Goal: Task Accomplishment & Management: Manage account settings

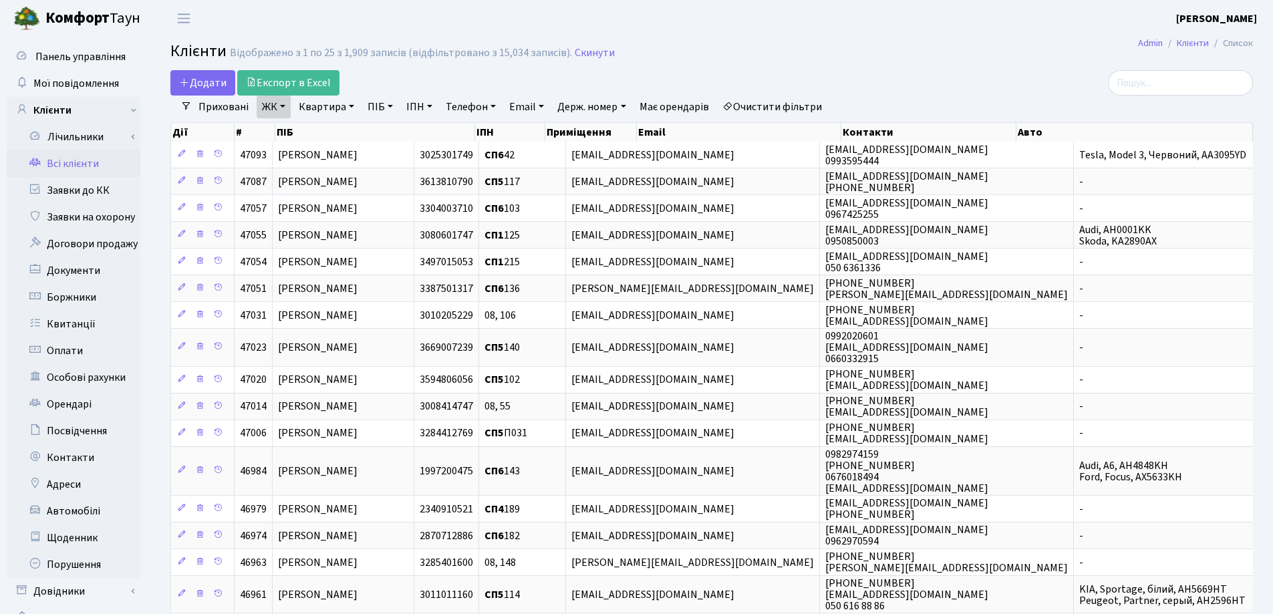
select select "25"
click at [67, 190] on link "Заявки до КК" at bounding box center [74, 190] width 134 height 27
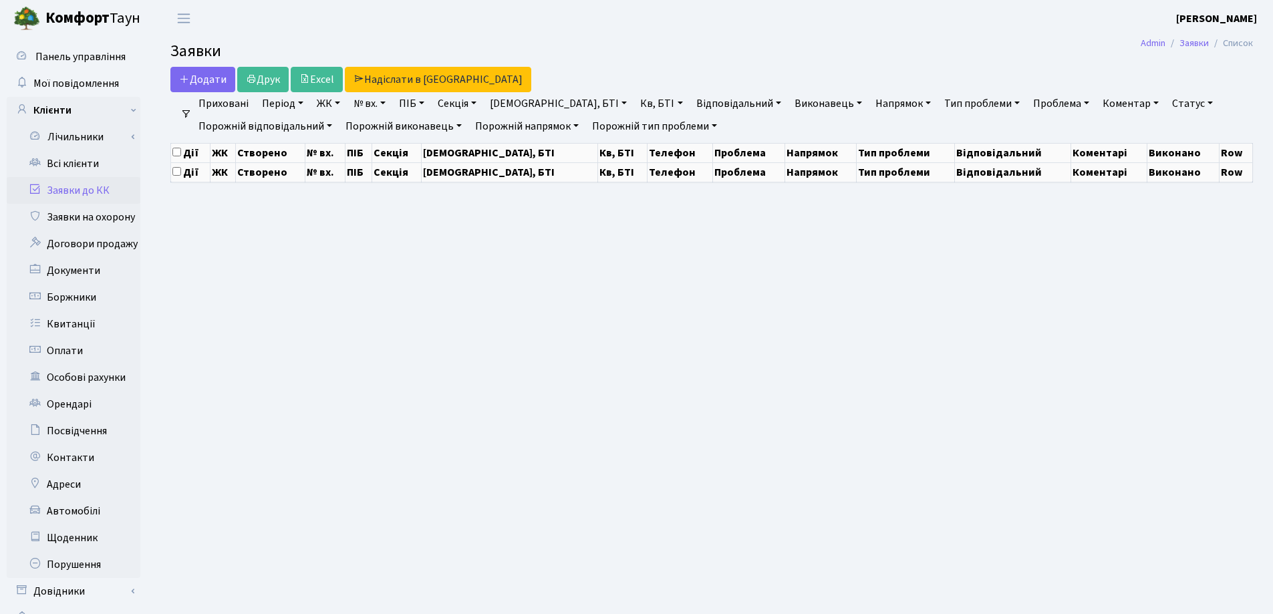
select select "25"
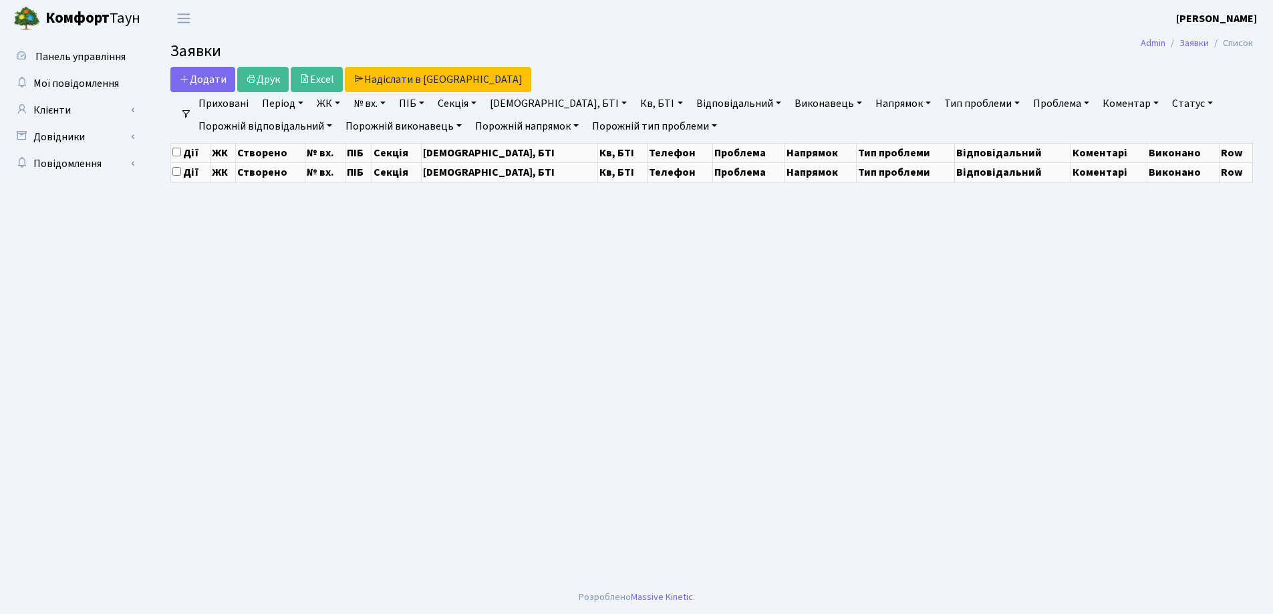
select select "25"
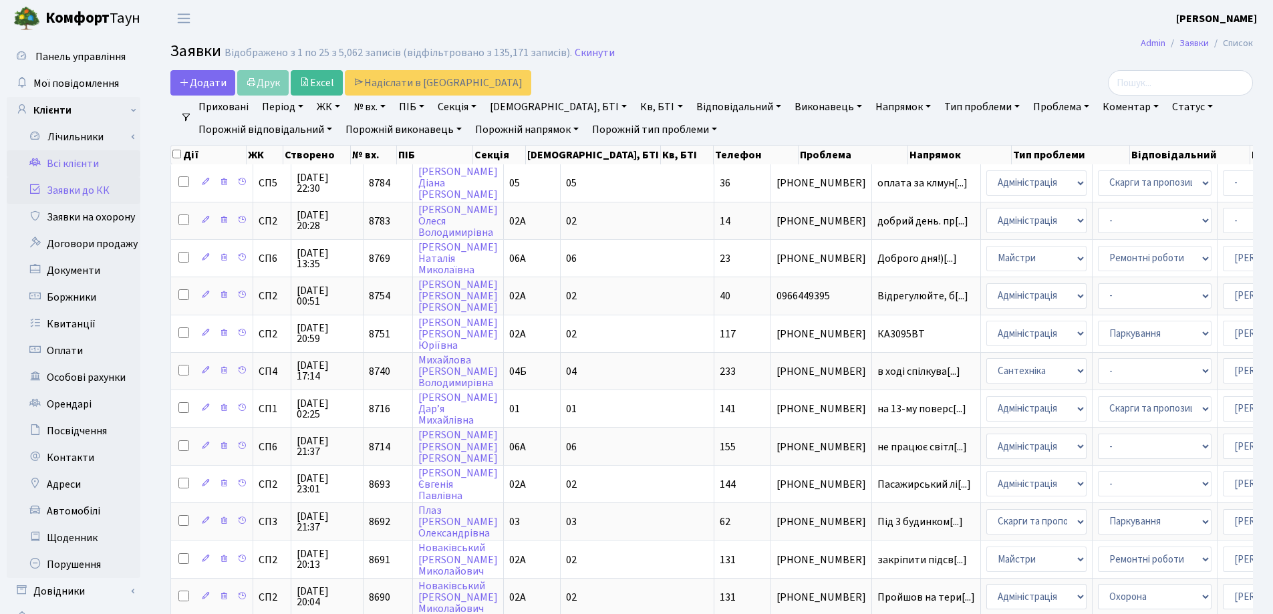
click at [55, 166] on link "Всі клієнти" at bounding box center [74, 163] width 134 height 27
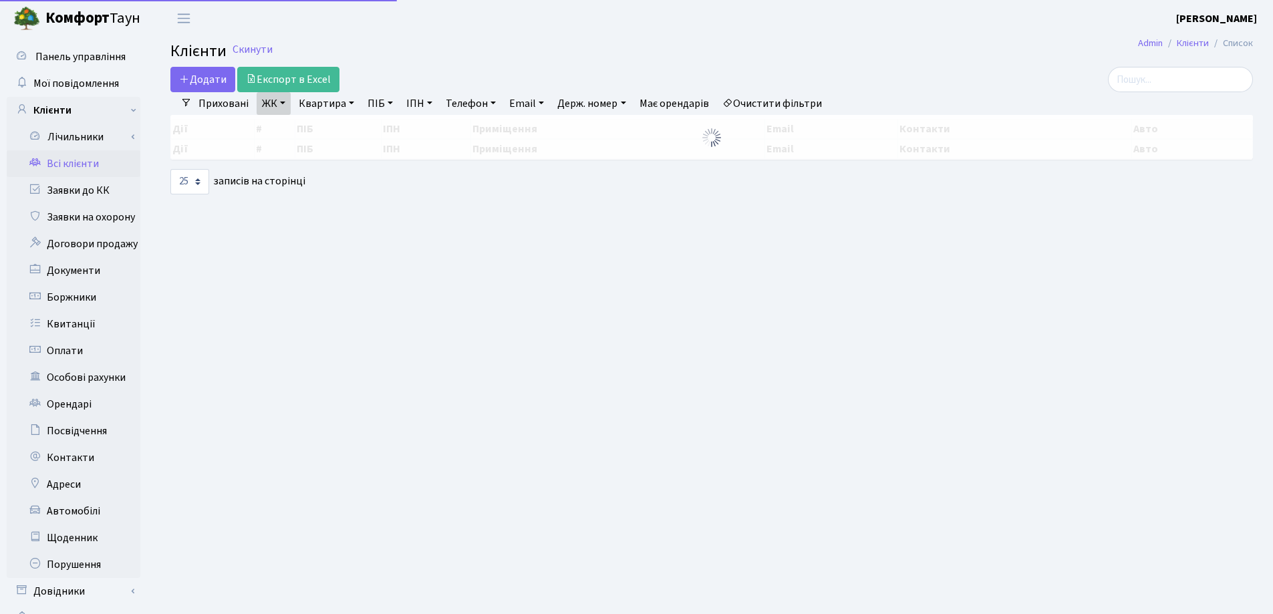
select select "25"
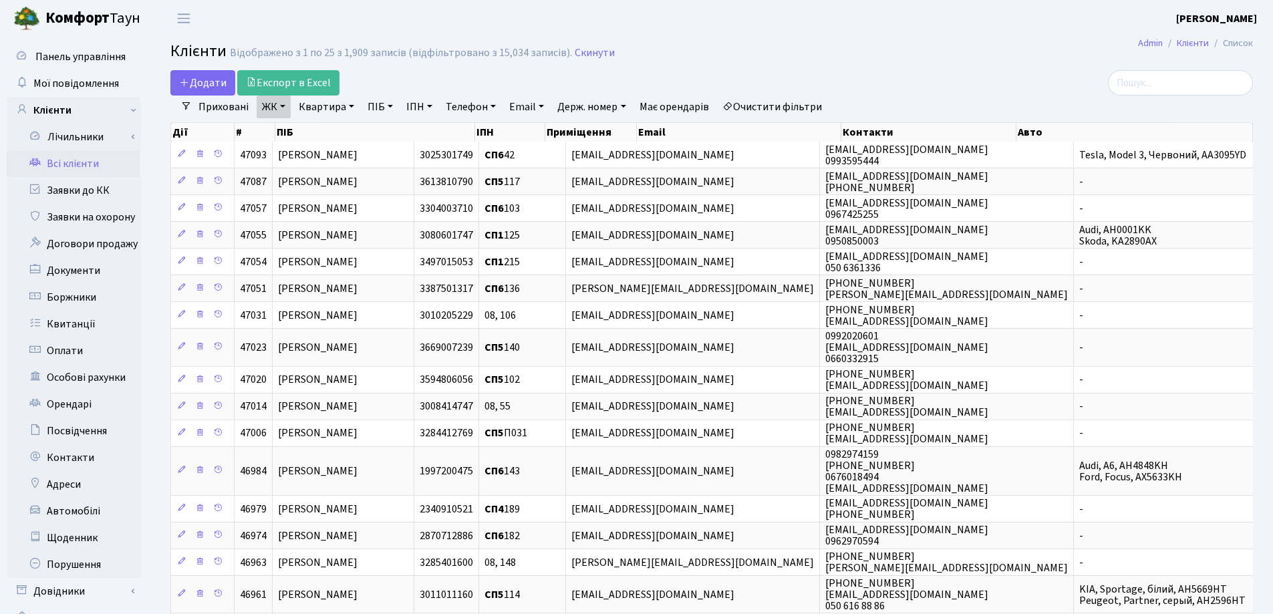
click at [351, 105] on link "Квартира" at bounding box center [326, 107] width 66 height 23
type input "41"
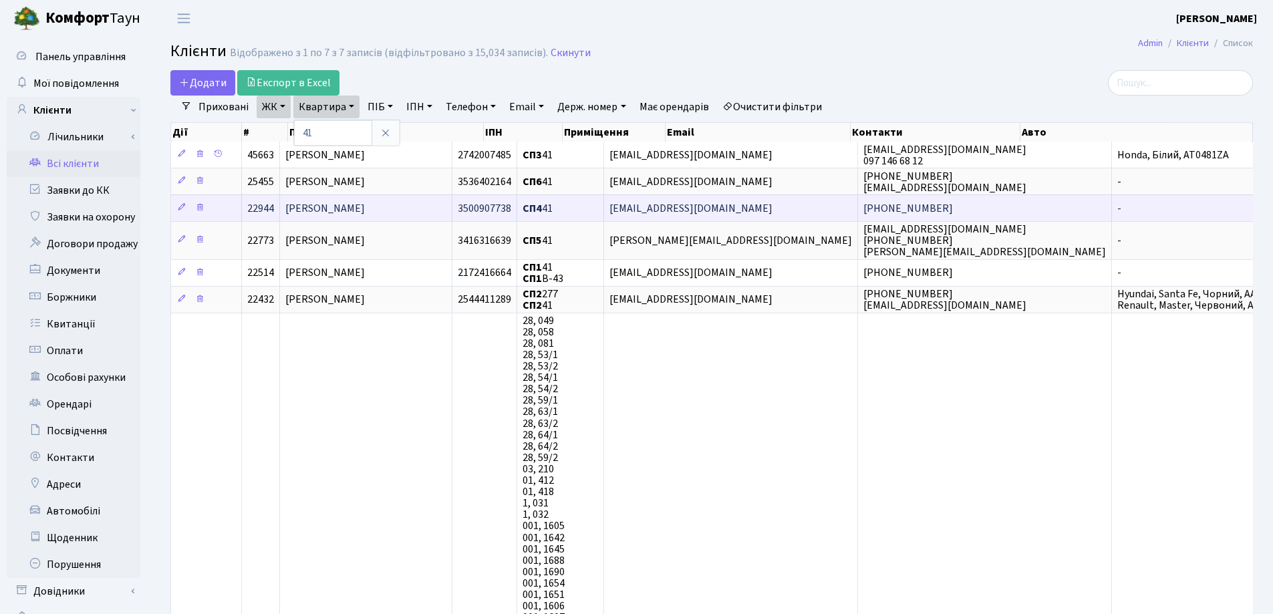
click at [363, 203] on span "[PERSON_NAME]" at bounding box center [324, 208] width 79 height 15
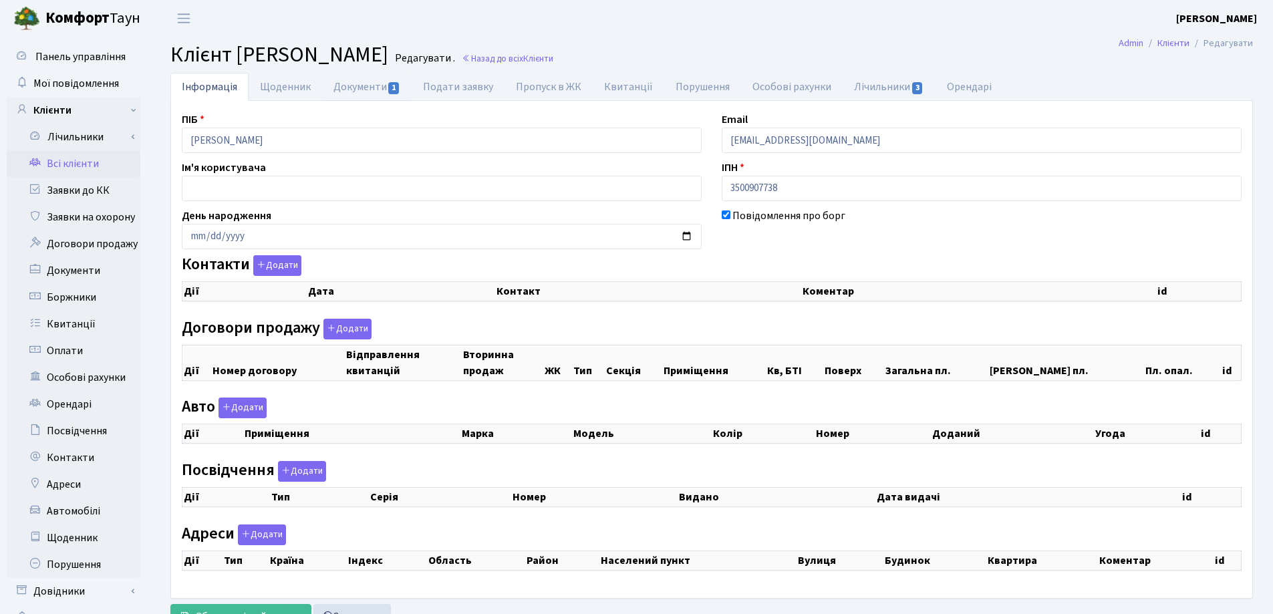
checkbox input "true"
click at [350, 89] on link "Документи 1" at bounding box center [367, 87] width 90 height 28
select select "25"
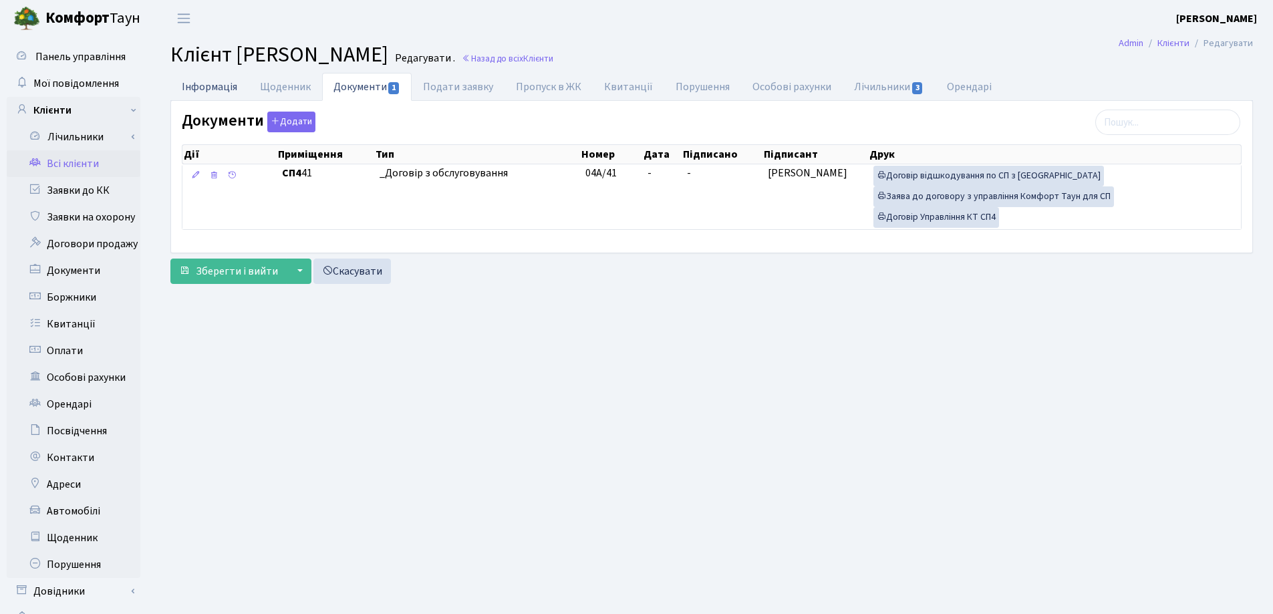
click at [198, 87] on link "Інформація" at bounding box center [209, 86] width 78 height 27
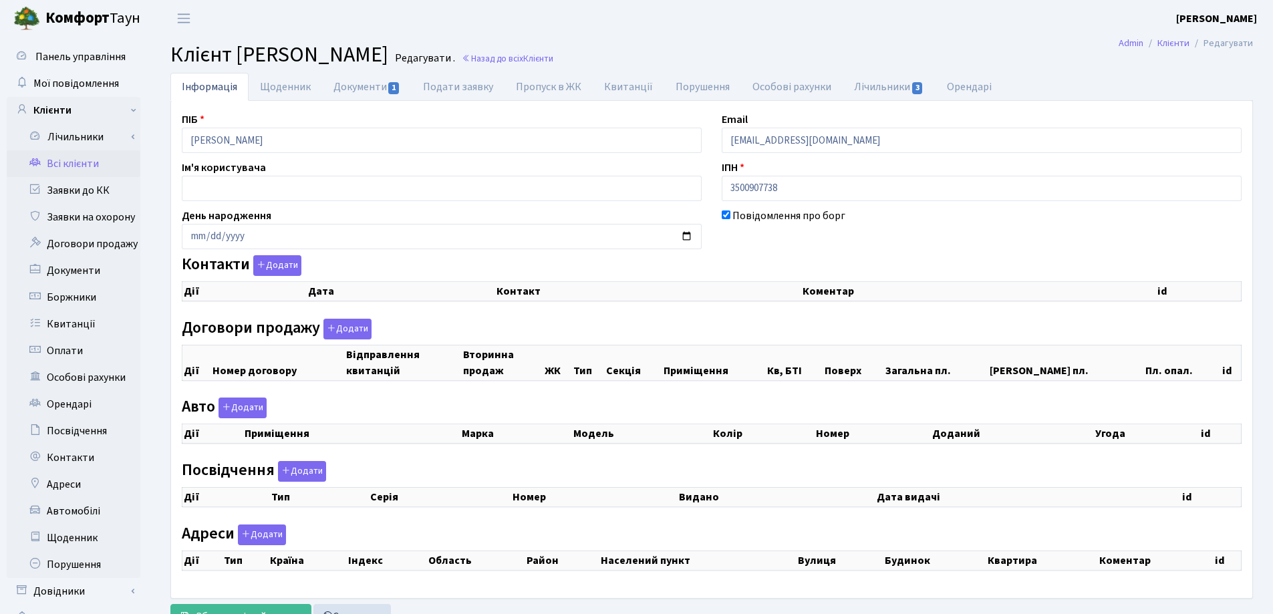
checkbox input "true"
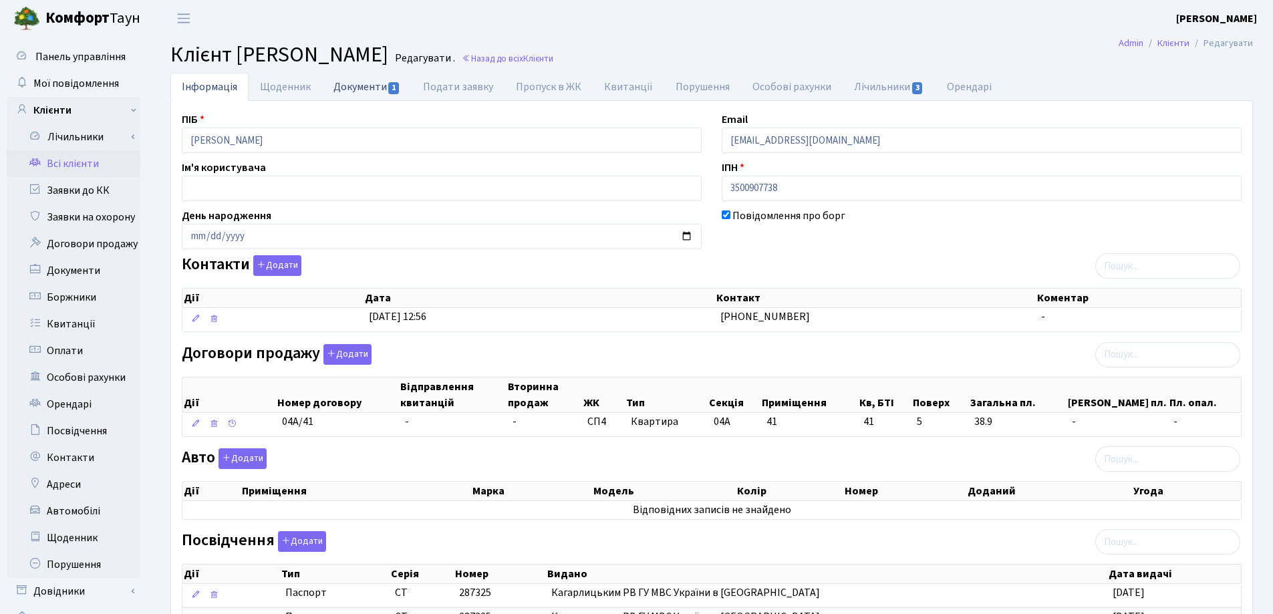
click at [354, 88] on link "Документи 1" at bounding box center [367, 86] width 90 height 27
select select "25"
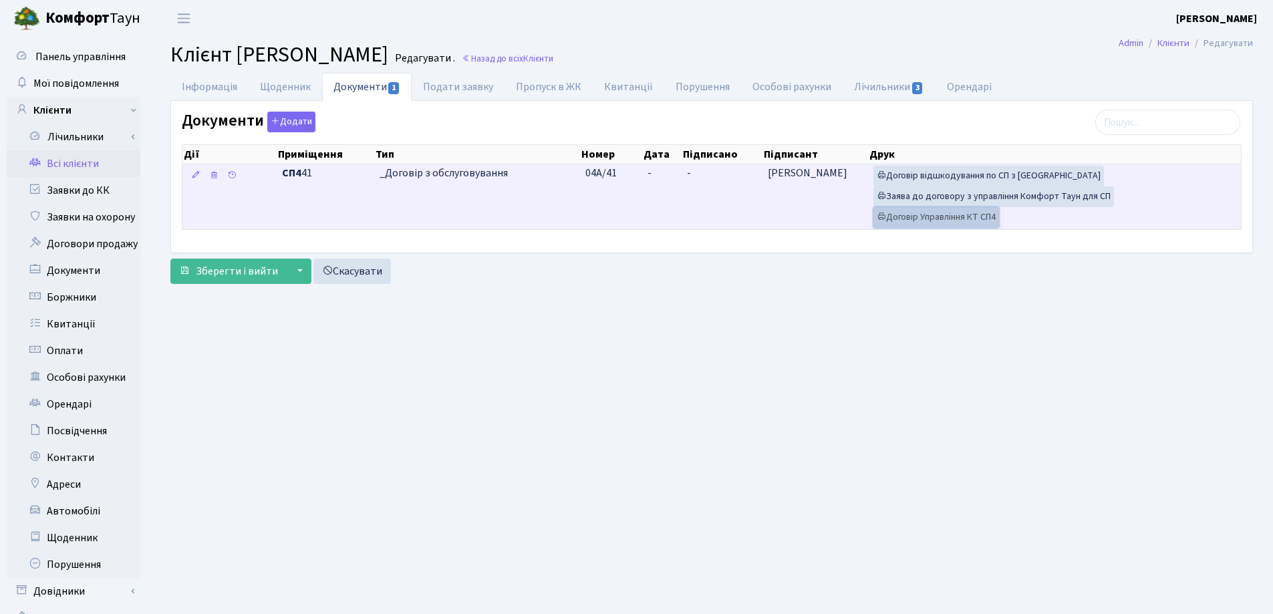
click at [961, 220] on link "Договір Управління КТ СП4" at bounding box center [936, 217] width 126 height 21
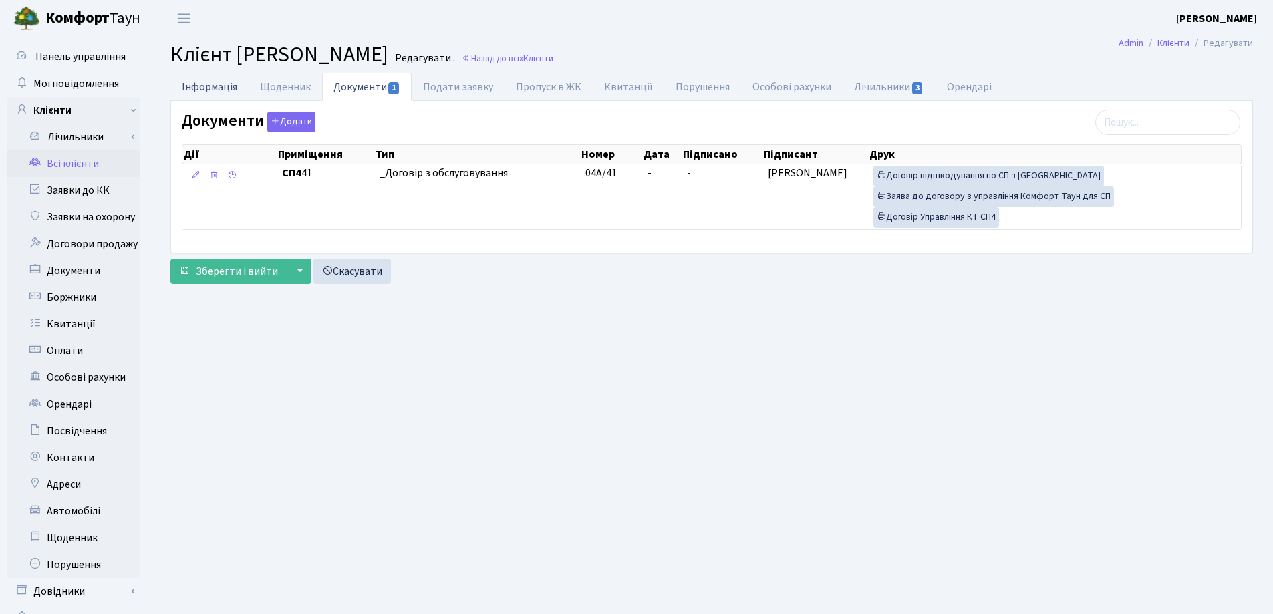
click at [205, 84] on link "Інформація" at bounding box center [209, 86] width 78 height 27
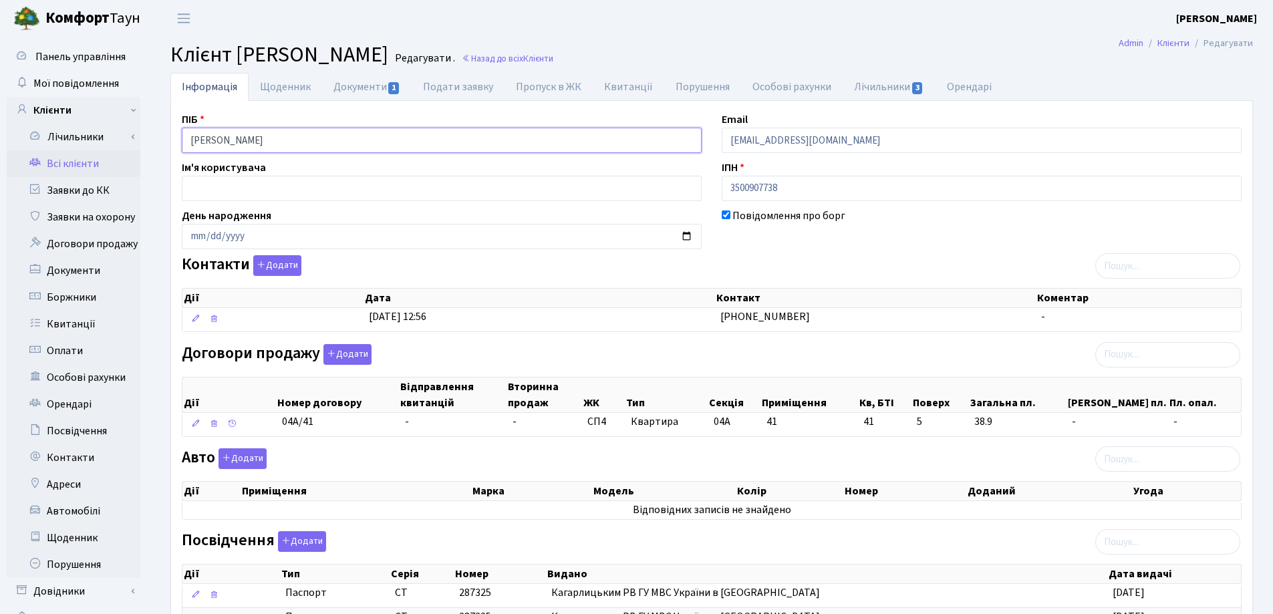
drag, startPoint x: 379, startPoint y: 143, endPoint x: 174, endPoint y: 142, distance: 205.8
click at [174, 142] on div "ПІБ Луканюк Дмитрій Миколайович" at bounding box center [442, 132] width 540 height 41
click at [785, 41] on main "Admin Клієнти Редагувати Клієнт Луканюк Дмитрій Миколайович Редагувати . Назад …" at bounding box center [711, 433] width 1122 height 792
click at [553, 61] on link "Назад до всіх Клієнти" at bounding box center [508, 58] width 92 height 13
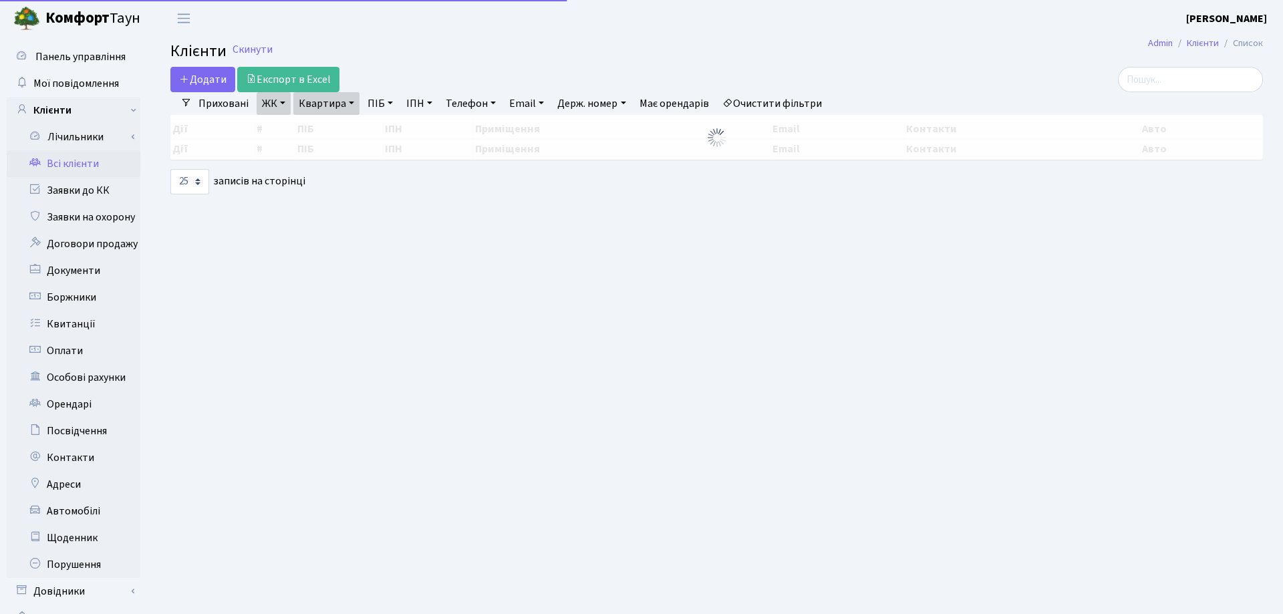
select select "25"
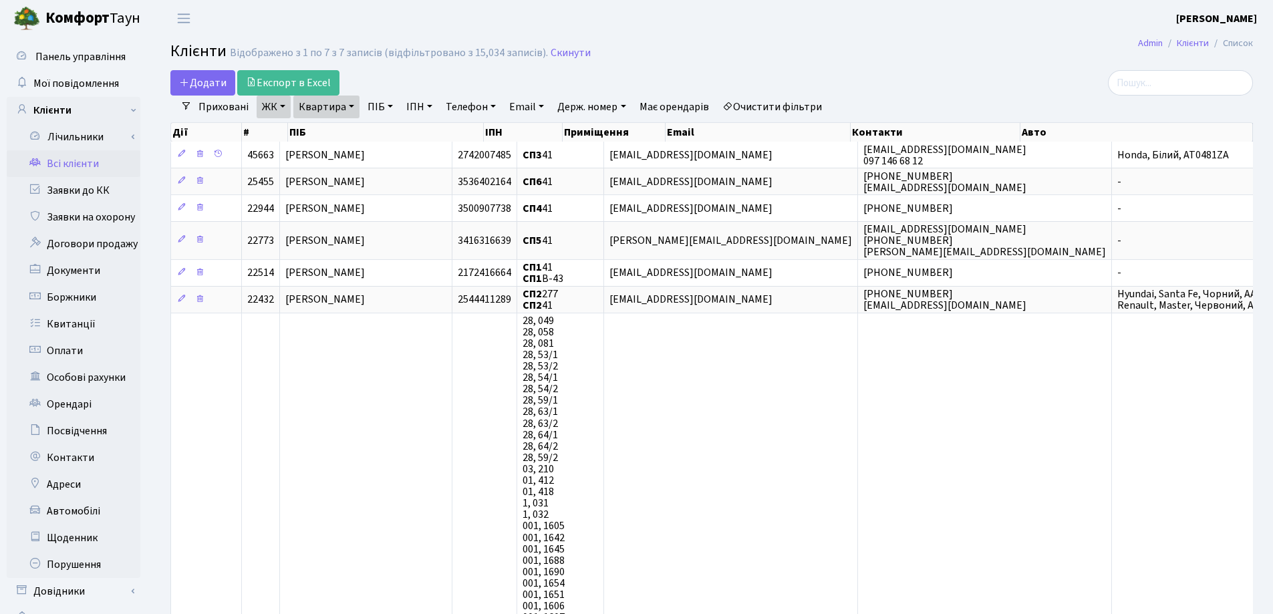
click at [351, 104] on link "Квартира" at bounding box center [326, 107] width 66 height 23
click at [387, 136] on icon at bounding box center [385, 133] width 11 height 11
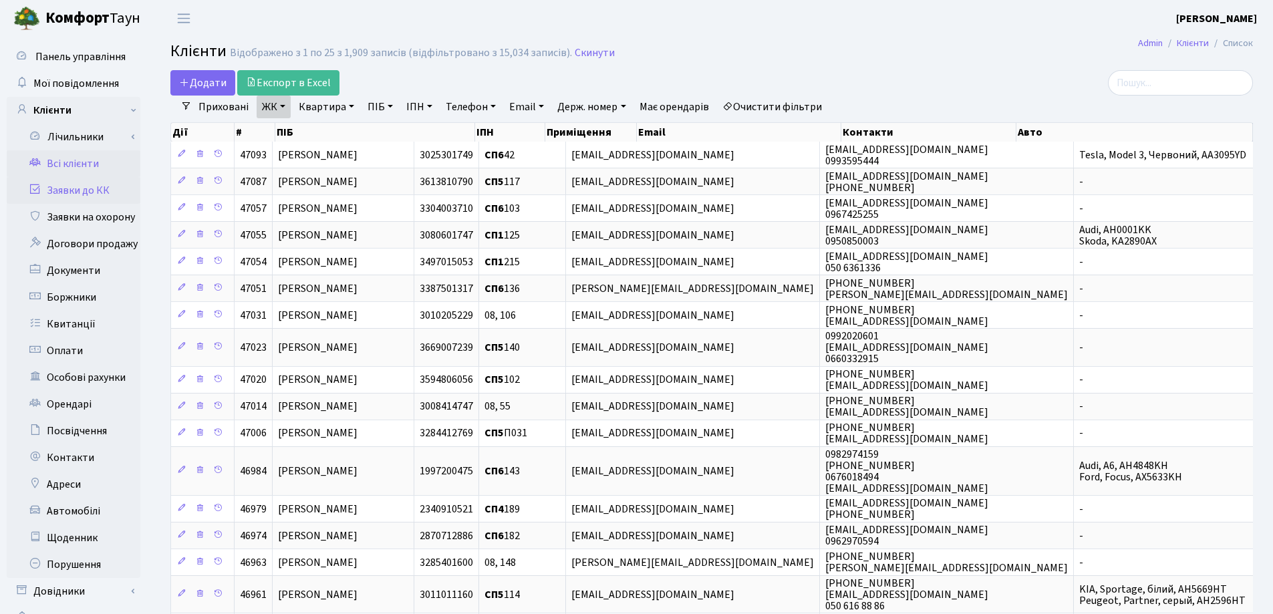
click at [59, 194] on link "Заявки до КК" at bounding box center [74, 190] width 134 height 27
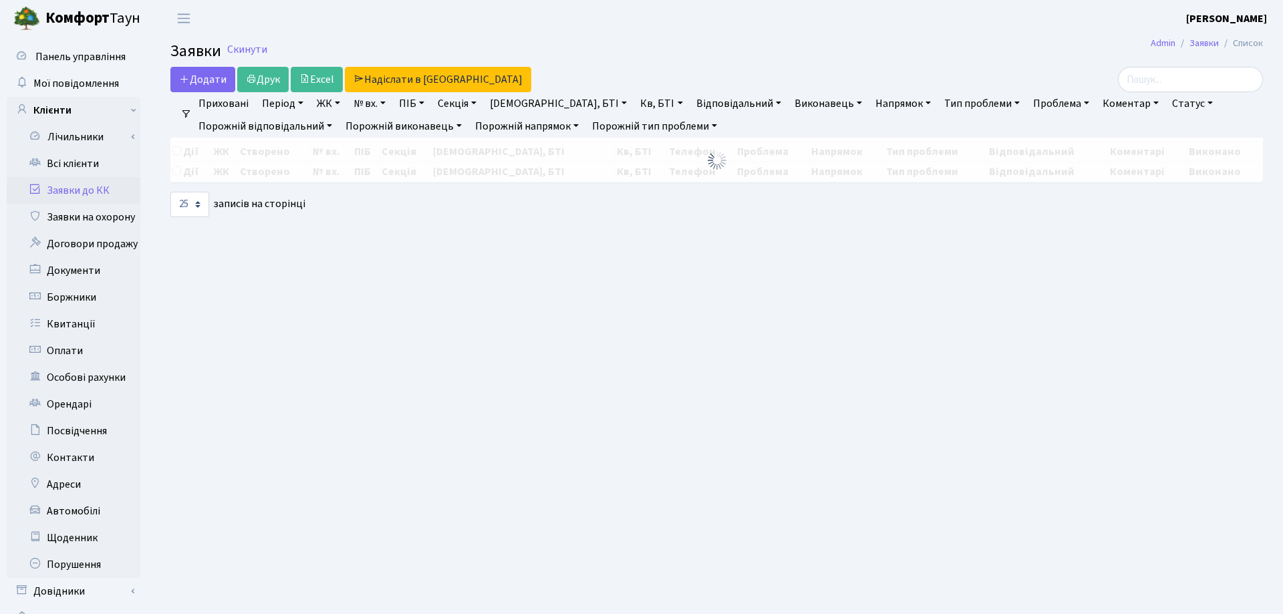
select select "25"
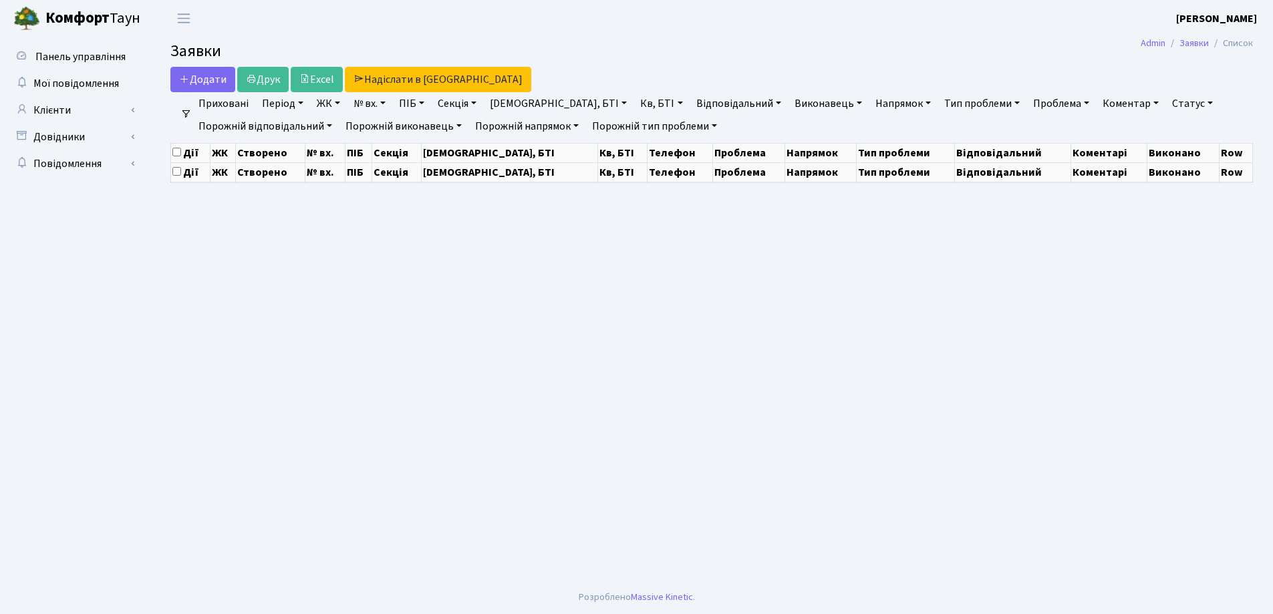
select select "25"
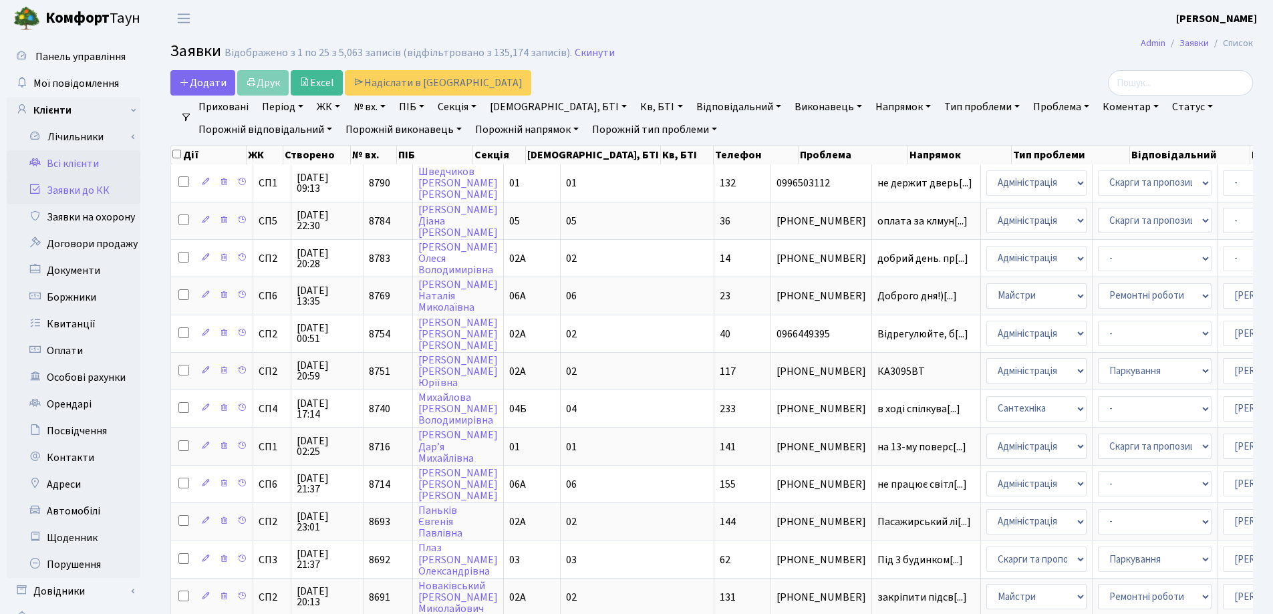
click at [68, 164] on link "Всі клієнти" at bounding box center [74, 163] width 134 height 27
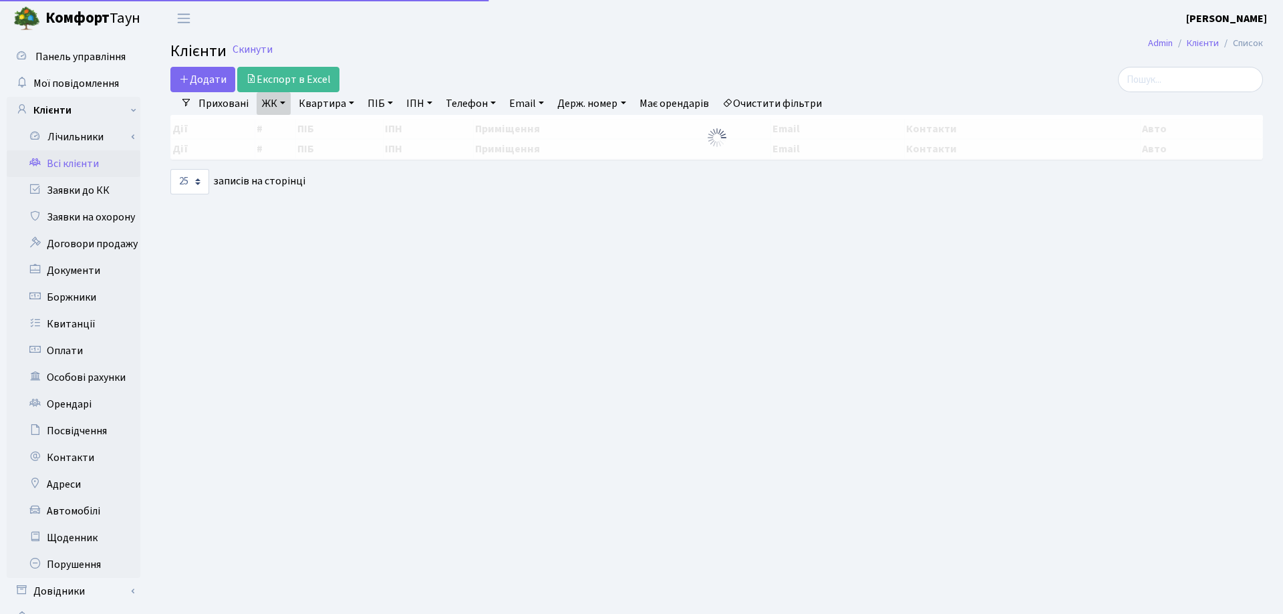
select select "25"
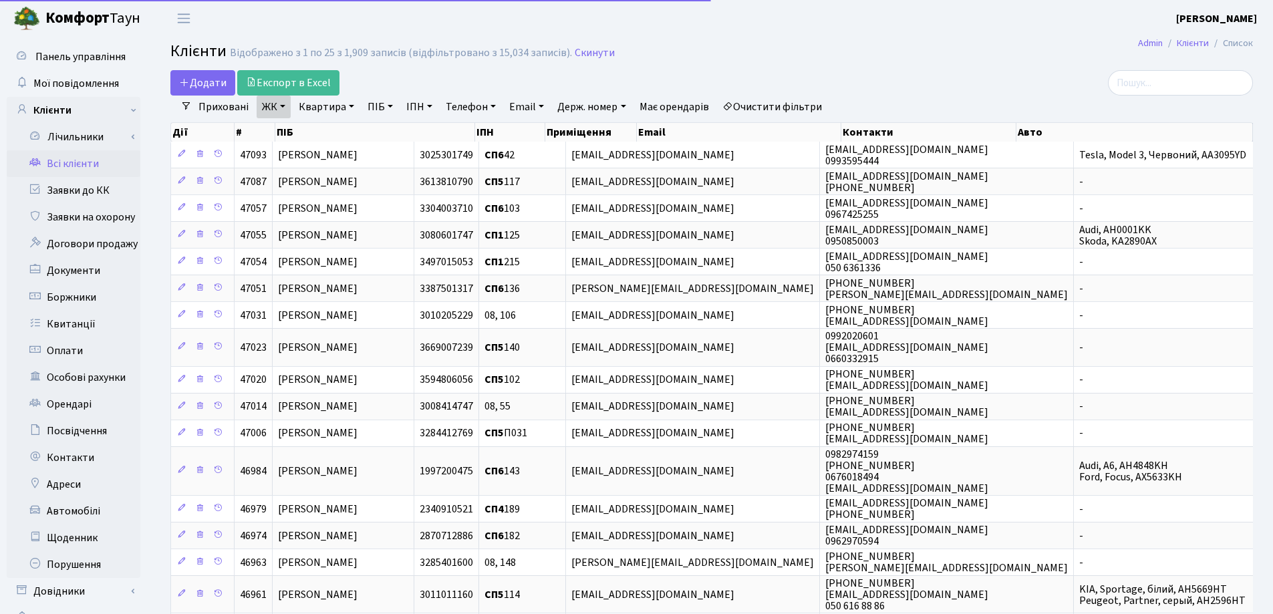
click at [354, 104] on link "Квартира" at bounding box center [326, 107] width 66 height 23
type input "120"
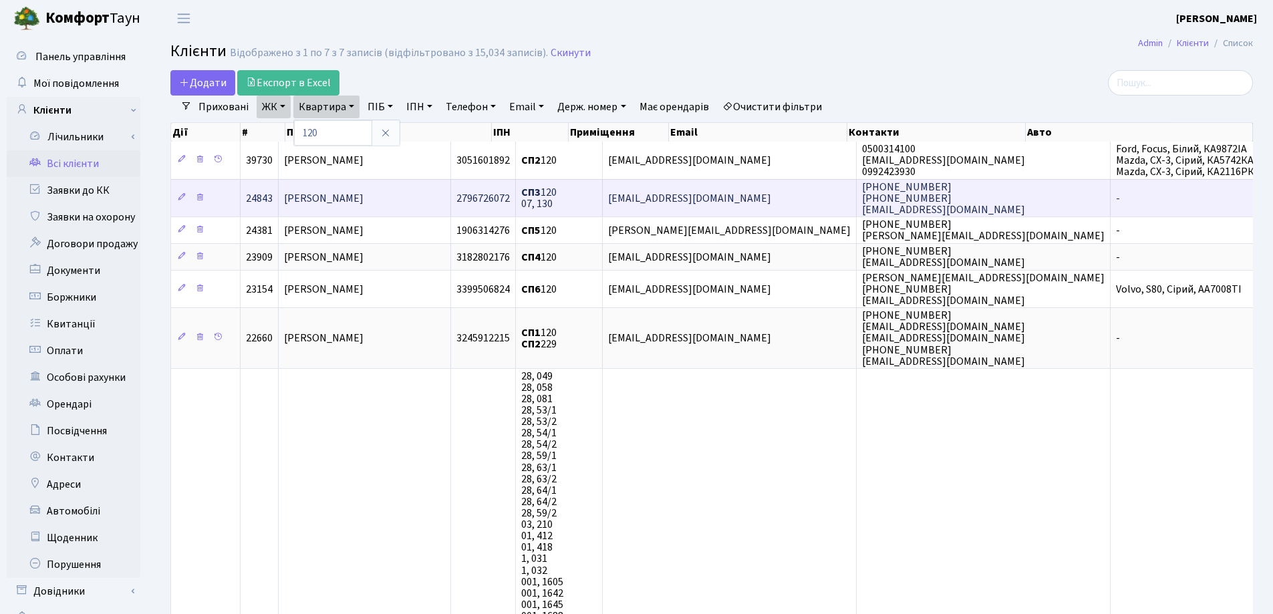
click at [407, 201] on td "[PERSON_NAME]" at bounding box center [365, 197] width 172 height 37
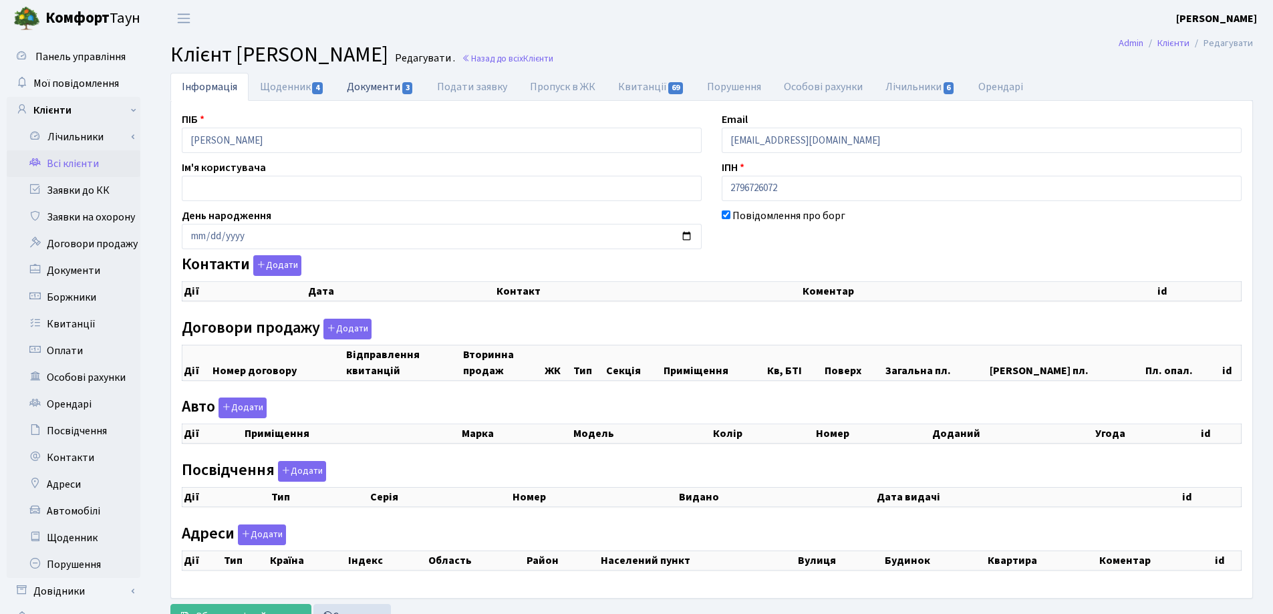
checkbox input "true"
select select "25"
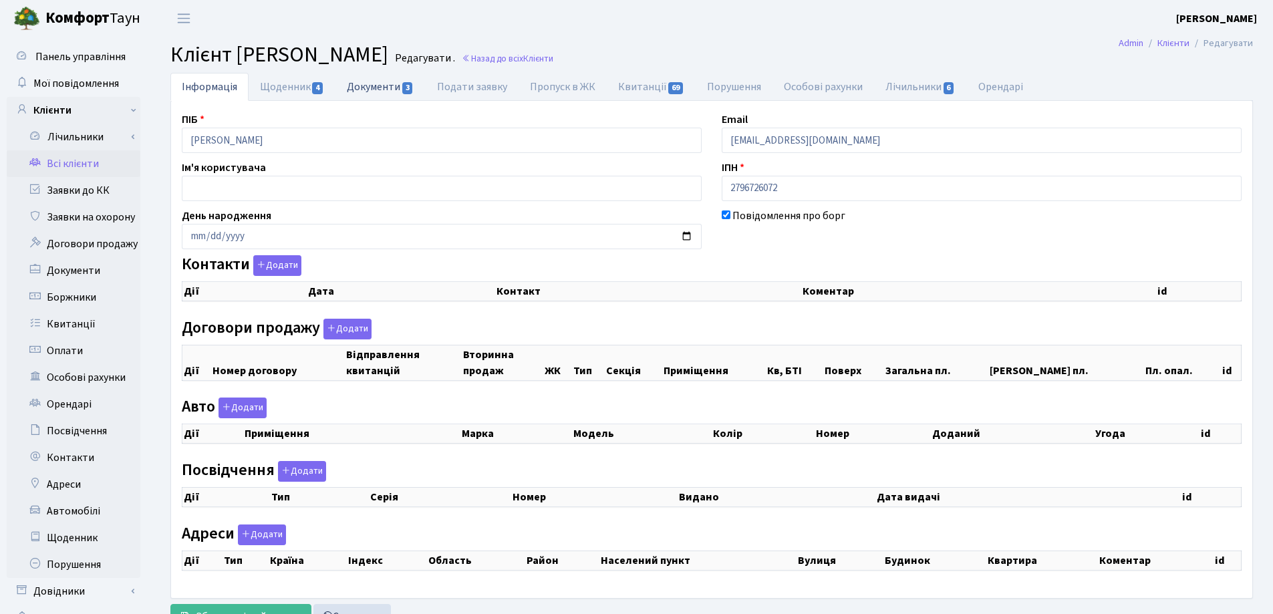
select select "25"
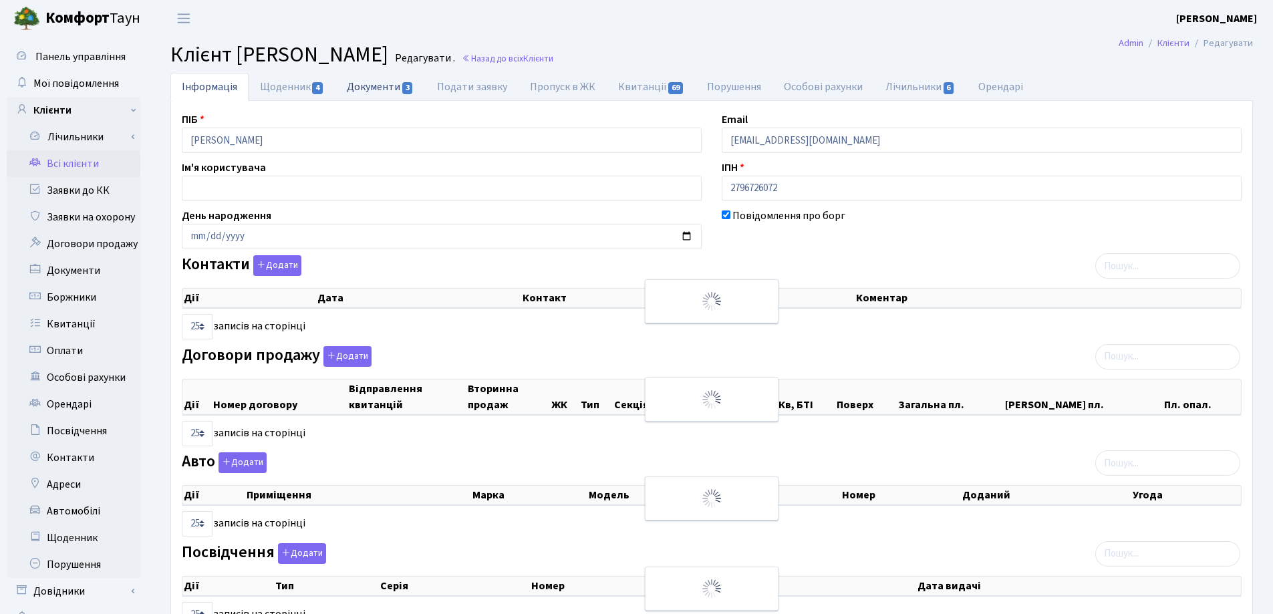
click at [360, 86] on link "Документи 3" at bounding box center [380, 86] width 90 height 27
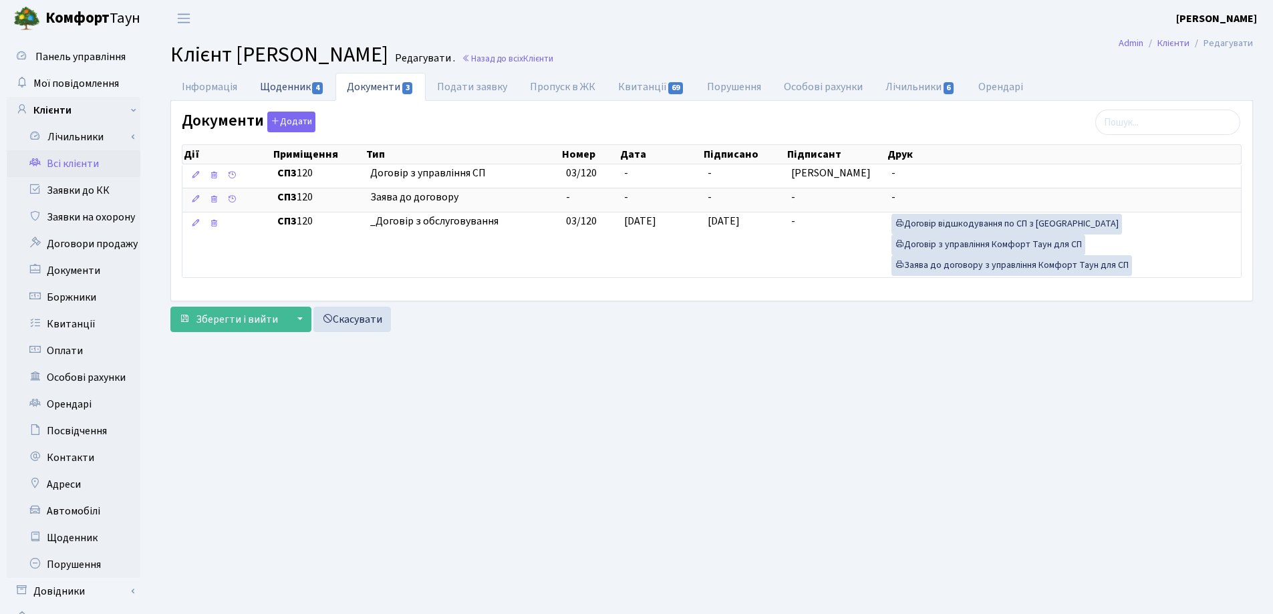
click at [270, 92] on link "Щоденник 4" at bounding box center [292, 86] width 87 height 27
select select "25"
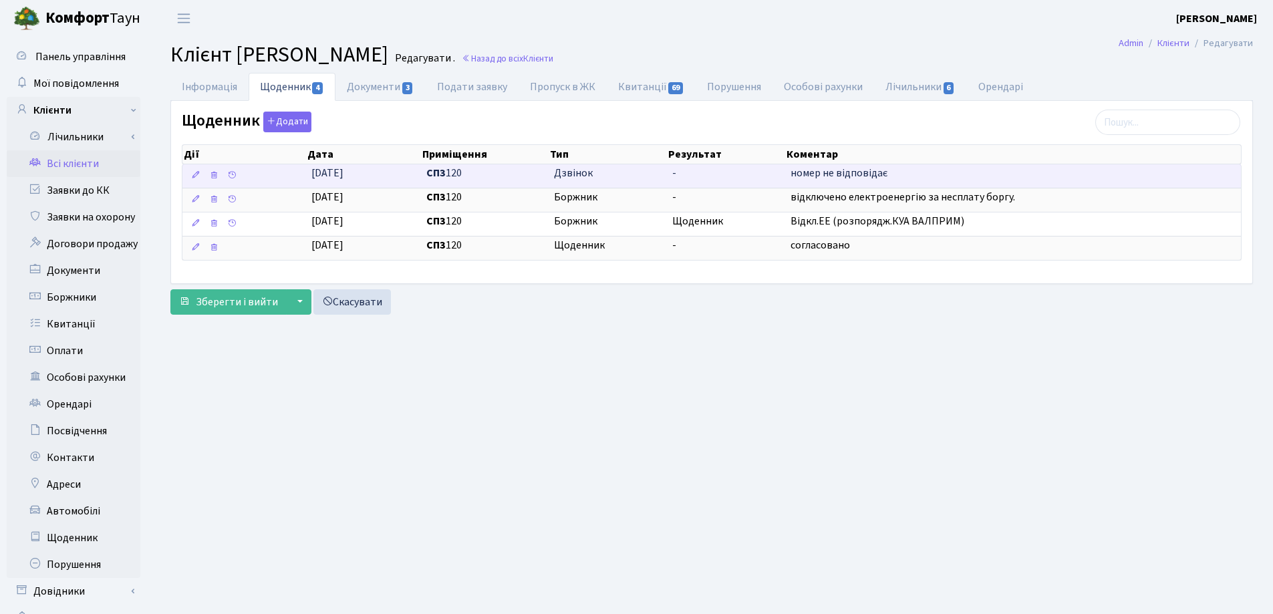
drag, startPoint x: 933, startPoint y: 166, endPoint x: 757, endPoint y: 167, distance: 175.7
click at [757, 167] on \<\/span\>\a "22.01.2025 СП3 120 Дзвінок - номер не відповідає" at bounding box center [711, 175] width 1058 height 23
copy \<\/span\>\a "номер не відповідає"
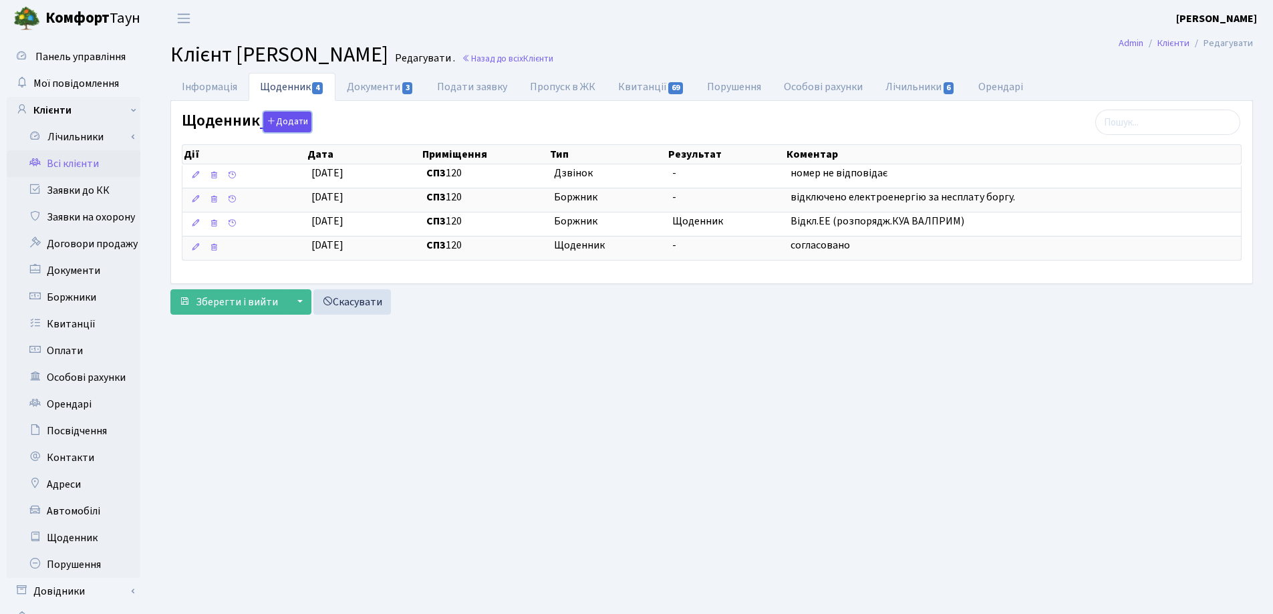
click at [277, 116] on button "Додати" at bounding box center [287, 122] width 48 height 21
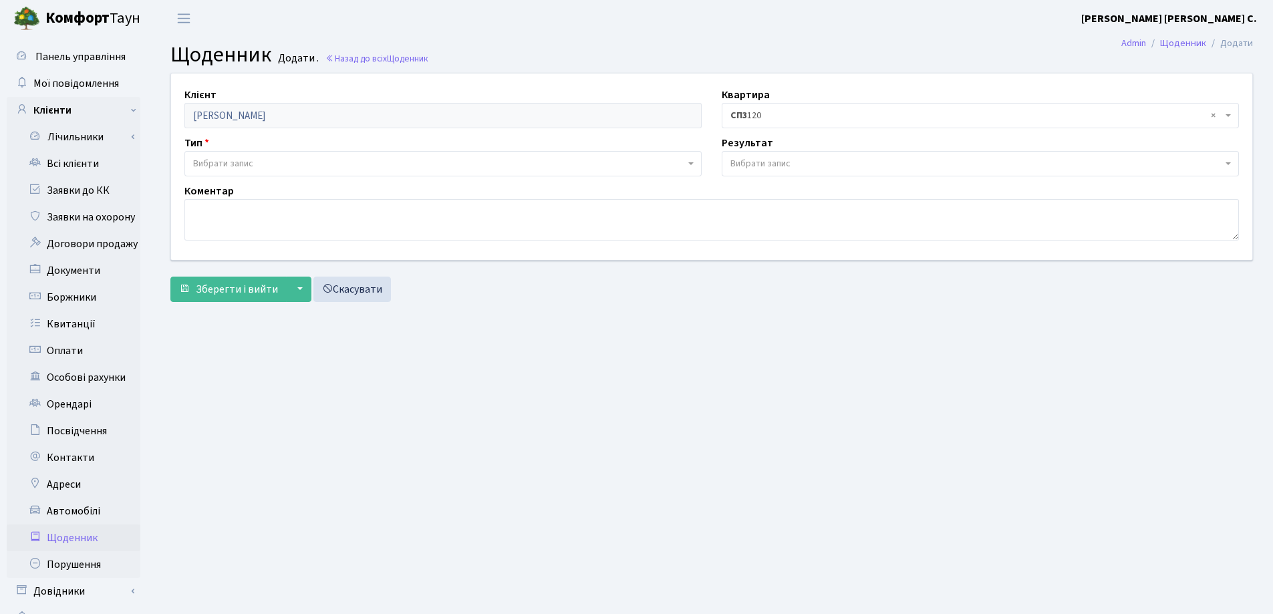
click at [246, 154] on span "Вибрати запис" at bounding box center [442, 163] width 517 height 25
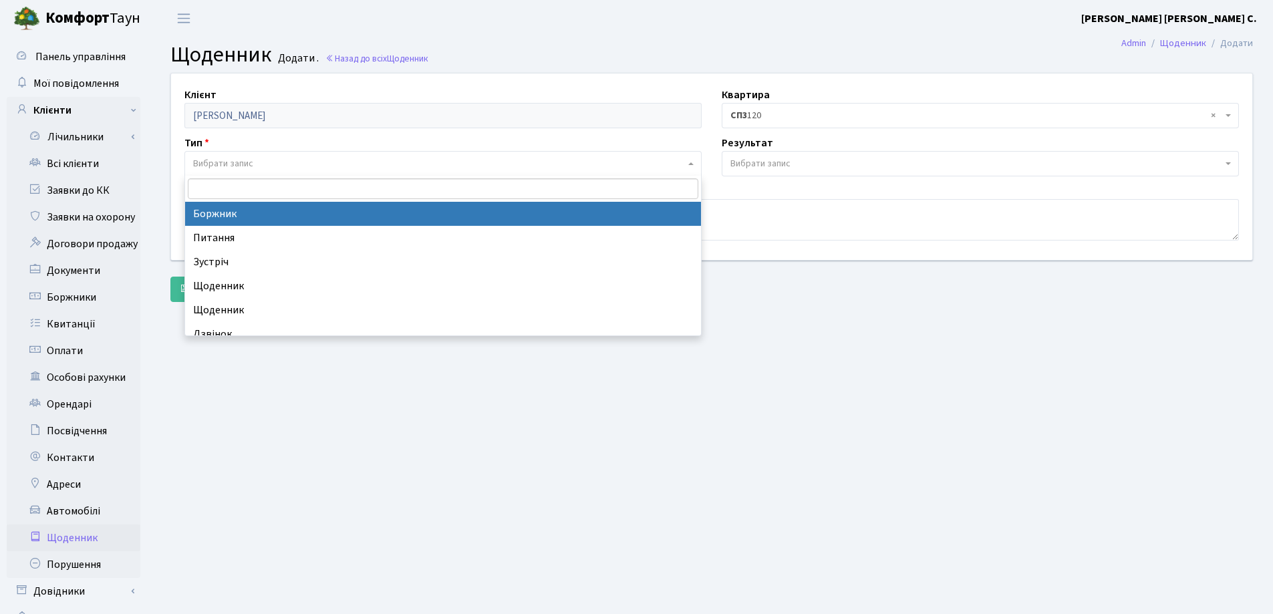
select select "189"
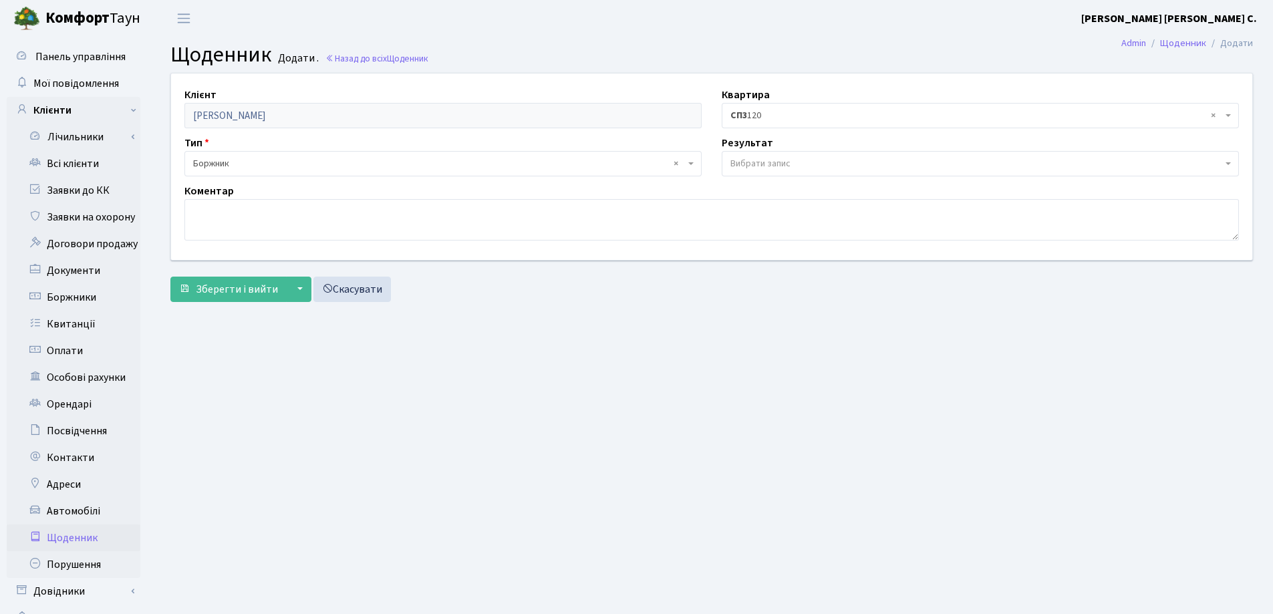
click at [786, 160] on span "Вибрати запис" at bounding box center [760, 163] width 60 height 13
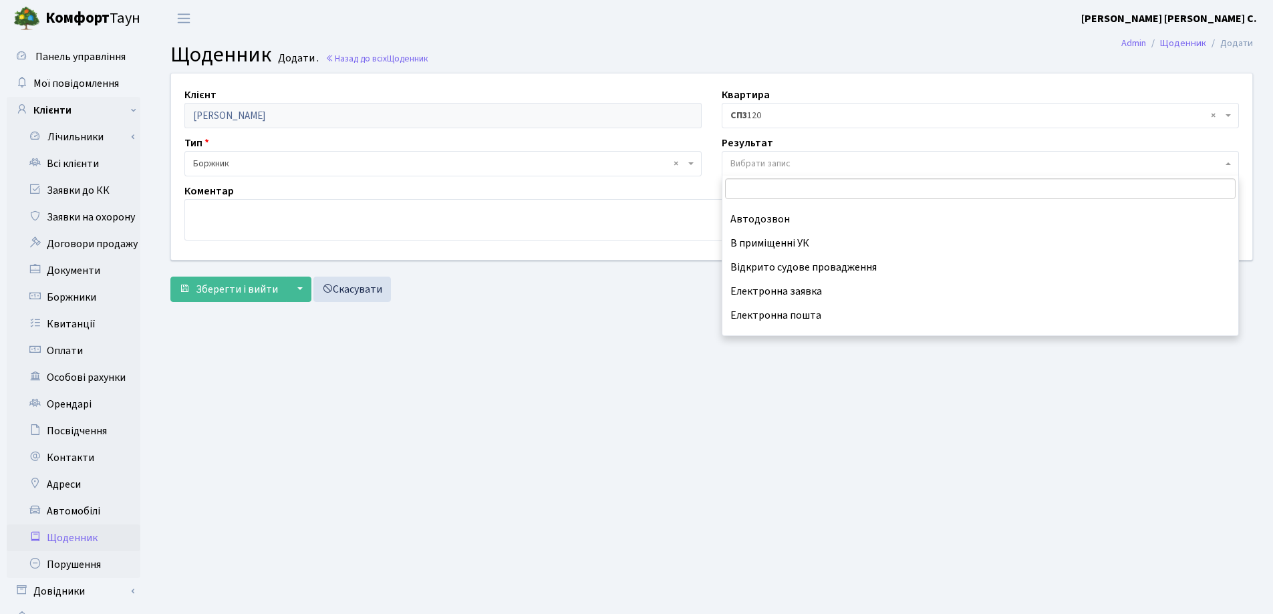
scroll to position [83, 0]
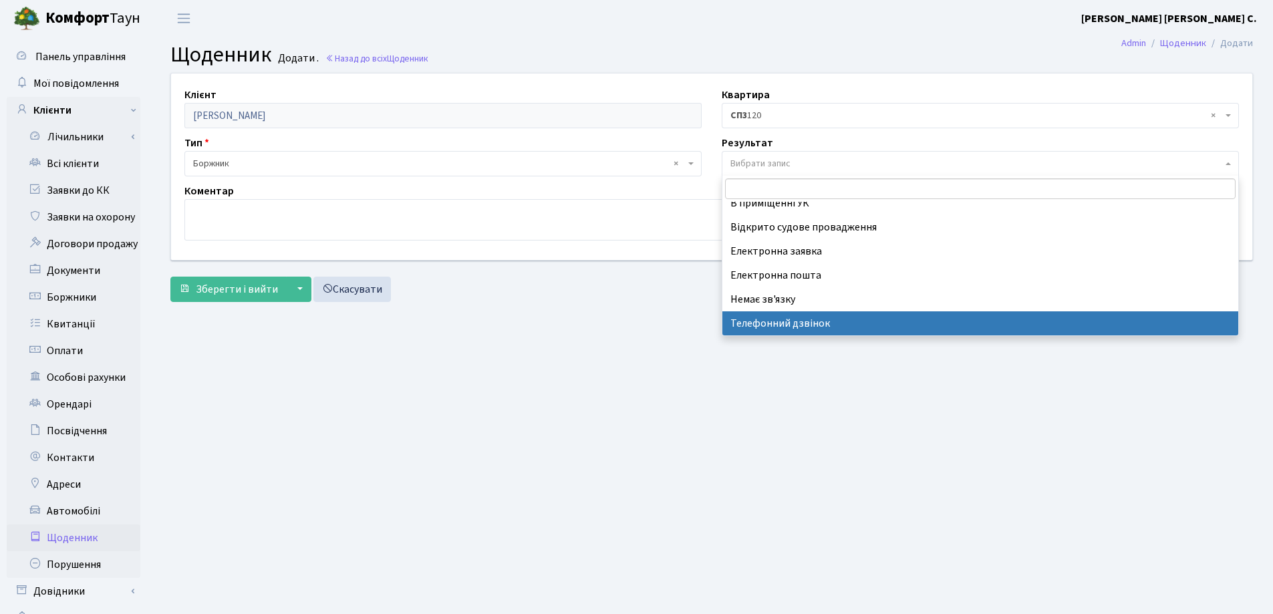
select select "196"
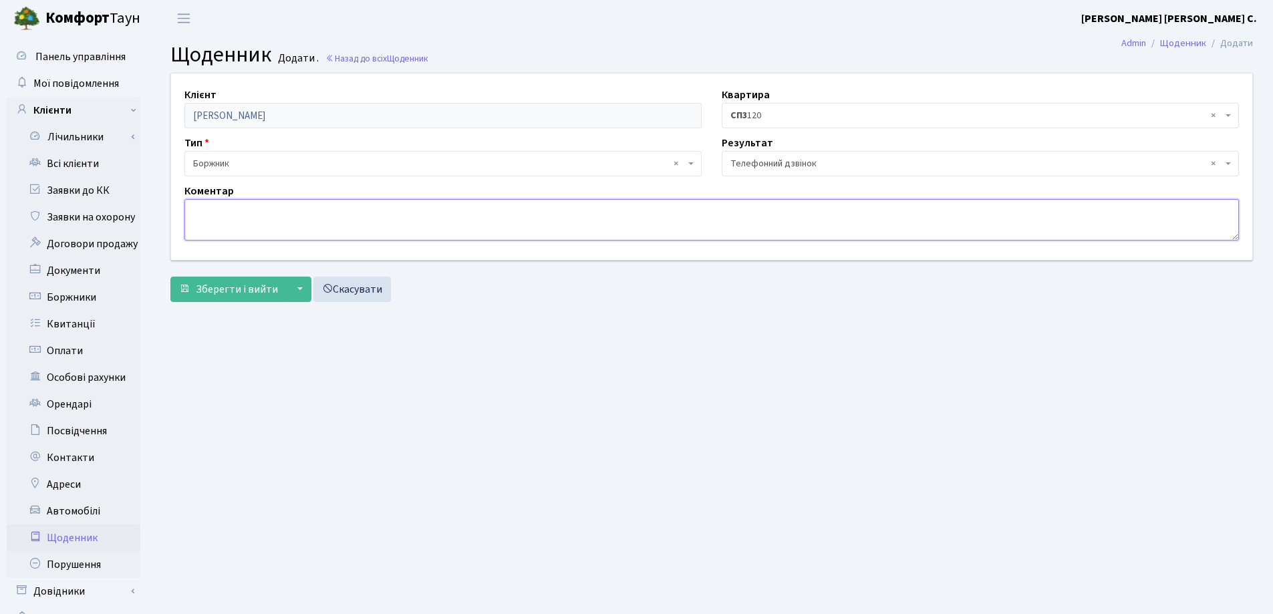
click at [217, 206] on textarea at bounding box center [711, 219] width 1054 height 41
paste textarea "номер не відповідає"
type textarea "номер не відповідає"
click at [229, 284] on span "Зберегти і вийти" at bounding box center [237, 289] width 82 height 15
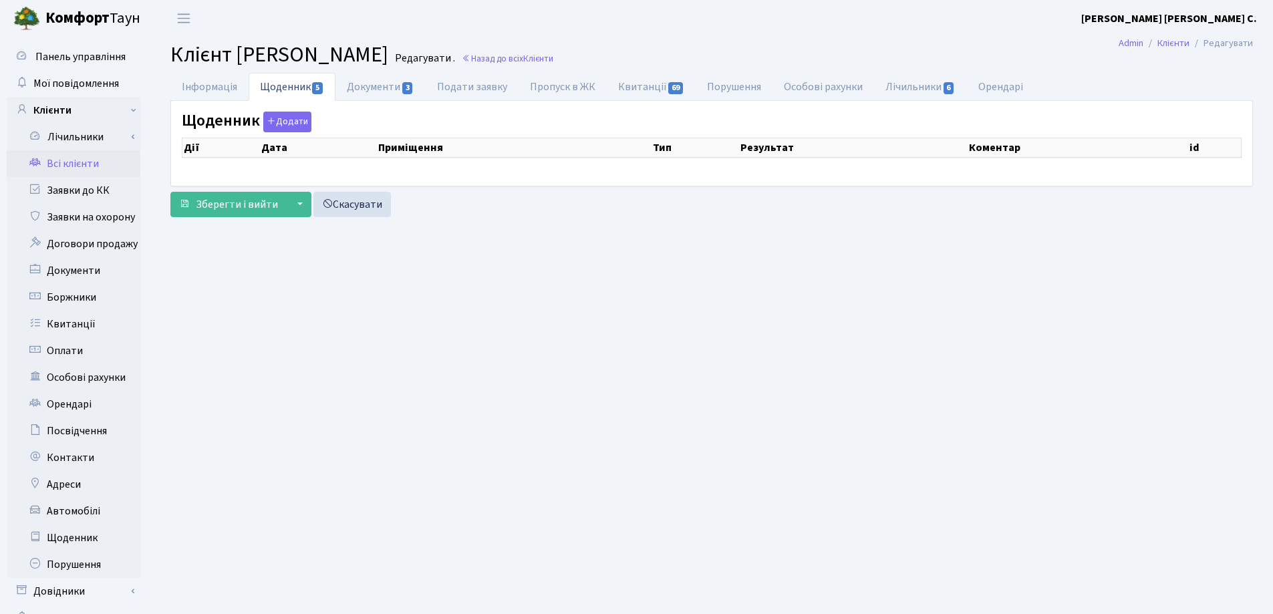
select select "25"
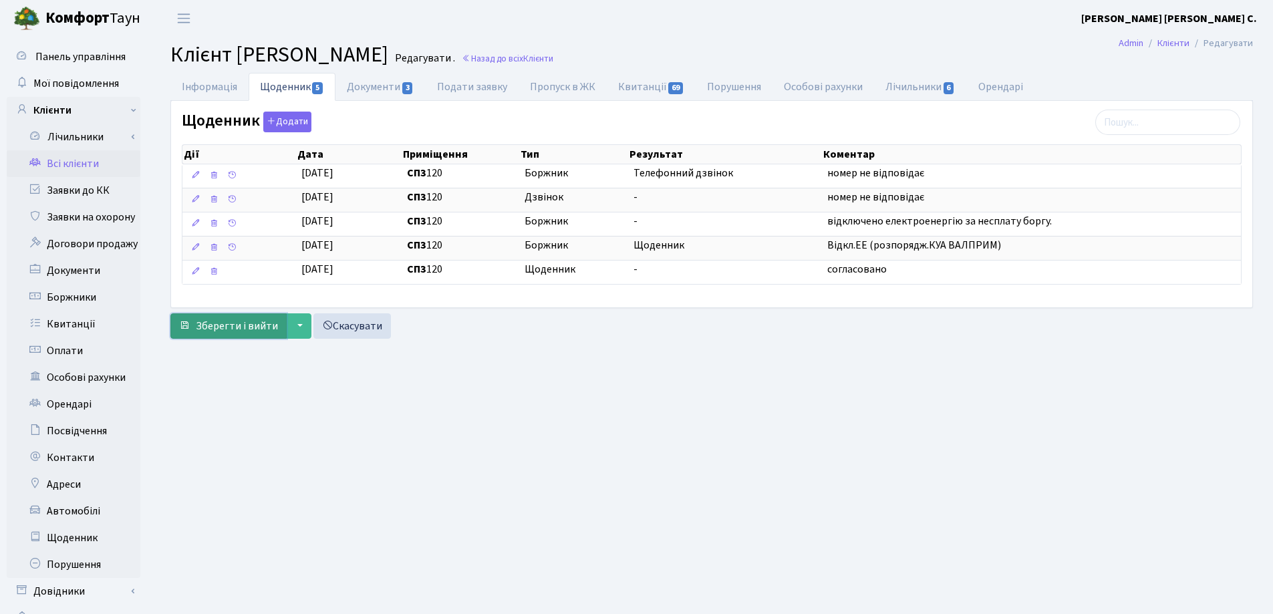
click at [222, 326] on span "Зберегти і вийти" at bounding box center [237, 326] width 82 height 15
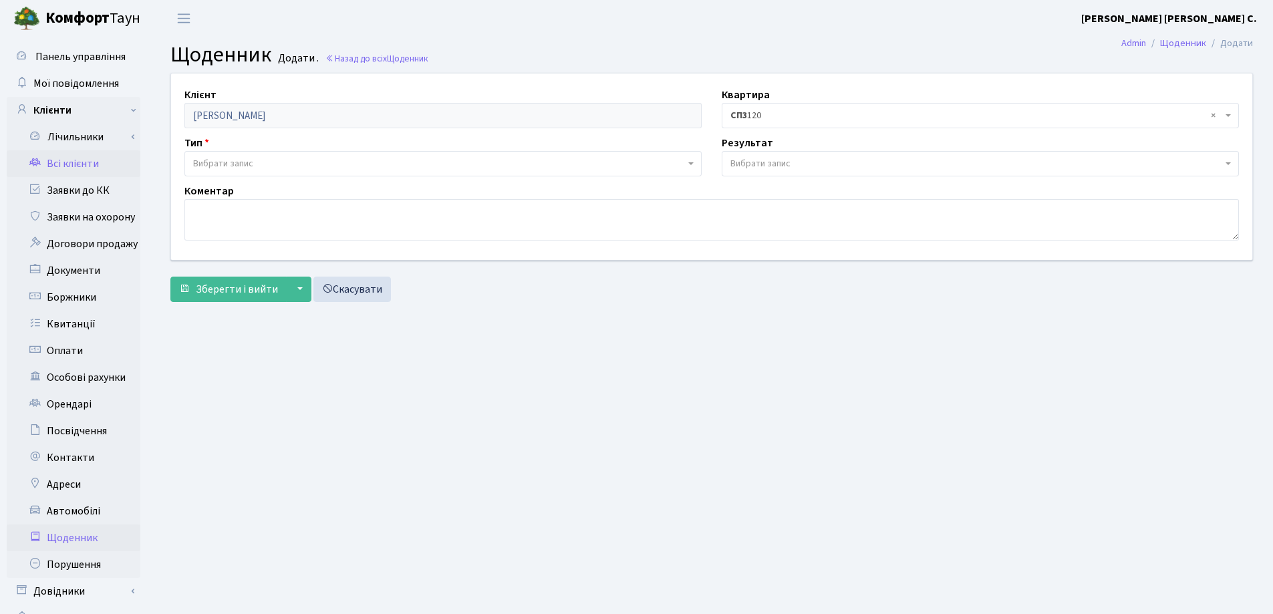
click at [88, 169] on link "Всі клієнти" at bounding box center [74, 163] width 134 height 27
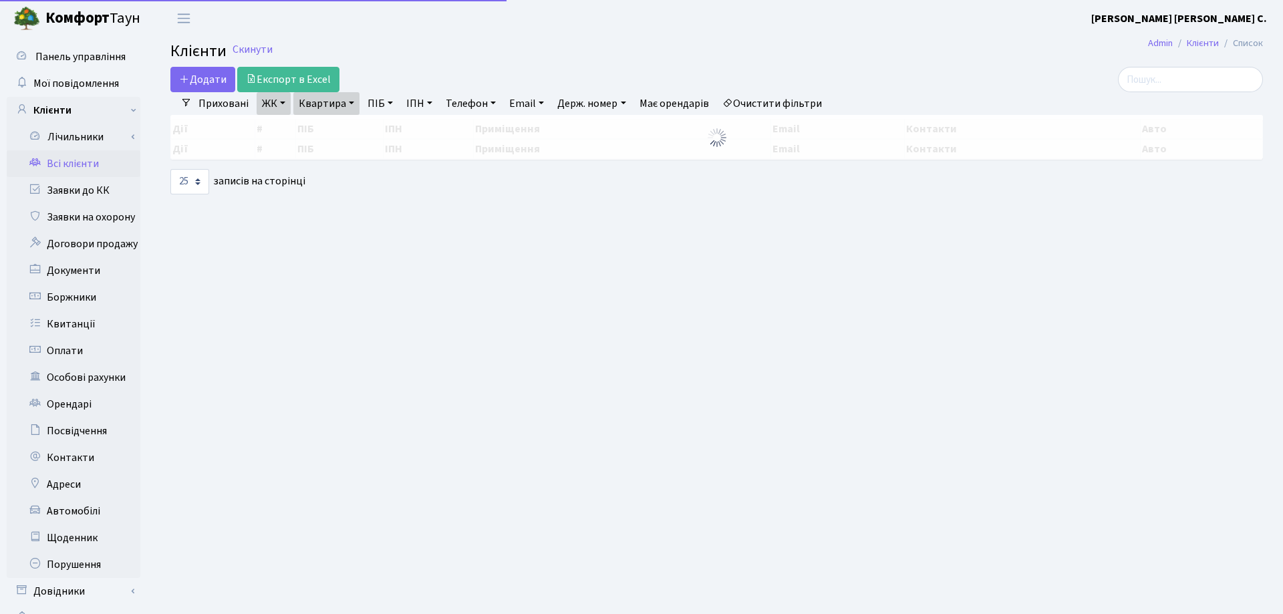
select select "25"
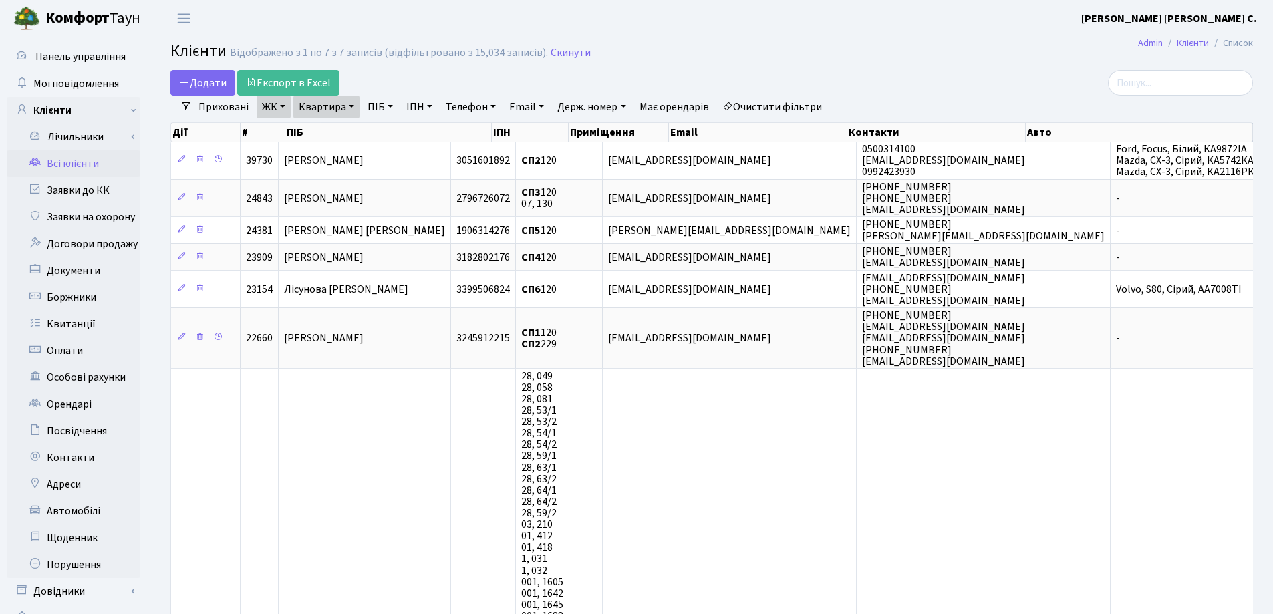
click at [351, 105] on link "Квартира" at bounding box center [326, 107] width 66 height 23
click at [326, 132] on input "120" at bounding box center [333, 132] width 78 height 25
type input "1"
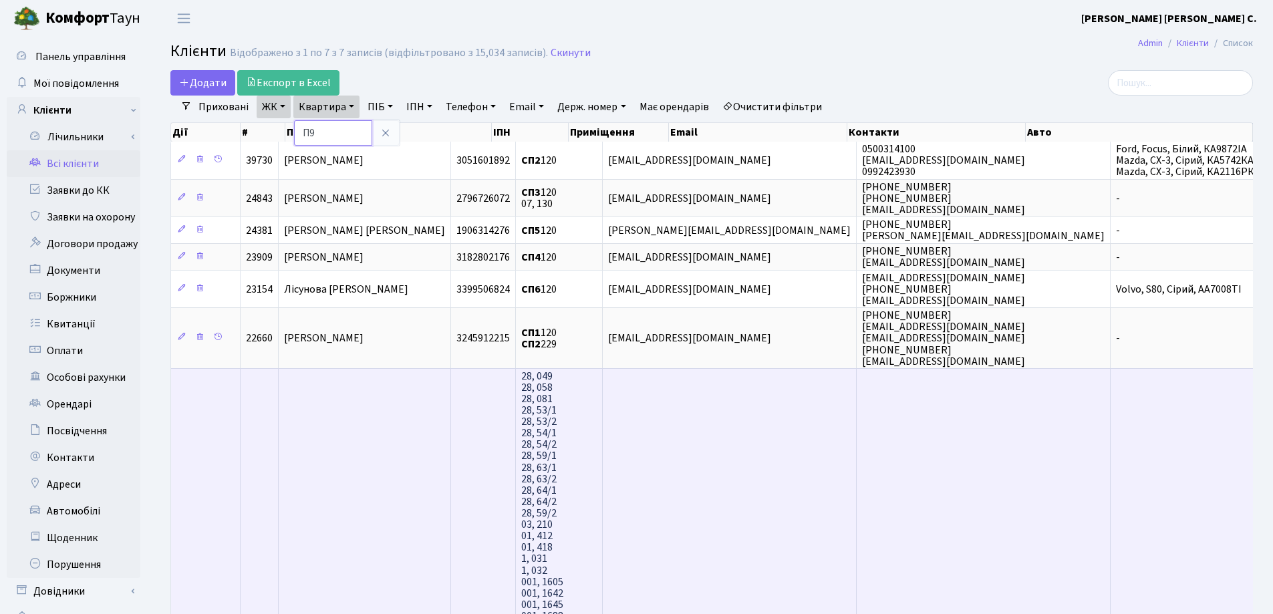
type input "П9"
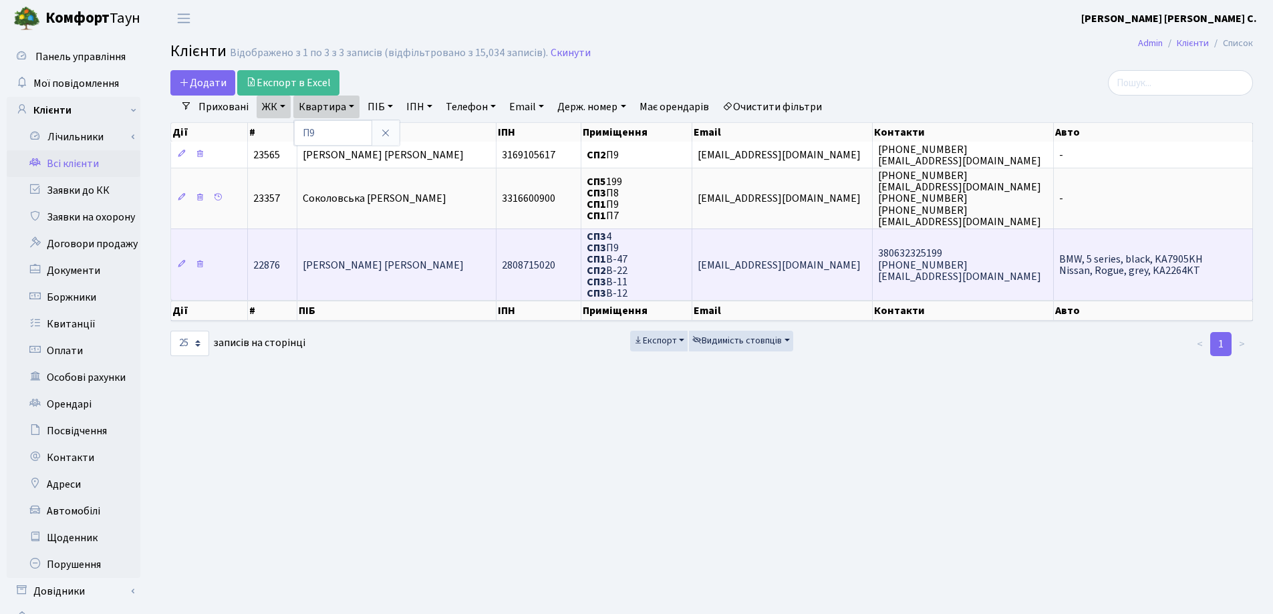
click at [445, 258] on td "Яковлева Ганна Ігорівна" at bounding box center [396, 264] width 199 height 72
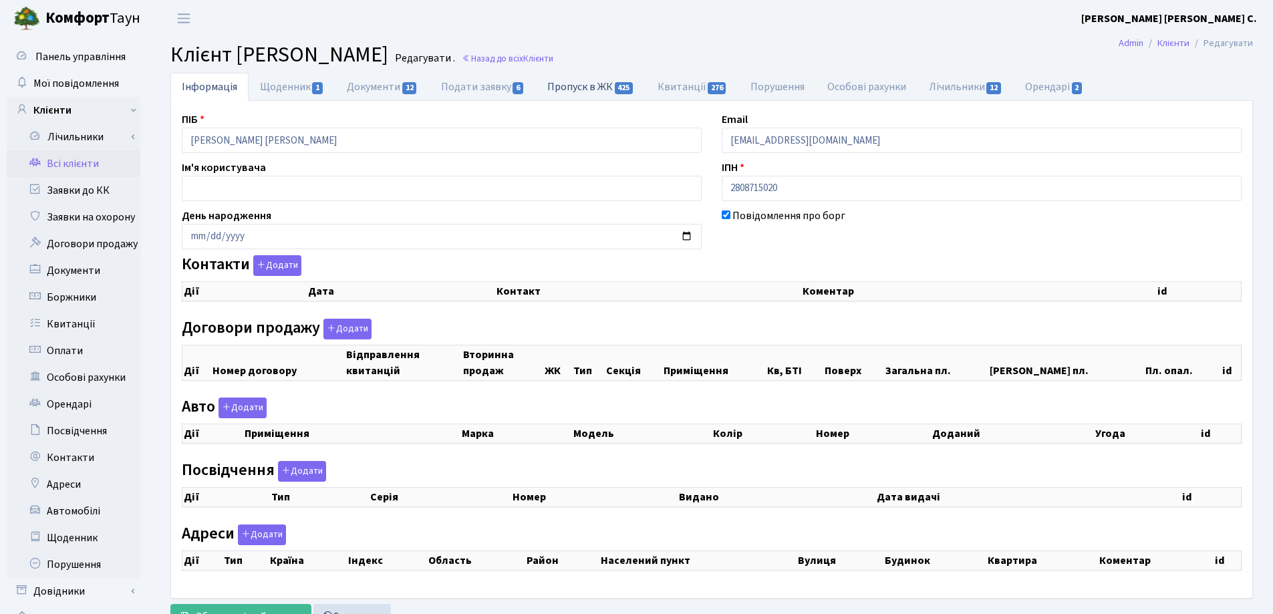
checkbox input "true"
select select "25"
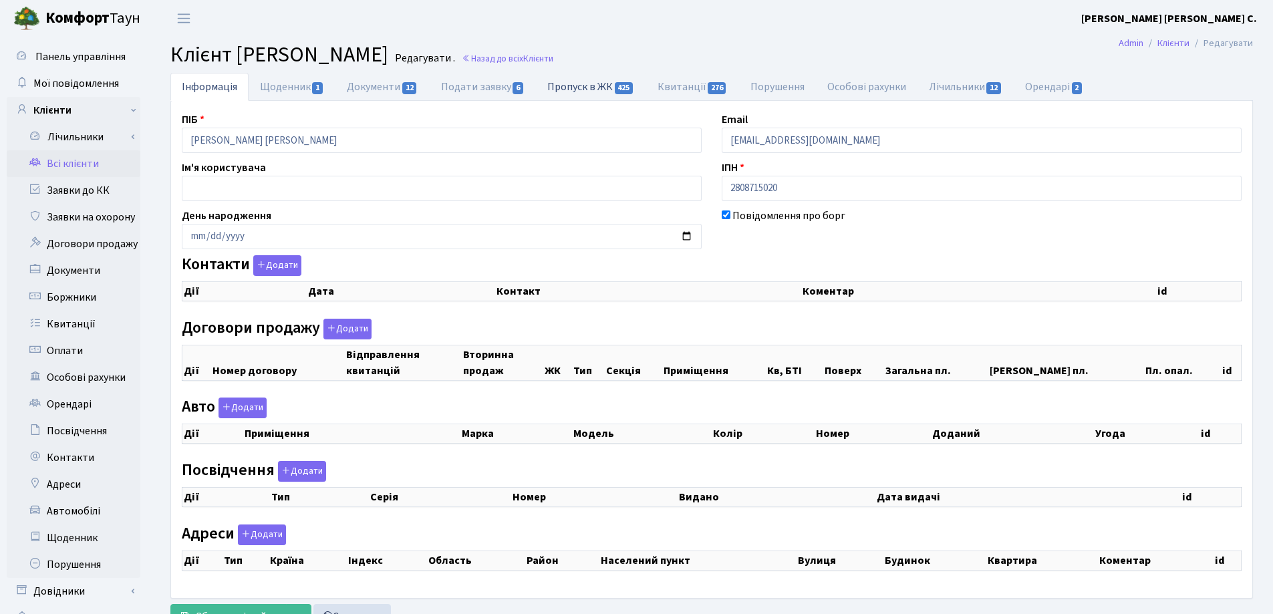
select select "25"
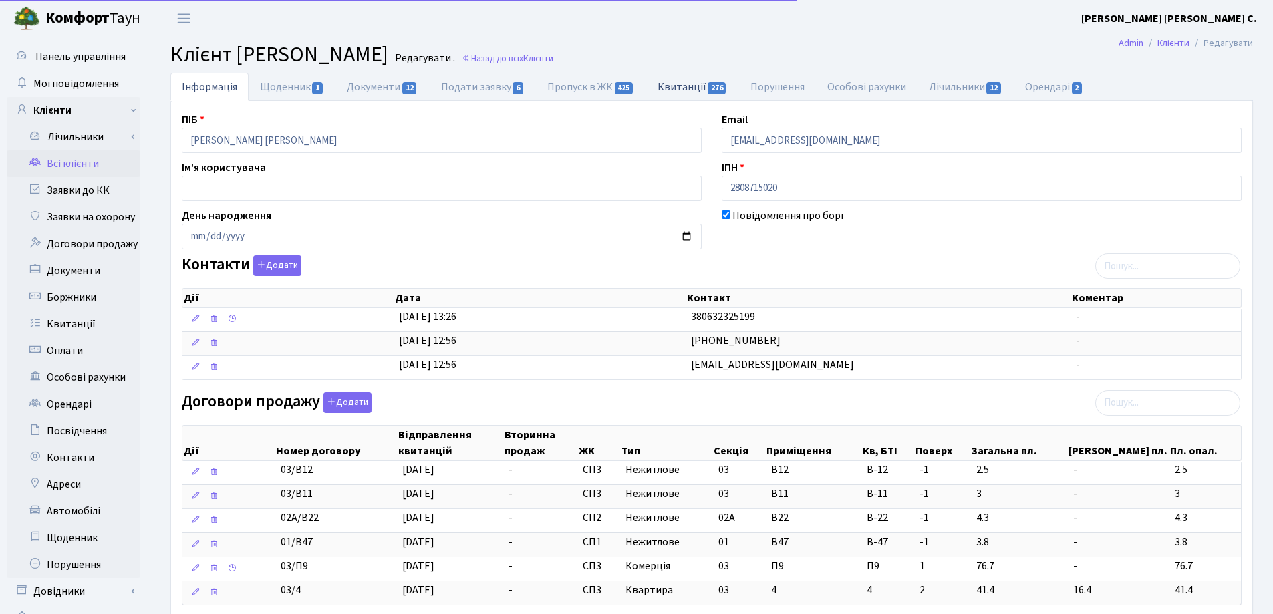
click at [668, 86] on link "Квитанції 276" at bounding box center [692, 86] width 93 height 27
select select "25"
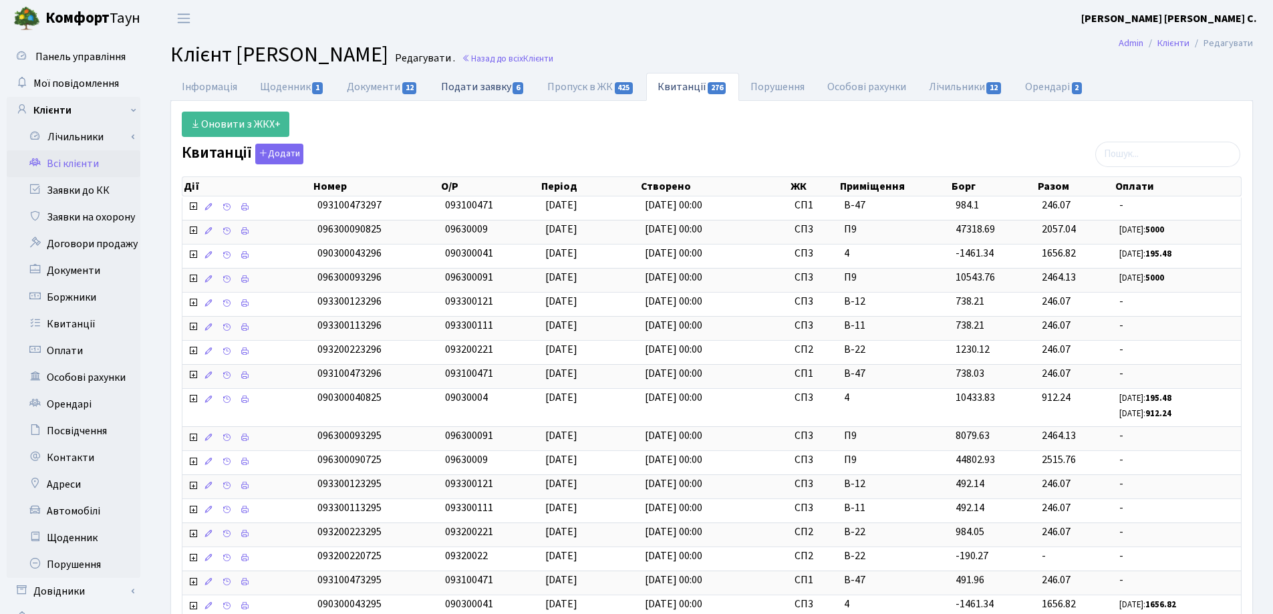
click at [468, 87] on link "Подати заявку 6" at bounding box center [483, 86] width 106 height 27
select select "25"
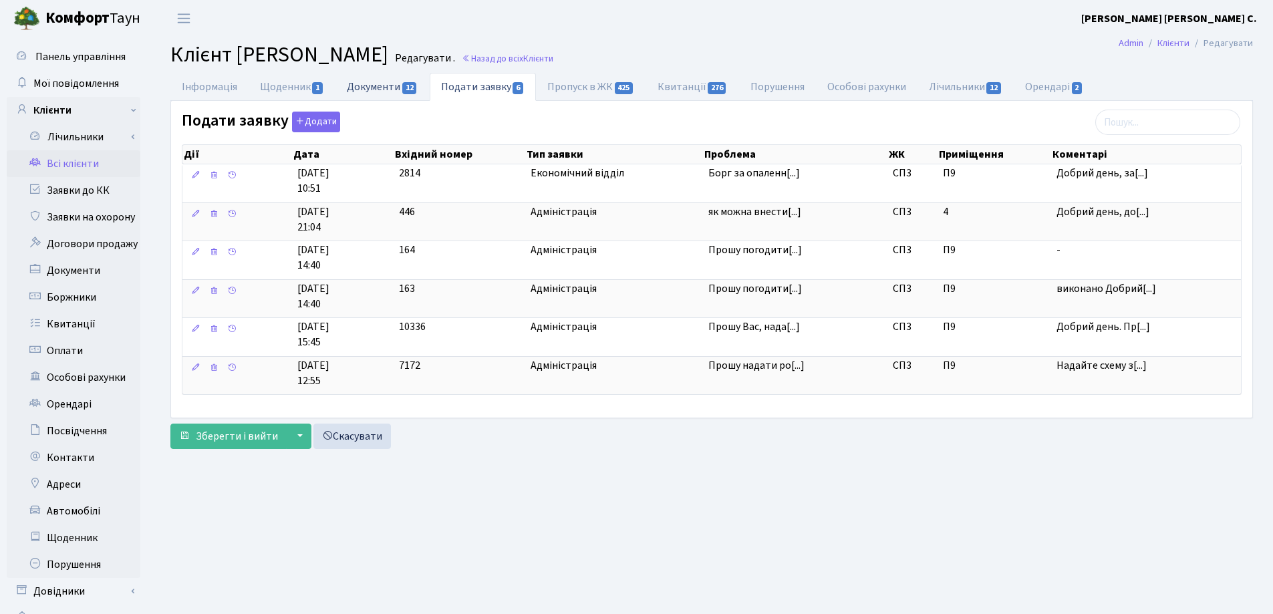
click at [385, 90] on link "Документи 12" at bounding box center [382, 86] width 94 height 27
select select "25"
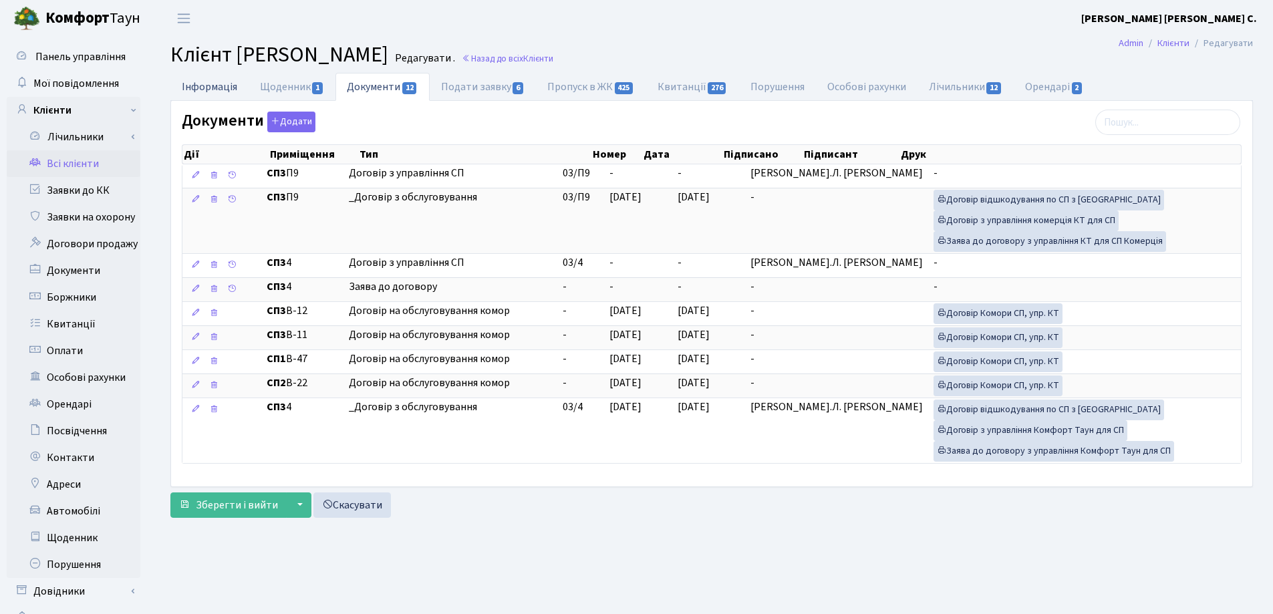
click at [203, 88] on link "Інформація" at bounding box center [209, 86] width 78 height 27
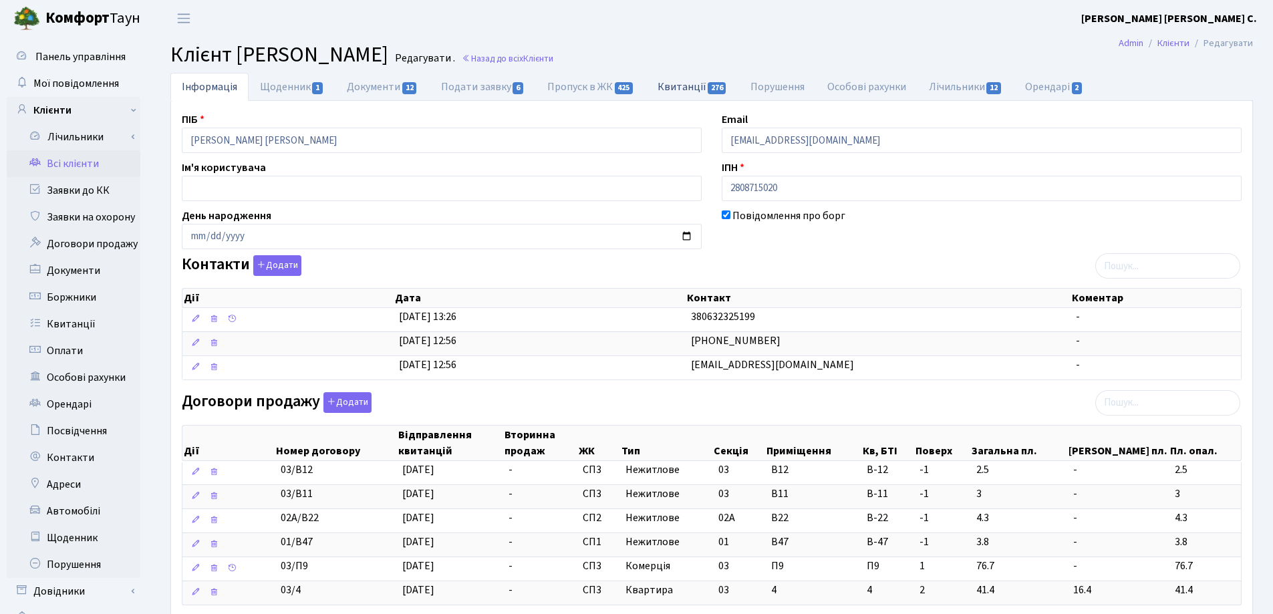
click at [678, 89] on link "Квитанції 276" at bounding box center [692, 86] width 93 height 27
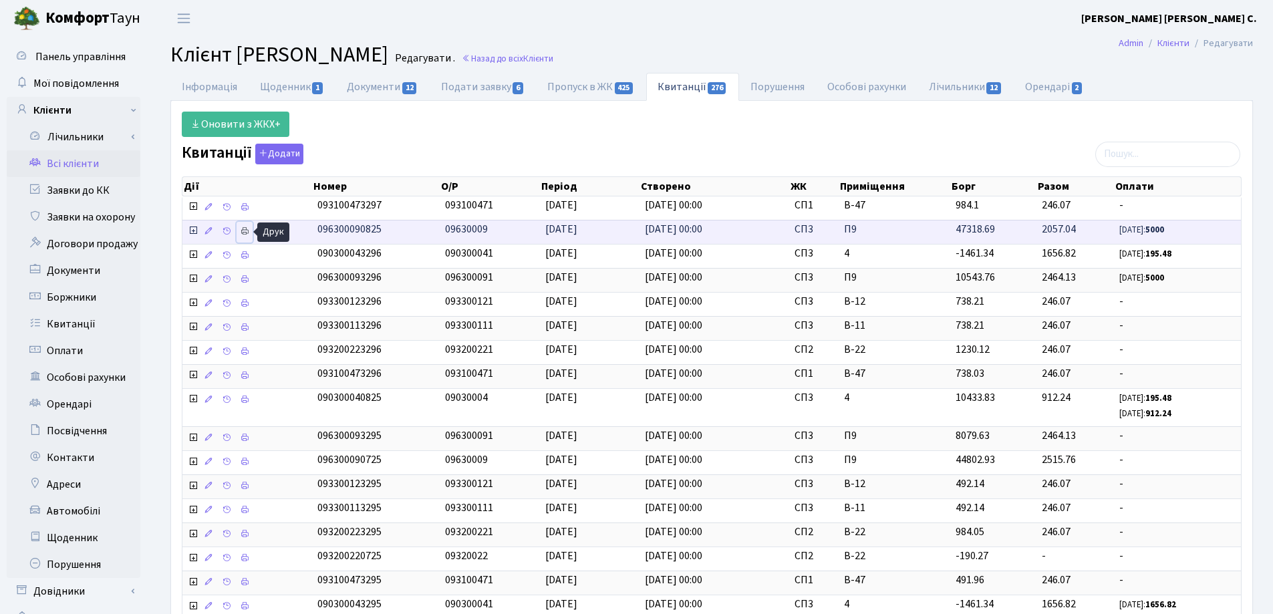
click at [243, 230] on icon at bounding box center [244, 230] width 9 height 9
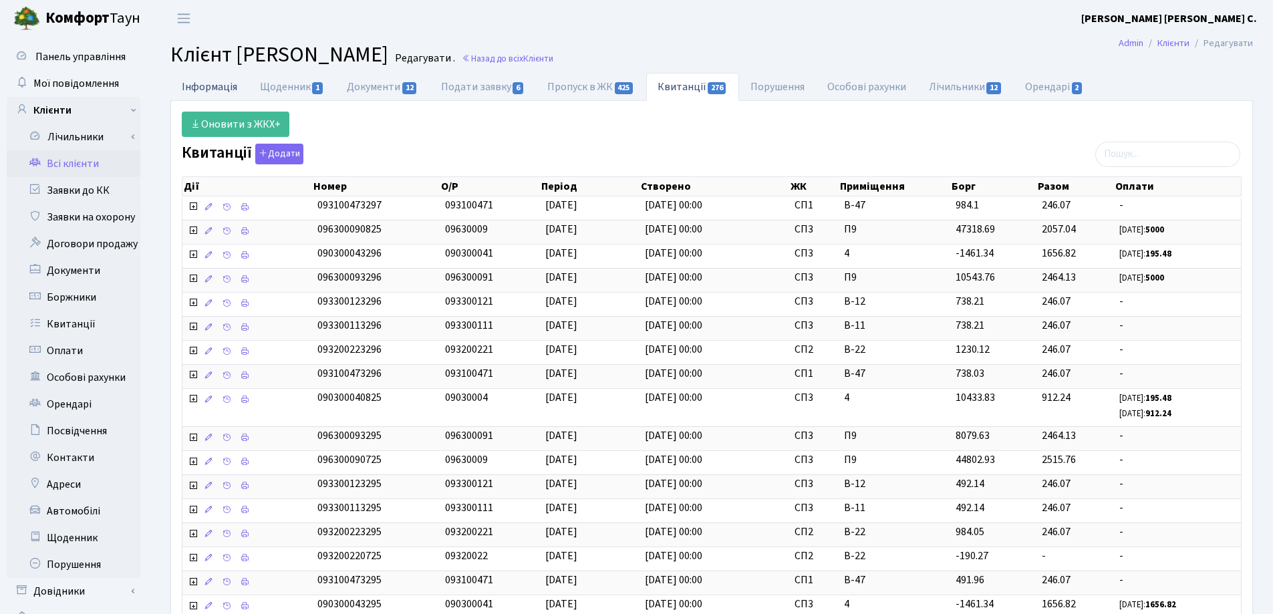
click at [206, 90] on link "Інформація" at bounding box center [209, 86] width 78 height 27
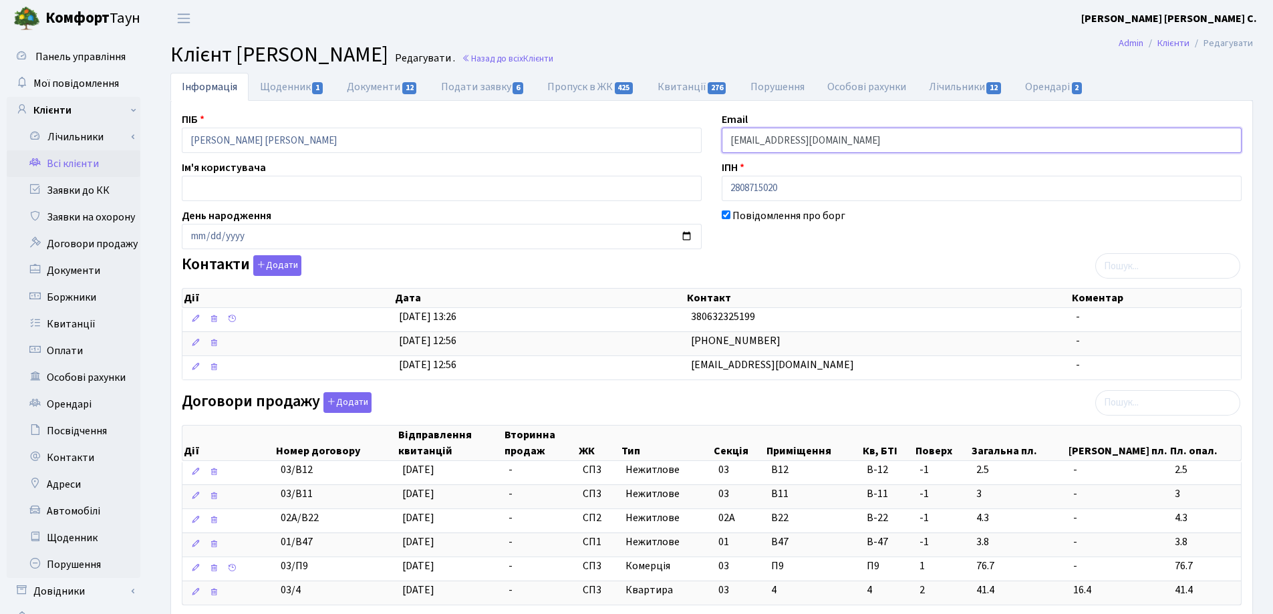
drag, startPoint x: 861, startPoint y: 142, endPoint x: 691, endPoint y: 139, distance: 170.4
click at [691, 139] on div "ПІБ Яковлева Ганна Ігорівна Email Annayakos@gmail.com Ім'я користувача ІПН 2808…" at bounding box center [712, 559] width 1080 height 894
click at [553, 63] on link "Назад до всіх Клієнти" at bounding box center [508, 58] width 92 height 13
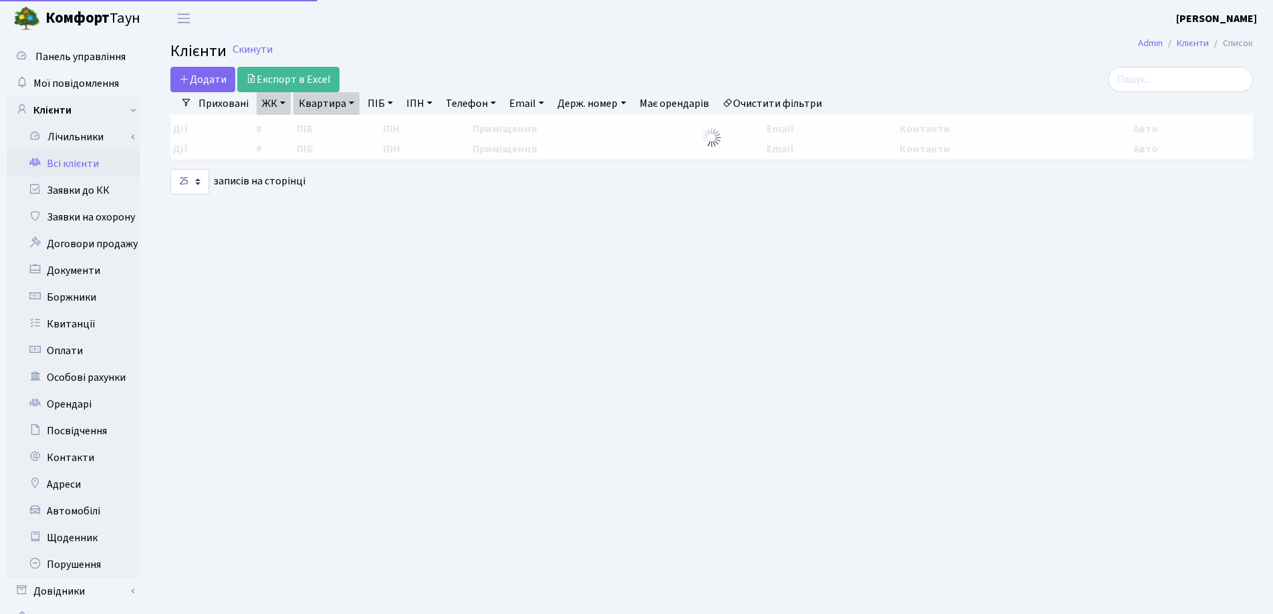
select select "25"
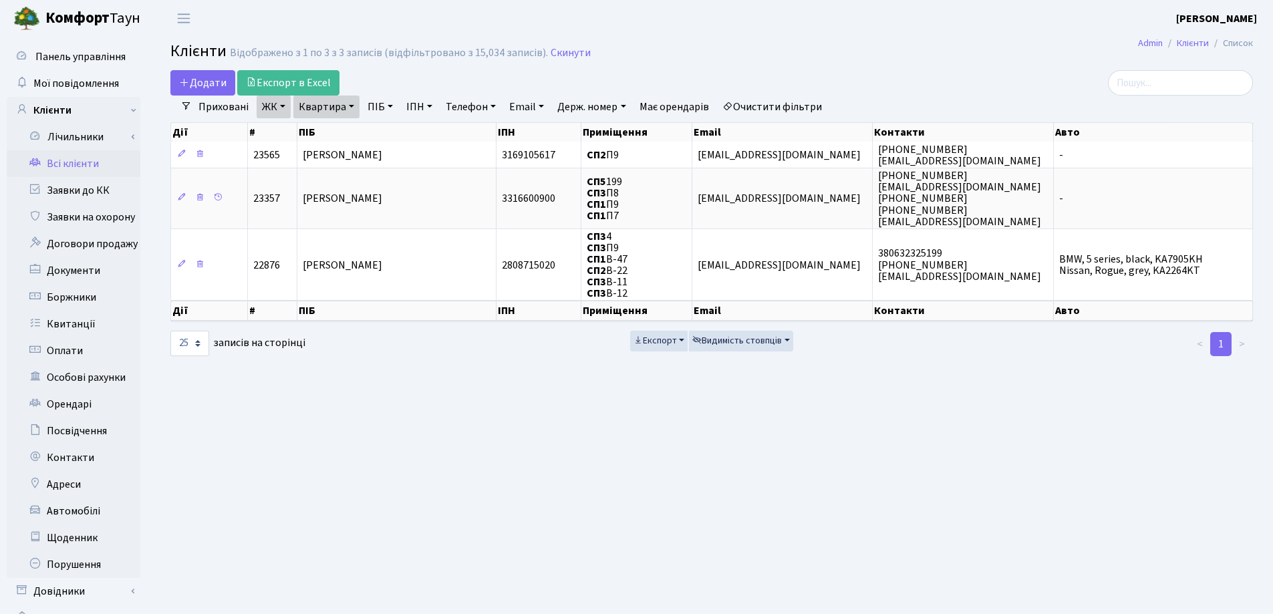
click at [351, 108] on link "Квартира" at bounding box center [326, 107] width 66 height 23
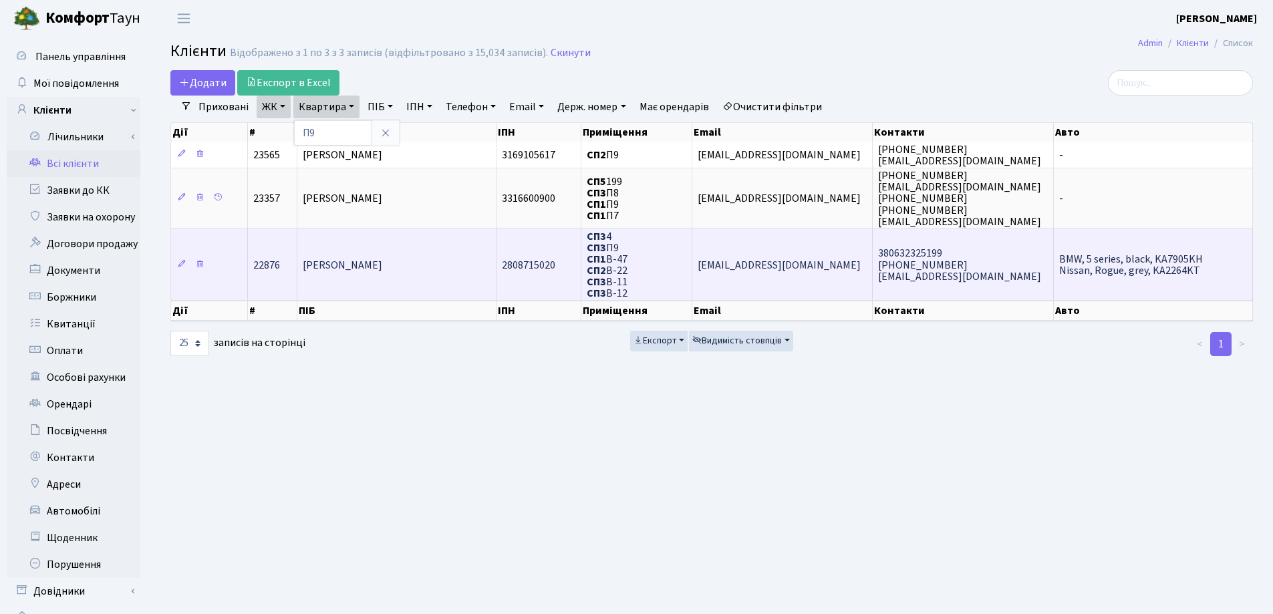
click at [424, 254] on td "[PERSON_NAME]" at bounding box center [396, 264] width 199 height 72
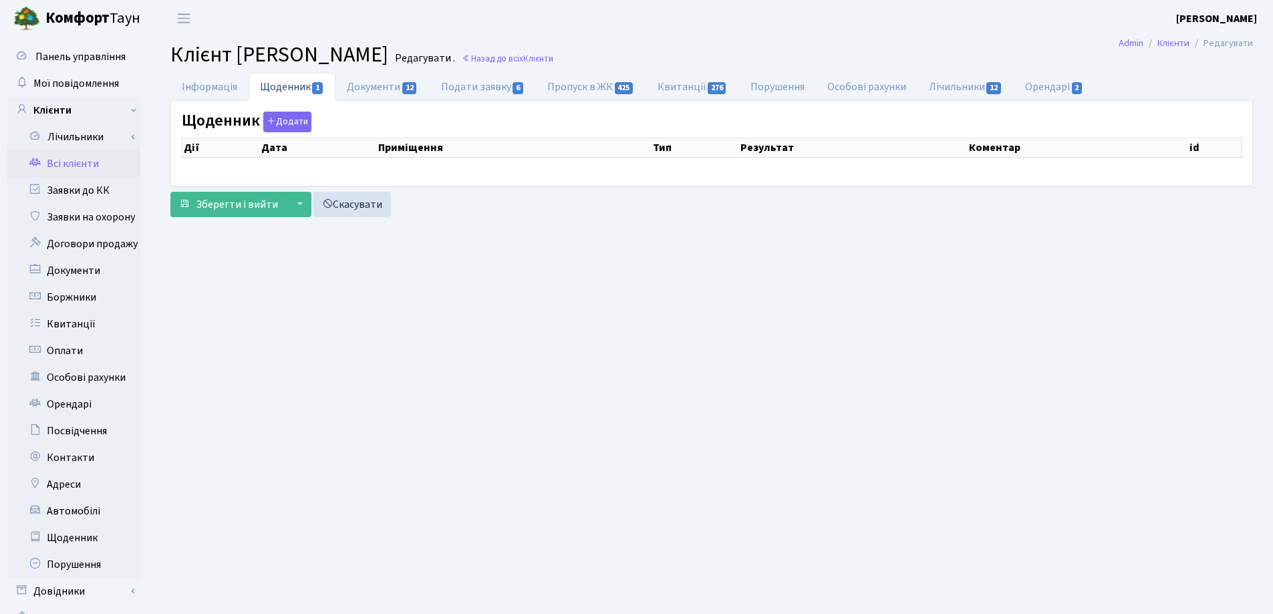
select select "25"
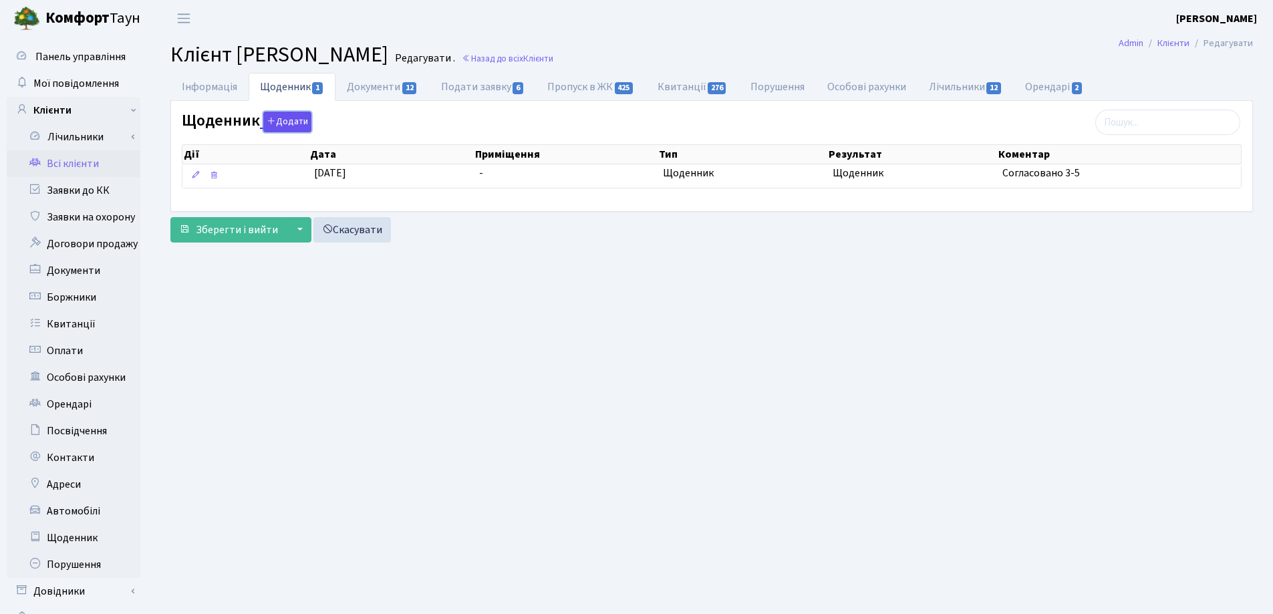
click at [291, 122] on button "Додати" at bounding box center [287, 122] width 48 height 21
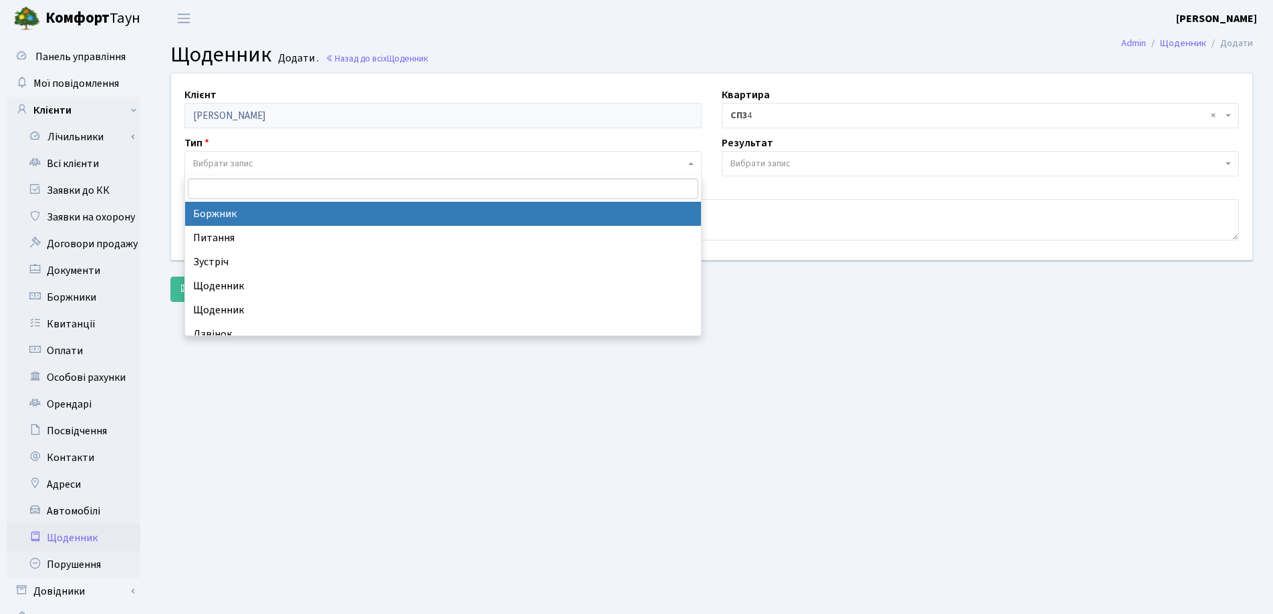
click at [240, 160] on span "Вибрати запис" at bounding box center [223, 163] width 60 height 13
select select "189"
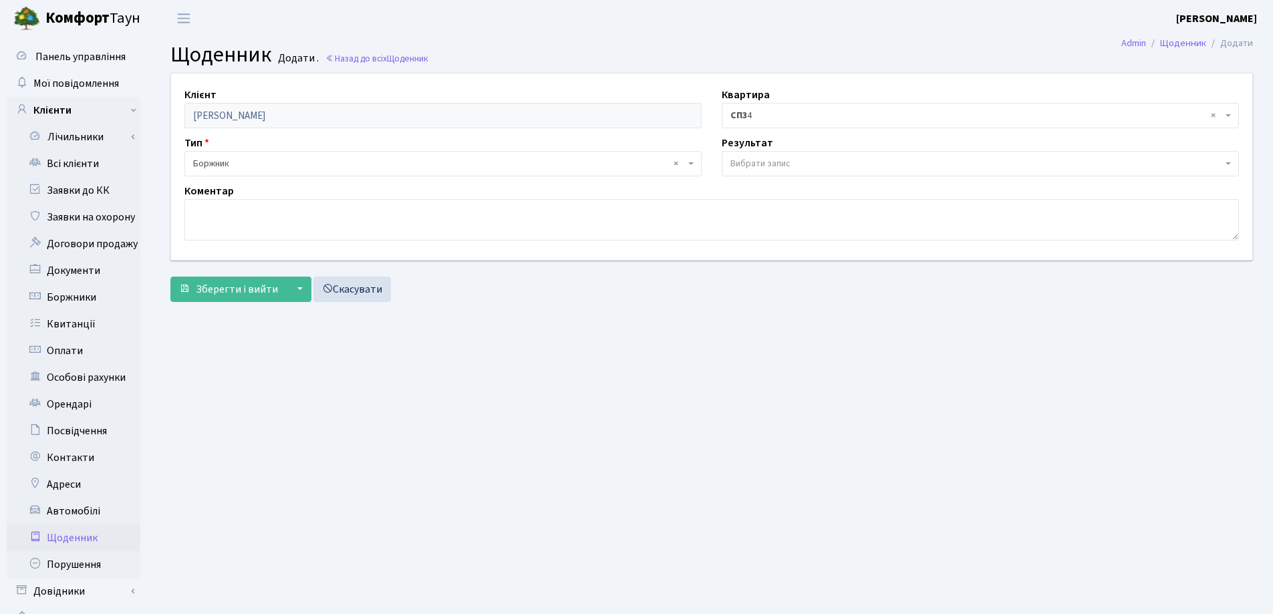
click at [768, 154] on span "Вибрати запис" at bounding box center [979, 163] width 517 height 25
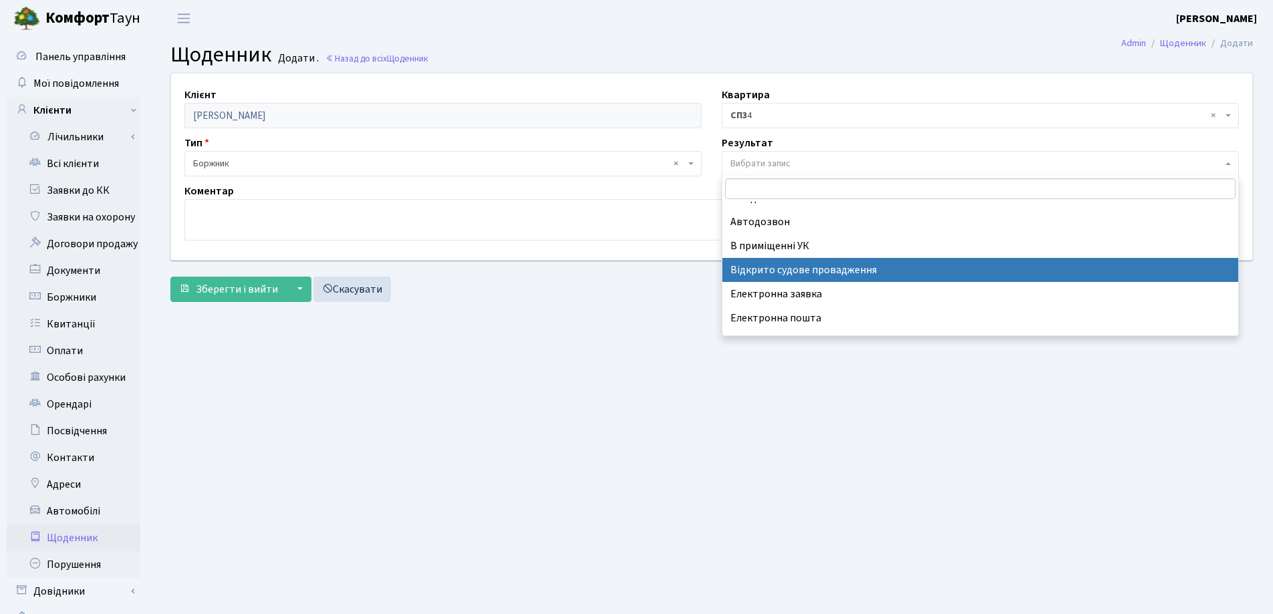
scroll to position [83, 0]
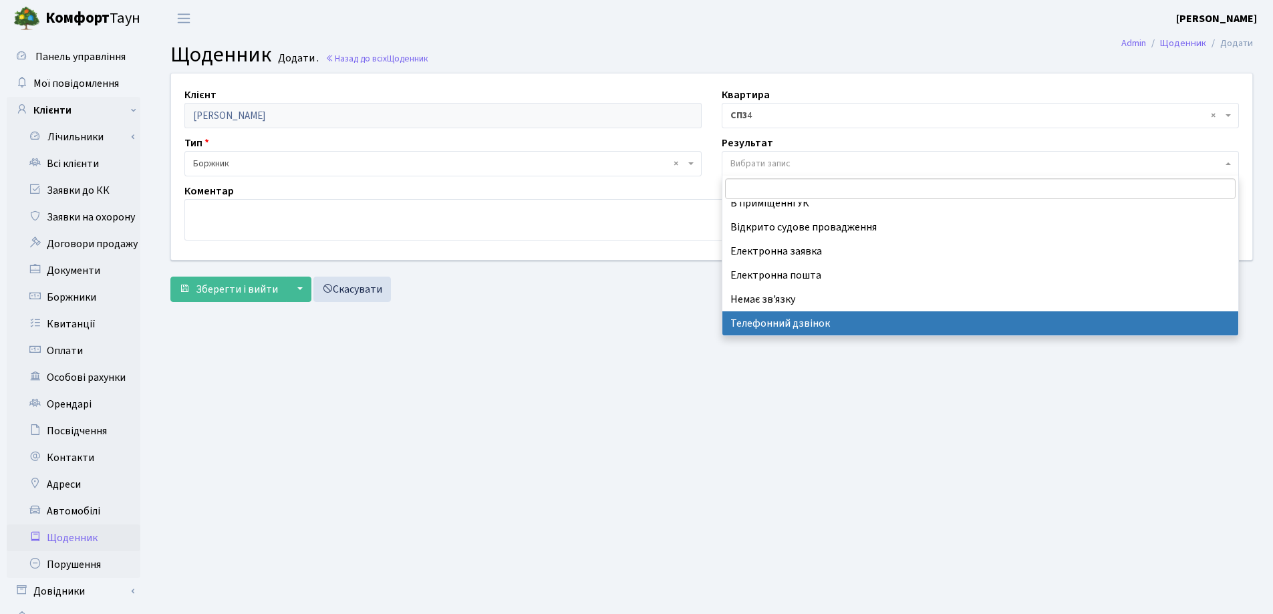
select select "196"
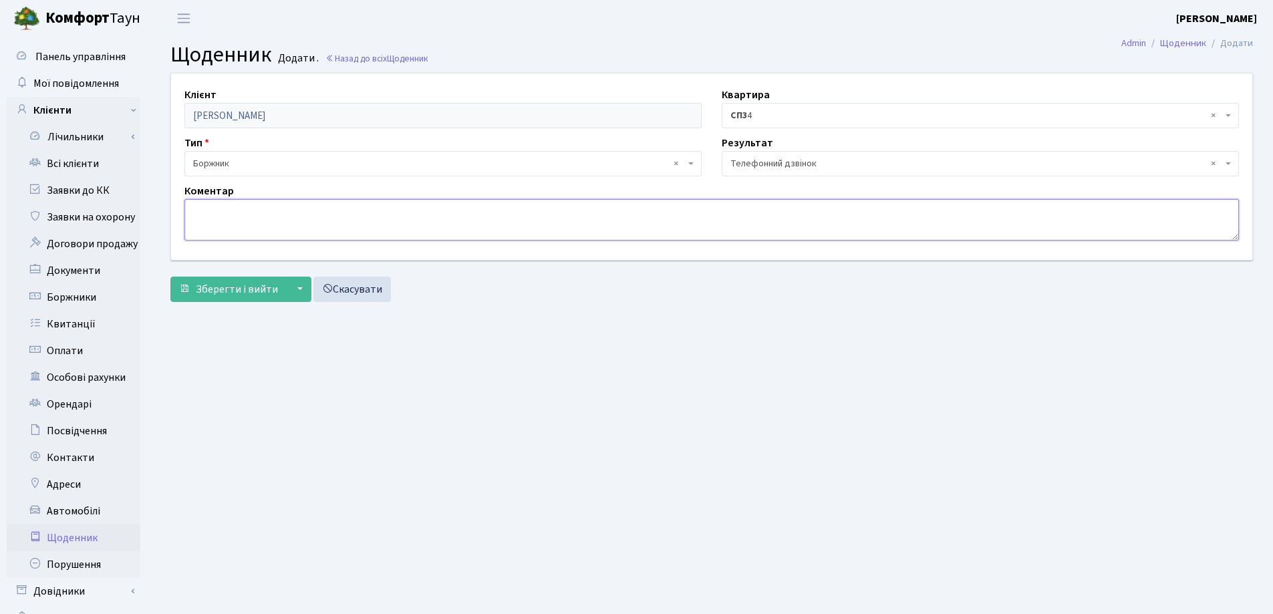
click at [218, 218] on textarea at bounding box center [711, 219] width 1054 height 41
type textarea "д"
type textarea "надіслати квитанцію на електрону адресу"
click at [1227, 111] on span "× СП3 4" at bounding box center [979, 115] width 517 height 25
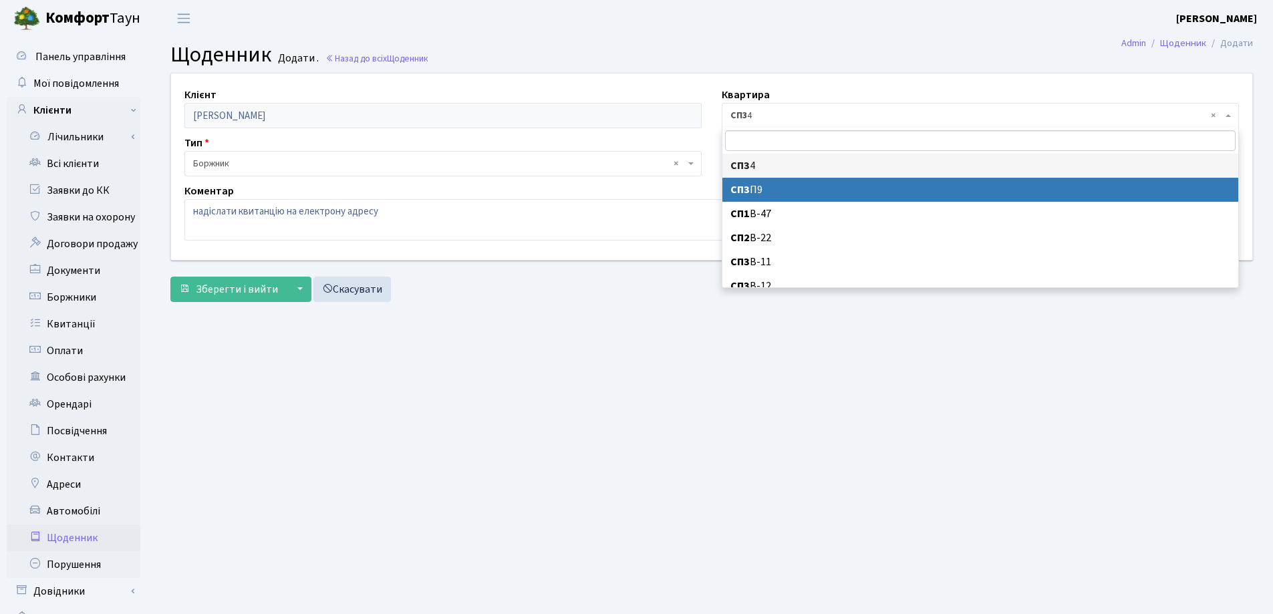
select select "36394"
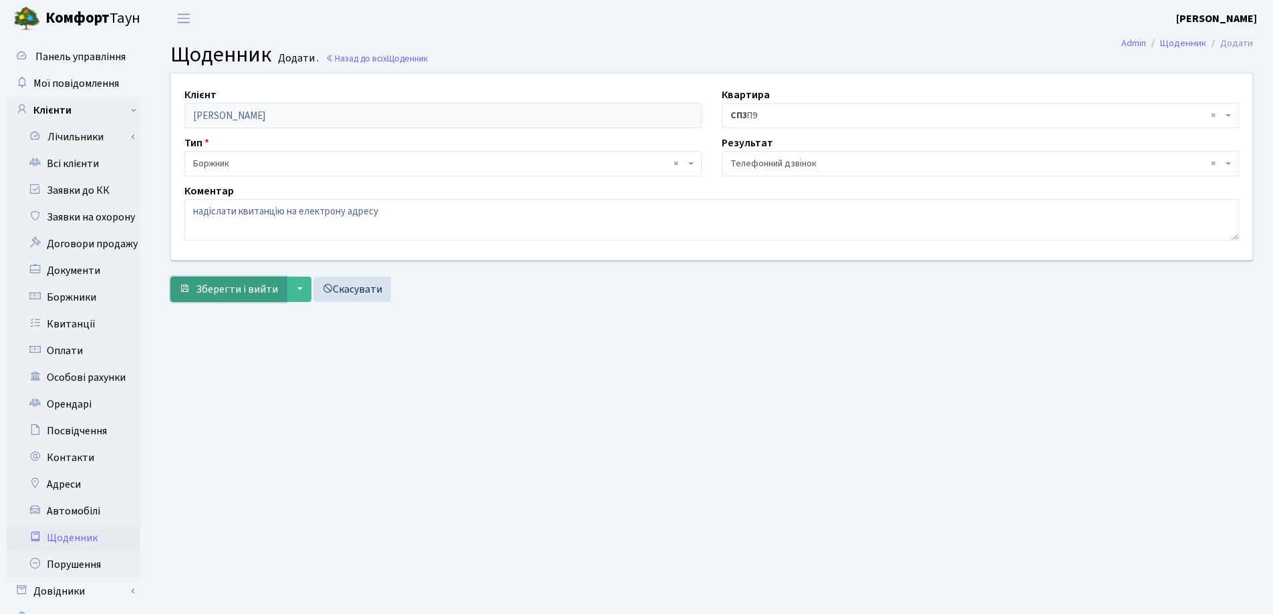
click at [251, 285] on span "Зберегти і вийти" at bounding box center [237, 289] width 82 height 15
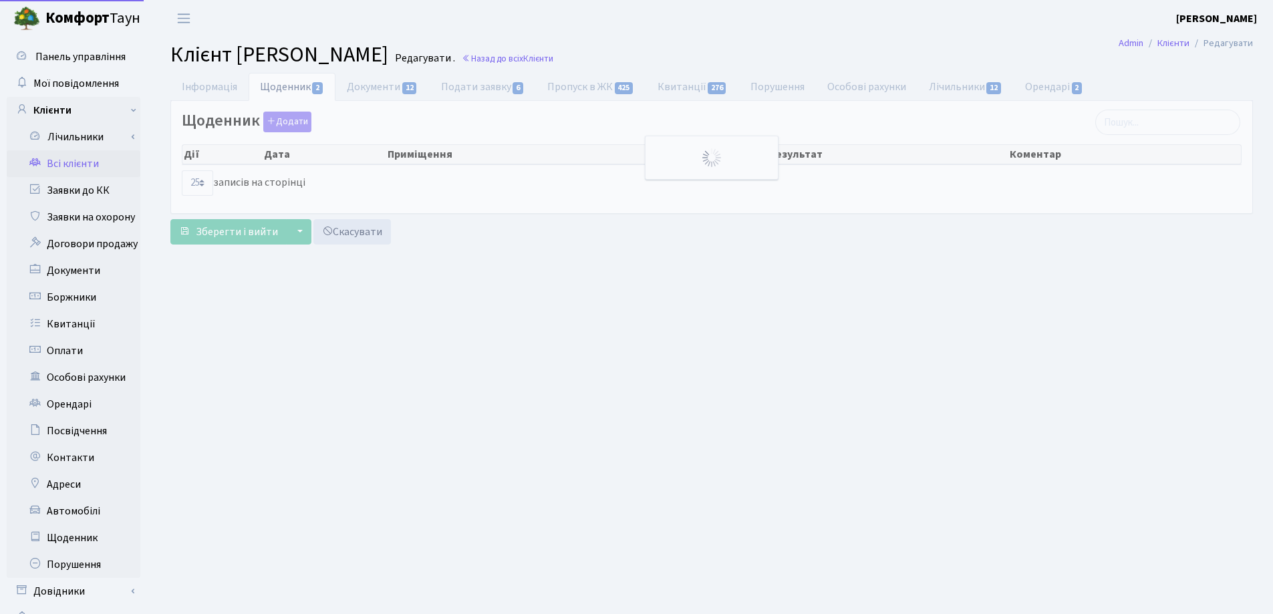
select select "25"
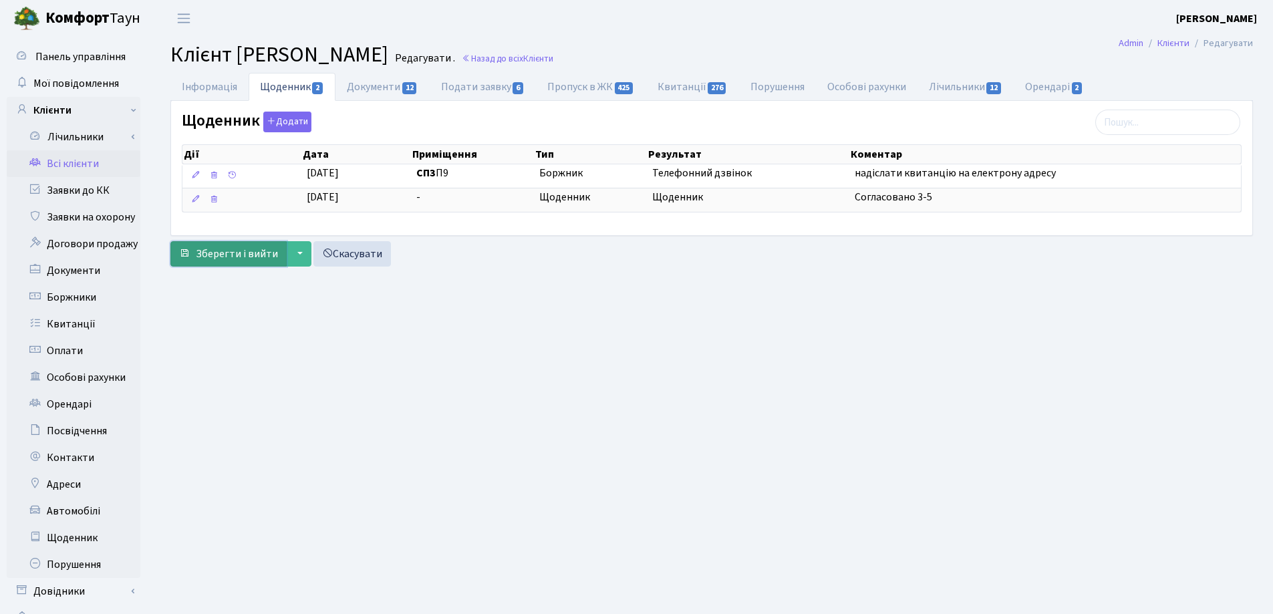
click at [206, 251] on span "Зберегти і вийти" at bounding box center [237, 254] width 82 height 15
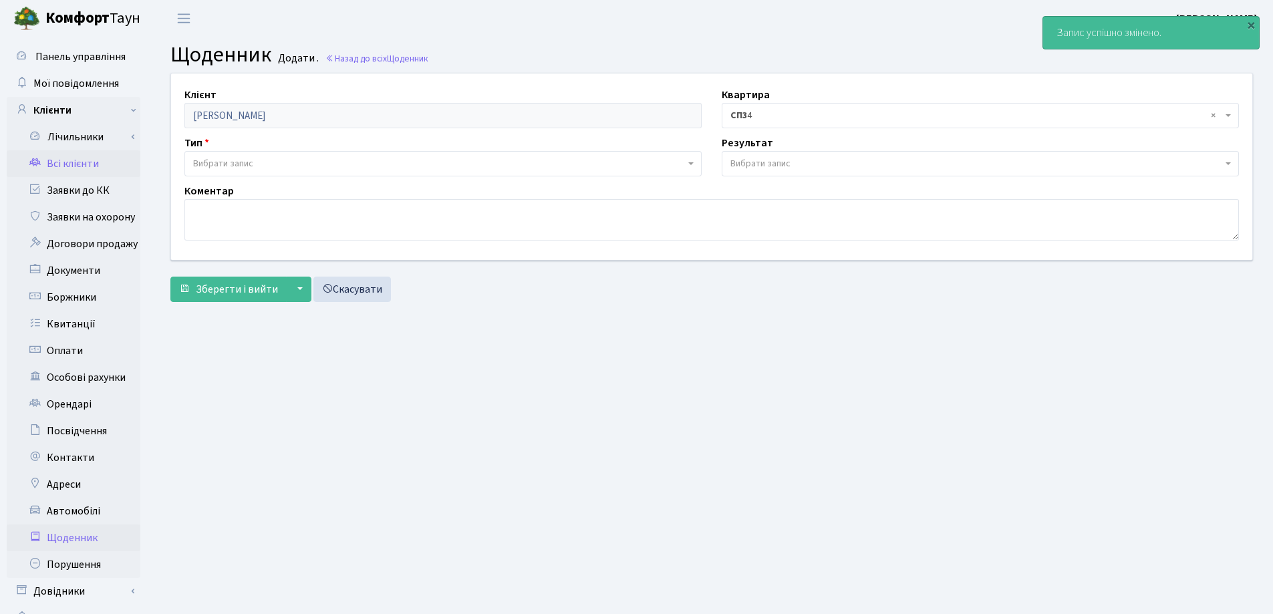
click at [71, 162] on link "Всі клієнти" at bounding box center [74, 163] width 134 height 27
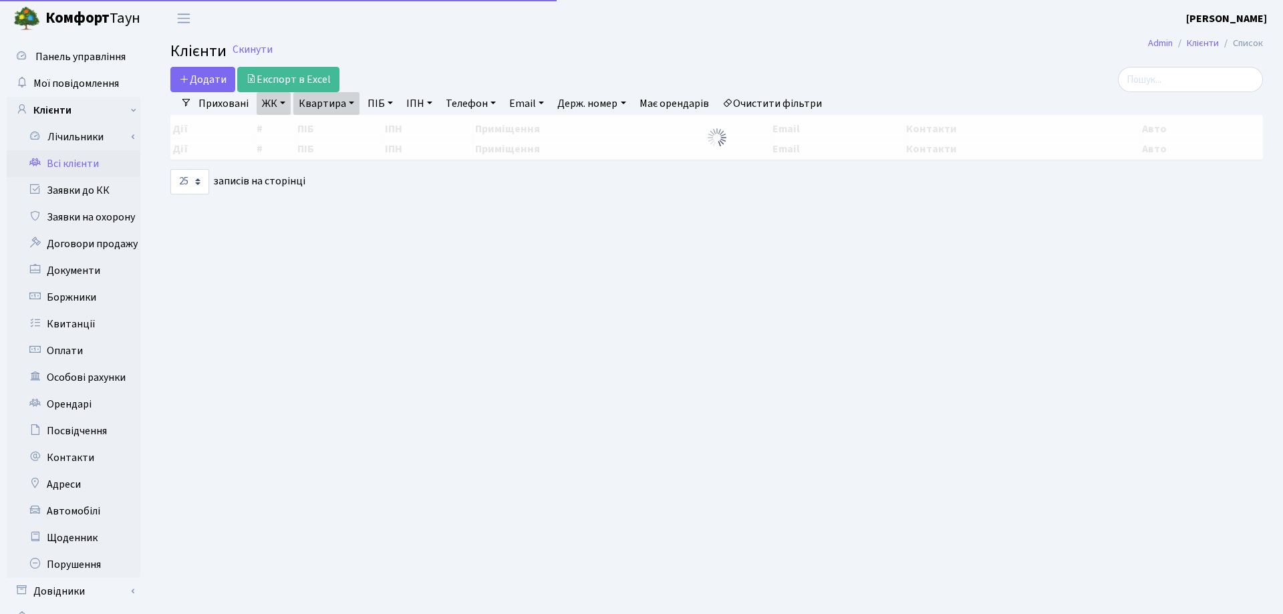
select select "25"
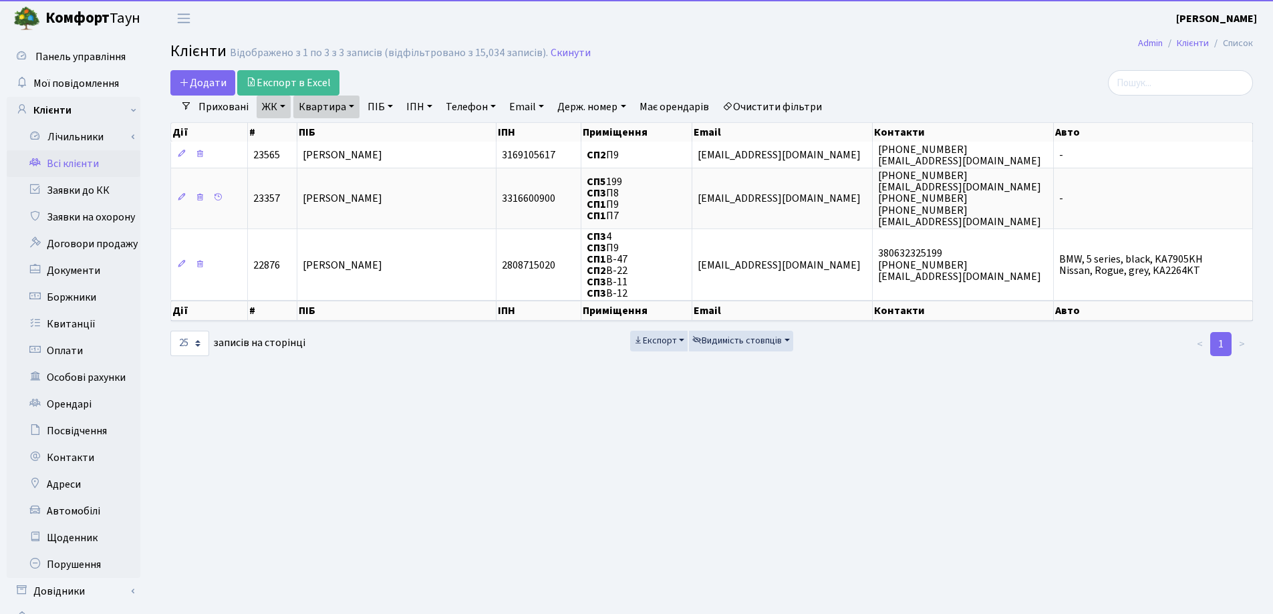
click at [353, 108] on link "Квартира" at bounding box center [326, 107] width 66 height 23
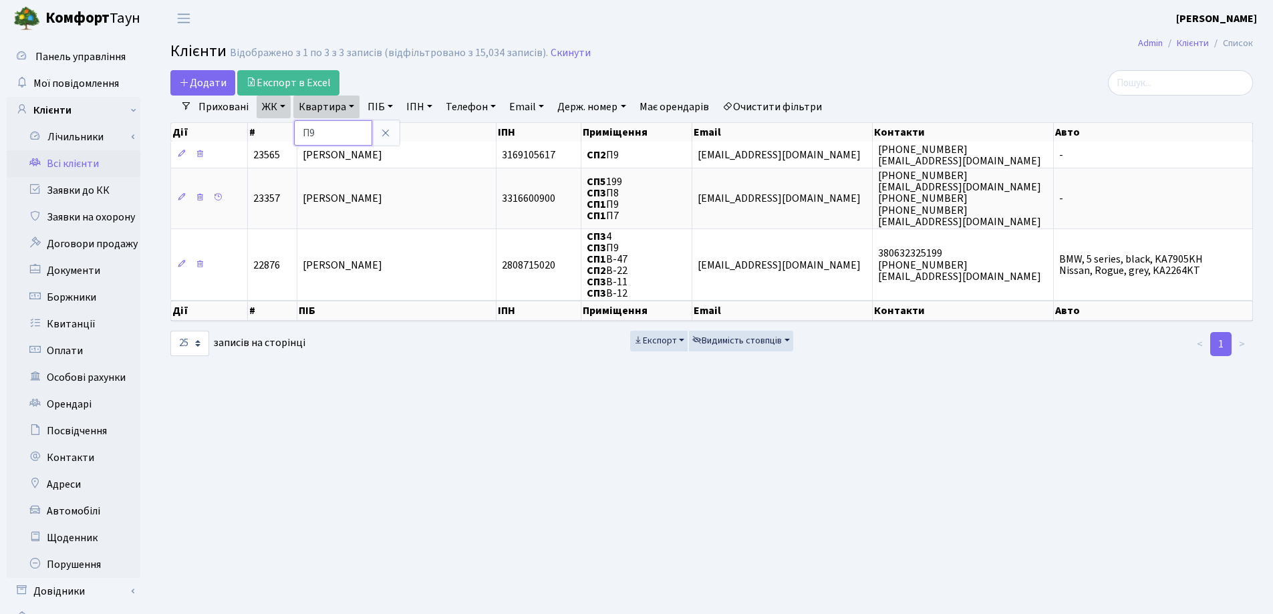
click at [350, 125] on input "П9" at bounding box center [333, 132] width 78 height 25
type input "П"
type input "114"
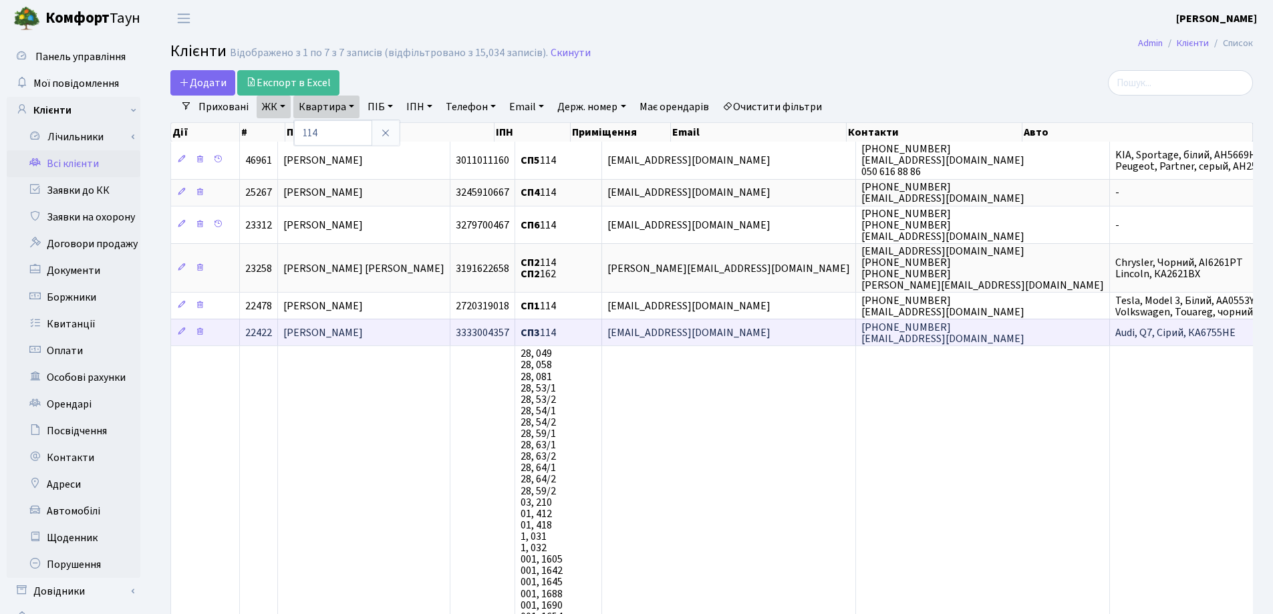
click at [363, 325] on span "[PERSON_NAME]" at bounding box center [322, 332] width 79 height 15
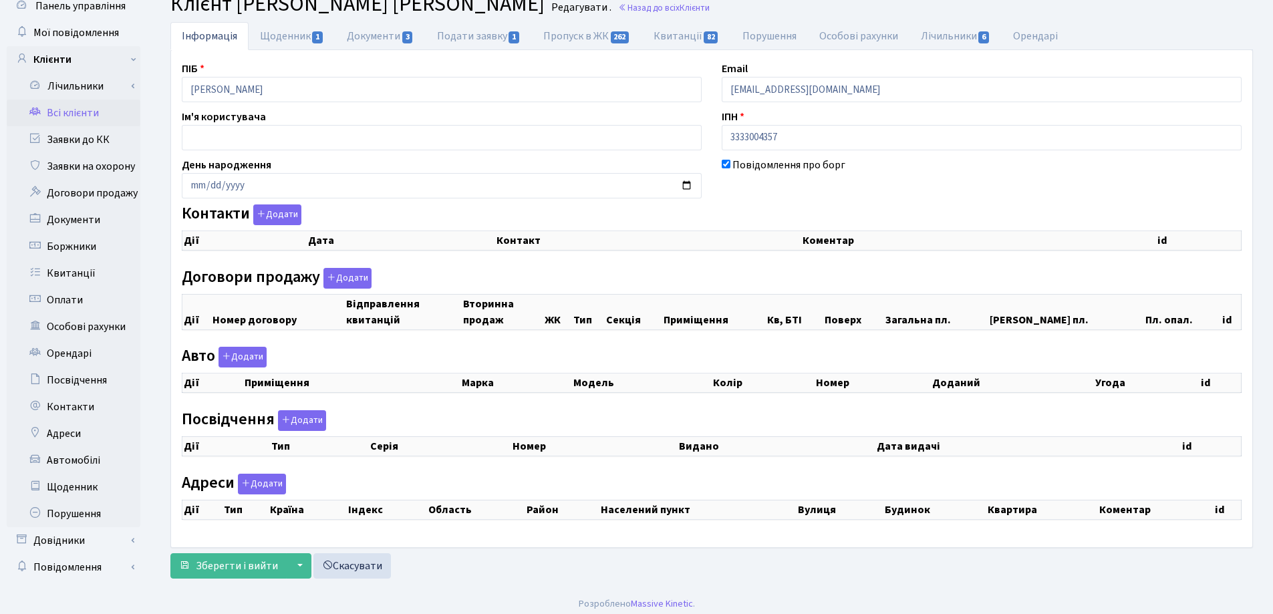
scroll to position [57, 0]
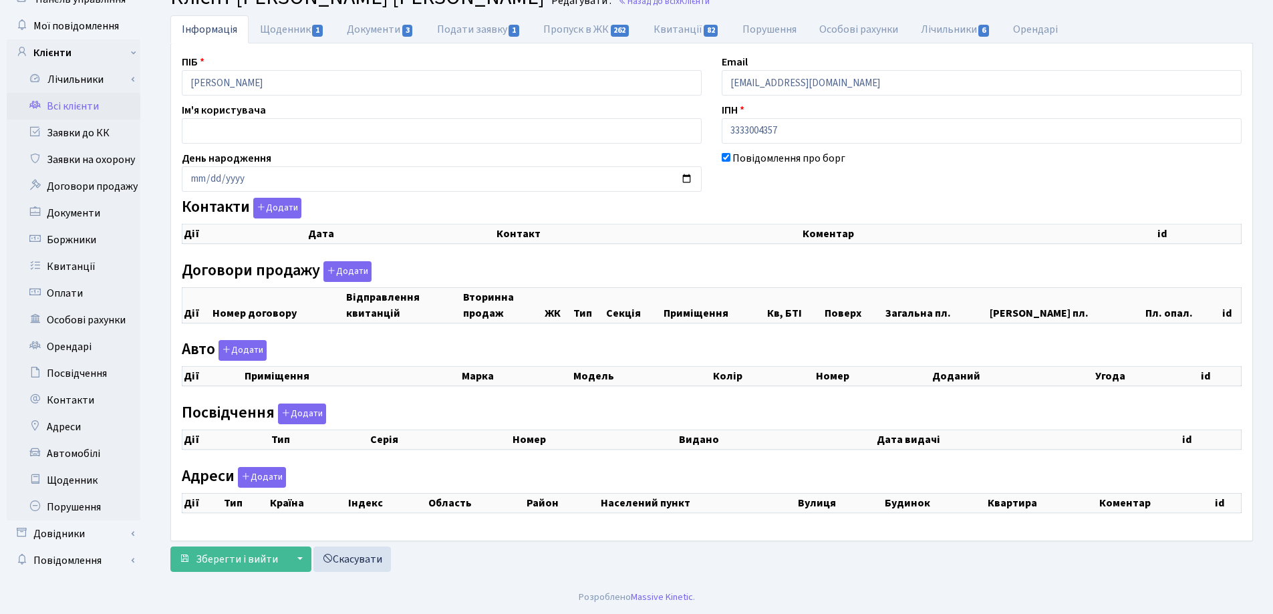
checkbox input "true"
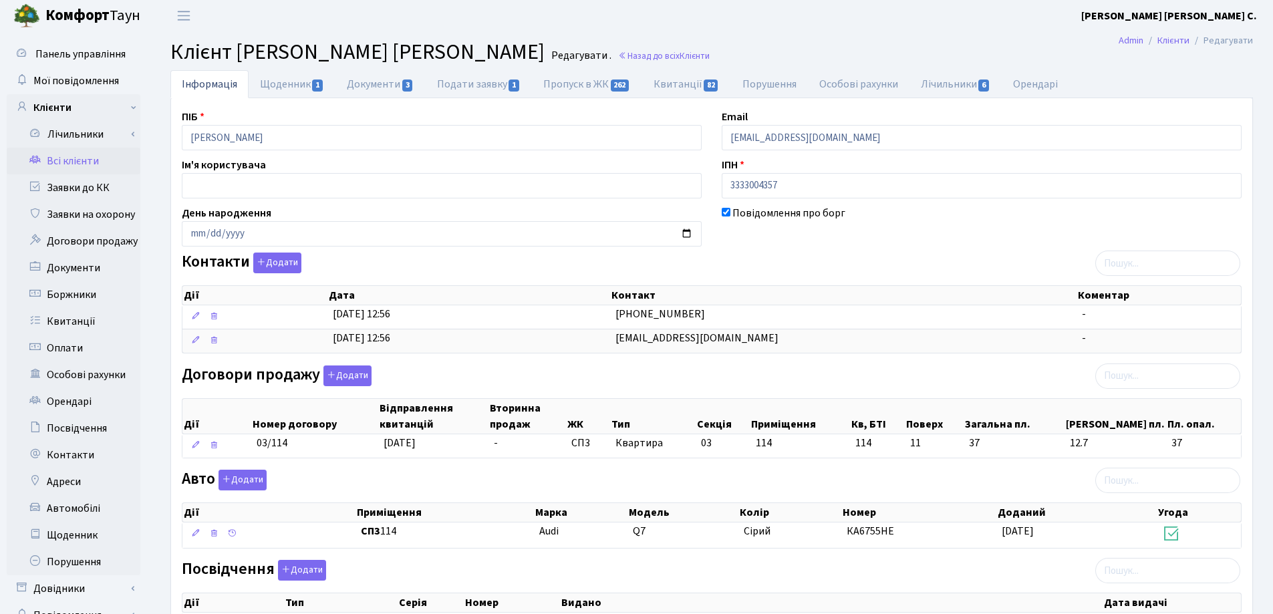
scroll to position [0, 0]
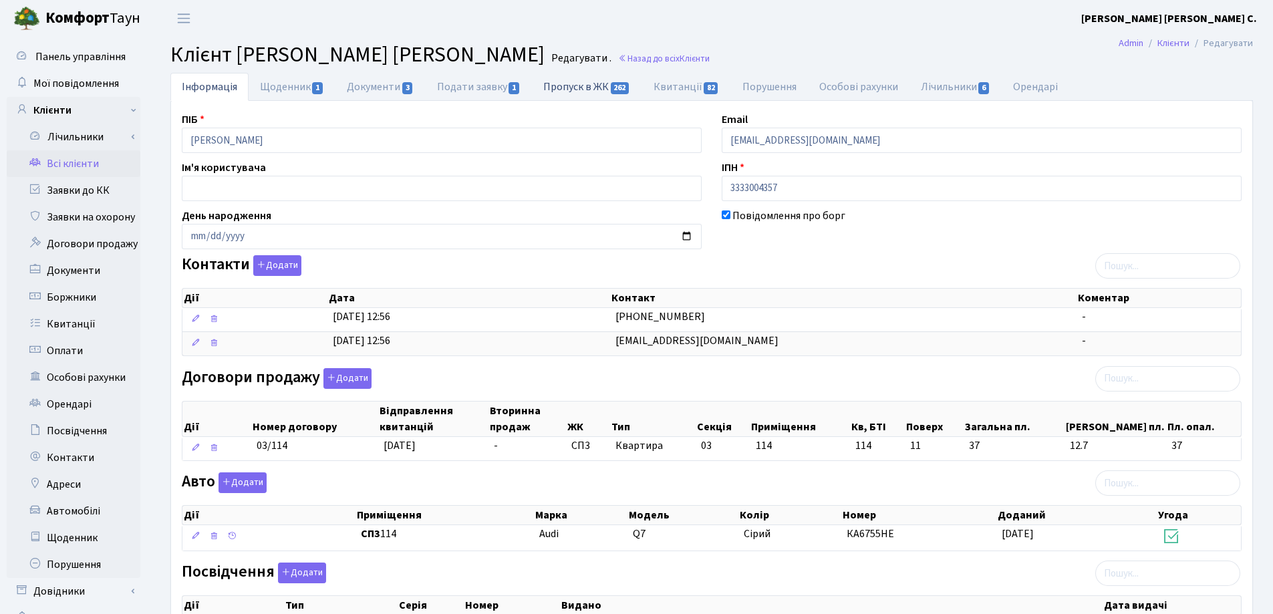
click at [572, 88] on link "Пропуск в ЖК 262" at bounding box center [587, 86] width 110 height 27
select select "25"
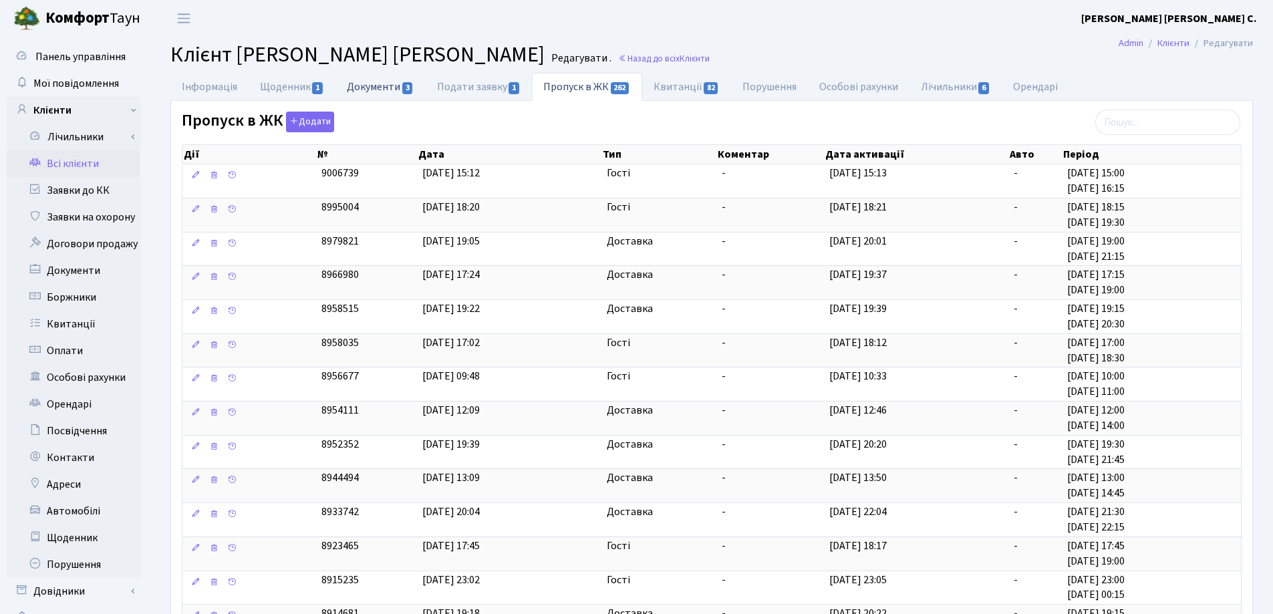
click at [373, 85] on link "Документи 3" at bounding box center [380, 86] width 90 height 27
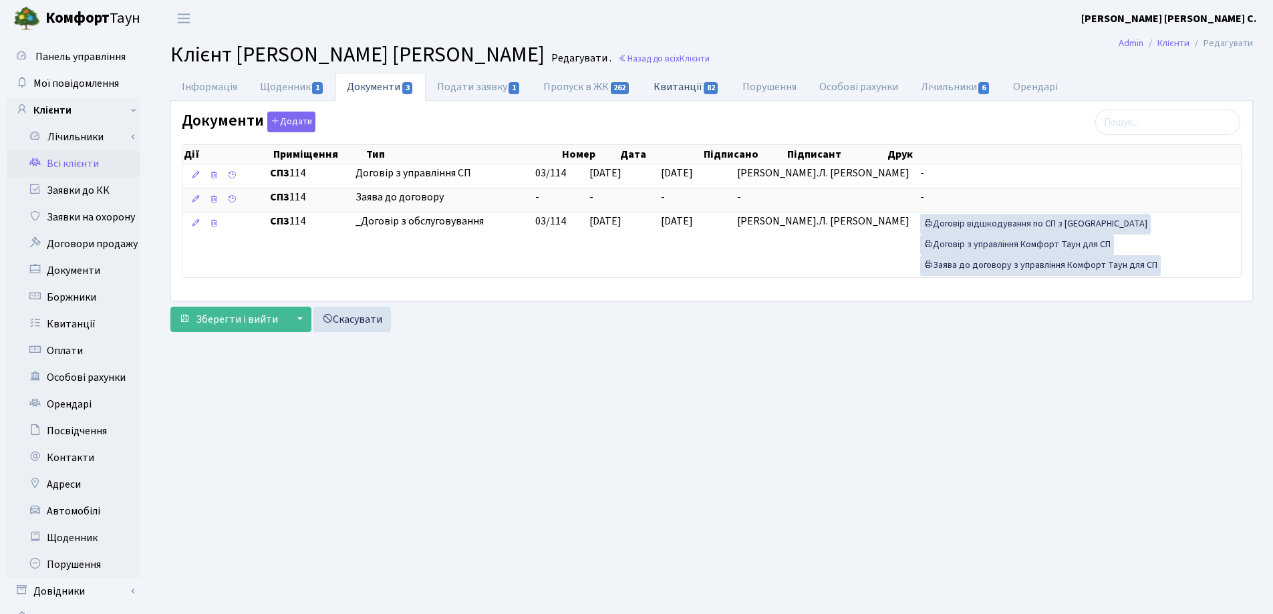
click at [670, 85] on link "Квитанції 82" at bounding box center [686, 86] width 89 height 27
select select "25"
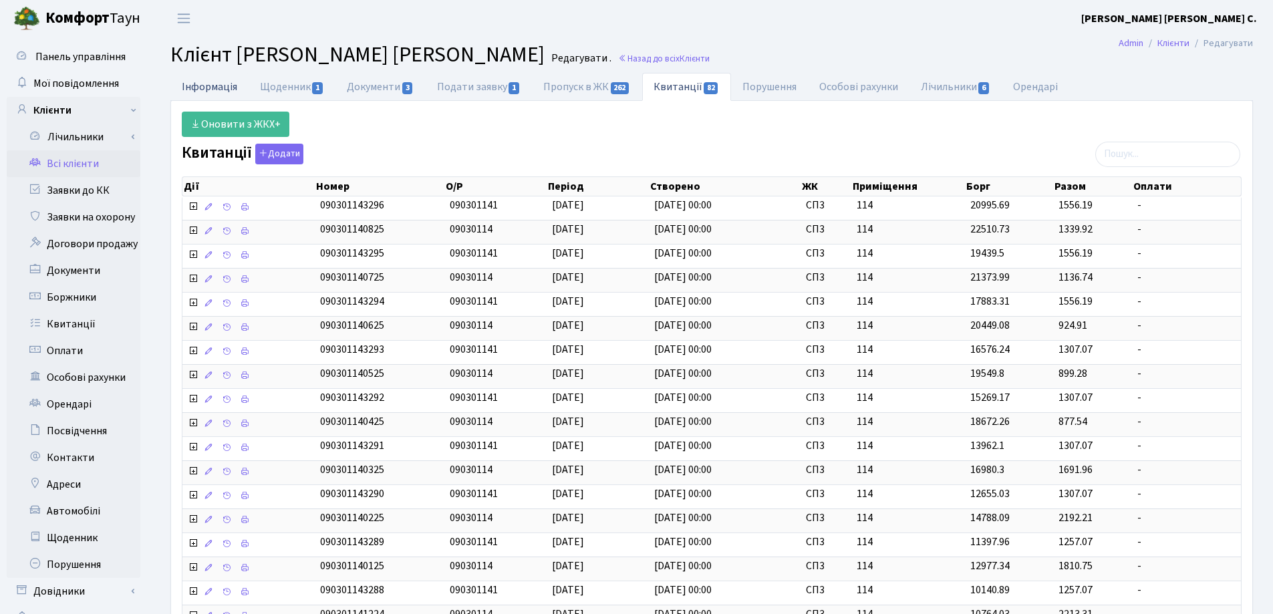
click at [202, 81] on link "Інформація" at bounding box center [209, 86] width 78 height 27
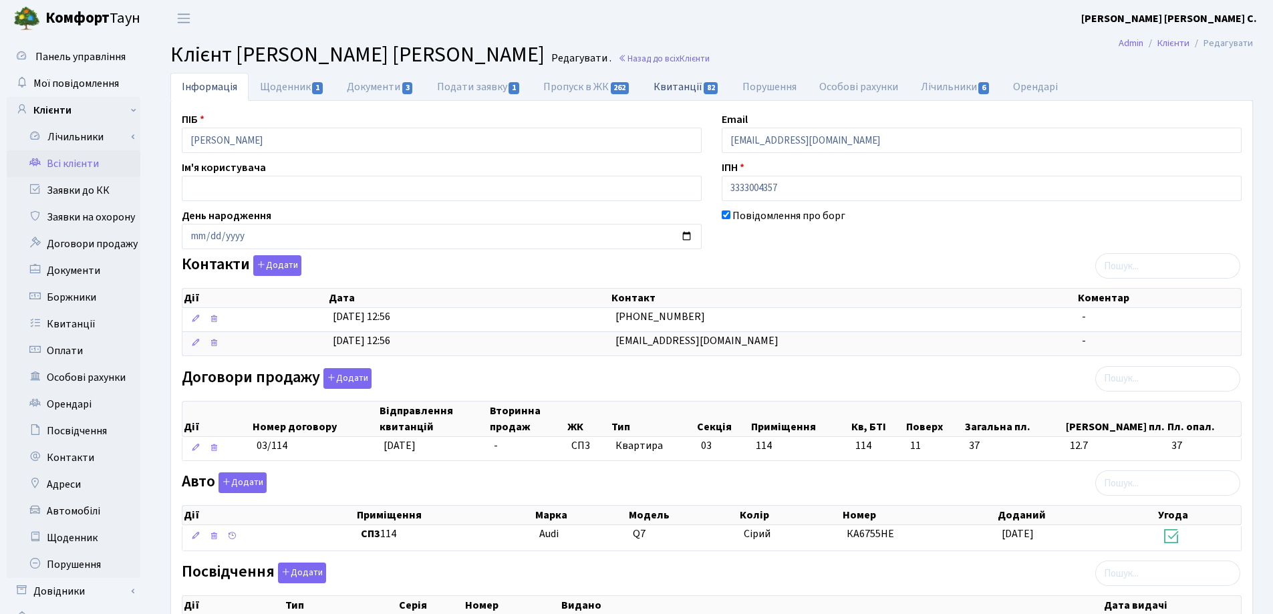
click at [665, 92] on link "Квитанції 82" at bounding box center [686, 86] width 89 height 27
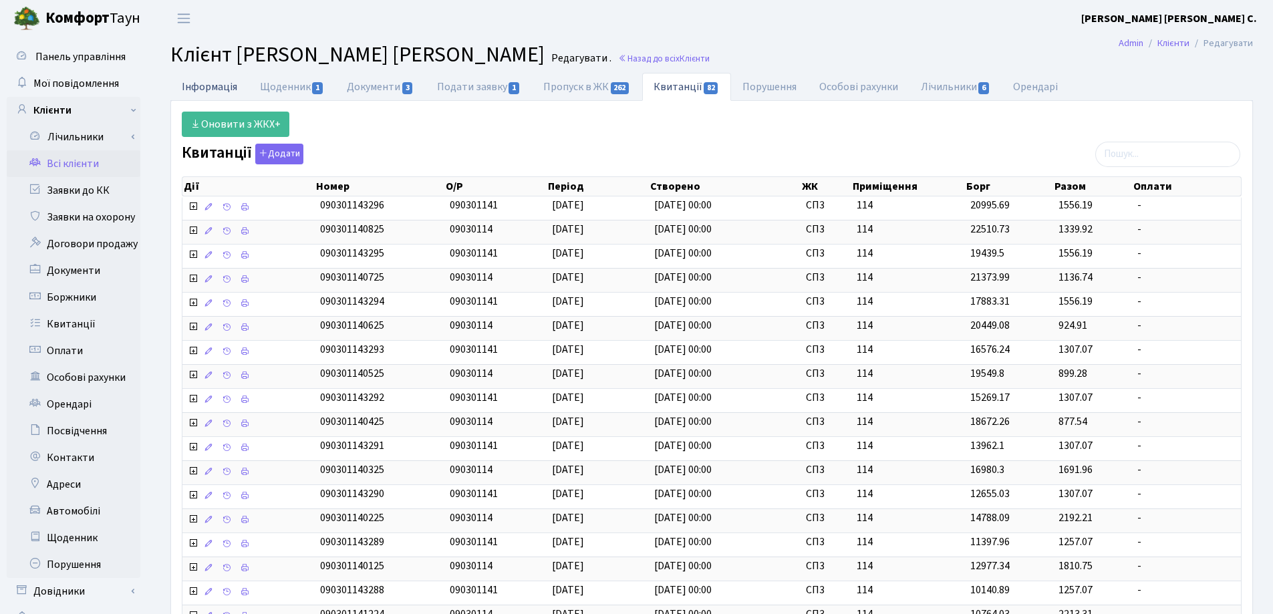
click at [192, 90] on link "Інформація" at bounding box center [209, 86] width 78 height 27
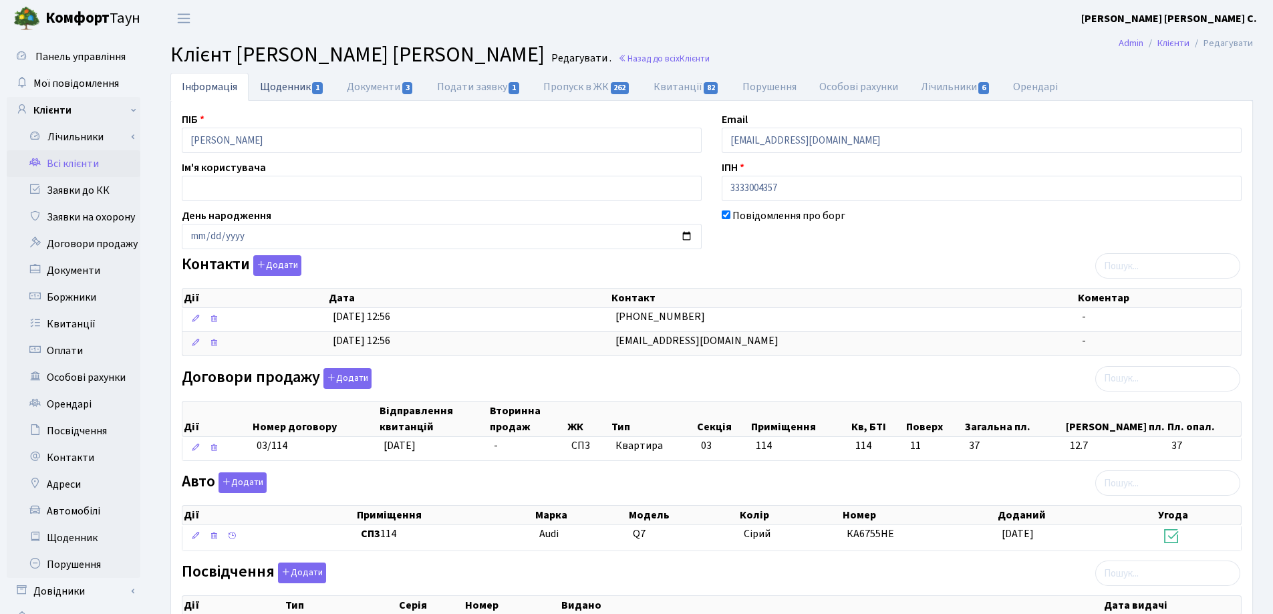
click at [292, 83] on link "Щоденник 1" at bounding box center [292, 86] width 87 height 27
select select "25"
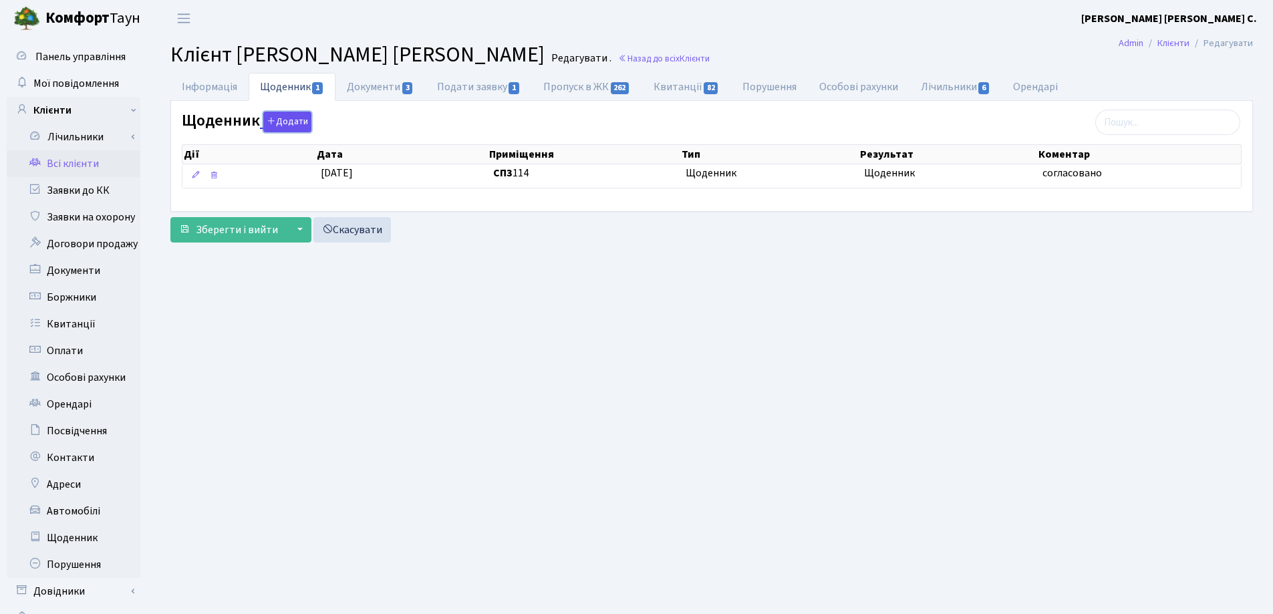
click at [286, 119] on button "Додати" at bounding box center [287, 122] width 48 height 21
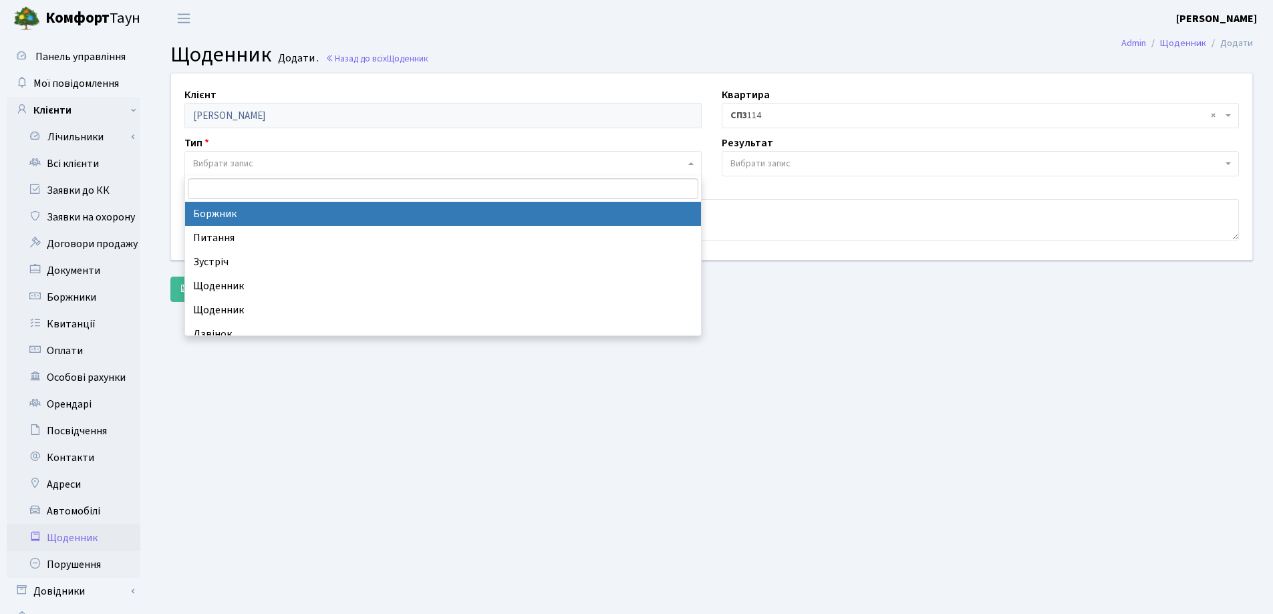
click at [236, 160] on span "Вибрати запис" at bounding box center [223, 163] width 60 height 13
select select "189"
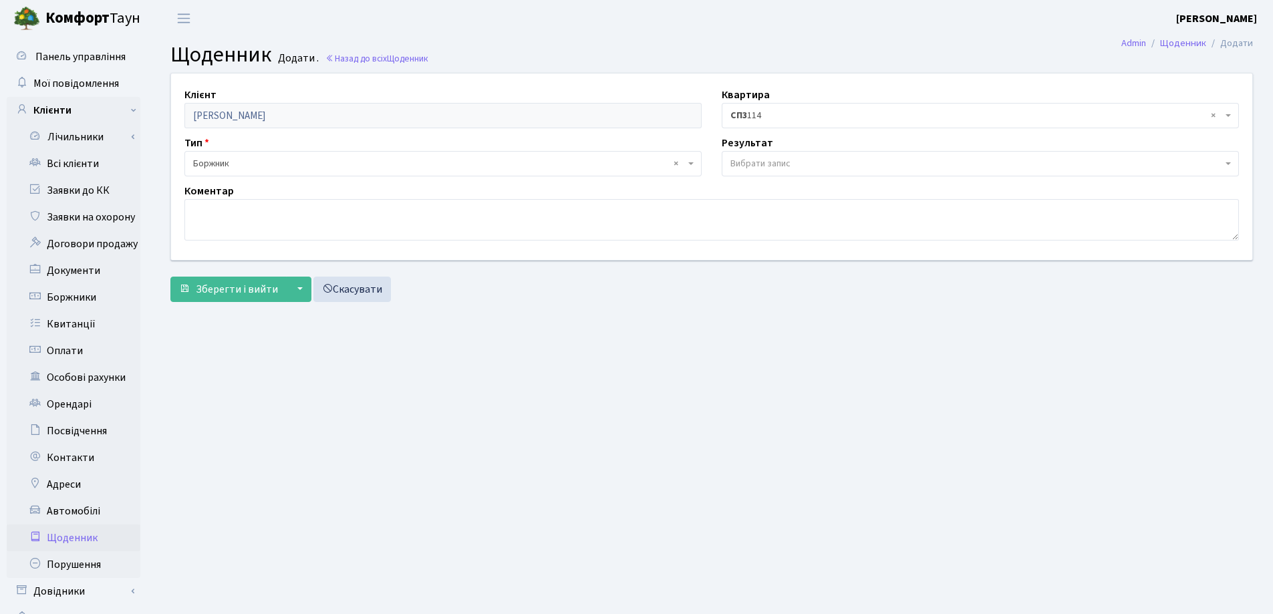
click at [791, 164] on span "Вибрати запис" at bounding box center [976, 163] width 492 height 13
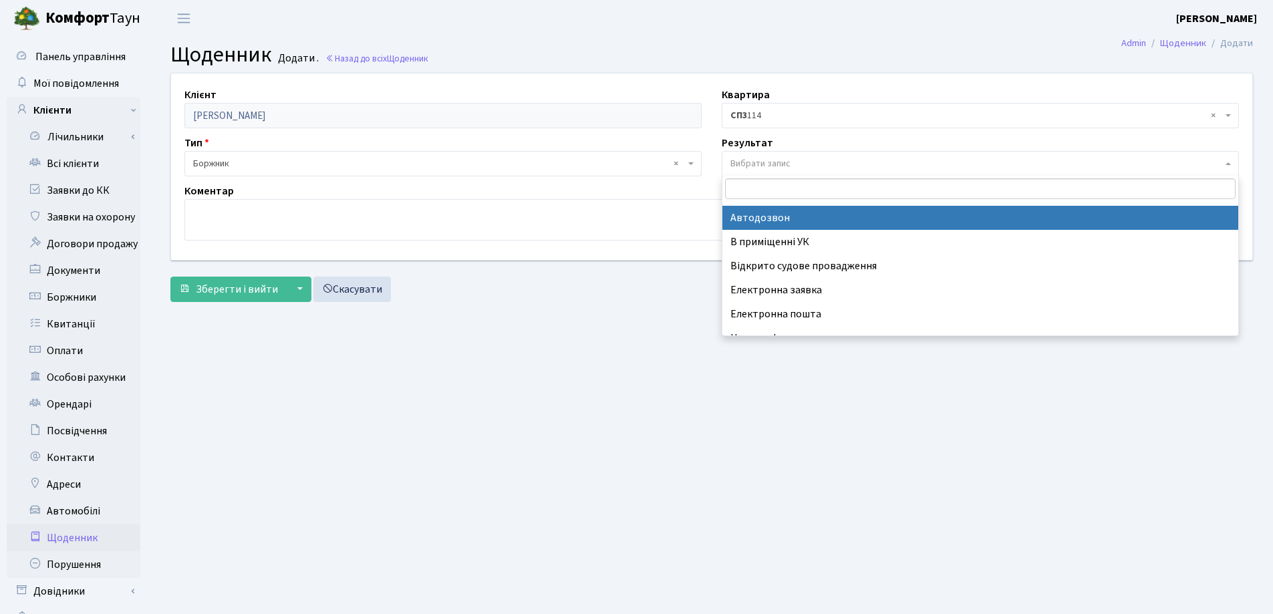
scroll to position [83, 0]
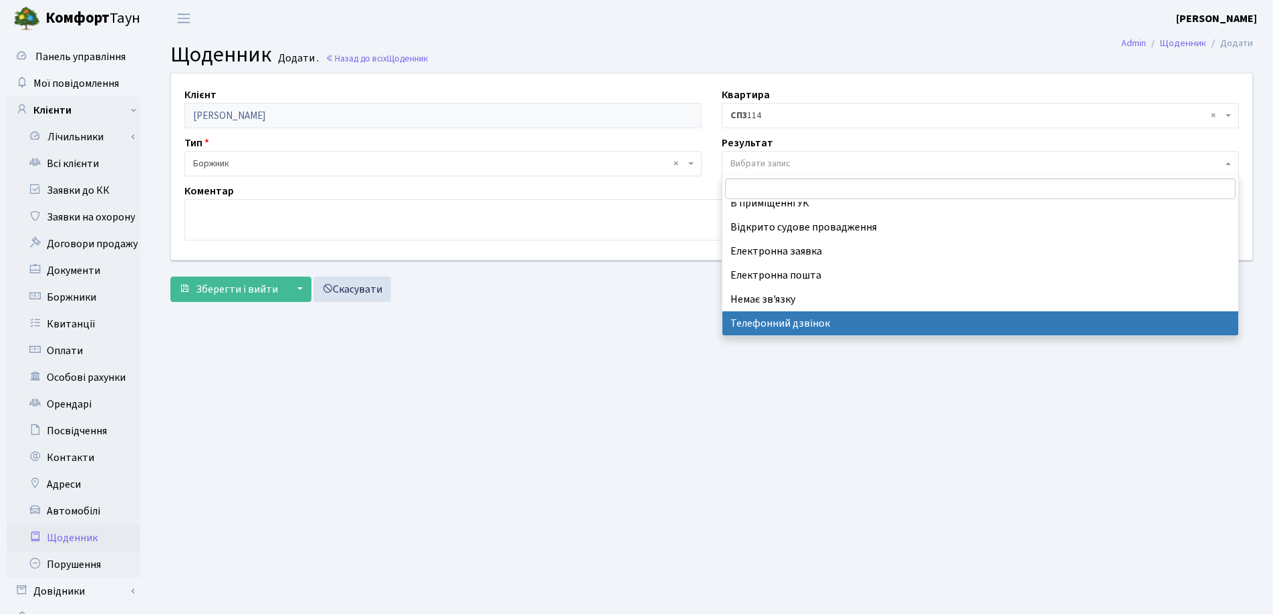
select select "196"
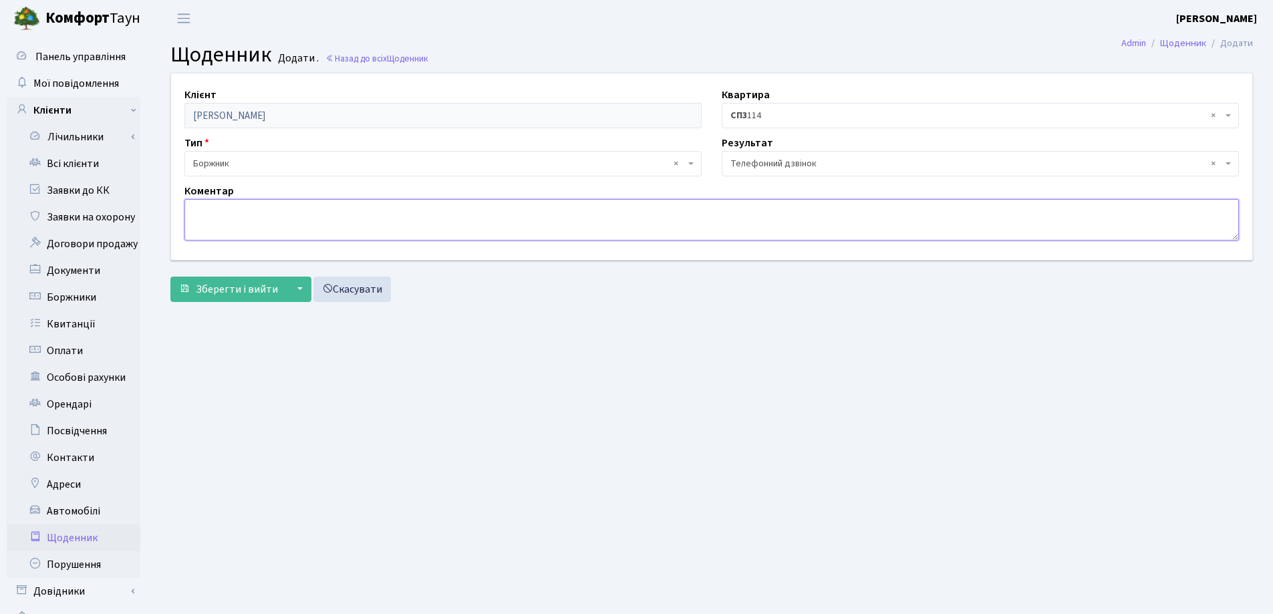
click at [217, 212] on textarea at bounding box center [711, 219] width 1054 height 41
type textarea "виклик переадресовується на автовідповідач."
click at [253, 286] on span "Зберегти і вийти" at bounding box center [237, 289] width 82 height 15
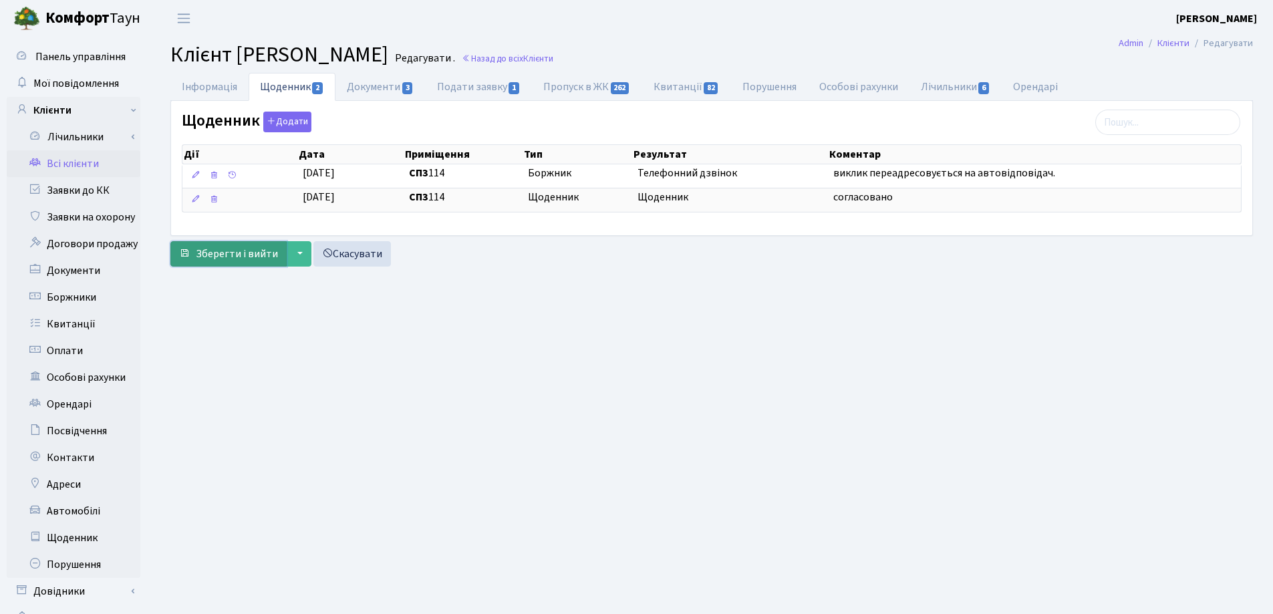
click at [253, 252] on span "Зберегти і вийти" at bounding box center [237, 254] width 82 height 15
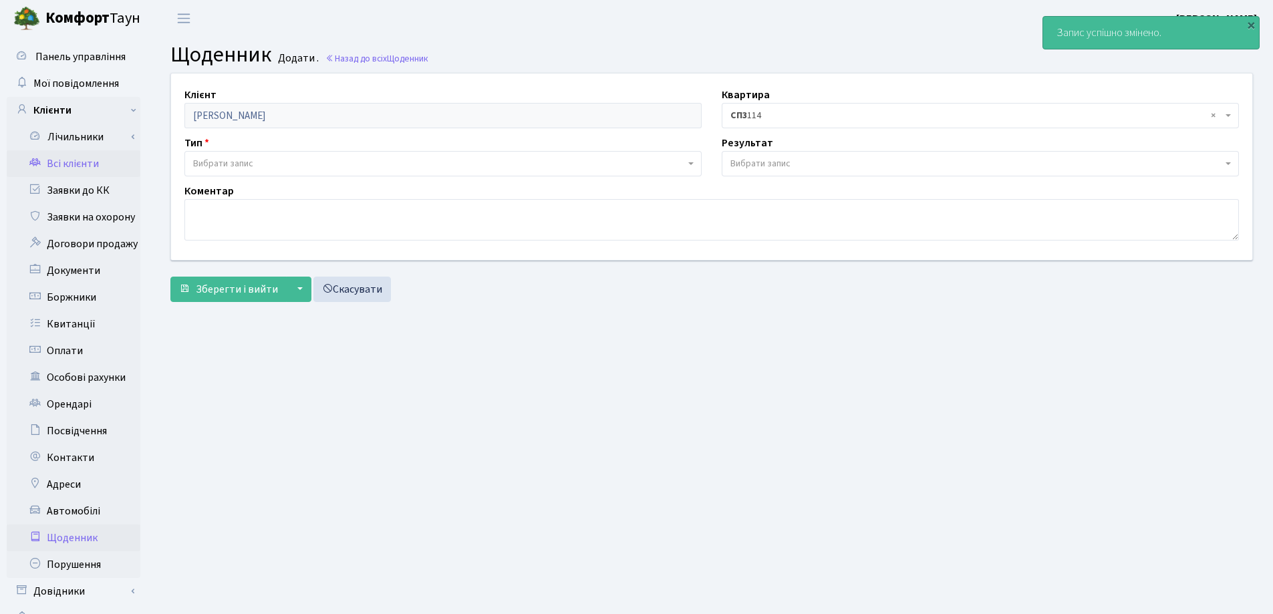
click at [81, 161] on link "Всі клієнти" at bounding box center [74, 163] width 134 height 27
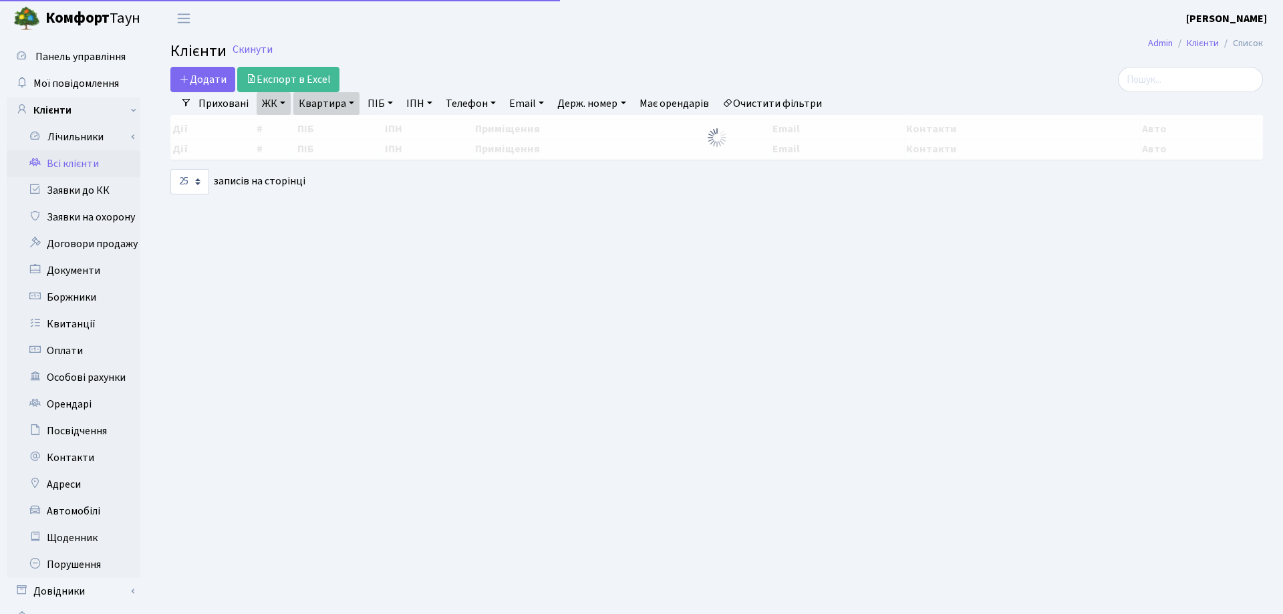
select select "25"
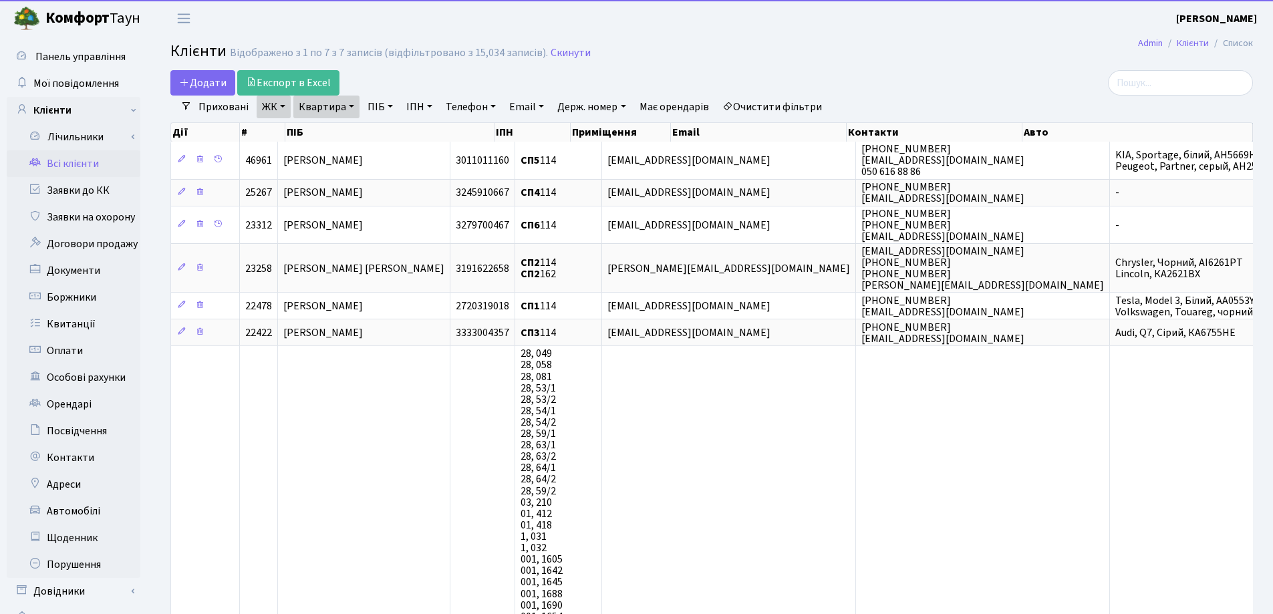
click at [351, 104] on link "Квартира" at bounding box center [326, 107] width 66 height 23
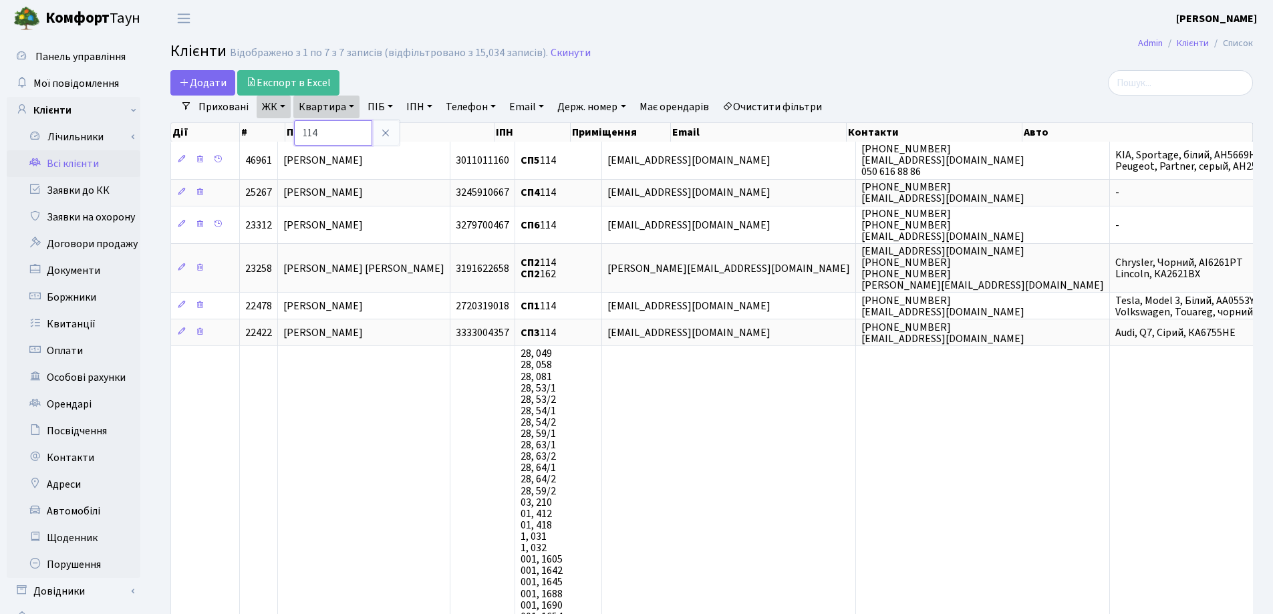
click at [355, 132] on input "114" at bounding box center [333, 132] width 78 height 25
type input "155"
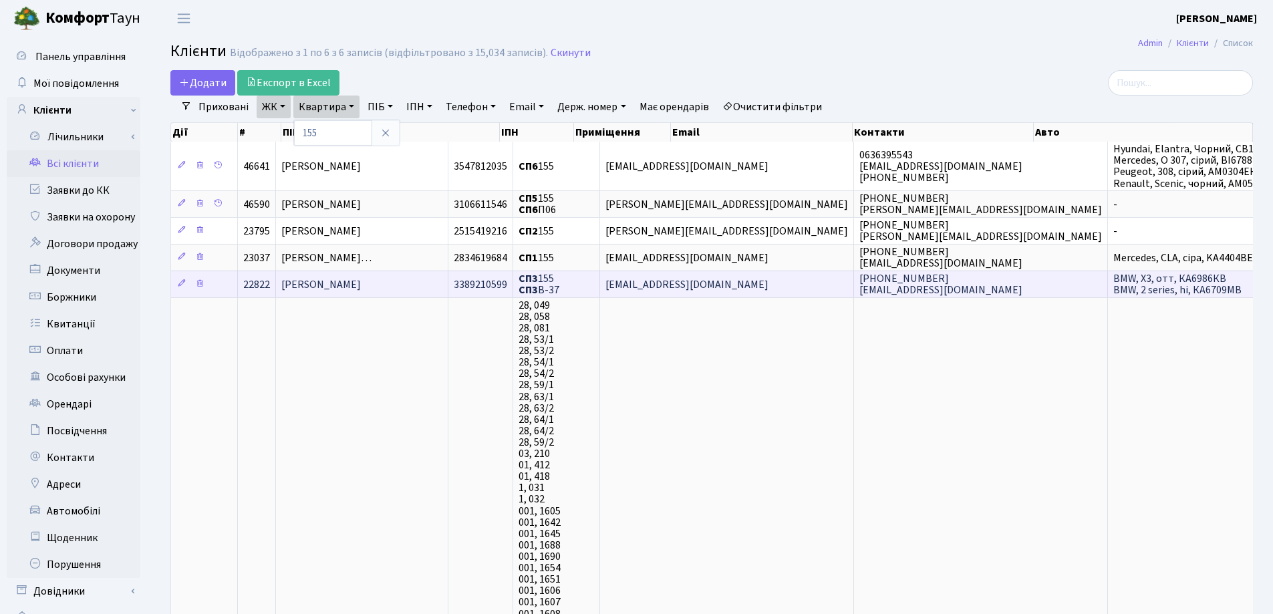
click at [437, 285] on td "Міщенко Марк Миколайович" at bounding box center [362, 284] width 172 height 27
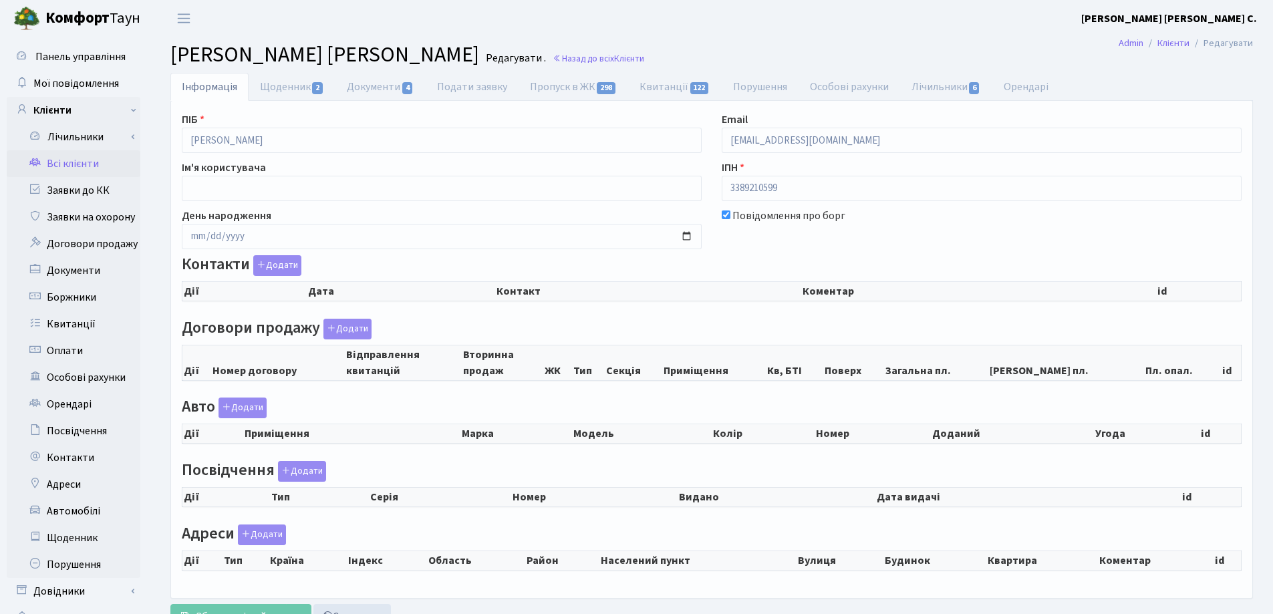
select select "25"
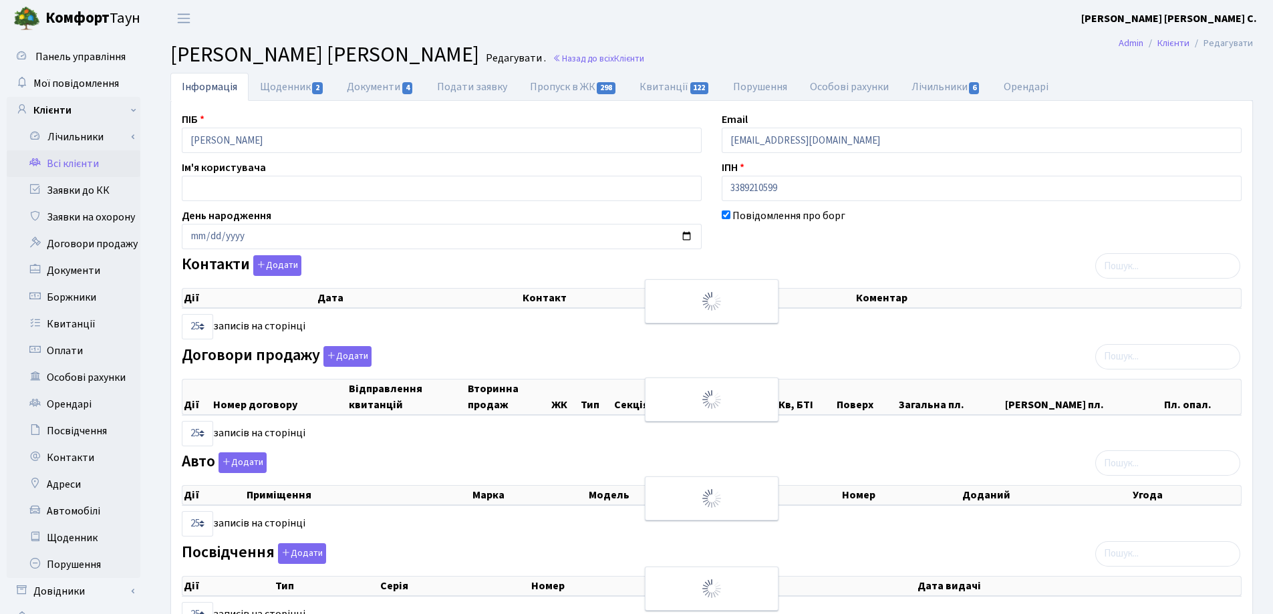
checkbox input "true"
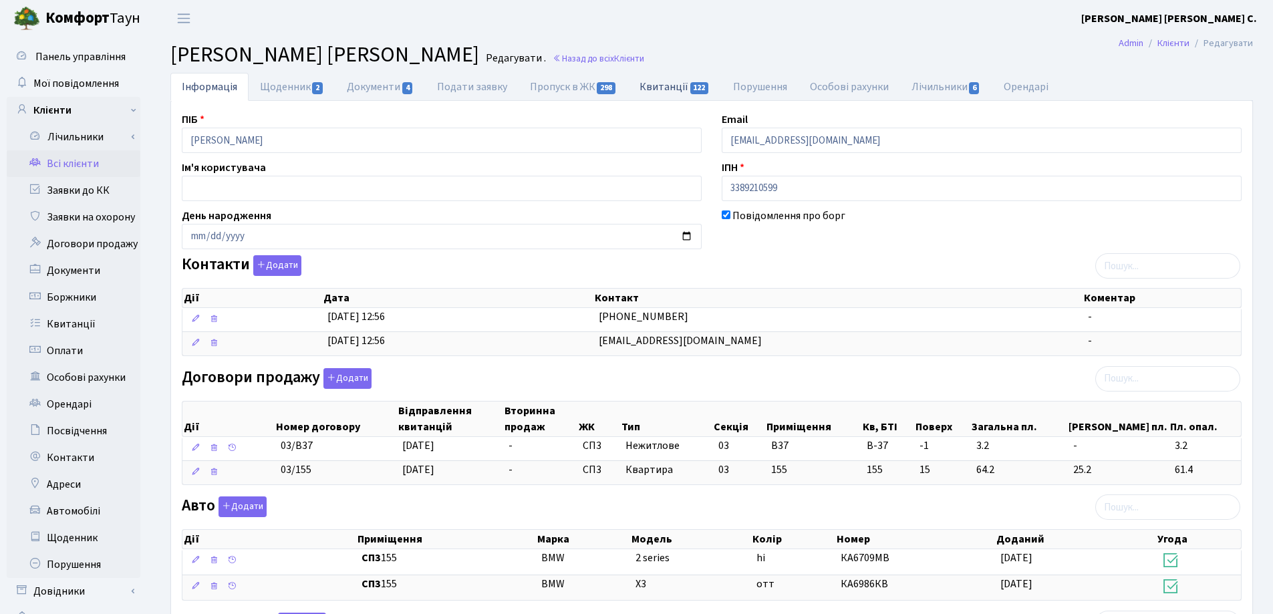
click at [651, 87] on link "Квитанції 122" at bounding box center [674, 86] width 93 height 27
select select "25"
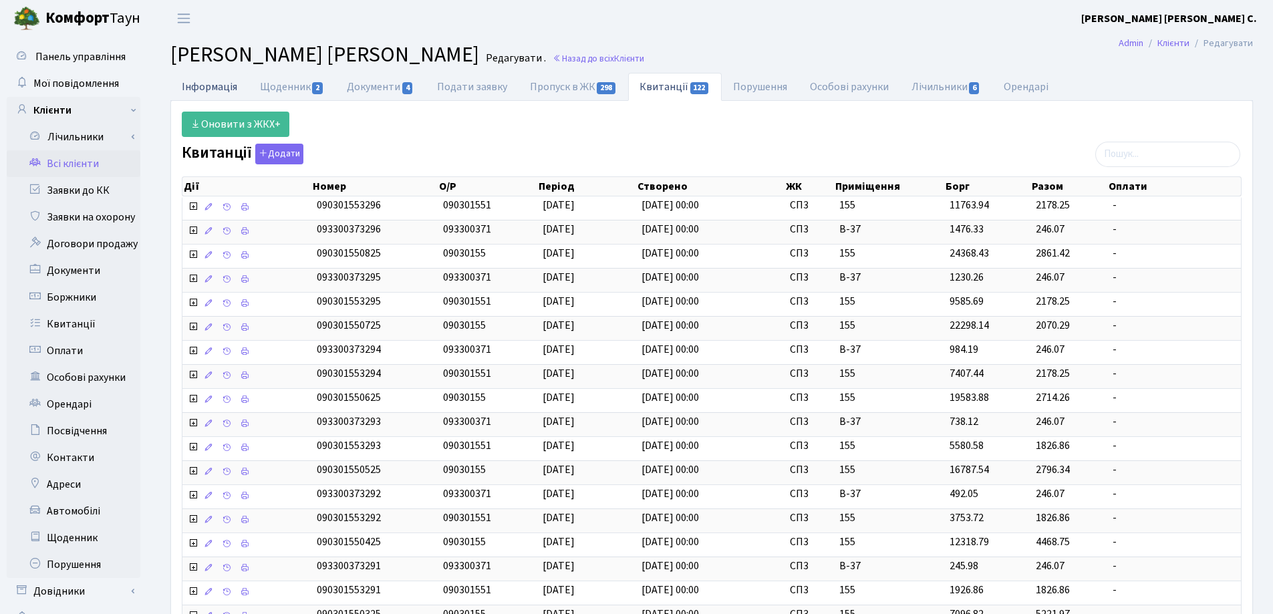
click at [197, 81] on link "Інформація" at bounding box center [209, 86] width 78 height 27
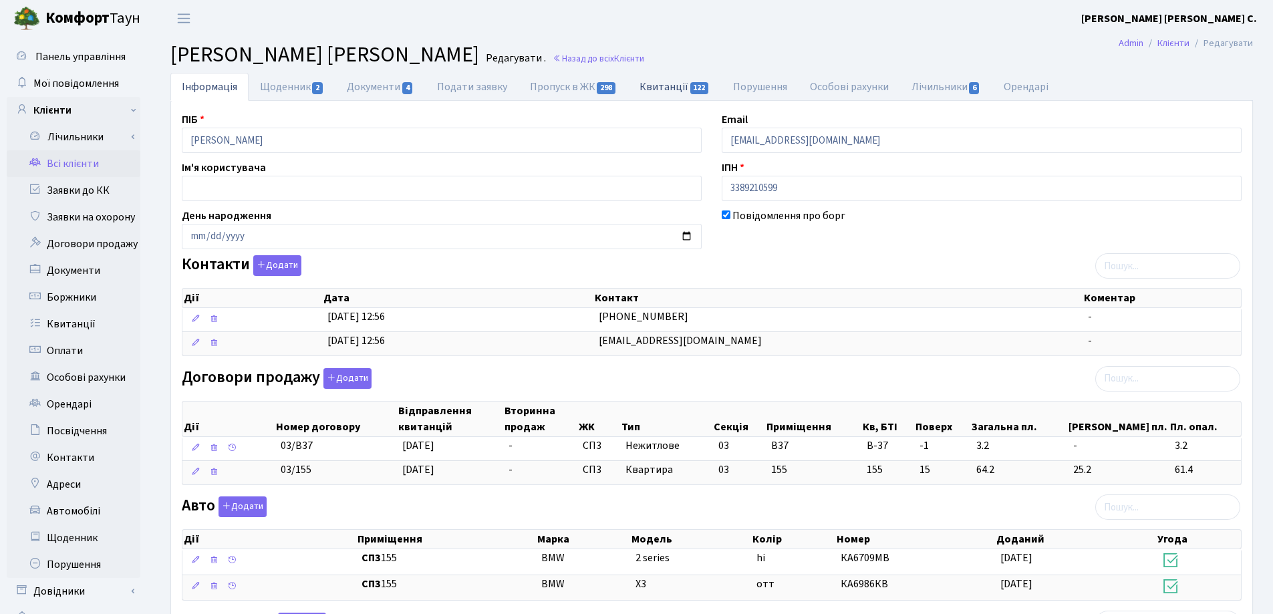
click at [661, 90] on link "Квитанції 122" at bounding box center [674, 86] width 93 height 27
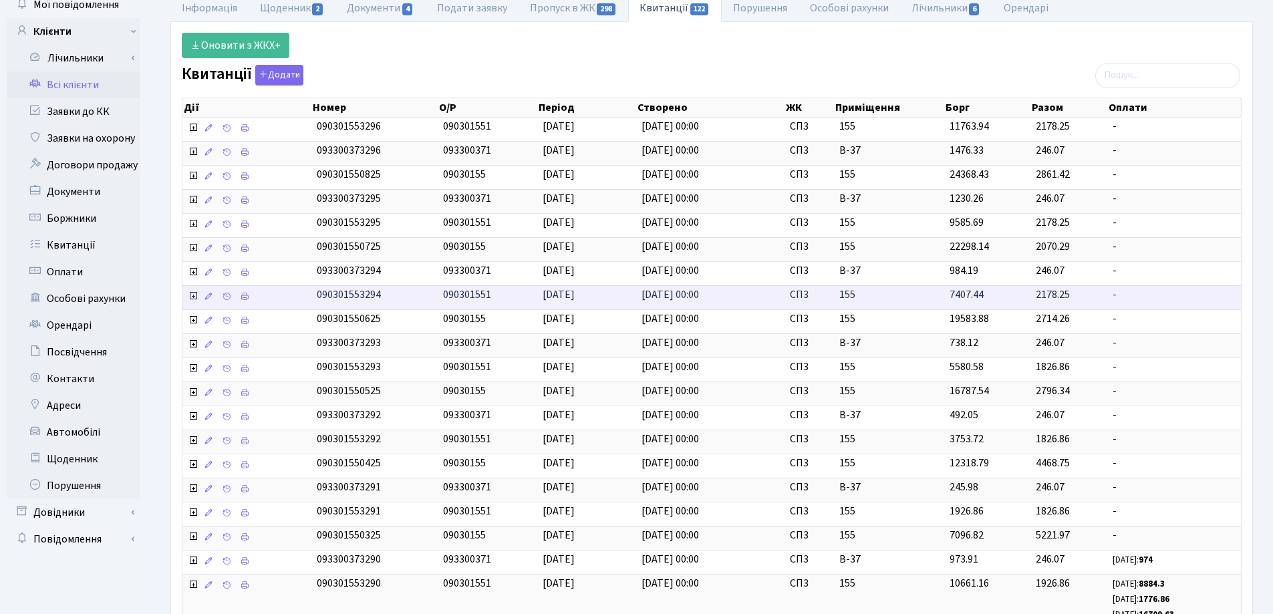
scroll to position [67, 0]
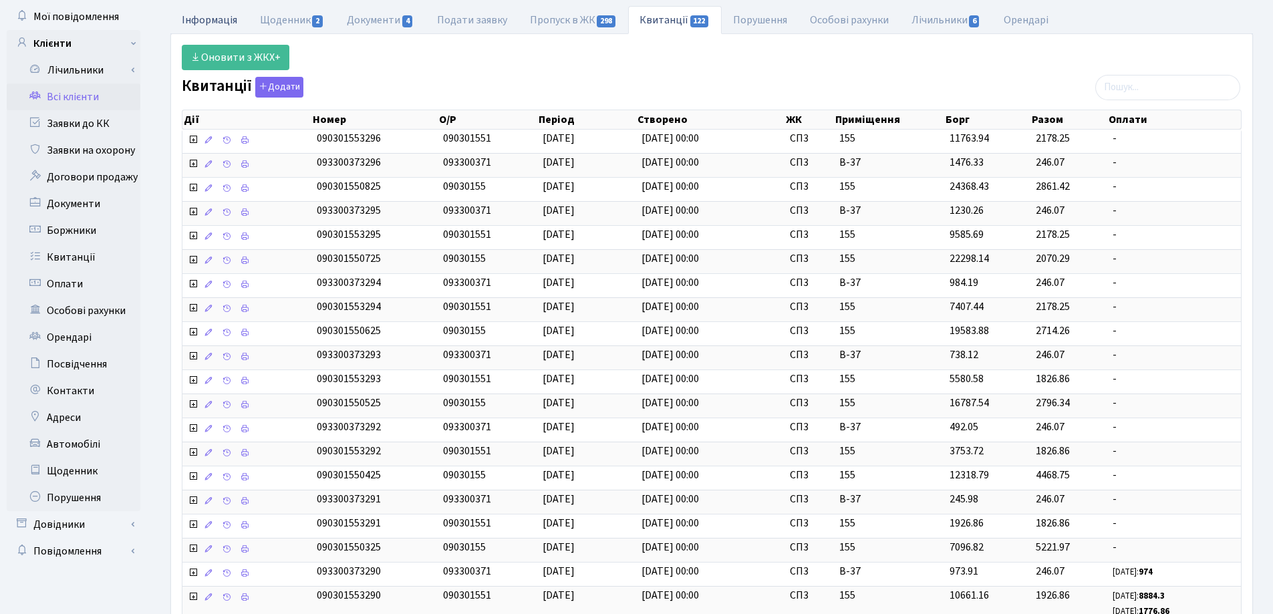
click at [207, 23] on link "Інформація" at bounding box center [209, 19] width 78 height 27
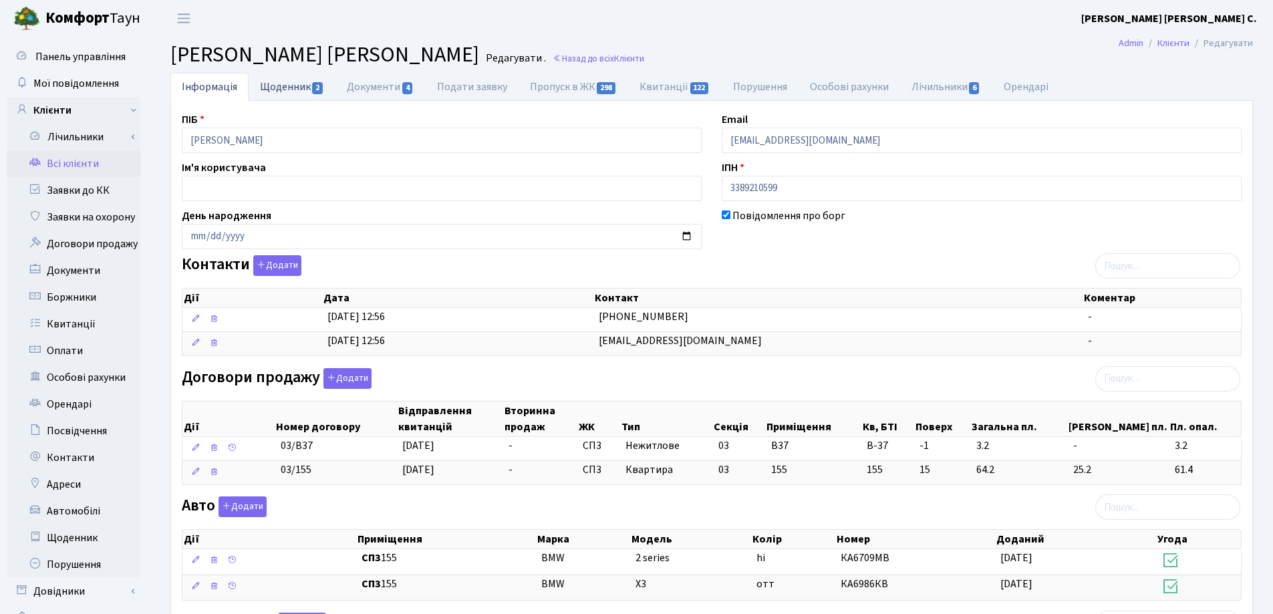
click at [297, 88] on link "Щоденник 2" at bounding box center [292, 86] width 87 height 27
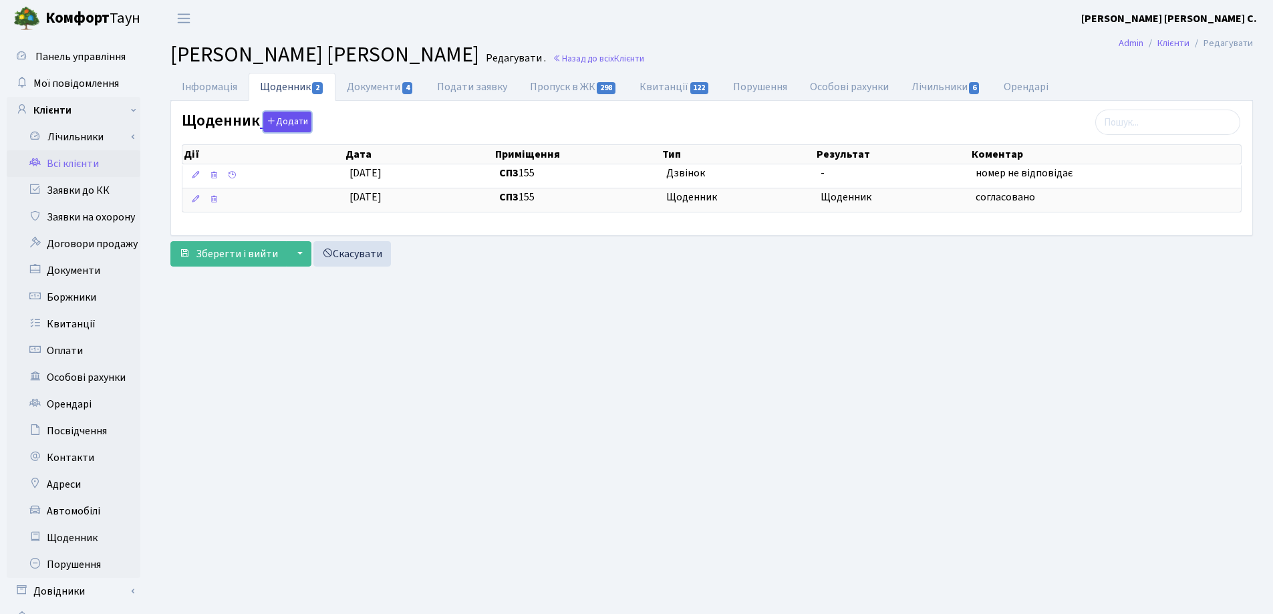
click at [285, 115] on button "Додати" at bounding box center [287, 122] width 48 height 21
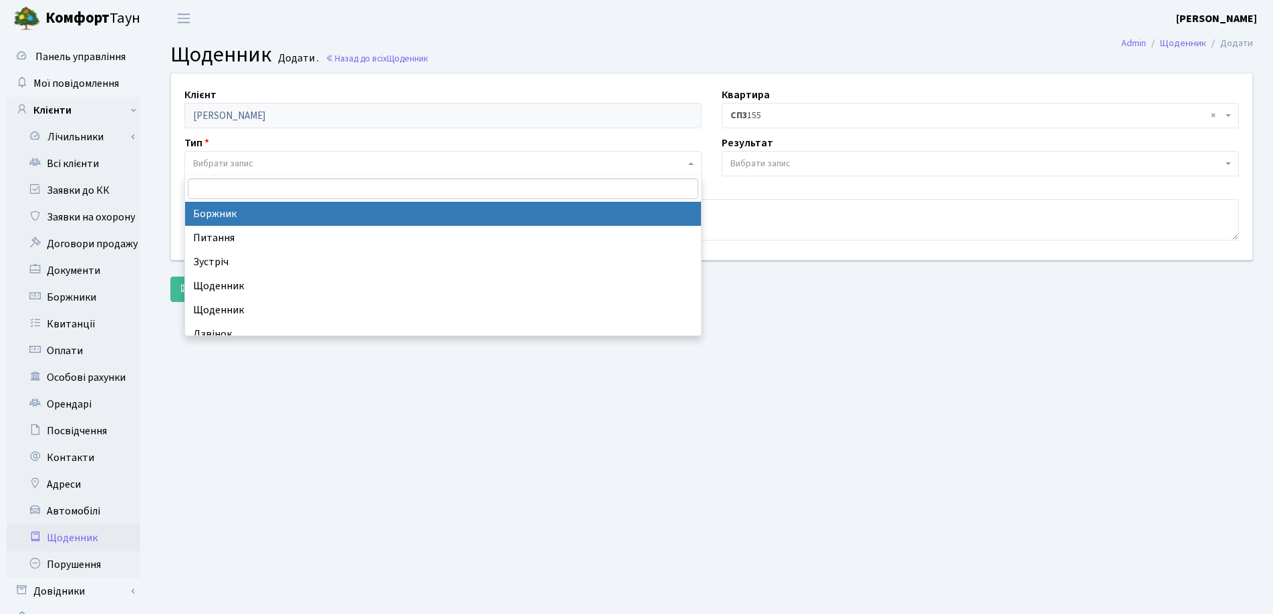
click at [245, 165] on span "Вибрати запис" at bounding box center [223, 163] width 60 height 13
select select "189"
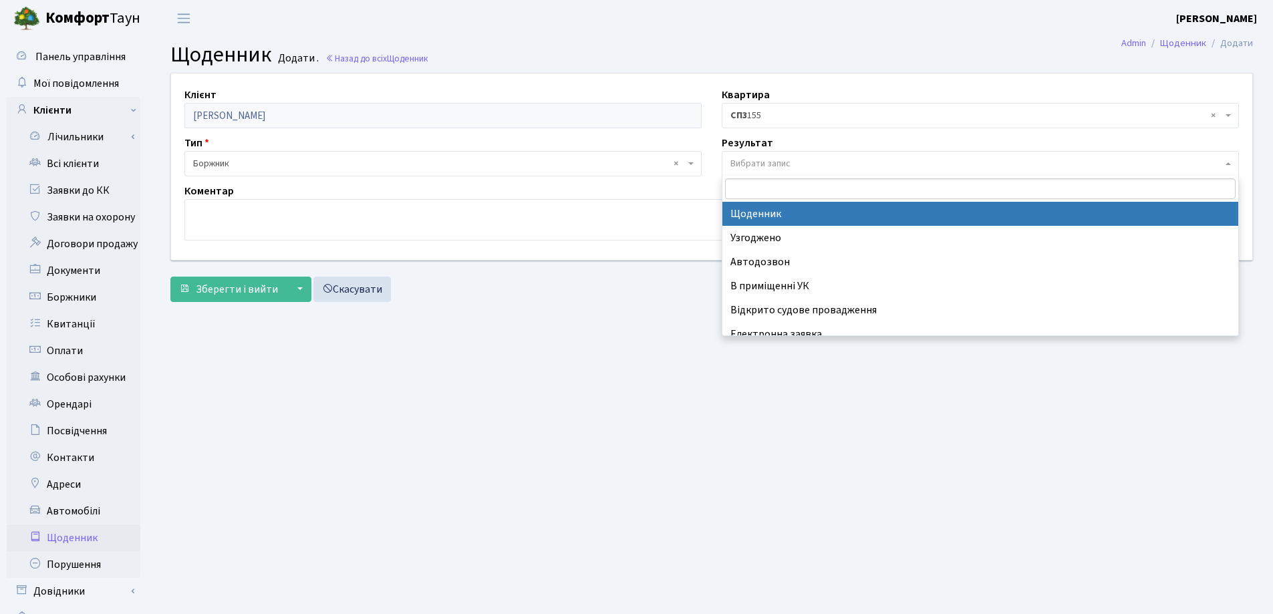
click at [771, 151] on span "Вибрати запис" at bounding box center [979, 163] width 517 height 25
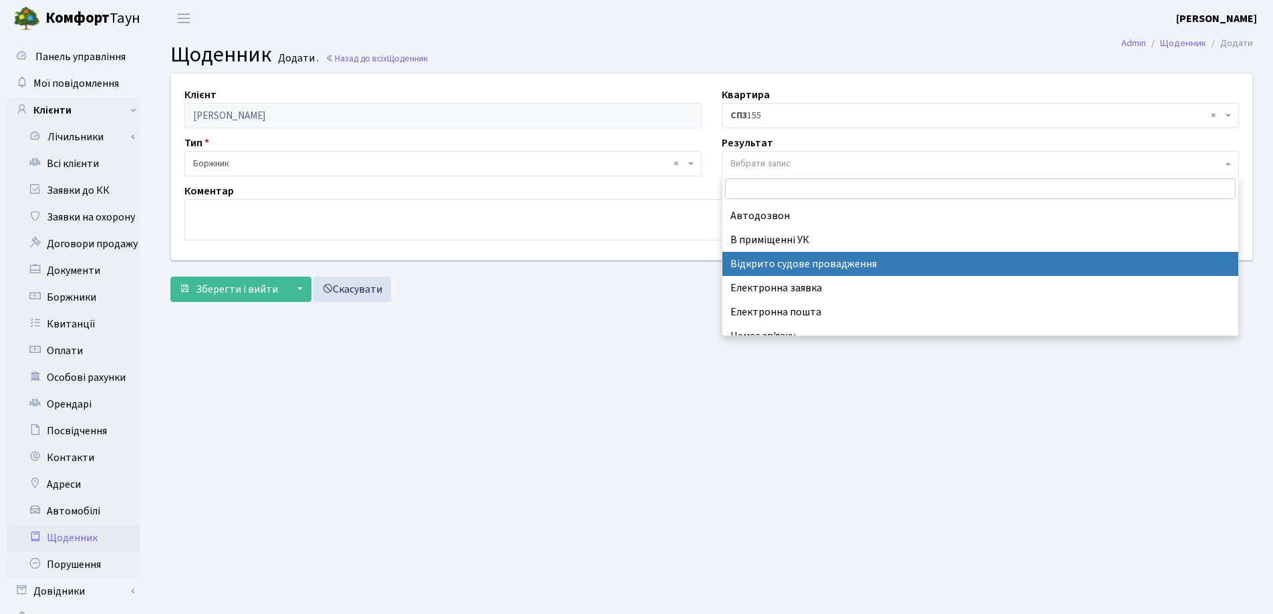
scroll to position [83, 0]
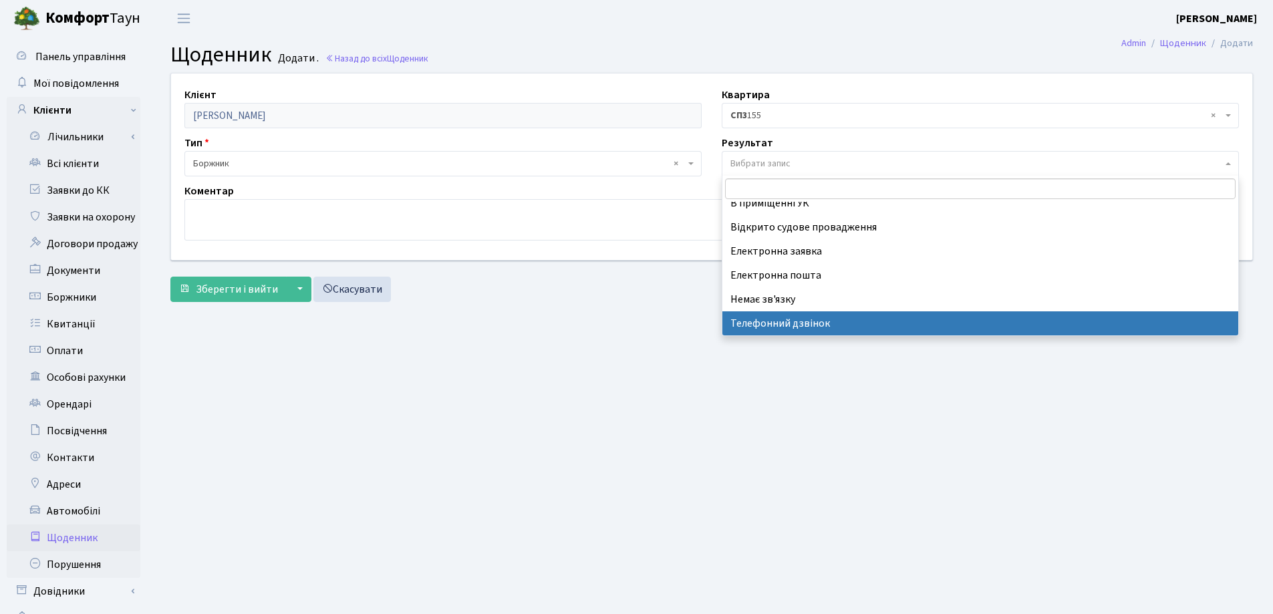
select select "196"
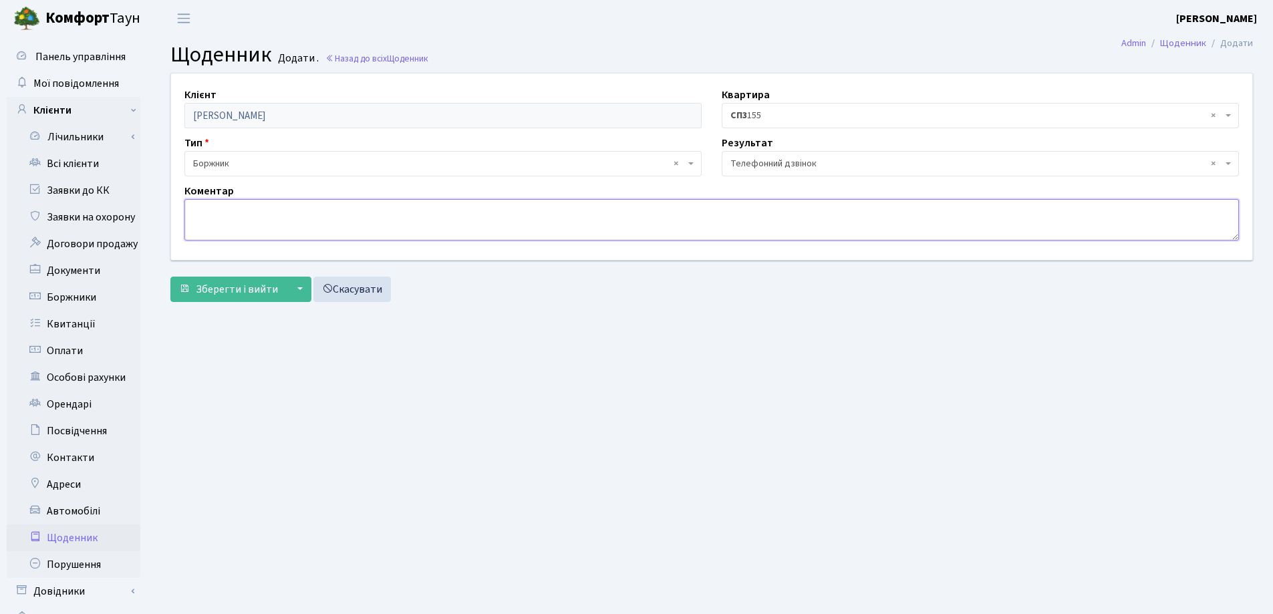
click at [252, 218] on textarea at bounding box center [711, 219] width 1054 height 41
type textarea "абонент відхилив виклик"
click at [232, 292] on span "Зберегти і вийти" at bounding box center [237, 289] width 82 height 15
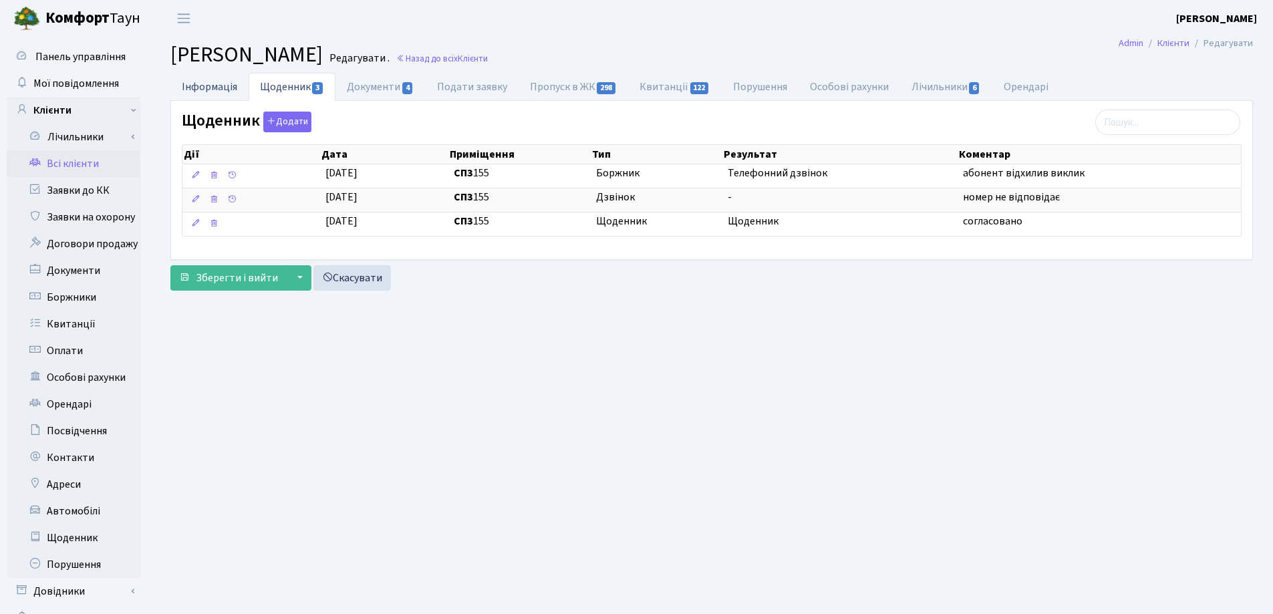
click at [198, 87] on link "Інформація" at bounding box center [209, 86] width 78 height 27
select select "25"
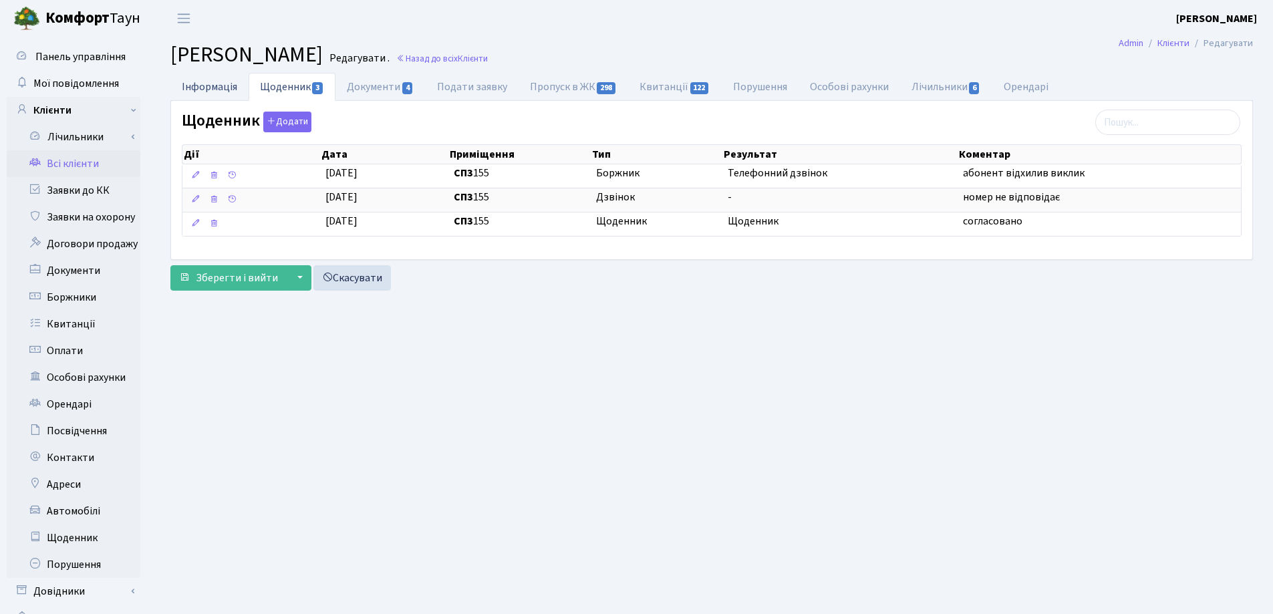
select select "25"
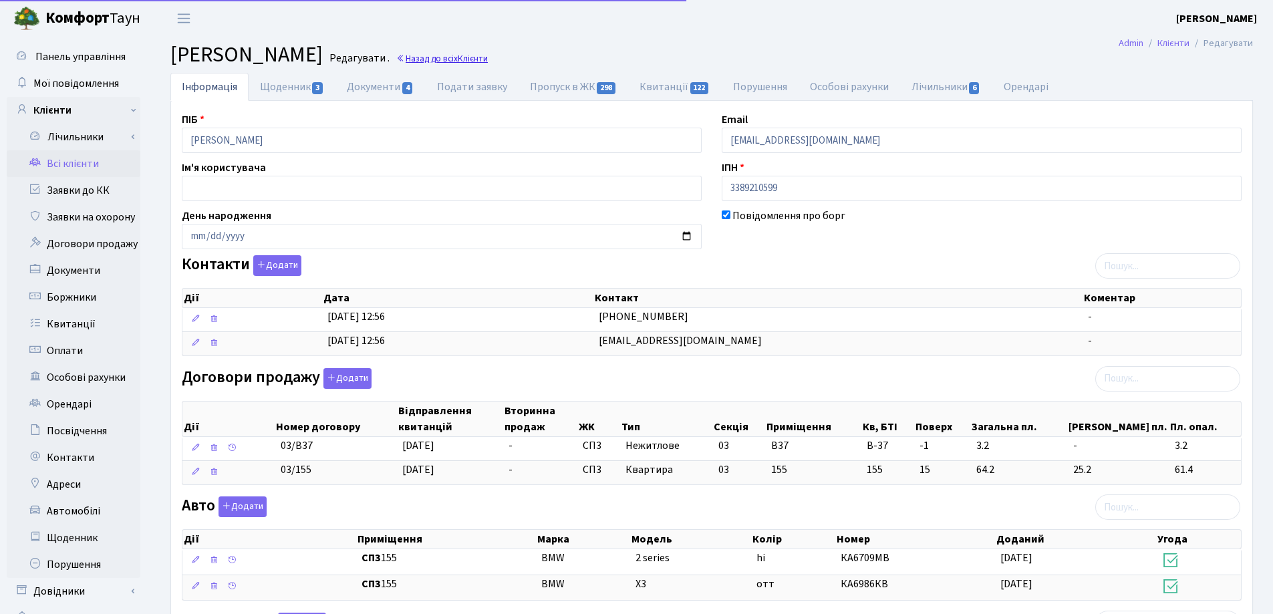
click at [488, 59] on span "Клієнти" at bounding box center [473, 58] width 30 height 13
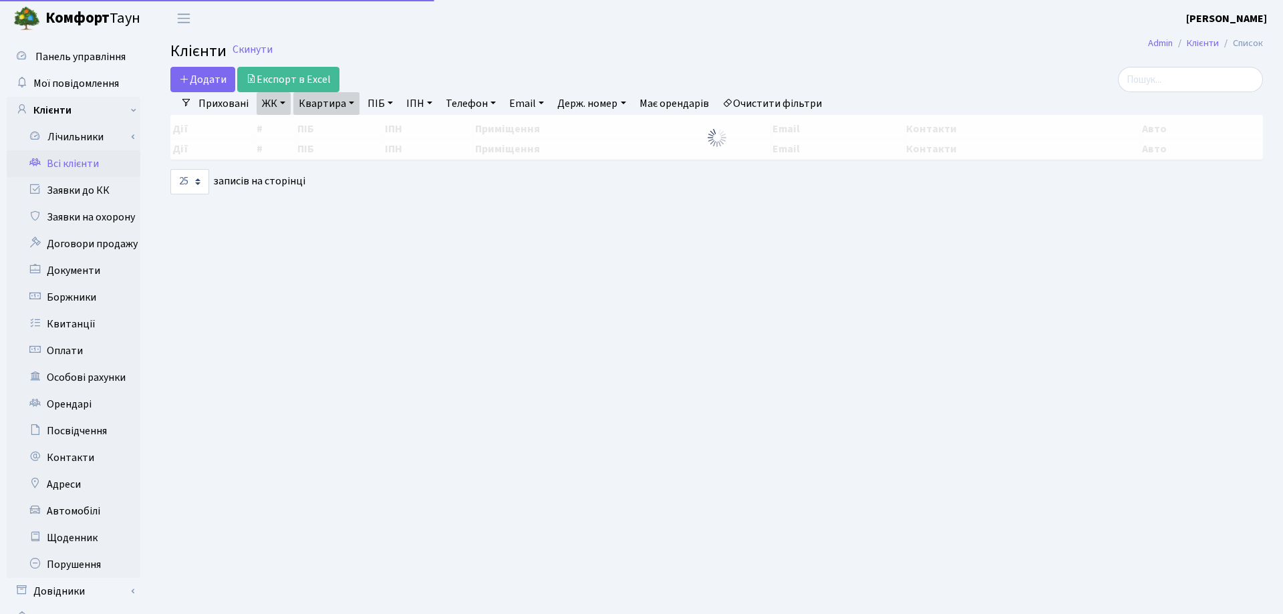
select select "25"
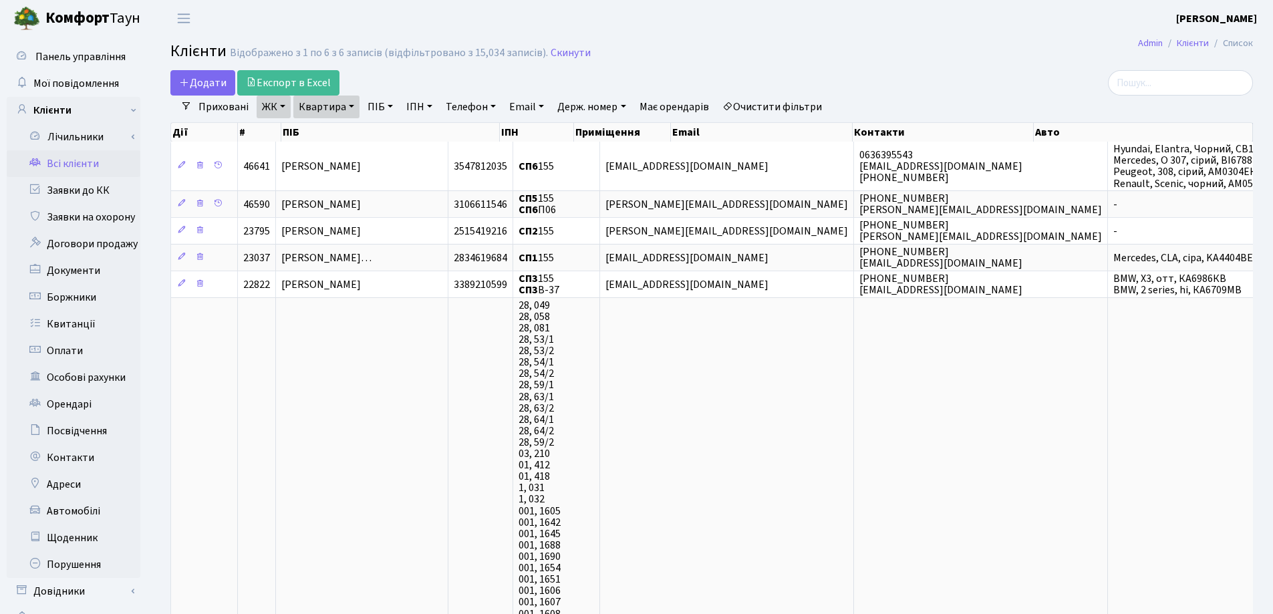
click at [349, 105] on link "Квартира" at bounding box center [326, 107] width 66 height 23
click at [353, 121] on input "155" at bounding box center [333, 132] width 78 height 25
type input "1"
type input "32"
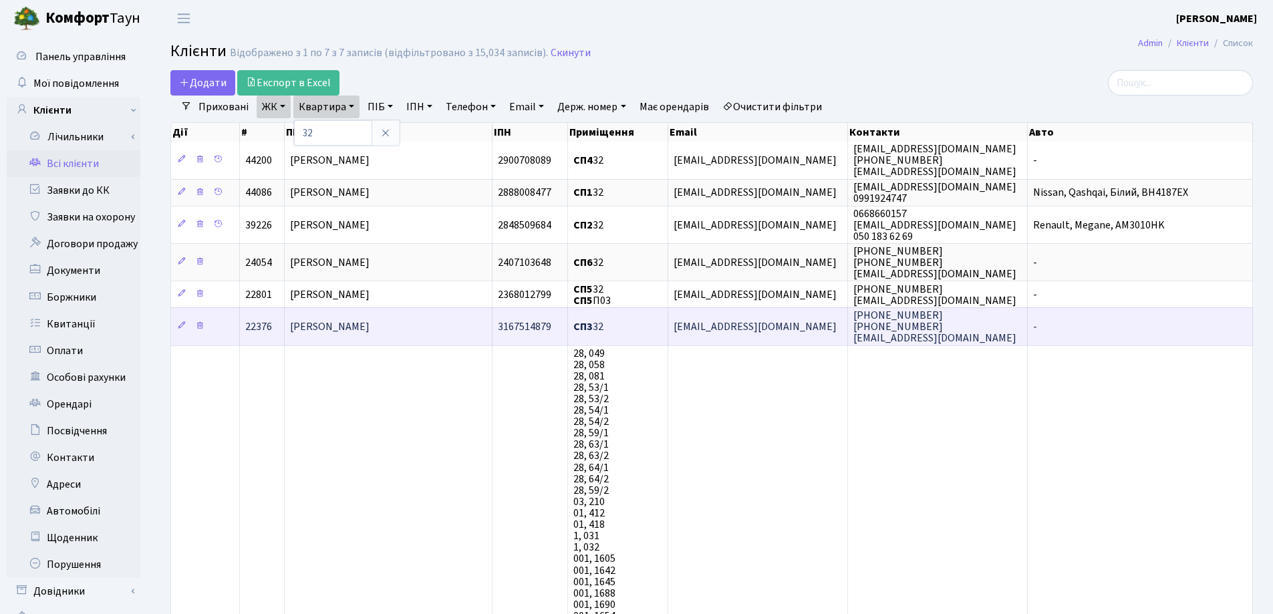
click at [432, 323] on td "[PERSON_NAME]" at bounding box center [389, 325] width 208 height 37
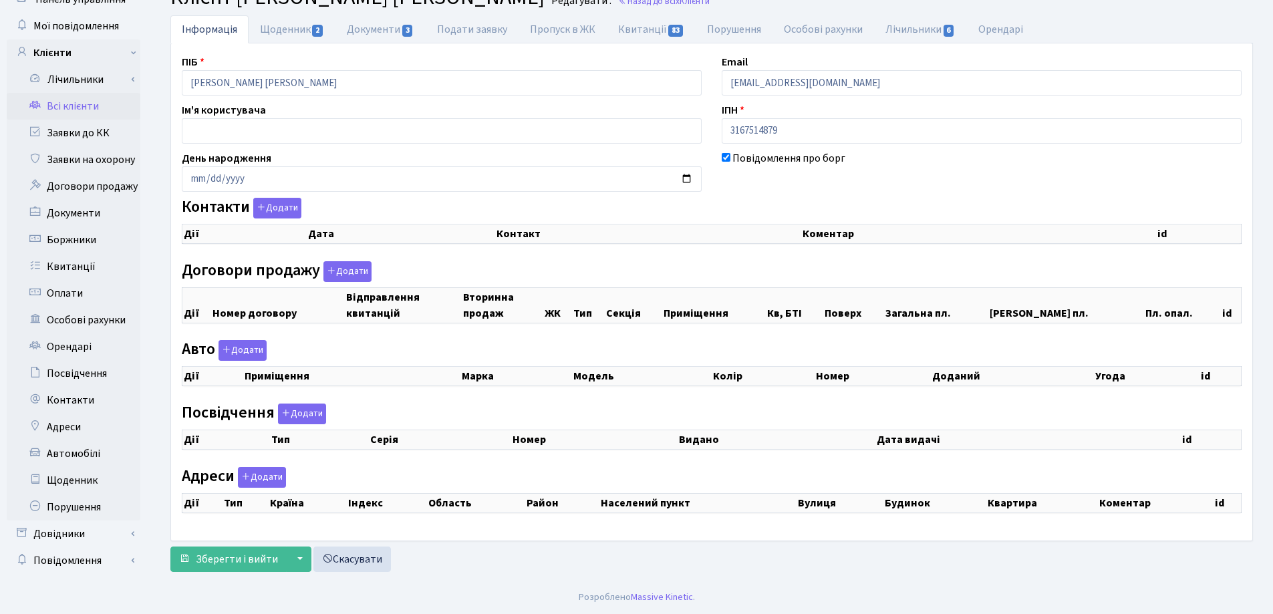
checkbox input "true"
select select "25"
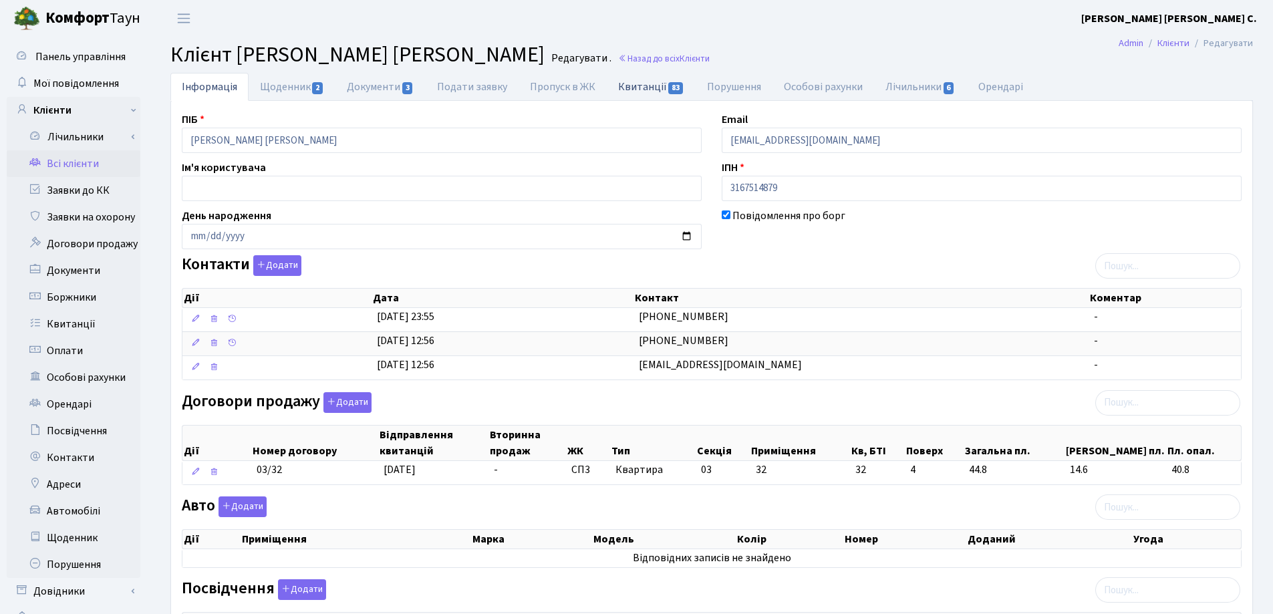
click at [635, 90] on link "Квитанції 83" at bounding box center [651, 86] width 89 height 27
select select "25"
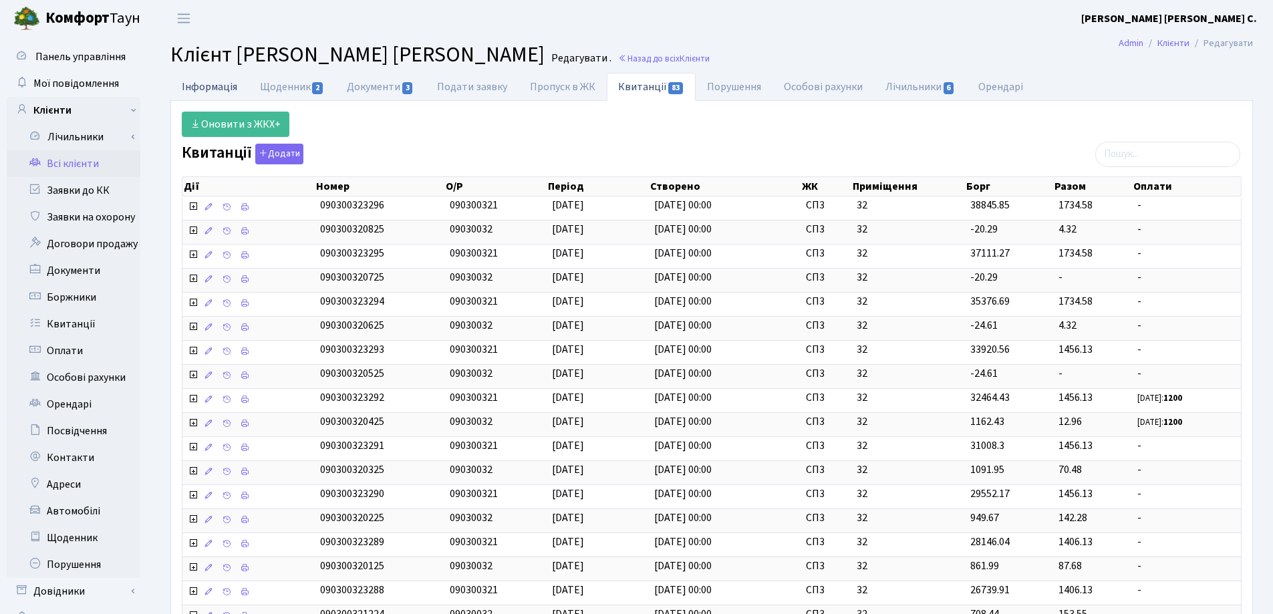
click at [198, 88] on link "Інформація" at bounding box center [209, 86] width 78 height 27
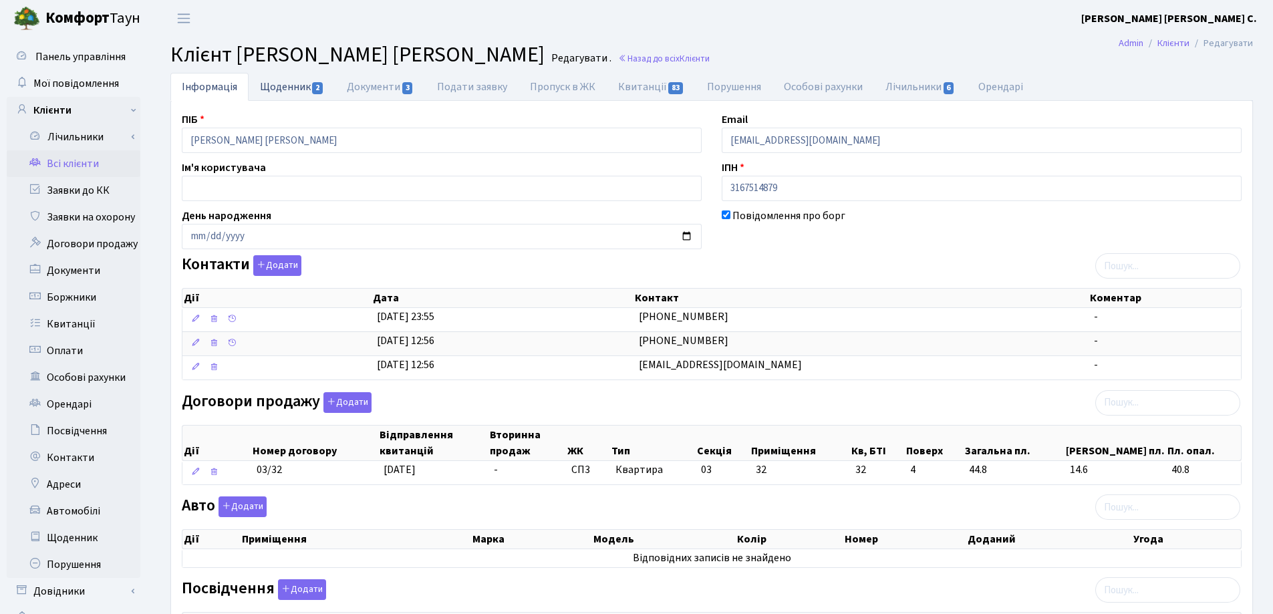
click at [291, 90] on link "Щоденник 2" at bounding box center [292, 86] width 87 height 27
select select "25"
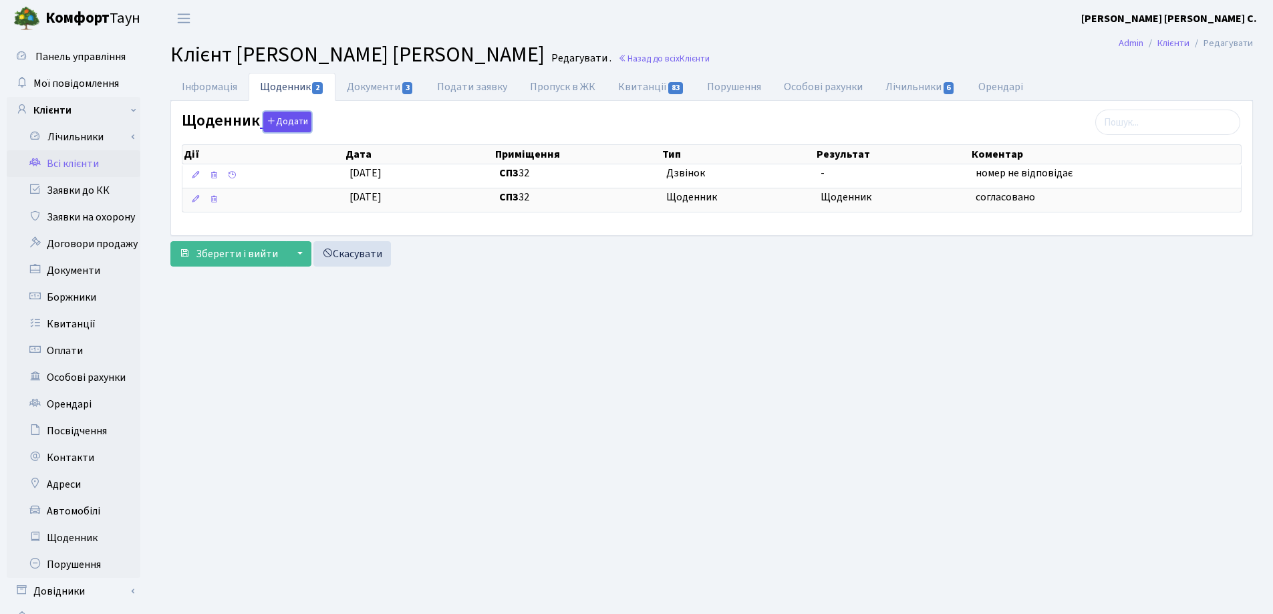
click at [302, 132] on button "Додати" at bounding box center [287, 122] width 48 height 21
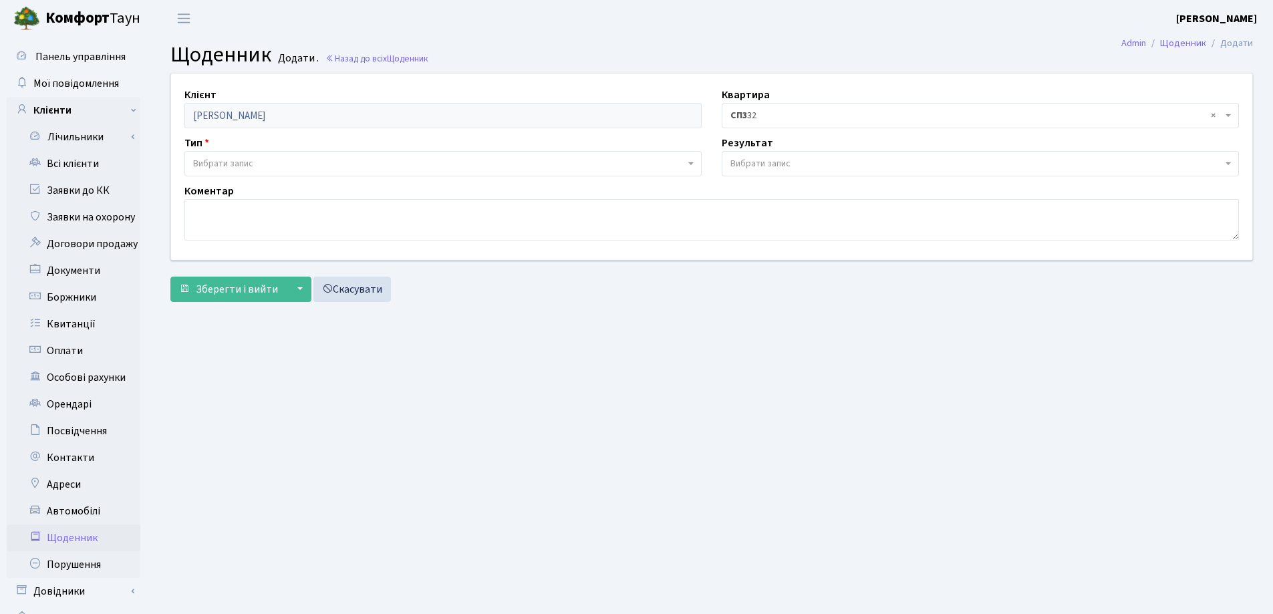
click at [228, 168] on span "Вибрати запис" at bounding box center [223, 163] width 60 height 13
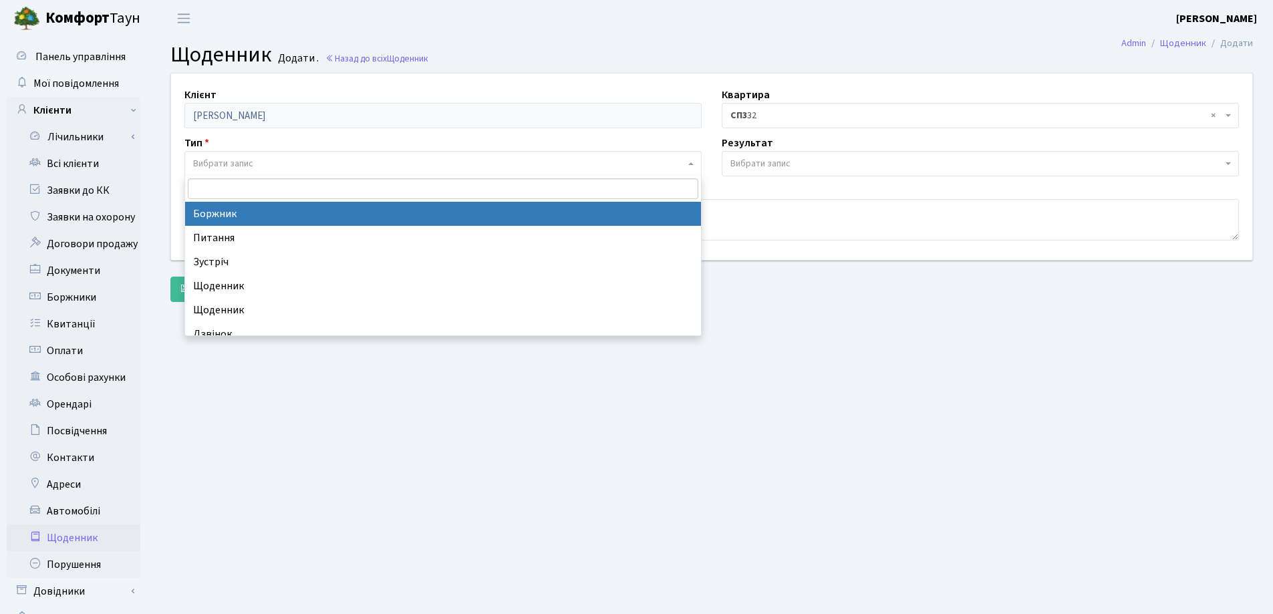
select select "189"
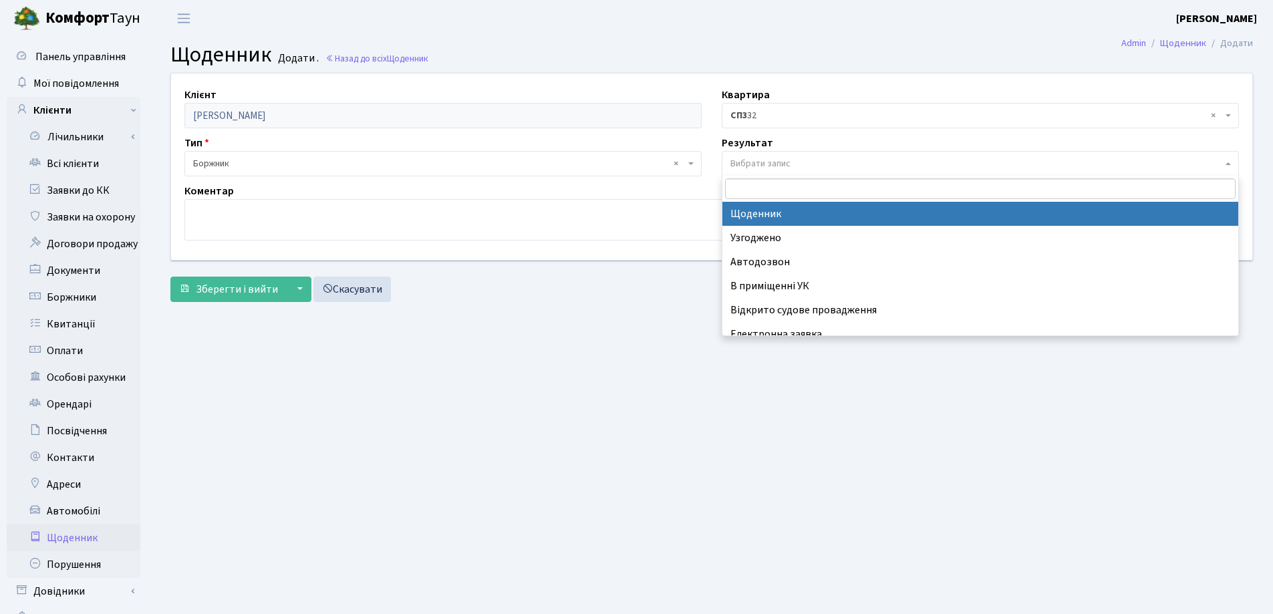
click at [802, 165] on span "Вибрати запис" at bounding box center [976, 163] width 492 height 13
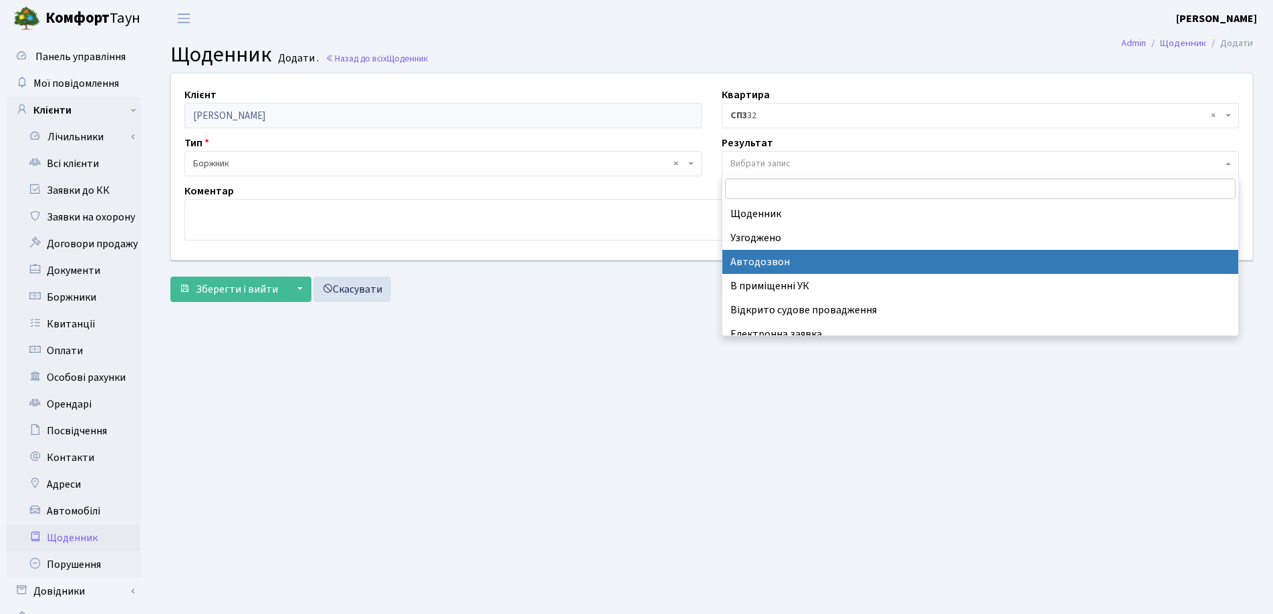
scroll to position [83, 0]
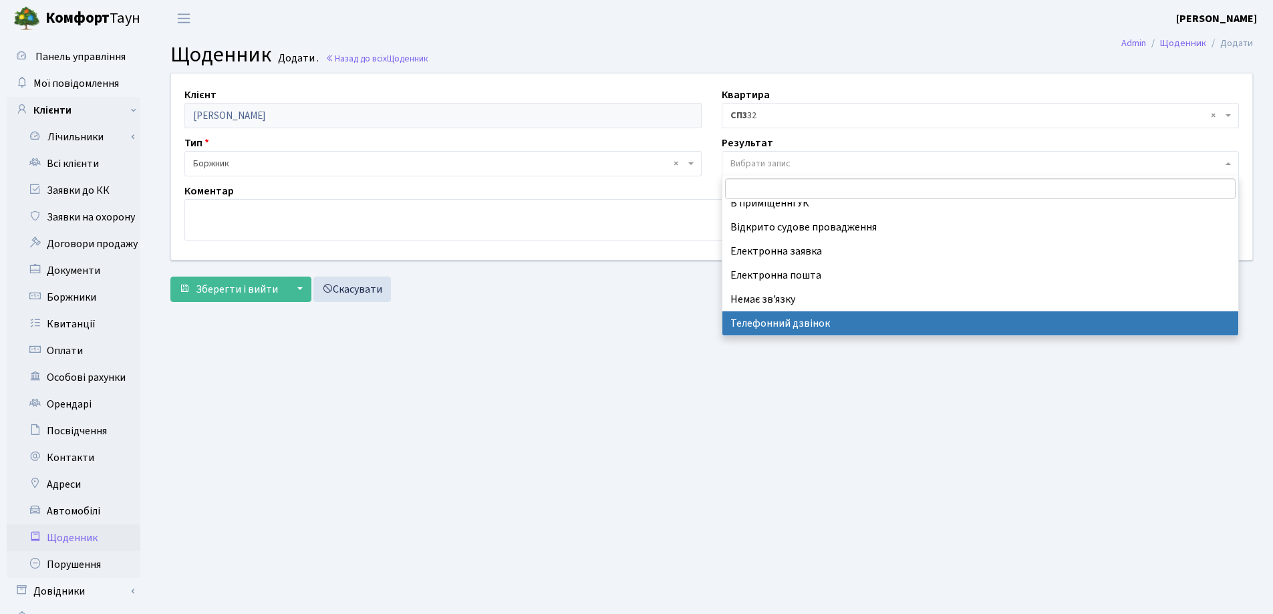
select select "196"
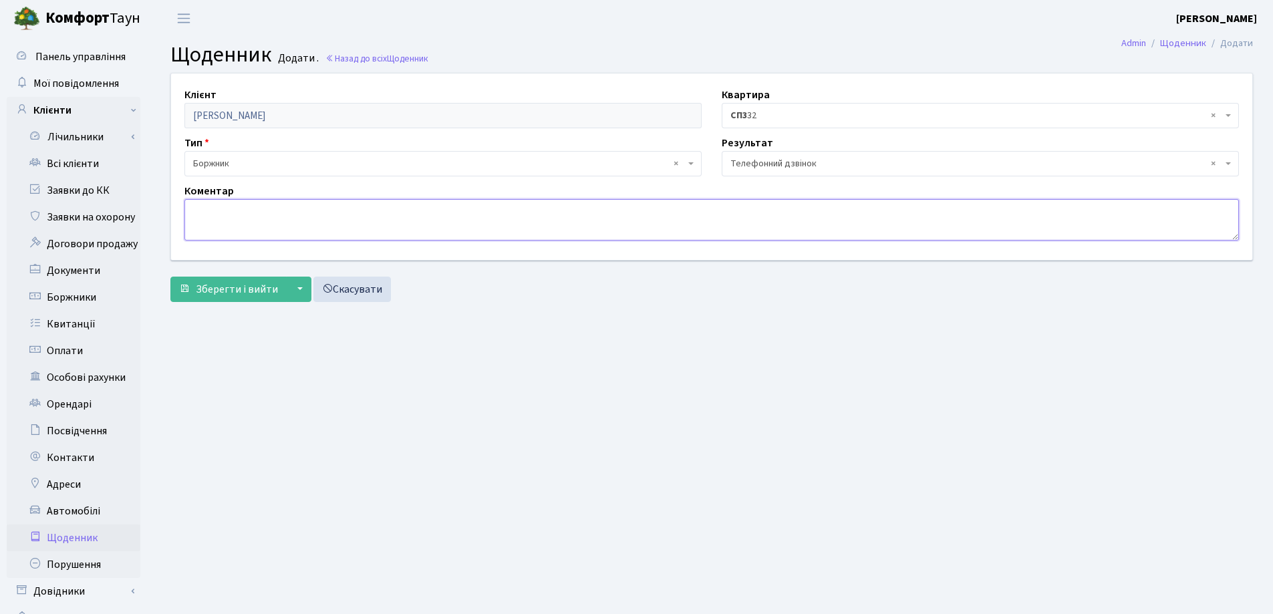
click at [226, 210] on textarea at bounding box center [711, 219] width 1054 height 41
type textarea "абонет відхилив виклик."
click at [226, 293] on span "Зберегти і вийти" at bounding box center [237, 289] width 82 height 15
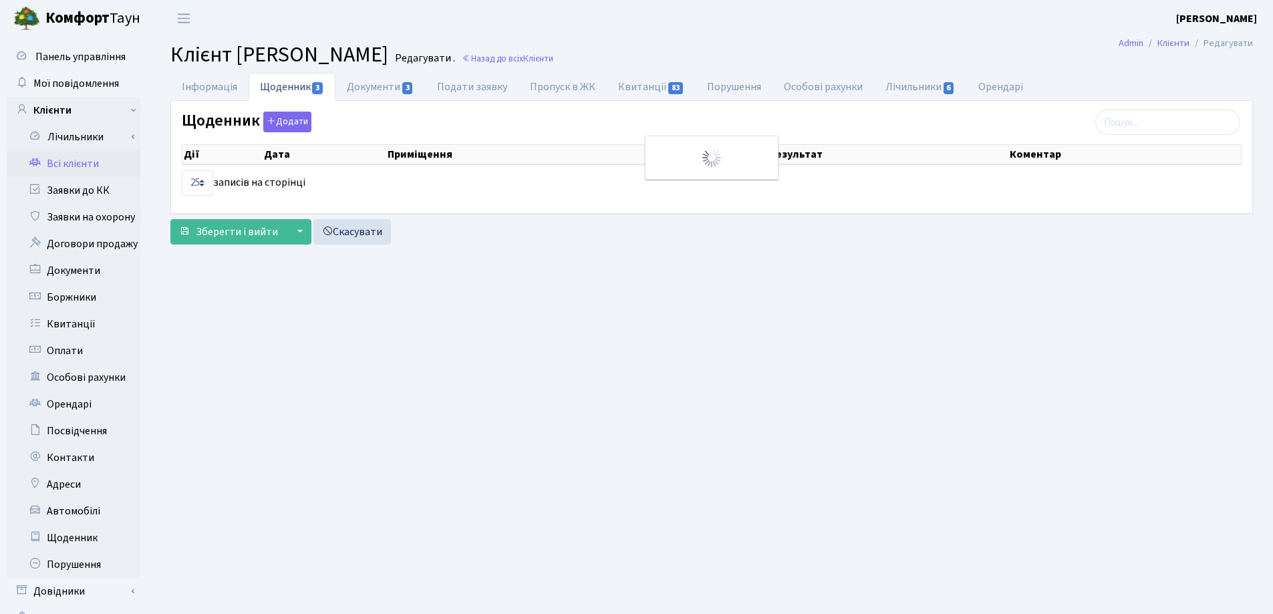
select select "25"
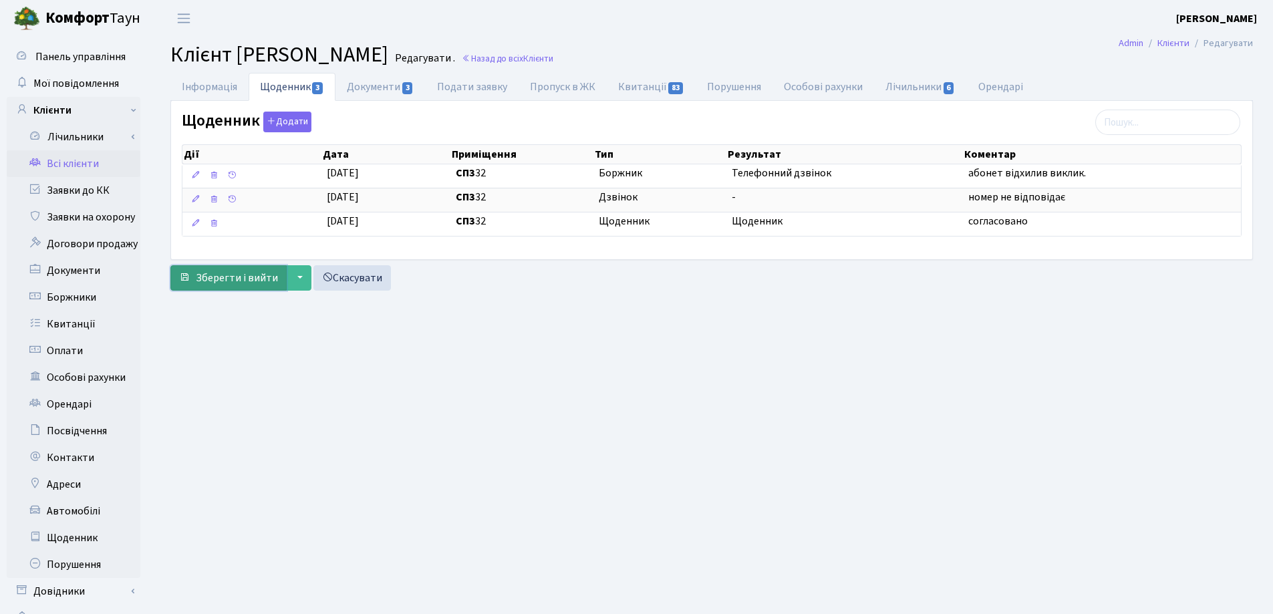
click at [249, 281] on span "Зберегти і вийти" at bounding box center [237, 278] width 82 height 15
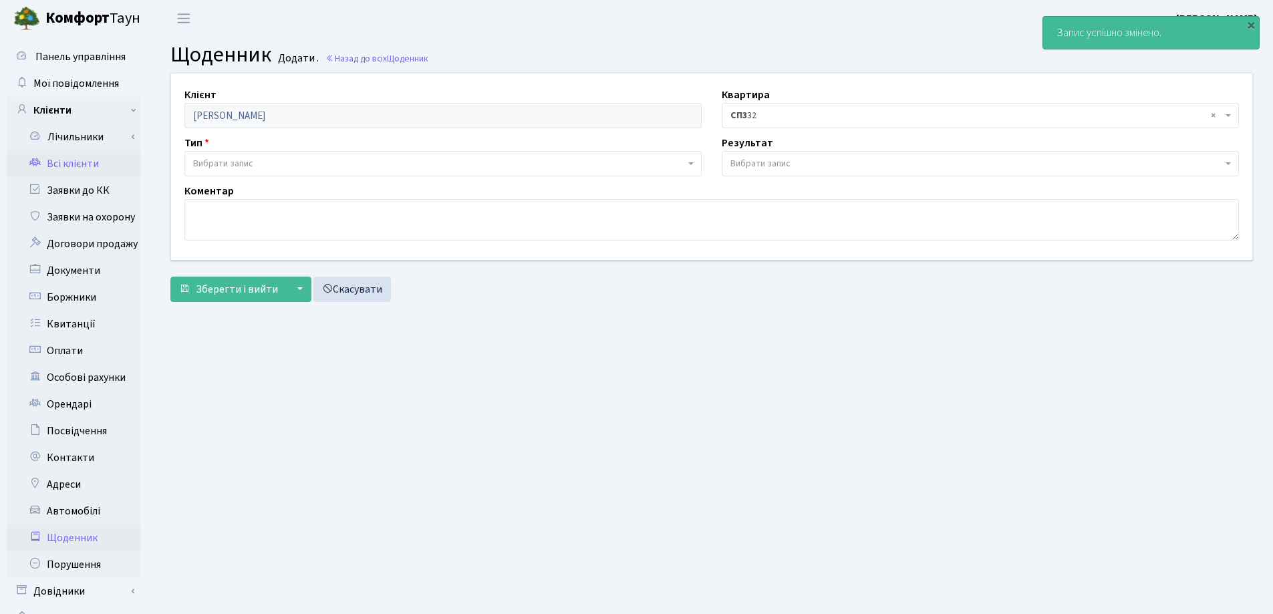
click at [84, 159] on link "Всі клієнти" at bounding box center [74, 163] width 134 height 27
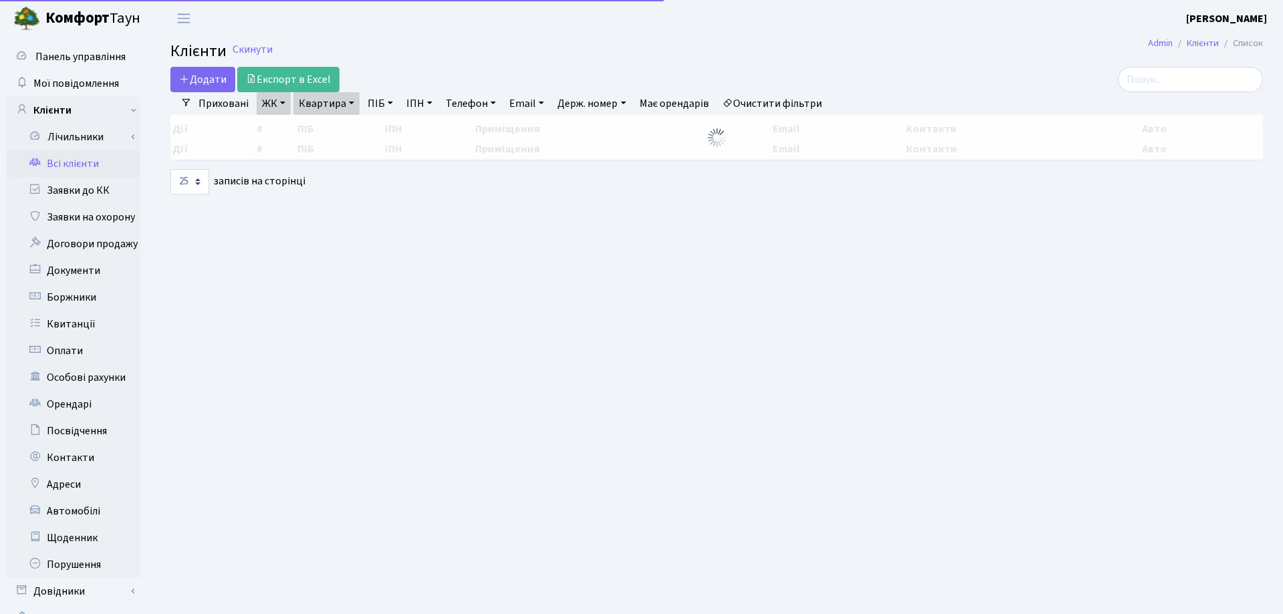
select select "25"
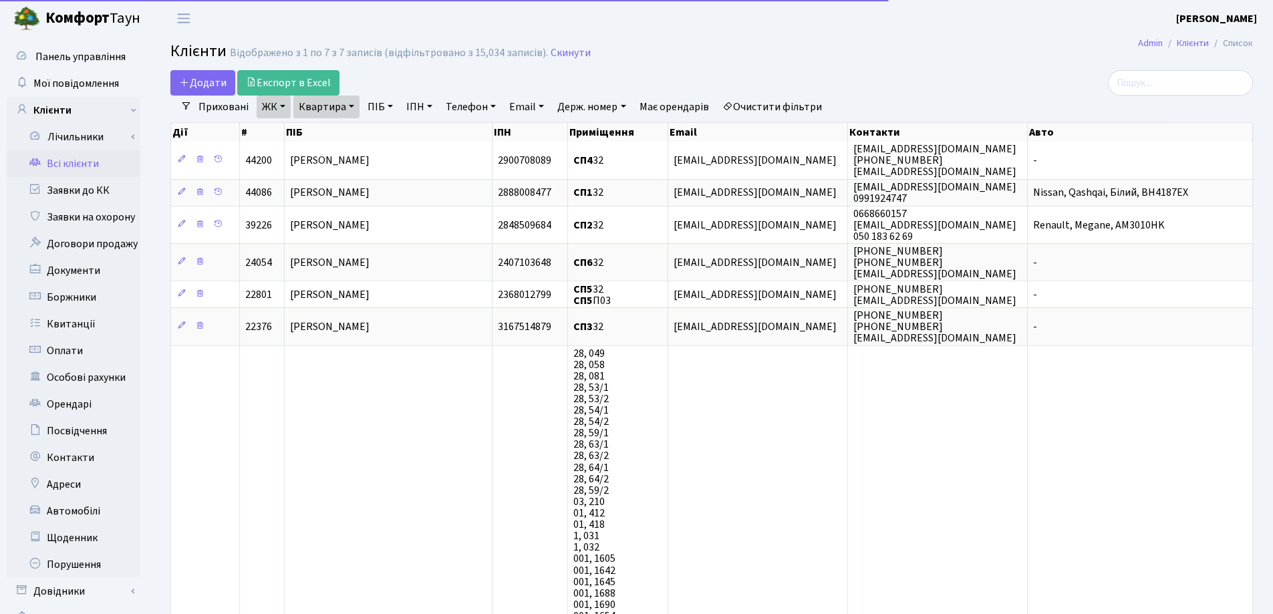
click at [353, 102] on link "Квартира" at bounding box center [326, 107] width 66 height 23
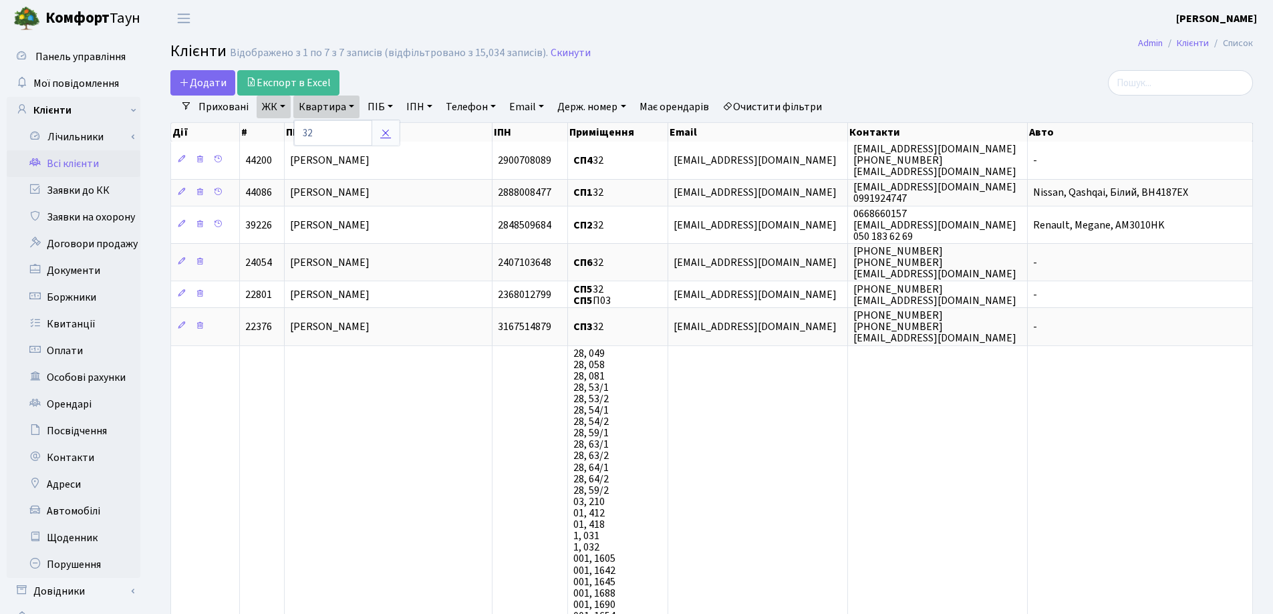
click at [389, 131] on icon at bounding box center [385, 133] width 11 height 11
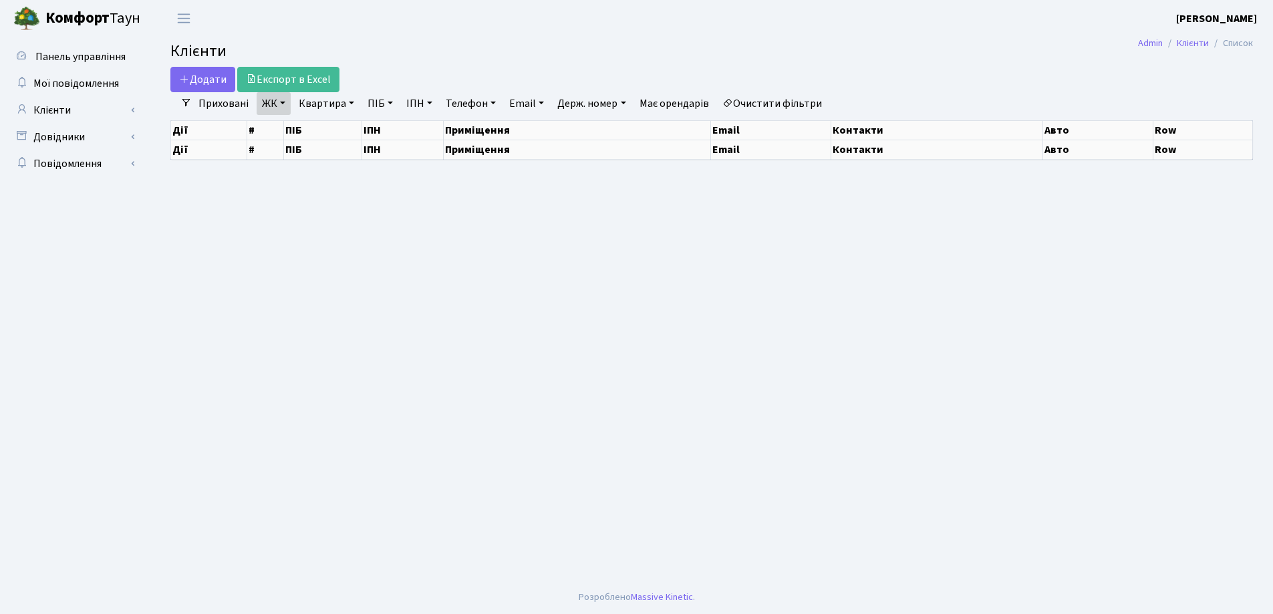
select select "25"
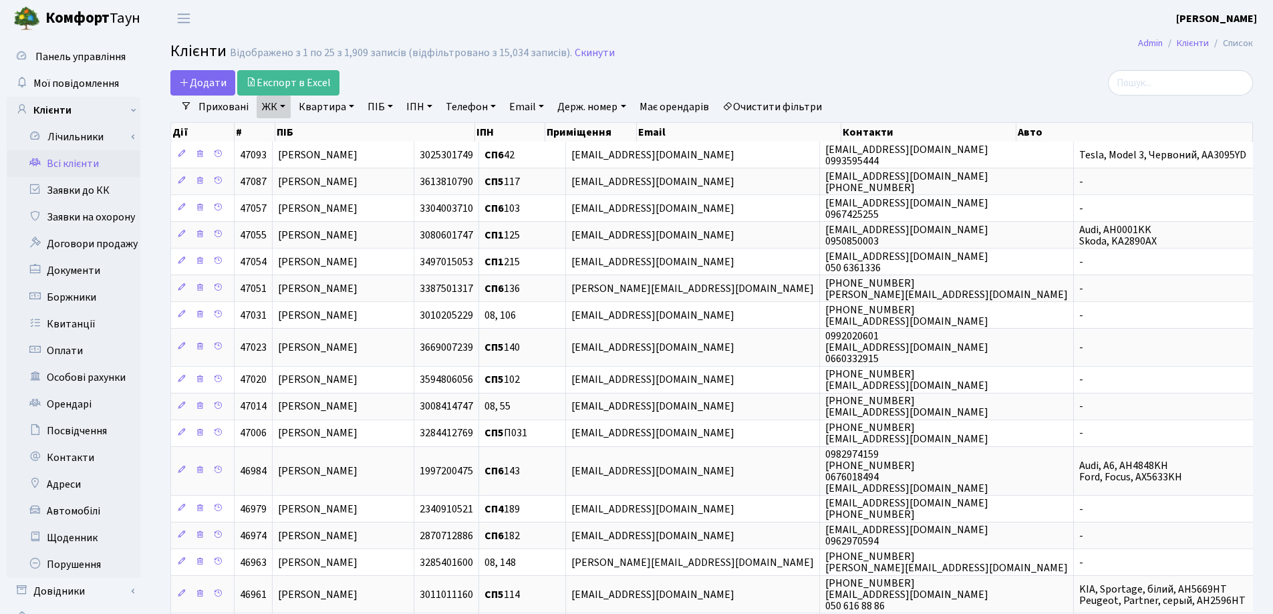
click at [353, 107] on link "Квартира" at bounding box center [326, 107] width 66 height 23
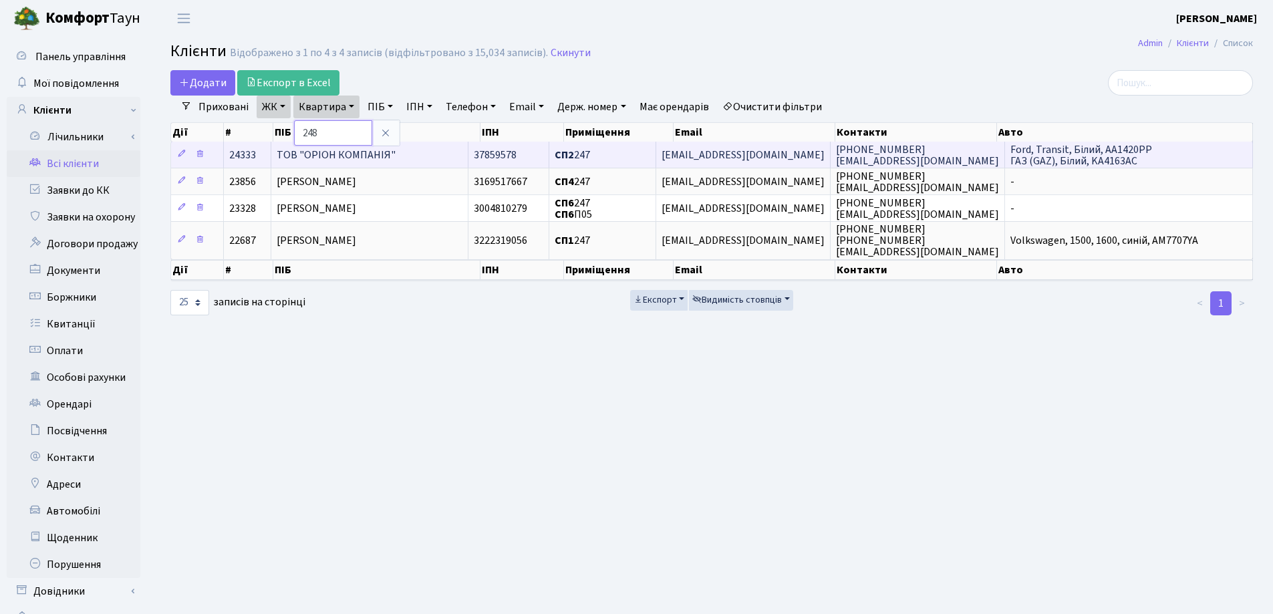
type input "248"
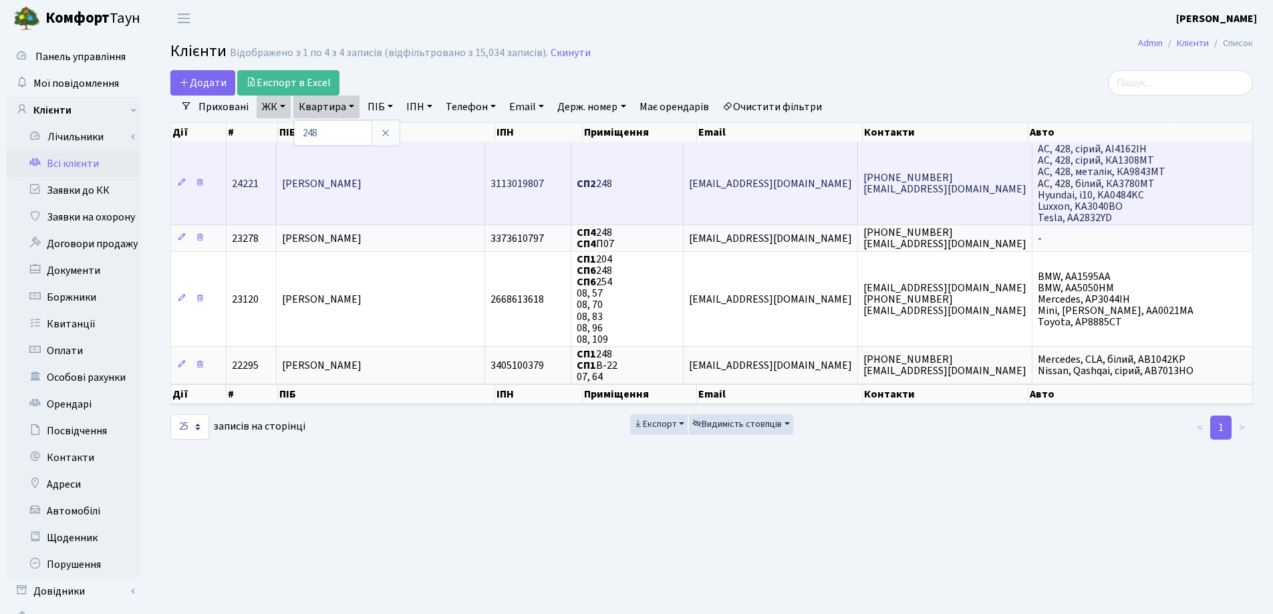
click at [448, 187] on td "Гончаренко Оксана Борисівна" at bounding box center [381, 183] width 208 height 83
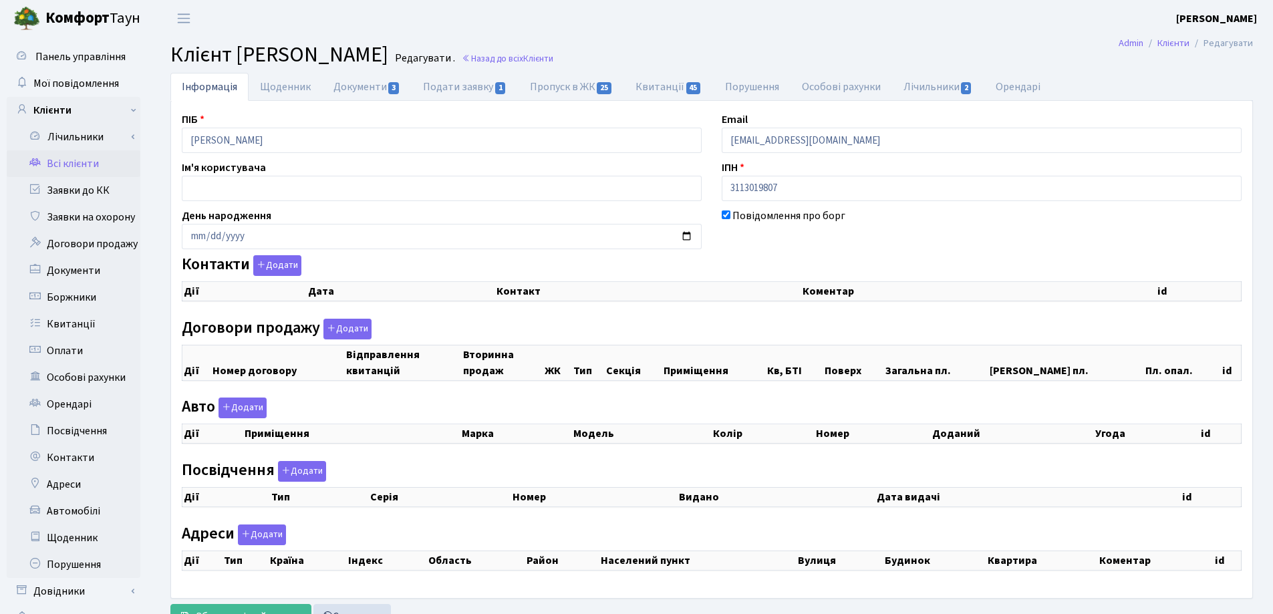
checkbox input "true"
select select "25"
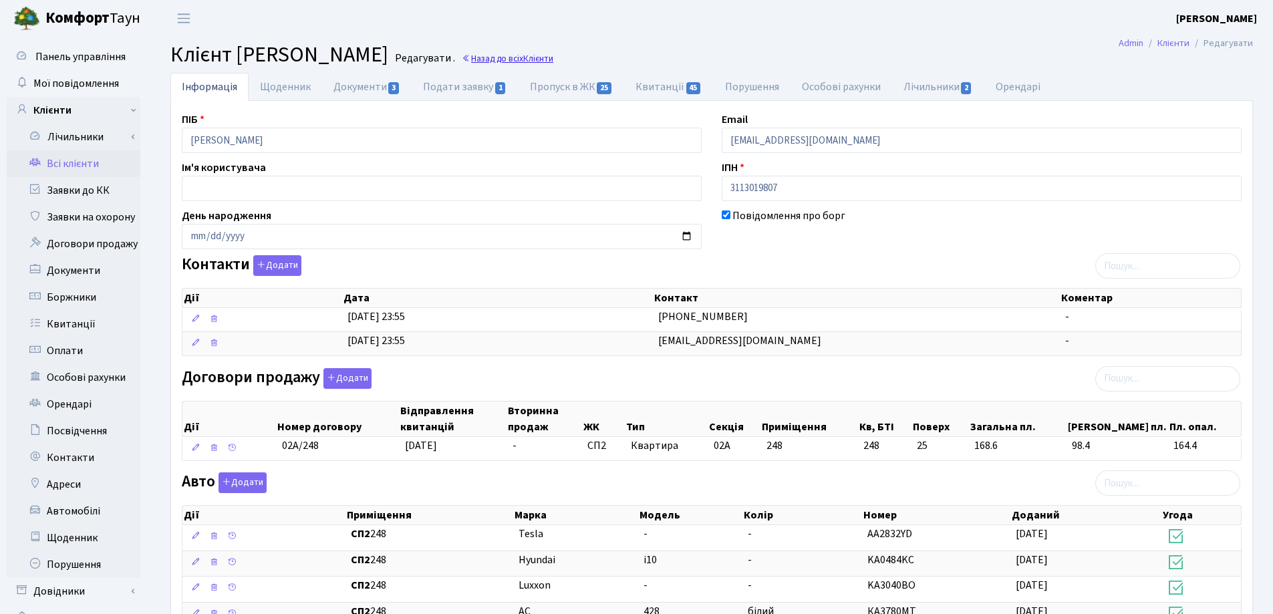
click at [553, 56] on link "Назад до всіх Клієнти" at bounding box center [508, 58] width 92 height 13
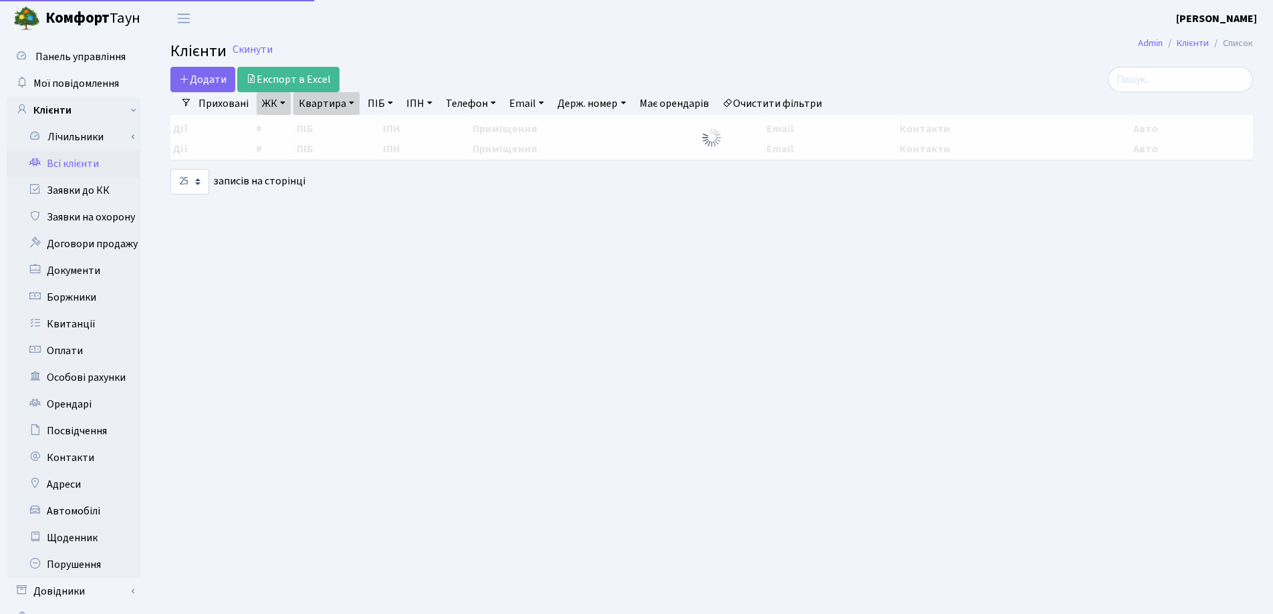
select select "25"
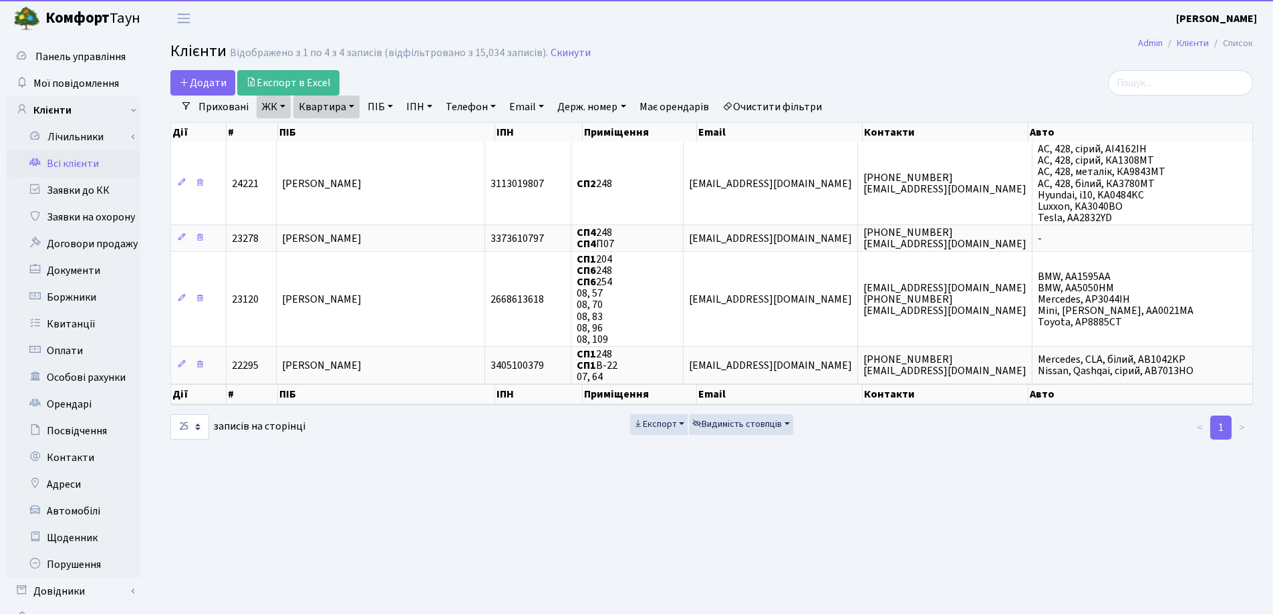
drag, startPoint x: 355, startPoint y: 102, endPoint x: 355, endPoint y: 114, distance: 11.4
click at [355, 103] on link "Квартира" at bounding box center [326, 107] width 66 height 23
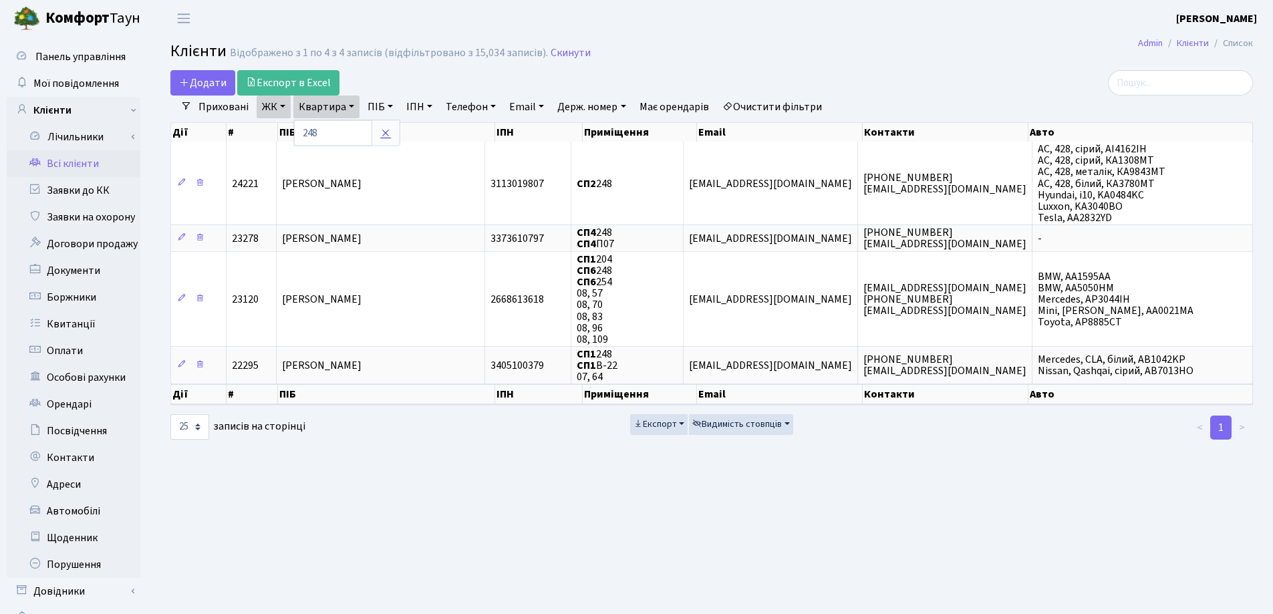
click at [395, 133] on link at bounding box center [385, 132] width 28 height 25
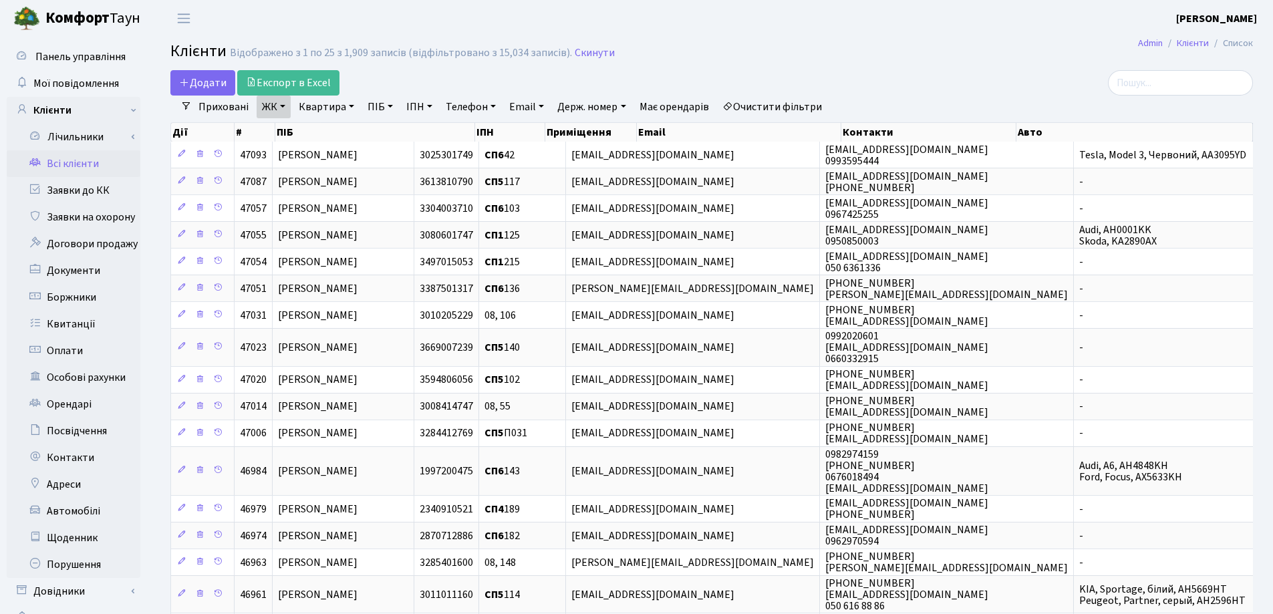
click at [350, 106] on link "Квартира" at bounding box center [326, 107] width 66 height 23
click at [349, 125] on input "text" at bounding box center [333, 132] width 78 height 25
type input "210"
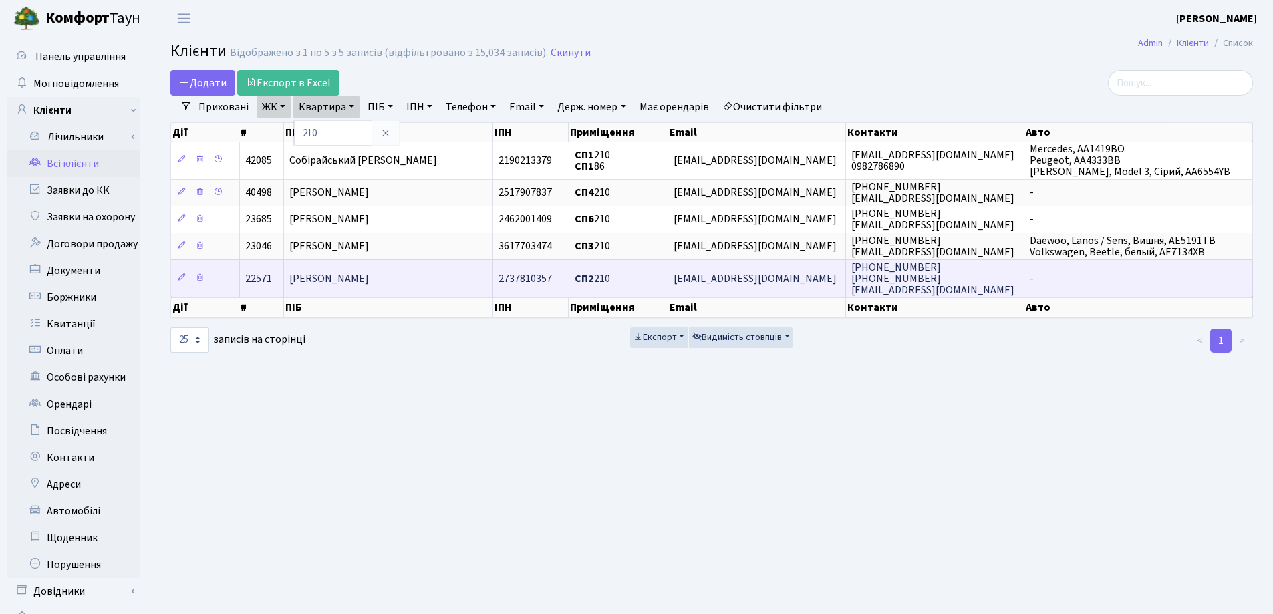
click at [395, 272] on td "Камінський Сергій" at bounding box center [388, 277] width 209 height 37
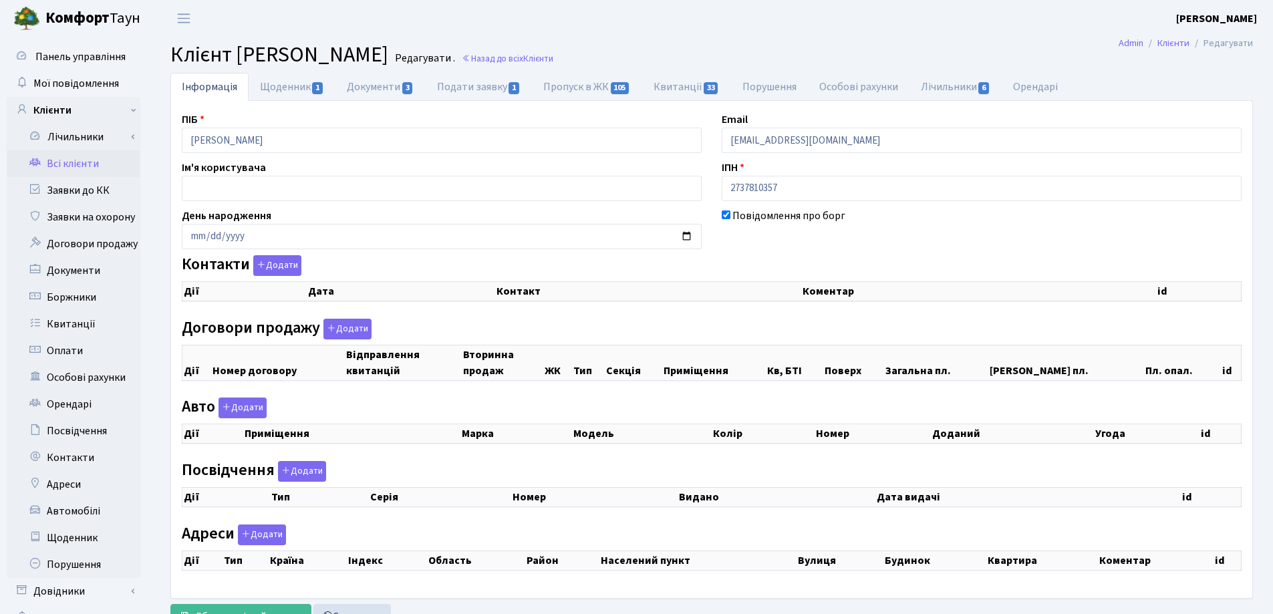
checkbox input "true"
select select "25"
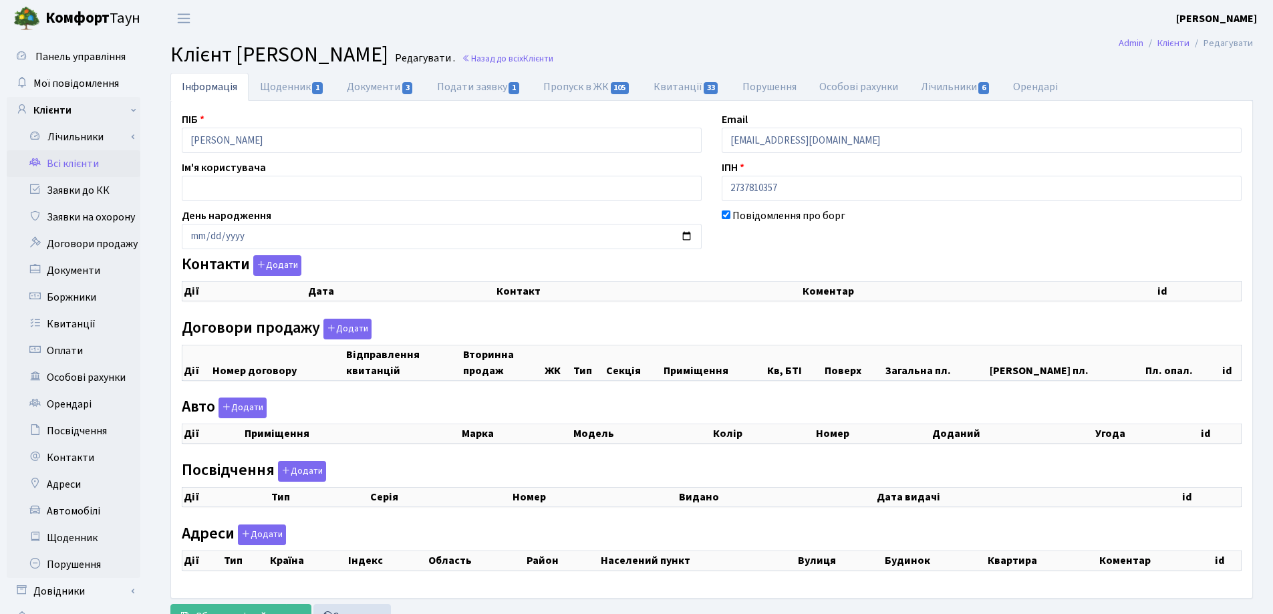
select select "25"
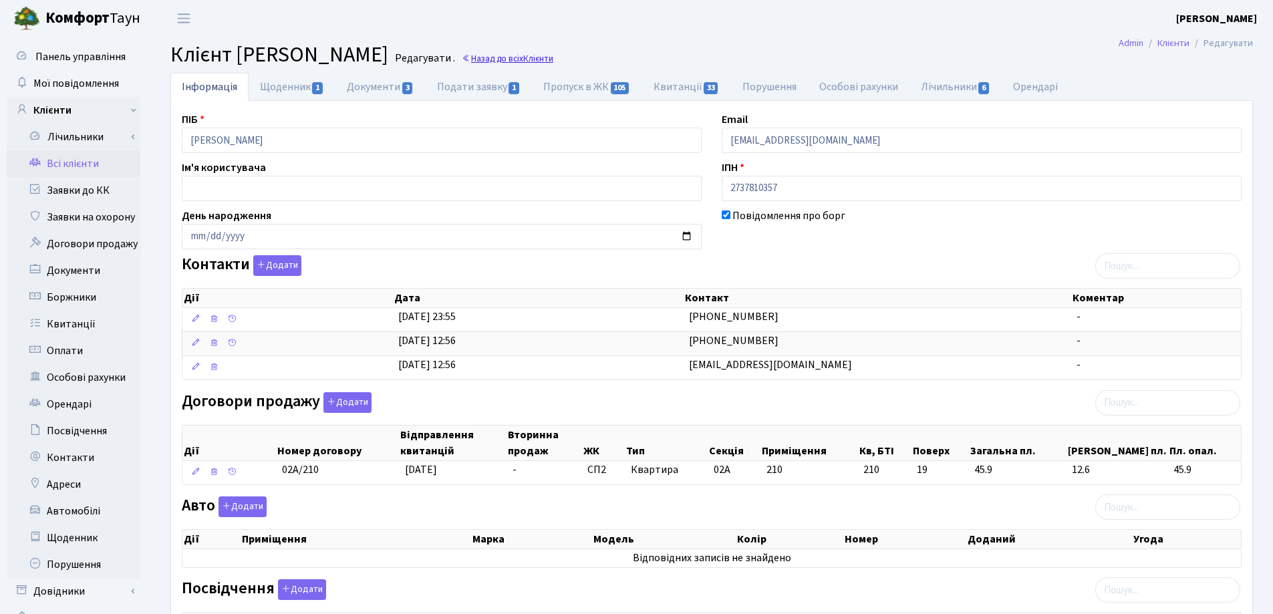
click at [537, 61] on link "Назад до всіх Клієнти" at bounding box center [508, 58] width 92 height 13
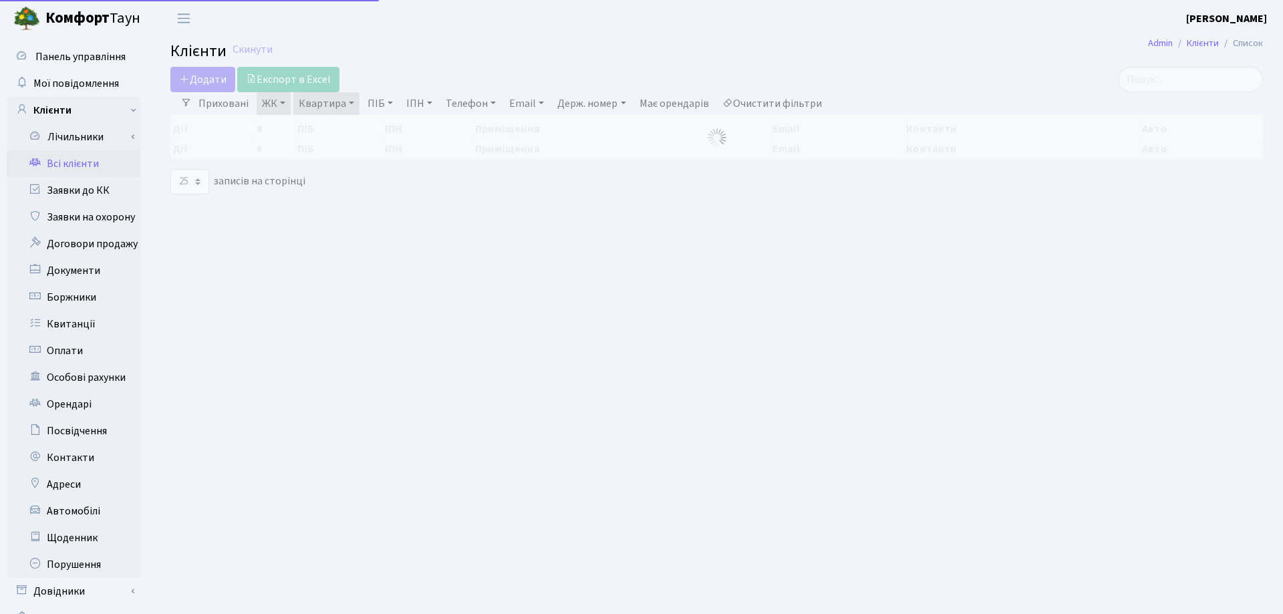
select select "25"
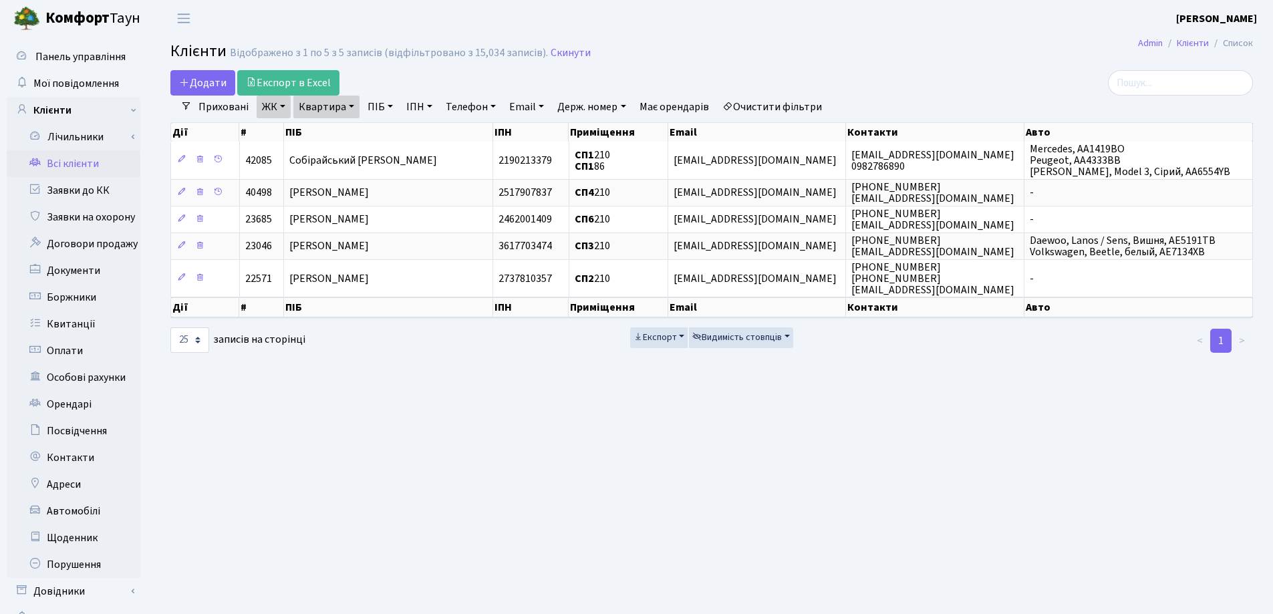
click at [351, 106] on link "Квартира" at bounding box center [326, 107] width 66 height 23
click at [355, 129] on input "210" at bounding box center [333, 132] width 78 height 25
type input "2"
type input "104"
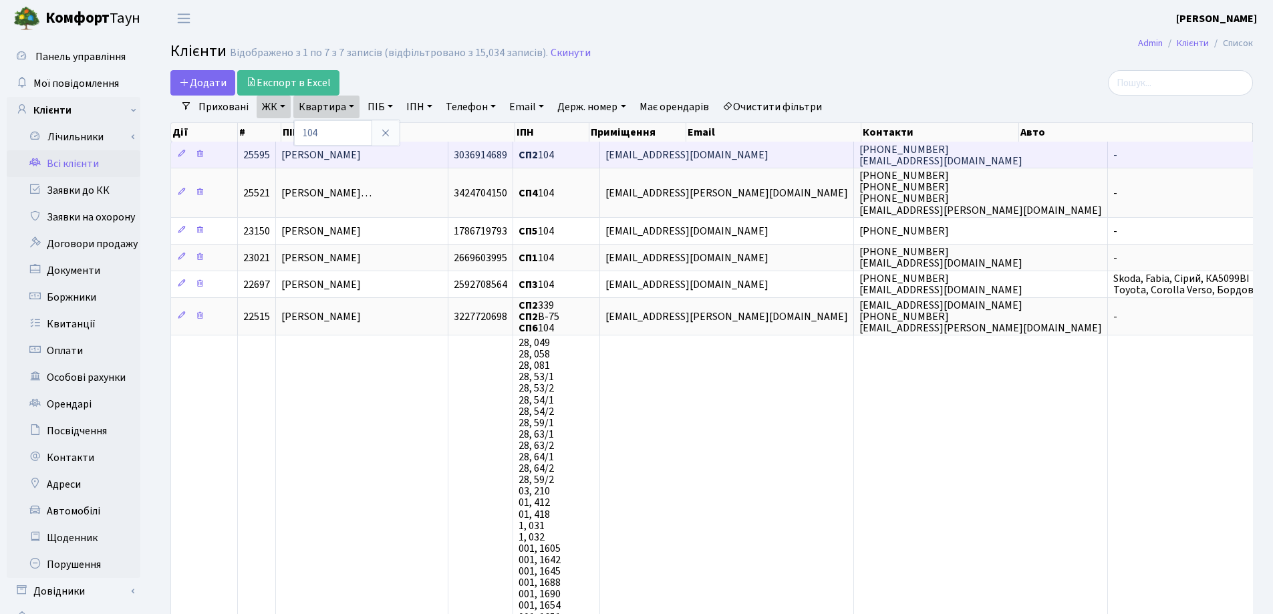
click at [442, 152] on td "[PERSON_NAME]" at bounding box center [362, 155] width 172 height 26
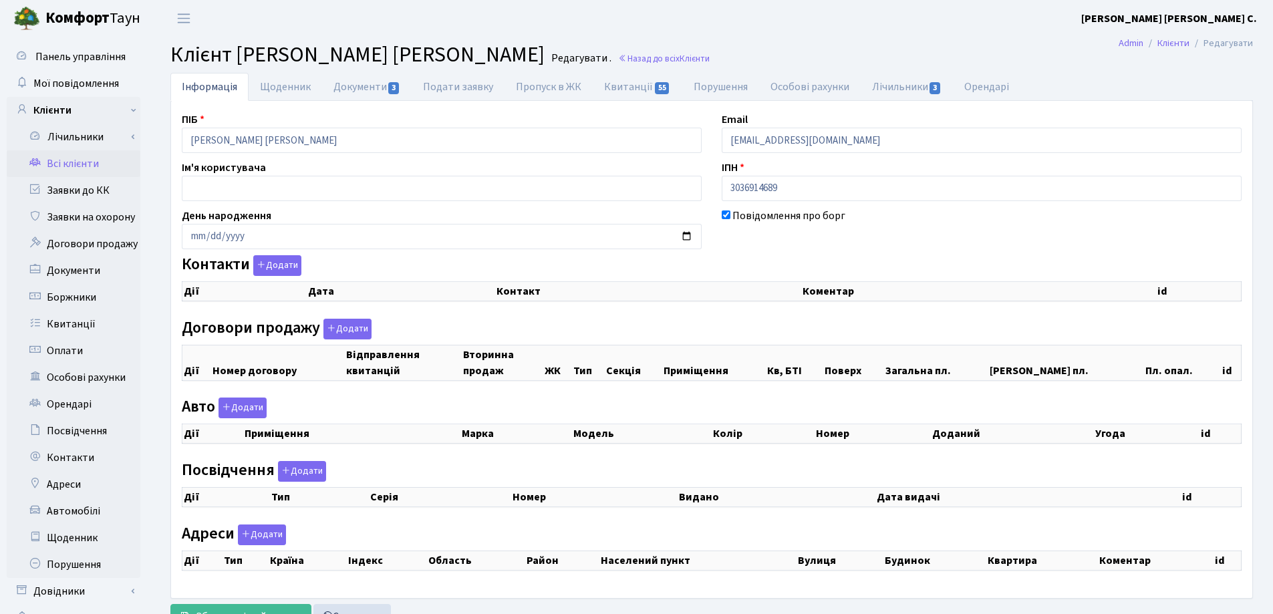
checkbox input "true"
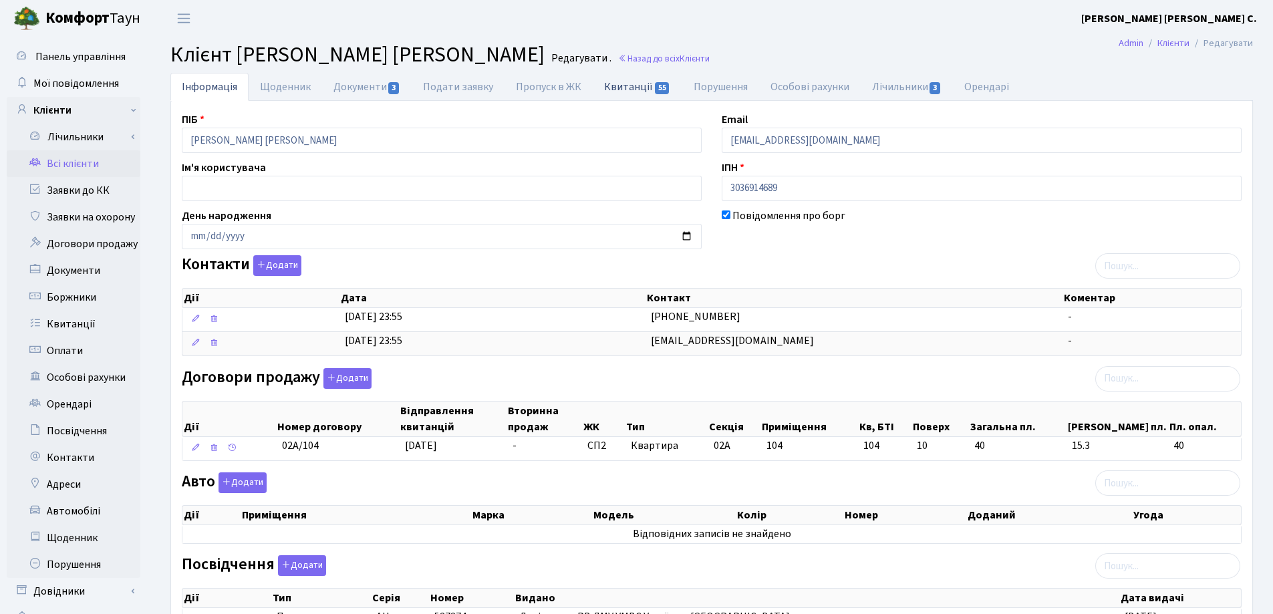
click at [606, 81] on link "Квитанції 55" at bounding box center [637, 86] width 89 height 27
select select "25"
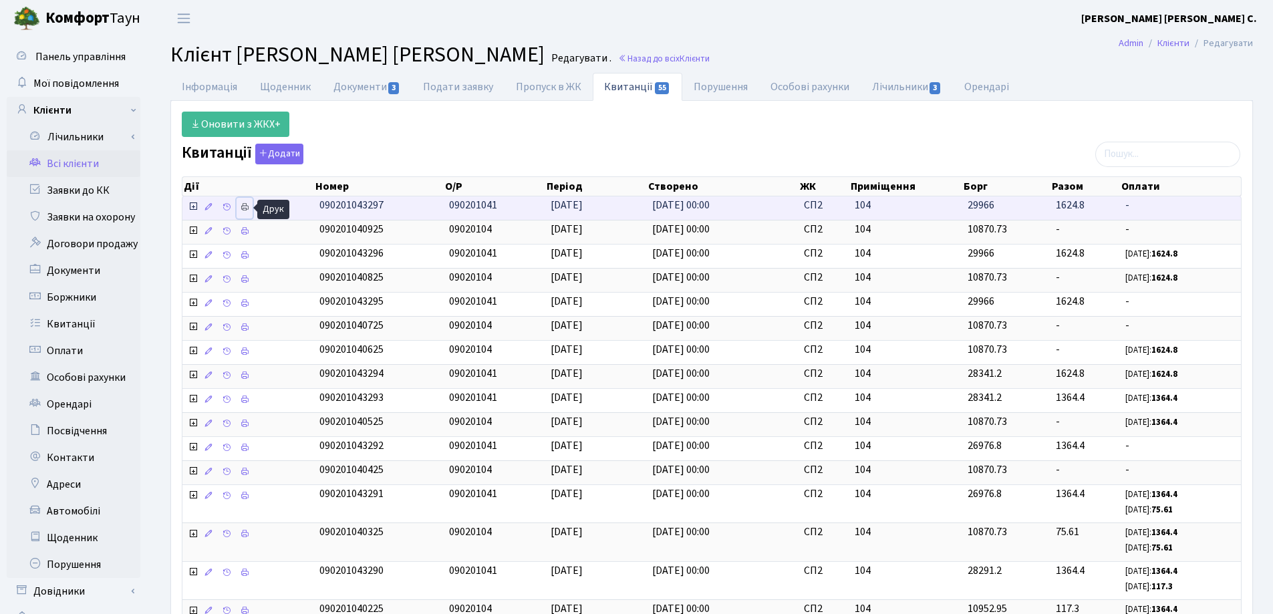
click at [246, 206] on icon at bounding box center [244, 206] width 9 height 9
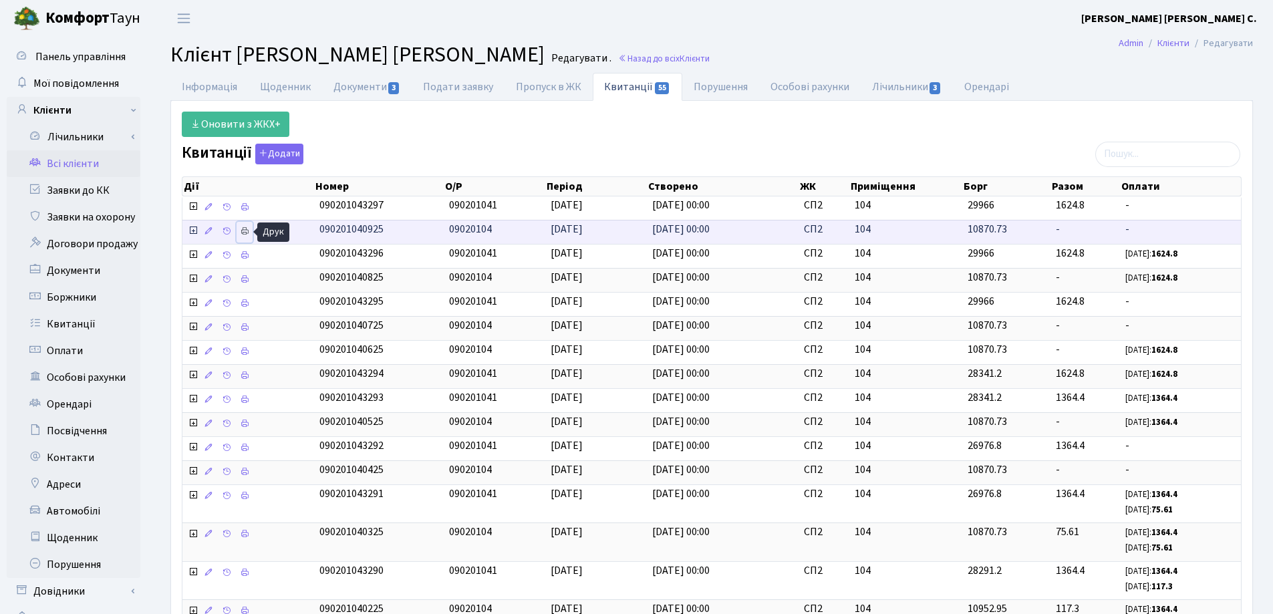
click at [242, 231] on icon at bounding box center [244, 230] width 9 height 9
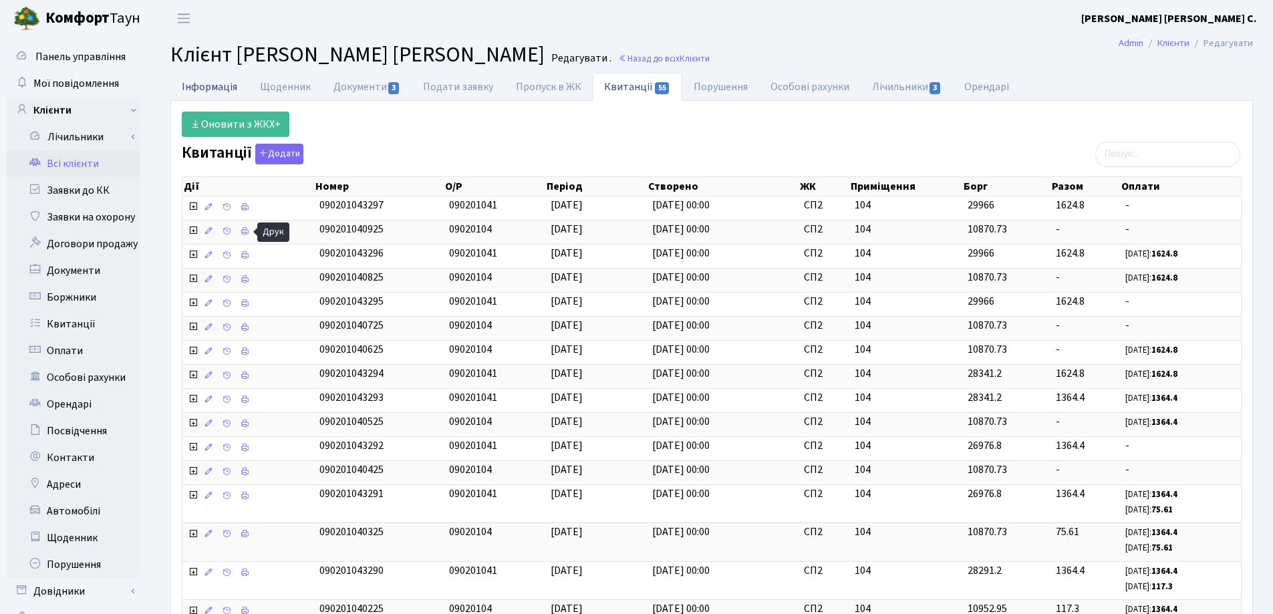
click at [198, 86] on link "Інформація" at bounding box center [209, 86] width 78 height 27
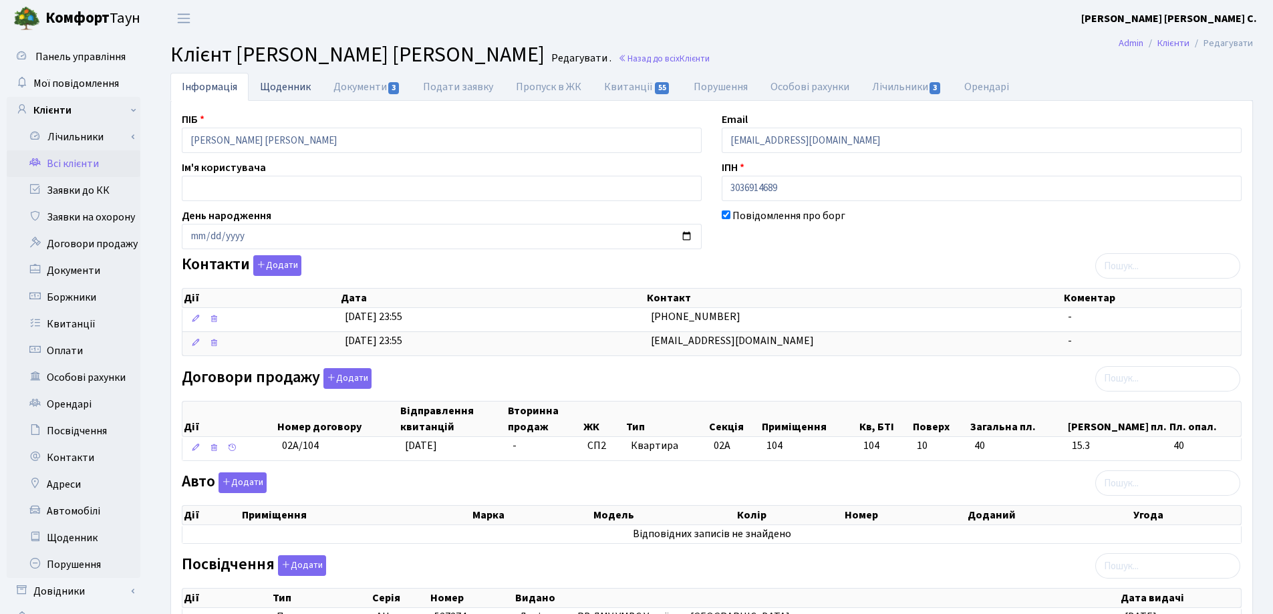
click at [286, 92] on link "Щоденник" at bounding box center [285, 86] width 73 height 27
select select "25"
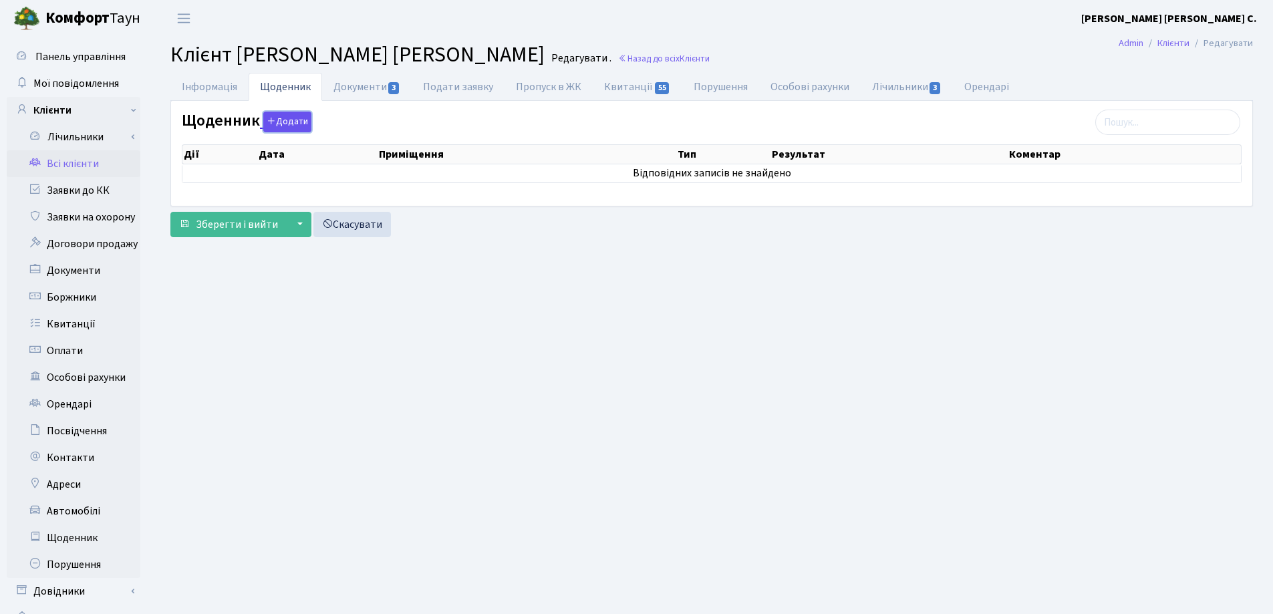
click at [273, 118] on icon "button" at bounding box center [271, 120] width 9 height 9
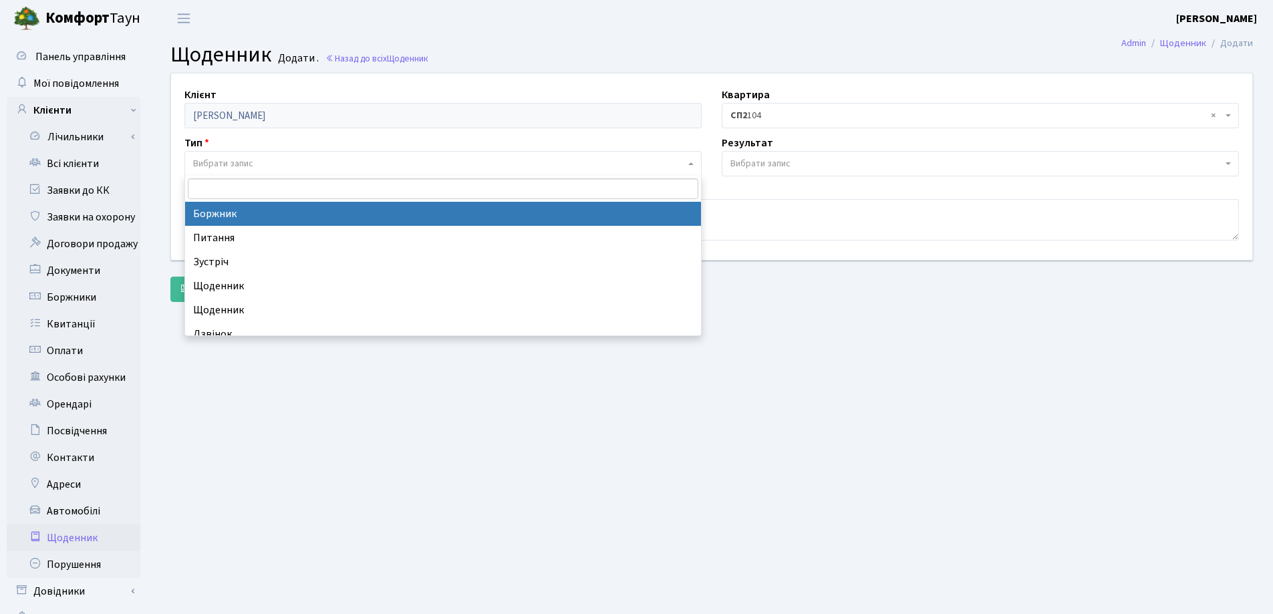
click at [232, 160] on span "Вибрати запис" at bounding box center [223, 163] width 60 height 13
drag, startPoint x: 236, startPoint y: 212, endPoint x: 745, endPoint y: 224, distance: 508.5
select select "189"
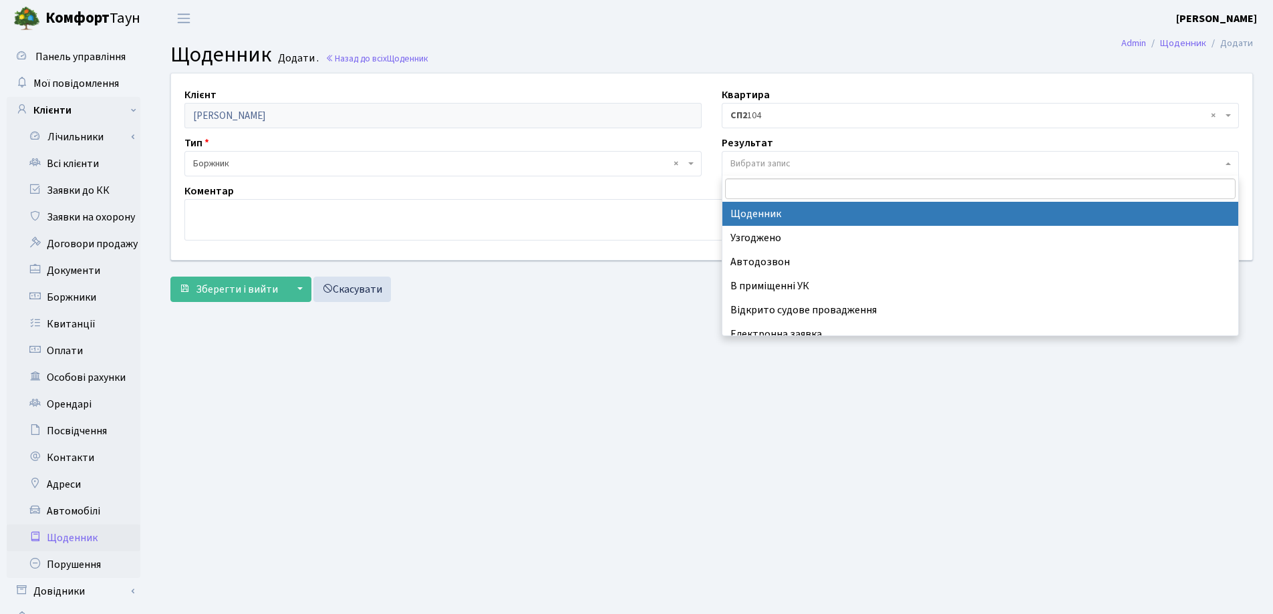
click at [774, 158] on span "Вибрати запис" at bounding box center [760, 163] width 60 height 13
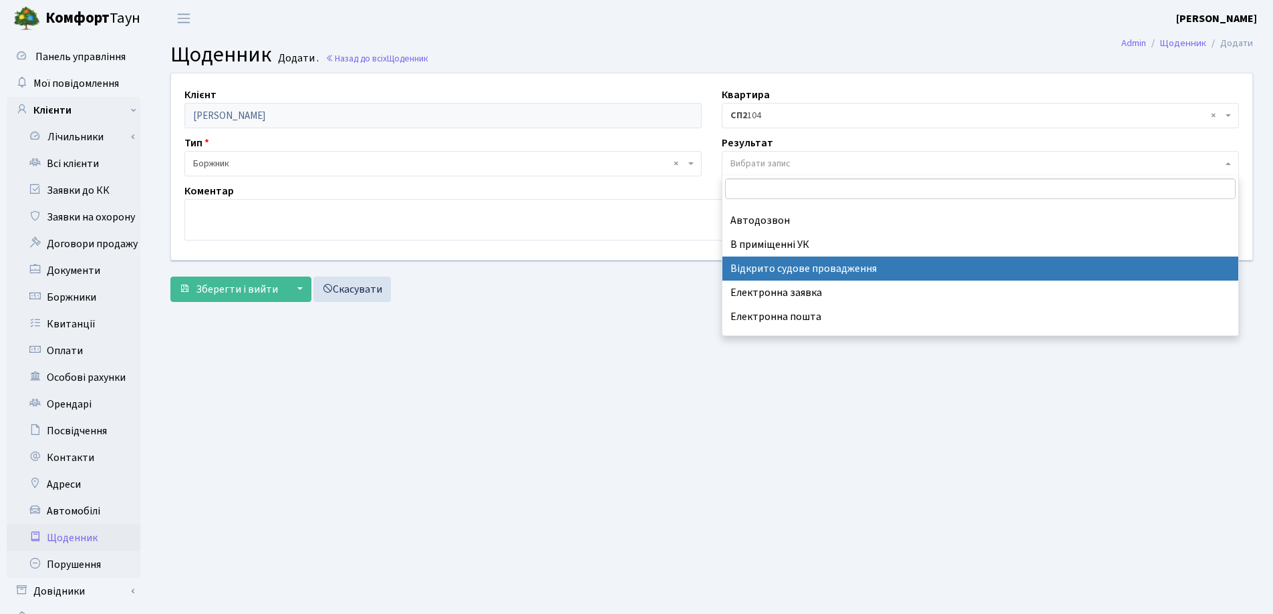
scroll to position [83, 0]
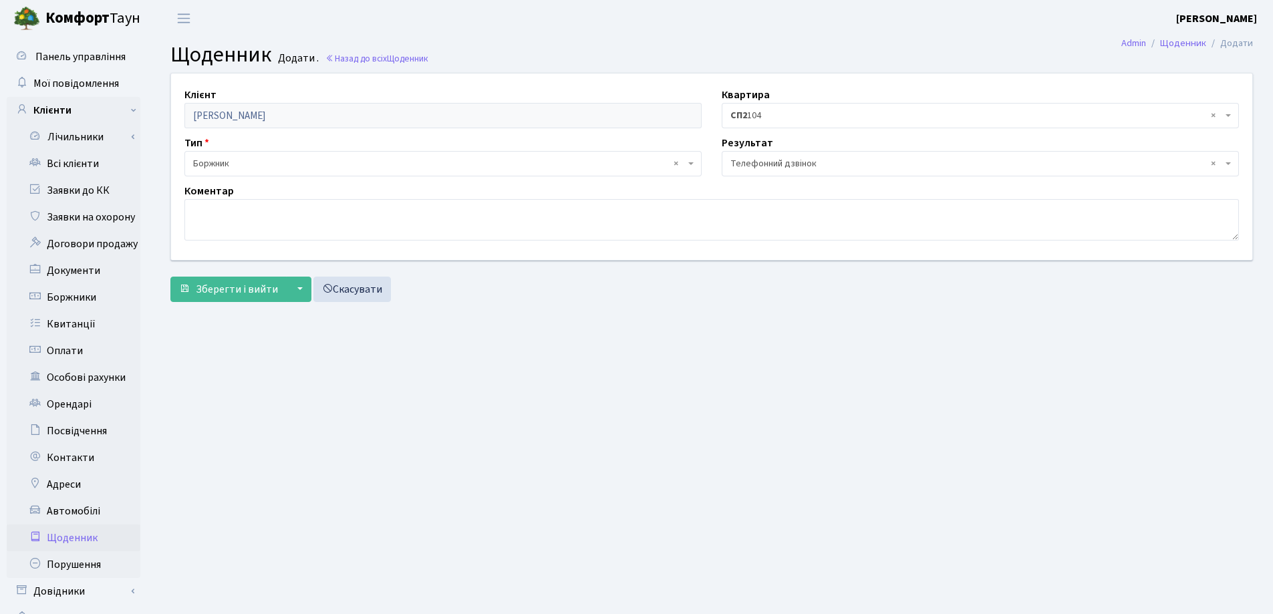
select select "196"
click at [220, 211] on textarea at bounding box center [711, 219] width 1054 height 41
type textarea "виклик відхилено"
click at [232, 293] on span "Зберегти і вийти" at bounding box center [237, 289] width 82 height 15
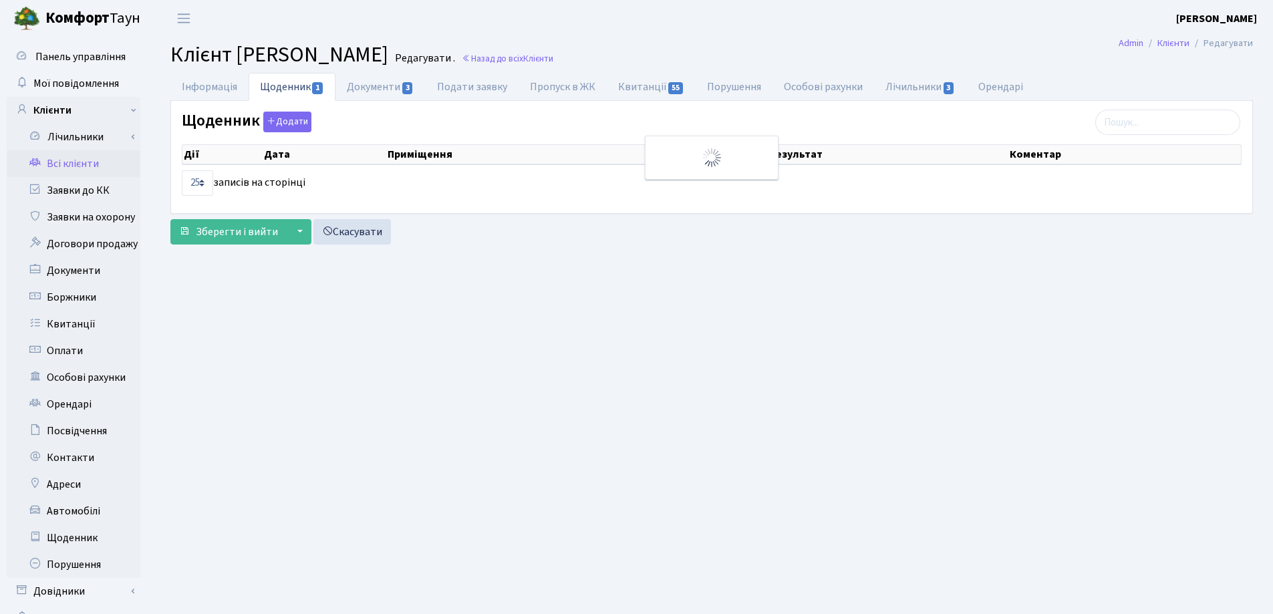
select select "25"
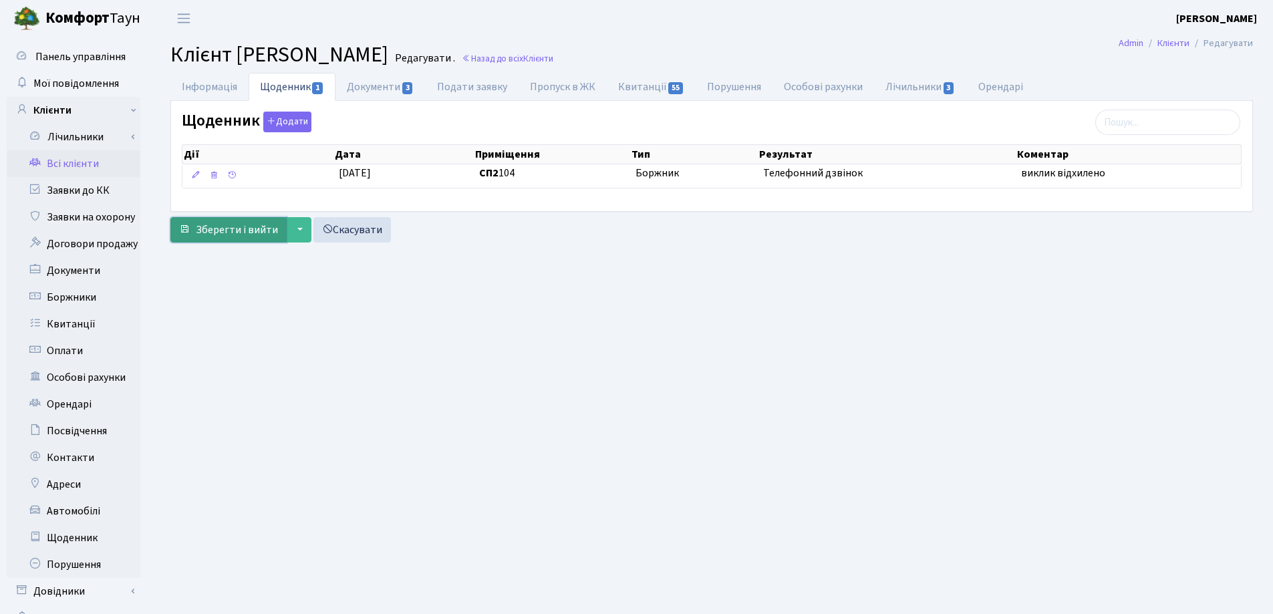
click at [214, 229] on span "Зберегти і вийти" at bounding box center [237, 229] width 82 height 15
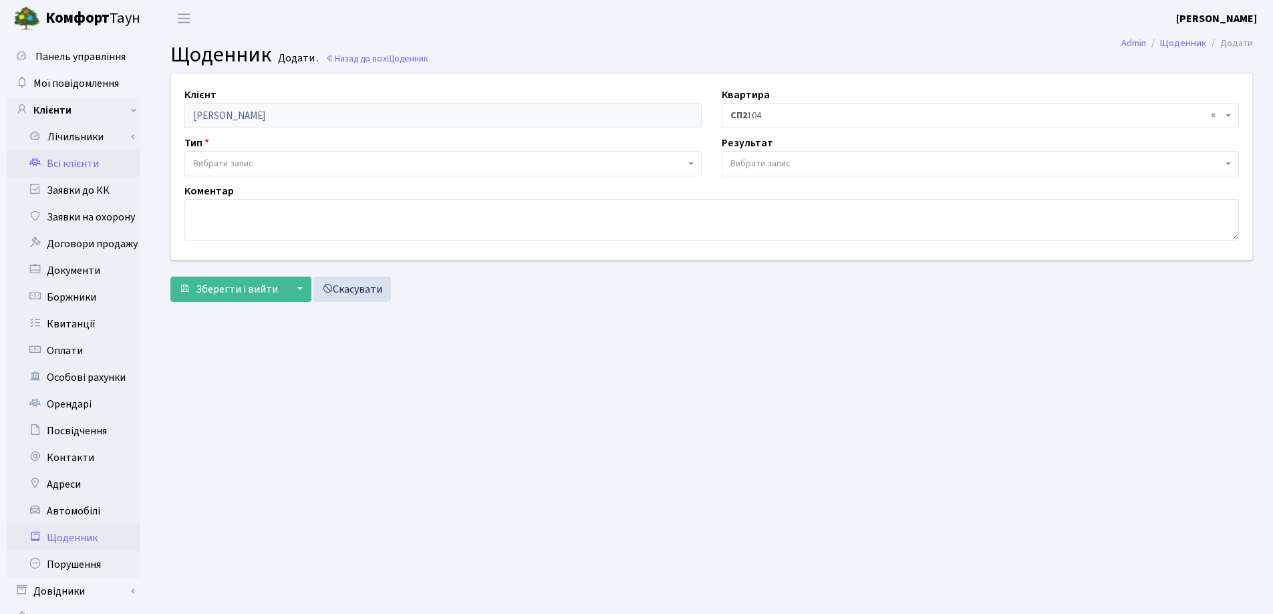
click at [67, 168] on link "Всі клієнти" at bounding box center [74, 163] width 134 height 27
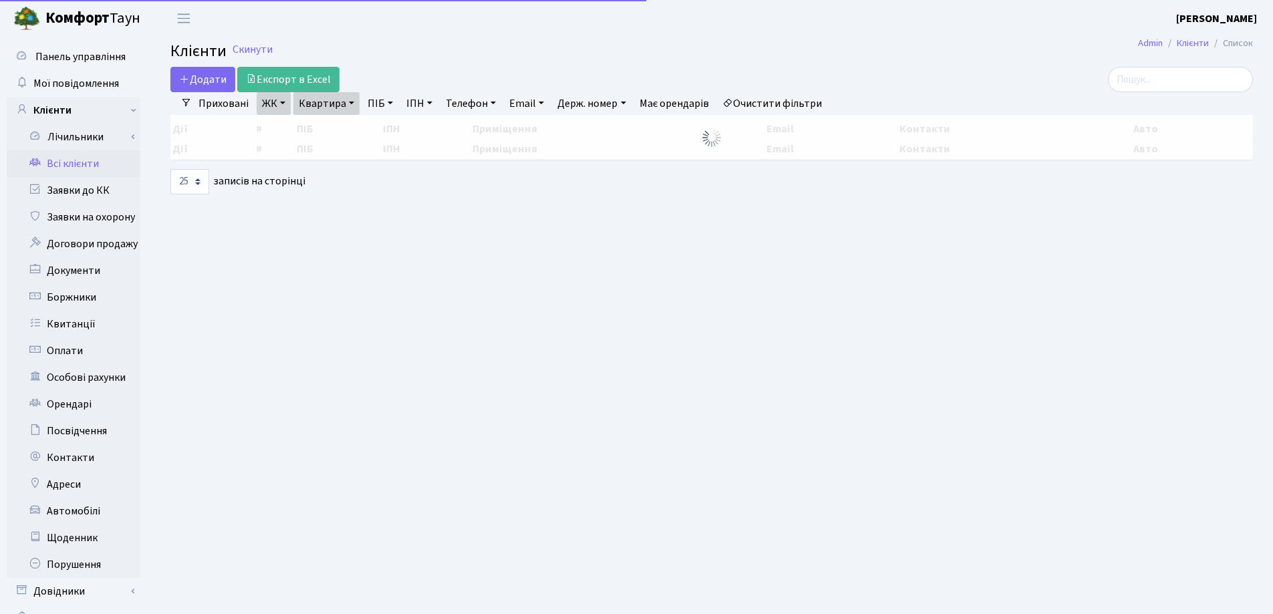
select select "25"
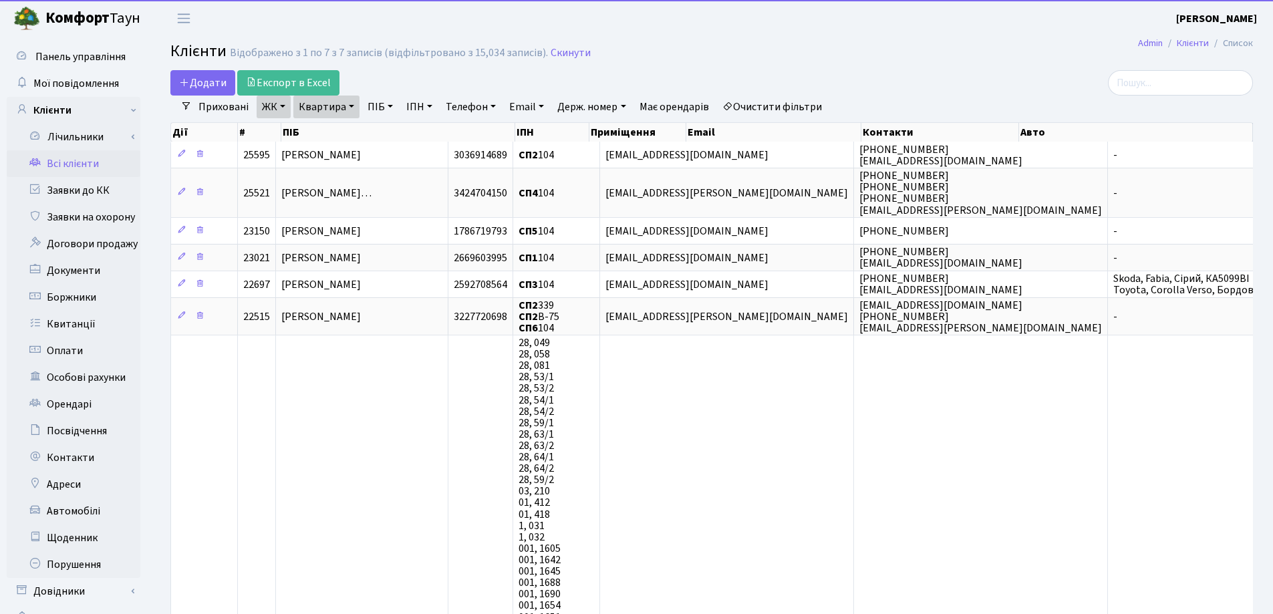
click at [353, 106] on link "Квартира" at bounding box center [326, 107] width 66 height 23
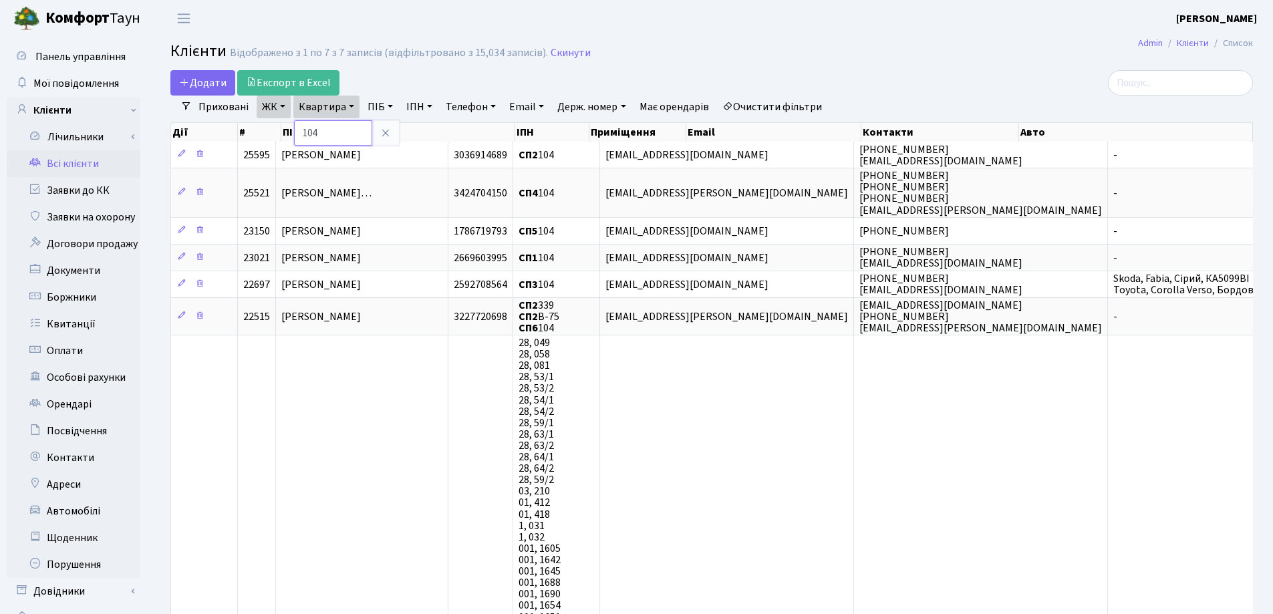
click at [343, 126] on input "104" at bounding box center [333, 132] width 78 height 25
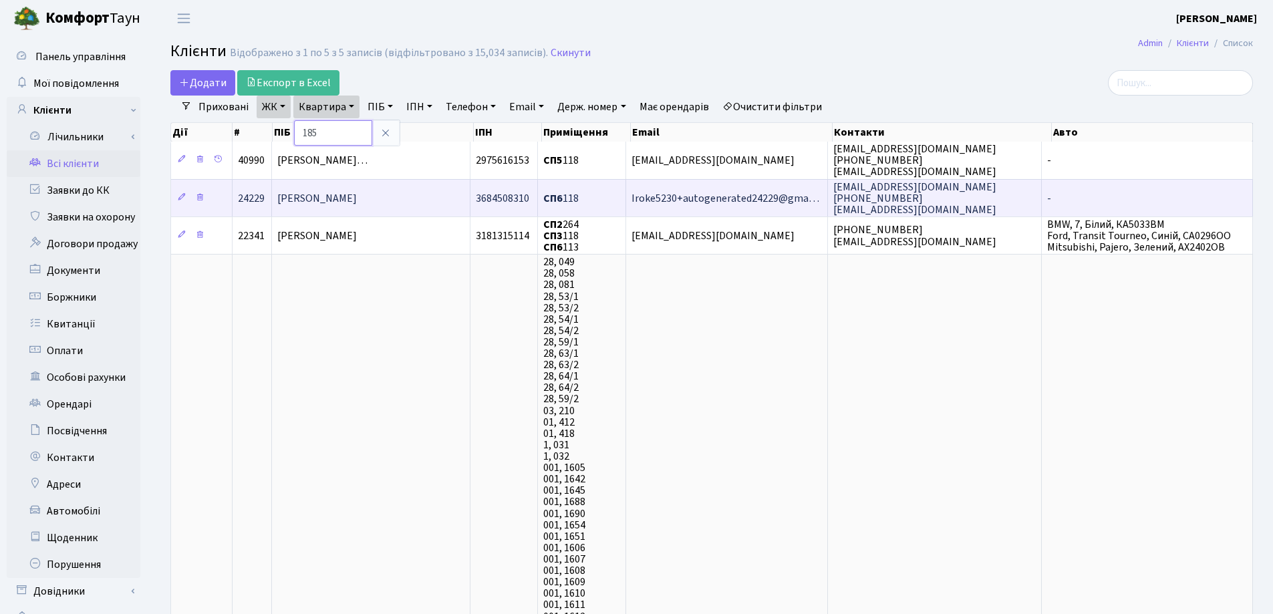
type input "185"
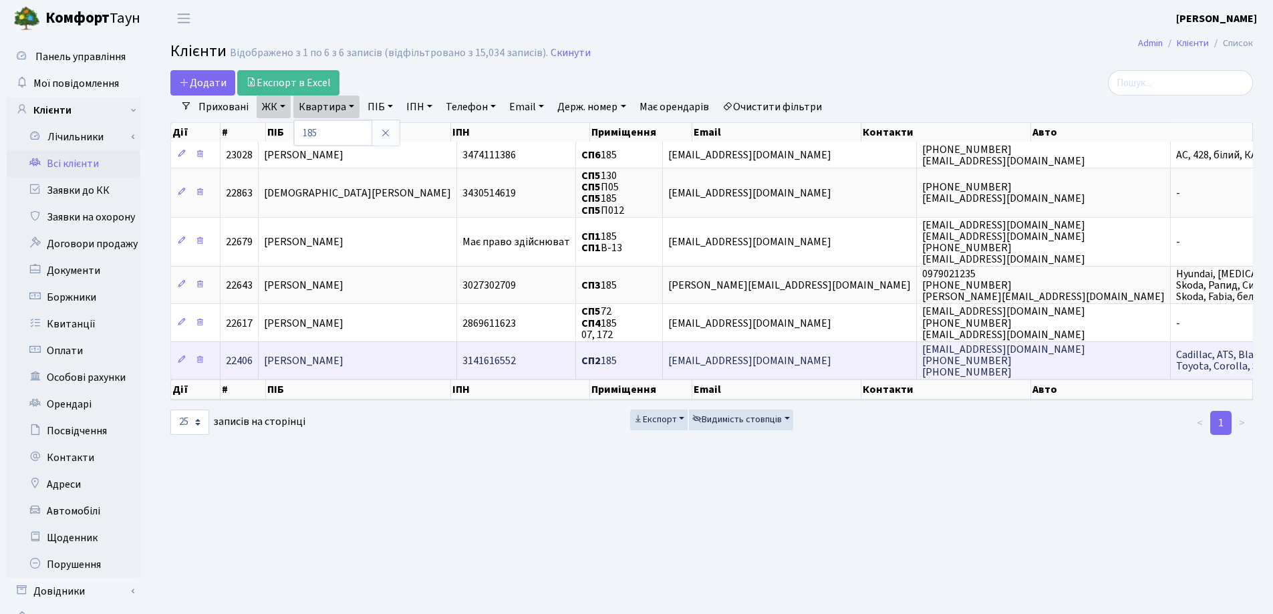
click at [343, 363] on span "Московкін Ігор Євгенович" at bounding box center [303, 360] width 79 height 15
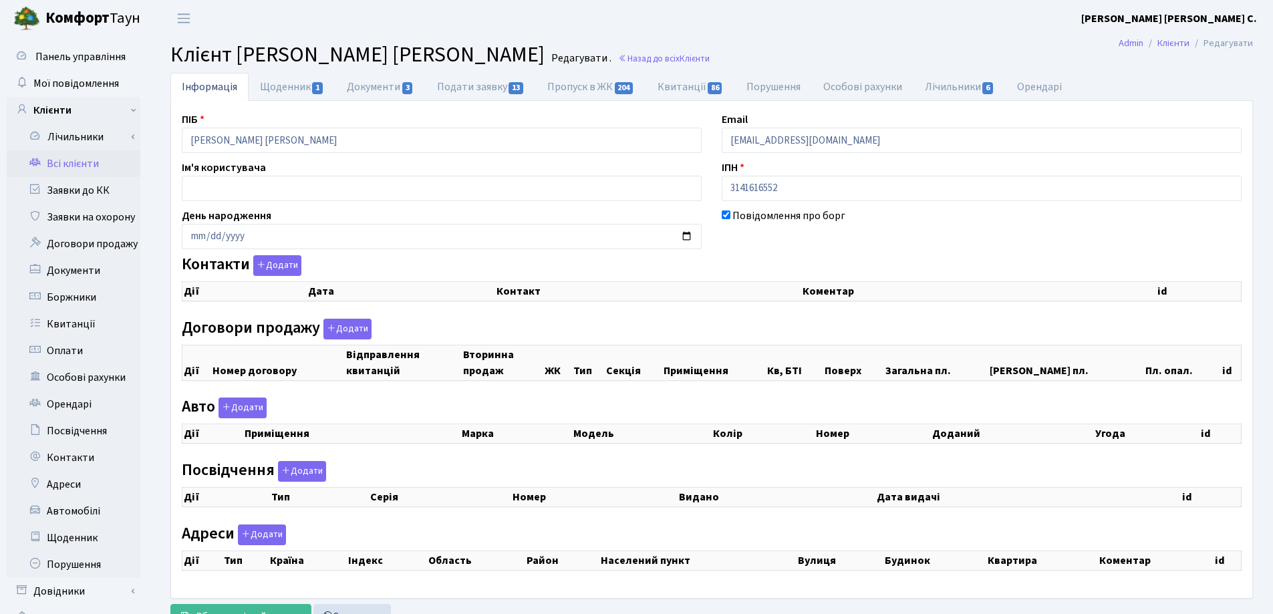
checkbox input "true"
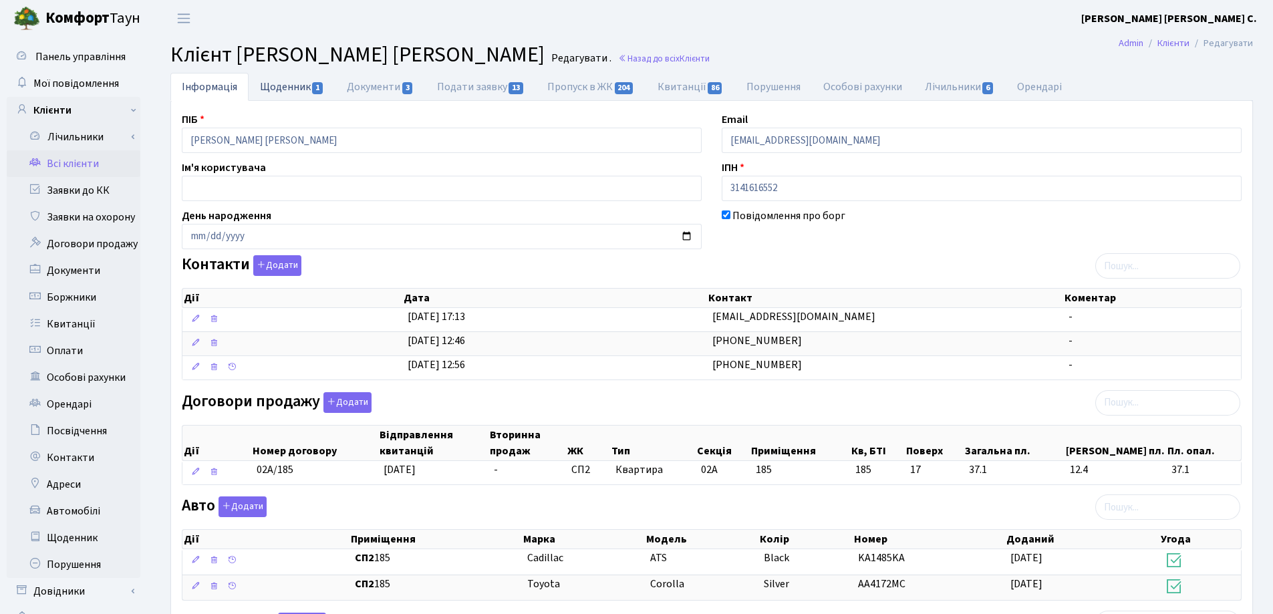
click at [285, 86] on link "Щоденник 1" at bounding box center [292, 86] width 87 height 27
select select "25"
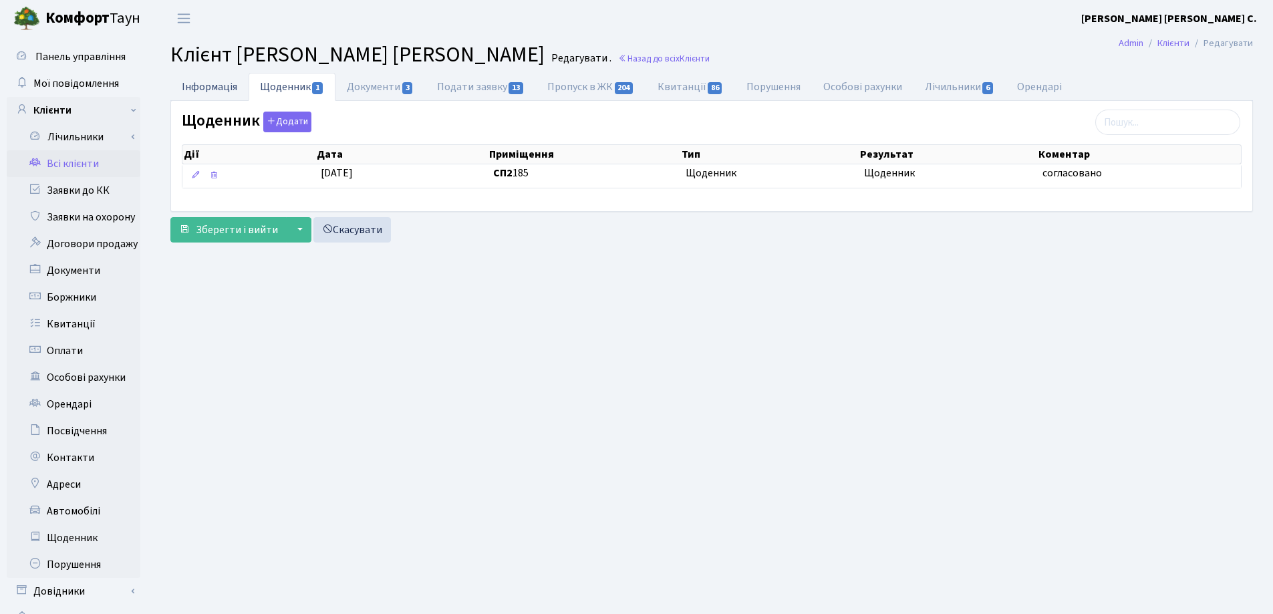
click at [202, 86] on link "Інформація" at bounding box center [209, 86] width 78 height 27
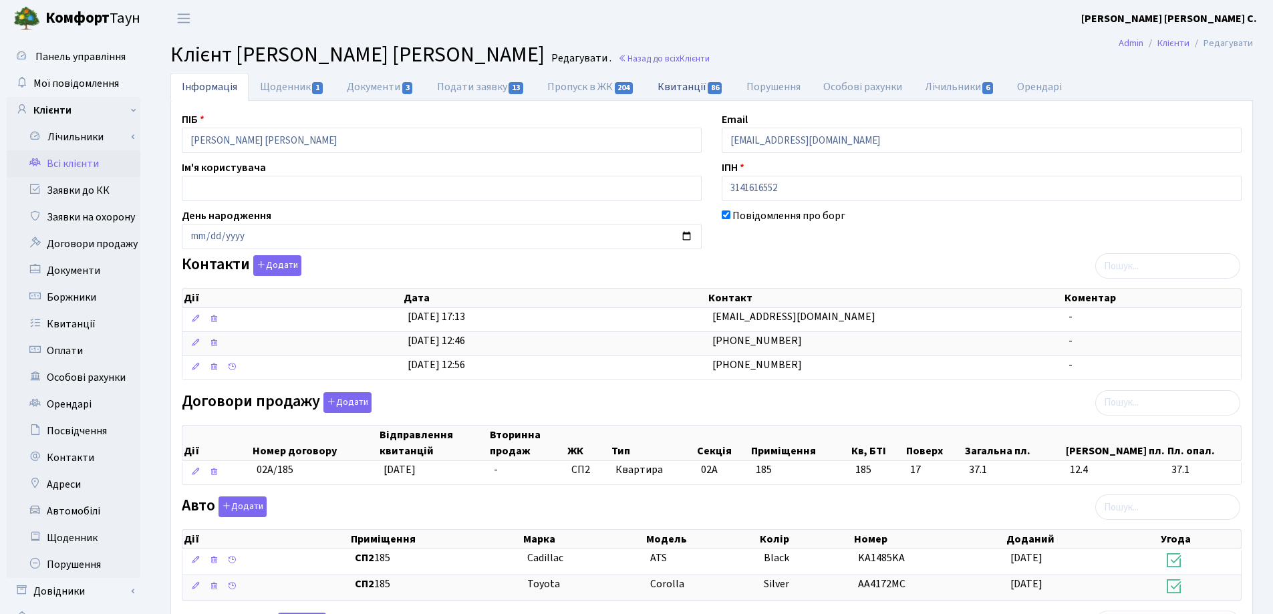
click at [695, 83] on link "Квитанції 86" at bounding box center [690, 86] width 89 height 27
select select "25"
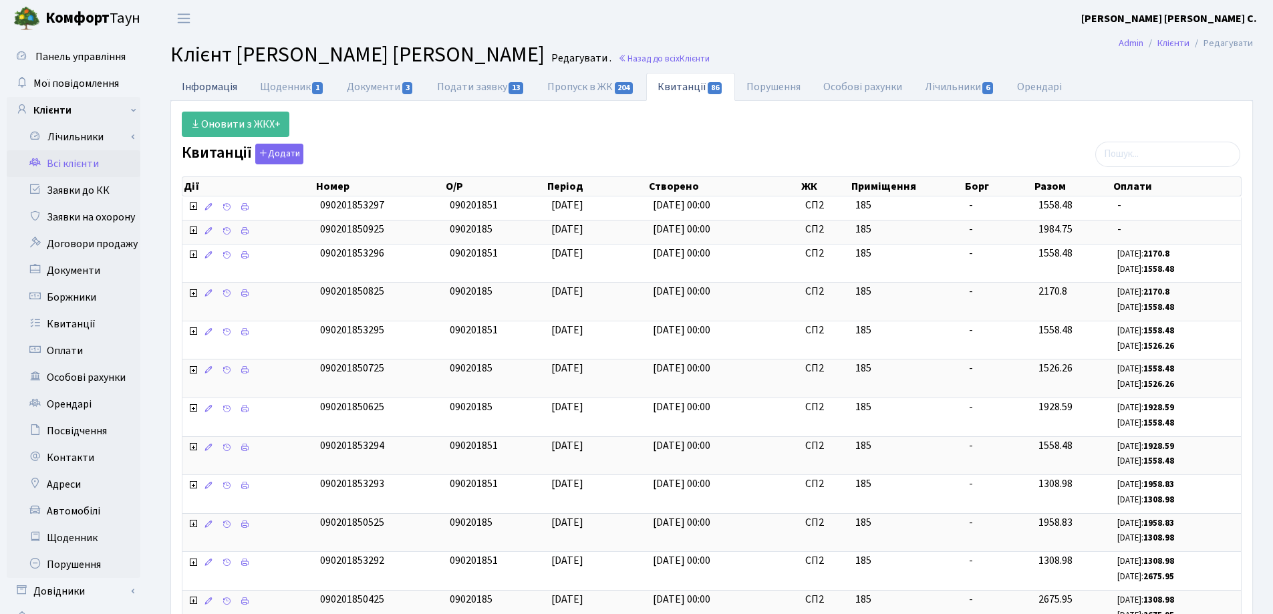
click at [184, 91] on link "Інформація" at bounding box center [209, 86] width 78 height 27
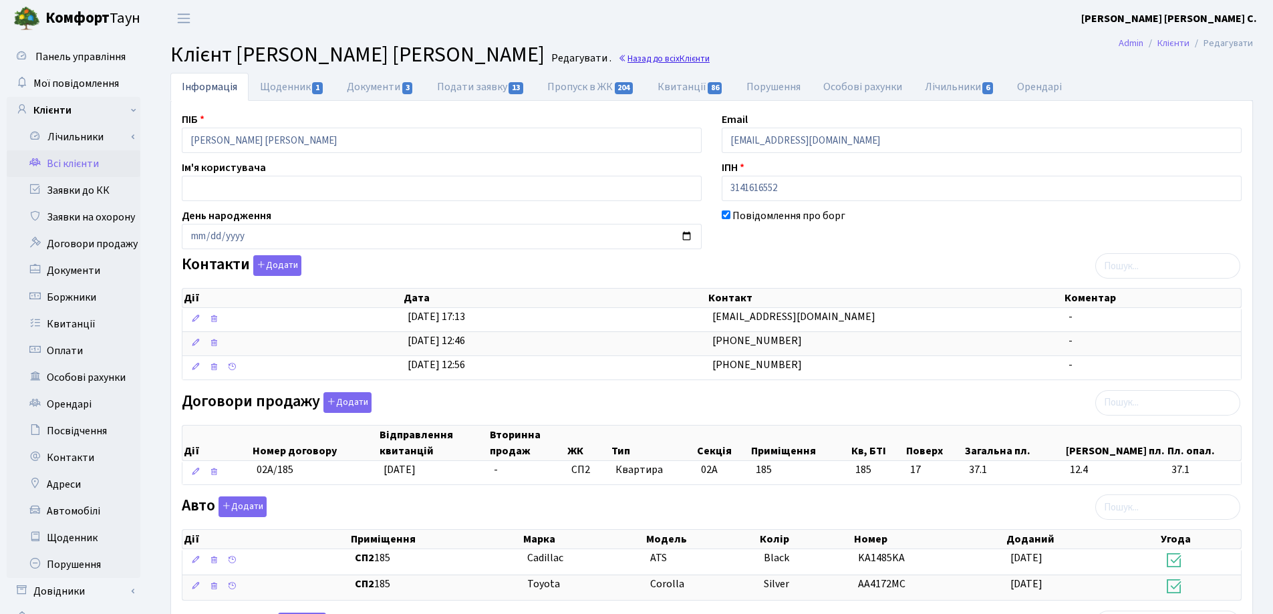
click at [618, 60] on link "Назад до всіх Клієнти" at bounding box center [664, 58] width 92 height 13
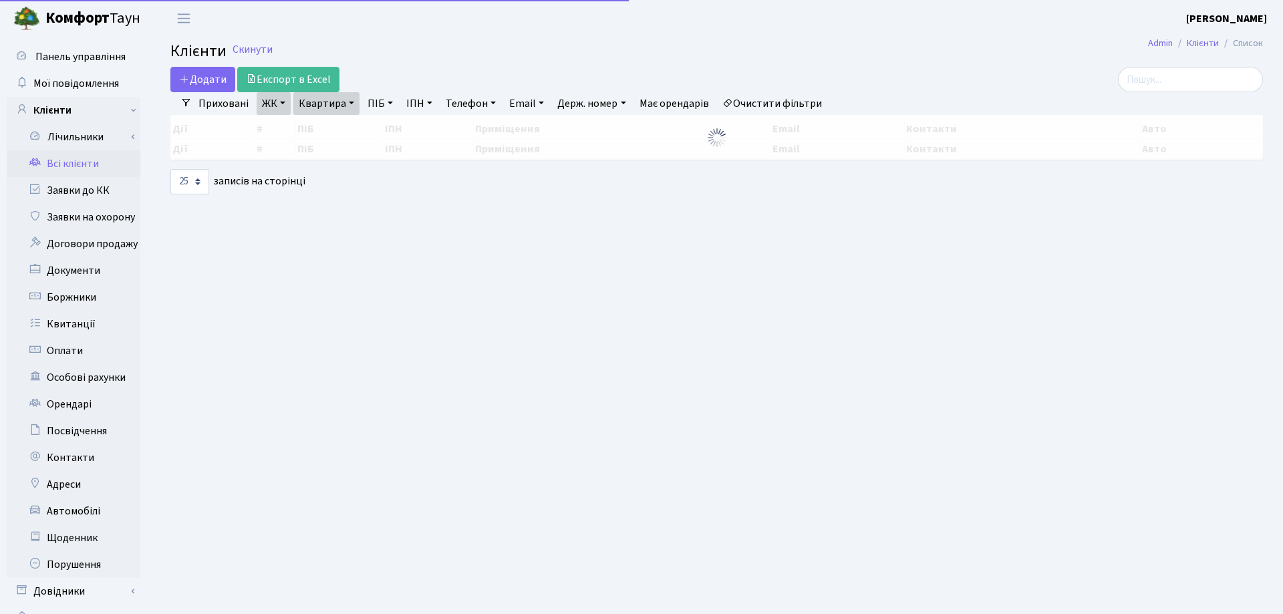
select select "25"
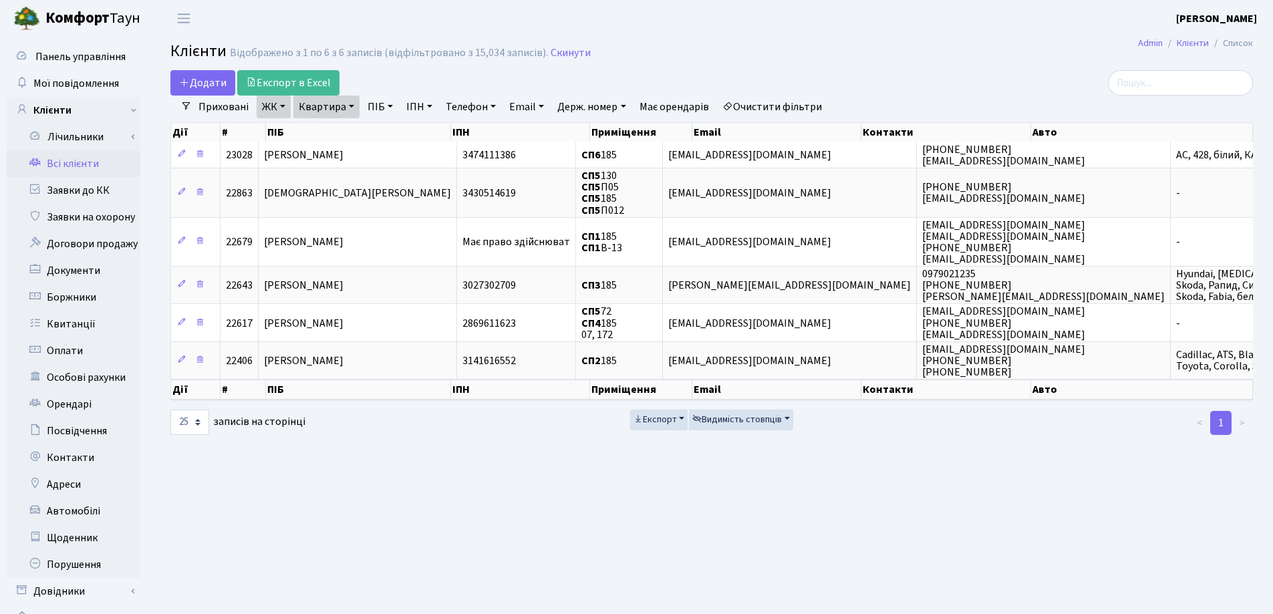
click at [349, 102] on link "Квартира" at bounding box center [326, 107] width 66 height 23
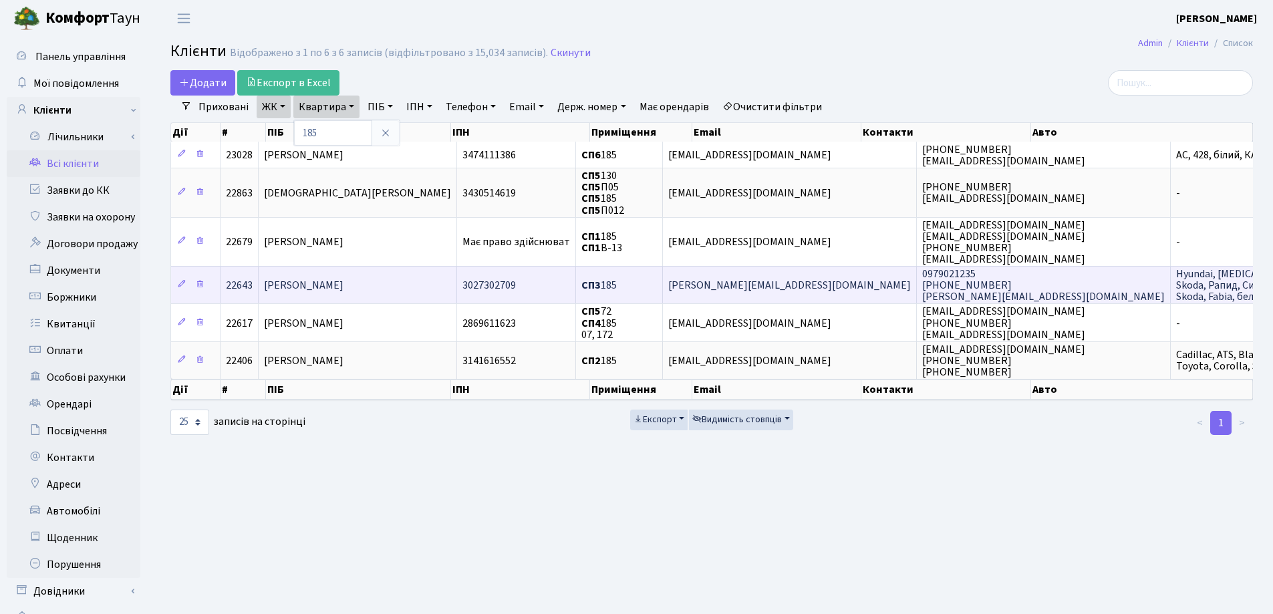
click at [343, 283] on span "Рубльова Валентина Петрівна" at bounding box center [303, 285] width 79 height 15
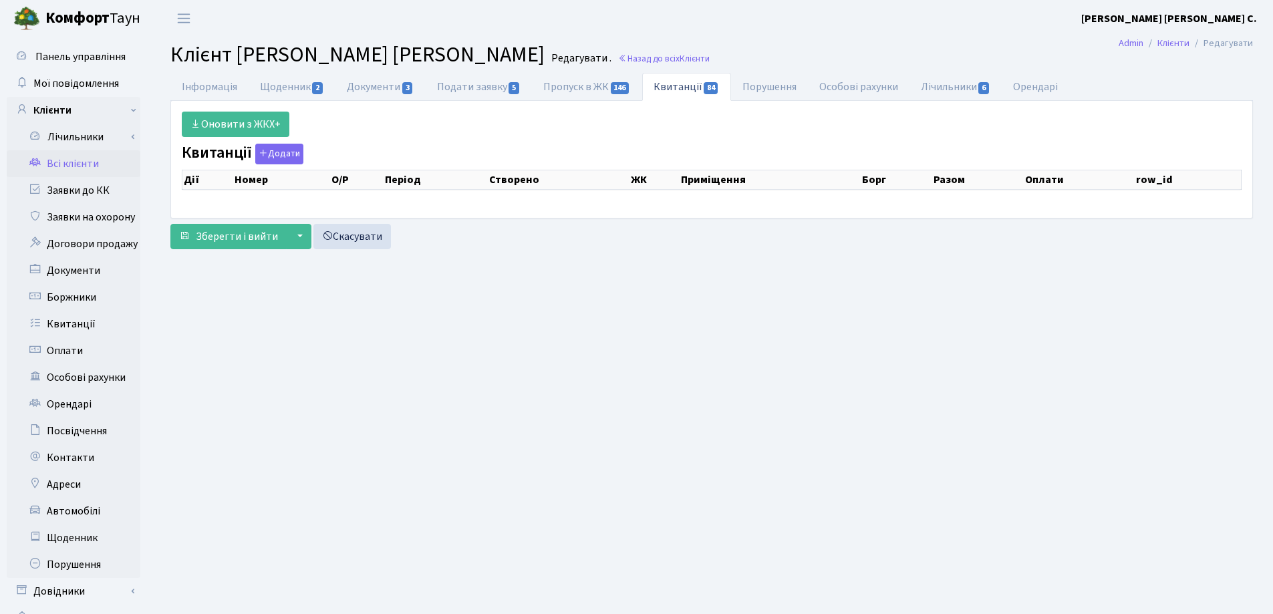
select select "25"
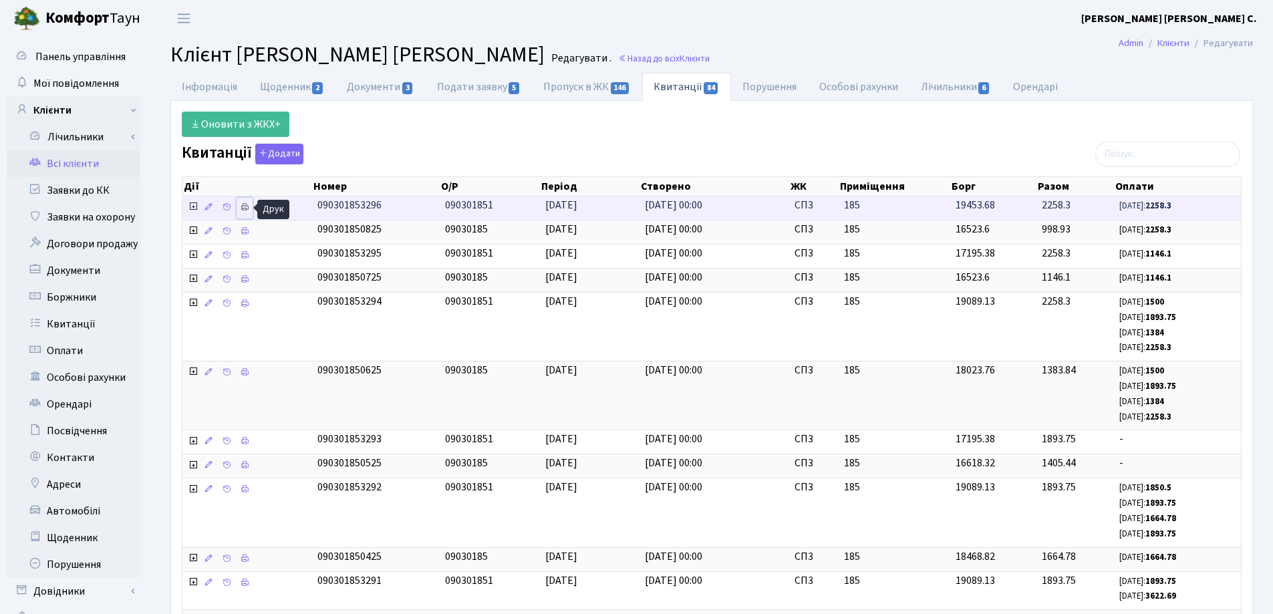
click at [247, 208] on icon at bounding box center [244, 206] width 9 height 9
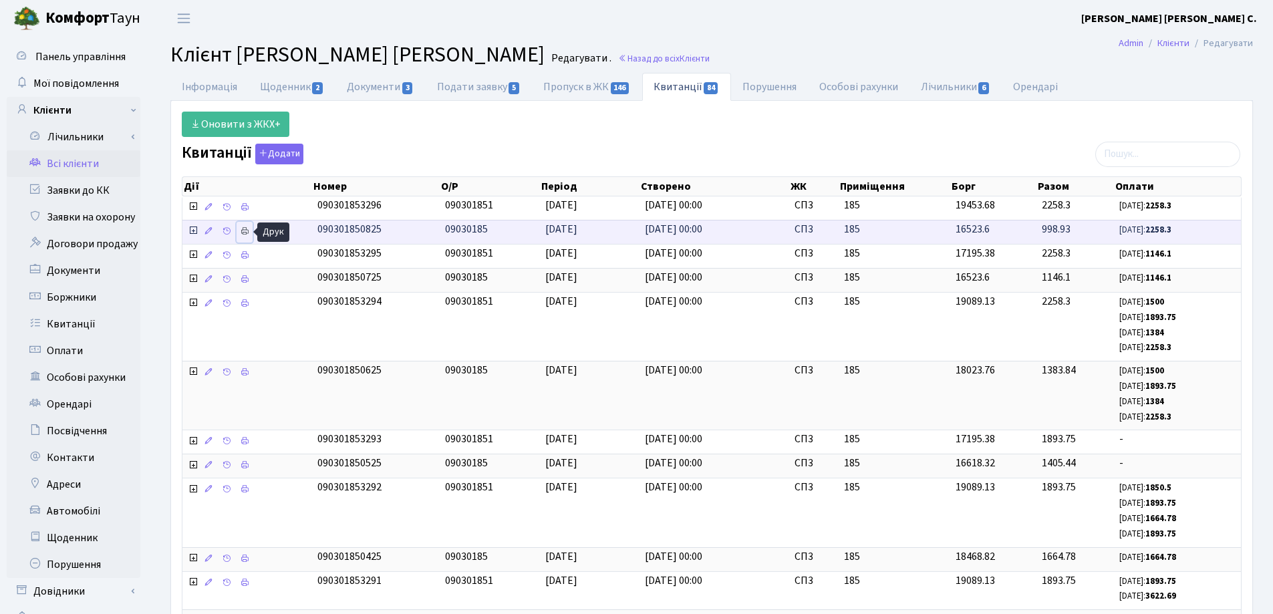
click at [242, 227] on icon at bounding box center [244, 230] width 9 height 9
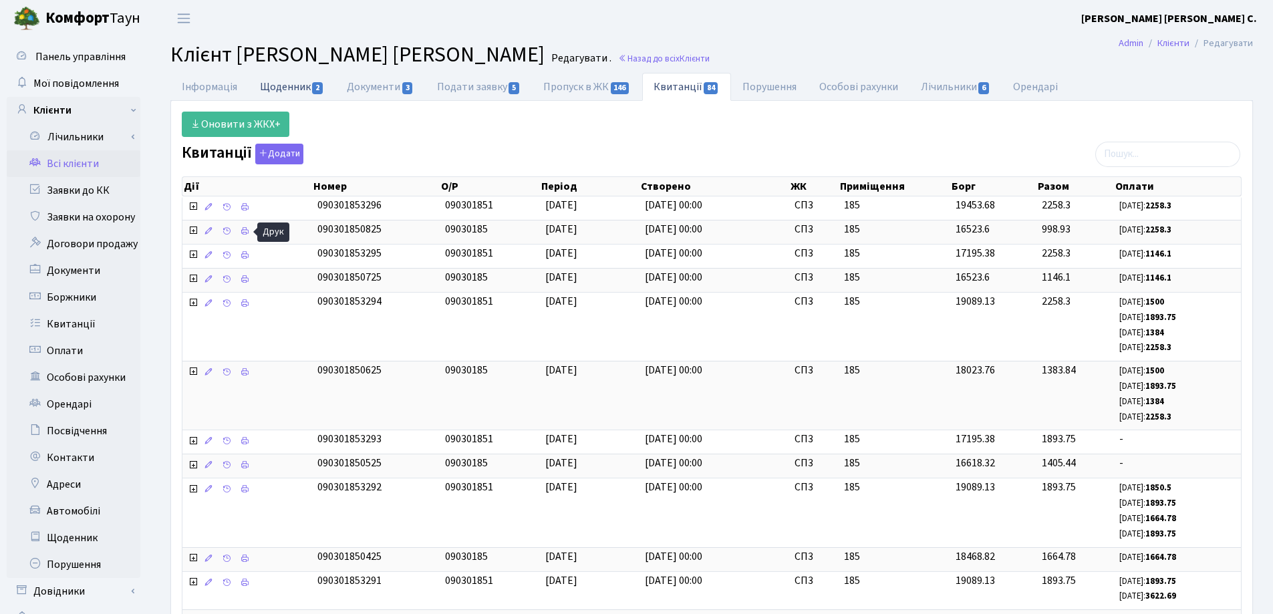
click at [287, 83] on link "Щоденник 2" at bounding box center [292, 86] width 87 height 27
select select "25"
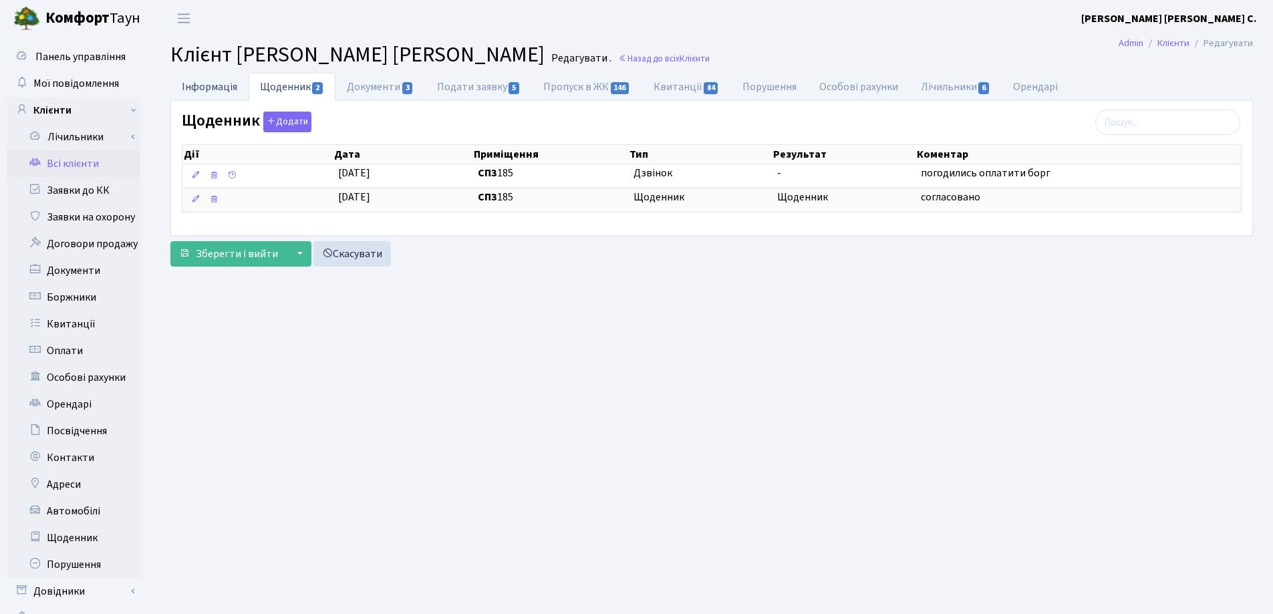
click at [212, 84] on link "Інформація" at bounding box center [209, 86] width 78 height 27
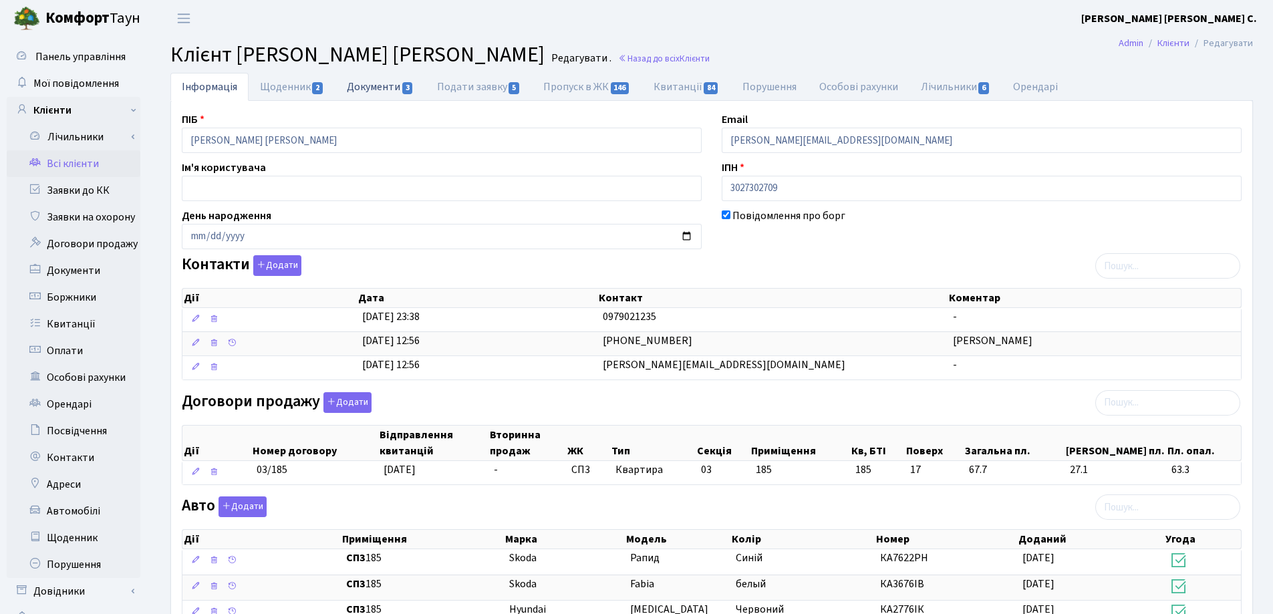
click at [377, 88] on link "Документи 3" at bounding box center [380, 86] width 90 height 27
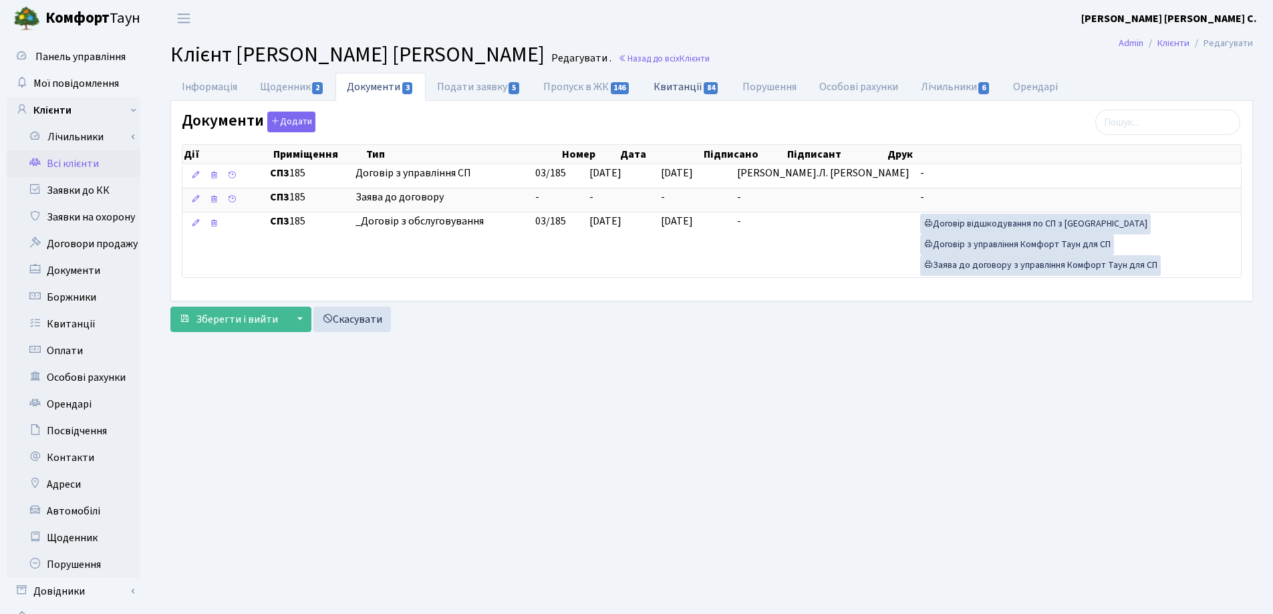
click at [671, 86] on link "Квитанції 84" at bounding box center [686, 86] width 89 height 27
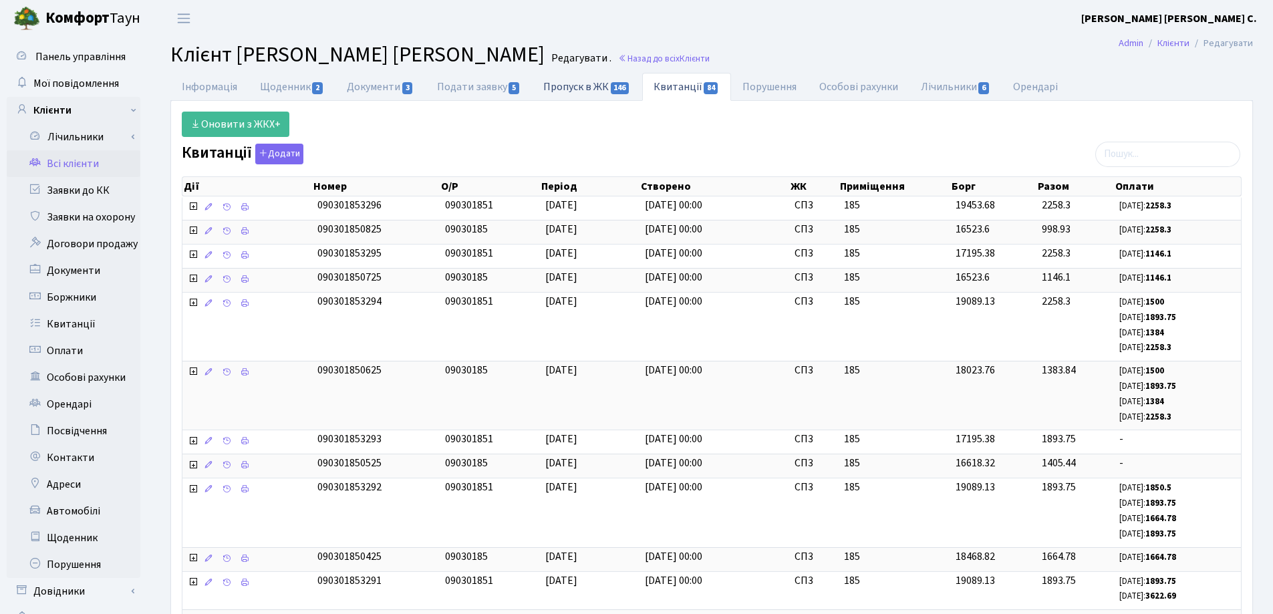
click at [558, 86] on link "Пропуск в ЖК 146" at bounding box center [587, 86] width 110 height 27
select select "25"
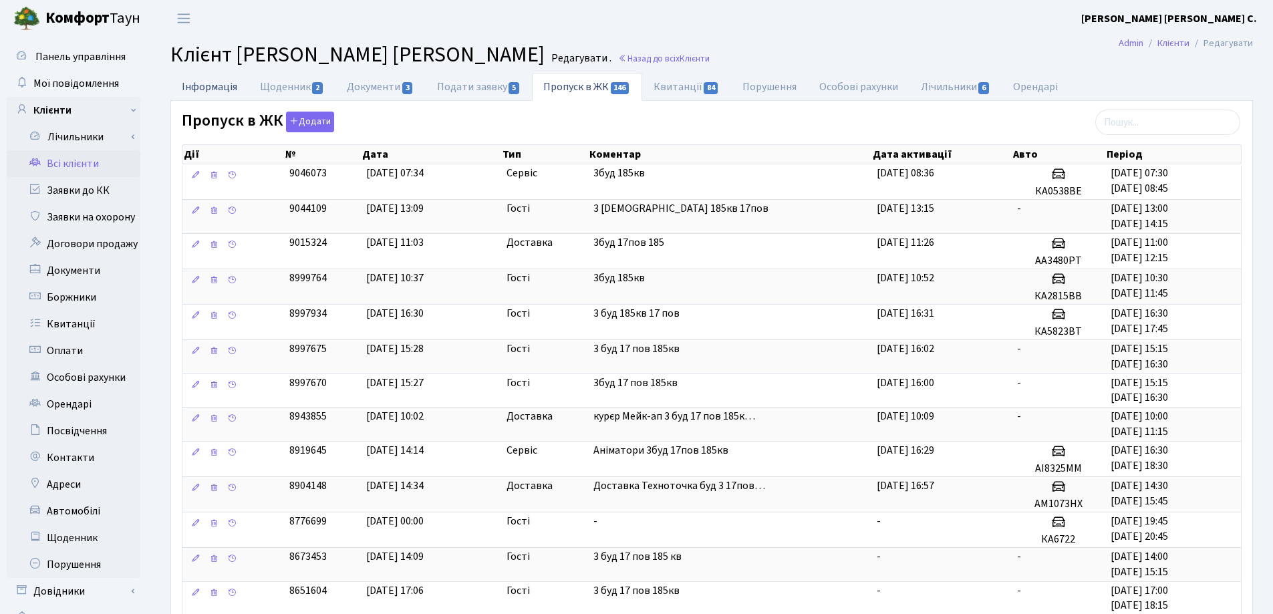
click at [189, 84] on link "Інформація" at bounding box center [209, 86] width 78 height 27
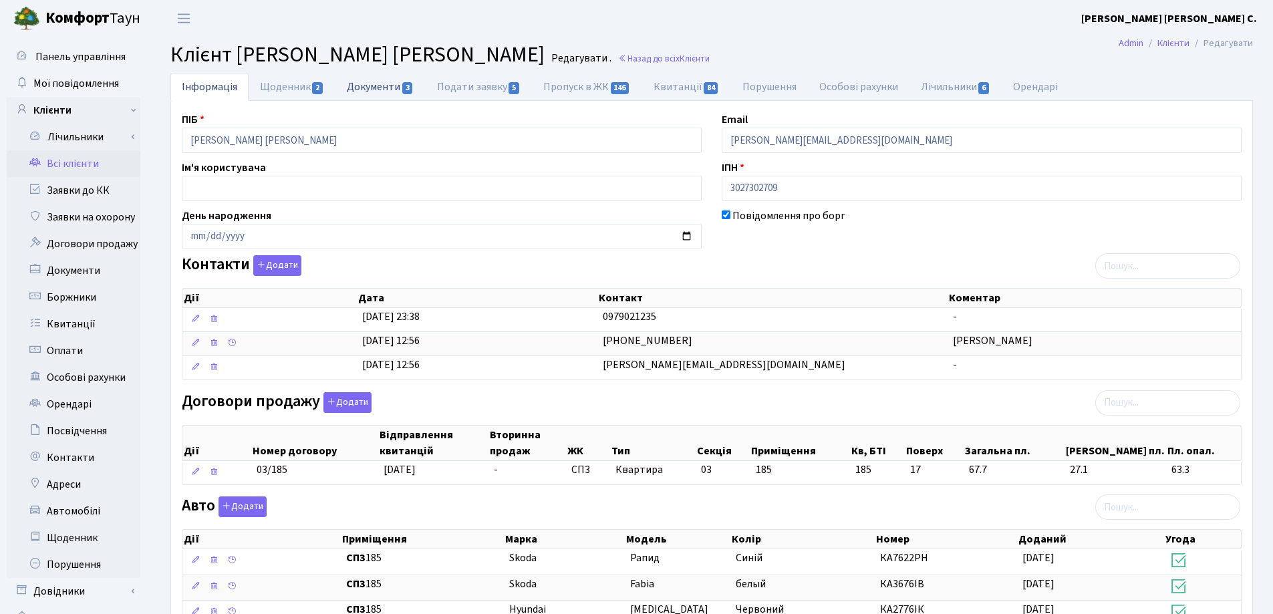
click at [400, 86] on link "Документи 3" at bounding box center [380, 86] width 90 height 27
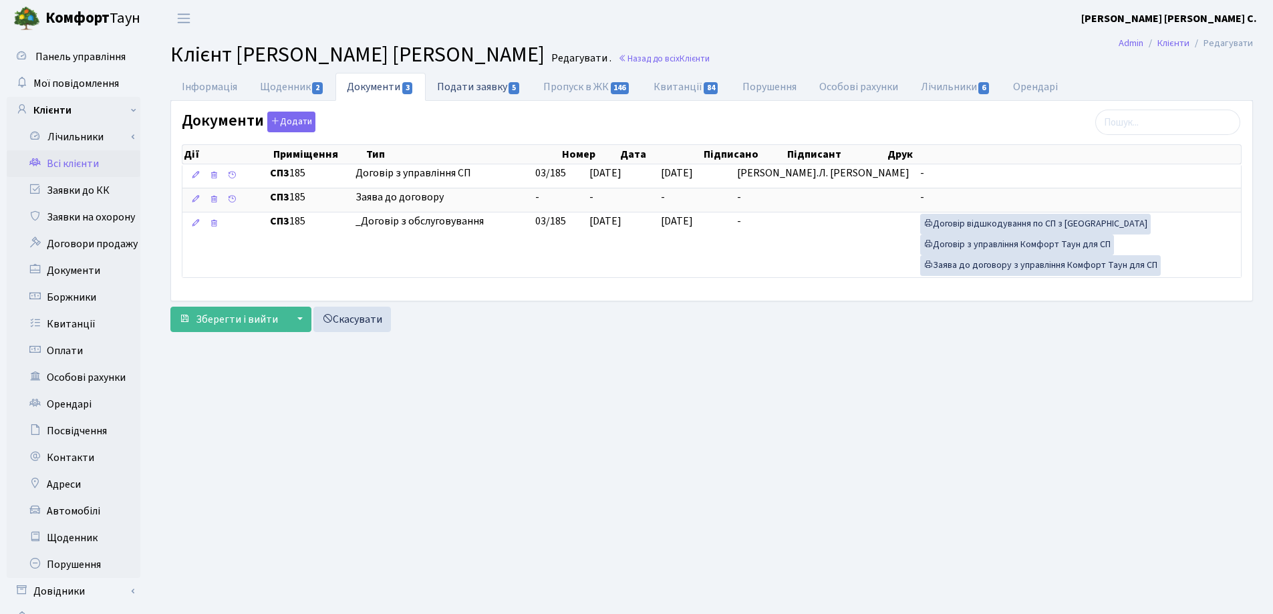
click at [460, 91] on link "Подати заявку 5" at bounding box center [479, 86] width 106 height 27
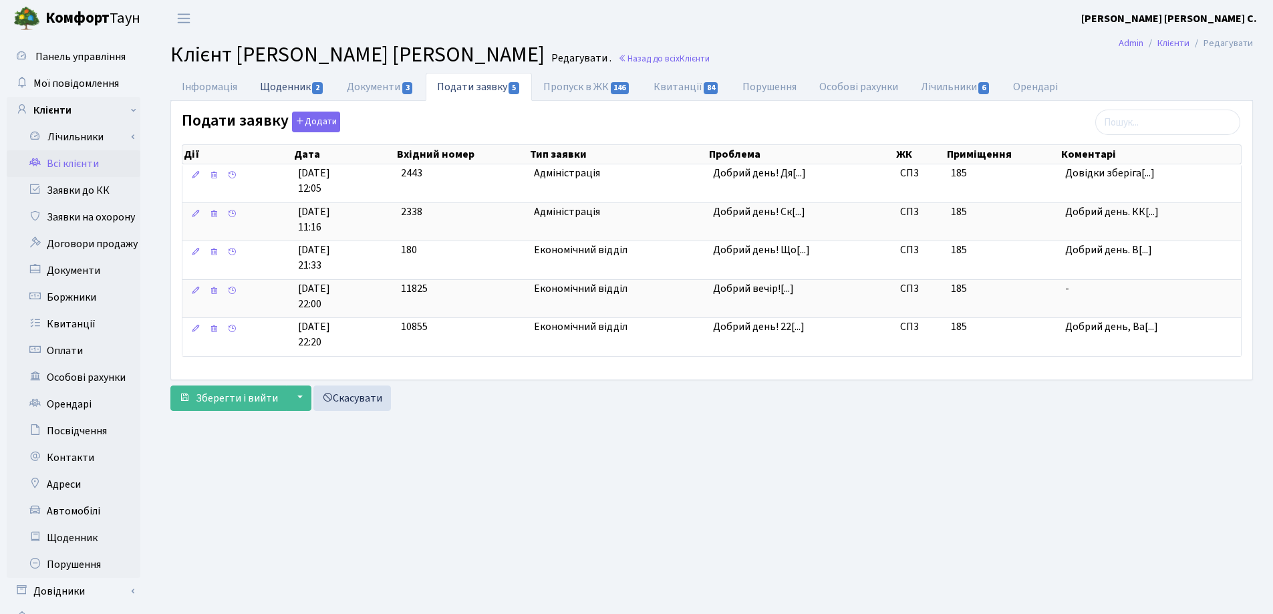
click at [296, 86] on link "Щоденник 2" at bounding box center [292, 86] width 87 height 27
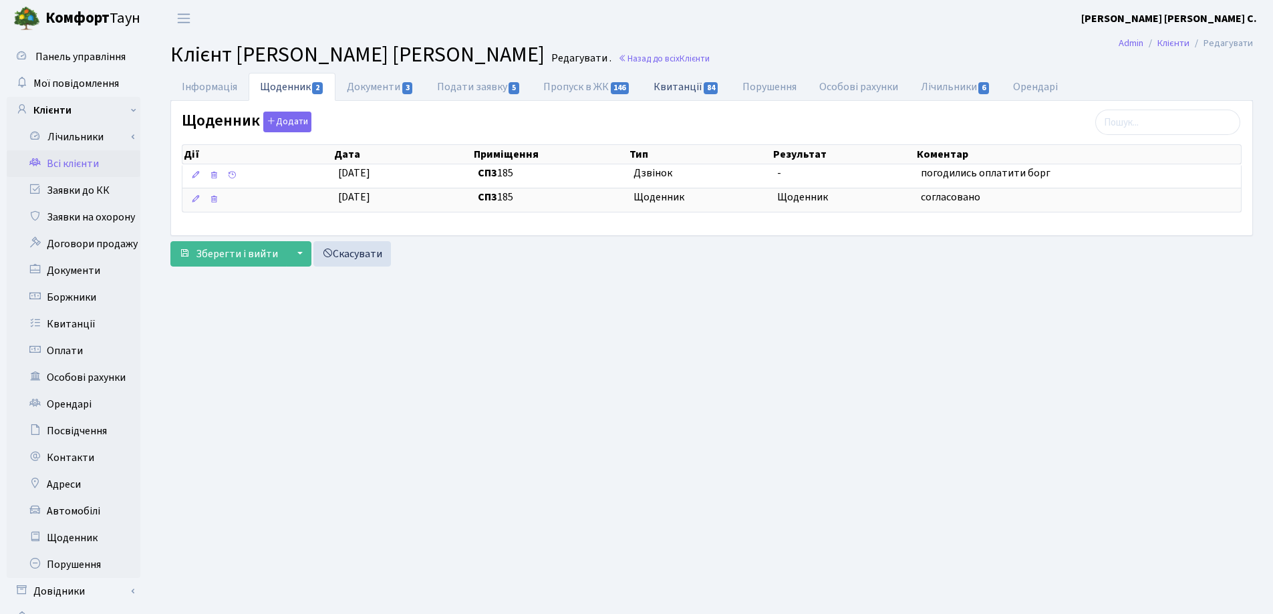
click at [672, 87] on link "Квитанції 84" at bounding box center [686, 86] width 89 height 27
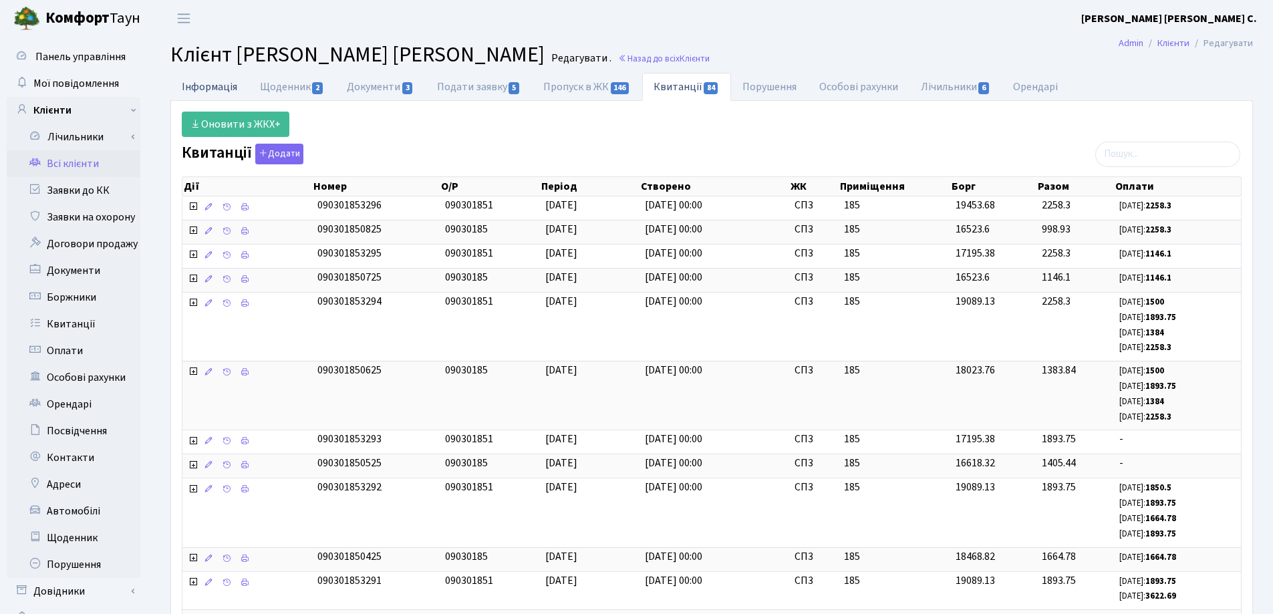
click at [200, 88] on link "Інформація" at bounding box center [209, 86] width 78 height 27
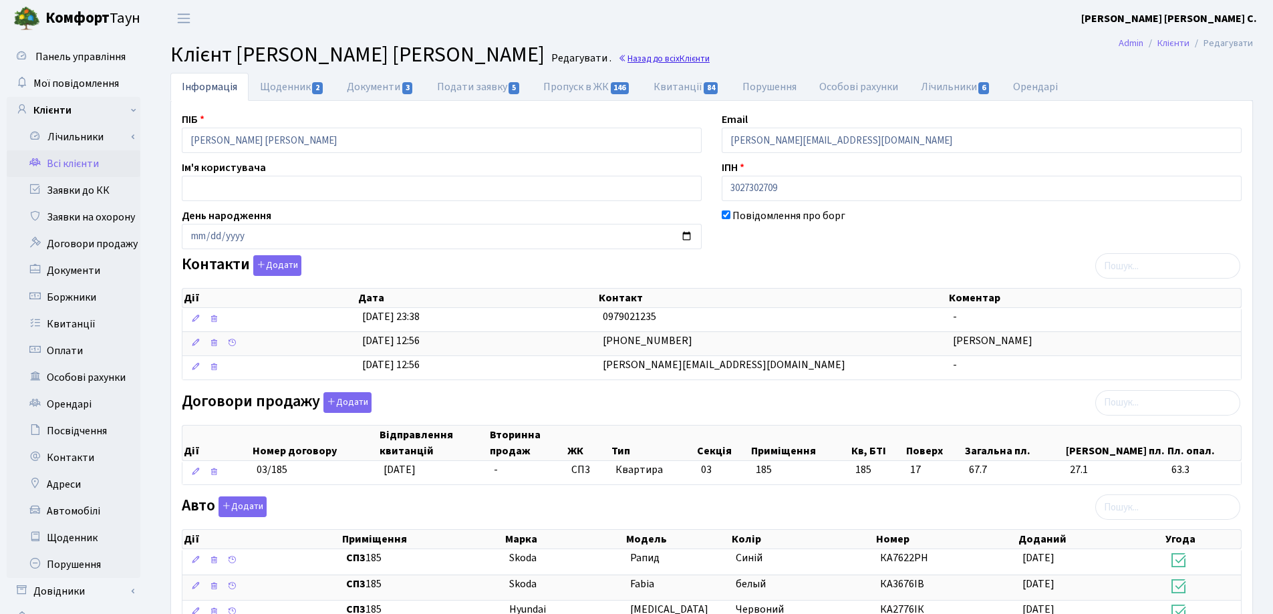
click at [656, 57] on link "Назад до всіх Клієнти" at bounding box center [664, 58] width 92 height 13
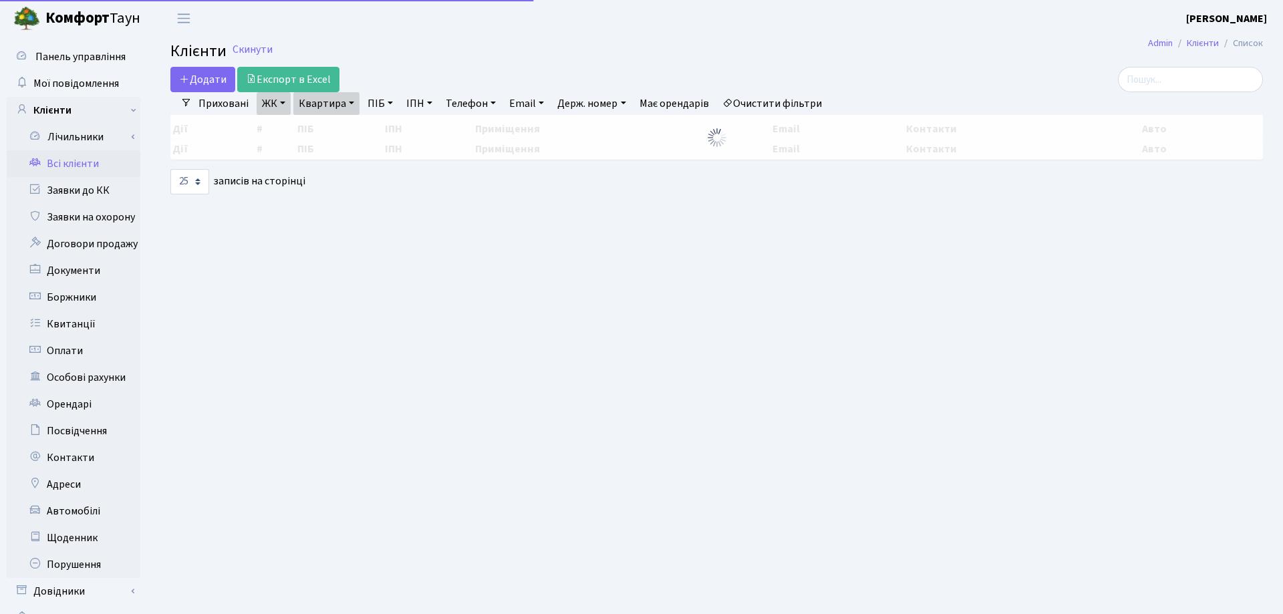
select select "25"
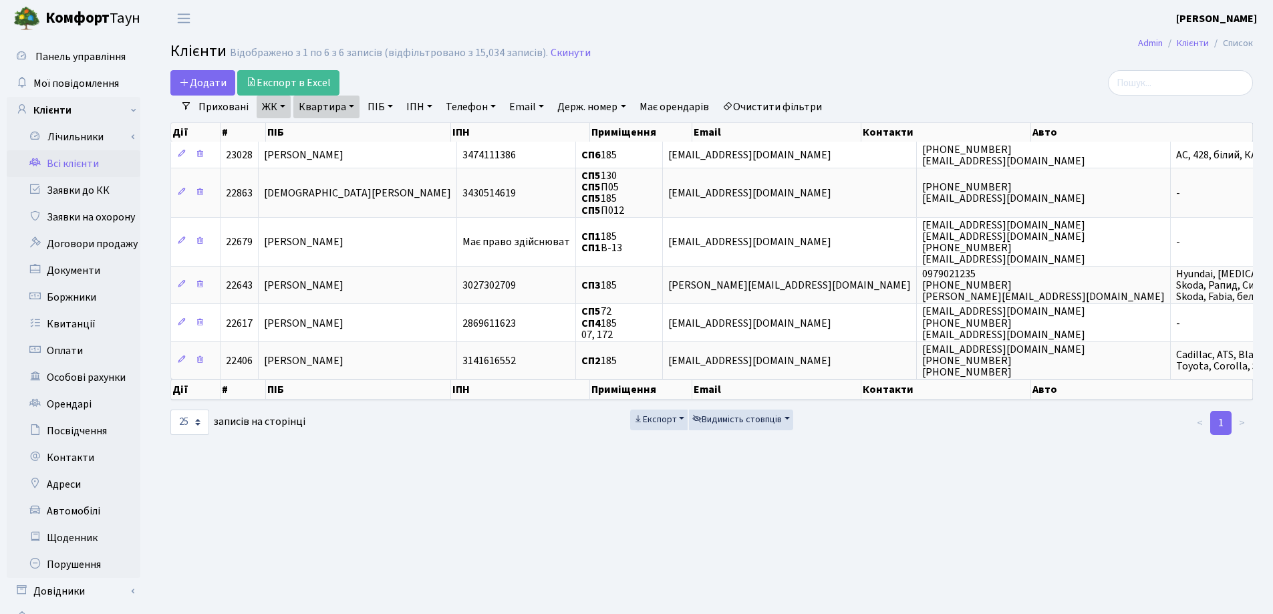
click at [352, 107] on link "Квартира" at bounding box center [326, 107] width 66 height 23
click at [390, 136] on icon at bounding box center [385, 133] width 11 height 11
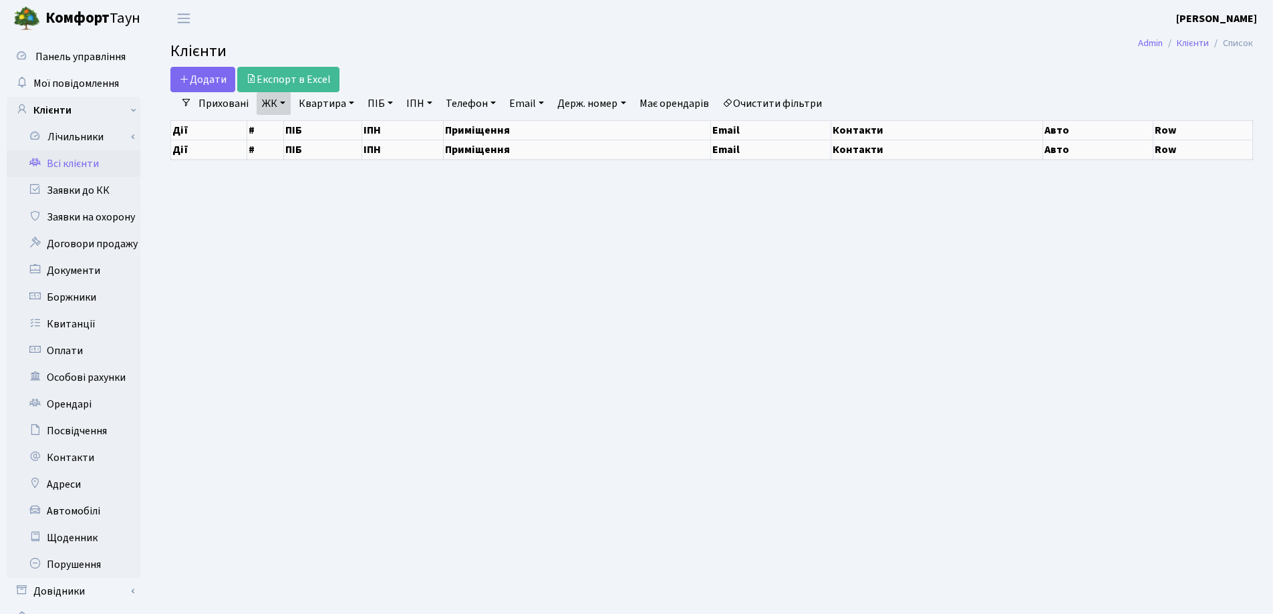
select select "25"
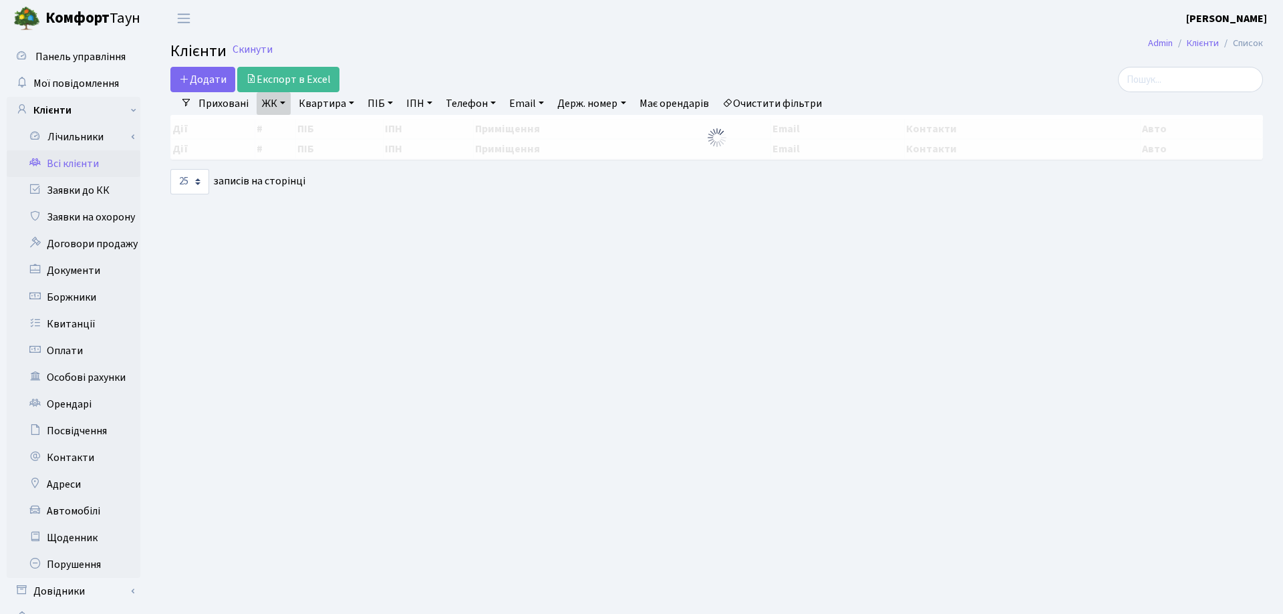
select select "25"
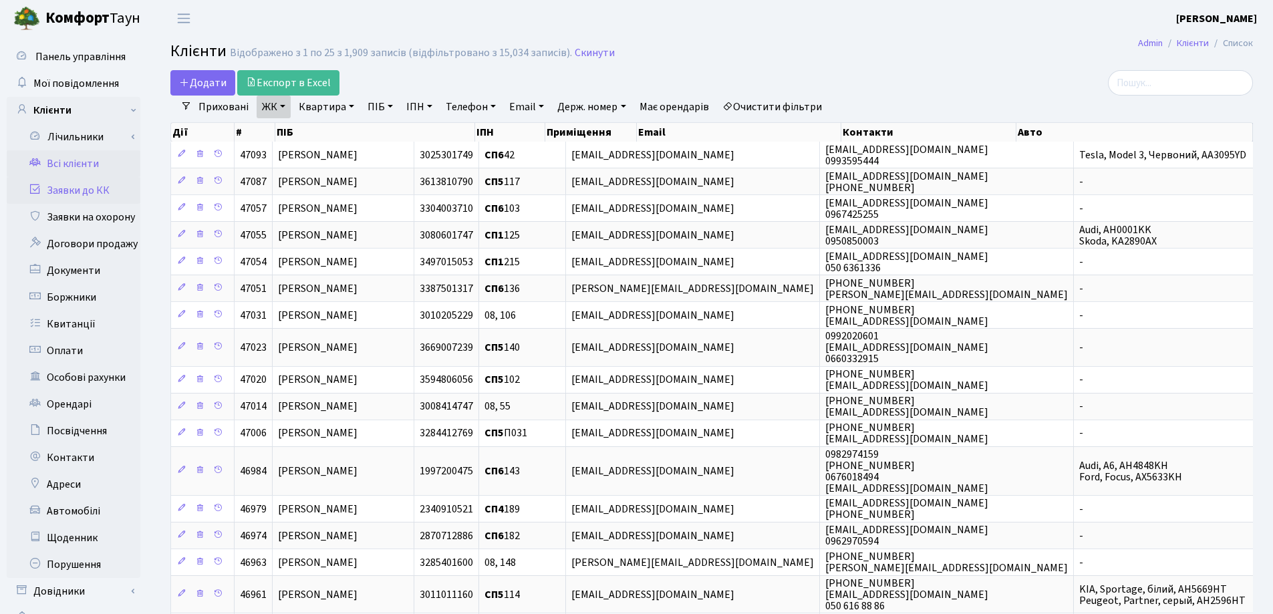
click at [84, 186] on link "Заявки до КК" at bounding box center [74, 190] width 134 height 27
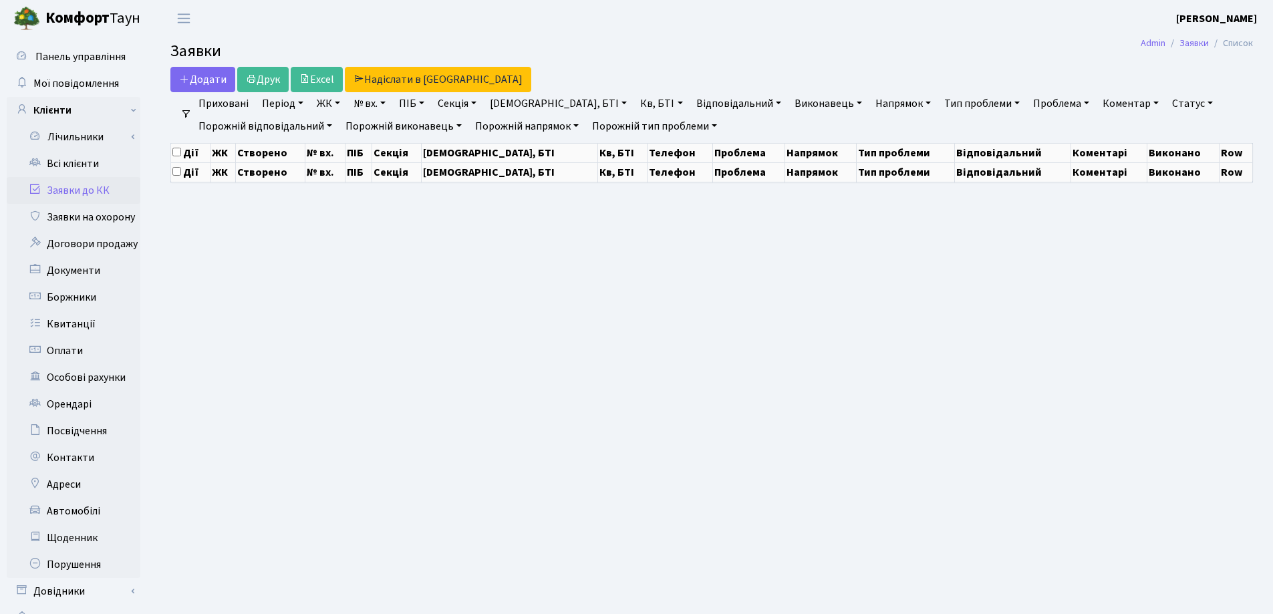
select select "25"
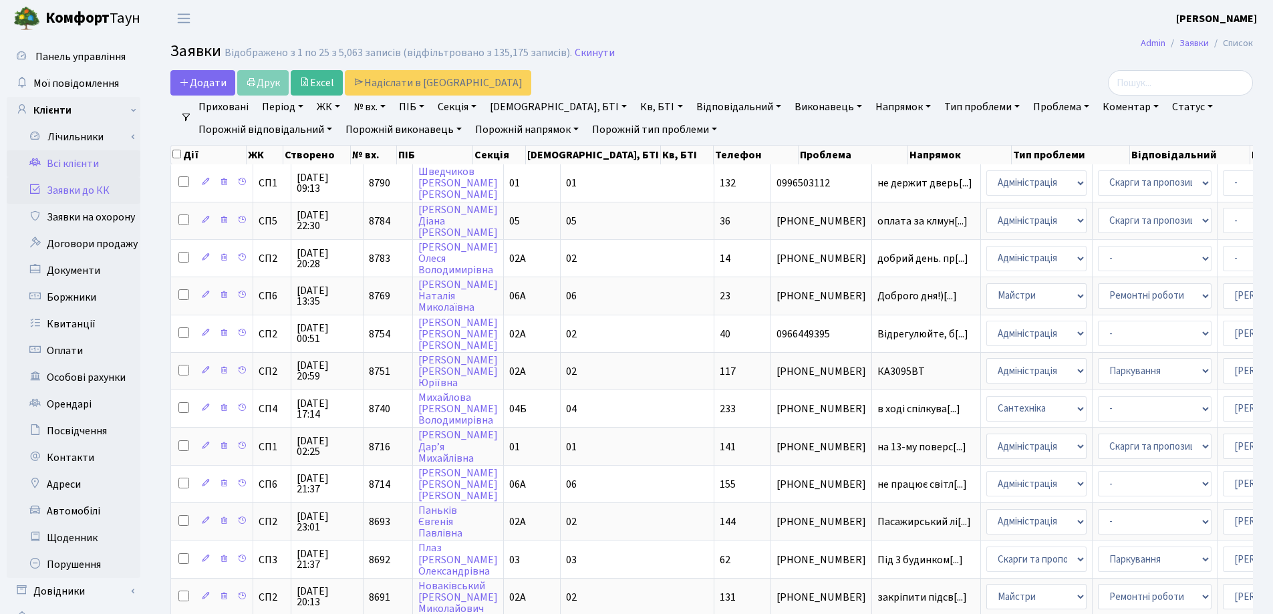
click at [75, 160] on link "Всі клієнти" at bounding box center [74, 163] width 134 height 27
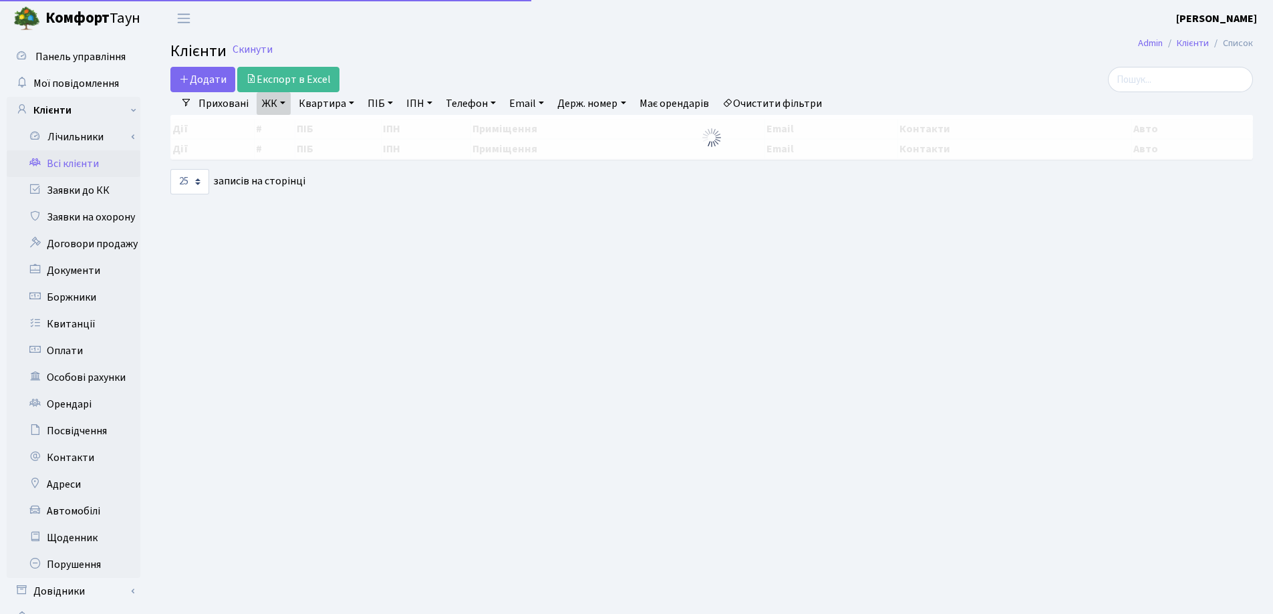
select select "25"
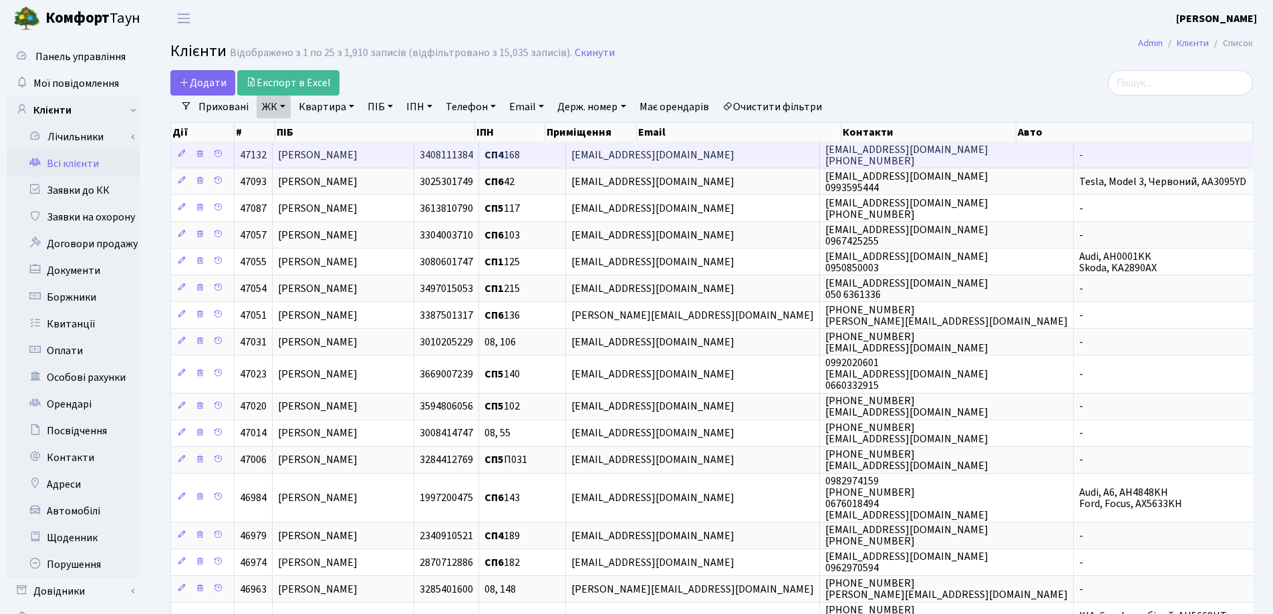
click at [357, 152] on span "[PERSON_NAME]" at bounding box center [317, 155] width 79 height 15
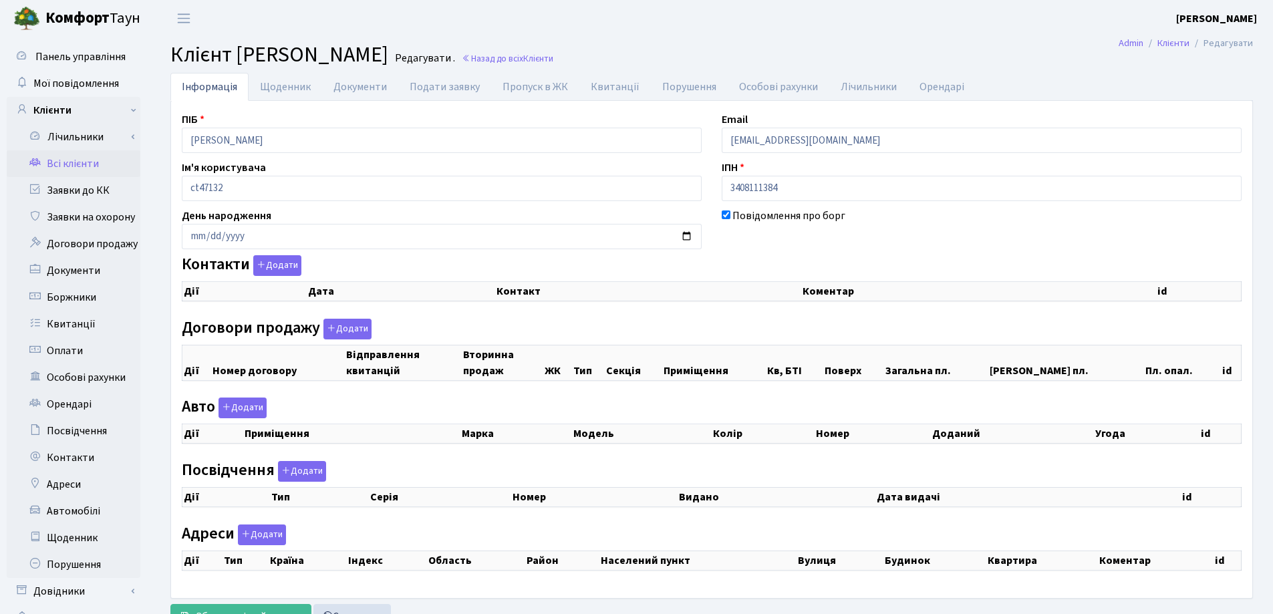
checkbox input "true"
select select "25"
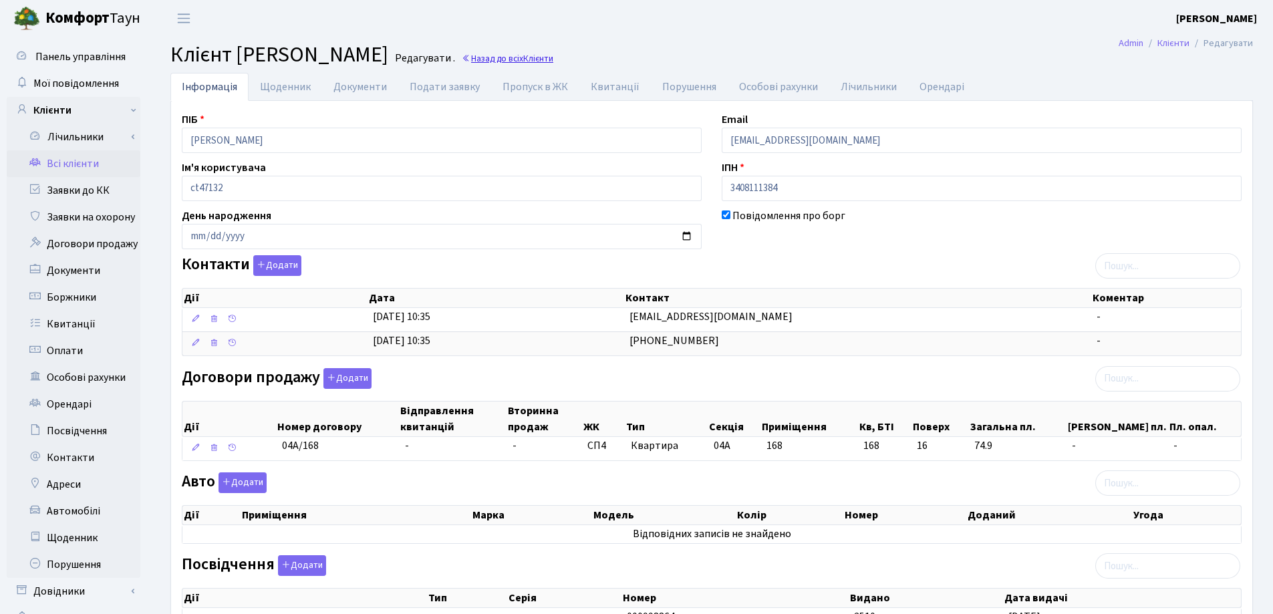
click at [553, 59] on link "Назад до всіх Клієнти" at bounding box center [508, 58] width 92 height 13
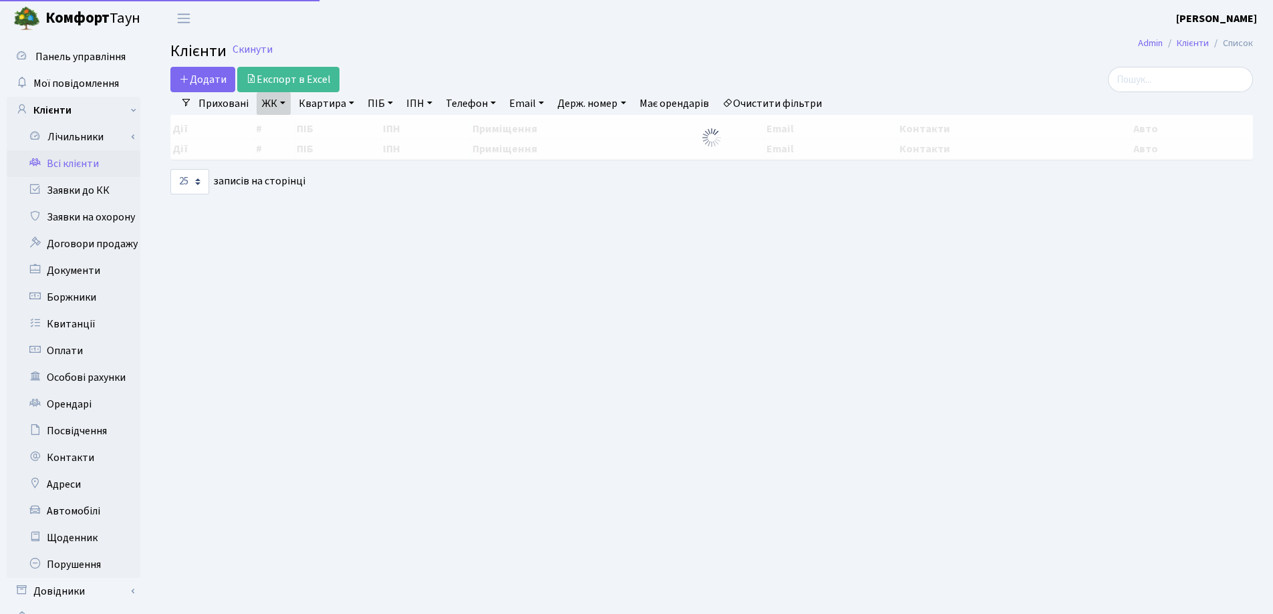
select select "25"
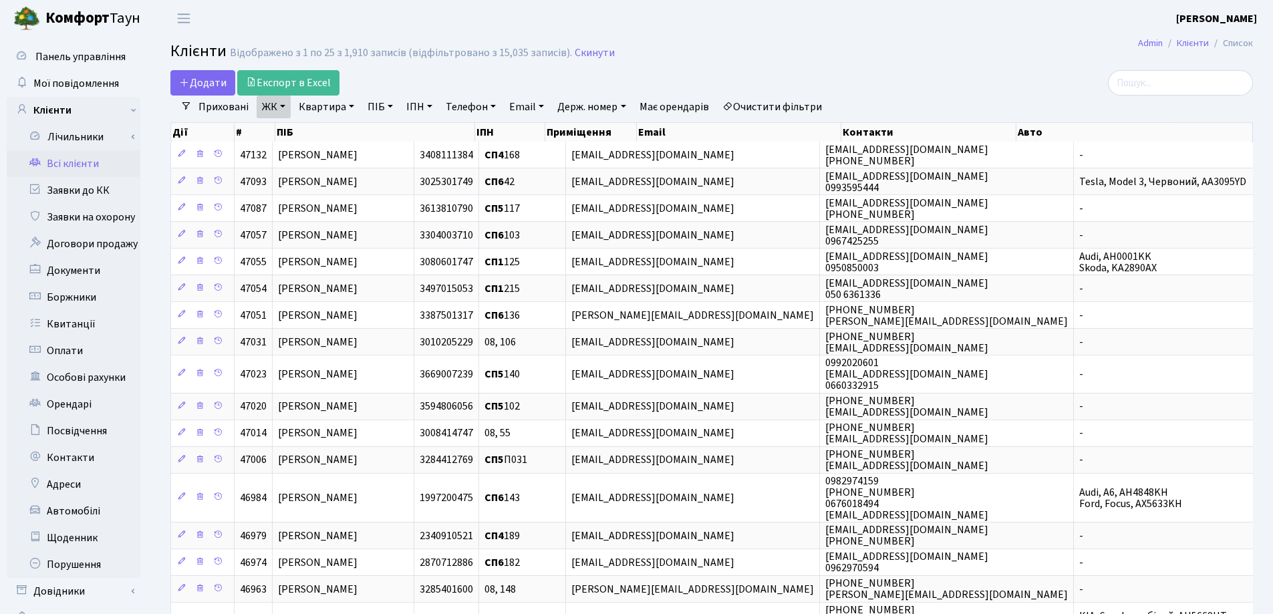
click at [352, 107] on link "Квартира" at bounding box center [326, 107] width 66 height 23
type input "210"
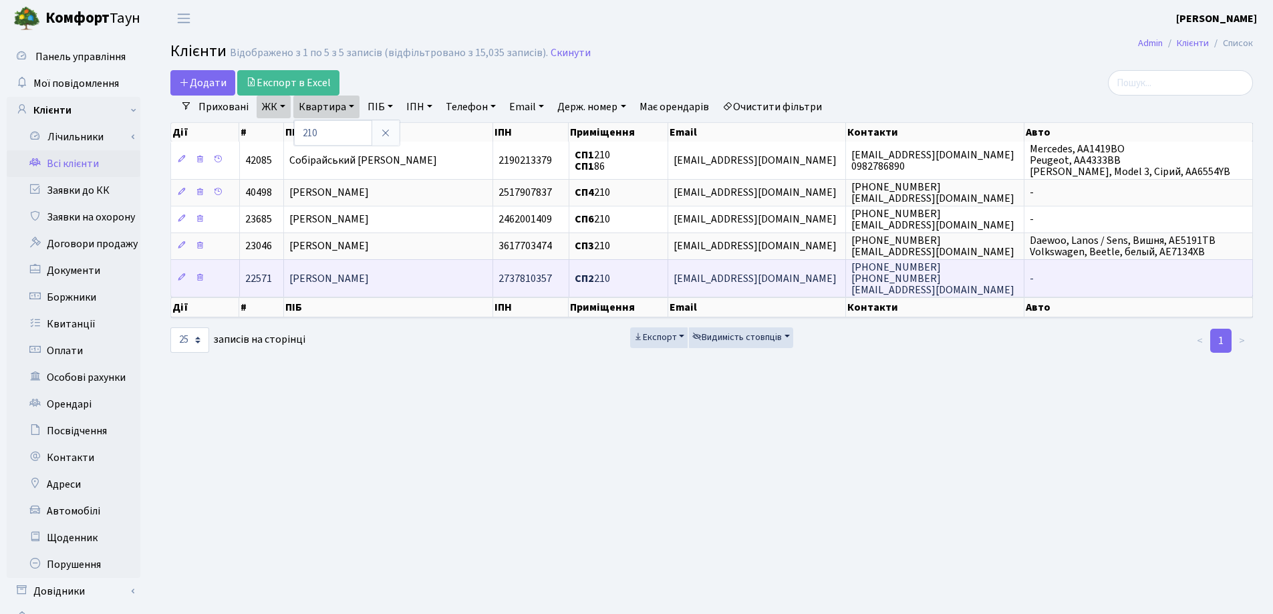
click at [384, 279] on td "[PERSON_NAME]" at bounding box center [388, 277] width 209 height 37
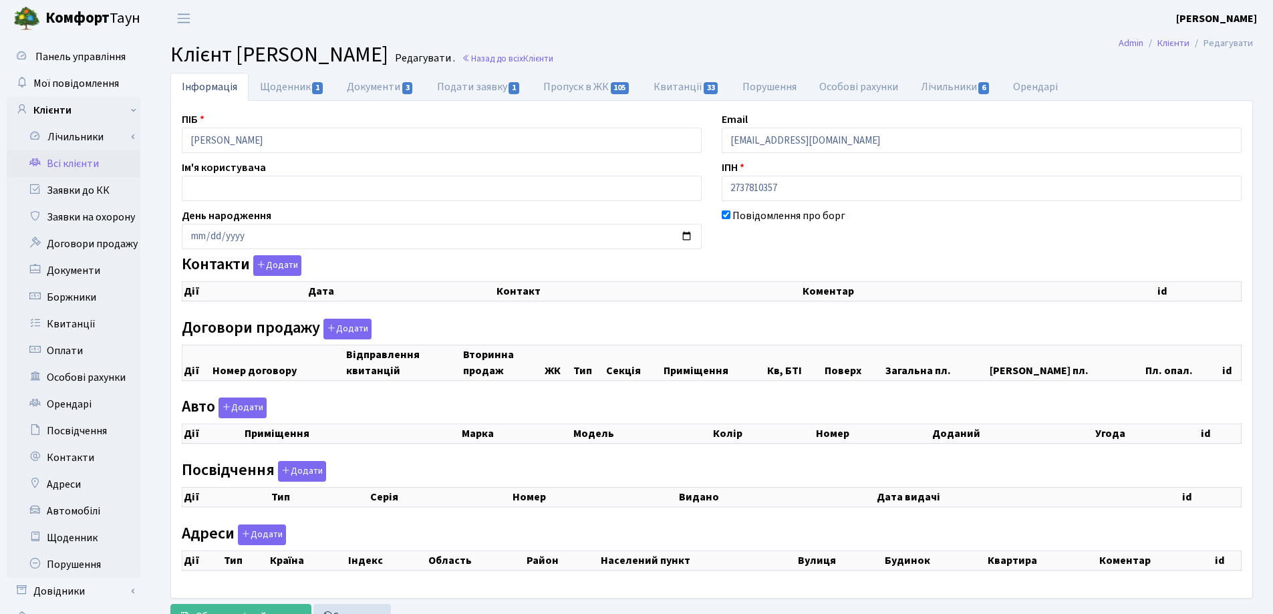
checkbox input "true"
select select "25"
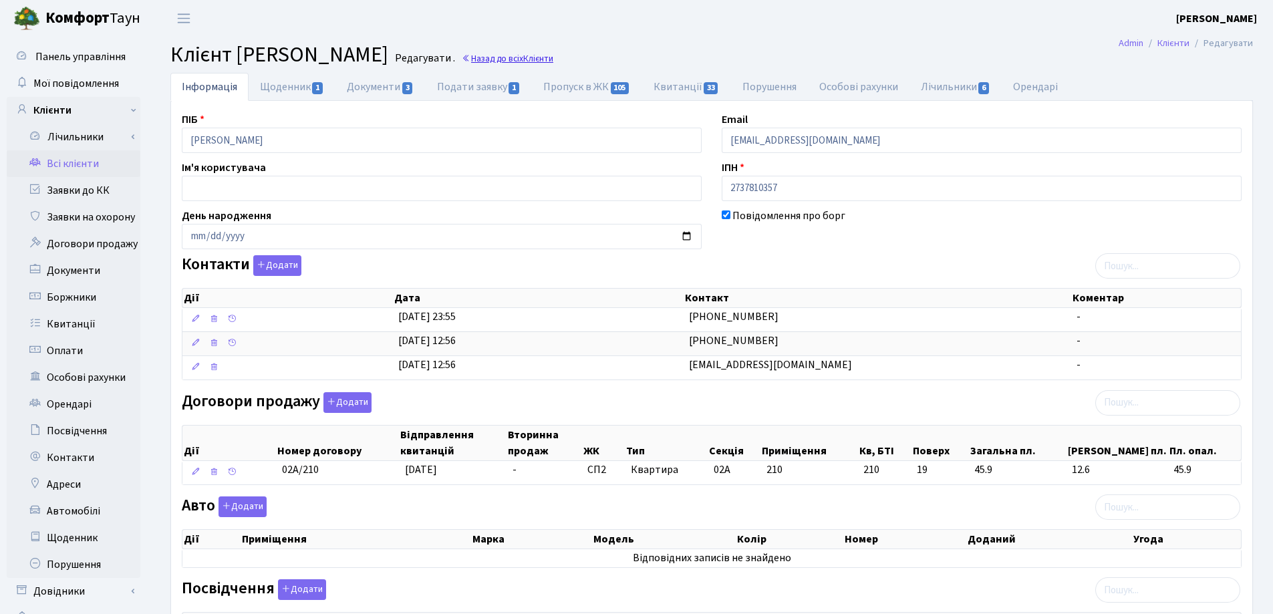
click at [512, 57] on link "Назад до всіх Клієнти" at bounding box center [508, 58] width 92 height 13
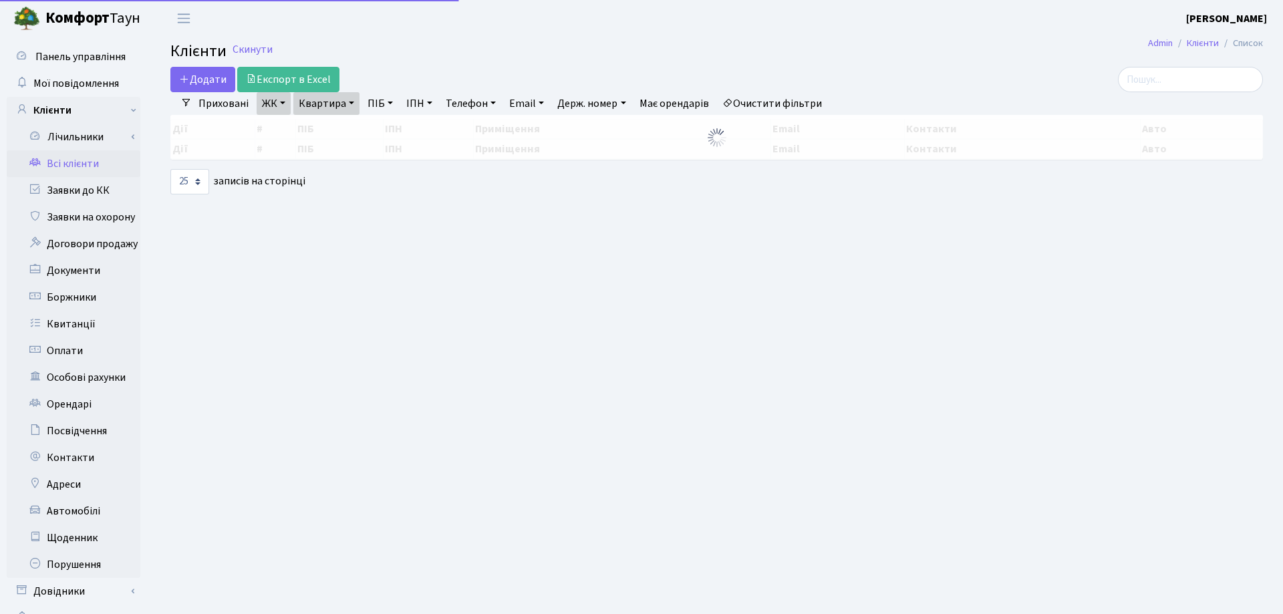
select select "25"
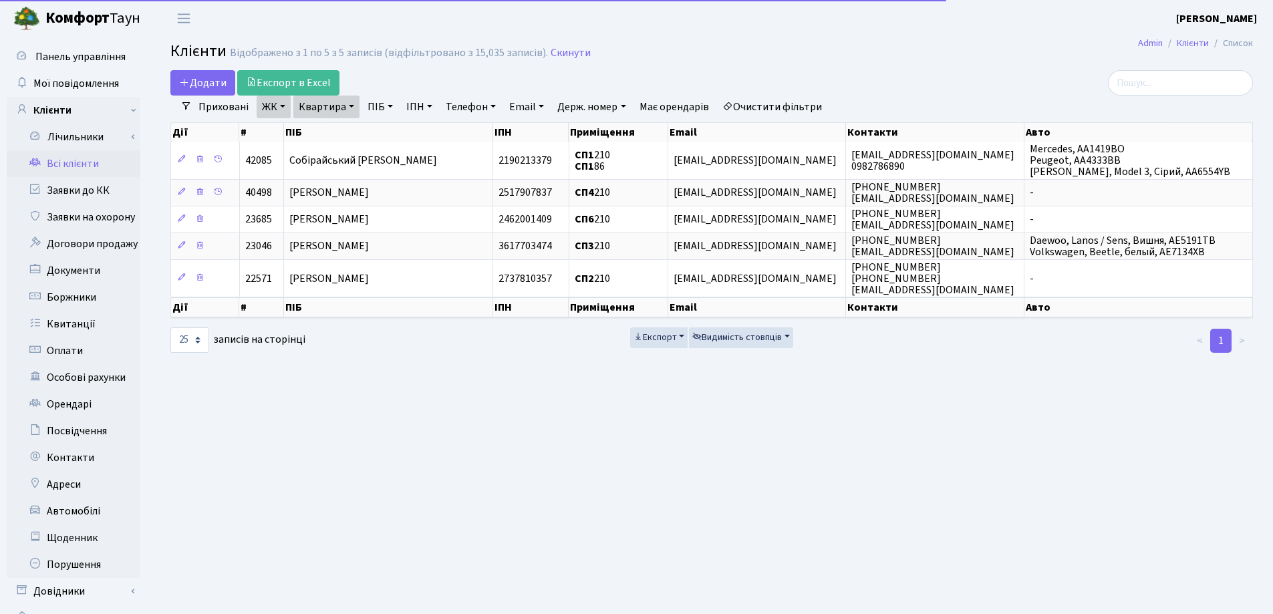
click at [357, 105] on link "Квартира" at bounding box center [326, 107] width 66 height 23
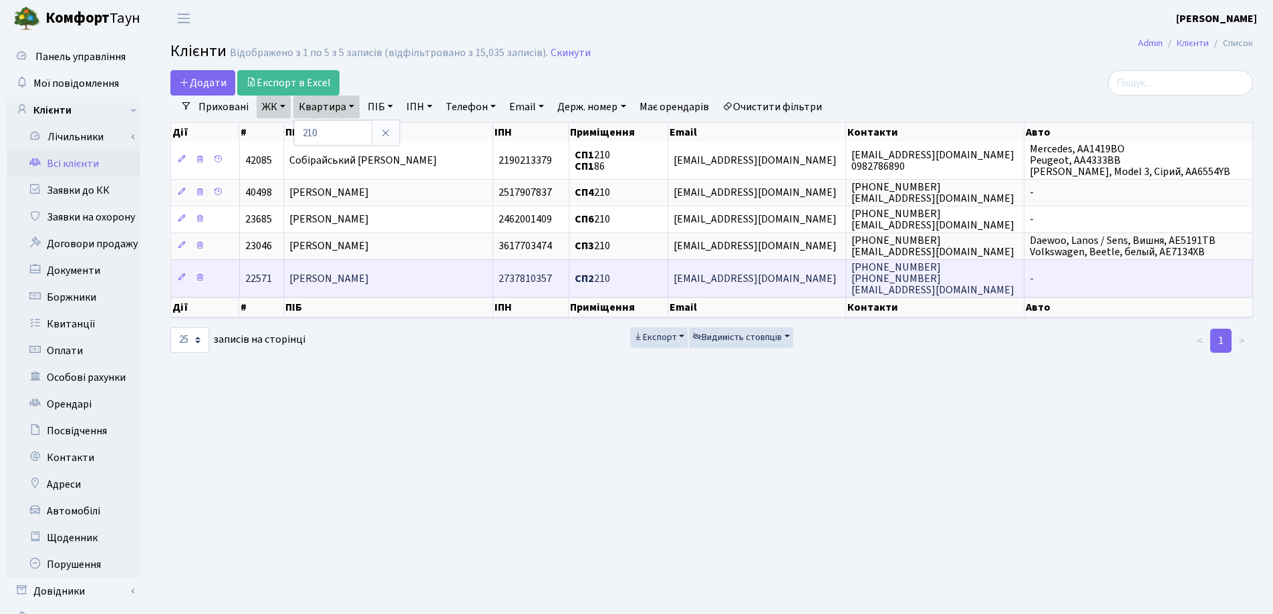
click at [434, 271] on td "[PERSON_NAME]" at bounding box center [388, 277] width 209 height 37
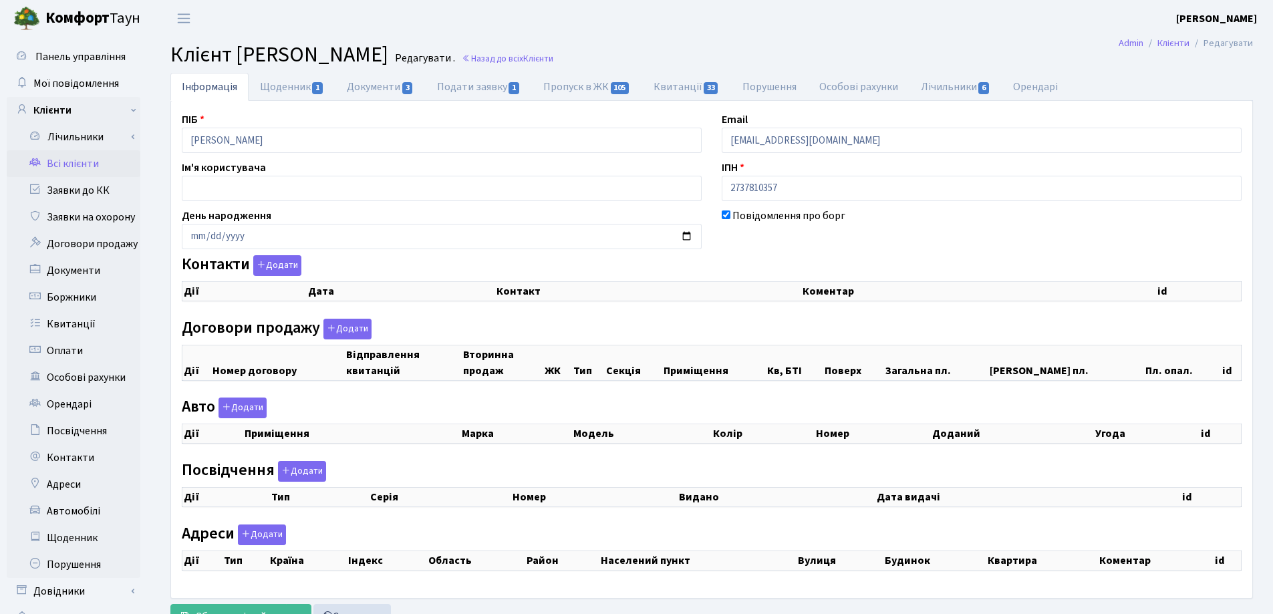
checkbox input "true"
select select "25"
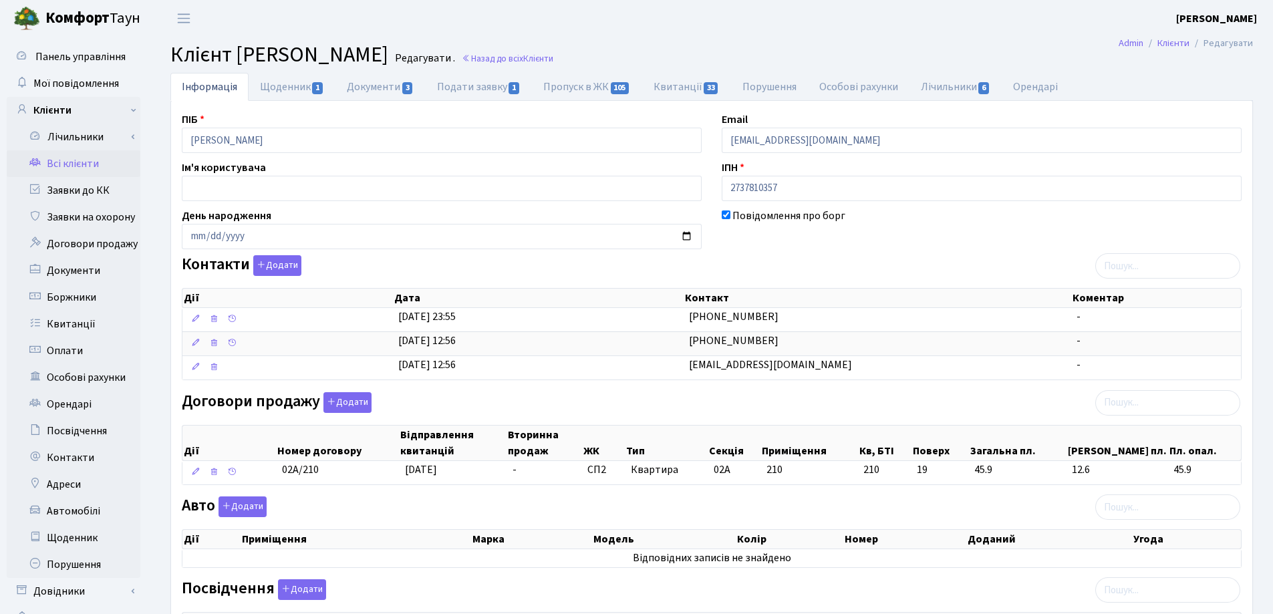
click at [539, 19] on header "Комфорт Таун Лоскутова В. С. Мій обліковий запис Вийти" at bounding box center [636, 18] width 1273 height 37
click at [524, 61] on link "Назад до всіх Клієнти" at bounding box center [508, 58] width 92 height 13
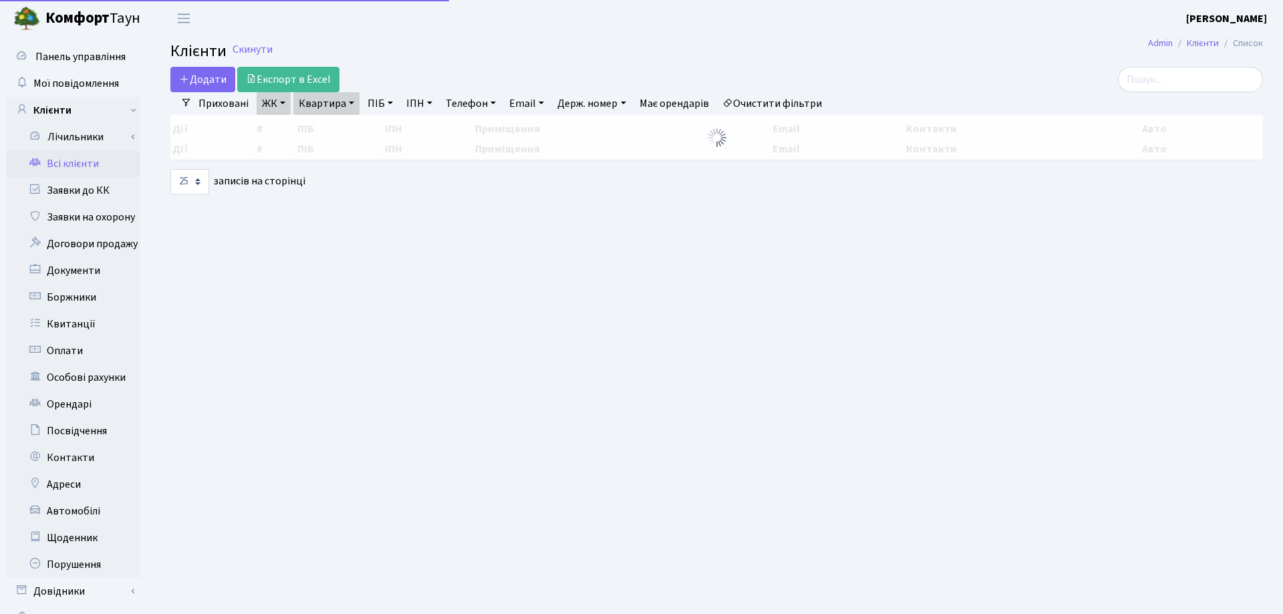
select select "25"
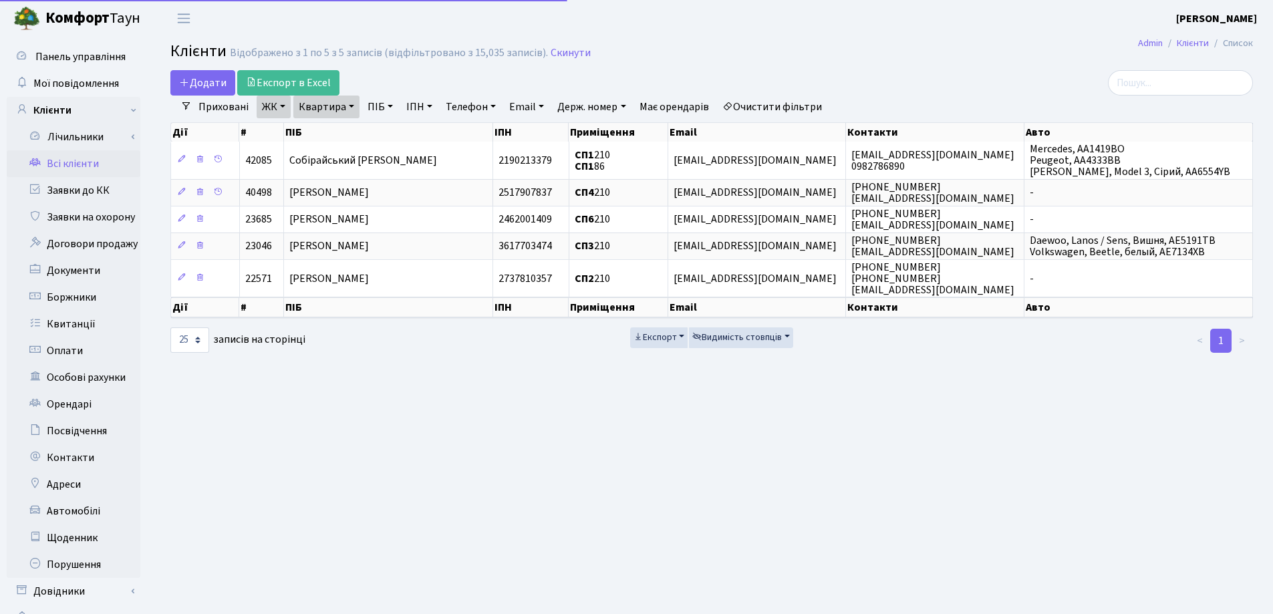
click at [351, 102] on link "Квартира" at bounding box center [326, 107] width 66 height 23
click at [357, 129] on input "210" at bounding box center [333, 132] width 78 height 25
type input "242"
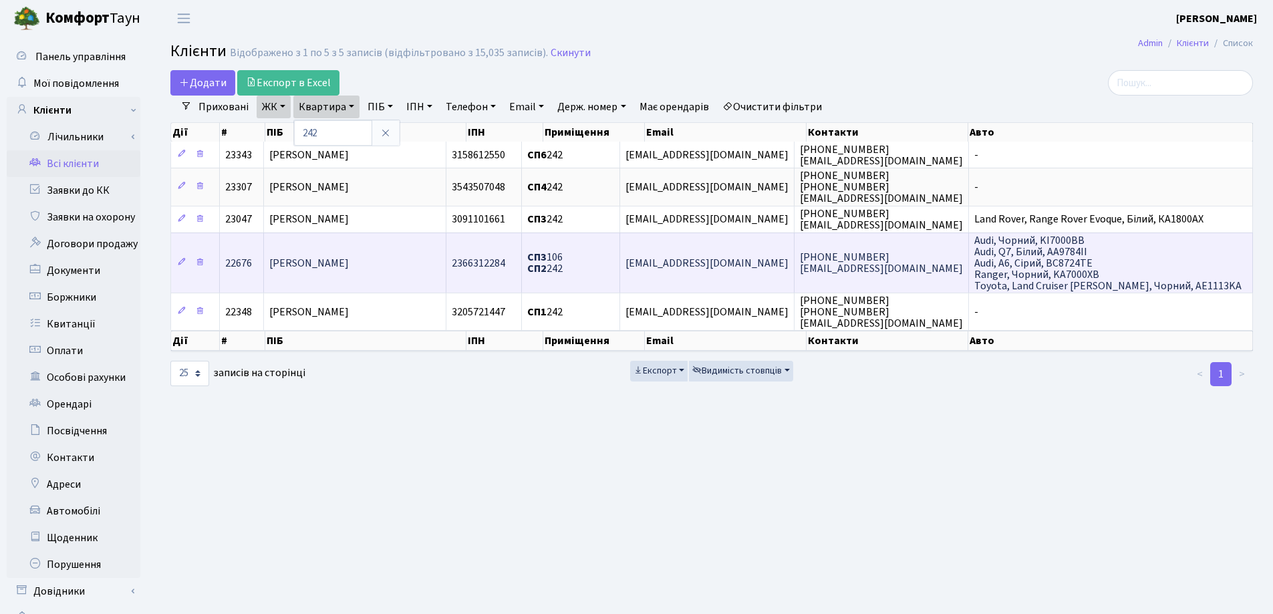
click at [368, 250] on td "[PERSON_NAME]" at bounding box center [355, 262] width 182 height 61
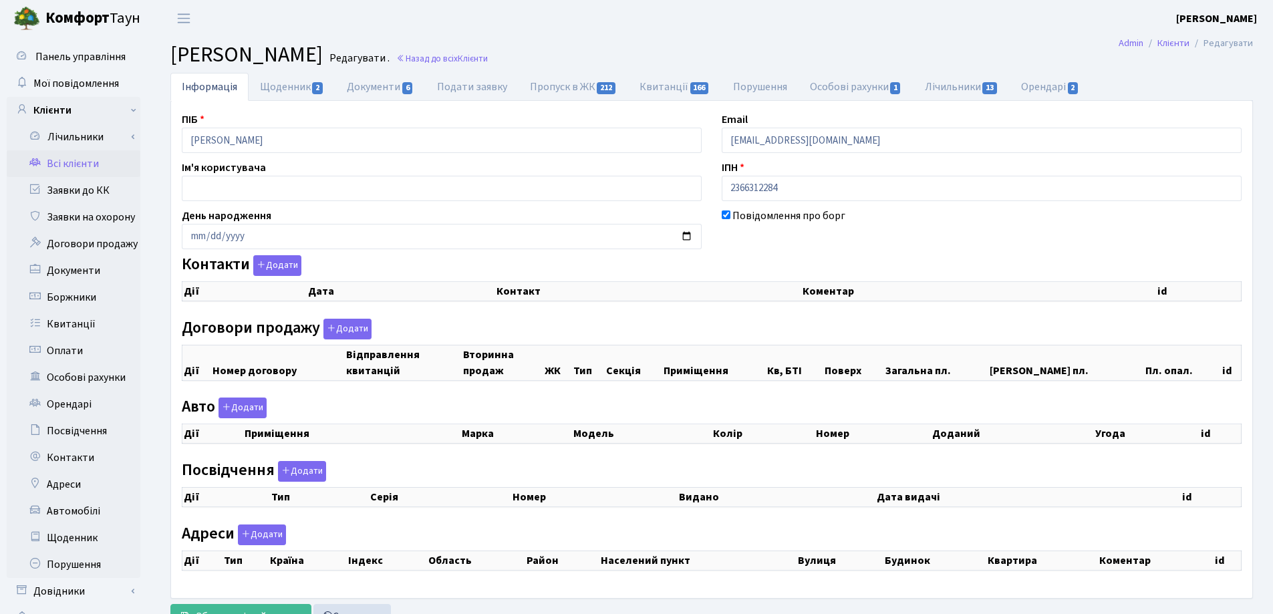
checkbox input "true"
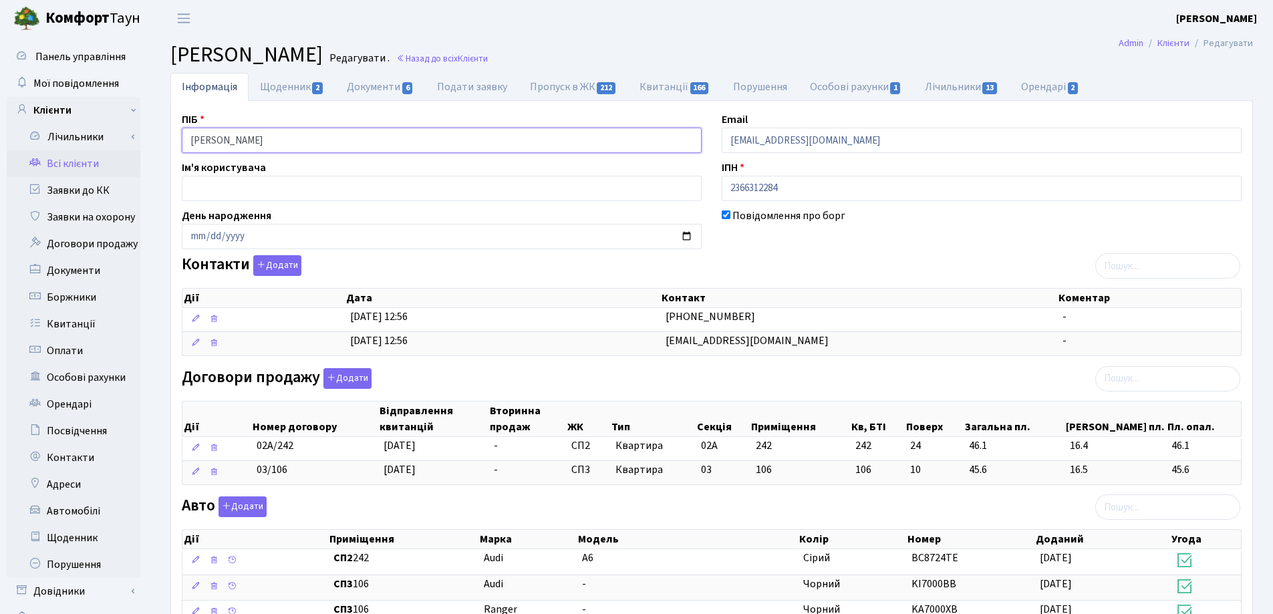
drag, startPoint x: 349, startPoint y: 130, endPoint x: 172, endPoint y: 147, distance: 178.5
click at [172, 147] on div "ПІБ Чумаченко Галина Петрівна" at bounding box center [442, 132] width 540 height 41
click at [626, 40] on main "Admin Клієнти Редагувати Клієнт Чумаченко Галина Петрівна Редагувати . Назад до…" at bounding box center [711, 548] width 1122 height 1023
click at [488, 54] on link "Назад до всіх Клієнти" at bounding box center [442, 58] width 92 height 13
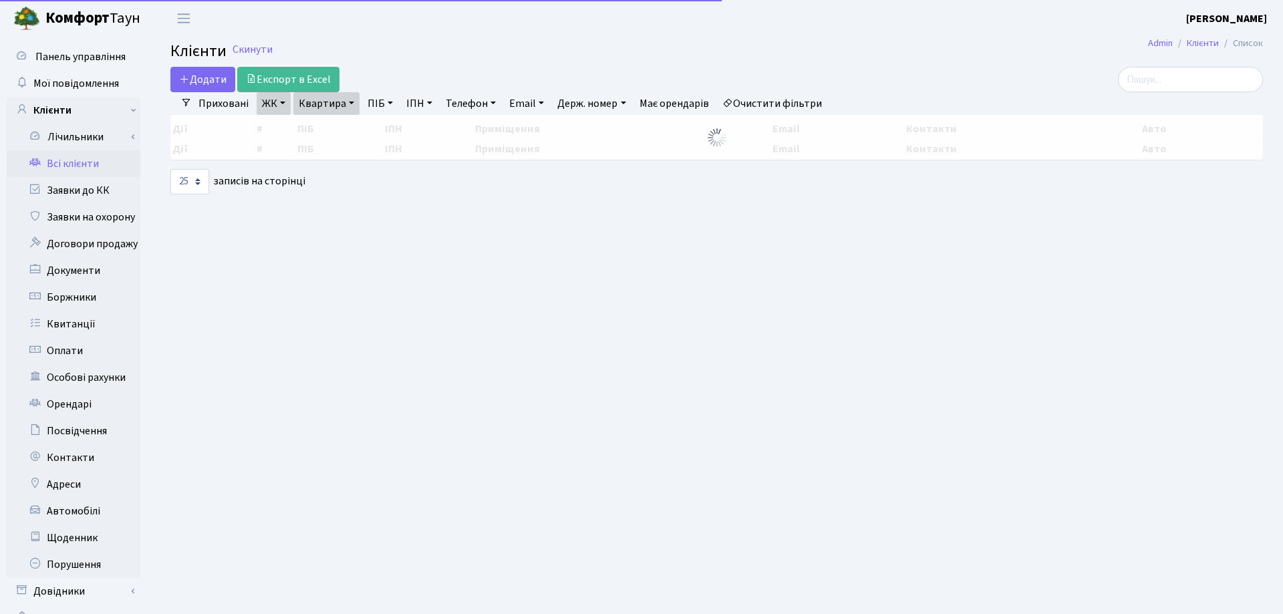
select select "25"
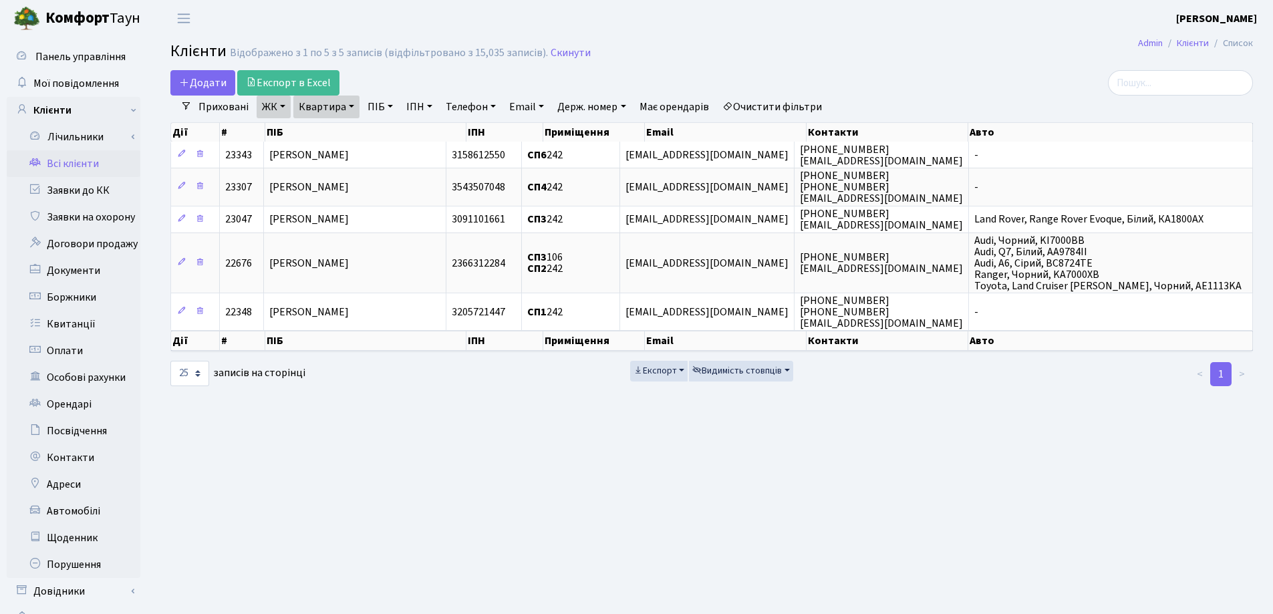
click at [351, 109] on link "Квартира" at bounding box center [326, 107] width 66 height 23
click at [349, 130] on input "242" at bounding box center [333, 132] width 78 height 25
type input "2"
type input "146"
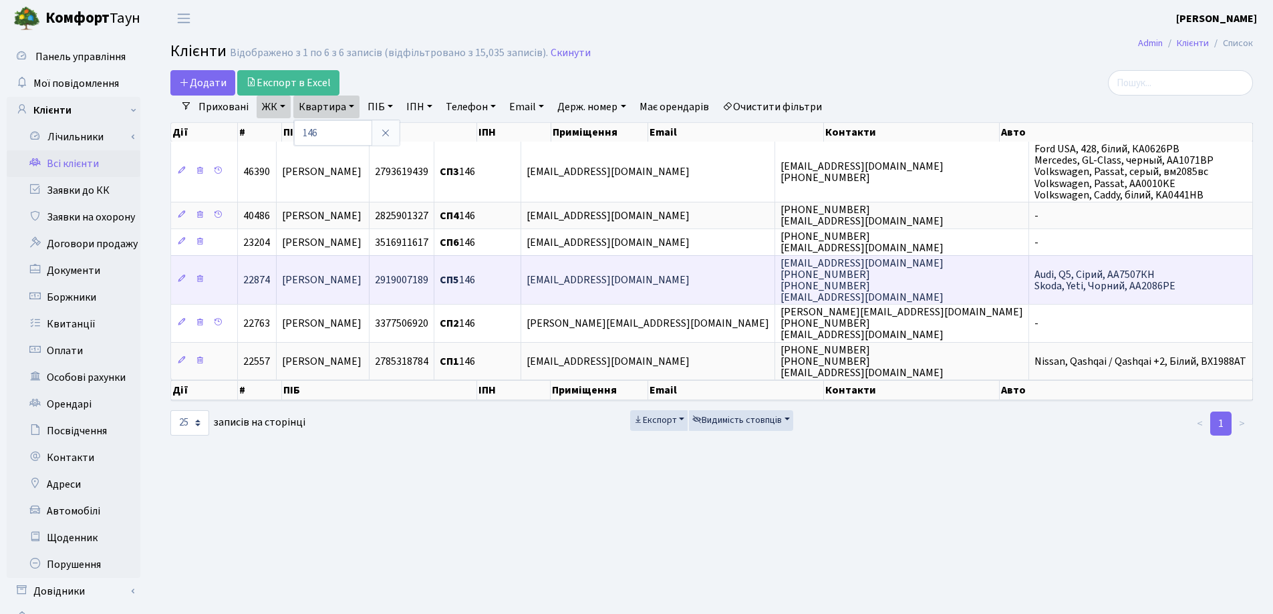
click at [357, 275] on span "[PERSON_NAME]" at bounding box center [321, 280] width 79 height 15
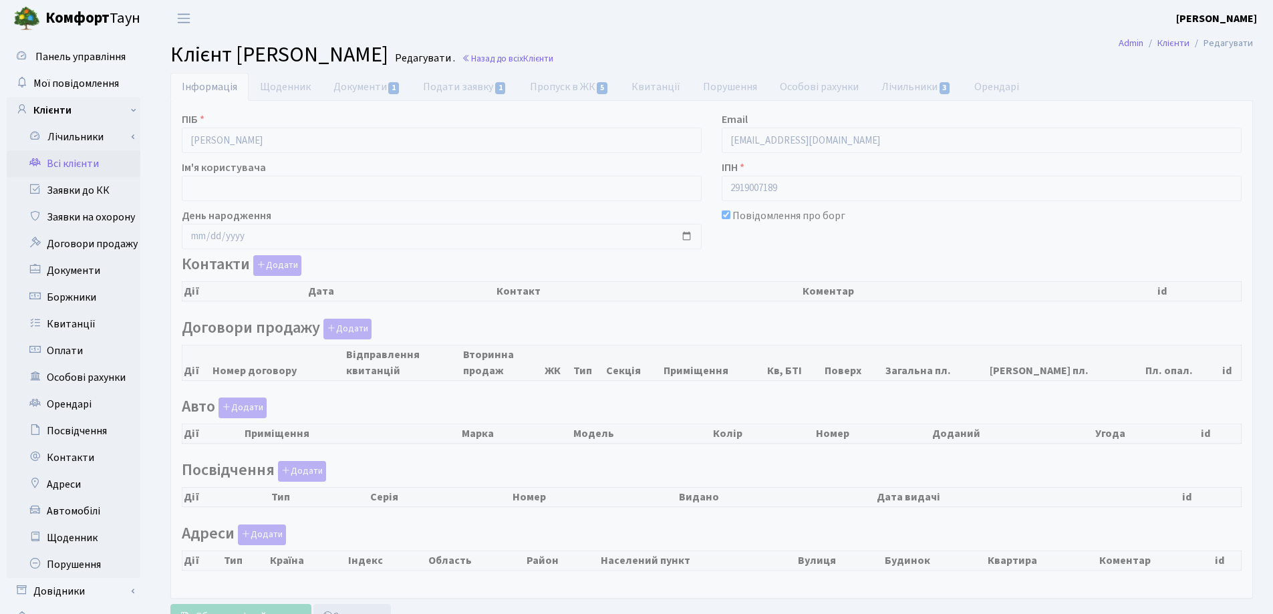
checkbox input "true"
select select "25"
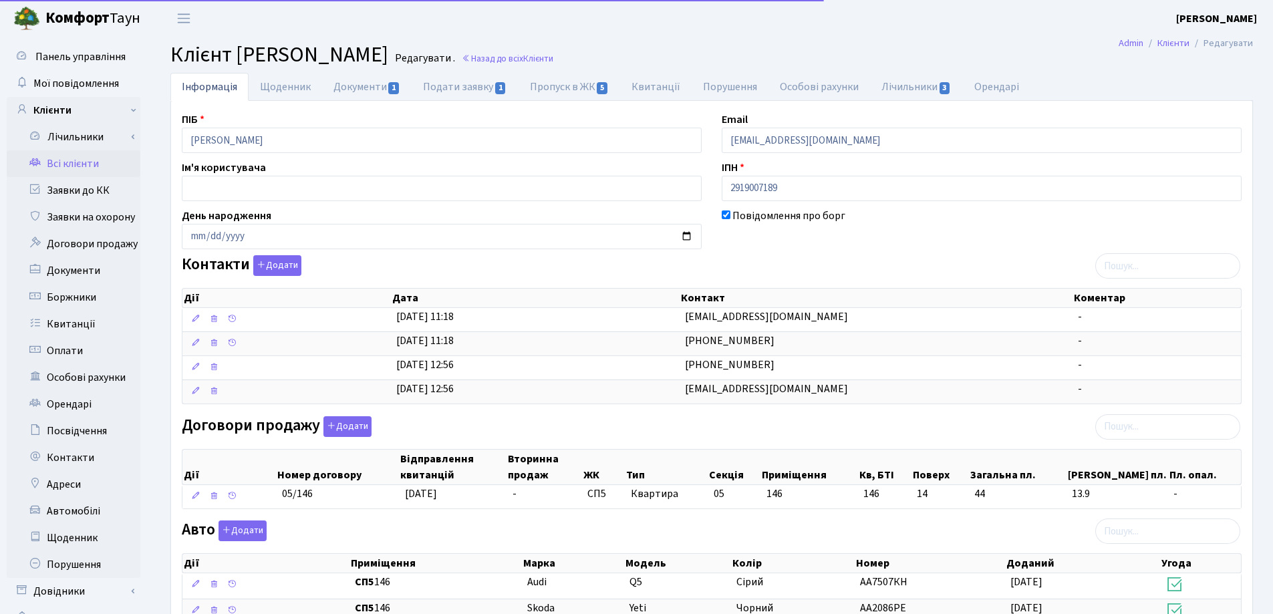
click at [177, 142] on div "ПІБ Місюра Оксана Анатоліївна" at bounding box center [442, 132] width 540 height 41
click at [673, 31] on header "Комфорт Таун Лоскутова В. С. Мій обліковий запис Вийти" at bounding box center [636, 18] width 1273 height 37
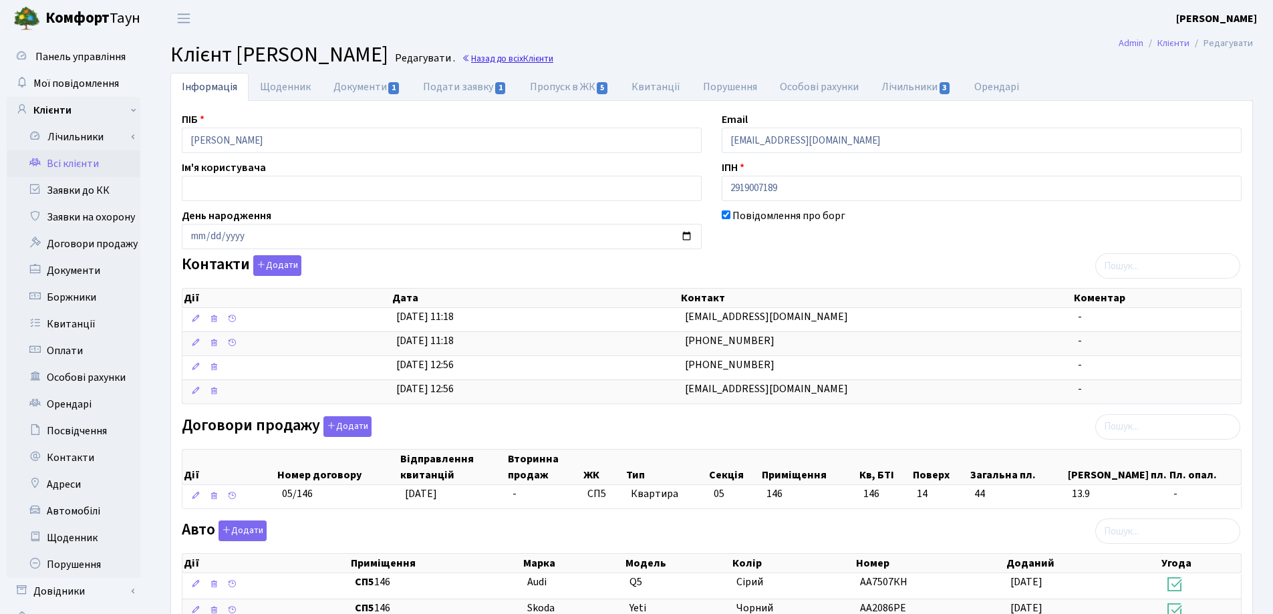
click at [553, 58] on link "Назад до всіх Клієнти" at bounding box center [508, 58] width 92 height 13
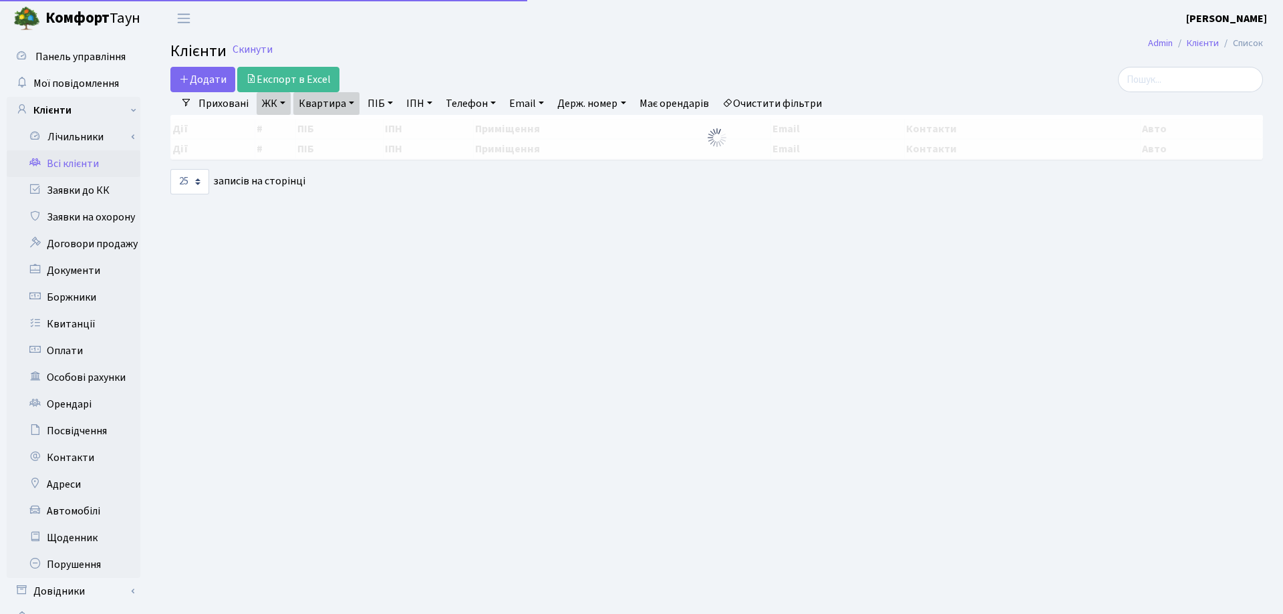
select select "25"
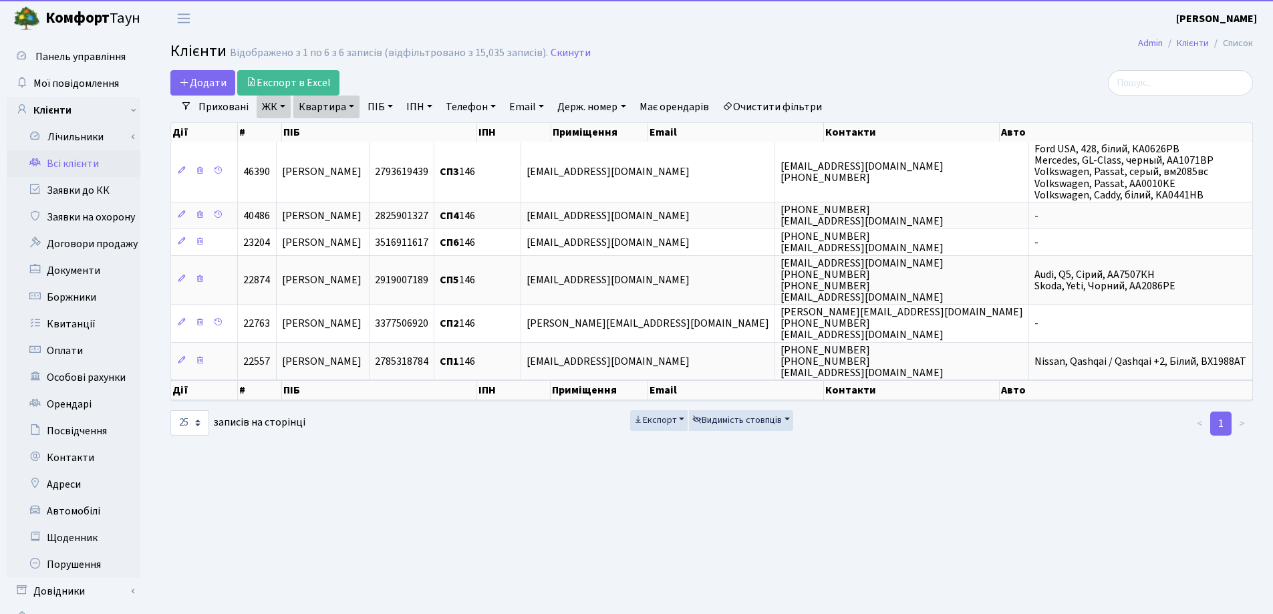
click at [347, 104] on link "Квартира" at bounding box center [326, 107] width 66 height 23
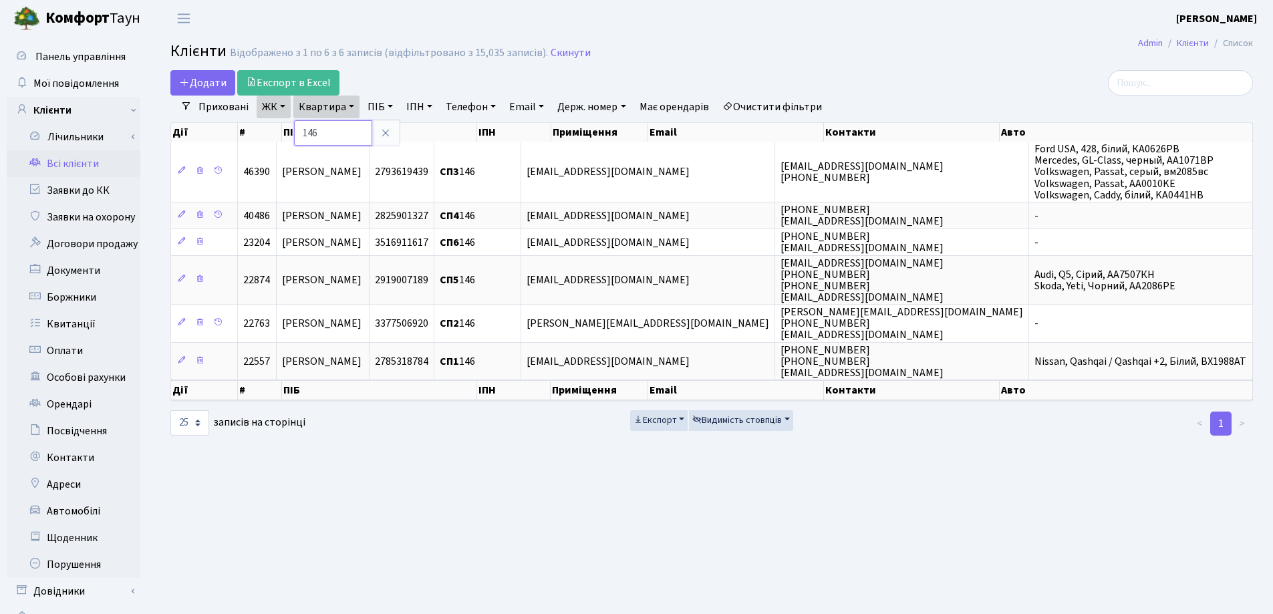
click at [351, 126] on input "146" at bounding box center [333, 132] width 78 height 25
type input "1"
type input "216"
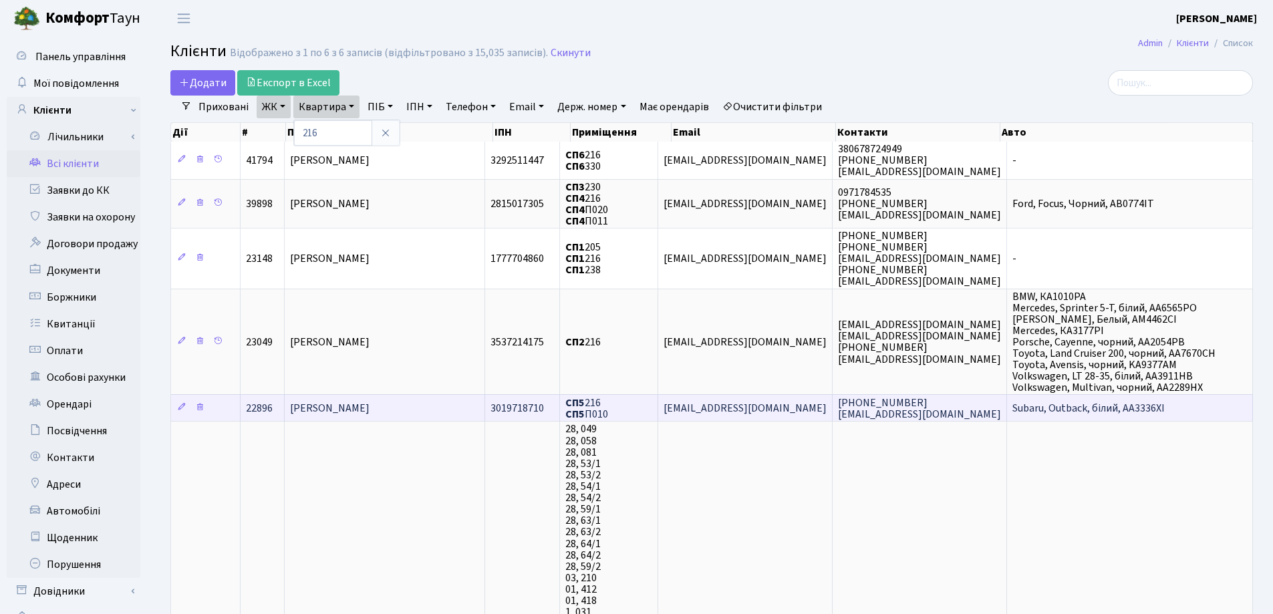
click at [369, 403] on span "Долгополов Володимир Юрійович" at bounding box center [329, 408] width 79 height 15
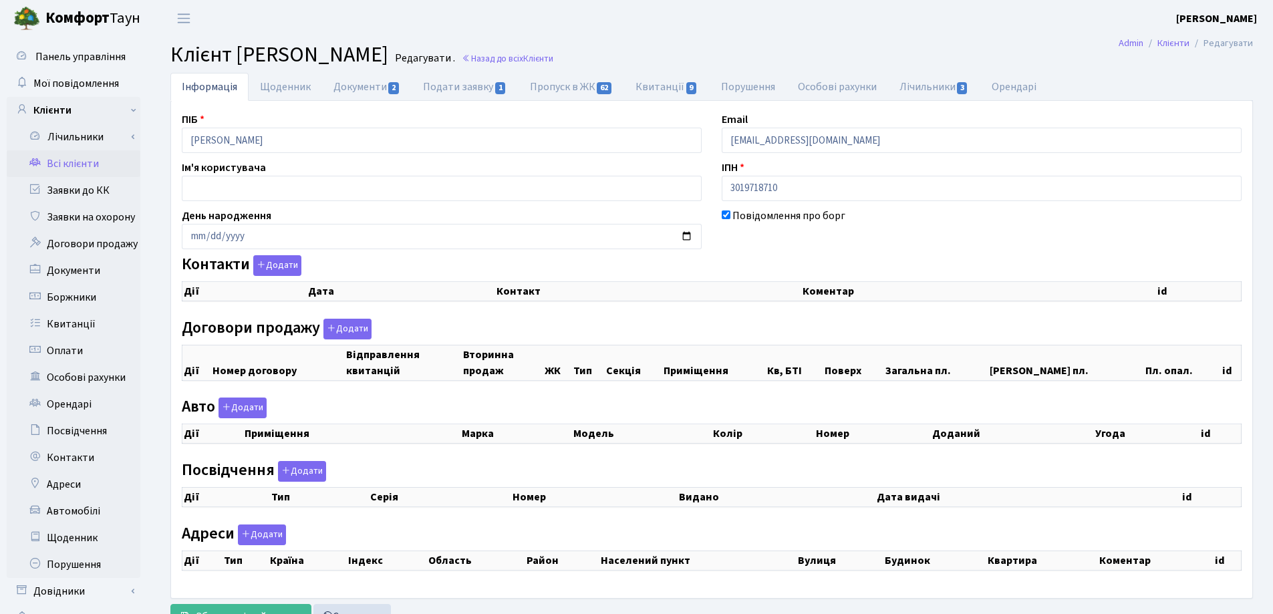
checkbox input "true"
select select "25"
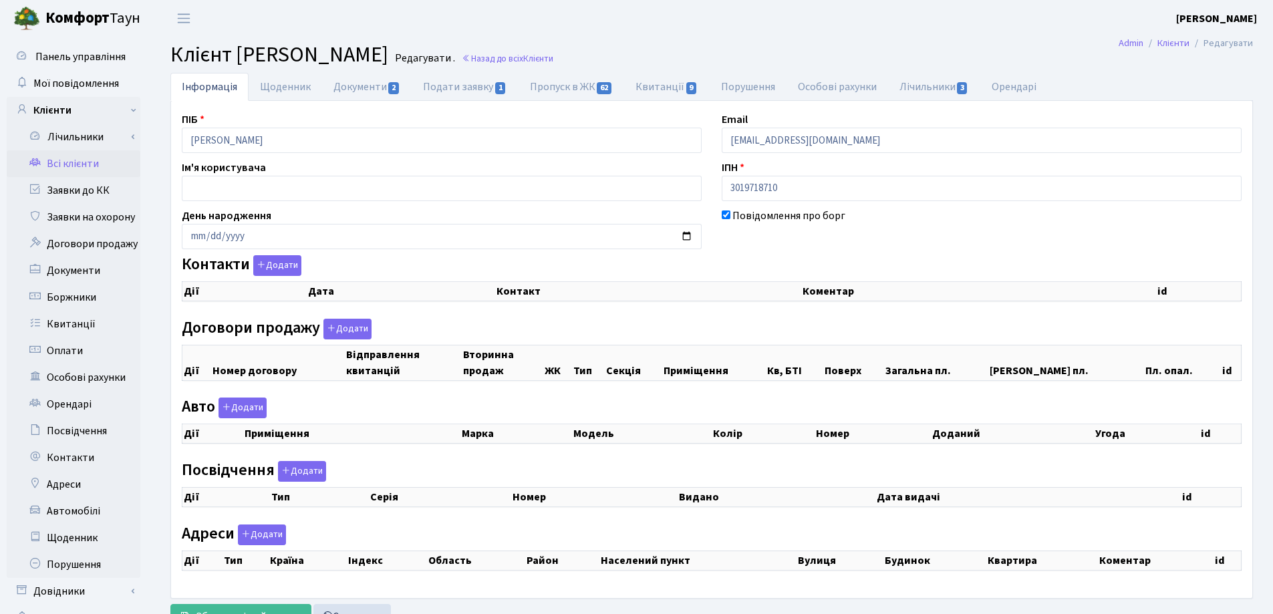
select select "25"
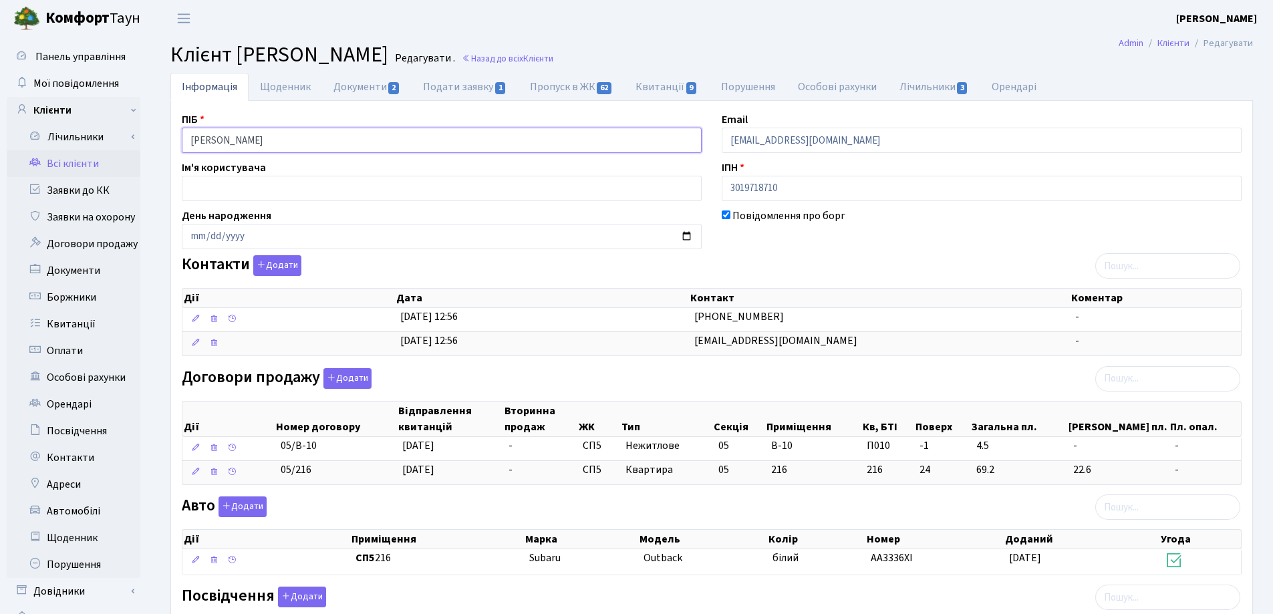
drag, startPoint x: 382, startPoint y: 142, endPoint x: 168, endPoint y: 147, distance: 213.8
click at [168, 147] on div "Інформація Щоденник Документи 2 Подати заявку 1 Пропуск в ЖК 62 Квитанції 9 Пор…" at bounding box center [711, 502] width 1102 height 859
drag, startPoint x: 819, startPoint y: 41, endPoint x: 727, endPoint y: 61, distance: 94.3
click at [817, 43] on main "Admin Клієнти Редагувати Клієнт Долгополов Володимир Юрійович Редагувати . Наза…" at bounding box center [711, 485] width 1122 height 896
click at [553, 56] on link "Назад до всіх Клієнти" at bounding box center [508, 58] width 92 height 13
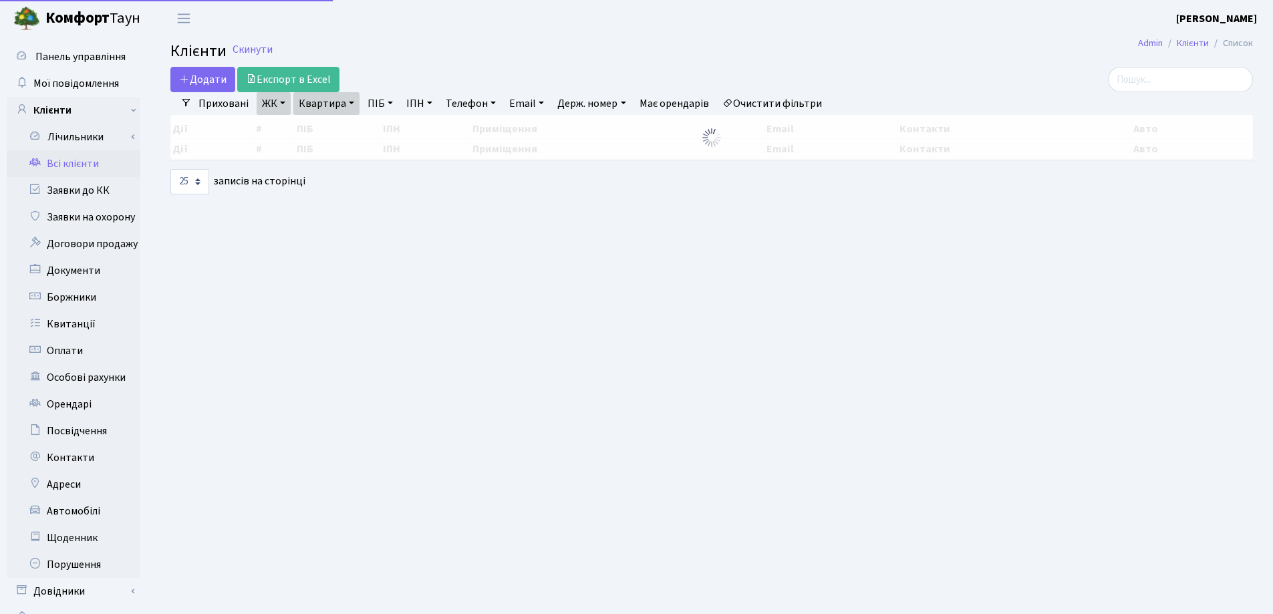
select select "25"
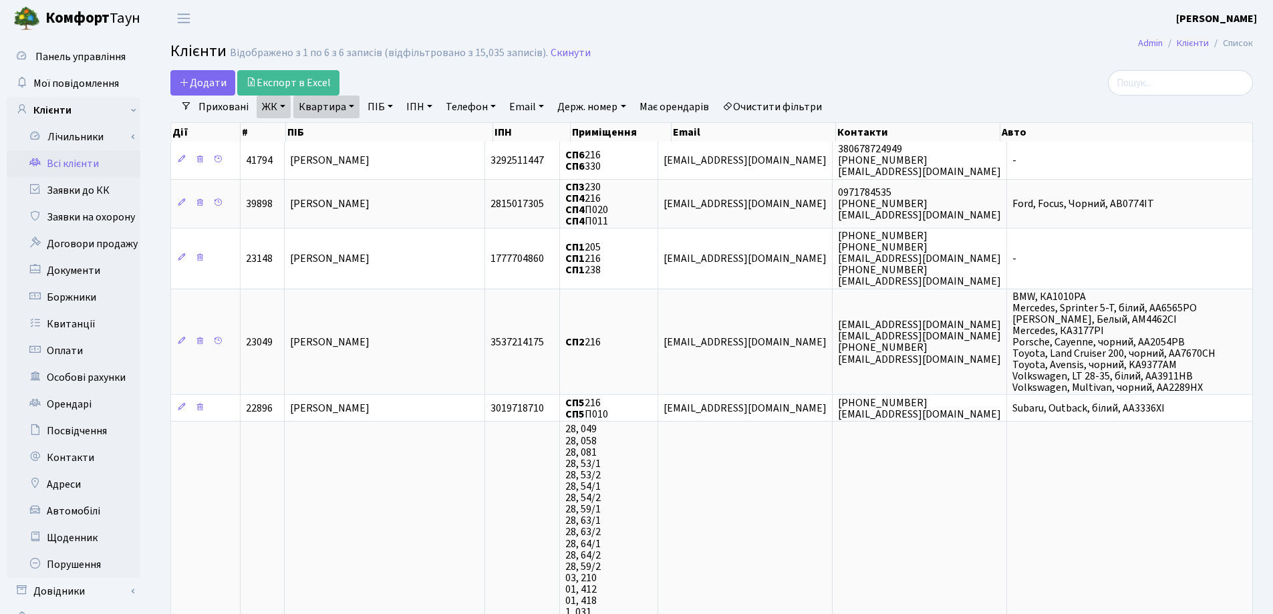
click at [349, 110] on link "Квартира" at bounding box center [326, 107] width 66 height 23
click at [385, 133] on icon at bounding box center [385, 133] width 11 height 11
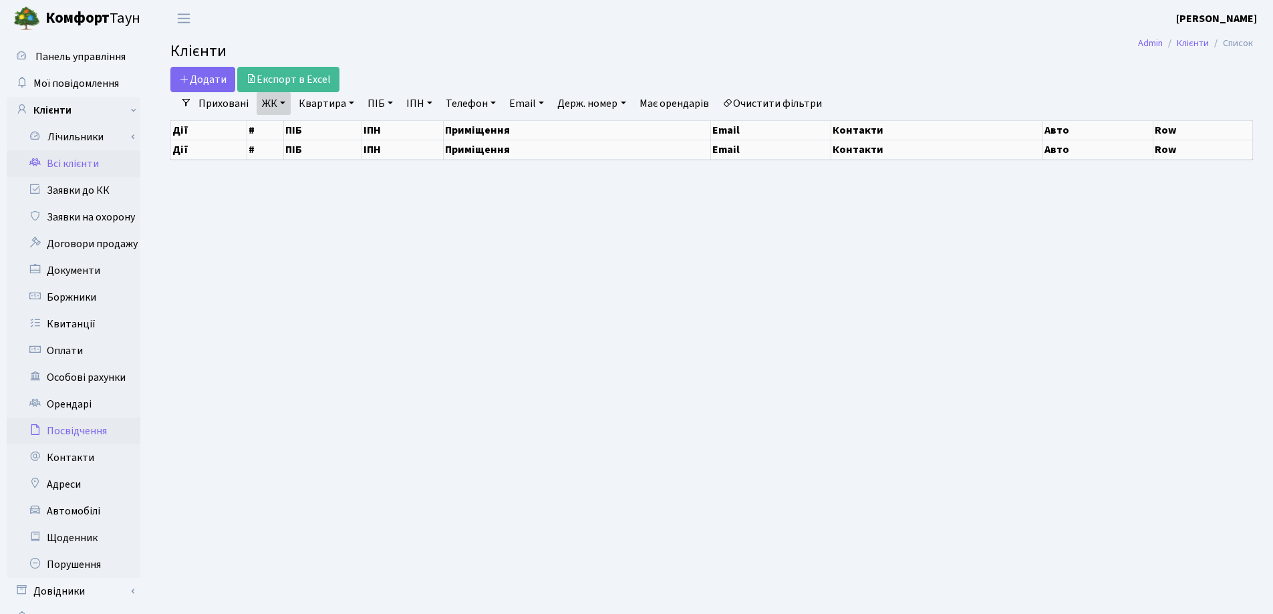
select select "25"
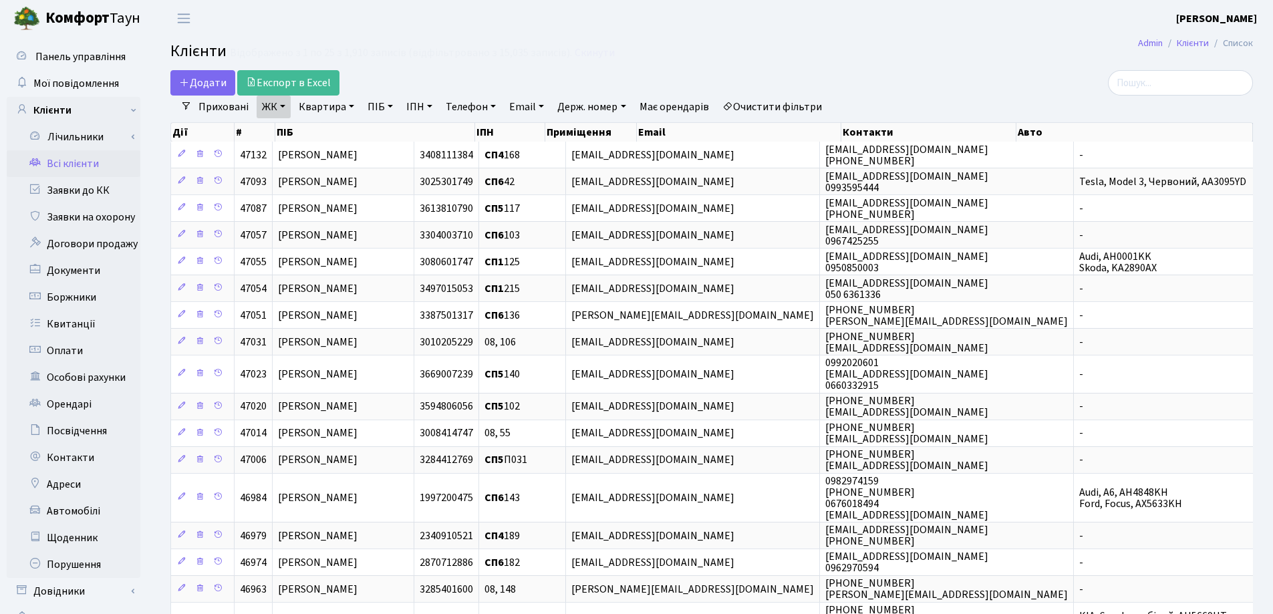
click at [351, 104] on link "Квартира" at bounding box center [326, 107] width 66 height 23
type input "160"
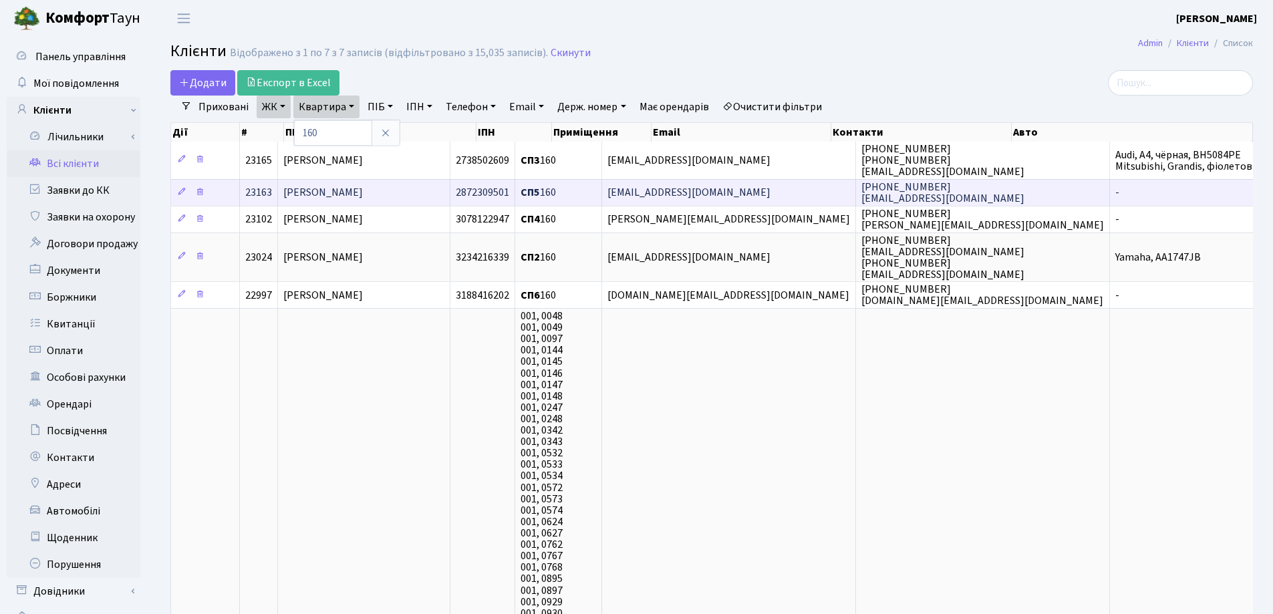
click at [349, 188] on span "[PERSON_NAME]" at bounding box center [322, 193] width 79 height 15
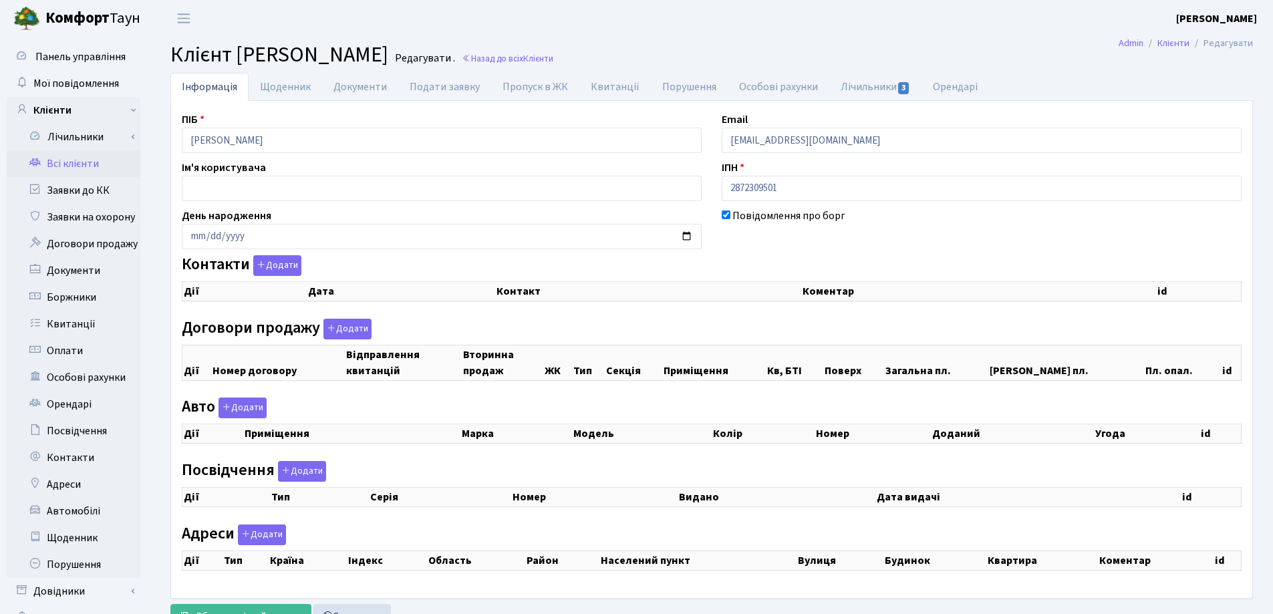
checkbox input "true"
select select "25"
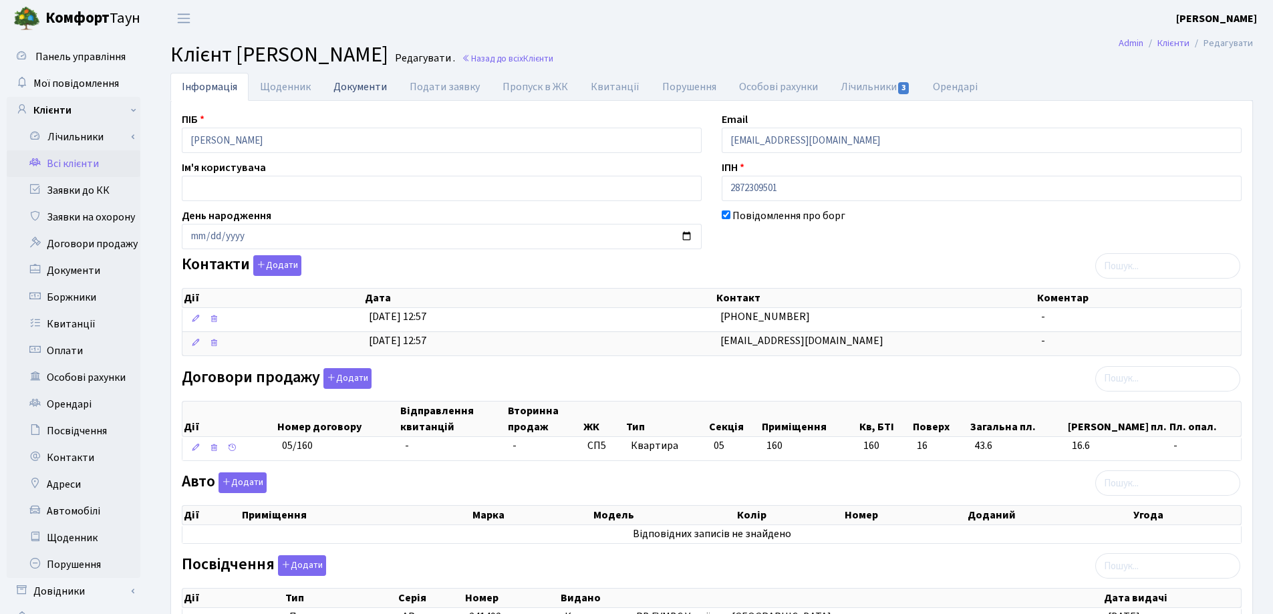
click at [347, 88] on link "Документи" at bounding box center [360, 86] width 76 height 27
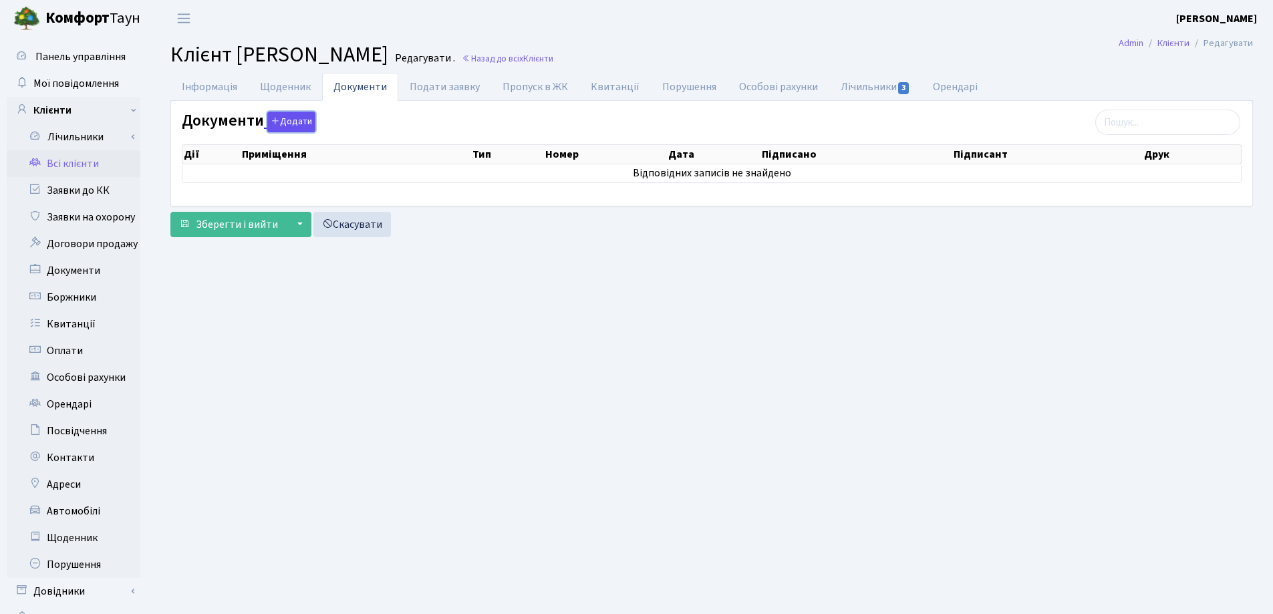
click at [295, 121] on button "Додати" at bounding box center [291, 122] width 48 height 21
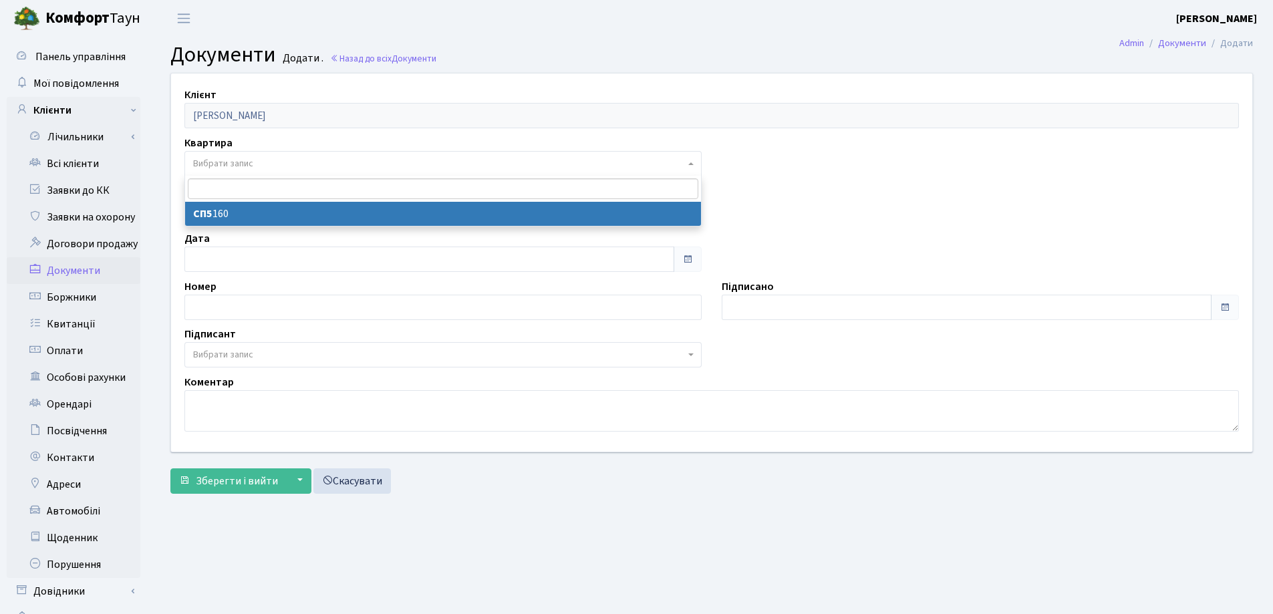
click at [255, 163] on span "Вибрати запис" at bounding box center [439, 163] width 492 height 13
select select "36783"
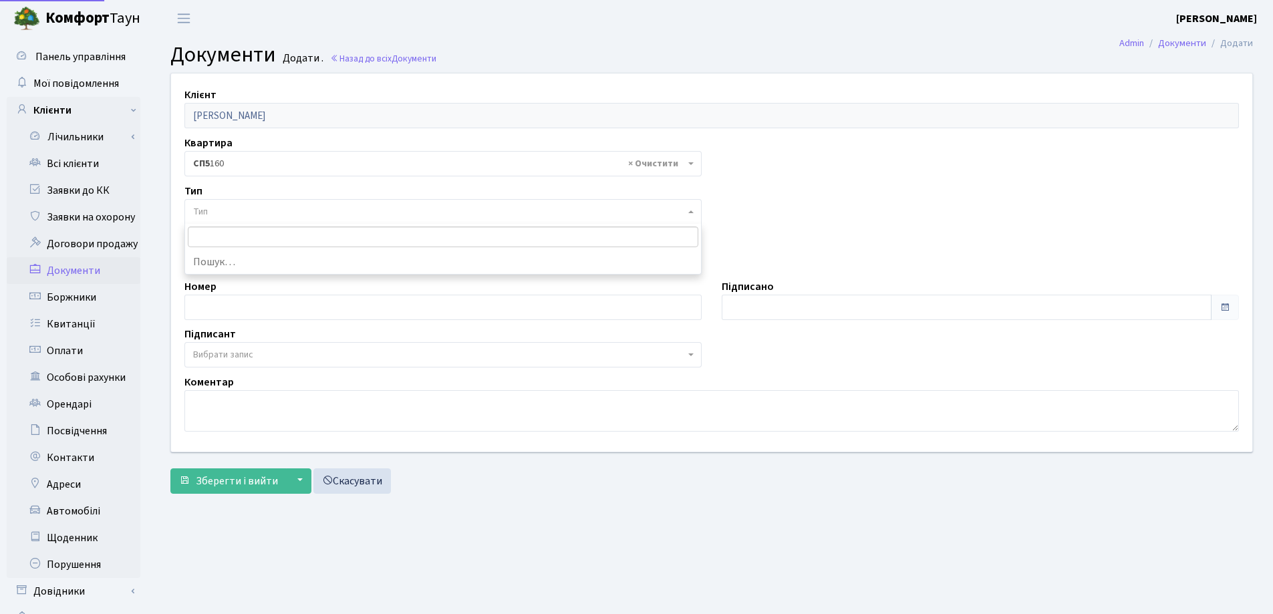
click at [269, 209] on span "Тип" at bounding box center [439, 211] width 492 height 13
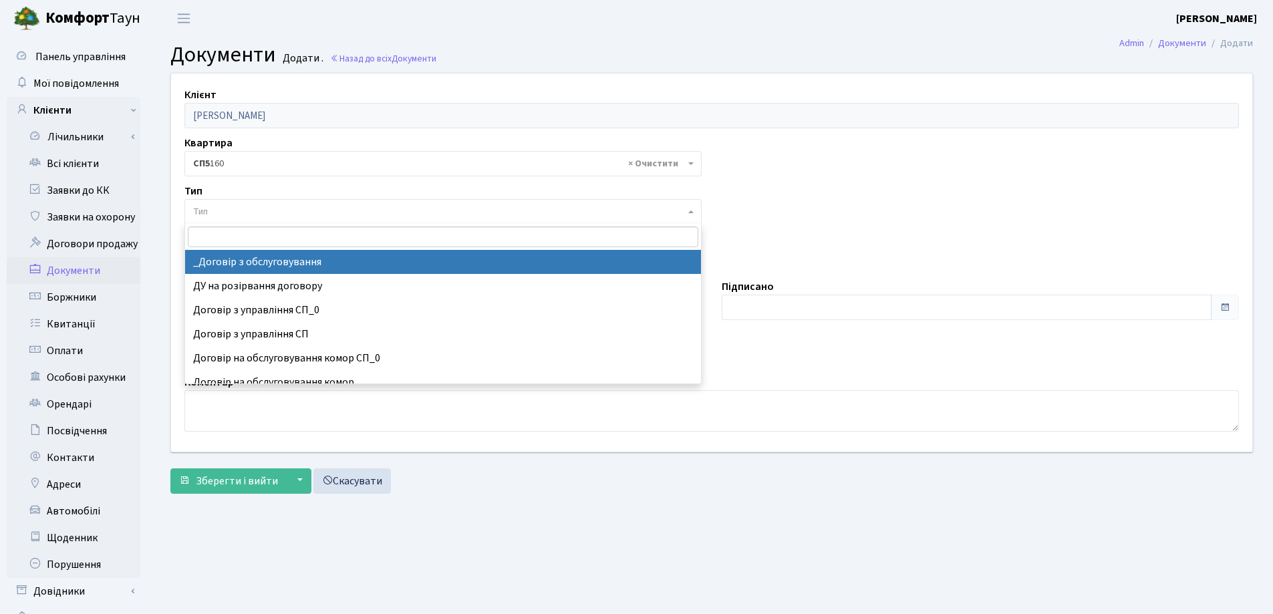
select select "289"
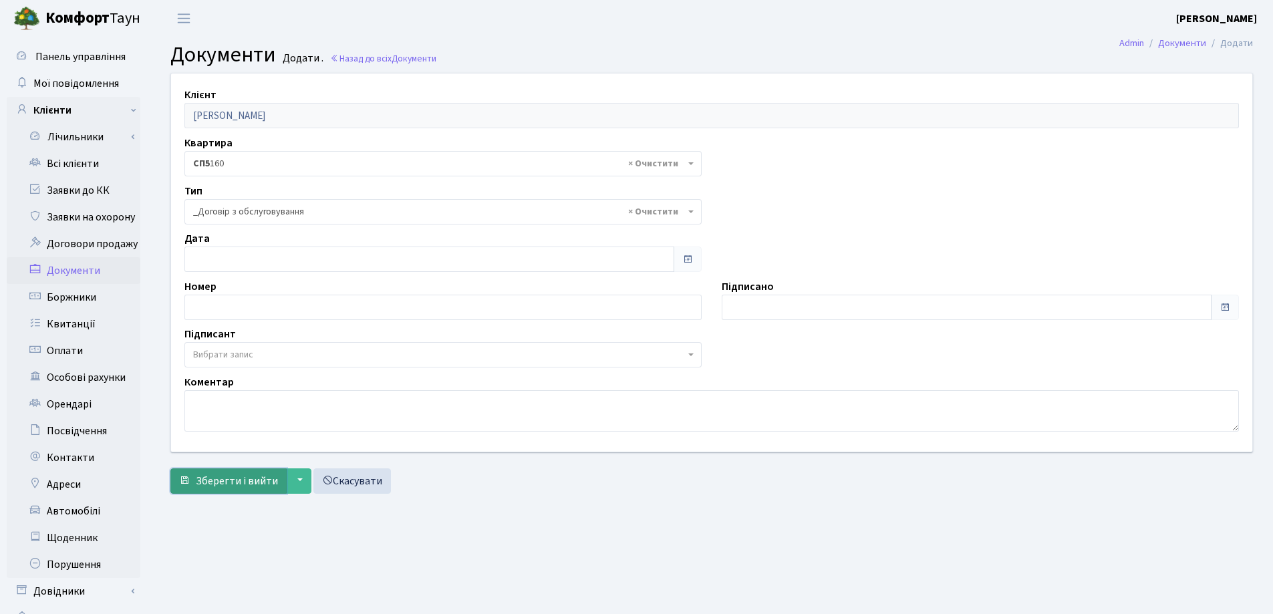
click at [228, 480] on span "Зберегти і вийти" at bounding box center [237, 481] width 82 height 15
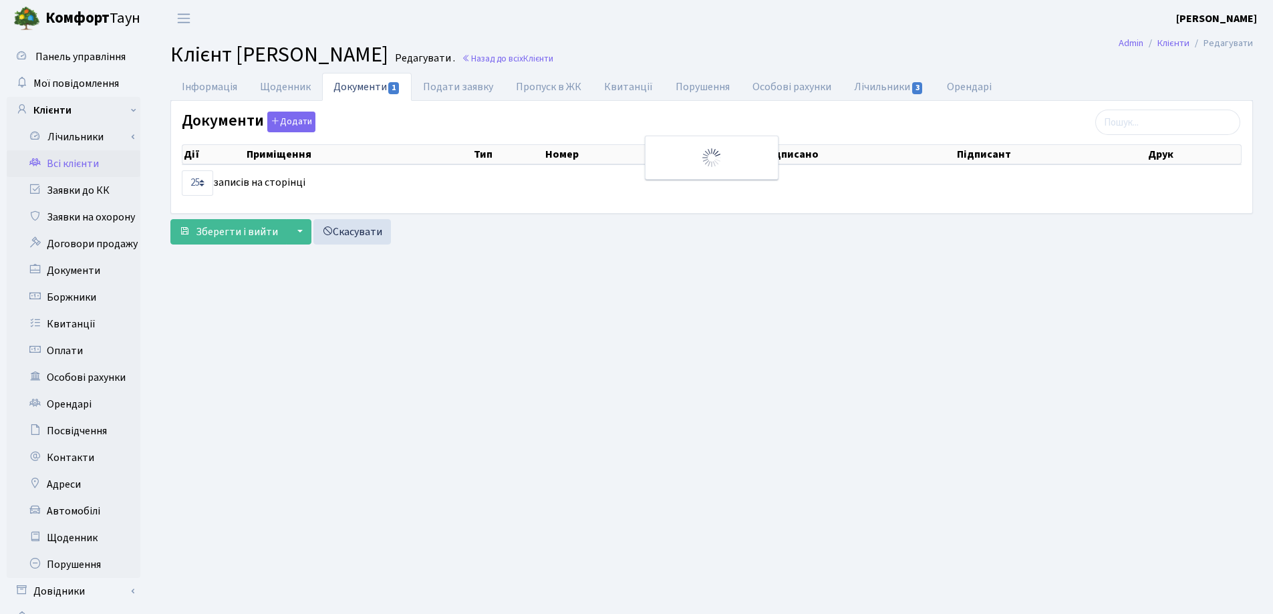
select select "25"
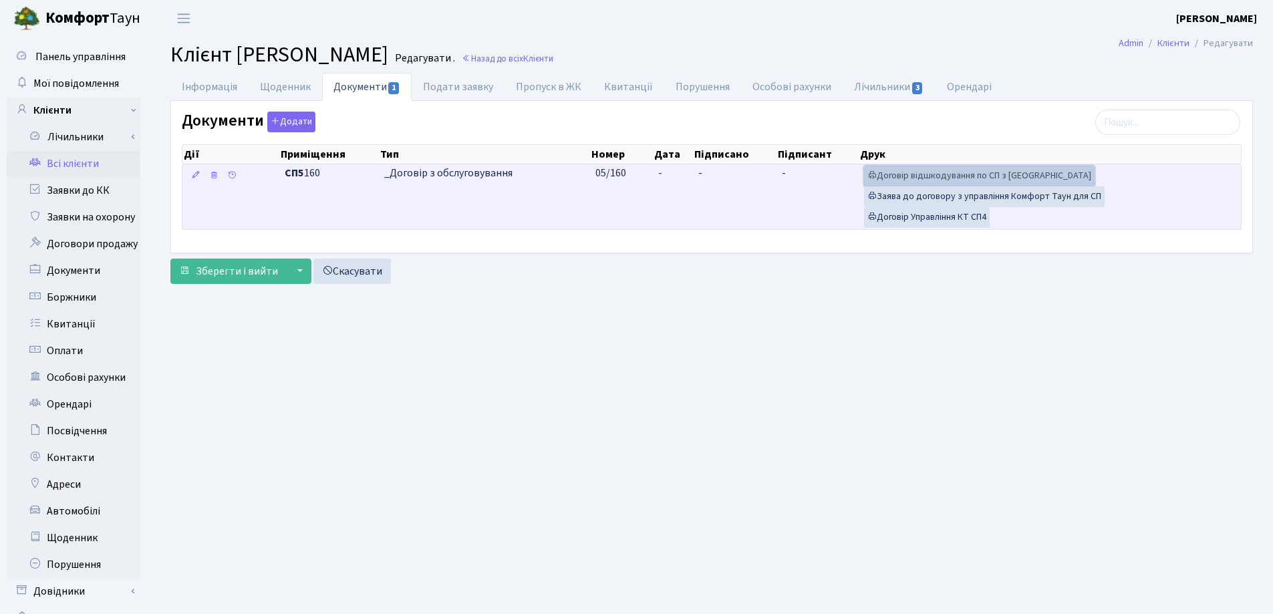
click at [944, 174] on link "Договір відшкодування по СП з [GEOGRAPHIC_DATA]" at bounding box center [979, 176] width 230 height 21
click at [909, 216] on link "Договір Управління КТ СП4" at bounding box center [927, 217] width 126 height 21
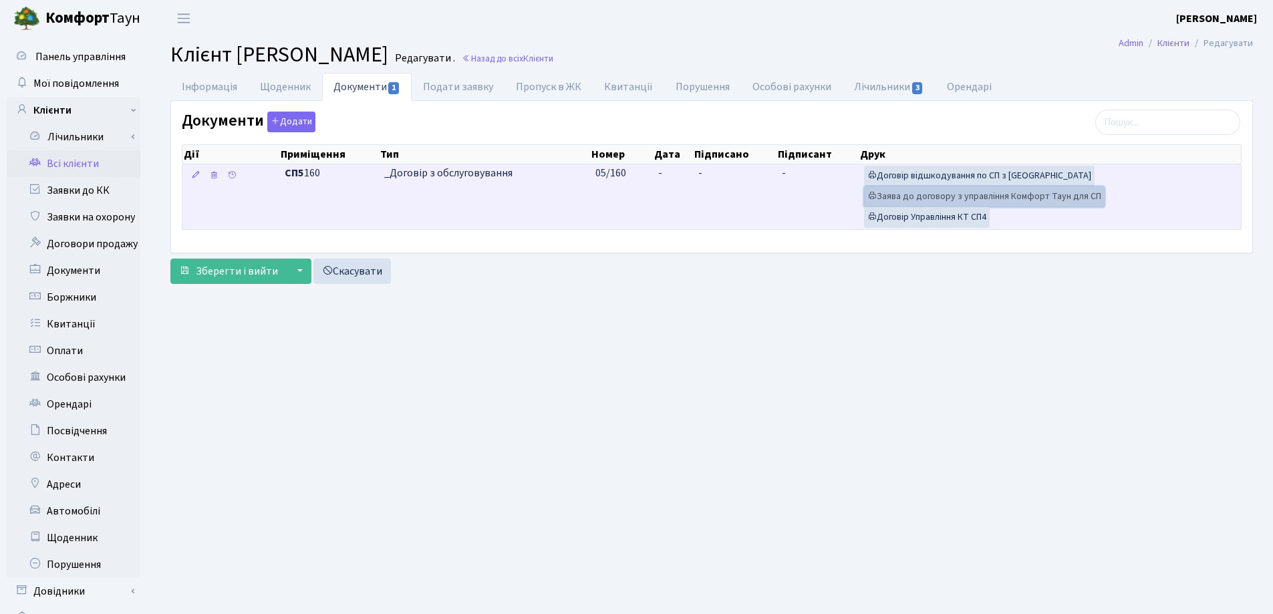
click at [941, 198] on link "Заява до договору з управління Комфорт Таун для СП" at bounding box center [984, 196] width 240 height 21
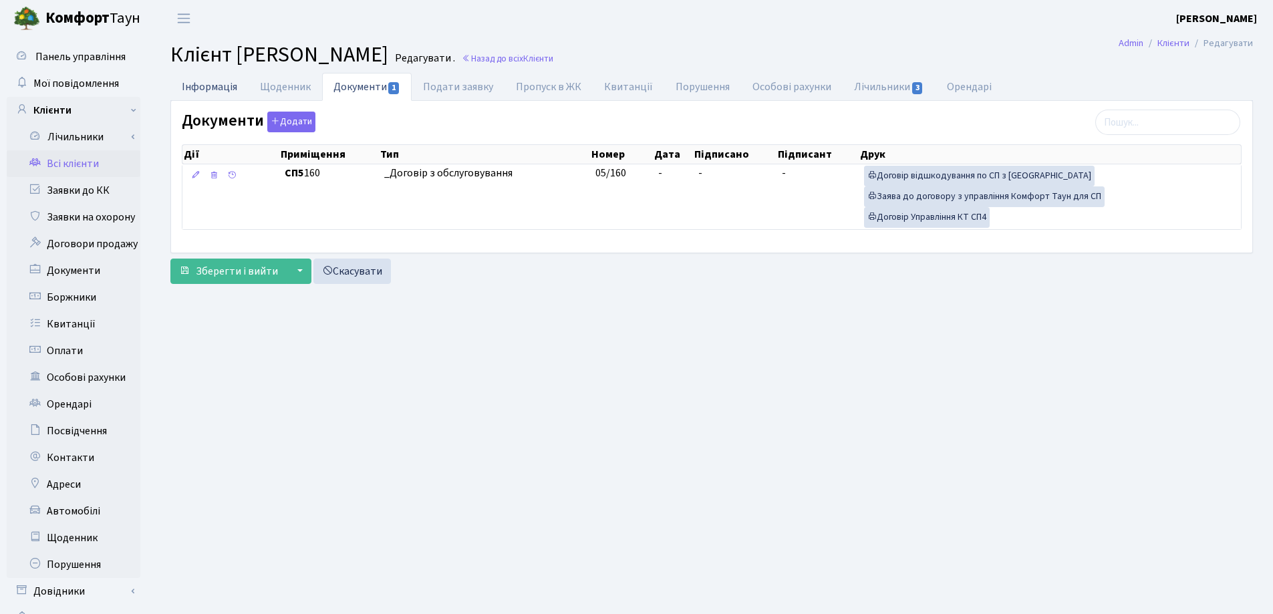
click at [192, 90] on link "Інформація" at bounding box center [209, 86] width 78 height 27
select select "25"
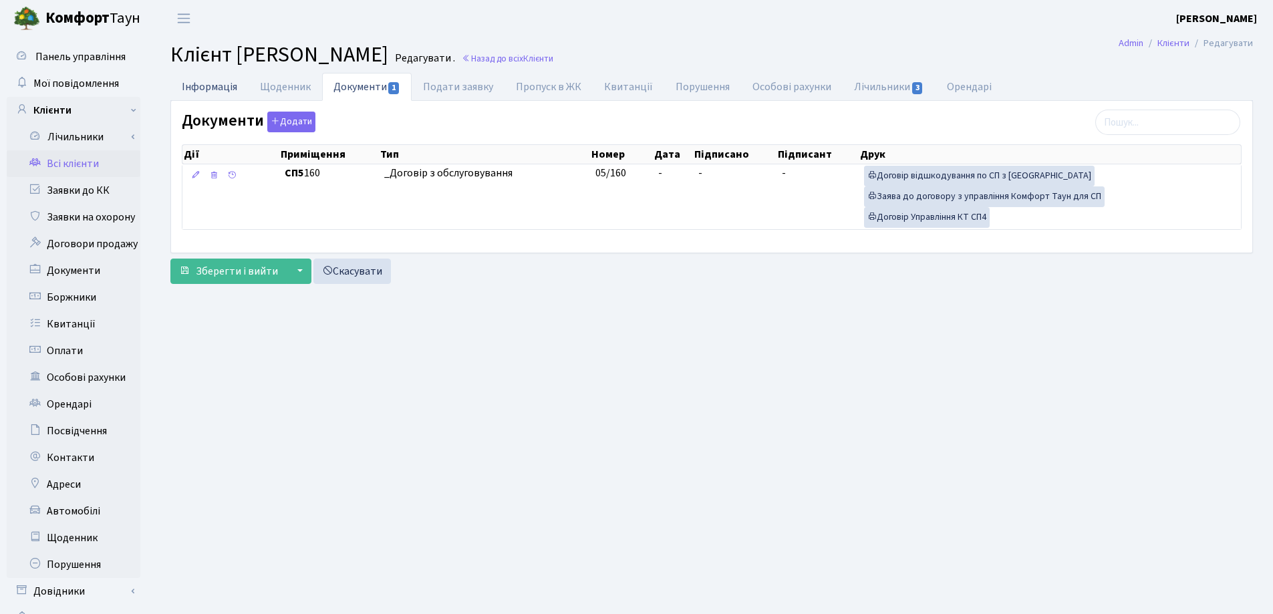
select select "25"
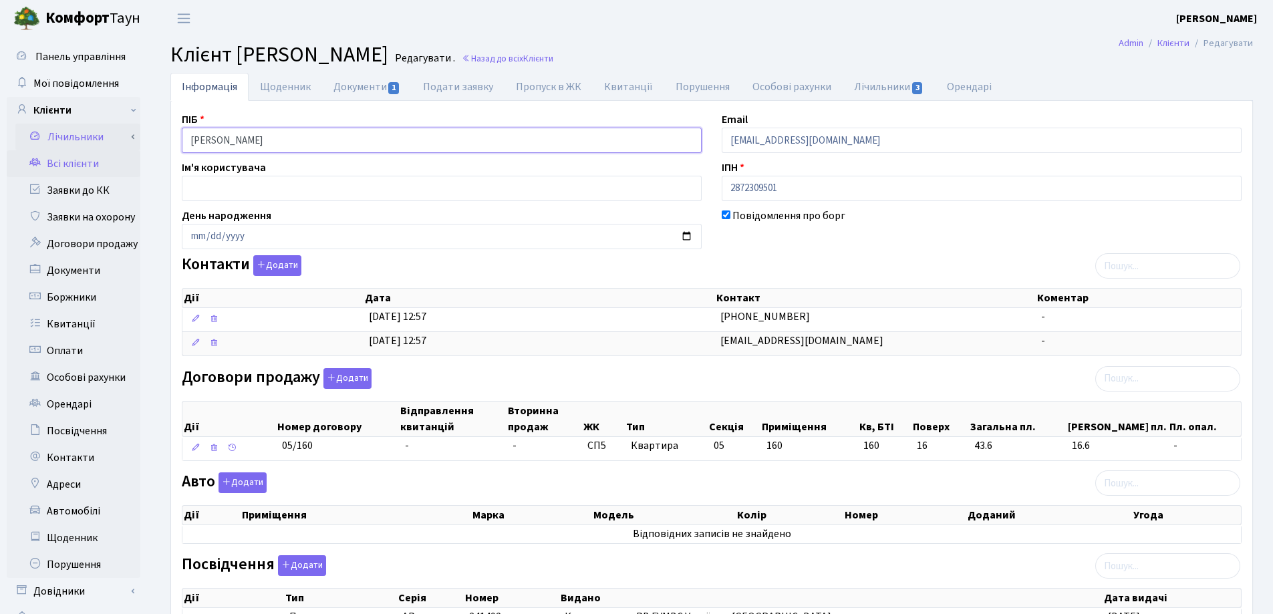
drag, startPoint x: 360, startPoint y: 140, endPoint x: 137, endPoint y: 140, distance: 223.1
click at [137, 140] on div "Панель управління Мої повідомлення Клієнти Лічильники Показання" at bounding box center [636, 445] width 1273 height 816
click at [808, 31] on header "Комфорт Таун Лоскутова В. С. Мій обліковий запис Вийти" at bounding box center [636, 18] width 1273 height 37
click at [786, 42] on h2 "Клієнт Куравська Маргарита Яківна Редагувати . Назад до всіх Клієнти" at bounding box center [711, 54] width 1082 height 25
click at [553, 59] on link "Назад до всіх Клієнти" at bounding box center [508, 58] width 92 height 13
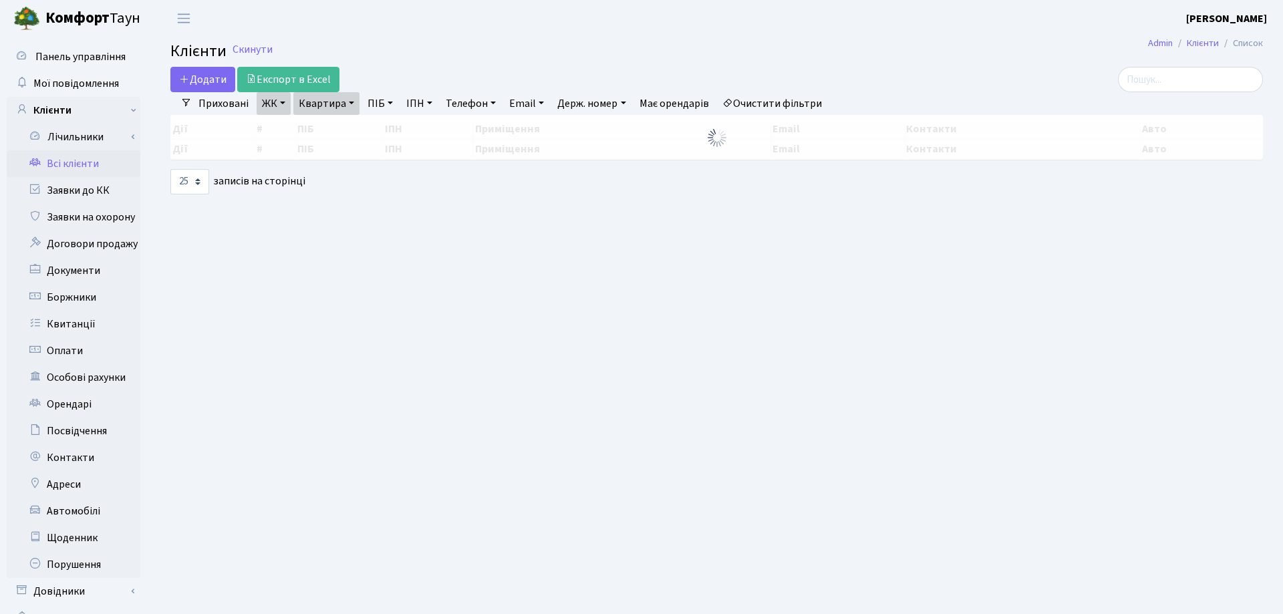
select select "25"
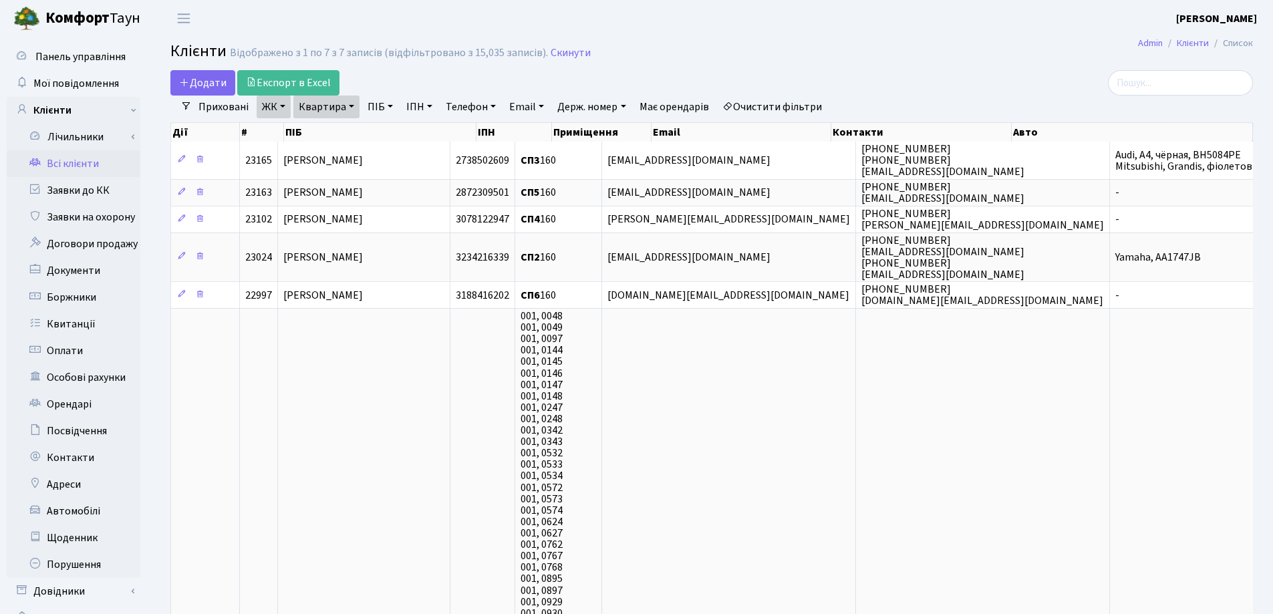
click at [347, 107] on link "Квартира" at bounding box center [326, 107] width 66 height 23
click at [383, 134] on icon at bounding box center [385, 133] width 11 height 11
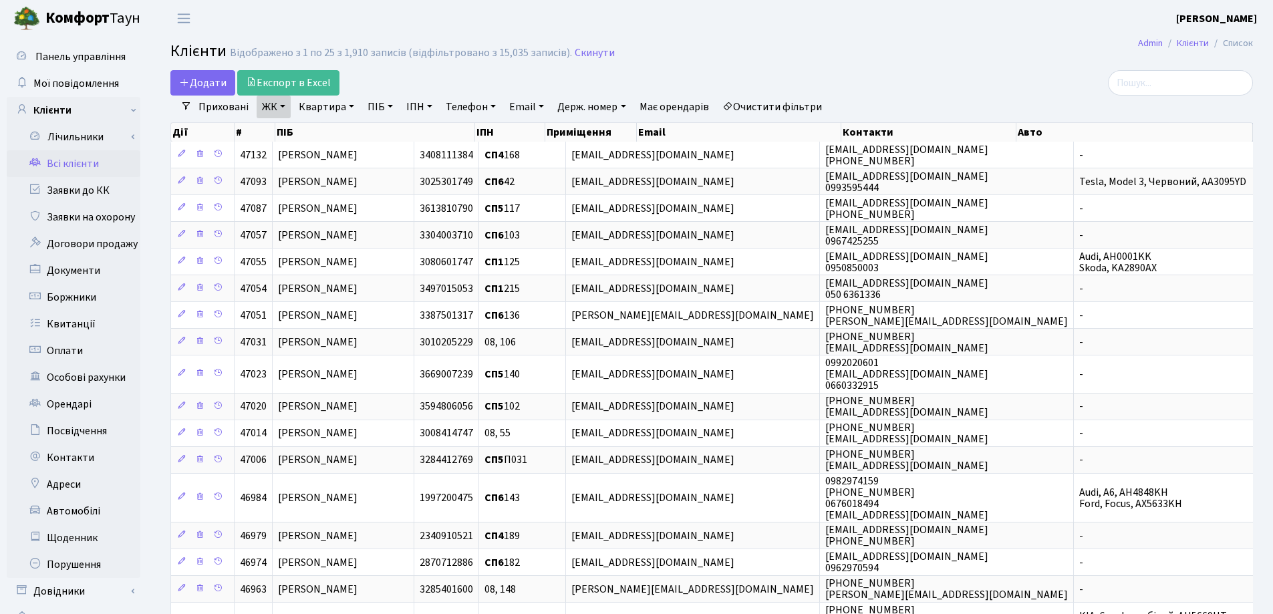
drag, startPoint x: 349, startPoint y: 106, endPoint x: 348, endPoint y: 116, distance: 9.4
click at [349, 107] on link "Квартира" at bounding box center [326, 107] width 66 height 23
click at [346, 128] on input "text" at bounding box center [333, 132] width 78 height 25
type input "155"
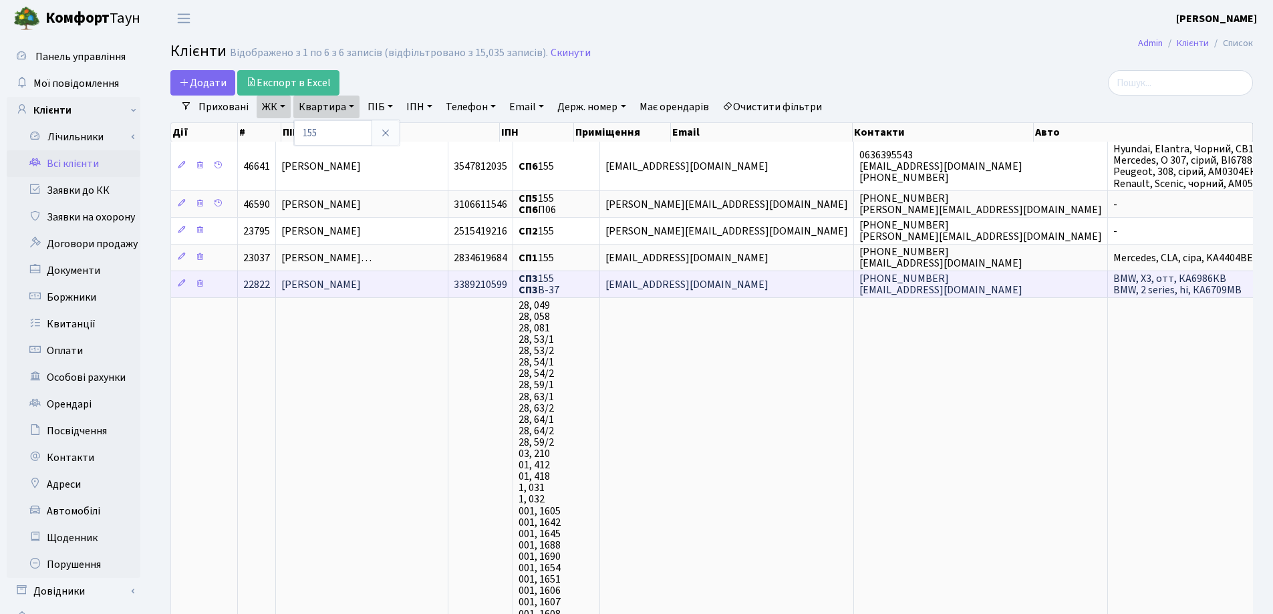
click at [406, 273] on td "Міщенко Марк Миколайович" at bounding box center [362, 284] width 172 height 27
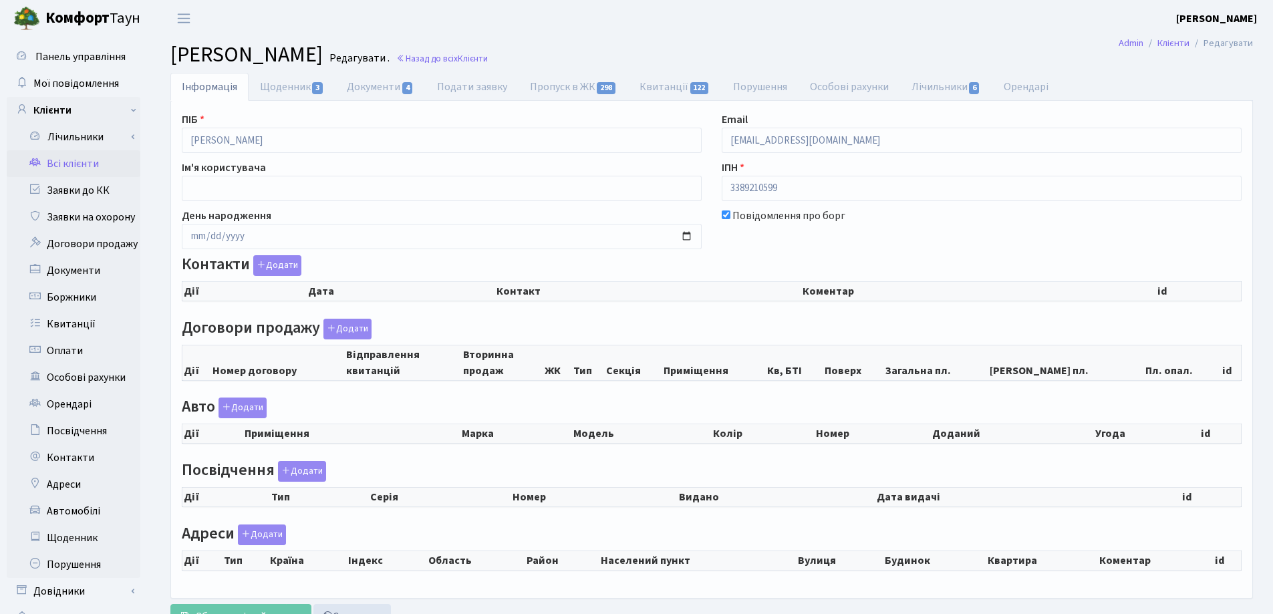
checkbox input "true"
select select "25"
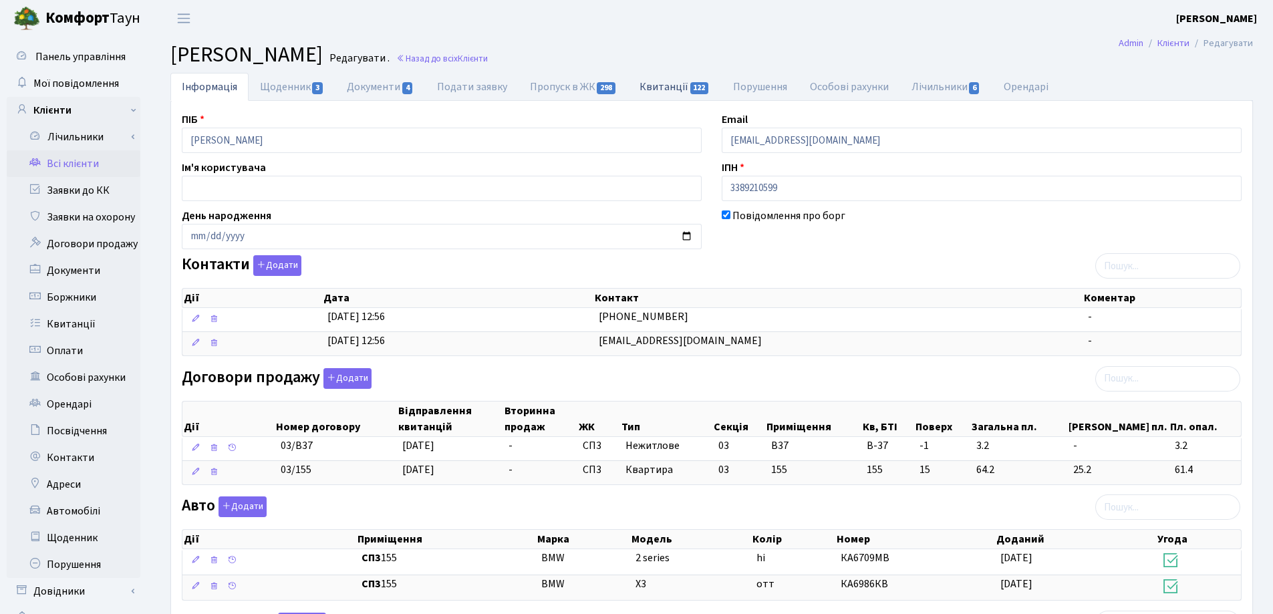
click at [651, 85] on link "Квитанції 122" at bounding box center [674, 86] width 93 height 27
select select "25"
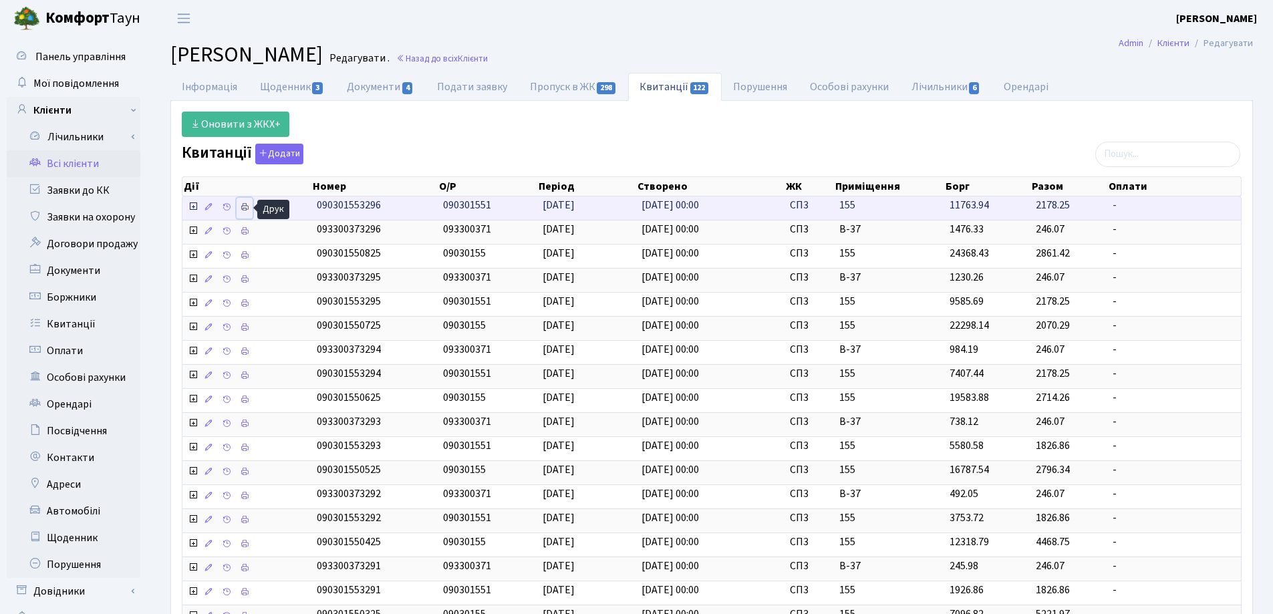
click at [244, 208] on icon at bounding box center [244, 206] width 9 height 9
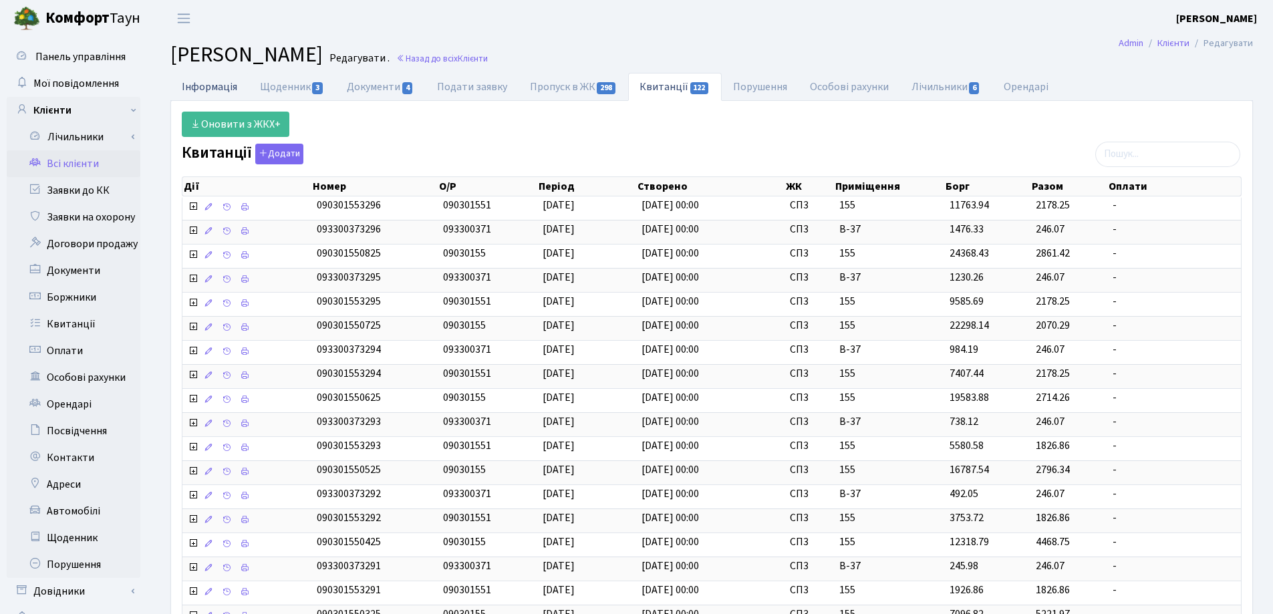
click at [196, 86] on link "Інформація" at bounding box center [209, 86] width 78 height 27
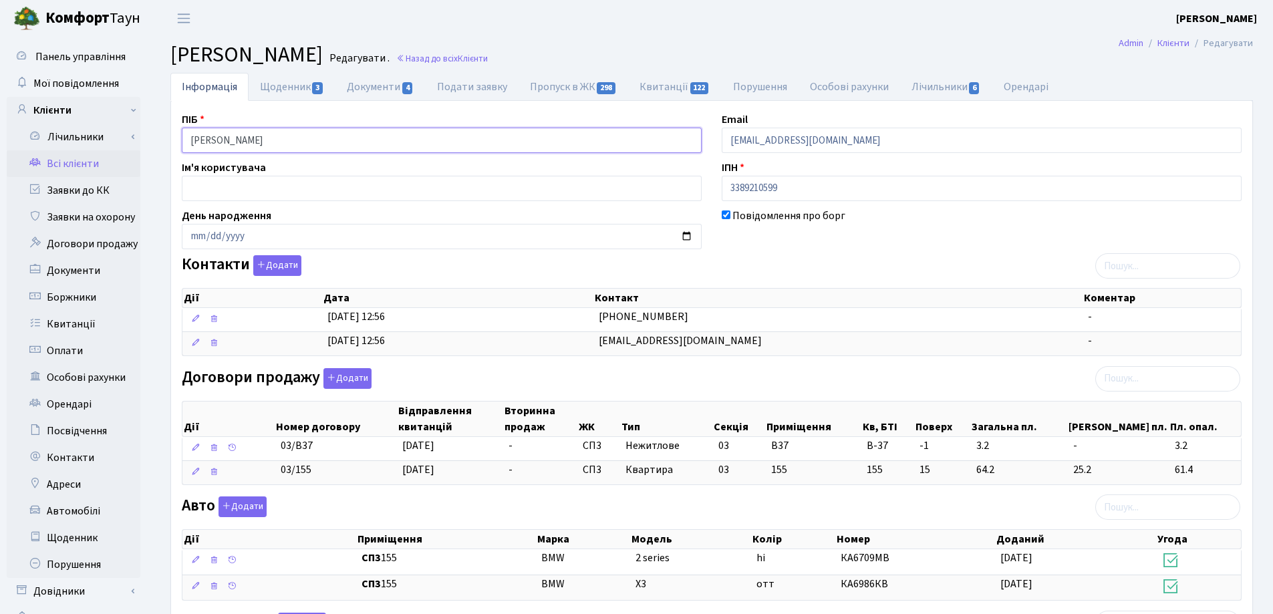
drag, startPoint x: 353, startPoint y: 142, endPoint x: 204, endPoint y: 131, distance: 148.7
click at [160, 131] on div "Інформація Щоденник 3 Документи 4 Подати заявку Пропуск в ЖК 298 Квитанції 122 …" at bounding box center [711, 527] width 1102 height 909
click at [873, 7] on header "Комфорт Таун Лоскутова В. С. Мій обліковий запис Вийти" at bounding box center [636, 18] width 1273 height 37
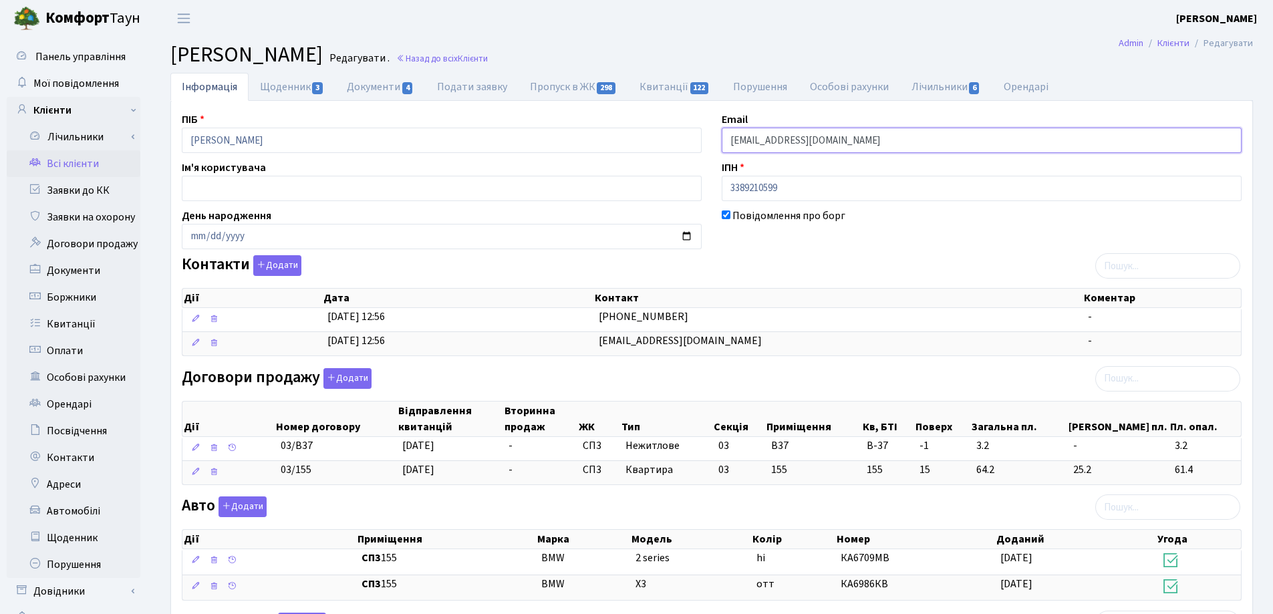
drag, startPoint x: 888, startPoint y: 142, endPoint x: 713, endPoint y: 140, distance: 174.4
click at [713, 140] on div "Email mark.mischenko333@gmail.com" at bounding box center [981, 132] width 540 height 41
click at [655, 89] on link "Квитанції 122" at bounding box center [674, 86] width 93 height 27
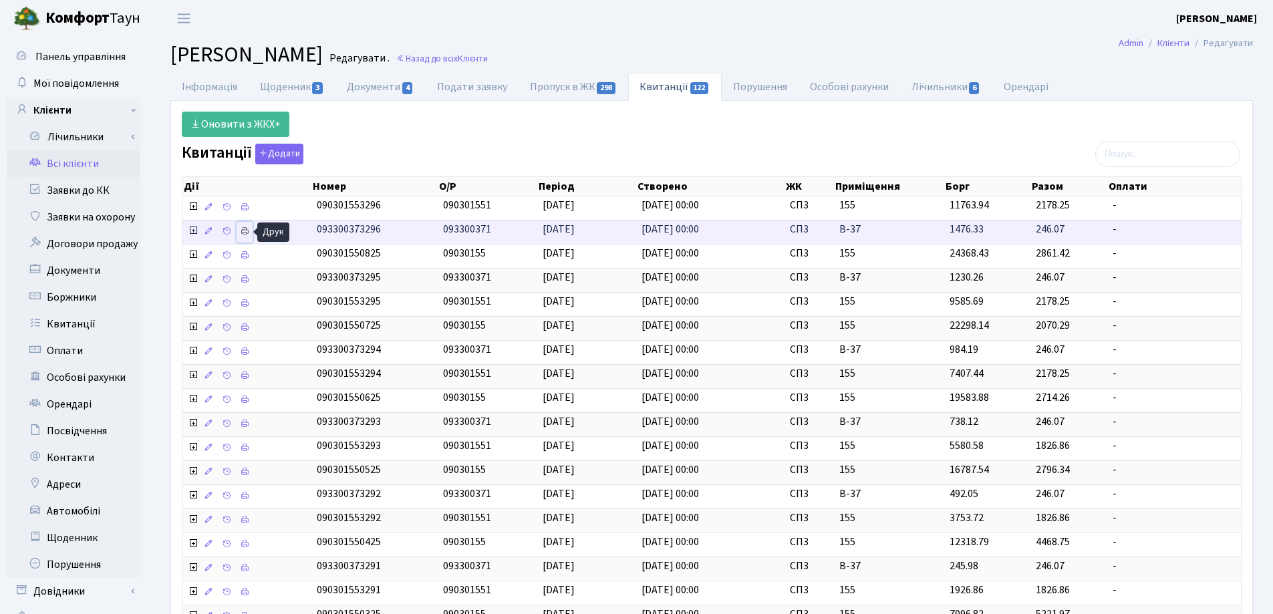
click at [246, 230] on icon at bounding box center [244, 230] width 9 height 9
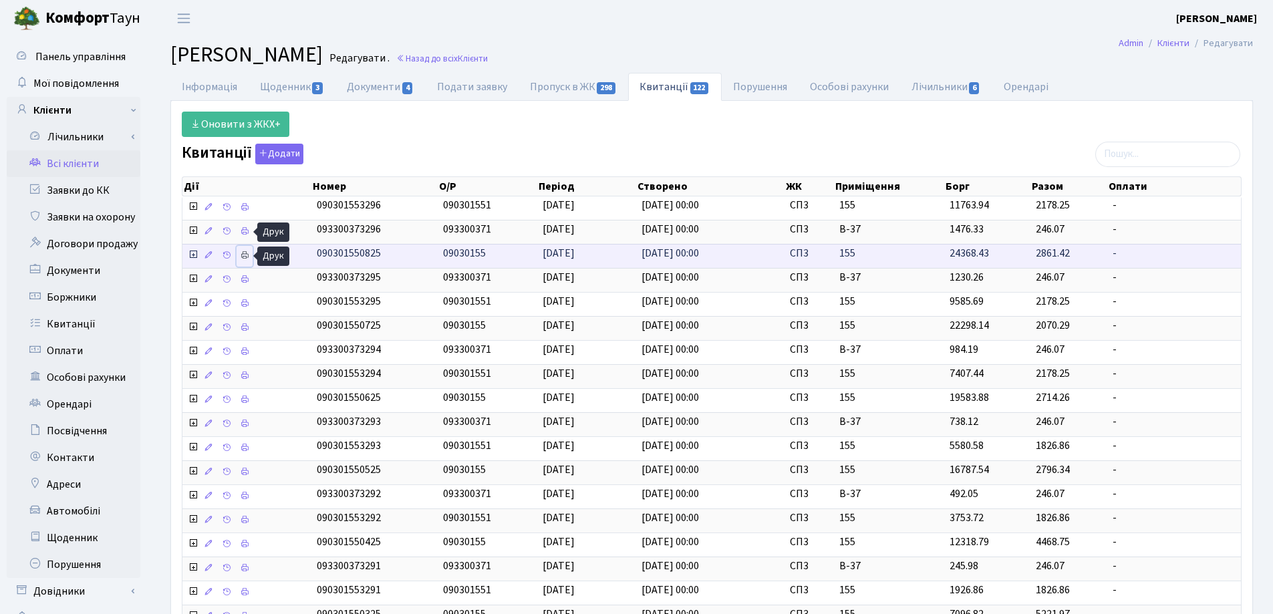
click at [244, 258] on icon at bounding box center [244, 255] width 9 height 9
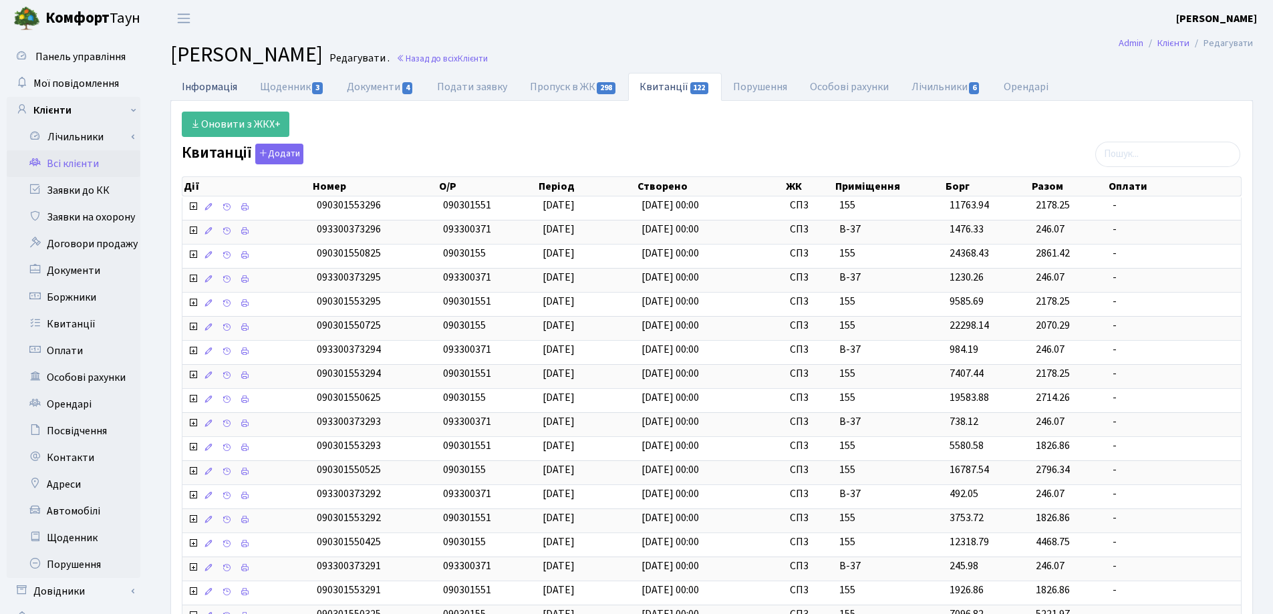
click at [197, 82] on link "Інформація" at bounding box center [209, 86] width 78 height 27
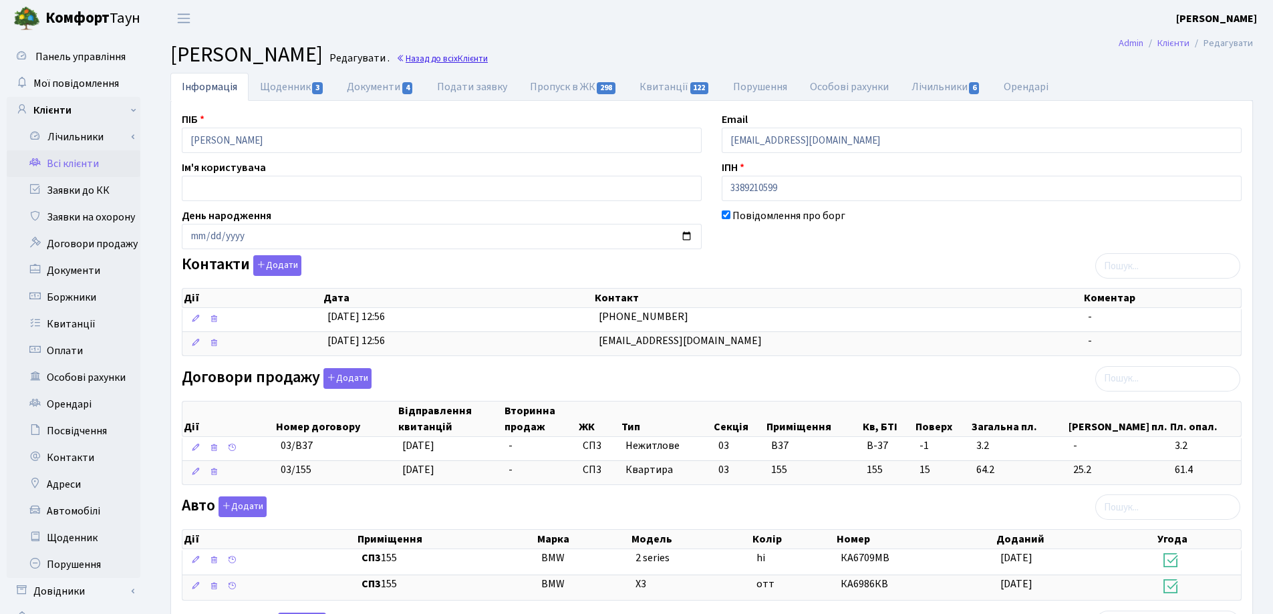
click at [488, 55] on link "Назад до всіх Клієнти" at bounding box center [442, 58] width 92 height 13
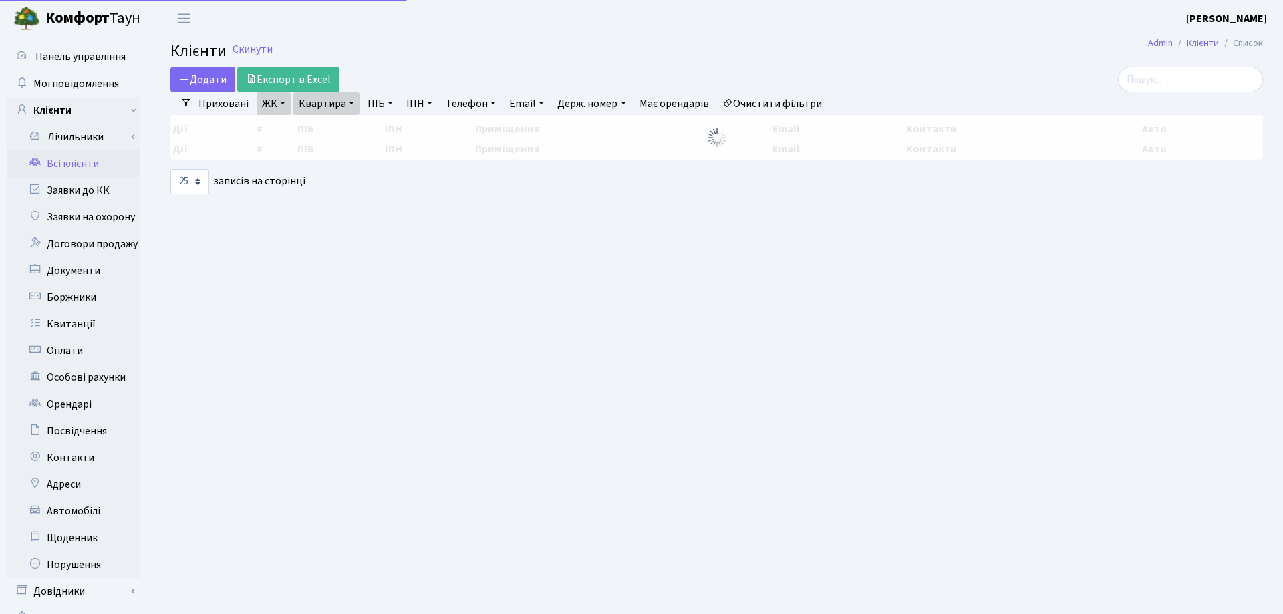
select select "25"
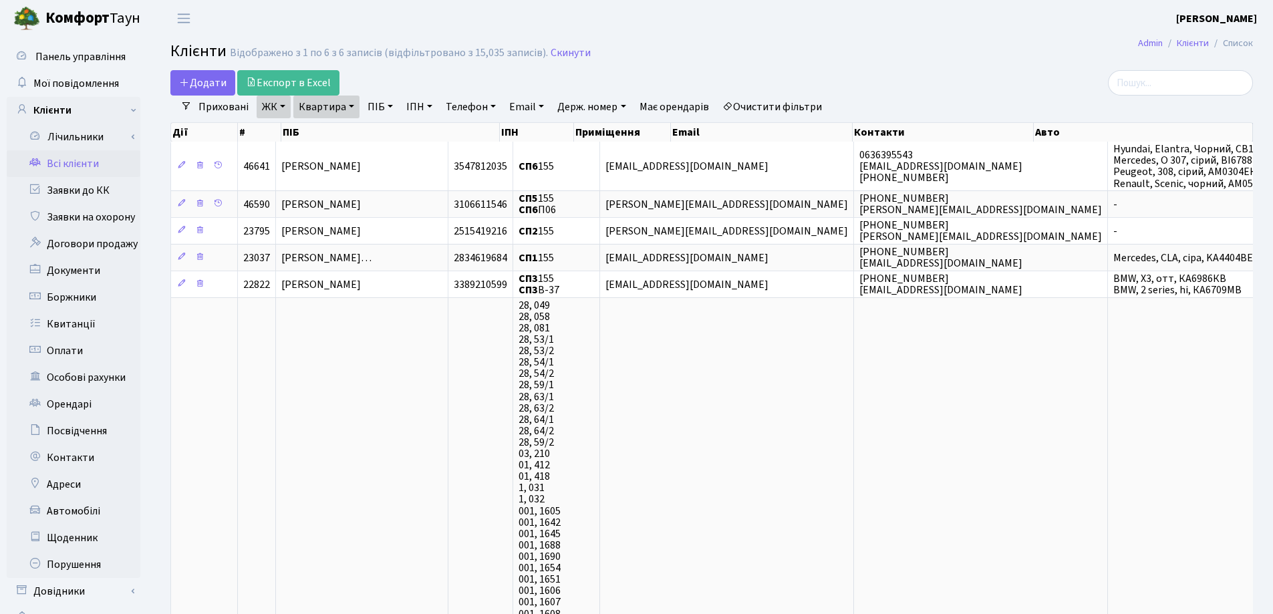
click at [352, 102] on link "Квартира" at bounding box center [326, 107] width 66 height 23
click at [359, 128] on input "155" at bounding box center [333, 132] width 78 height 25
type input "1"
type input "160"
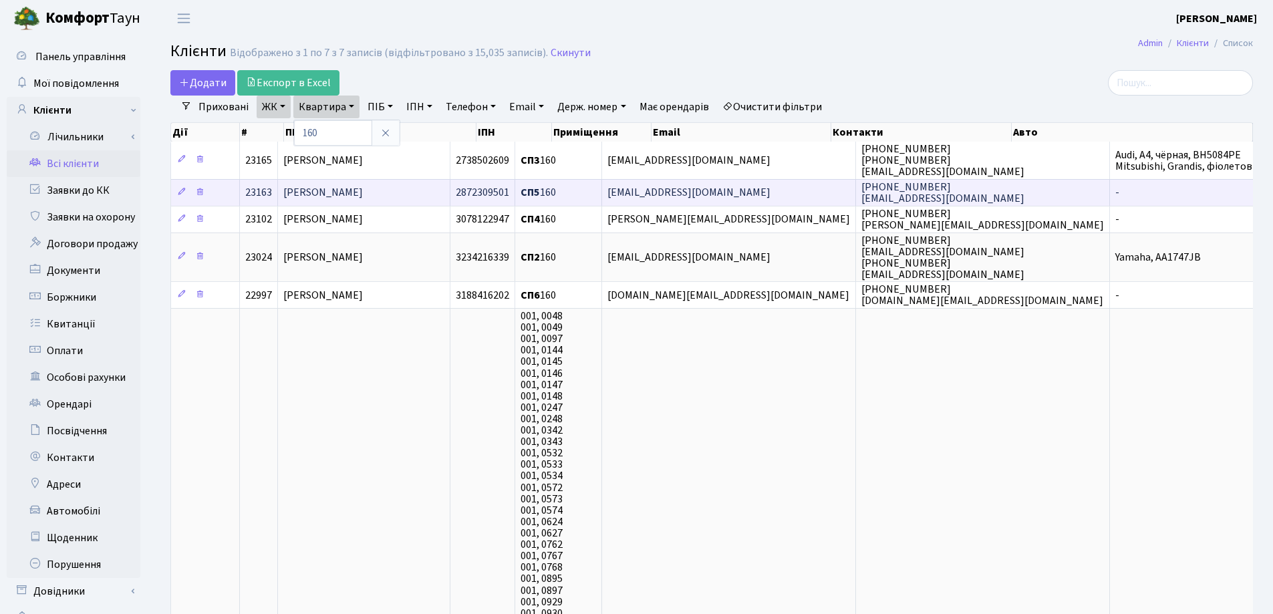
click at [363, 195] on span "[PERSON_NAME]" at bounding box center [322, 193] width 79 height 15
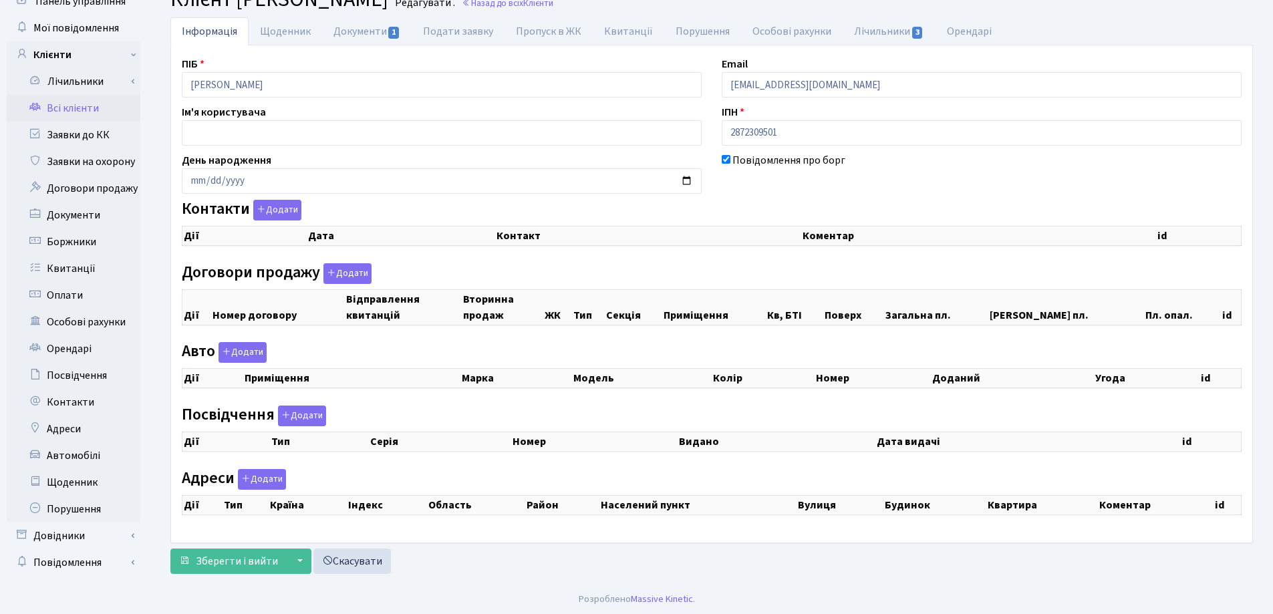
checkbox input "true"
select select "25"
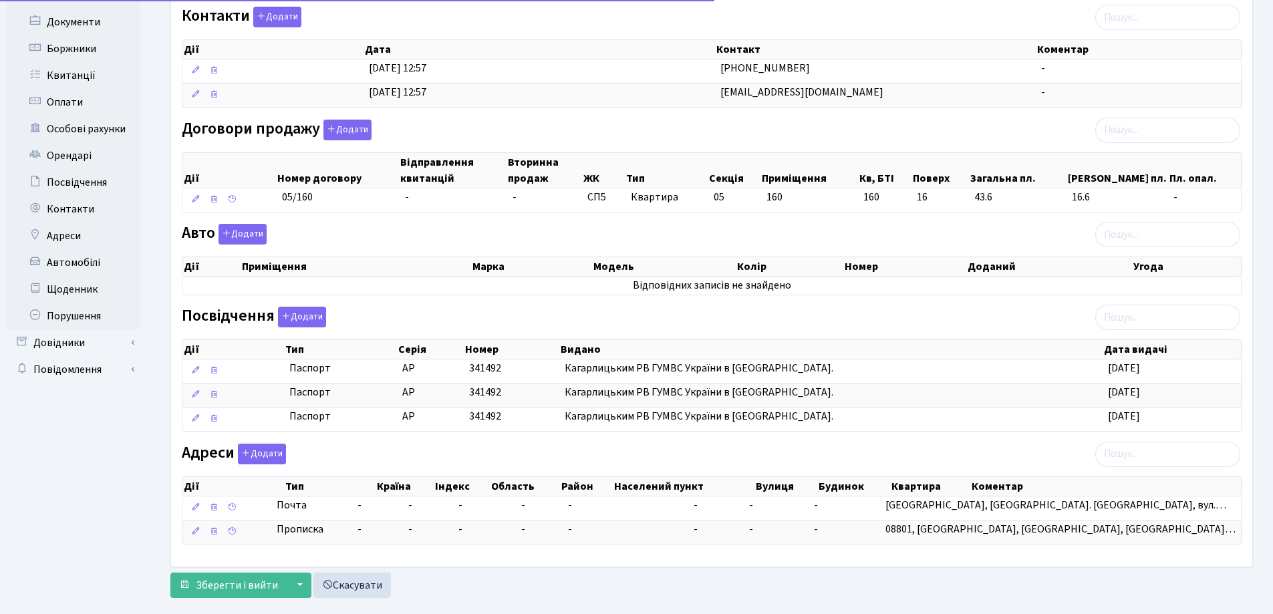
scroll to position [256, 0]
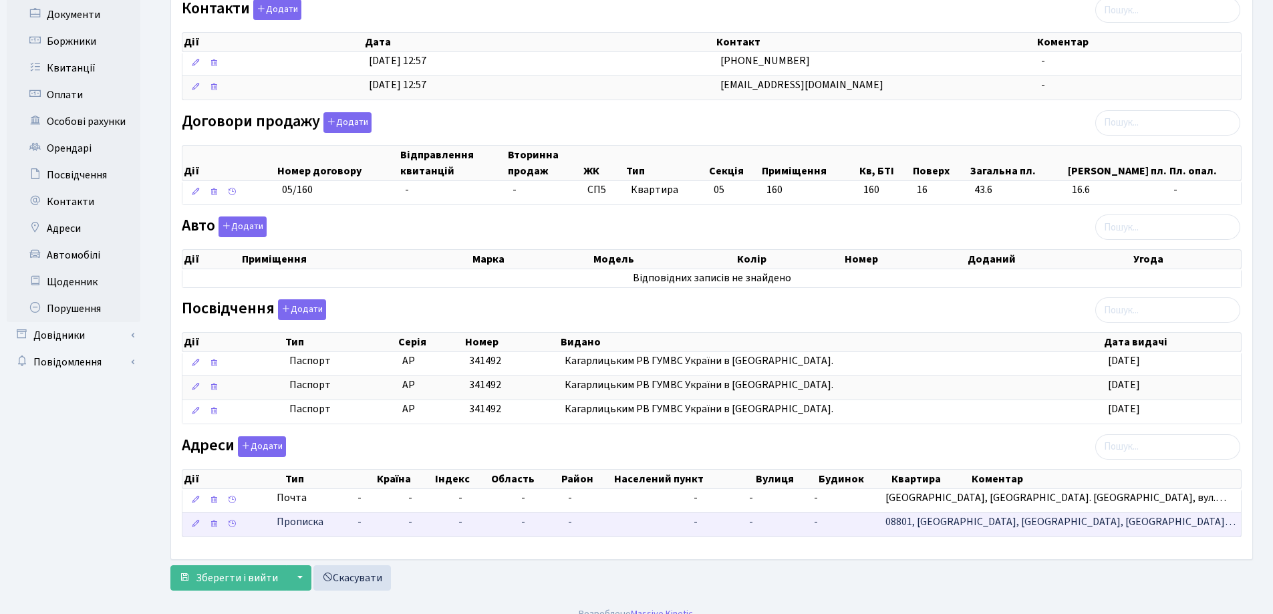
click at [403, 524] on td "-" at bounding box center [377, 524] width 51 height 24
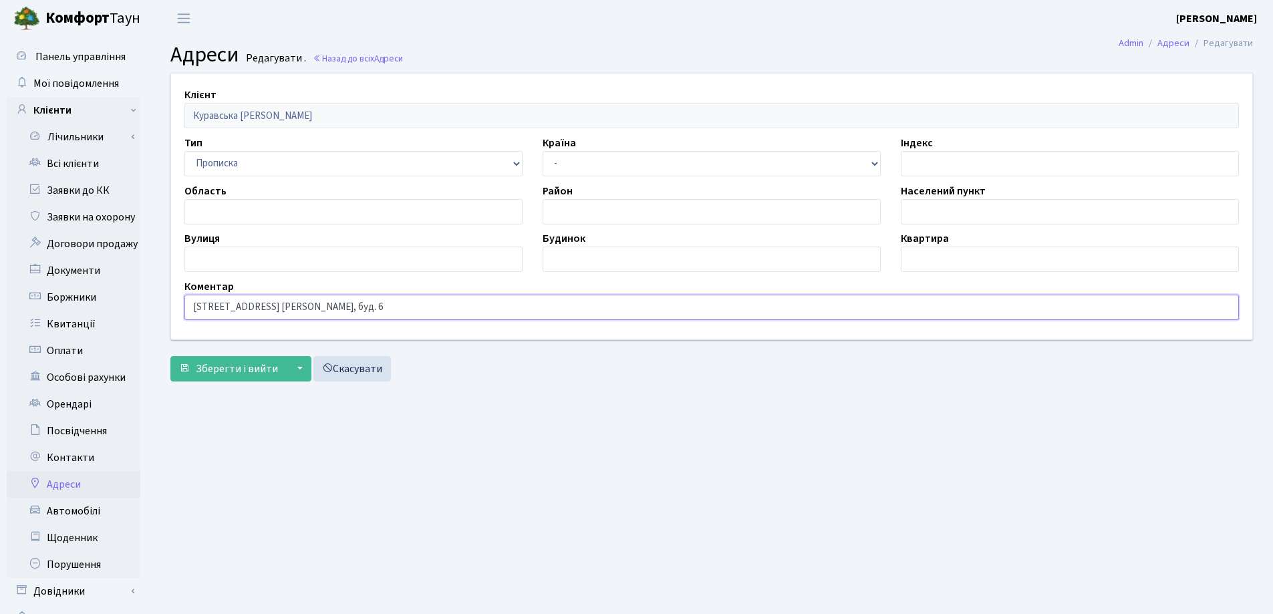
click at [438, 303] on input "[STREET_ADDRESS] [PERSON_NAME], буд. 6" at bounding box center [711, 307] width 1054 height 25
type input "[STREET_ADDRESS] [GEOGRAPHIC_DATA], [DEMOGRAPHIC_DATA]. 6"
click at [238, 363] on span "Зберегти і вийти" at bounding box center [237, 368] width 82 height 15
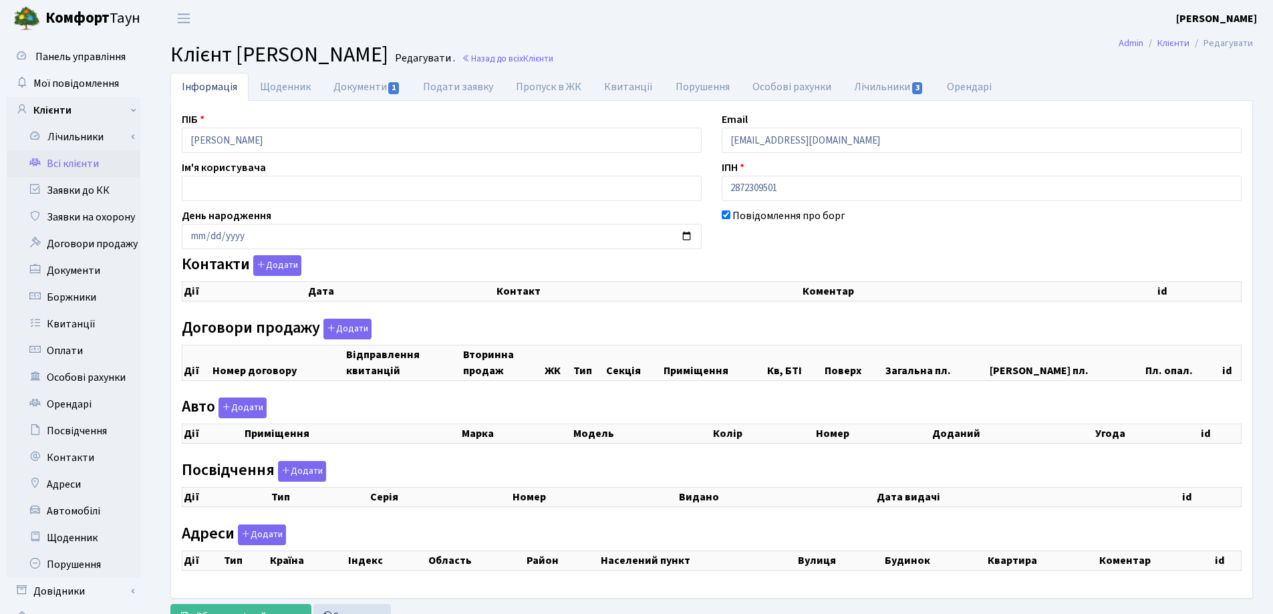
checkbox input "true"
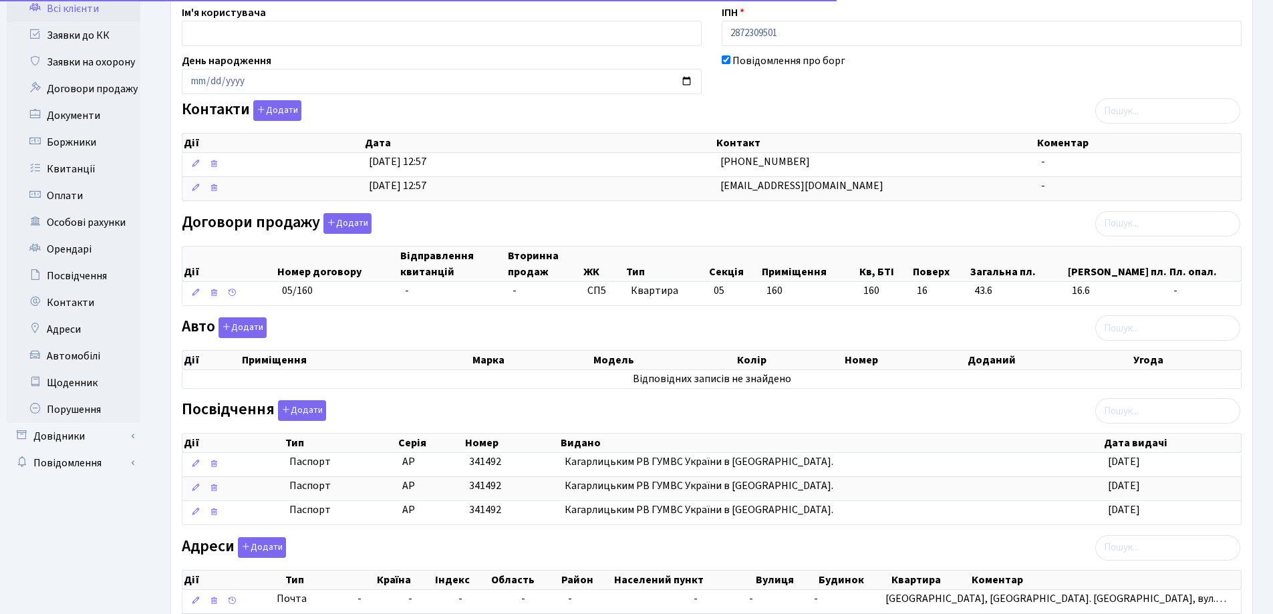
scroll to position [258, 0]
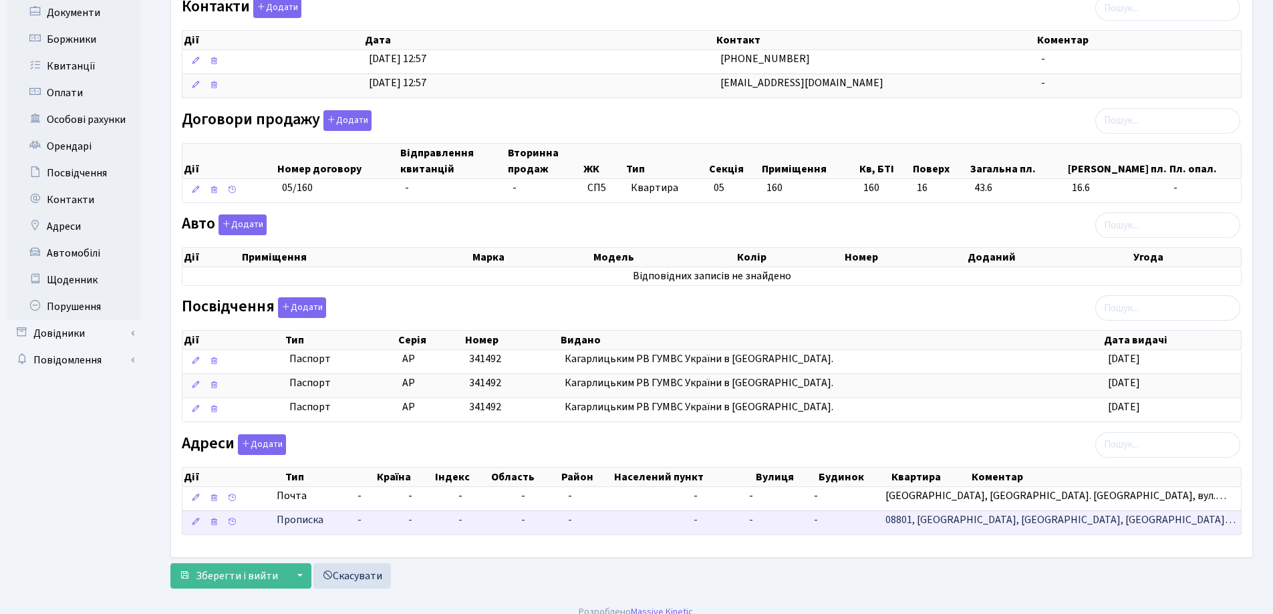
click at [453, 529] on td "-" at bounding box center [428, 522] width 50 height 24
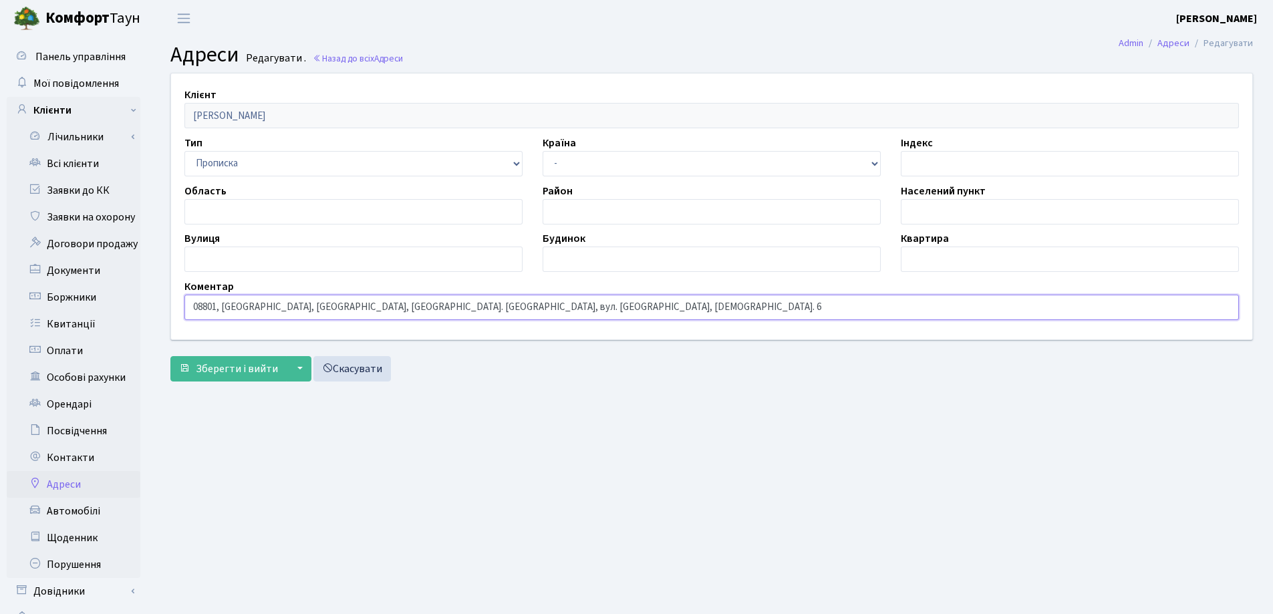
click at [427, 307] on input "08801, Україна, Київська обл., м. Миронівка, вул. Тиха, буд. 6" at bounding box center [711, 307] width 1054 height 25
click at [492, 309] on input "08801, Україна, Київська обл., м. Миронівка, вул. Паркова, буд. 6" at bounding box center [711, 307] width 1054 height 25
type input "08801, Україна, Київська обл., м. Миронівка, вул. Паркова, буд. 3 кв 8"
click at [226, 363] on span "Зберегти і вийти" at bounding box center [237, 368] width 82 height 15
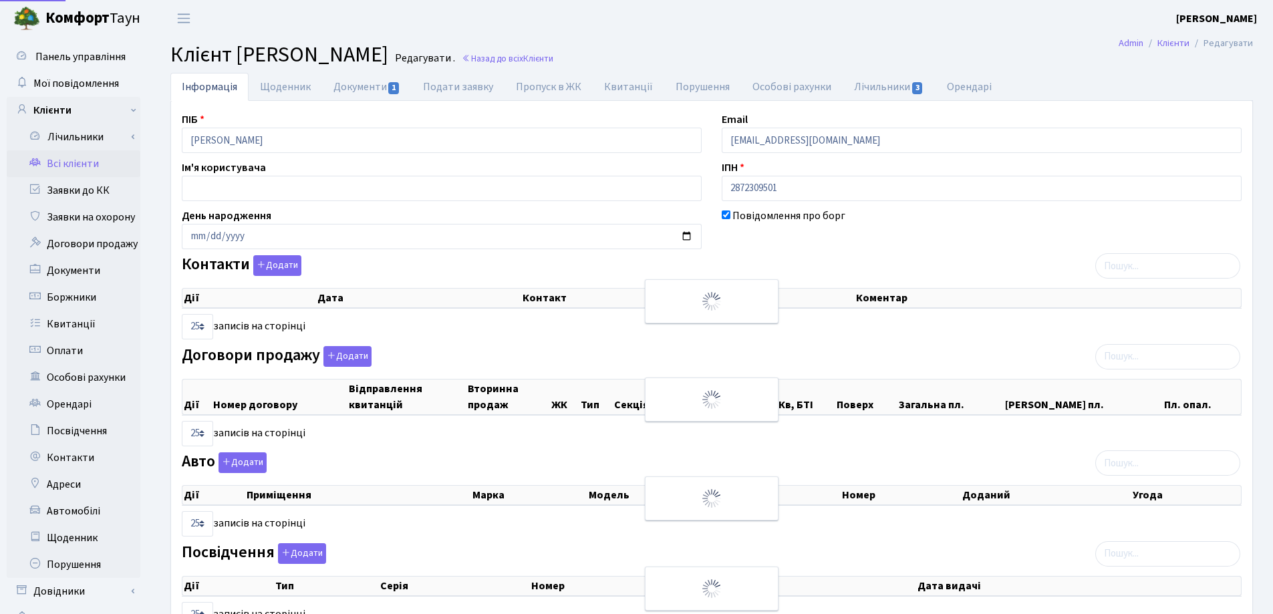
select select "25"
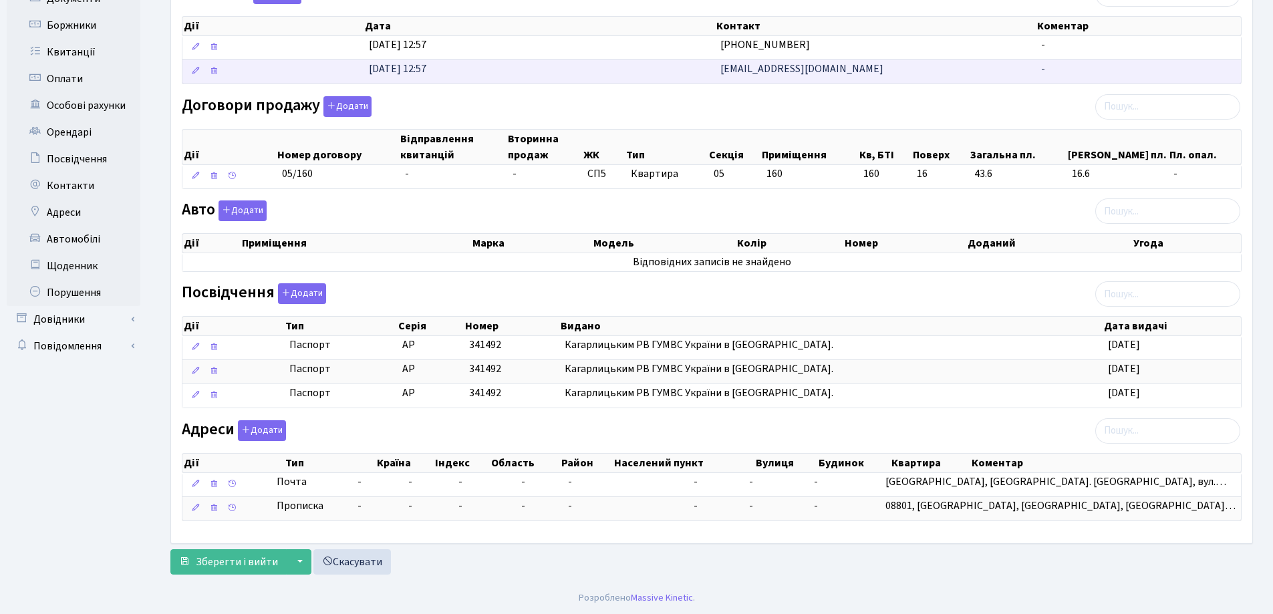
scroll to position [273, 0]
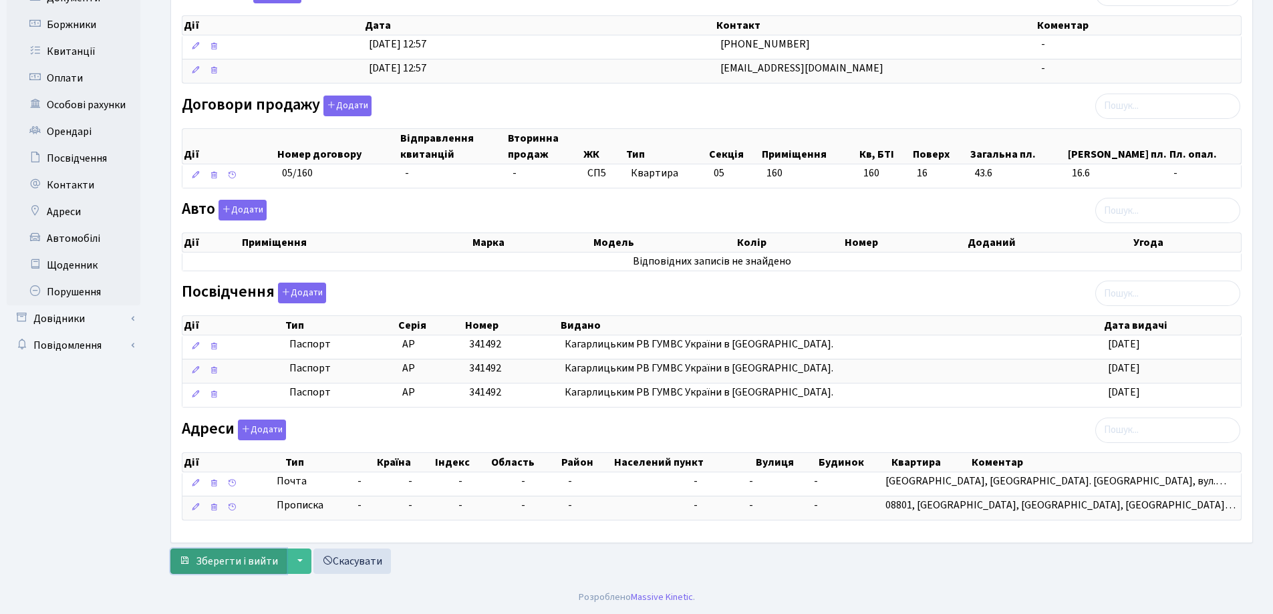
click at [228, 562] on span "Зберегти і вийти" at bounding box center [237, 561] width 82 height 15
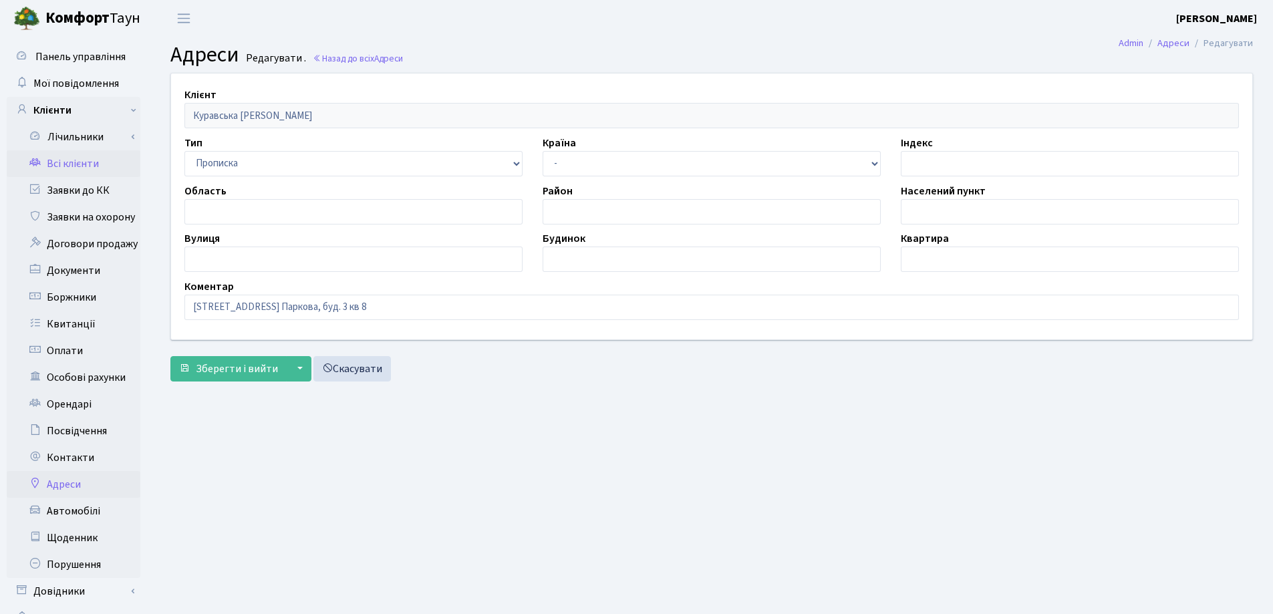
click at [89, 163] on link "Всі клієнти" at bounding box center [74, 163] width 134 height 27
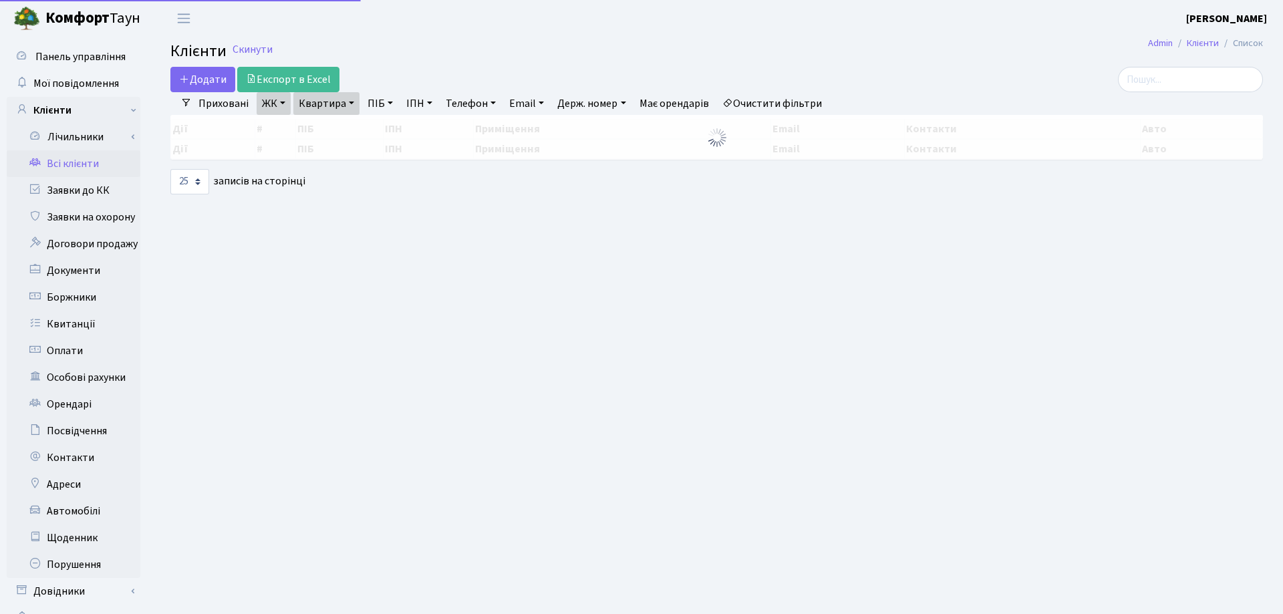
select select "25"
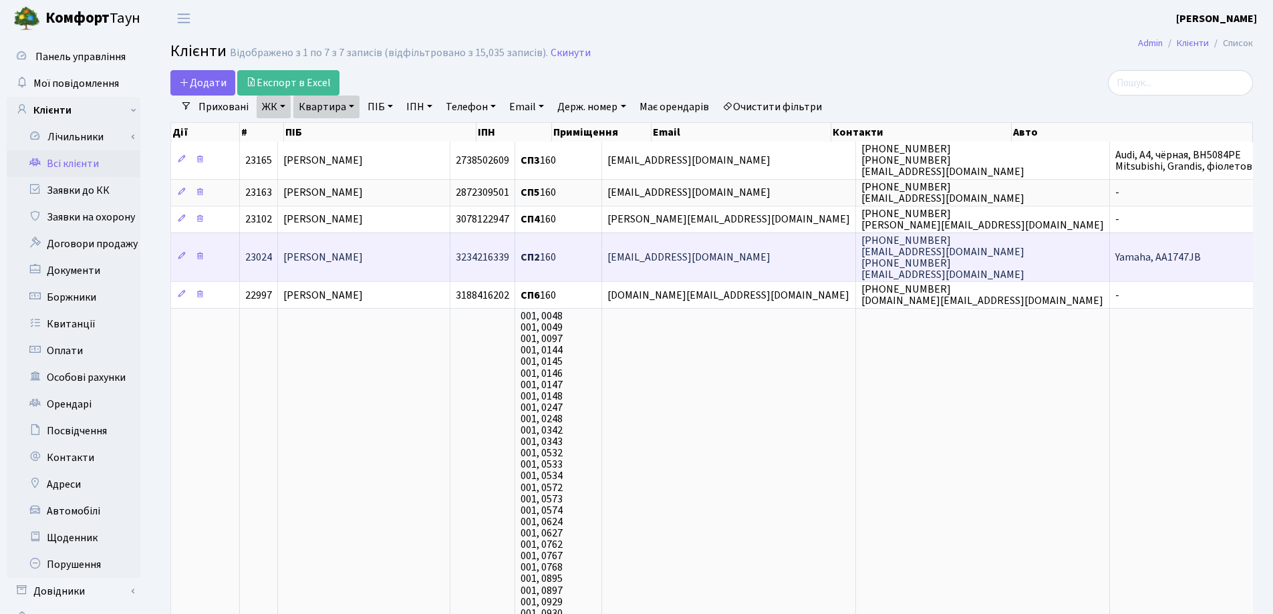
click at [423, 242] on td "[PERSON_NAME]" at bounding box center [364, 256] width 172 height 49
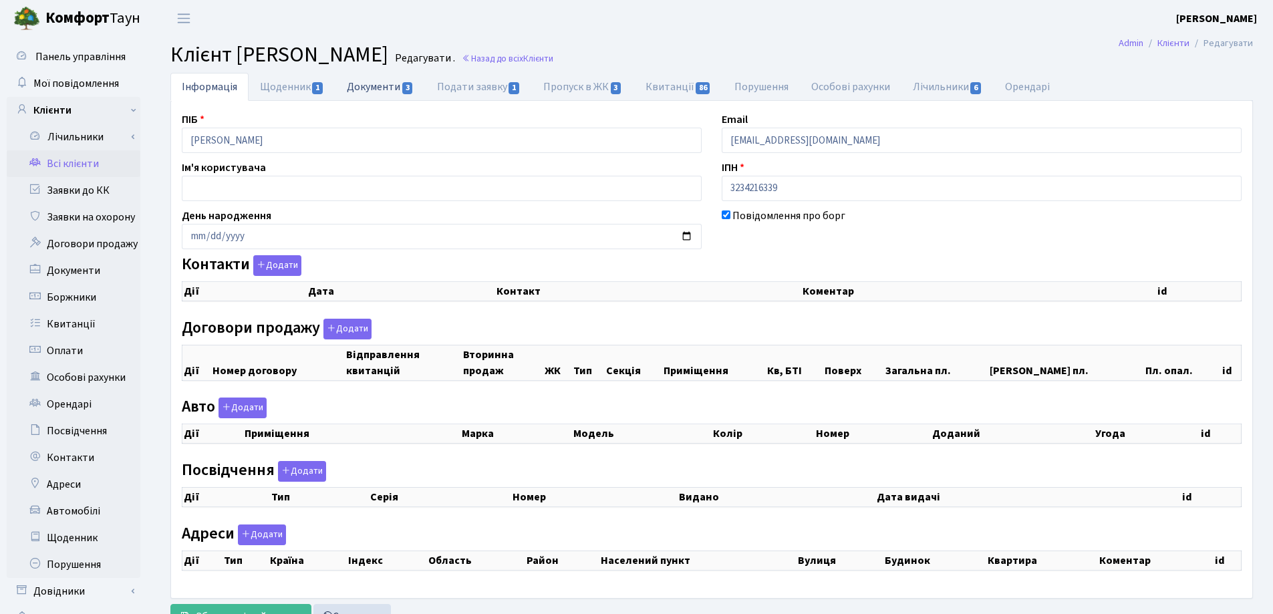
checkbox input "true"
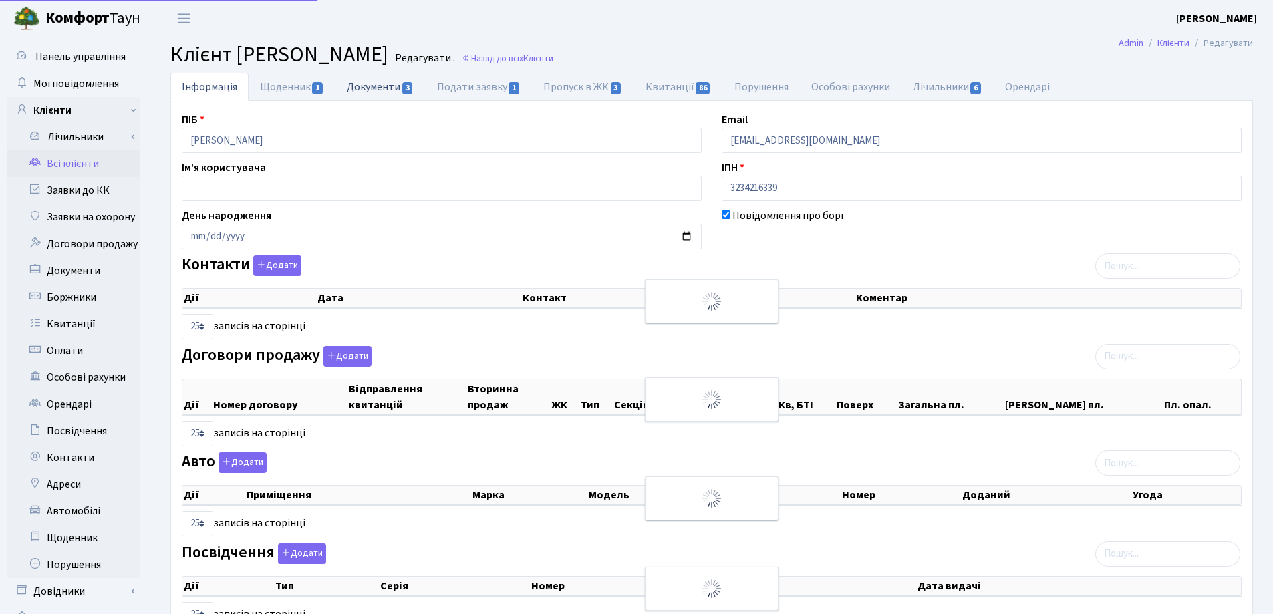
click at [377, 86] on link "Документи 3" at bounding box center [380, 86] width 90 height 27
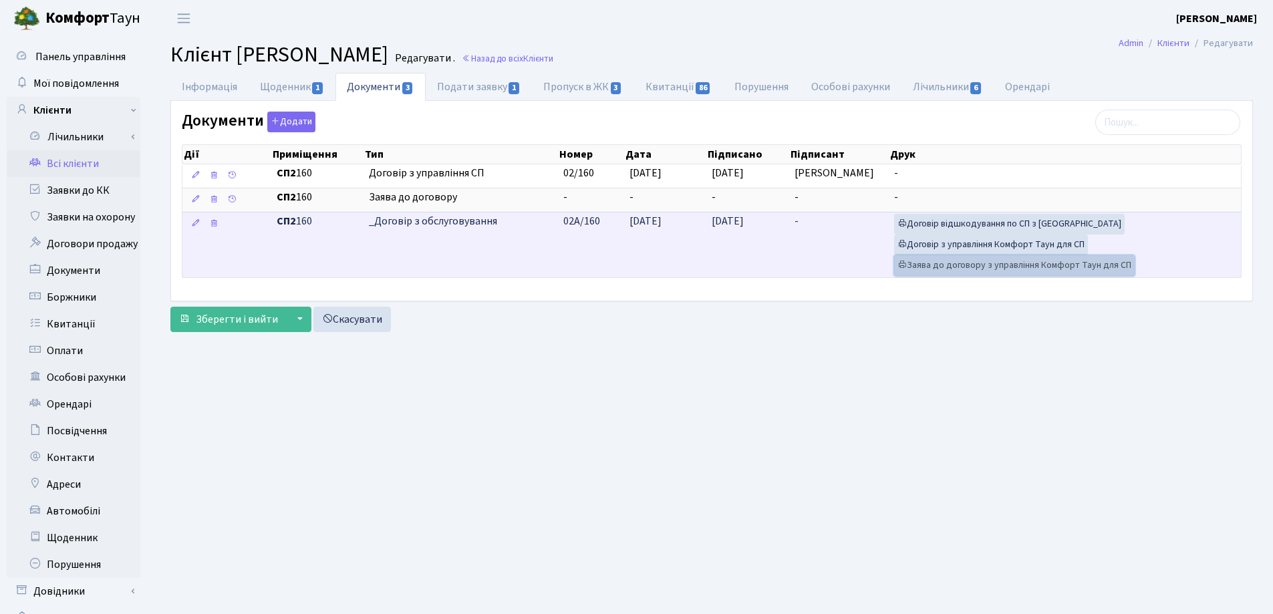
click at [929, 261] on link "Заява до договору з управління Комфорт Таун для СП" at bounding box center [1014, 265] width 240 height 21
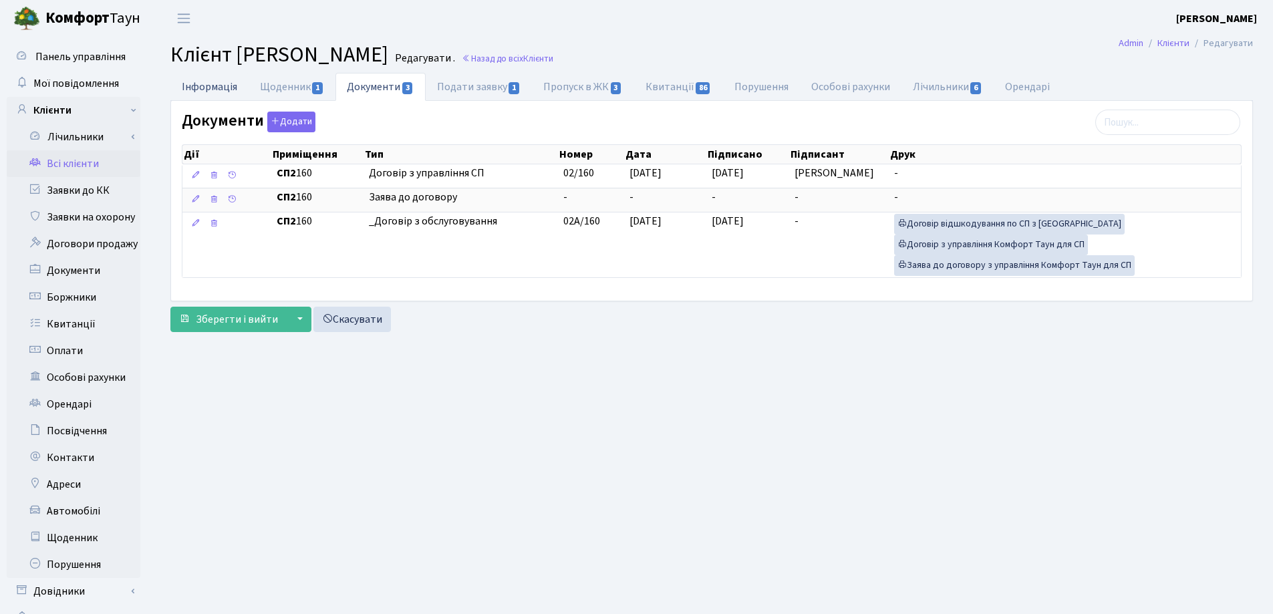
click at [195, 87] on link "Інформація" at bounding box center [209, 86] width 78 height 27
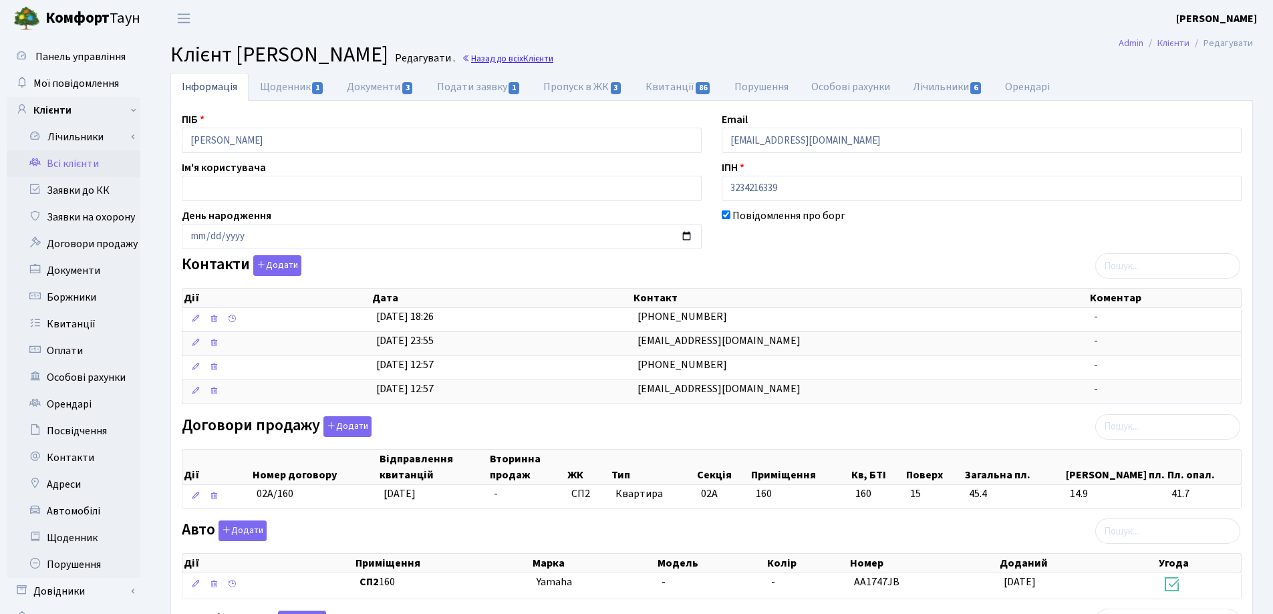
click at [553, 59] on link "Назад до всіх Клієнти" at bounding box center [508, 58] width 92 height 13
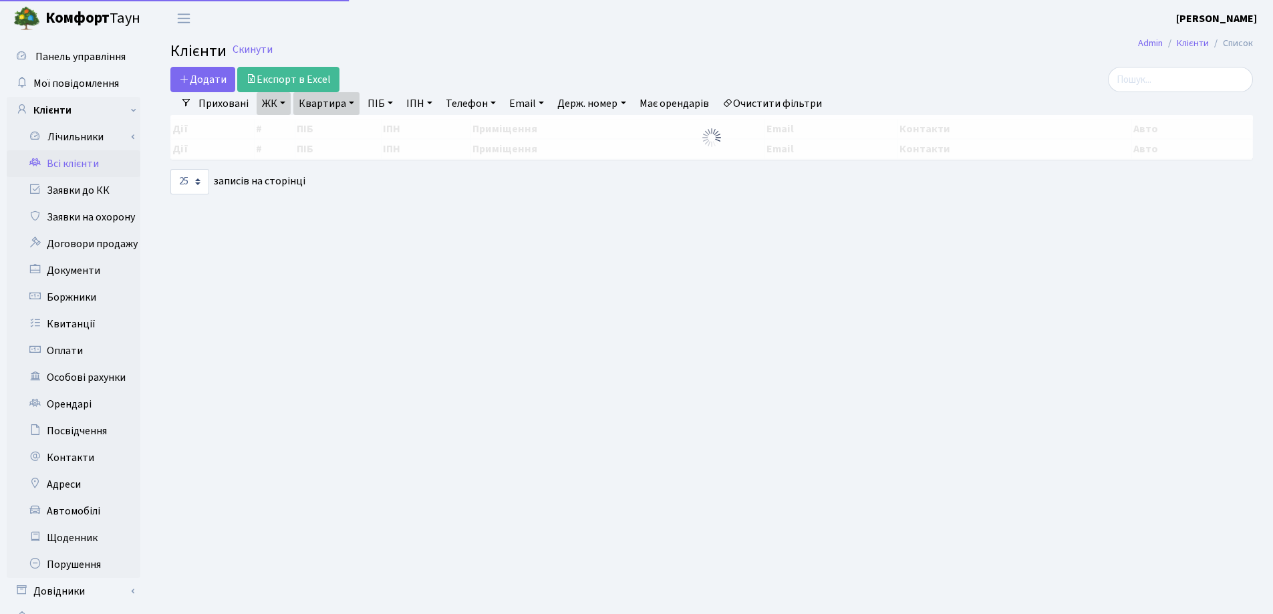
select select "25"
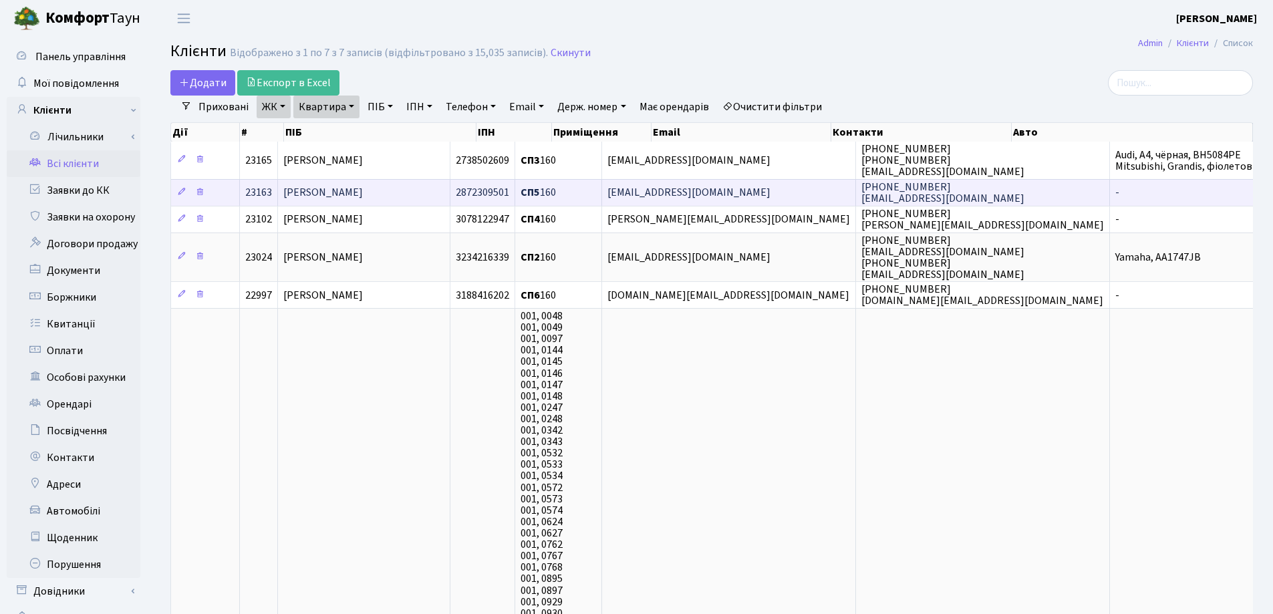
click at [363, 192] on span "[PERSON_NAME]" at bounding box center [322, 193] width 79 height 15
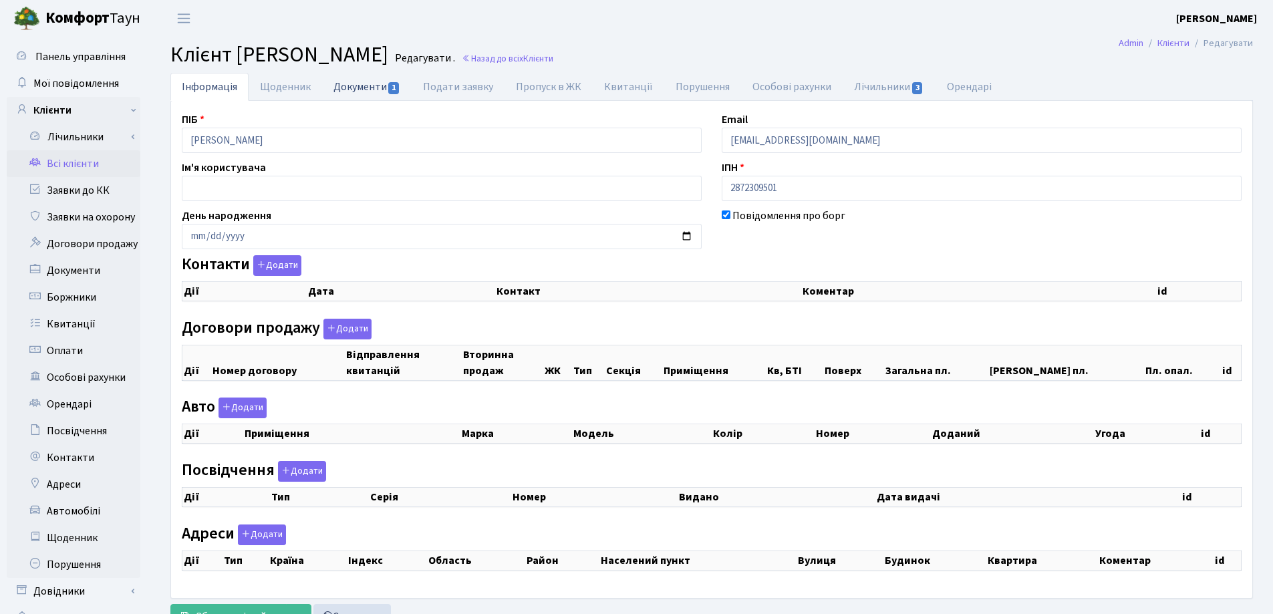
click at [355, 84] on link "Документи 1" at bounding box center [367, 86] width 90 height 27
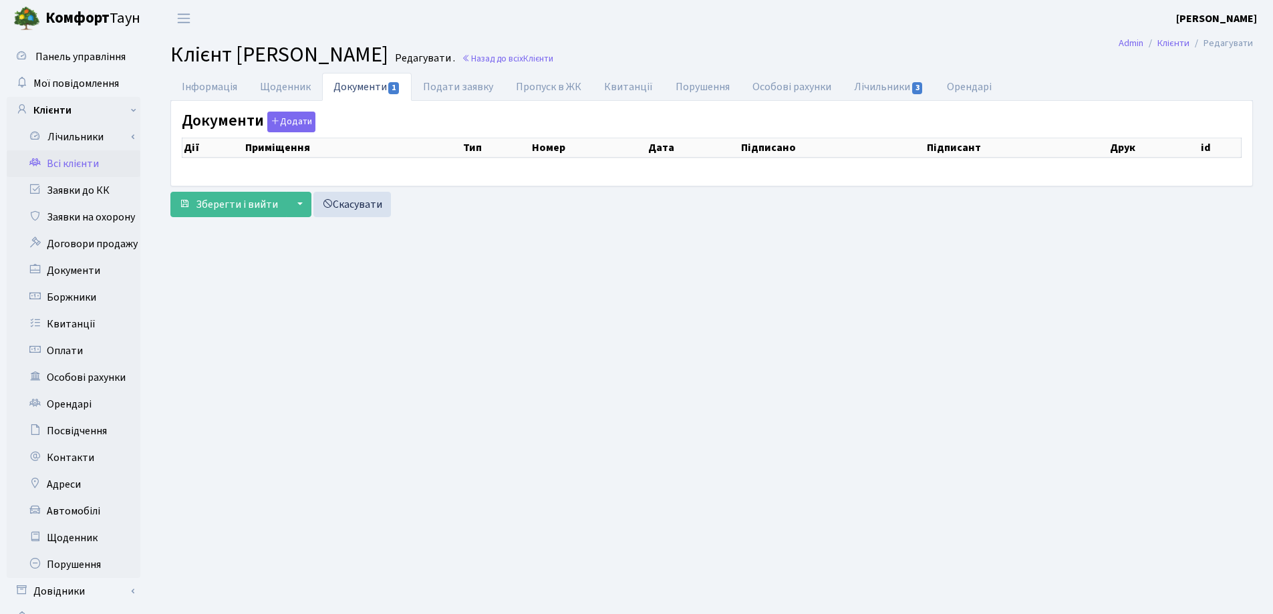
select select "25"
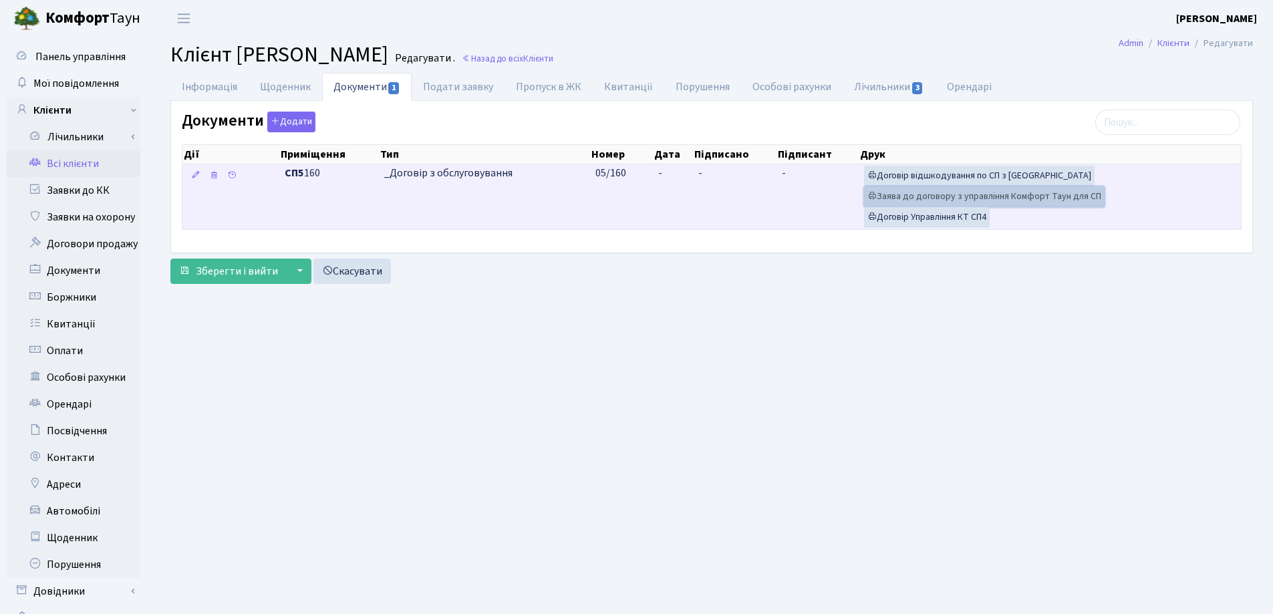
click at [919, 195] on link "Заява до договору з управління Комфорт Таун для СП" at bounding box center [984, 196] width 240 height 21
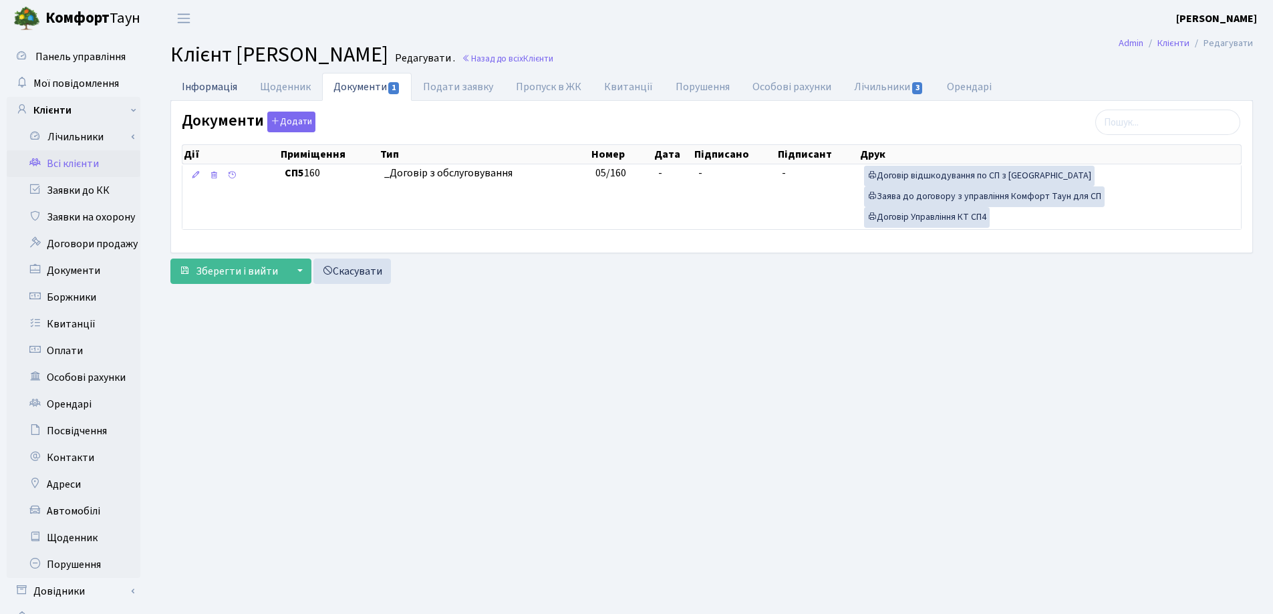
click at [200, 84] on link "Інформація" at bounding box center [209, 86] width 78 height 27
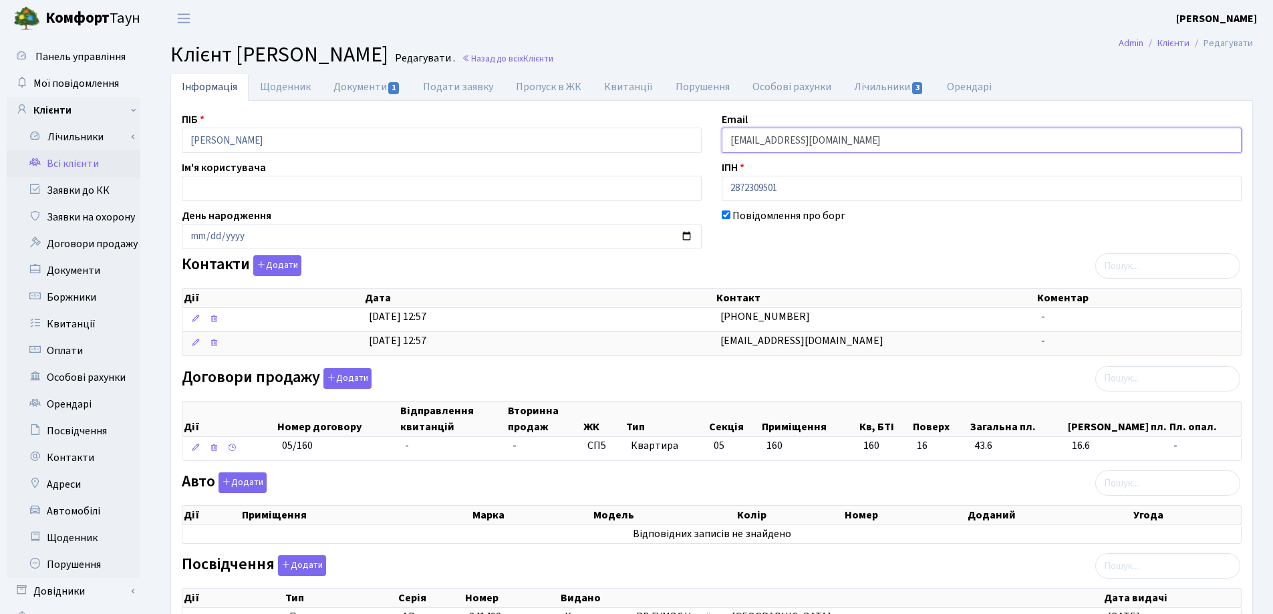
click at [825, 137] on input "kbh38@ukr.net" at bounding box center [981, 140] width 520 height 25
type input "k"
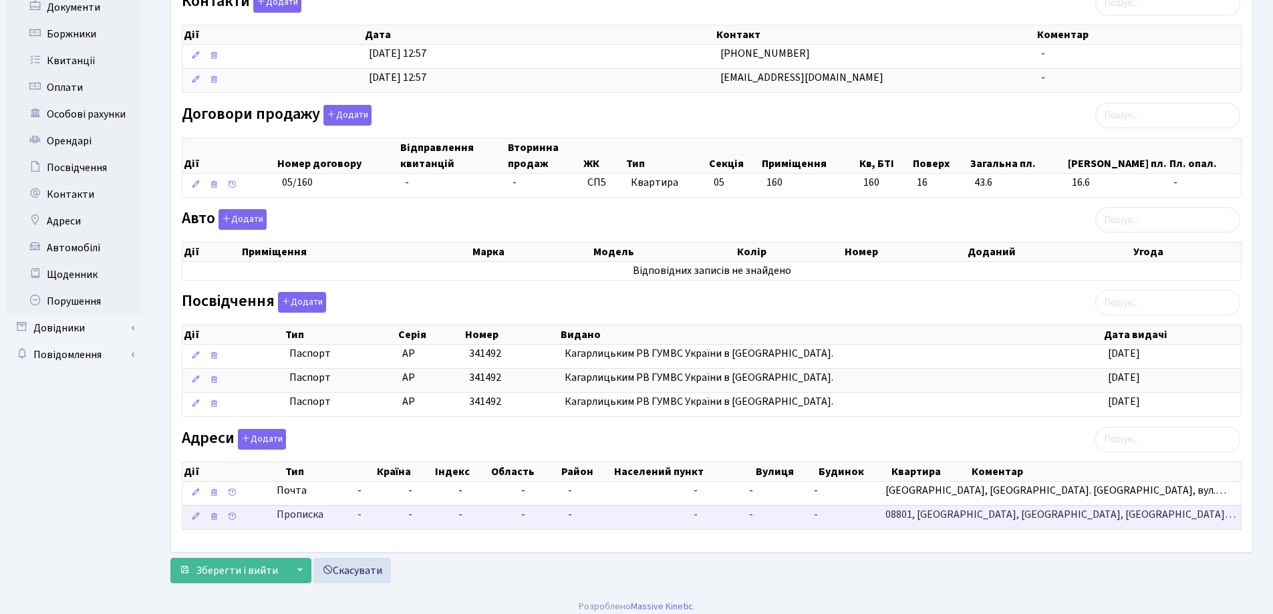
scroll to position [273, 0]
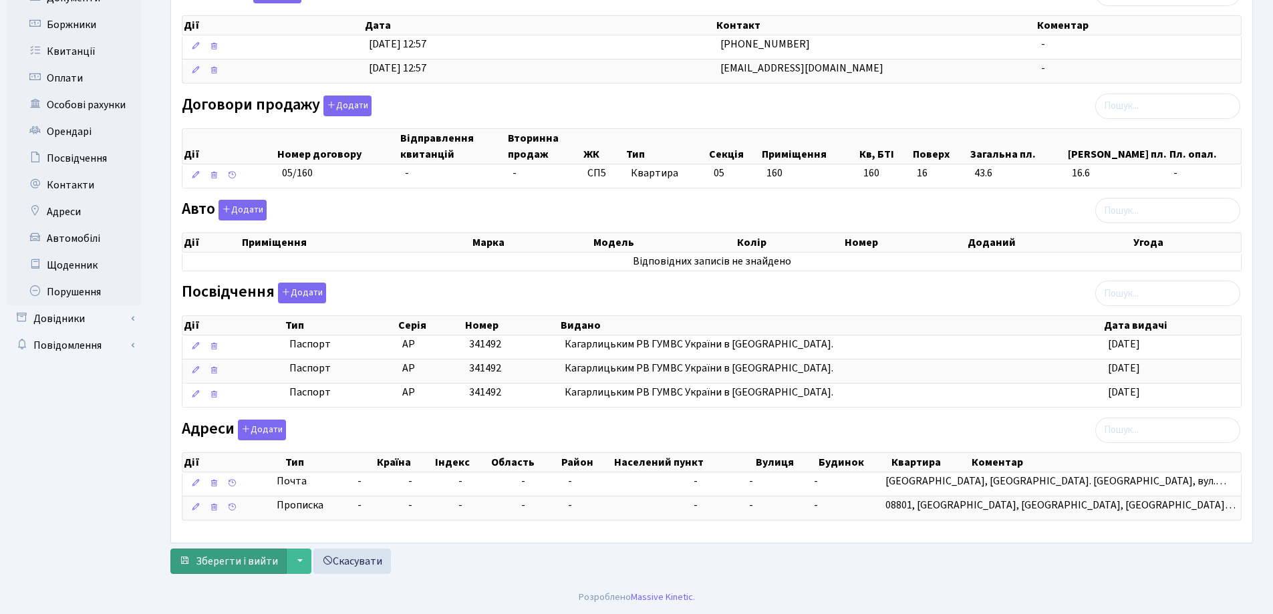
type input "ritikm2238@gmail.com"
click at [212, 561] on span "Зберегти і вийти" at bounding box center [237, 561] width 82 height 15
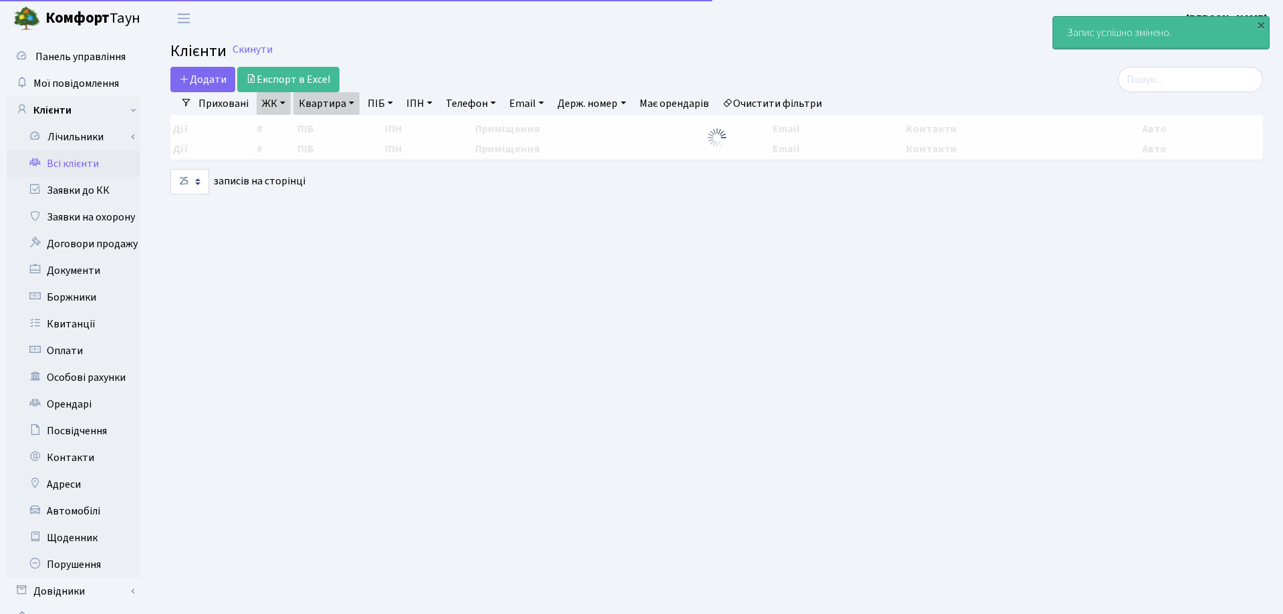
select select "25"
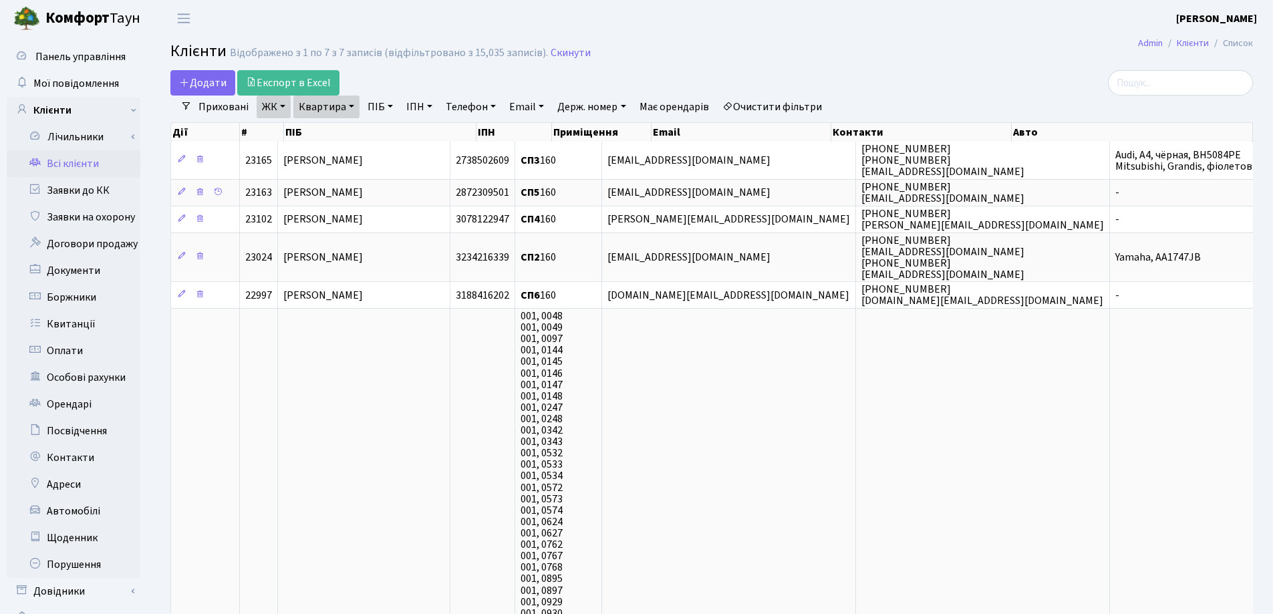
click at [351, 104] on link "Квартира" at bounding box center [326, 107] width 66 height 23
click at [389, 132] on icon at bounding box center [385, 133] width 11 height 11
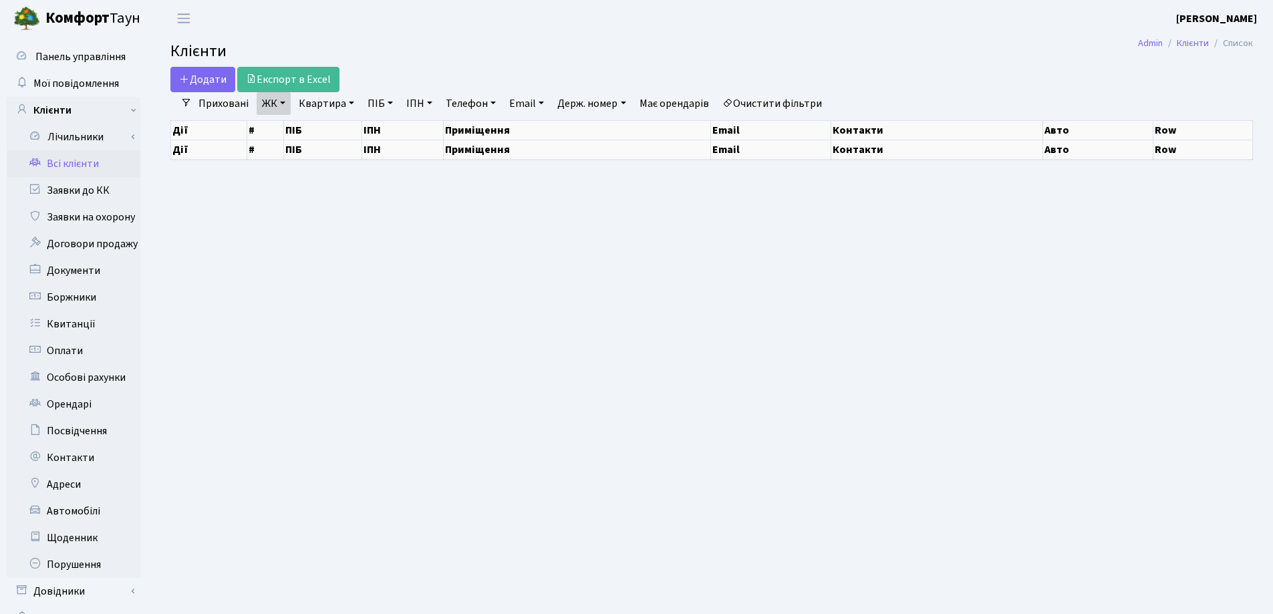
select select "25"
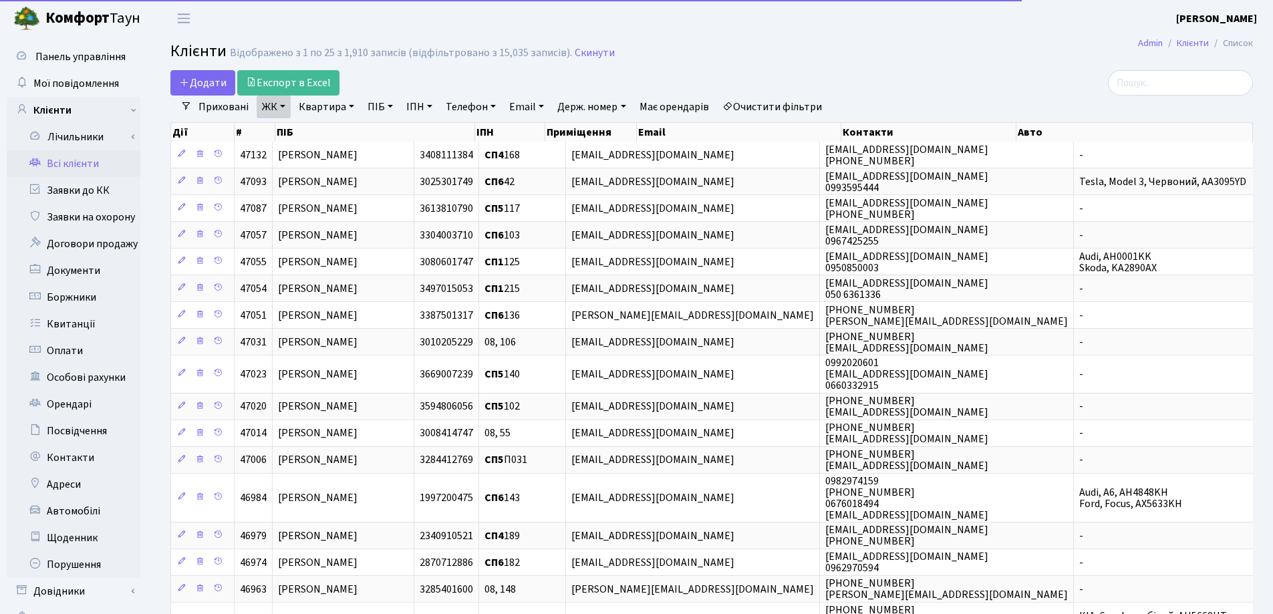
click at [351, 105] on link "Квартира" at bounding box center [326, 107] width 66 height 23
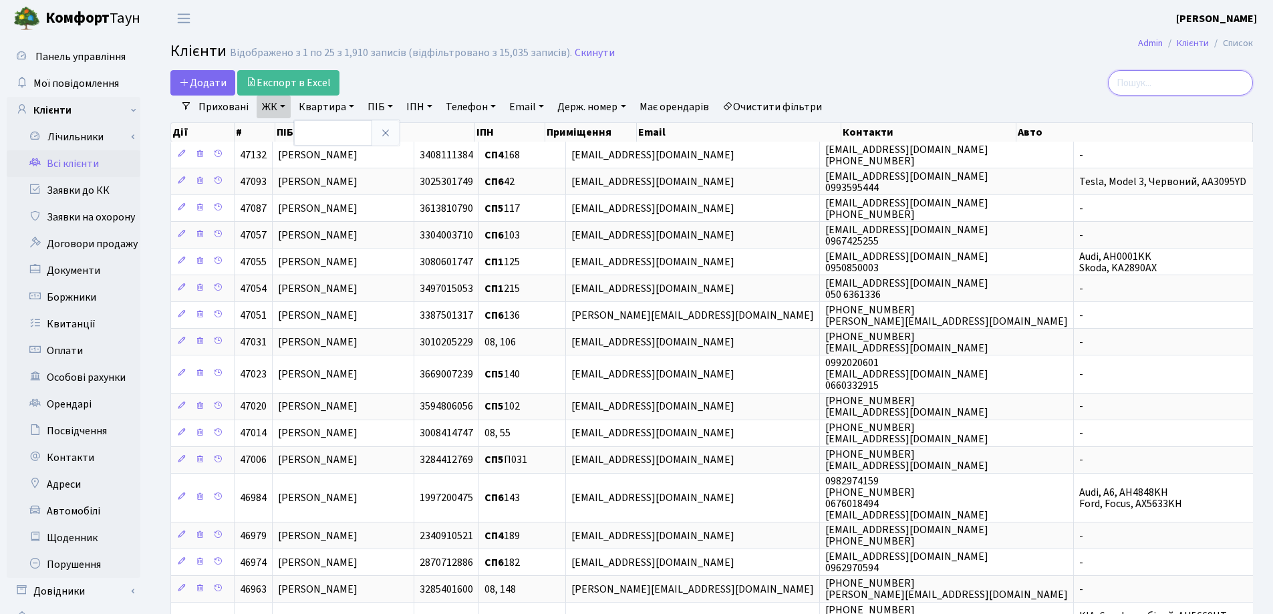
click at [1160, 80] on input "search" at bounding box center [1180, 82] width 145 height 25
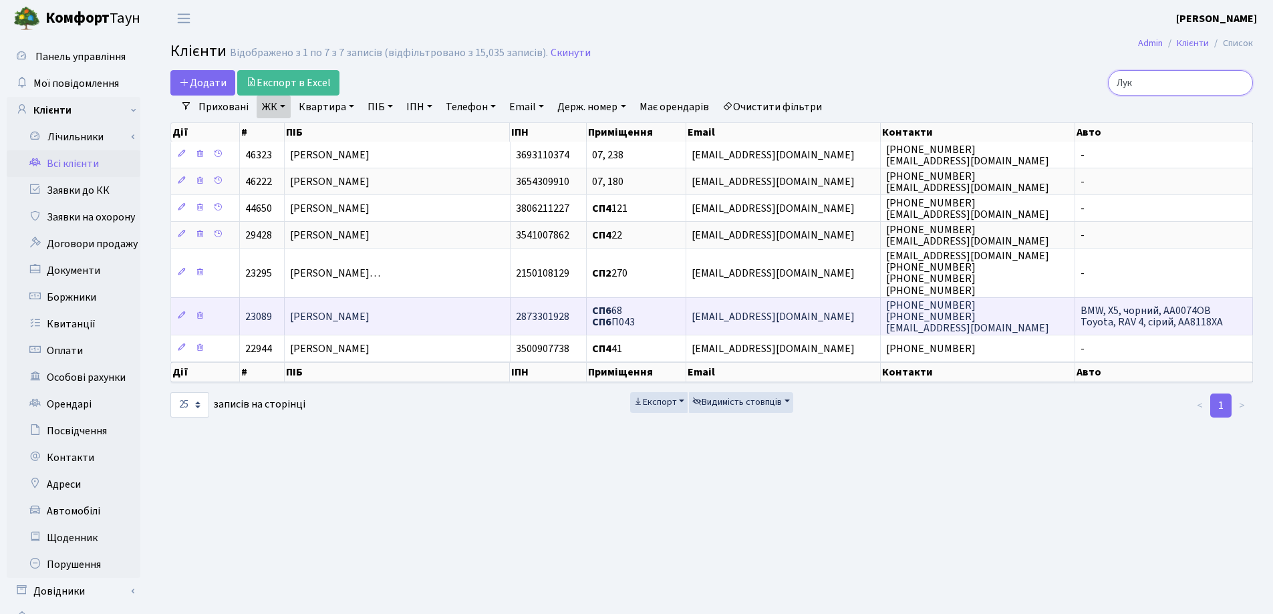
type input "Лук"
click at [358, 315] on span "[PERSON_NAME]" at bounding box center [329, 316] width 79 height 15
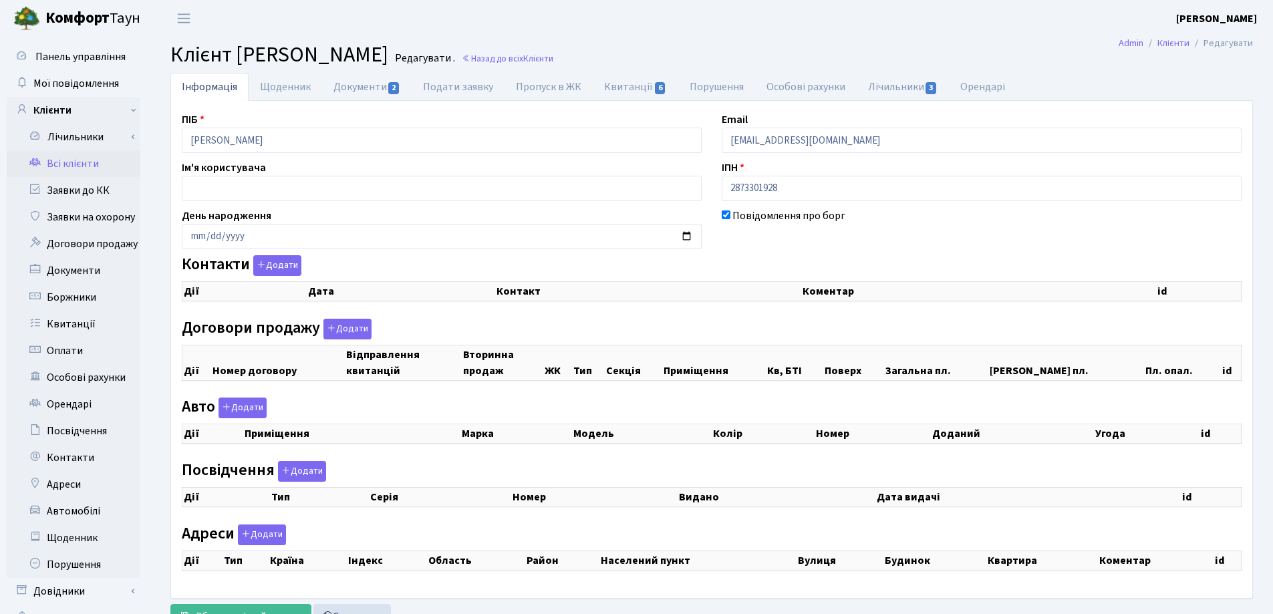
checkbox input "true"
select select "25"
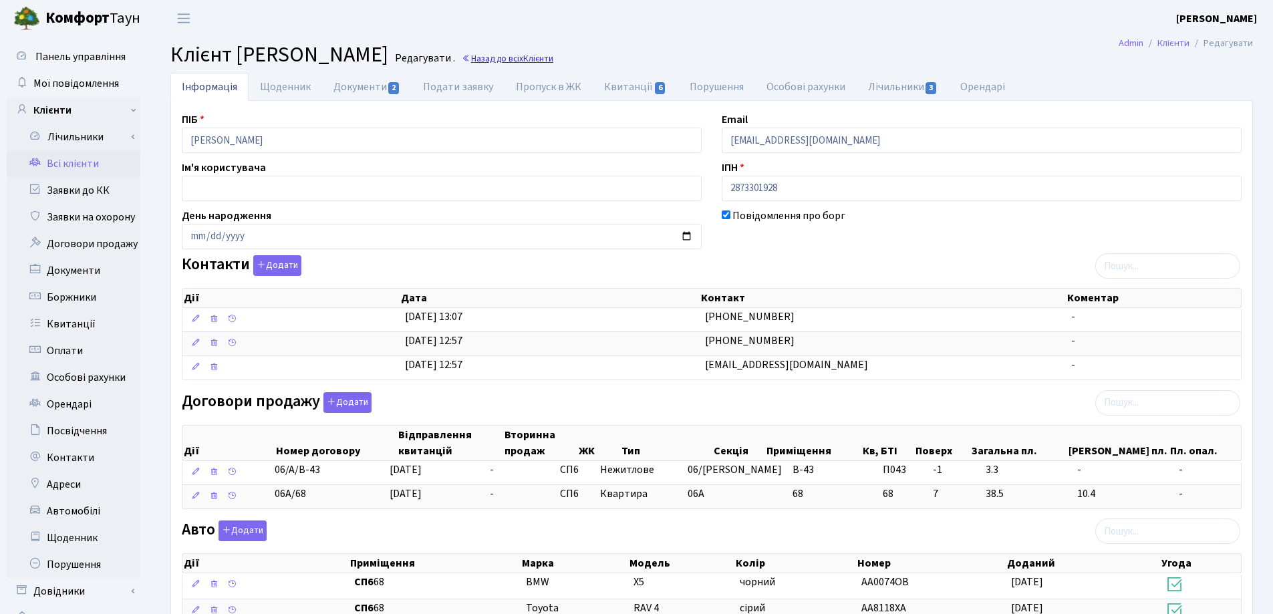
click at [553, 59] on link "Назад до всіх Клієнти" at bounding box center [508, 58] width 92 height 13
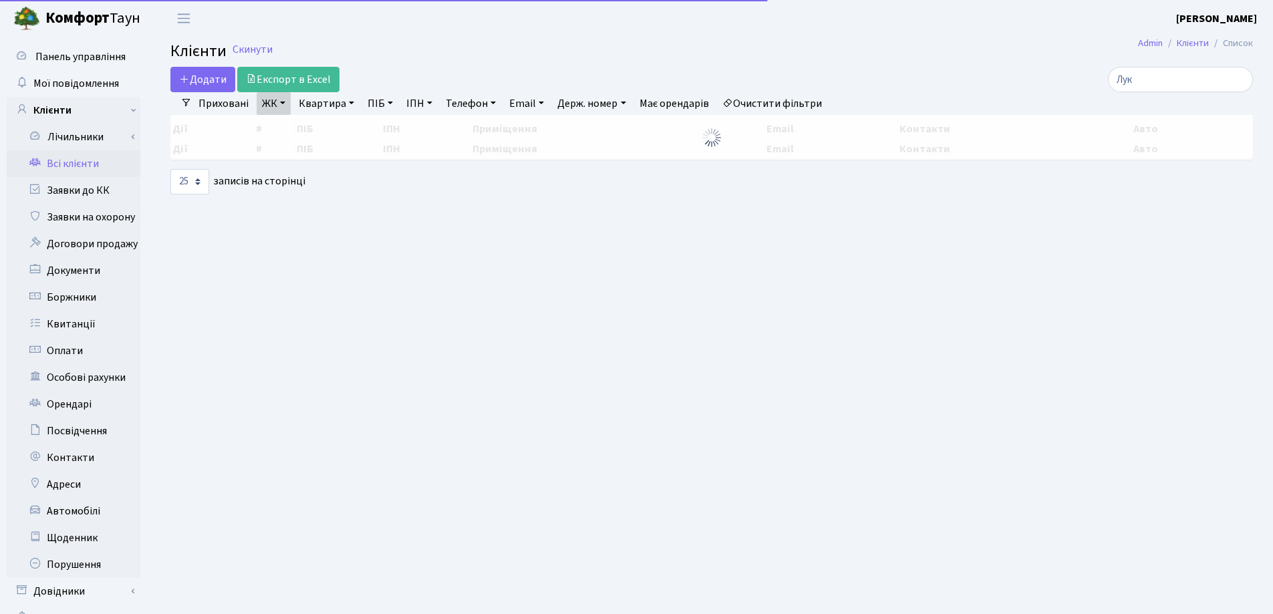
select select "25"
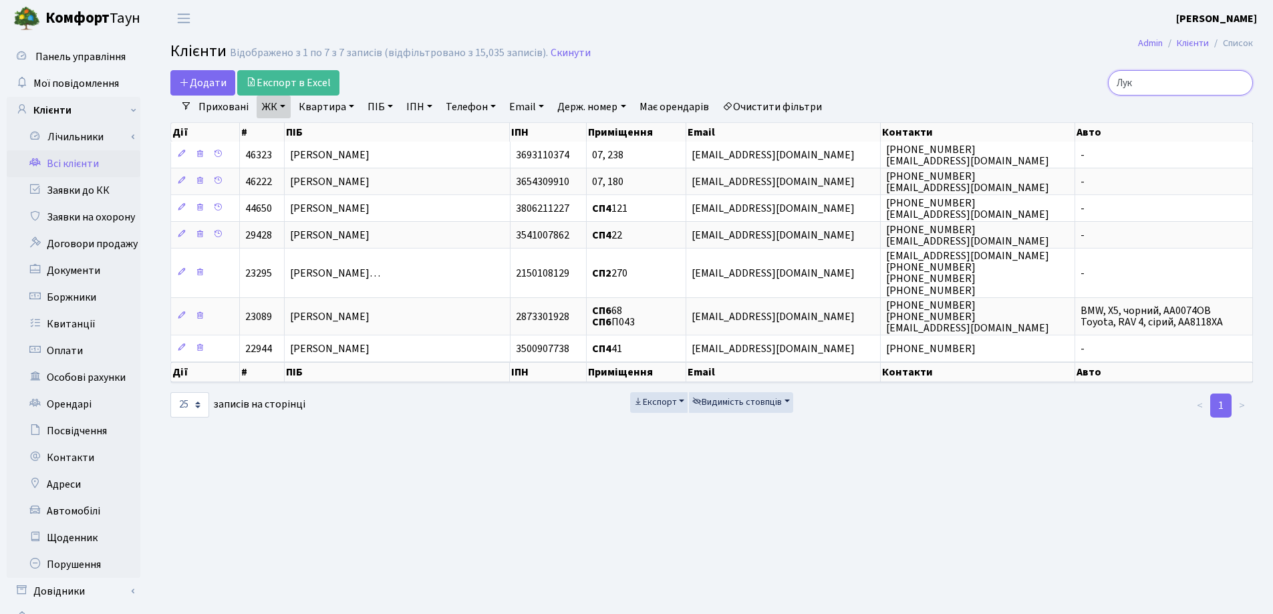
click at [1240, 83] on input "Лук" at bounding box center [1180, 82] width 145 height 25
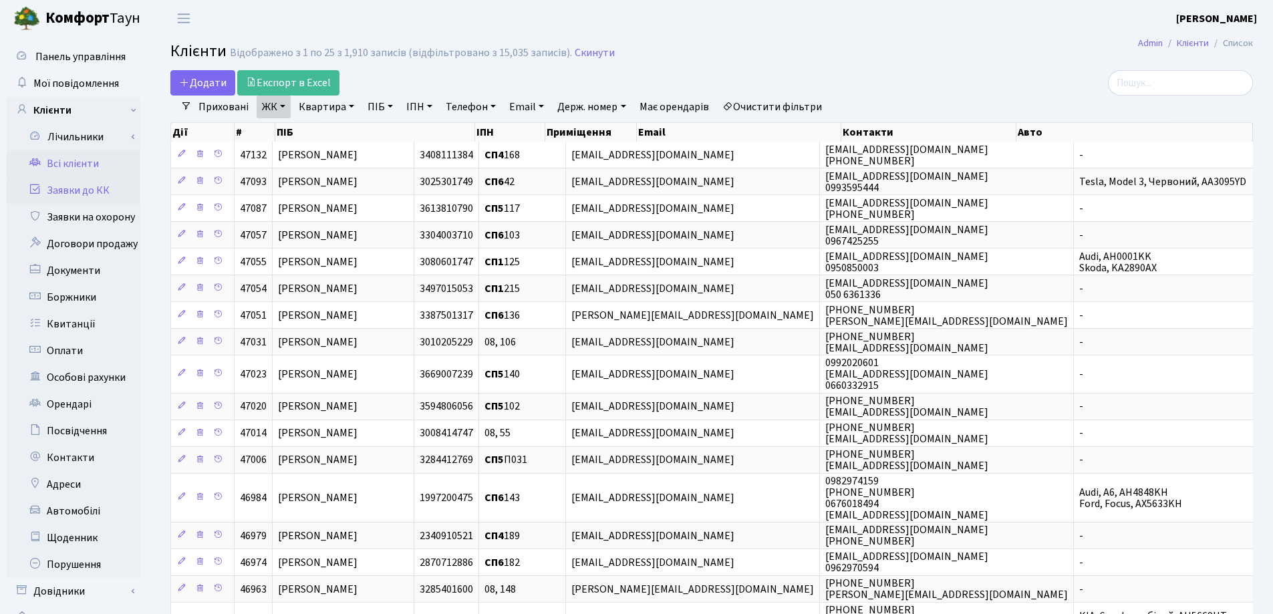
click at [67, 180] on link "Заявки до КК" at bounding box center [74, 190] width 134 height 27
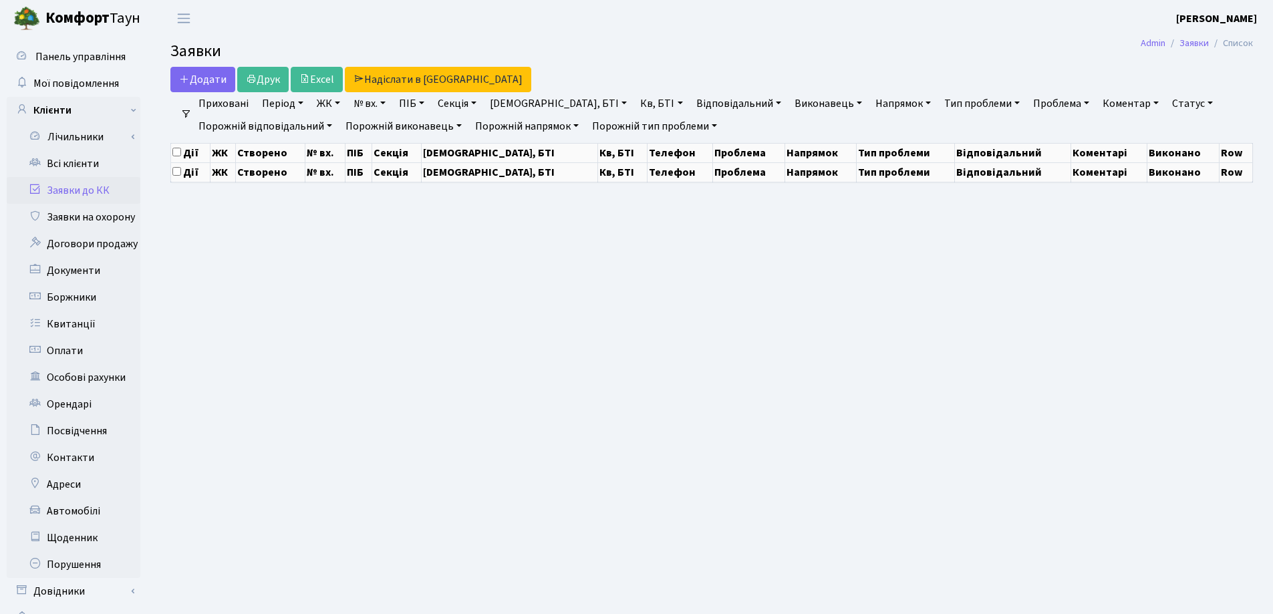
select select "25"
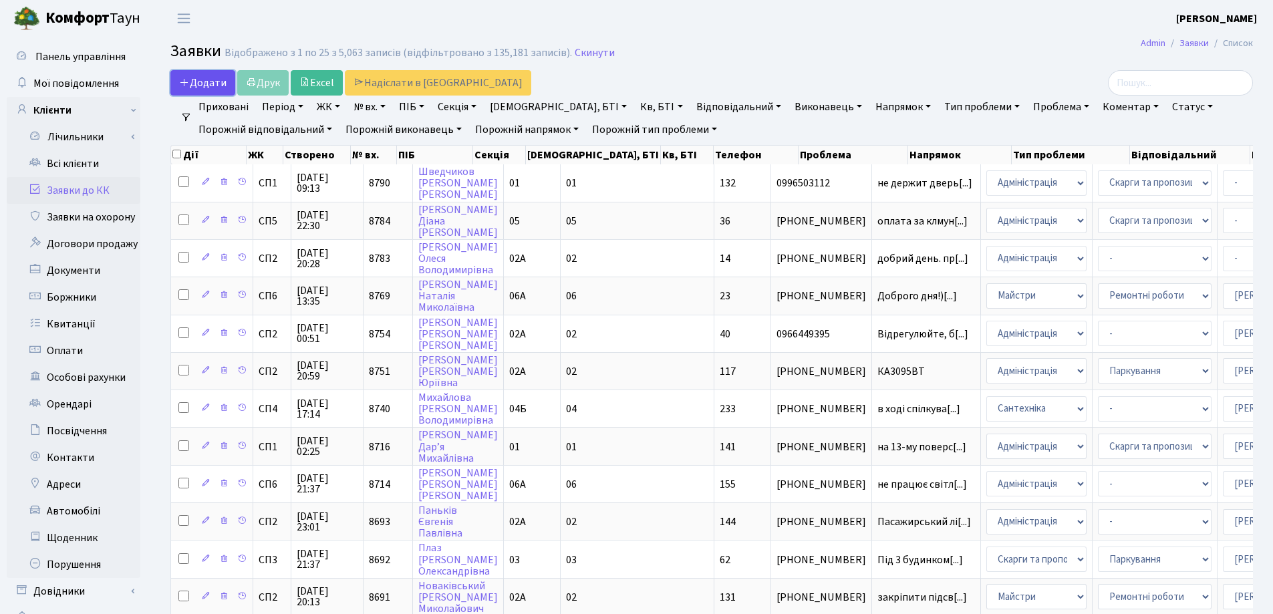
click at [205, 81] on span "Додати" at bounding box center [202, 82] width 47 height 15
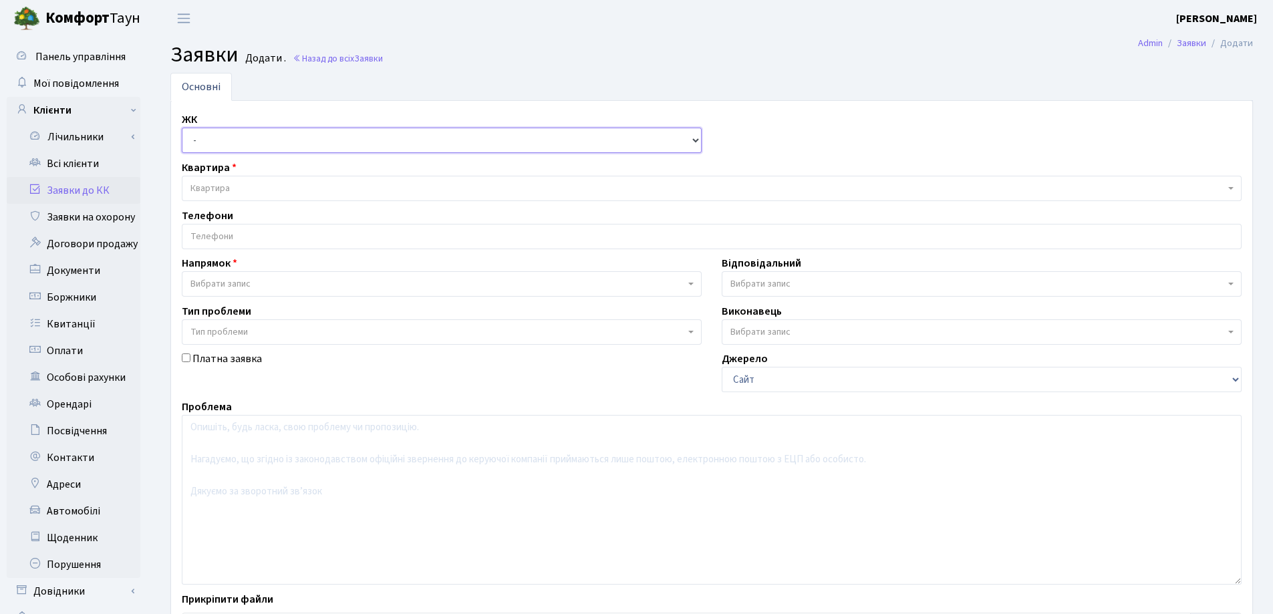
click at [221, 134] on select "- СП, Наддніпрянське шосе, 2а СП1, Столичне шосе, 1 СП2, Столичне шосе, 1А СП3,…" at bounding box center [442, 140] width 520 height 25
select select "307"
click at [182, 128] on select "- СП, Наддніпрянське шосе, 2а СП1, Столичне шосе, 1 СП2, Столичне шосе, 1А СП3,…" at bounding box center [442, 140] width 520 height 25
select select
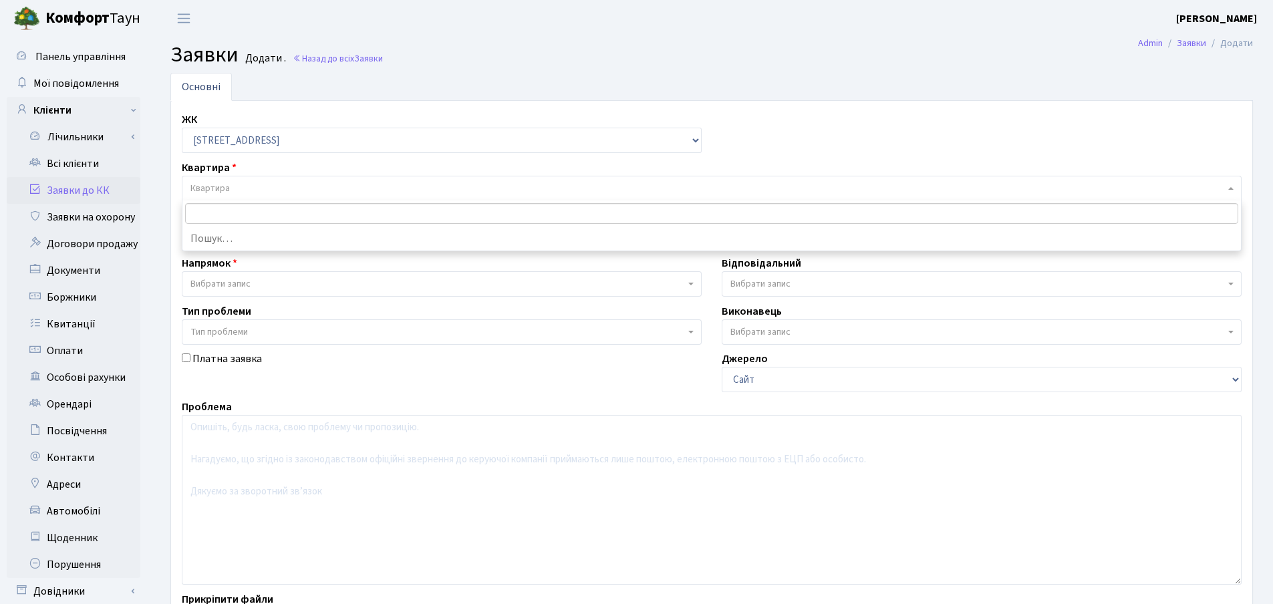
click at [257, 184] on span "Квартира" at bounding box center [707, 188] width 1034 height 13
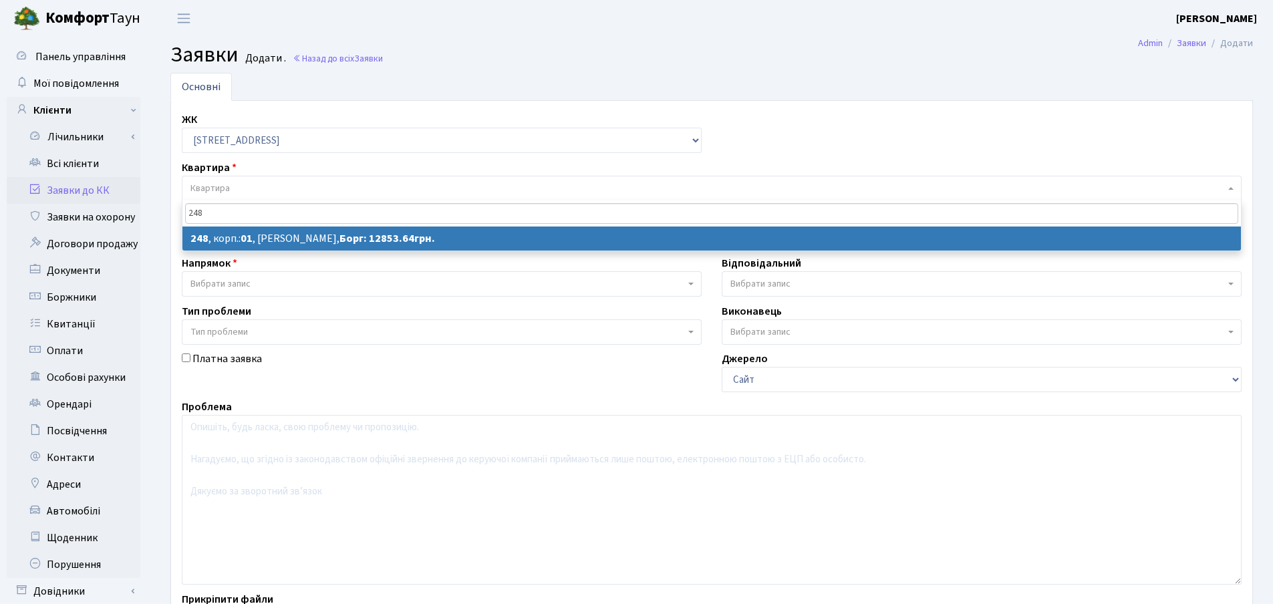
type input "248"
select select
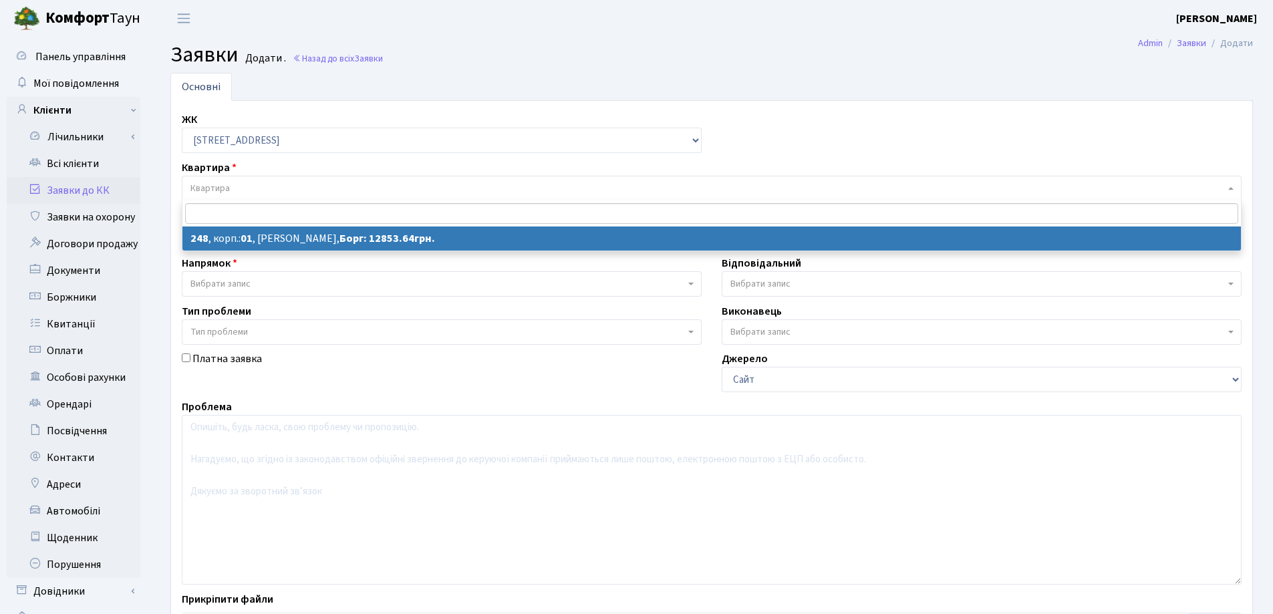
select select "20173"
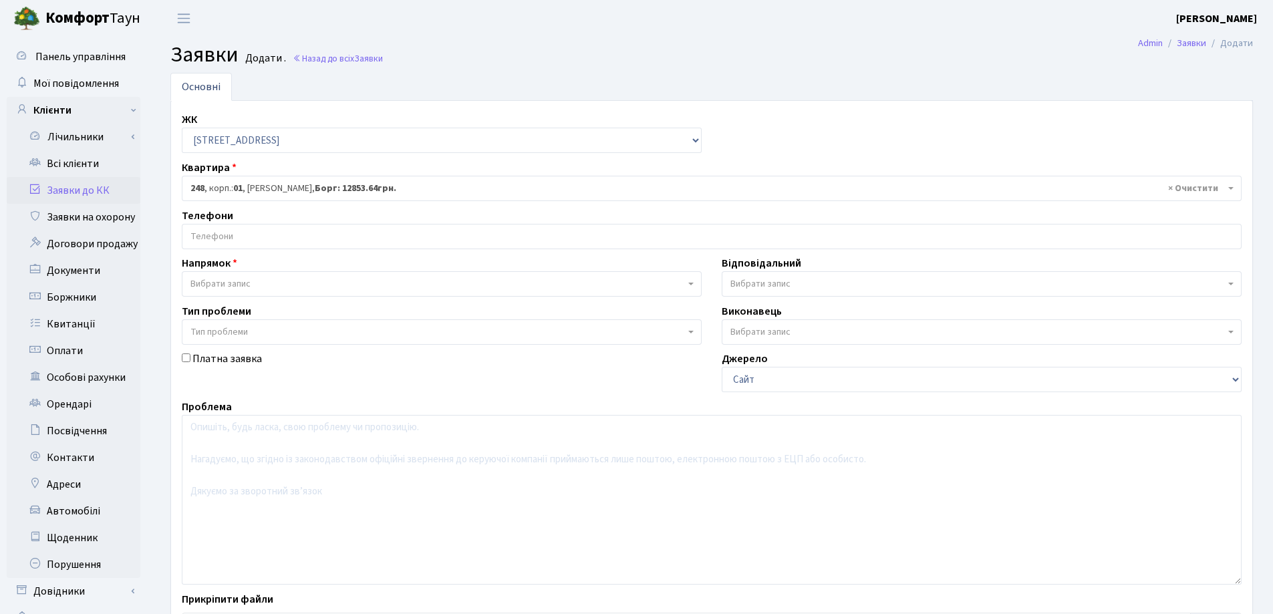
click at [279, 234] on input "search" at bounding box center [711, 236] width 1058 height 24
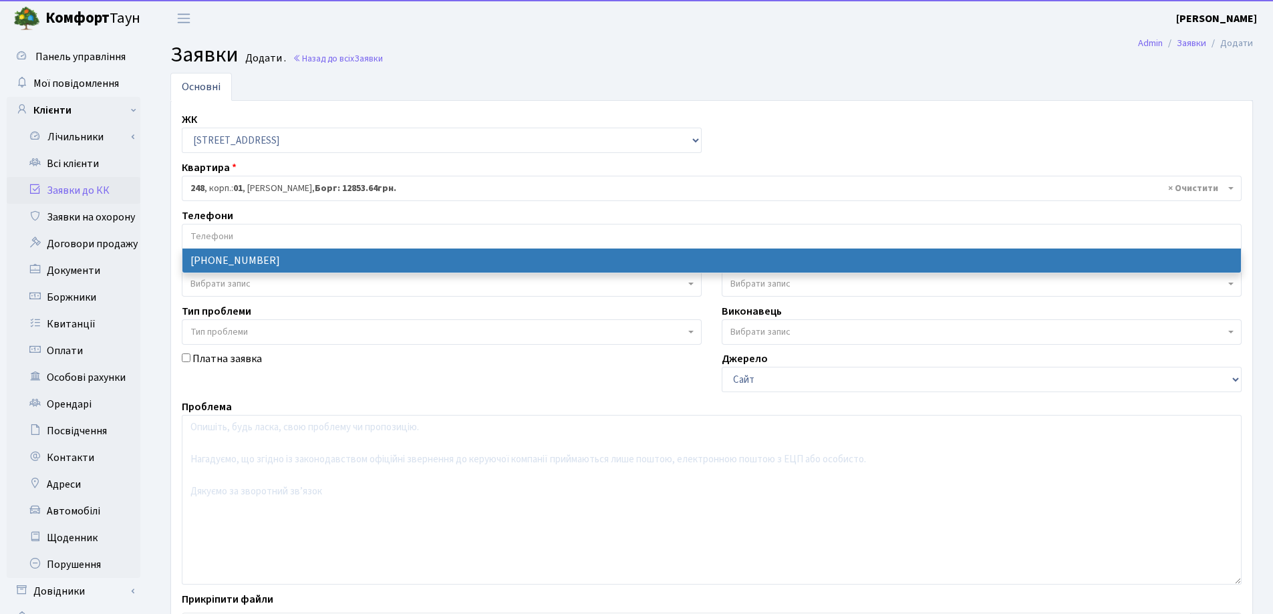
select select "61004"
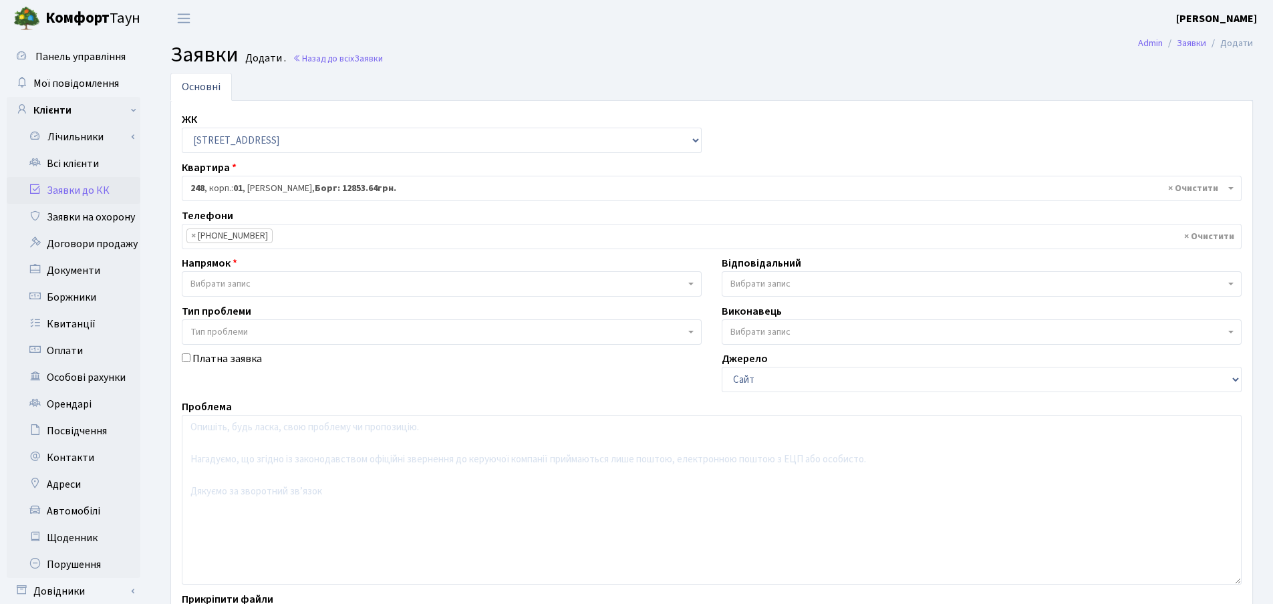
click at [275, 283] on span "Вибрати запис" at bounding box center [437, 283] width 494 height 13
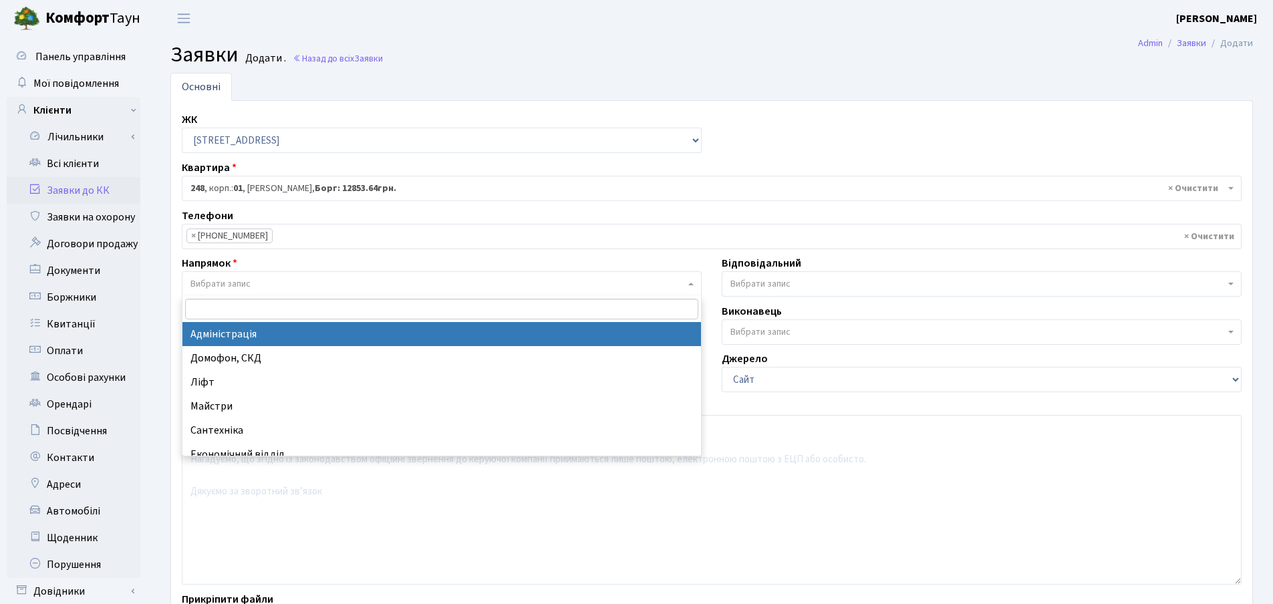
select select "5"
select select
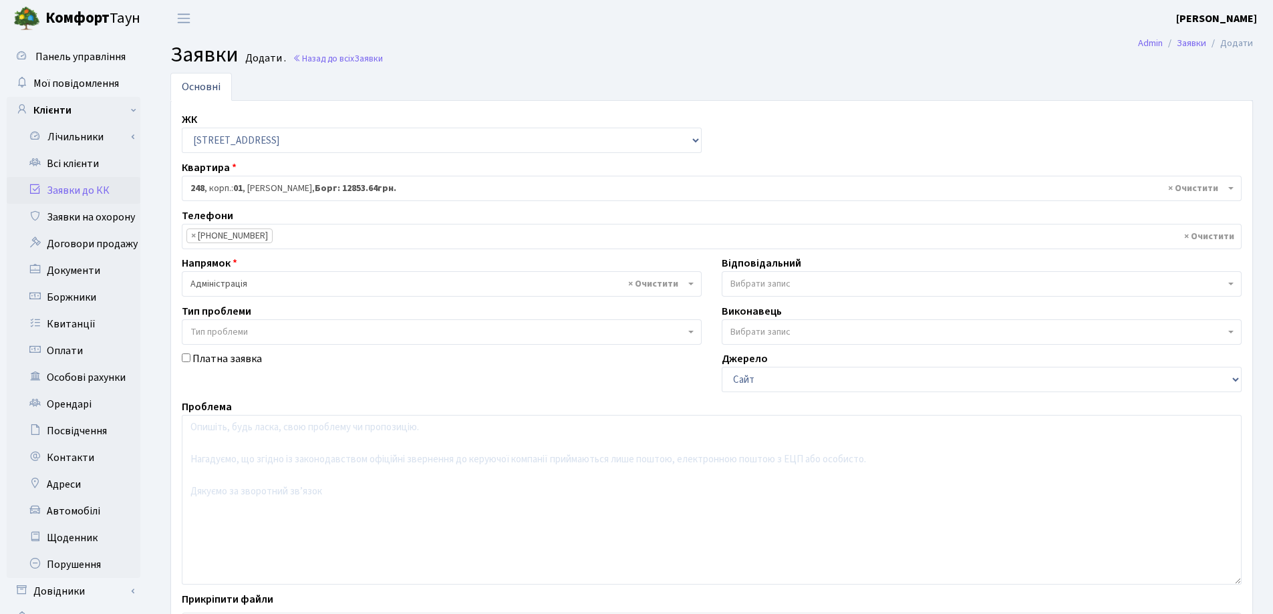
scroll to position [112, 0]
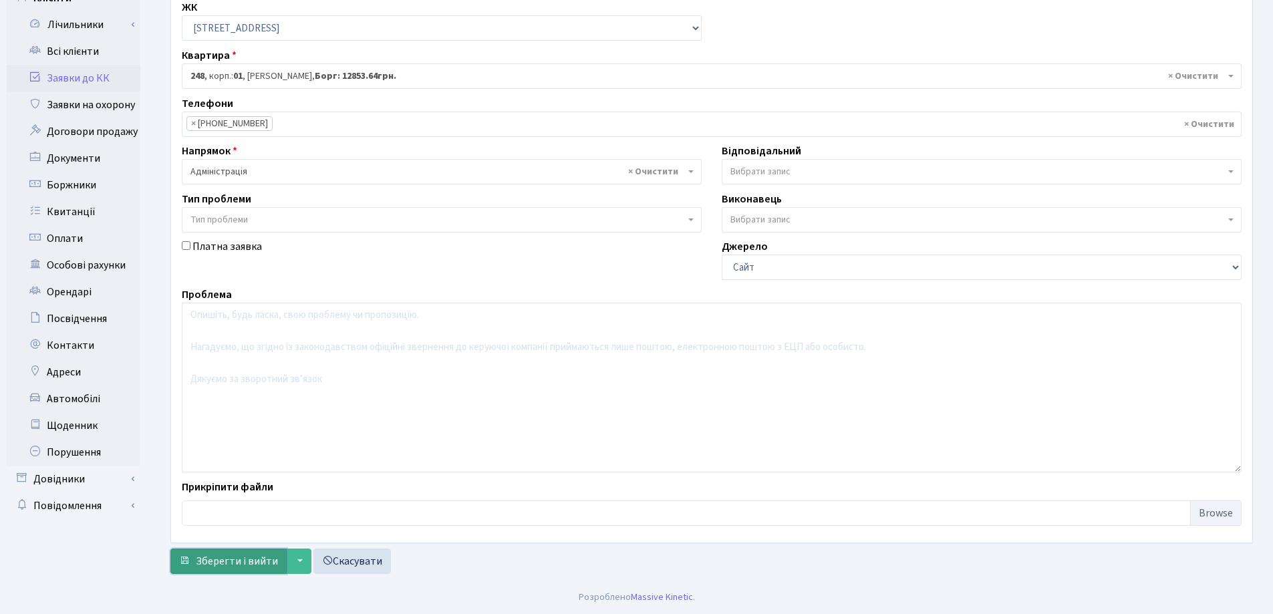
click at [237, 560] on span "Зберегти і вийти" at bounding box center [237, 561] width 82 height 15
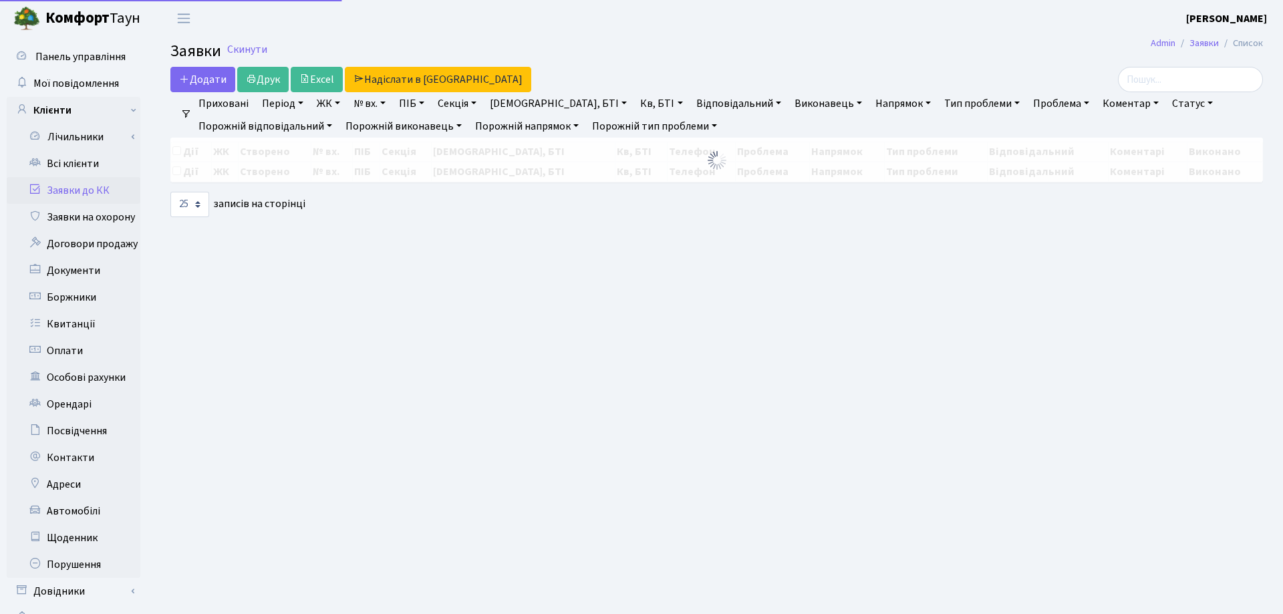
select select "25"
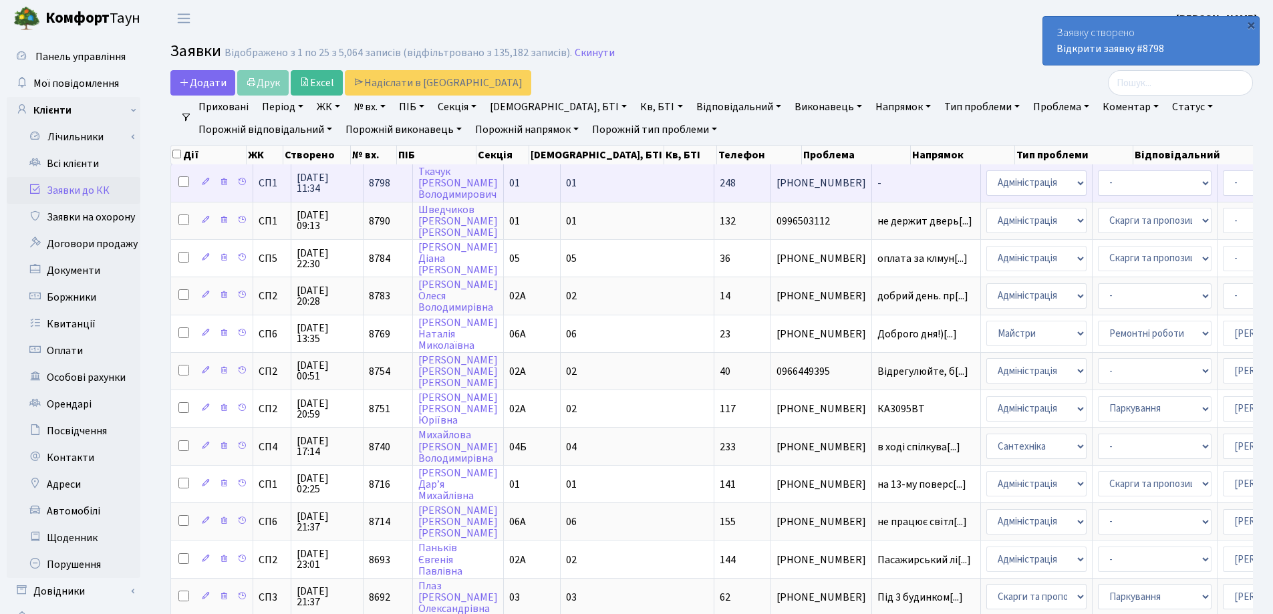
click at [877, 186] on span "-" at bounding box center [926, 183] width 98 height 11
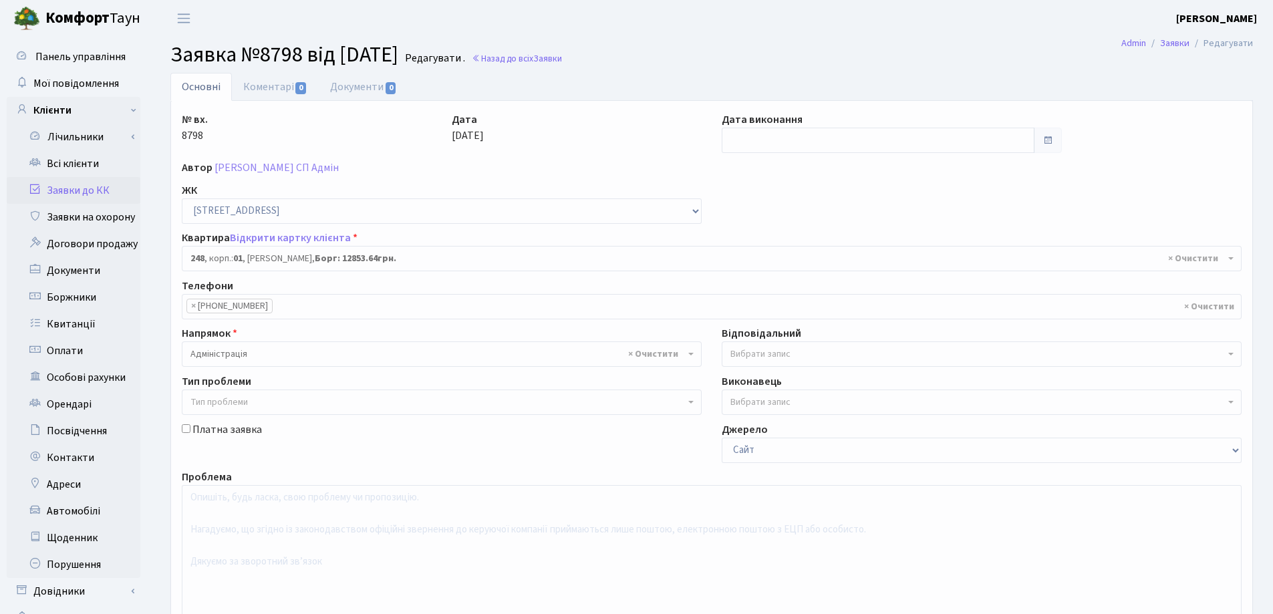
select select "20173"
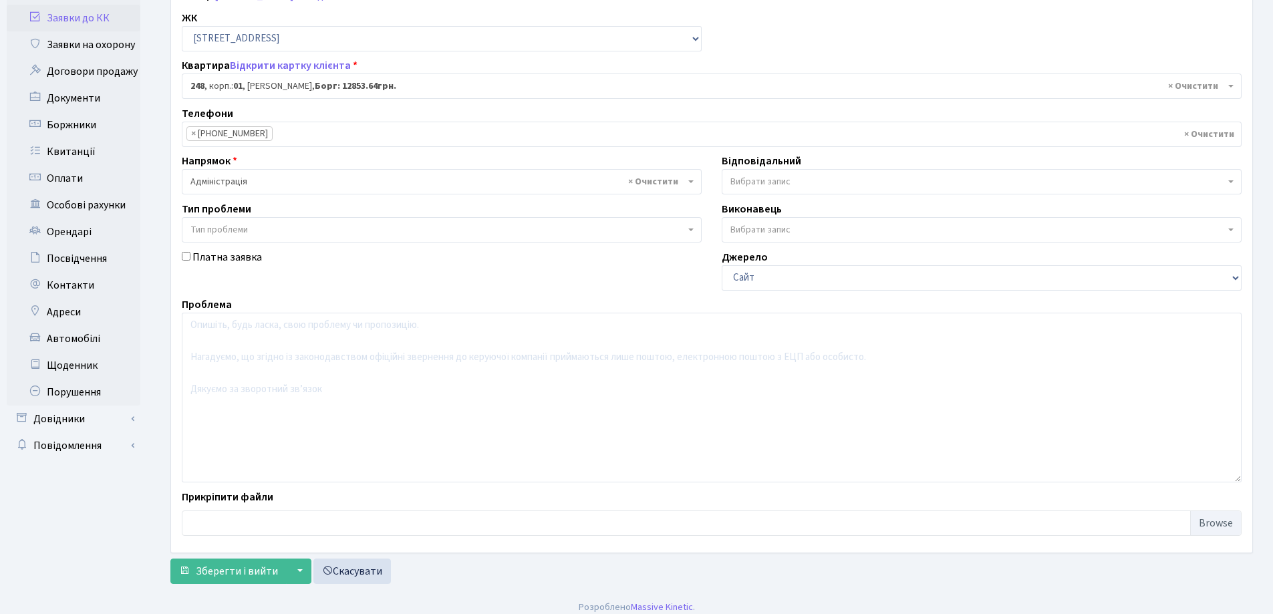
scroll to position [182, 0]
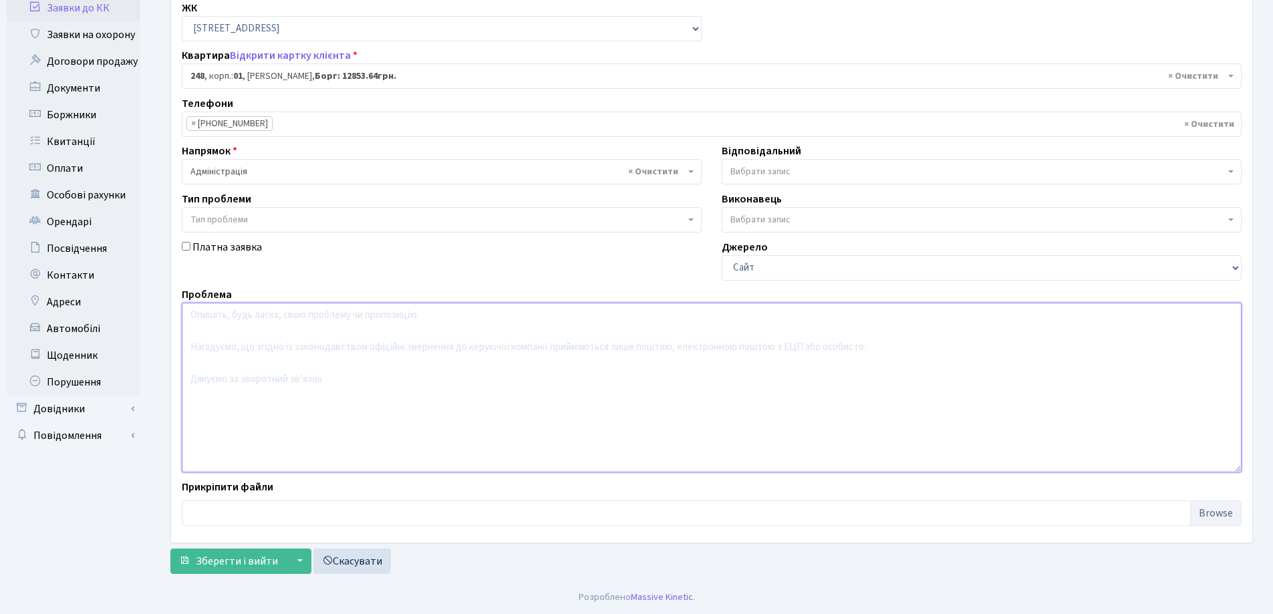
click at [313, 370] on textarea at bounding box center [711, 388] width 1059 height 170
type textarea "Заява"
click at [246, 561] on span "Зберегти і вийти" at bounding box center [237, 561] width 82 height 15
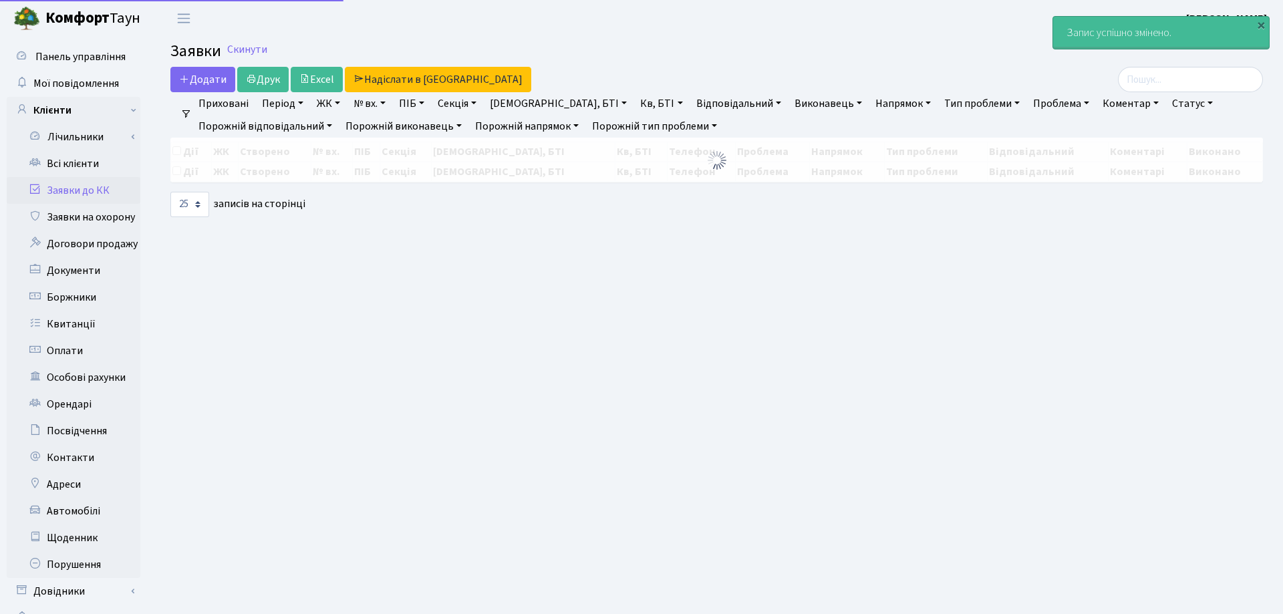
select select "25"
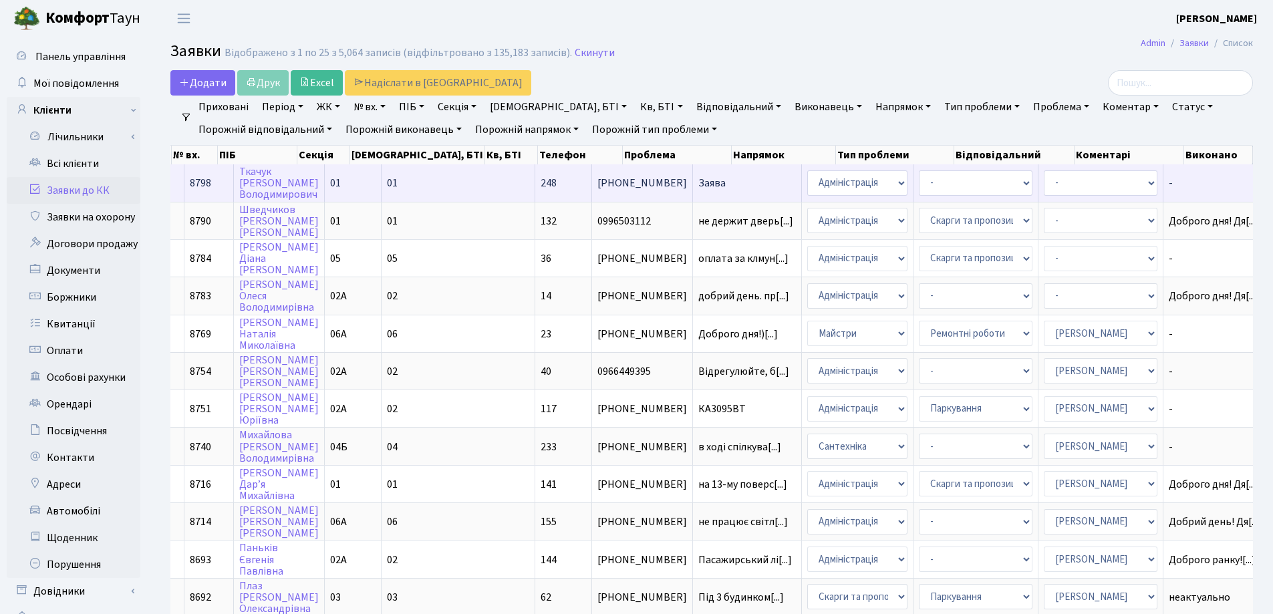
click at [693, 177] on td "Заява" at bounding box center [747, 182] width 109 height 37
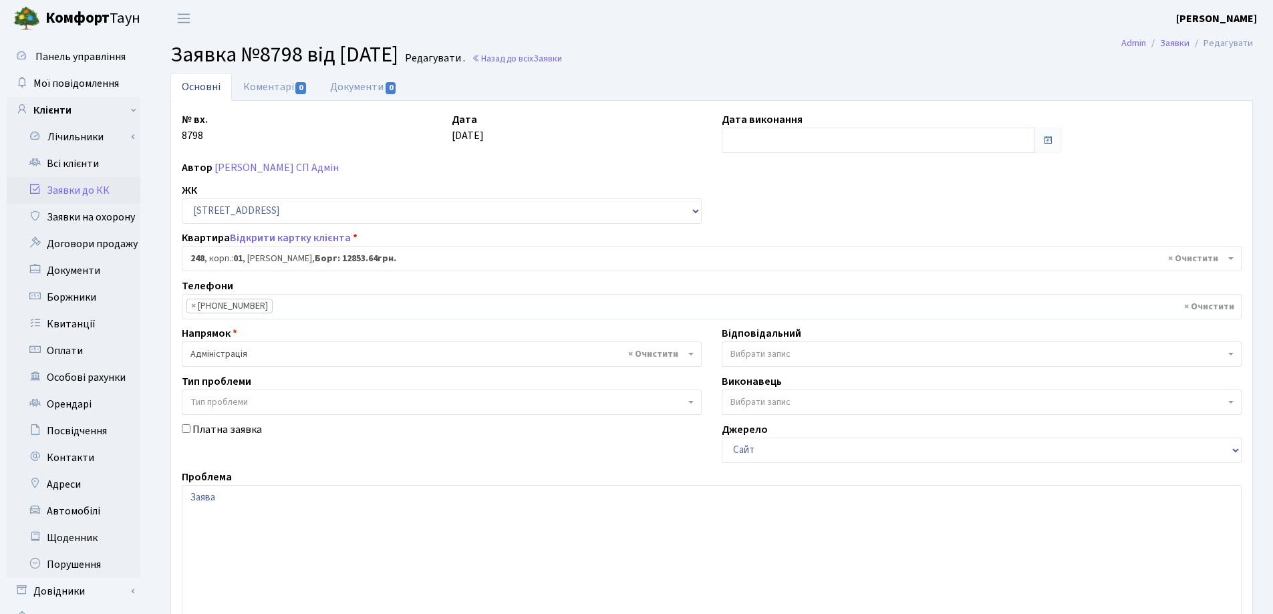
select select "20173"
click at [334, 83] on link "Документи 0" at bounding box center [364, 86] width 90 height 27
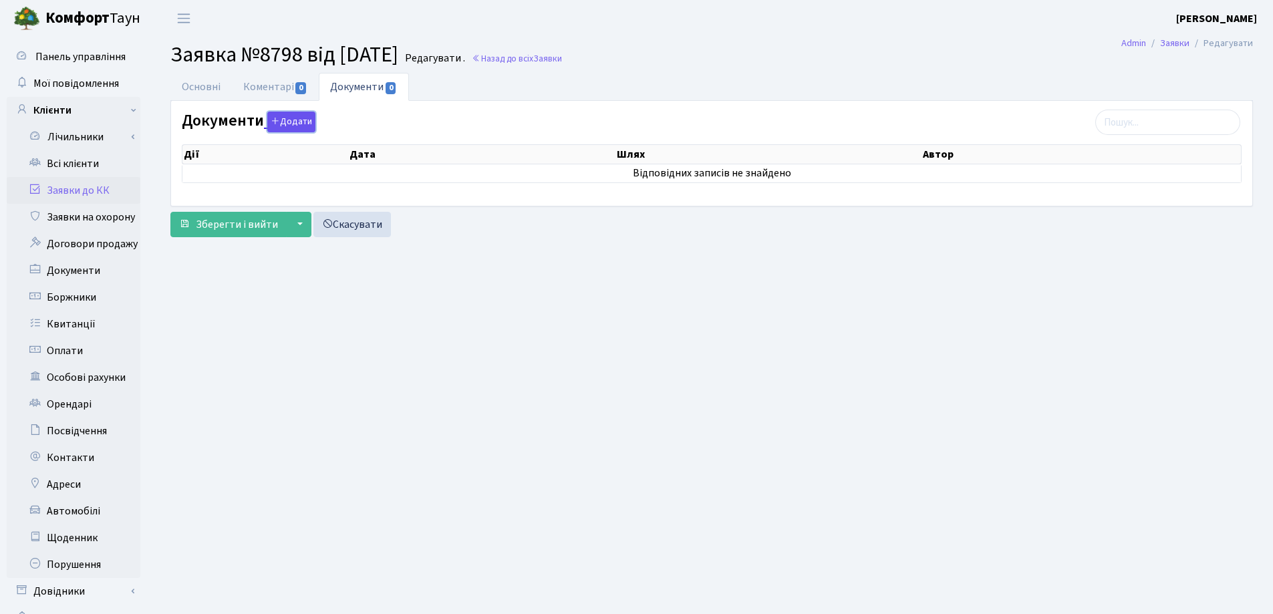
click at [277, 118] on icon "button" at bounding box center [275, 120] width 9 height 9
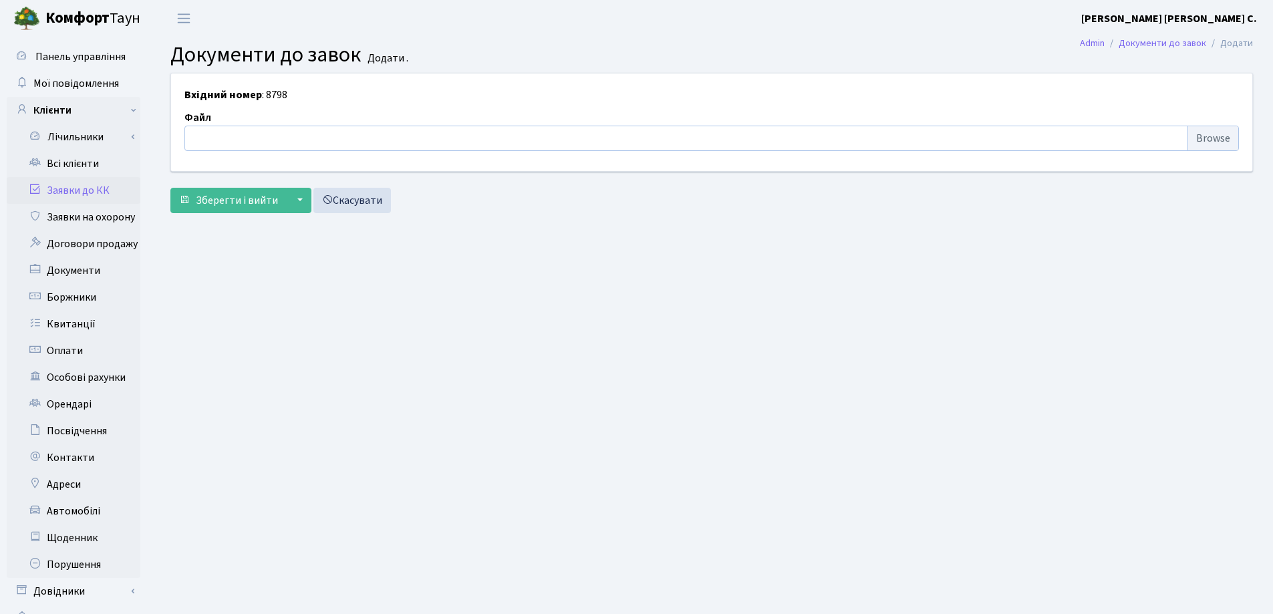
click at [265, 132] on input "file" at bounding box center [711, 138] width 1054 height 25
type input "C:\fakepath\IMG_0001.pdf"
click at [255, 199] on span "Зберегти і вийти" at bounding box center [237, 200] width 82 height 15
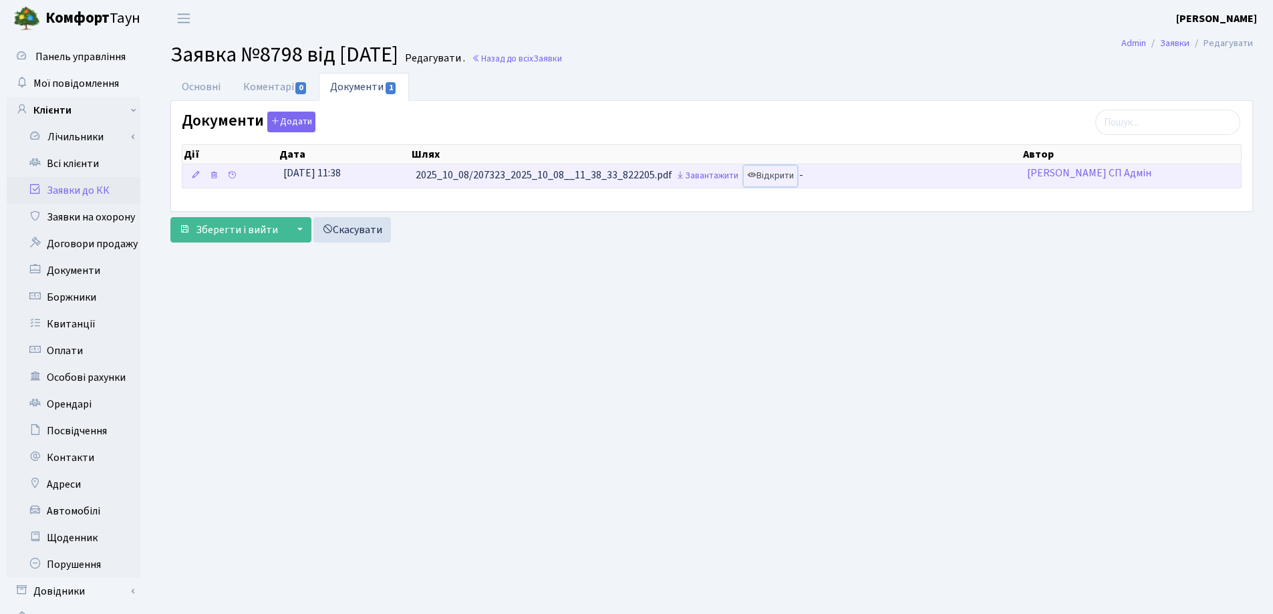
click at [786, 175] on link "Відкрити" at bounding box center [770, 176] width 53 height 21
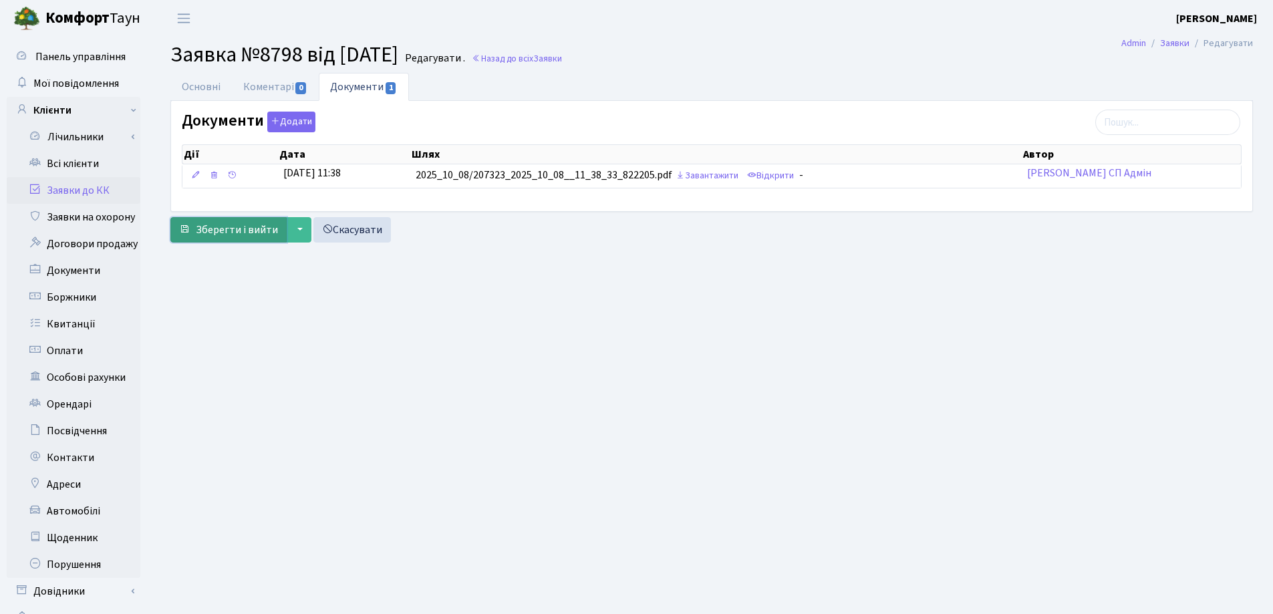
click at [254, 225] on span "Зберегти і вийти" at bounding box center [237, 229] width 82 height 15
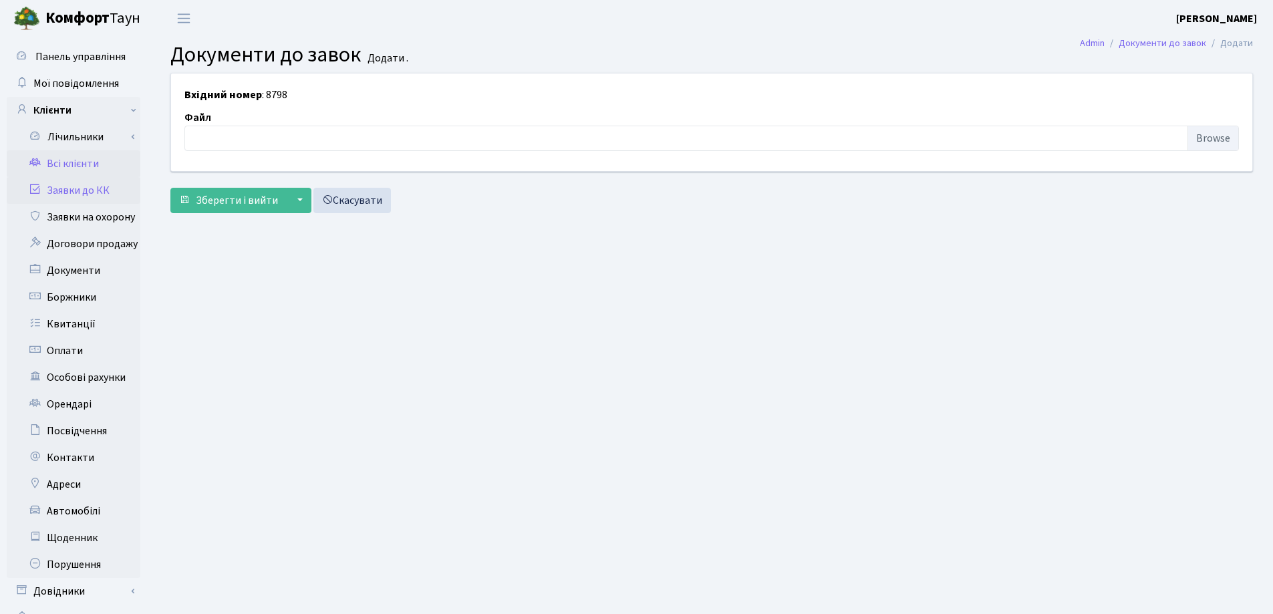
click at [61, 160] on link "Всі клієнти" at bounding box center [74, 163] width 134 height 27
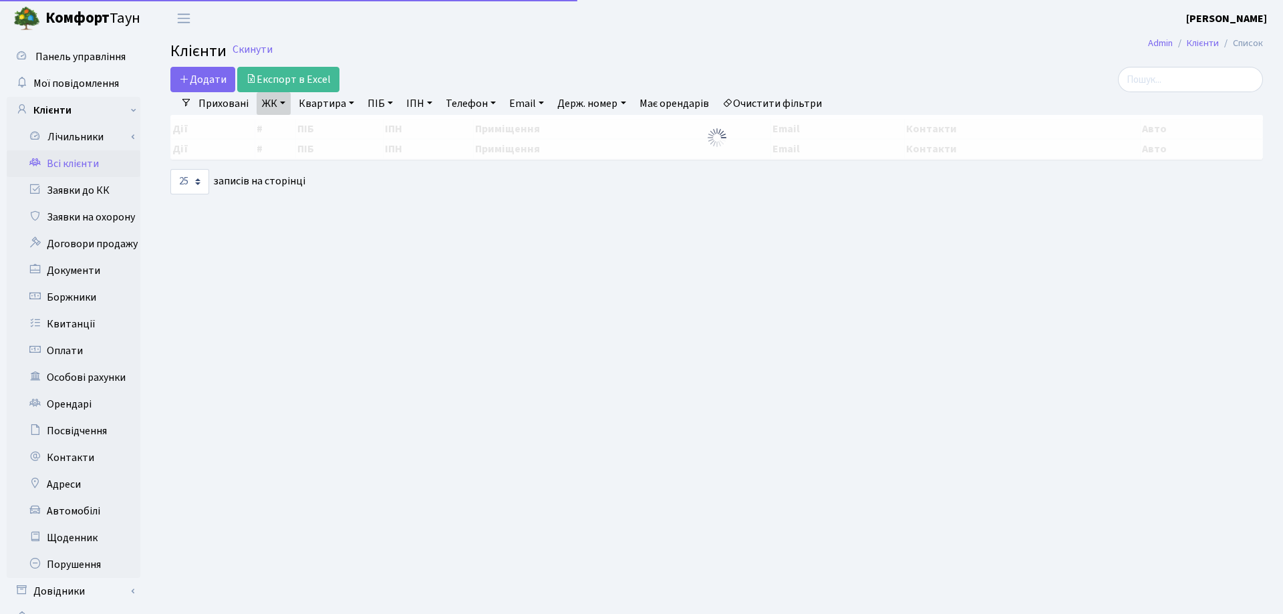
select select "25"
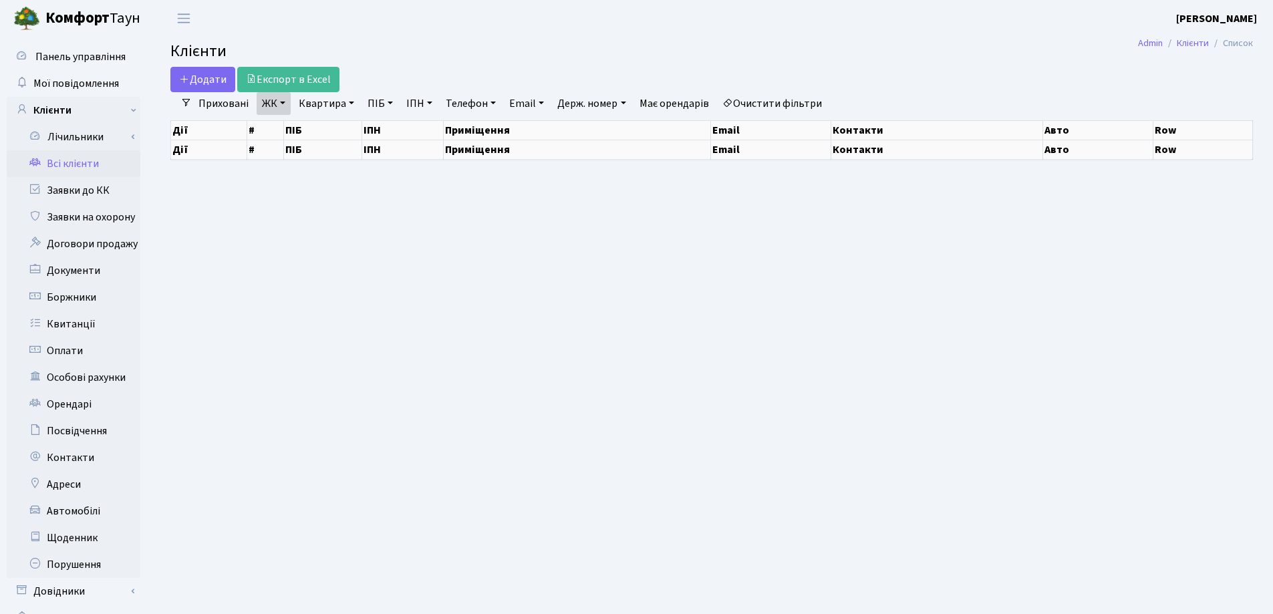
select select "25"
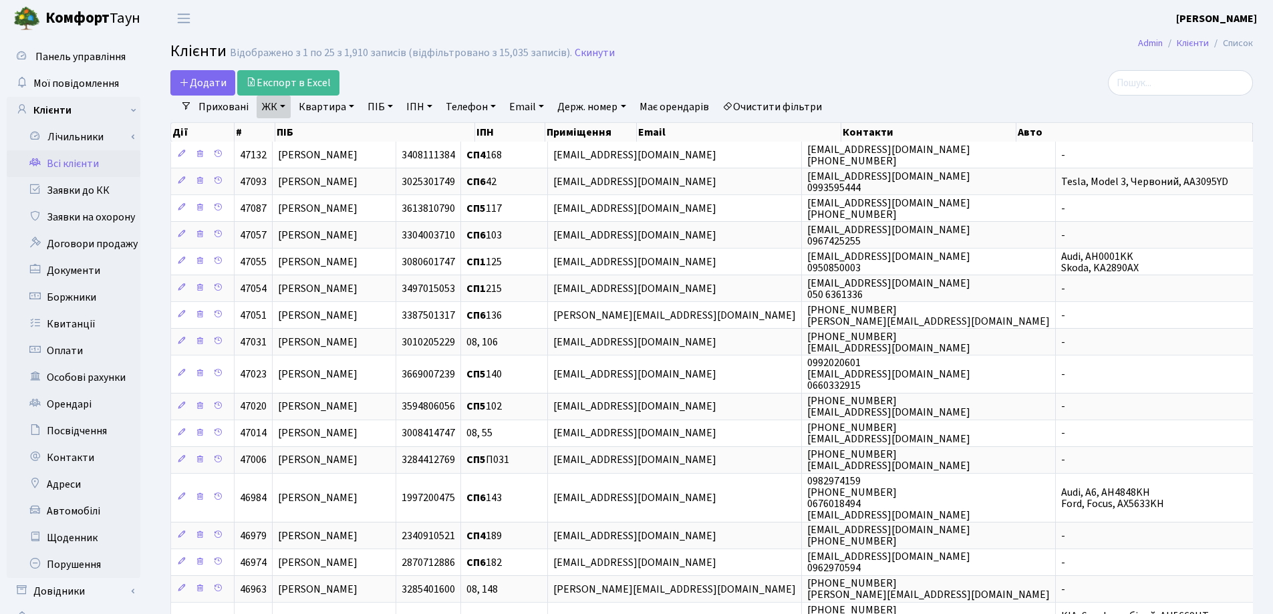
click at [838, 75] on div "Додати Експорт в Excel" at bounding box center [527, 82] width 715 height 25
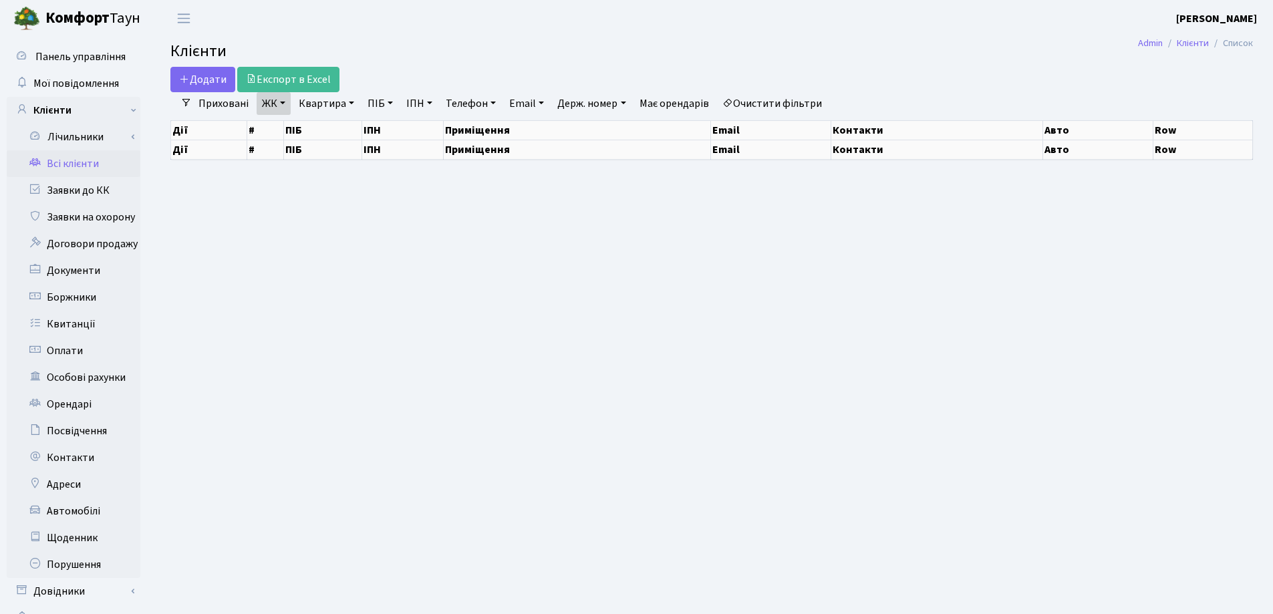
select select "25"
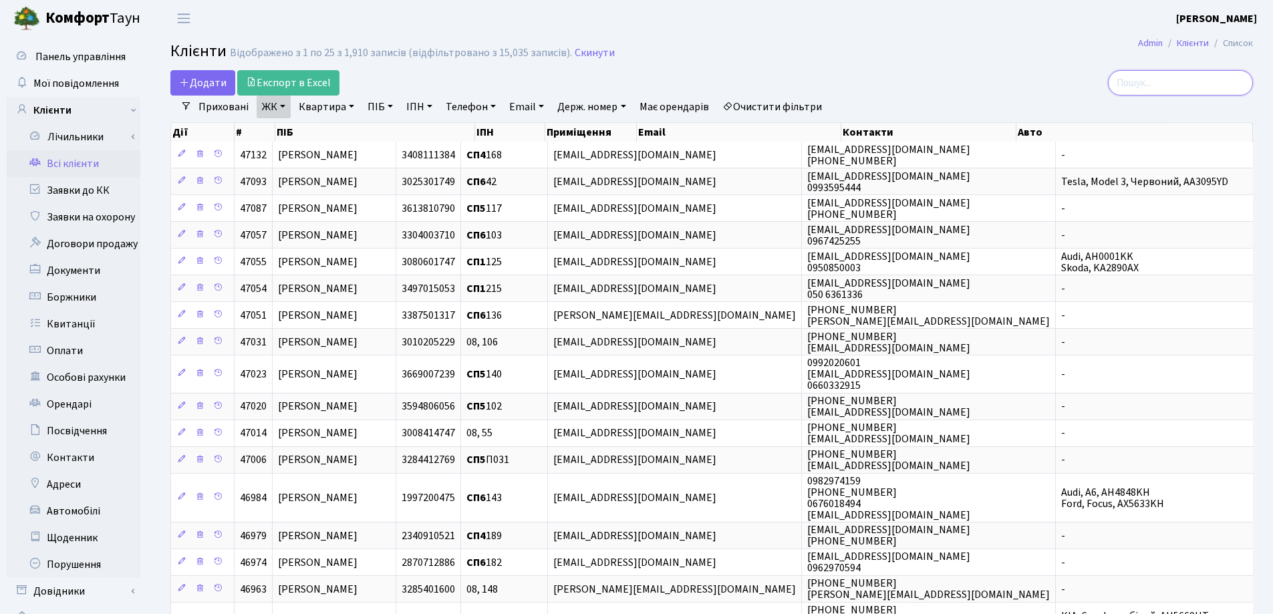
click at [1151, 86] on input "search" at bounding box center [1180, 82] width 145 height 25
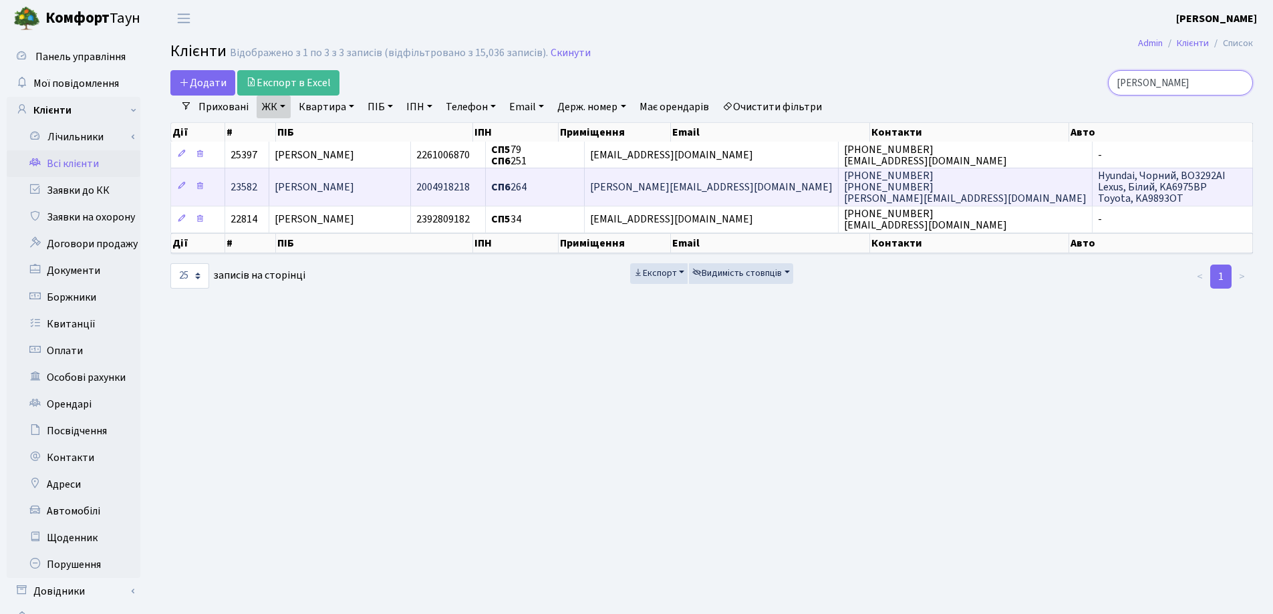
type input "Боднар"
click at [411, 192] on td "Боднар Михайло Васильович" at bounding box center [340, 186] width 142 height 37
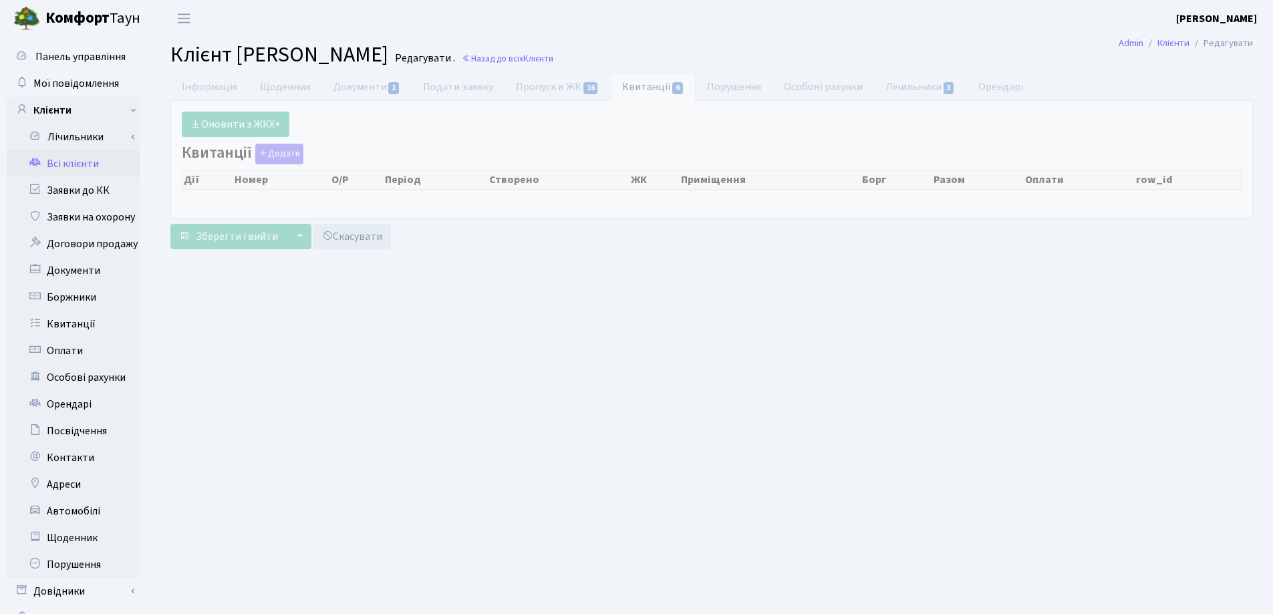
select select "25"
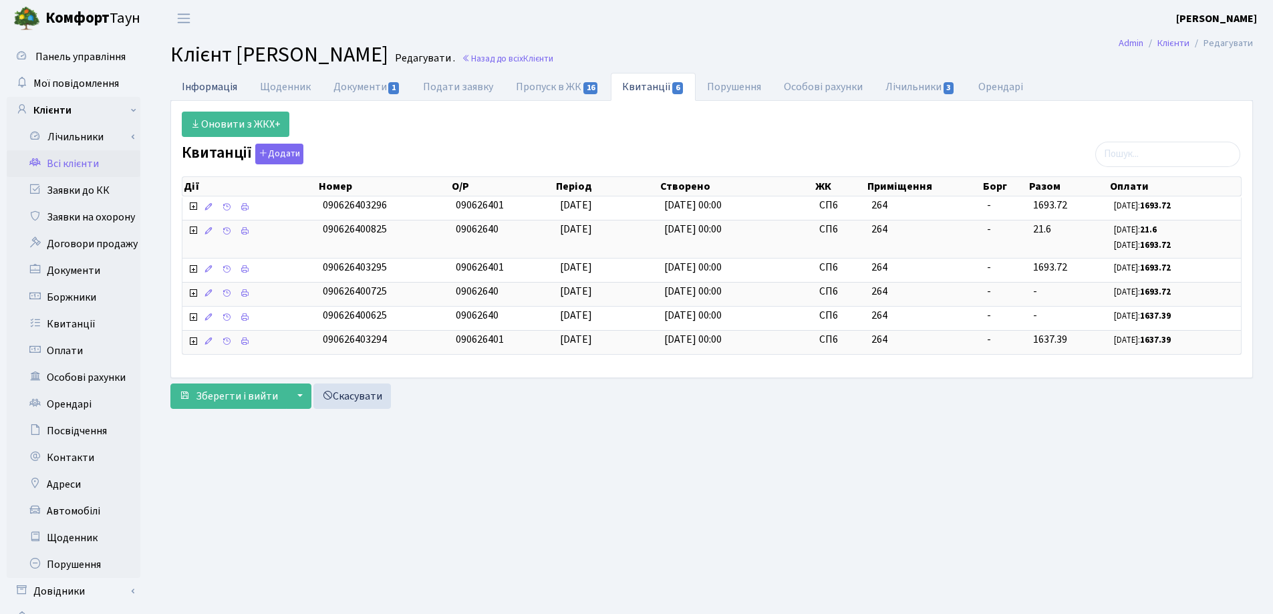
click at [220, 87] on link "Інформація" at bounding box center [209, 86] width 78 height 27
select select "25"
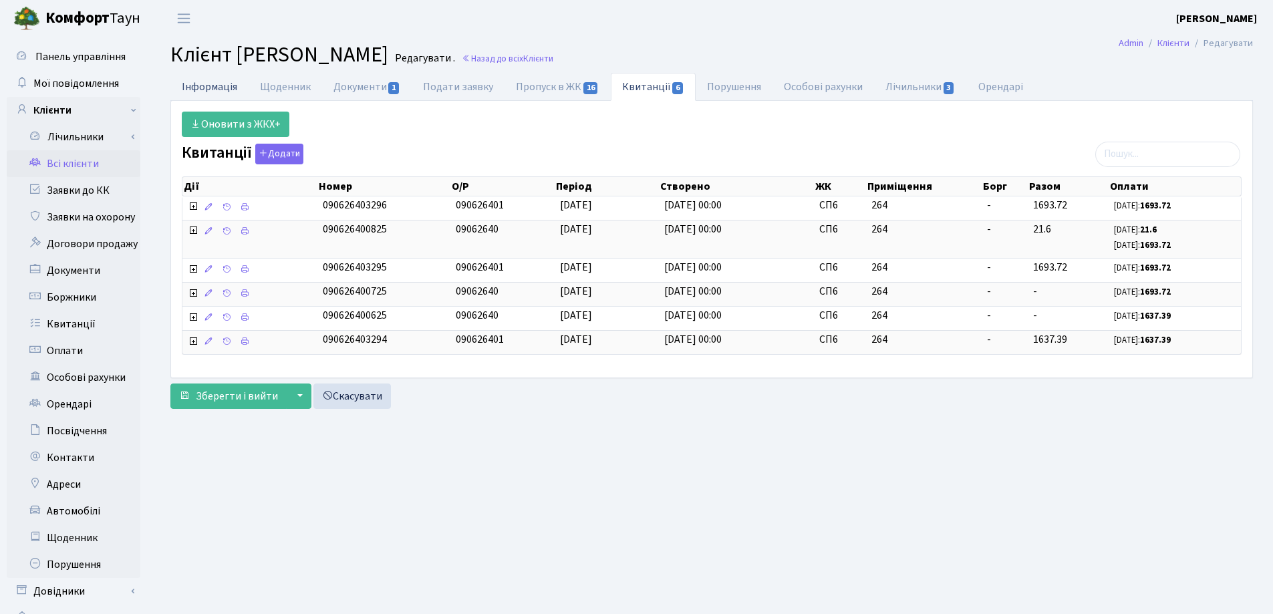
select select "25"
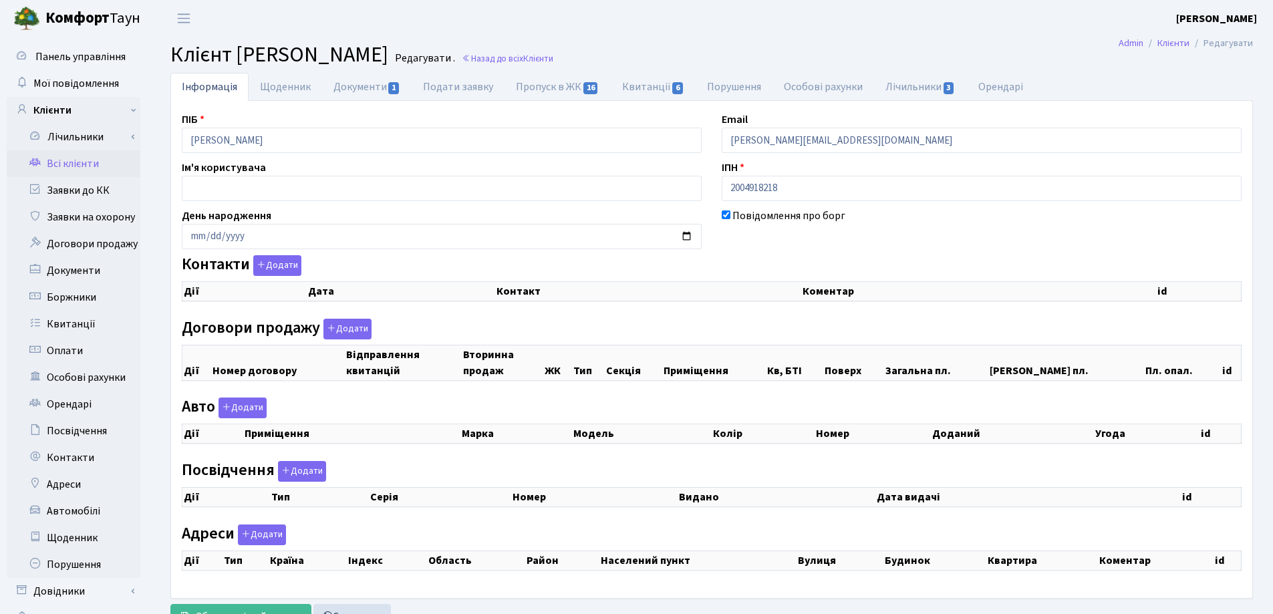
checkbox input "true"
select select "25"
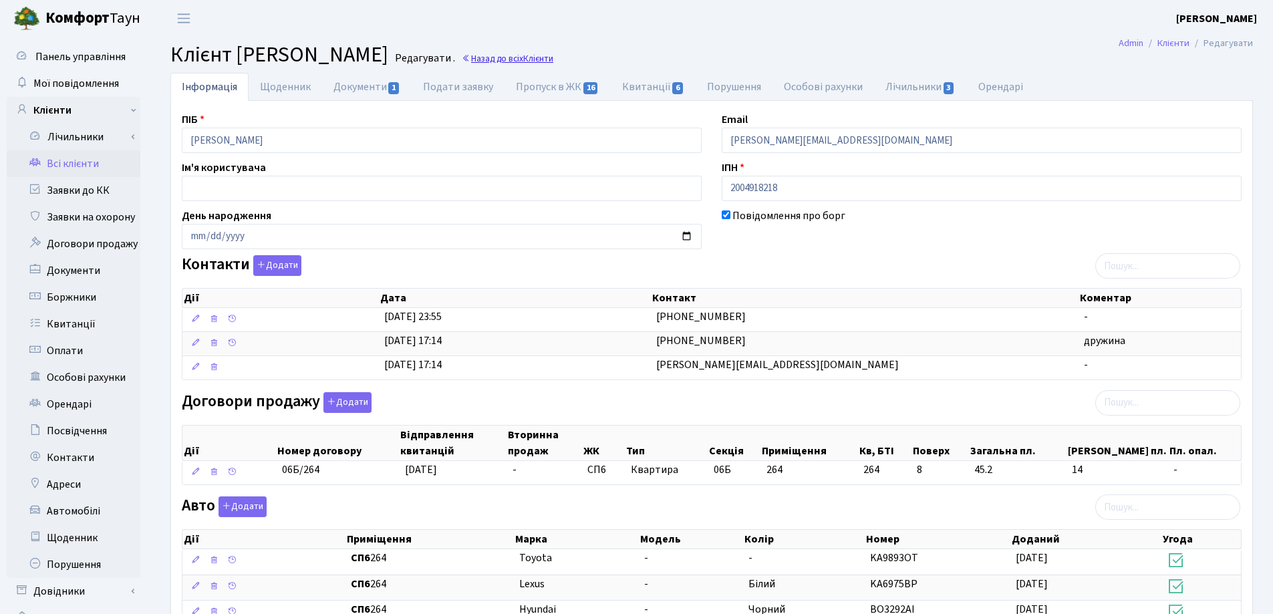
click at [553, 57] on link "Назад до всіх Клієнти" at bounding box center [508, 58] width 92 height 13
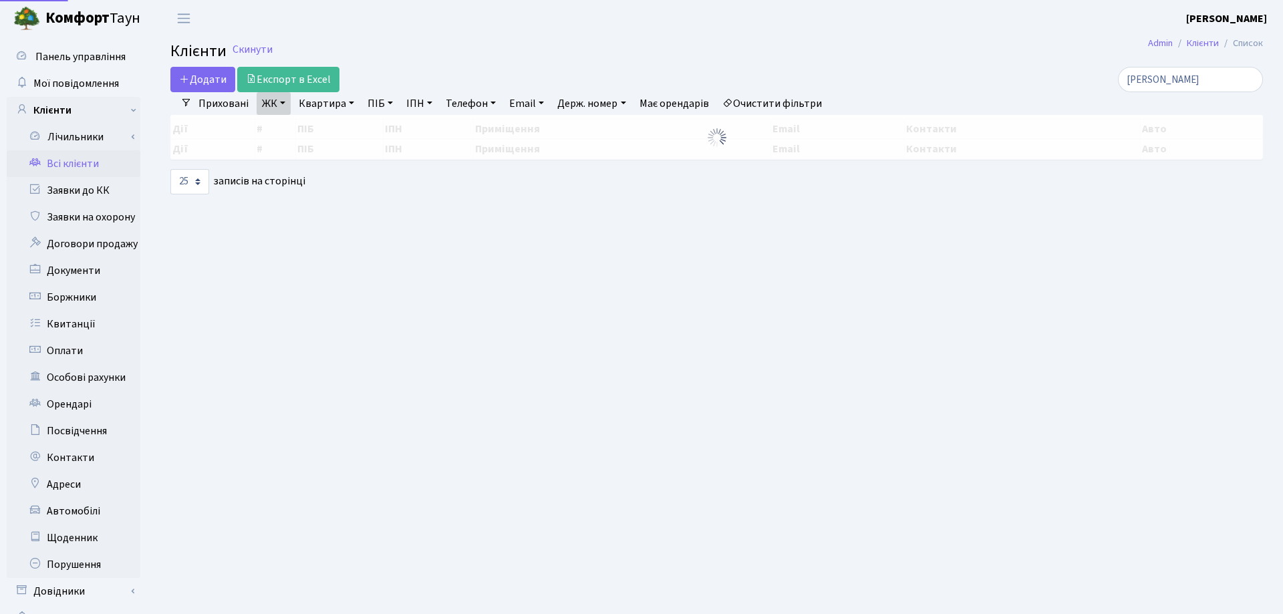
select select "25"
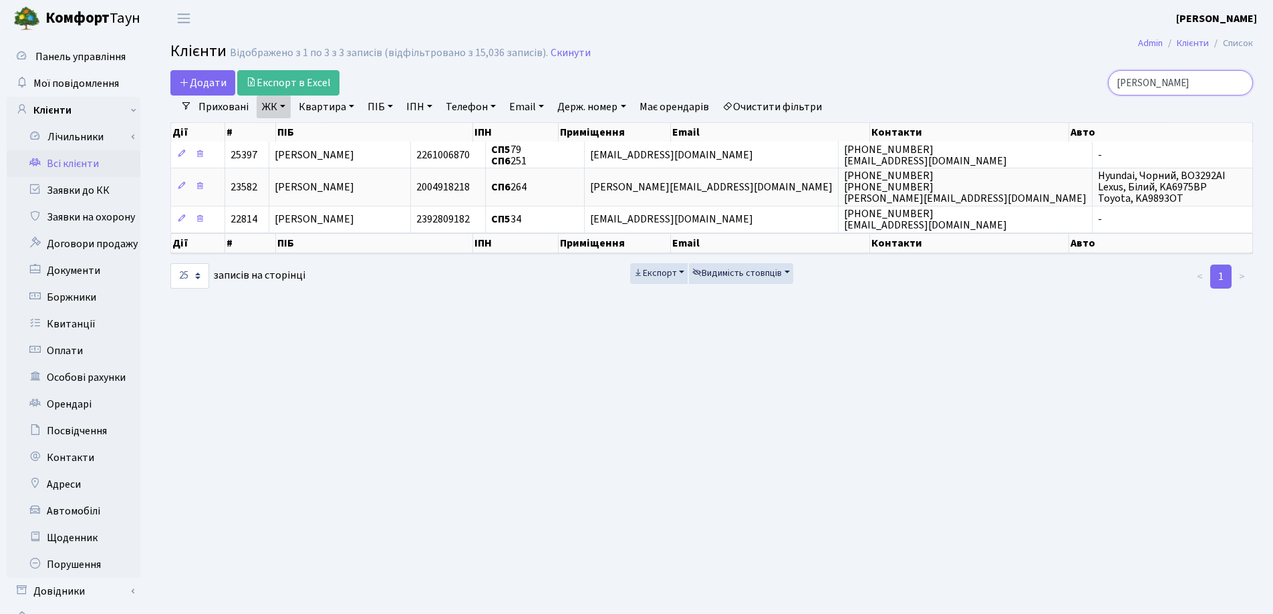
click at [1235, 81] on input "Боднар" at bounding box center [1180, 82] width 145 height 25
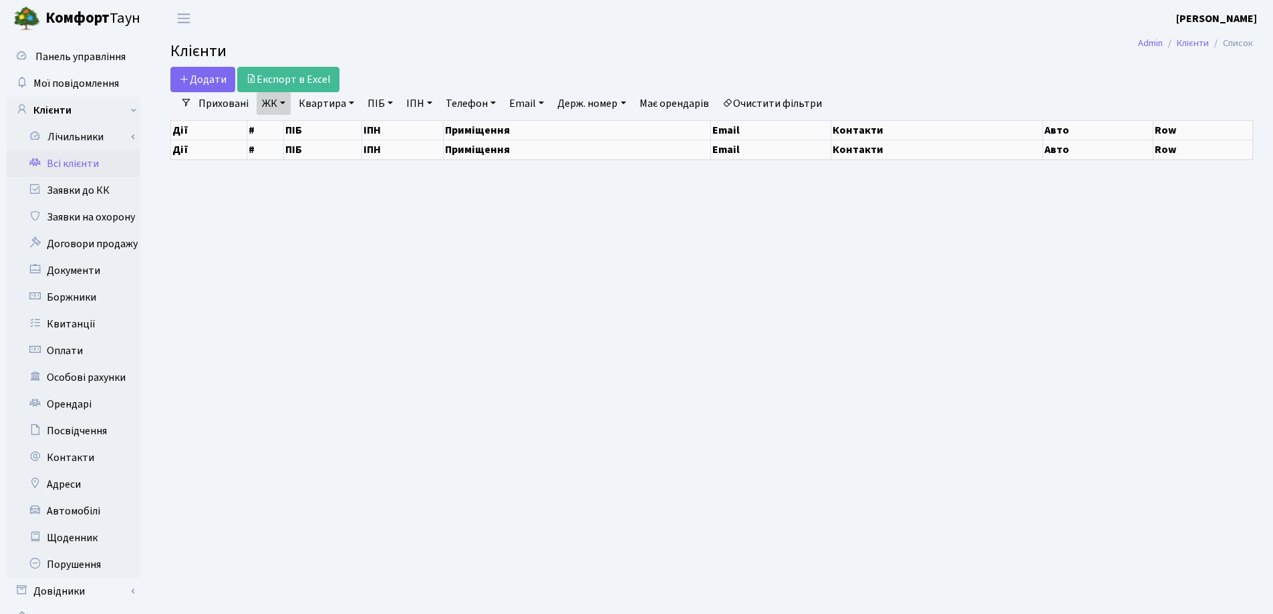
select select "25"
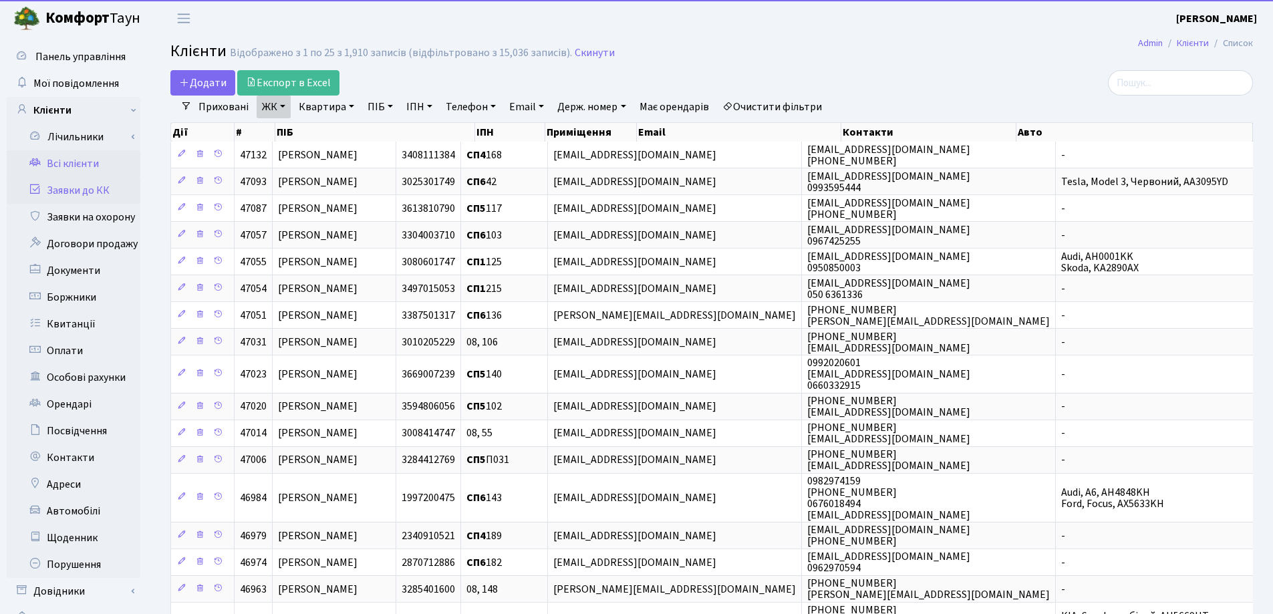
click at [59, 188] on link "Заявки до КК" at bounding box center [74, 190] width 134 height 27
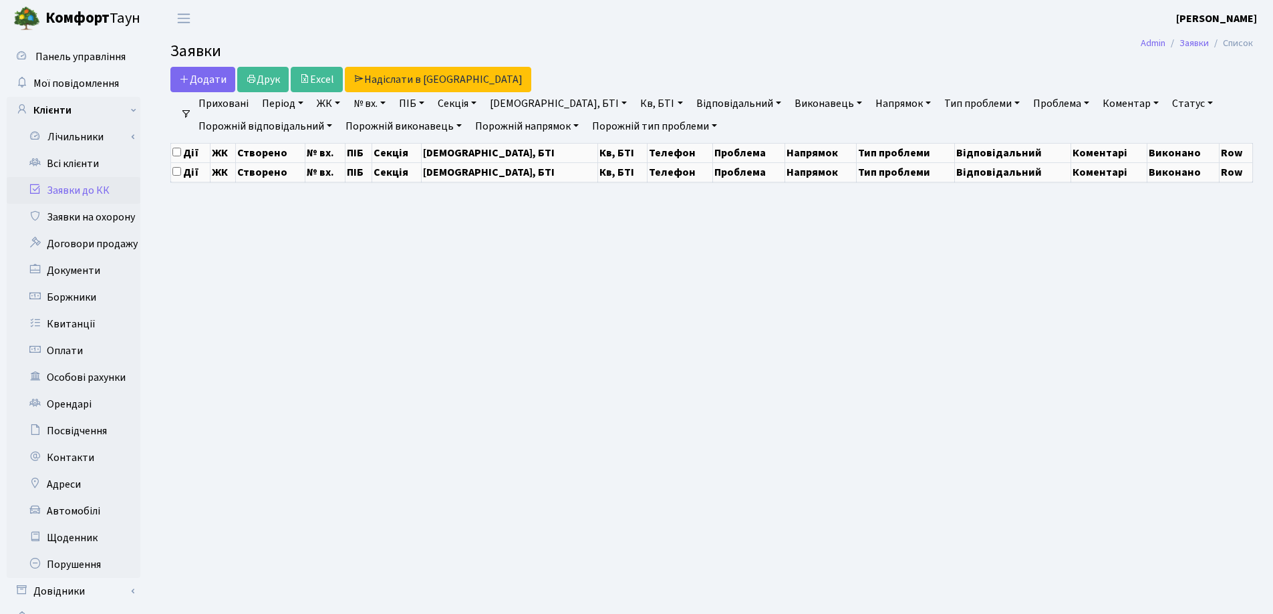
select select "25"
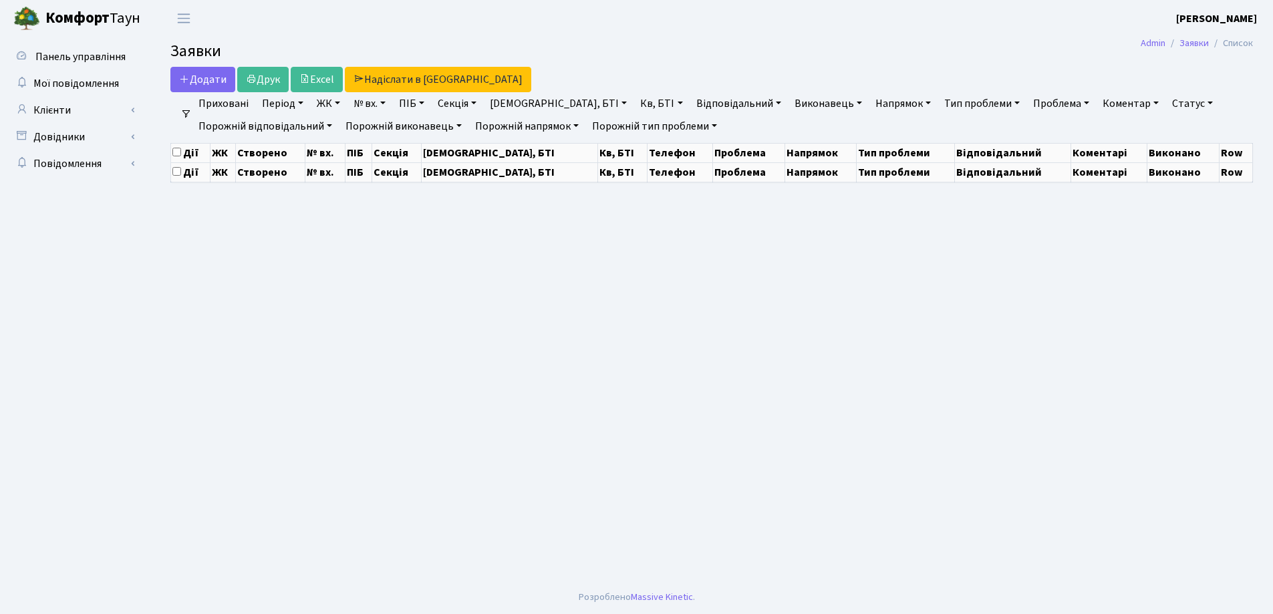
select select "25"
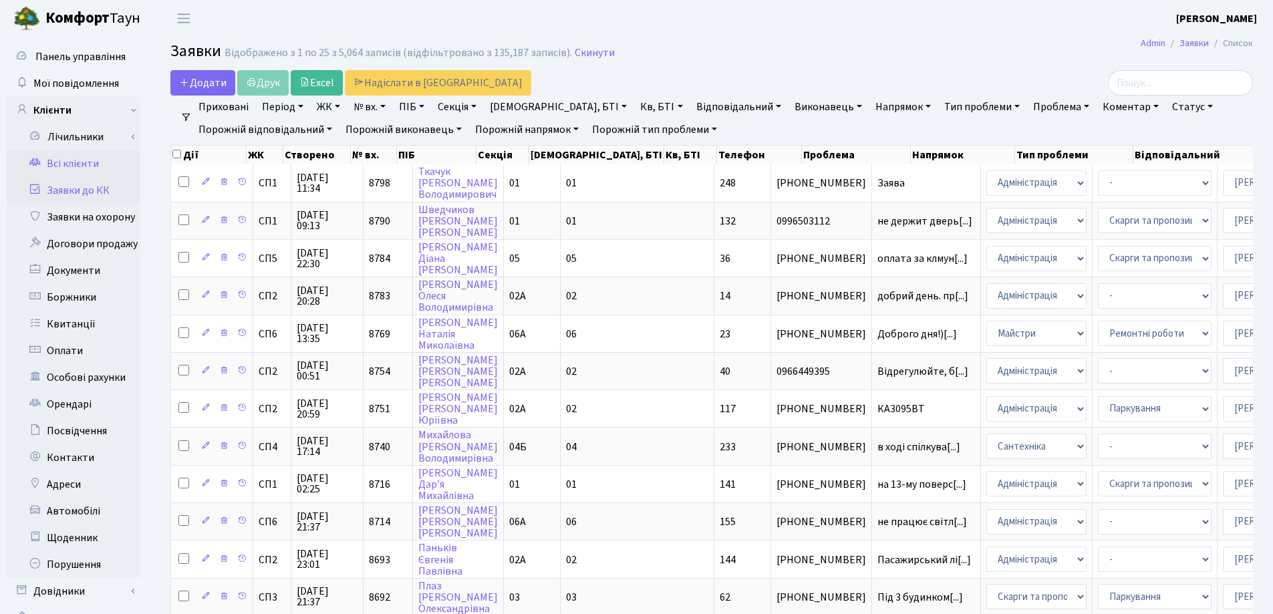
click at [86, 162] on link "Всі клієнти" at bounding box center [74, 163] width 134 height 27
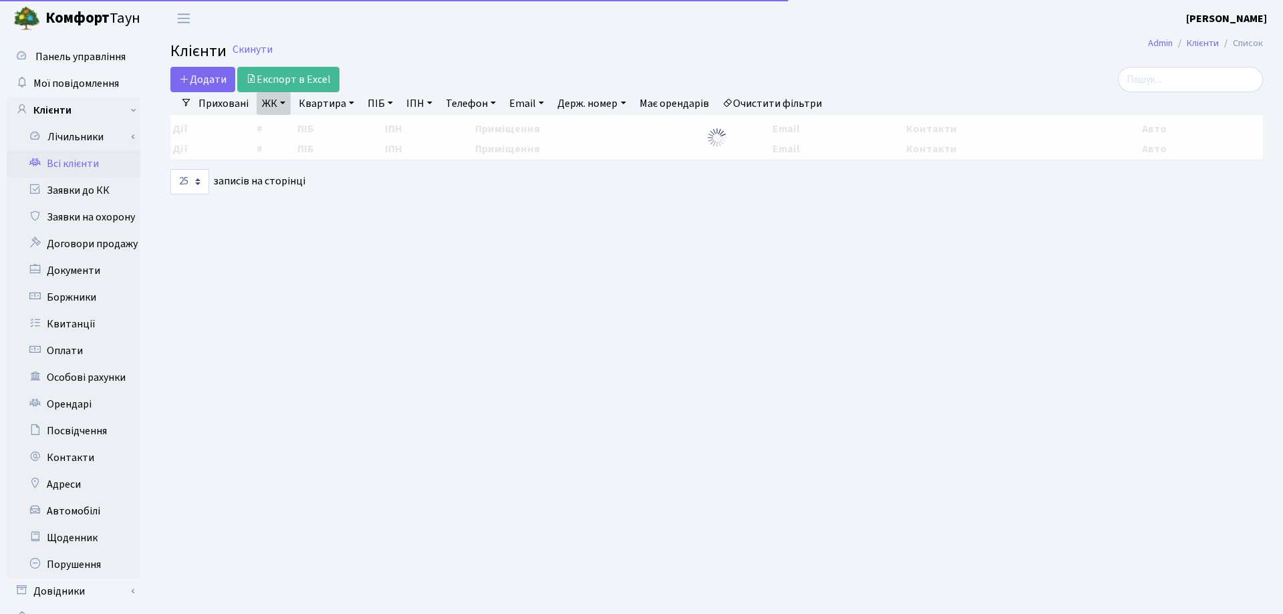
select select "25"
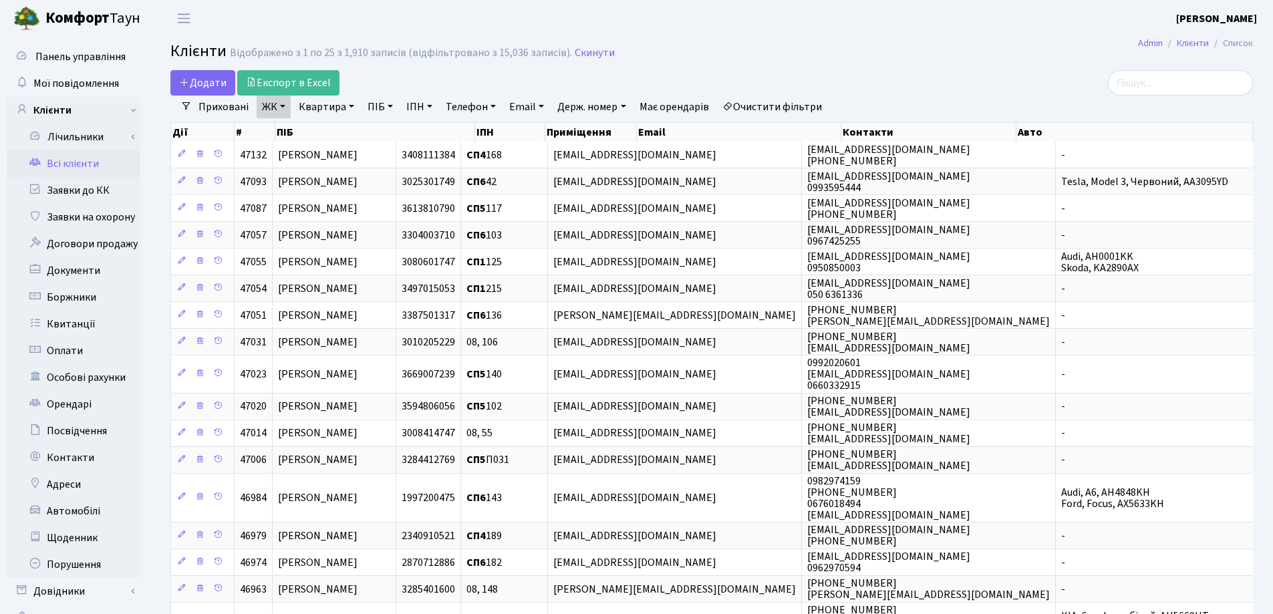
click at [350, 107] on link "Квартира" at bounding box center [326, 107] width 66 height 23
type input "325"
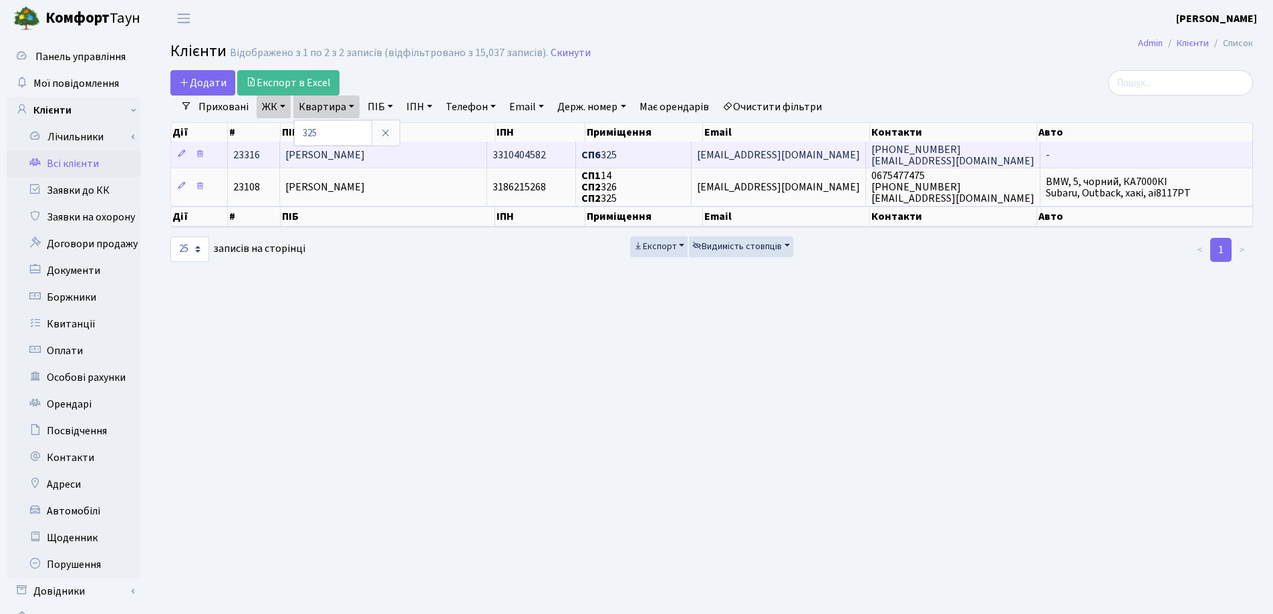
click at [365, 151] on span "Непомняща Катерина Юріївна" at bounding box center [324, 155] width 79 height 15
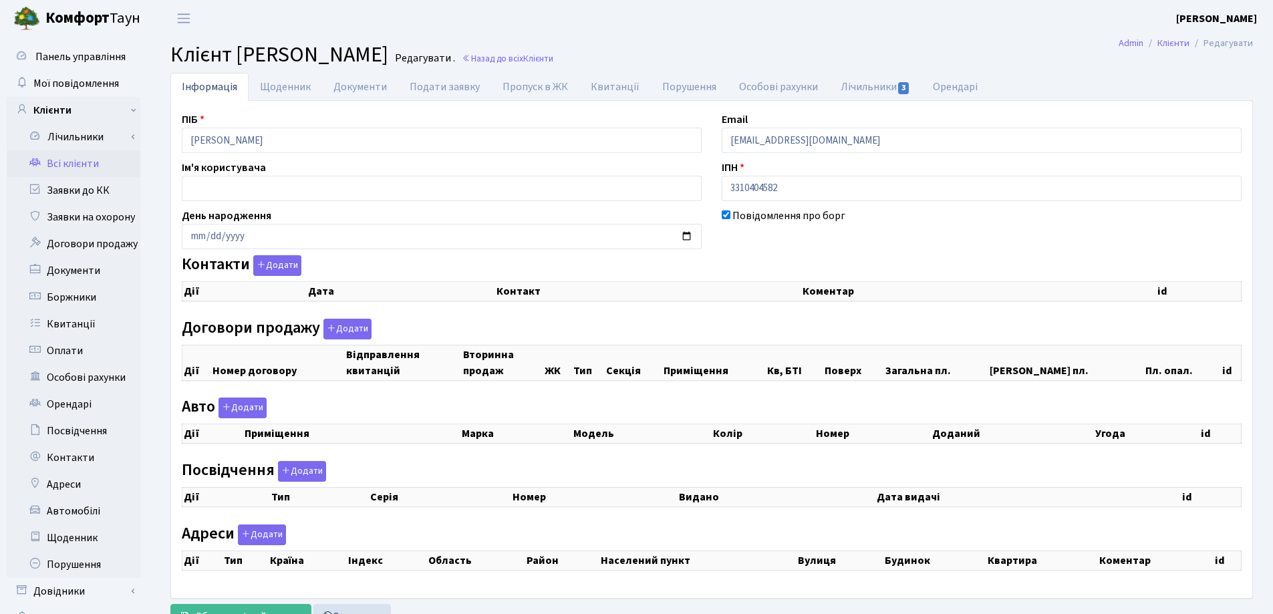
checkbox input "true"
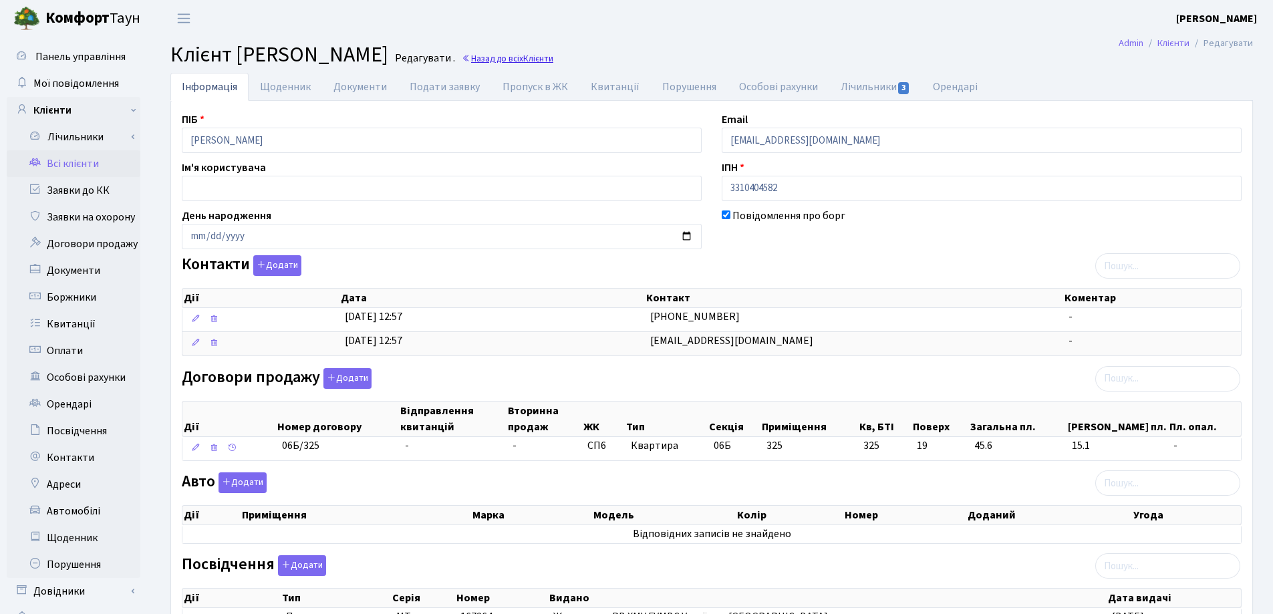
click at [553, 61] on link "Назад до всіх Клієнти" at bounding box center [508, 58] width 92 height 13
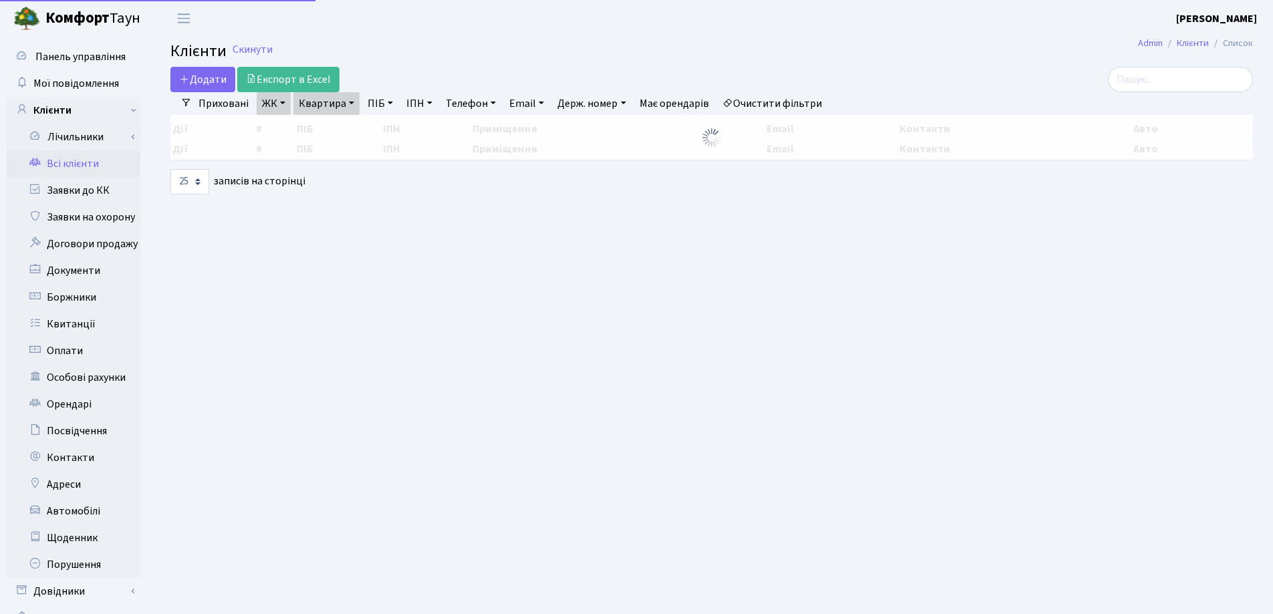
select select "25"
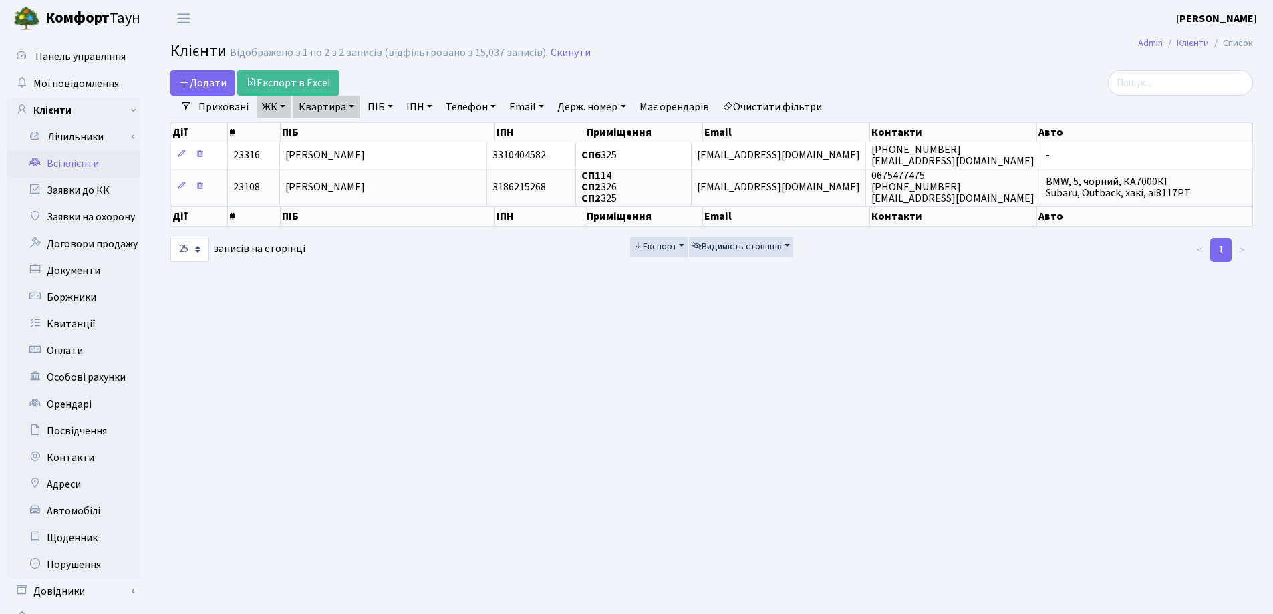
click at [353, 106] on link "Квартира" at bounding box center [326, 107] width 66 height 23
click at [380, 131] on icon at bounding box center [385, 133] width 11 height 11
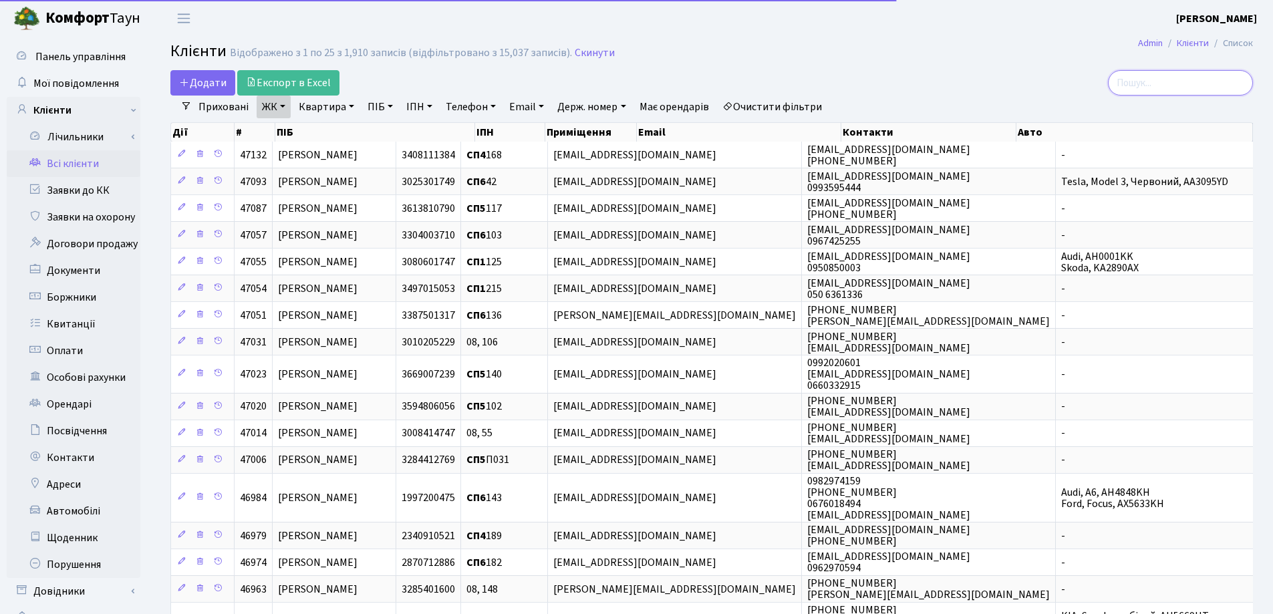
click at [1169, 92] on input "search" at bounding box center [1180, 82] width 145 height 25
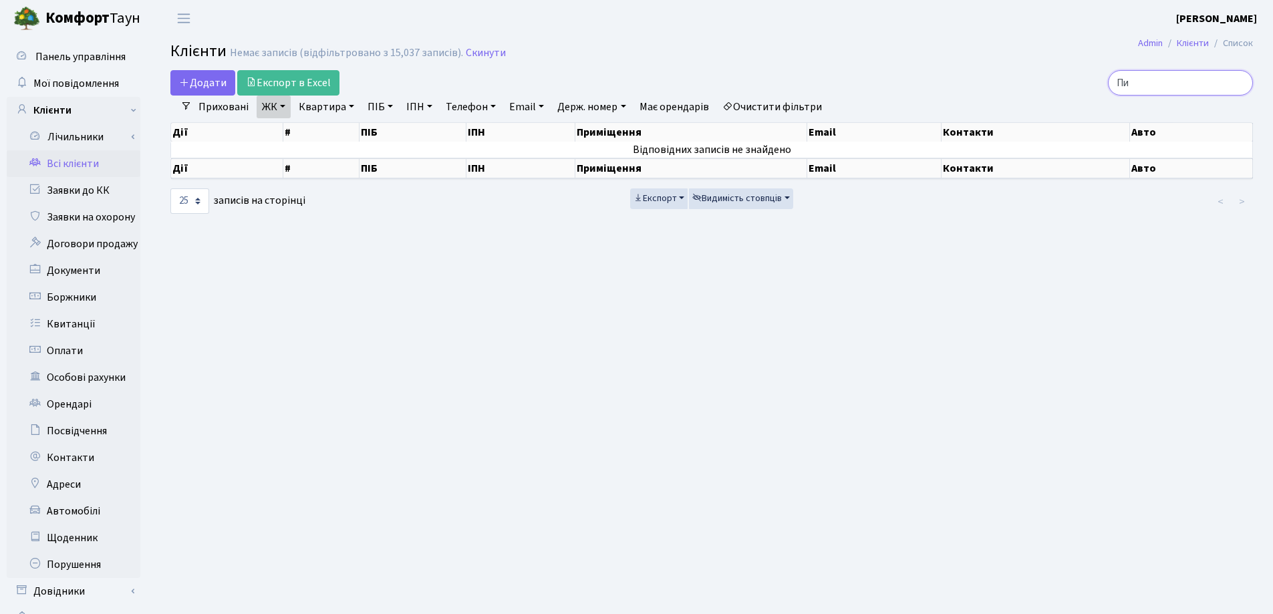
type input "П"
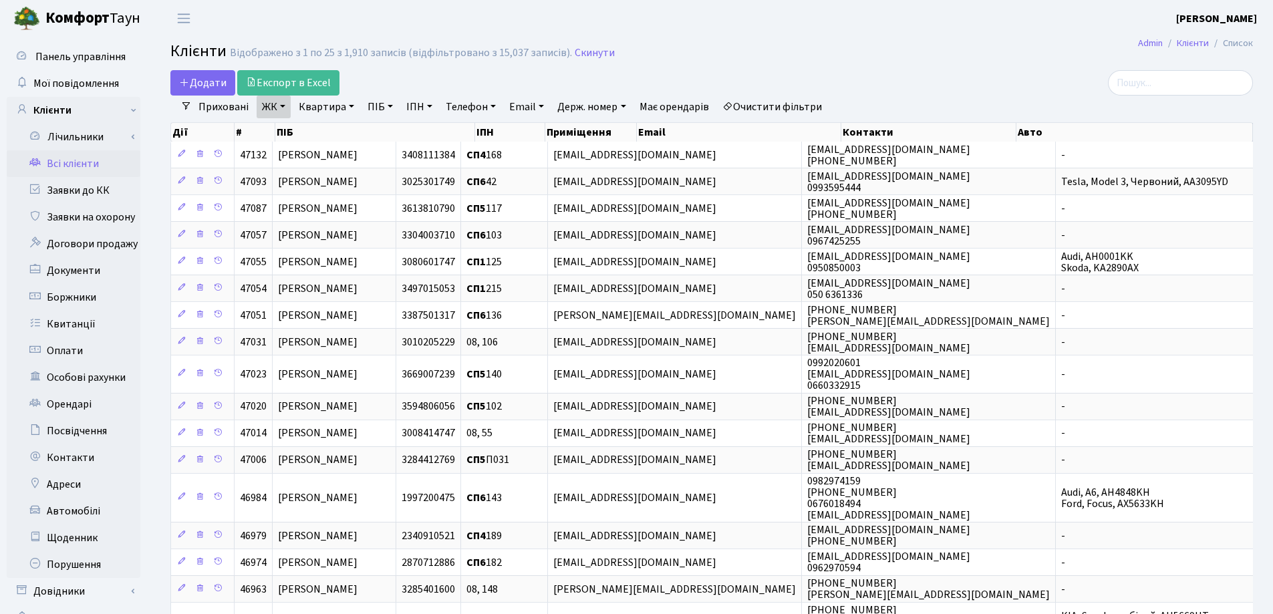
click at [353, 105] on link "Квартира" at bounding box center [326, 107] width 66 height 23
click at [335, 135] on input "text" at bounding box center [333, 132] width 78 height 25
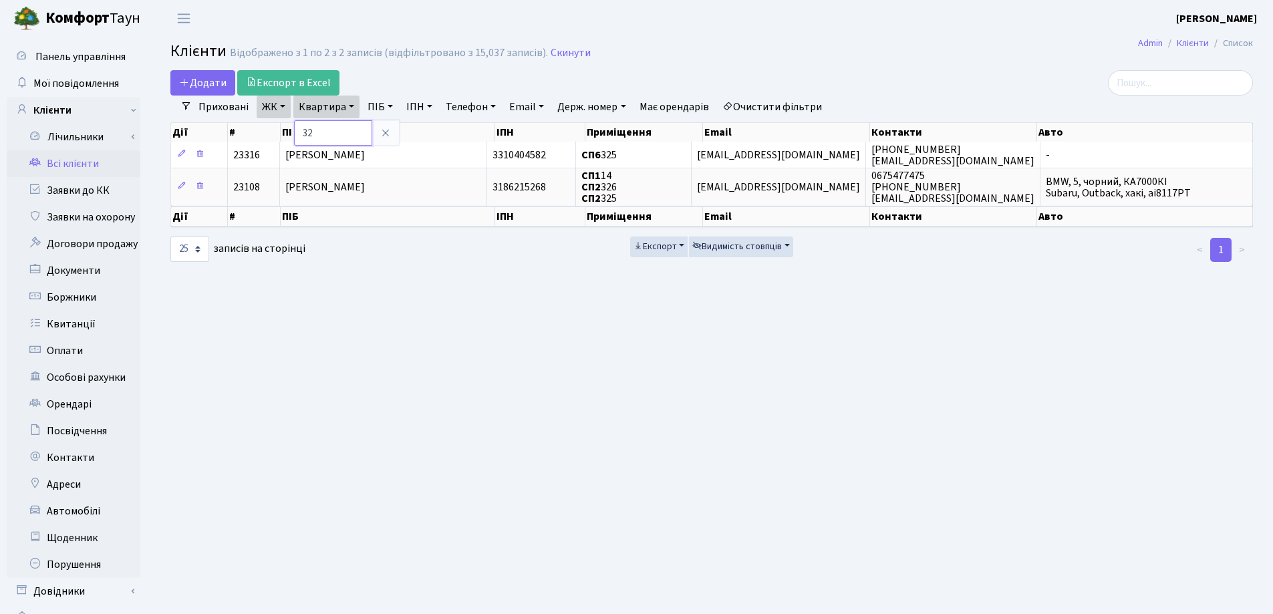
type input "3"
type input "294"
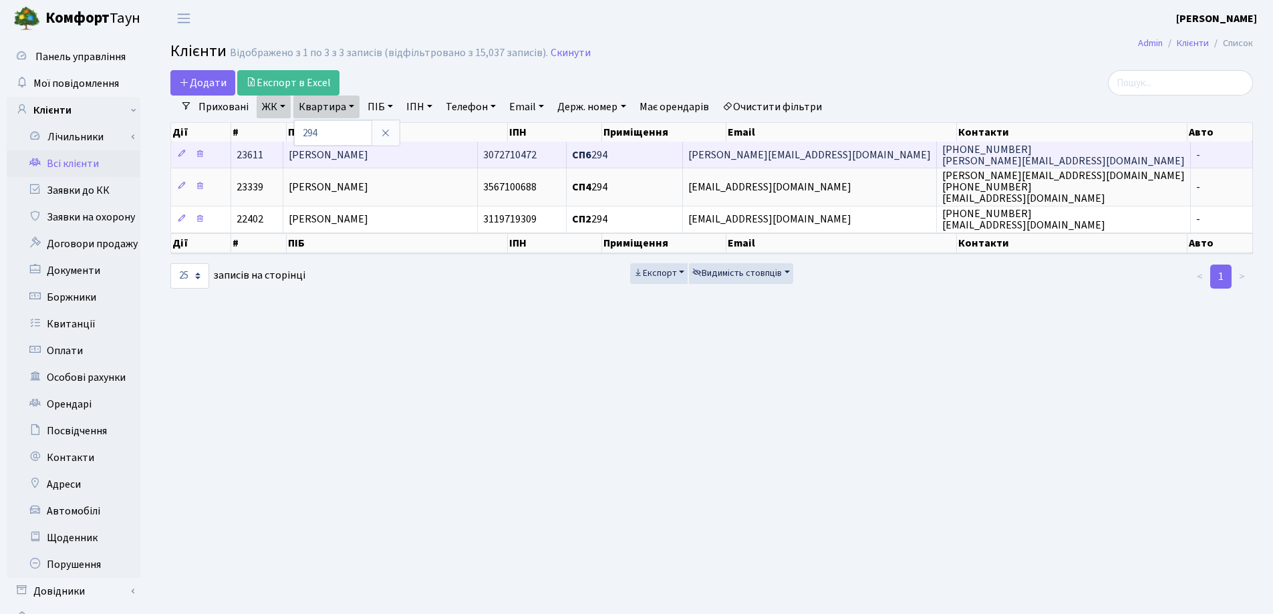
click at [468, 152] on td "Черненко Сергій Михайлович" at bounding box center [380, 155] width 194 height 26
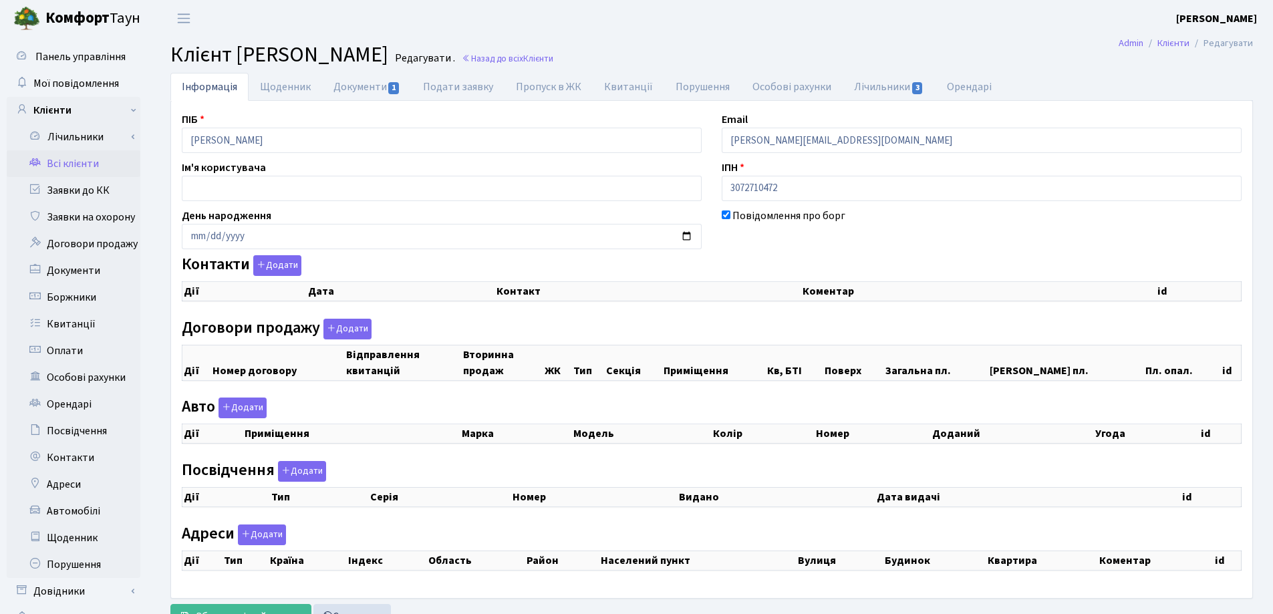
checkbox input "true"
select select "25"
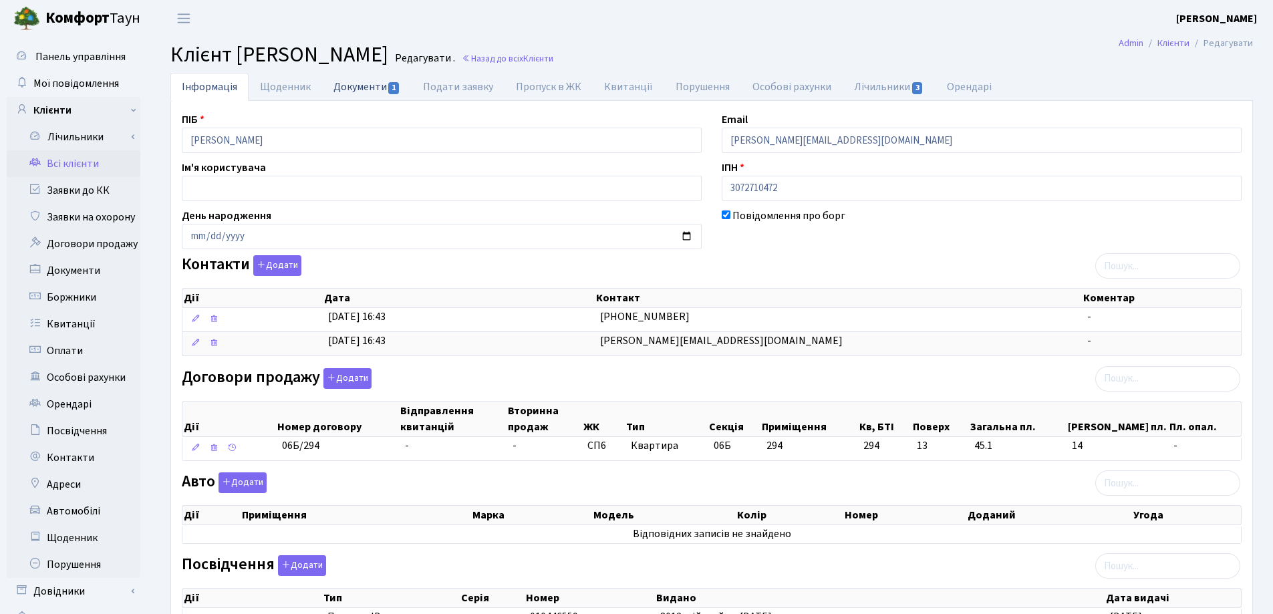
click at [359, 86] on link "Документи 1" at bounding box center [367, 86] width 90 height 27
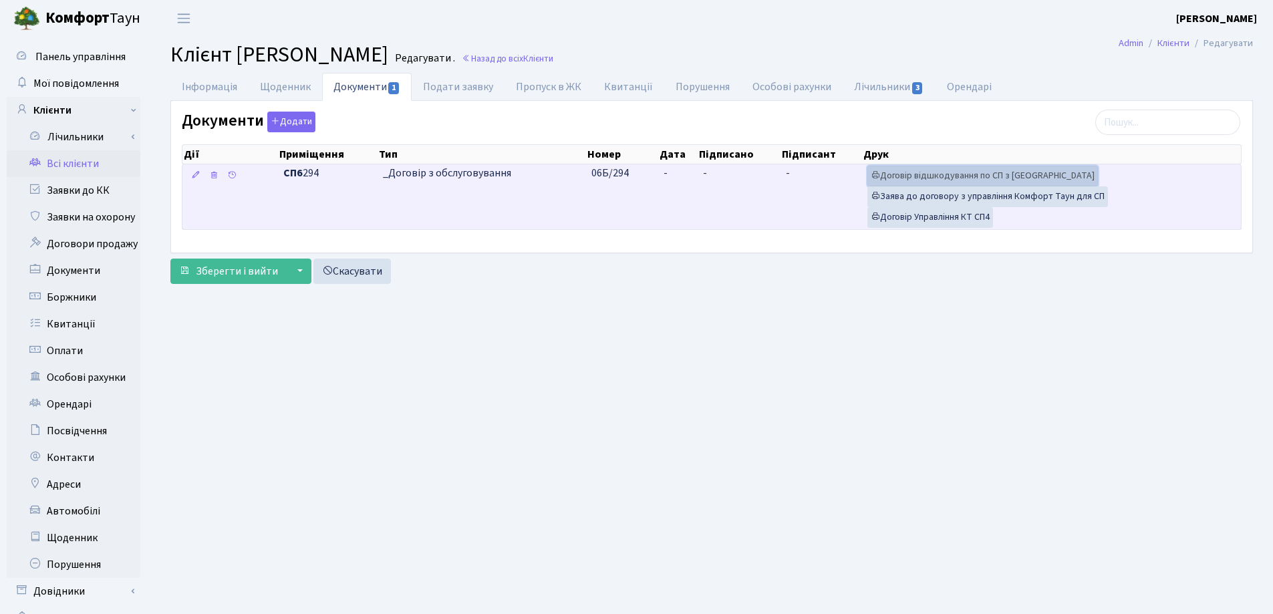
click at [940, 174] on link "Договір відшкодування по СП з Екві" at bounding box center [982, 176] width 230 height 21
click at [956, 212] on link "Договір Управління КТ СП4" at bounding box center [930, 217] width 126 height 21
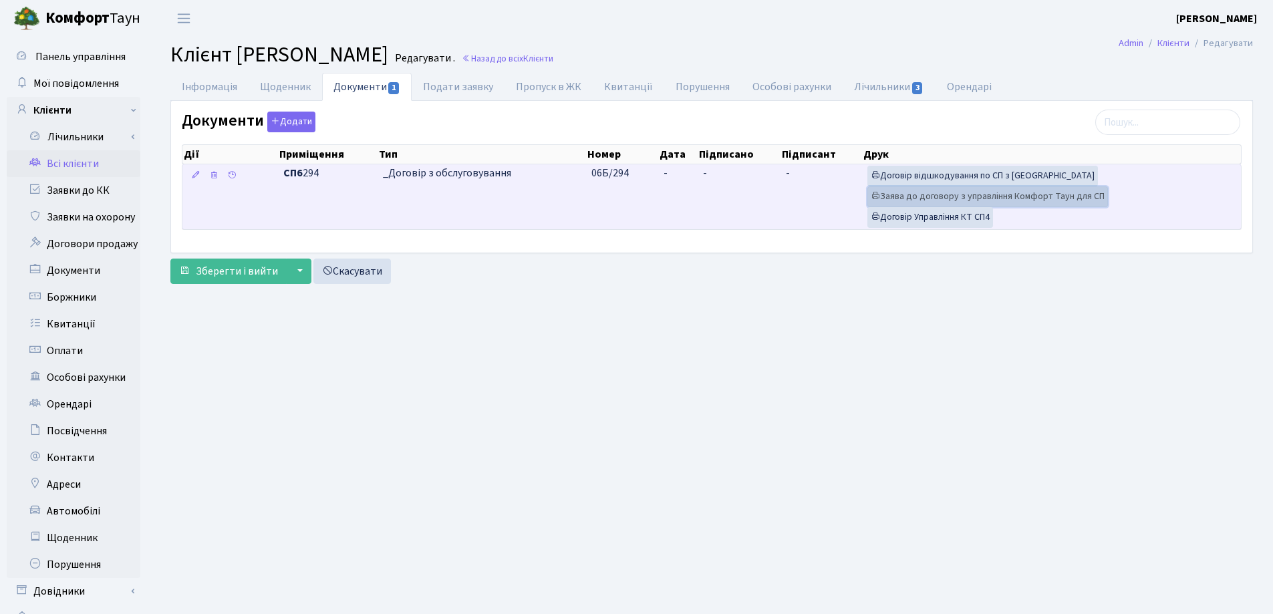
click at [908, 197] on link "Заява до договору з управління Комфорт Таун для СП" at bounding box center [987, 196] width 240 height 21
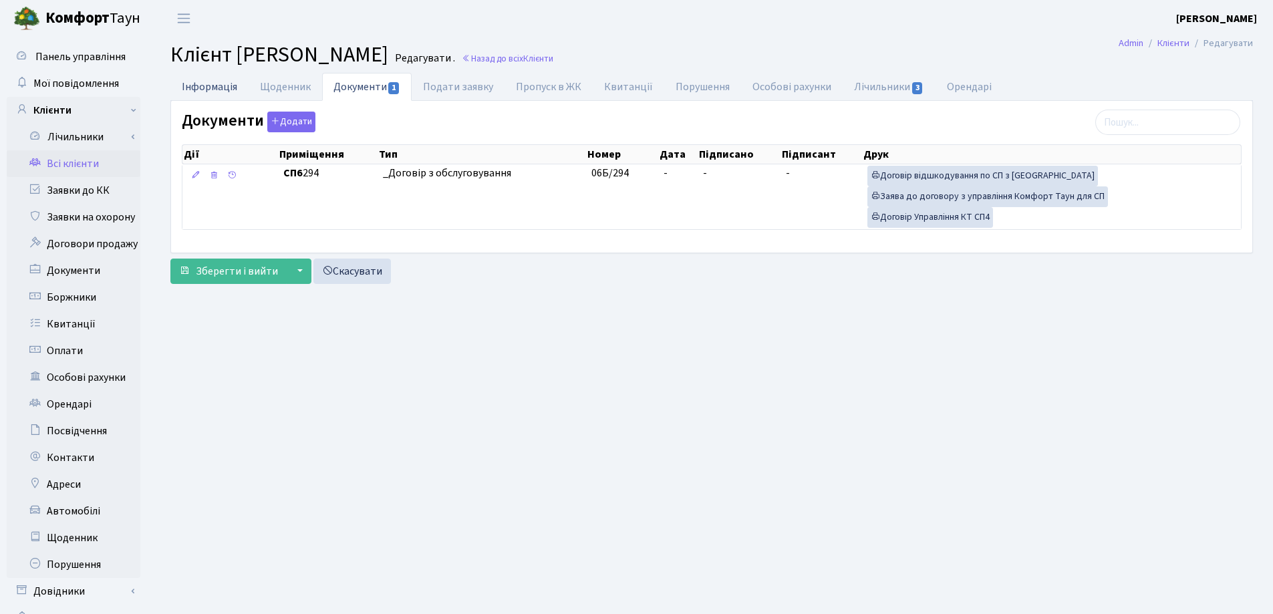
click at [207, 87] on link "Інформація" at bounding box center [209, 86] width 78 height 27
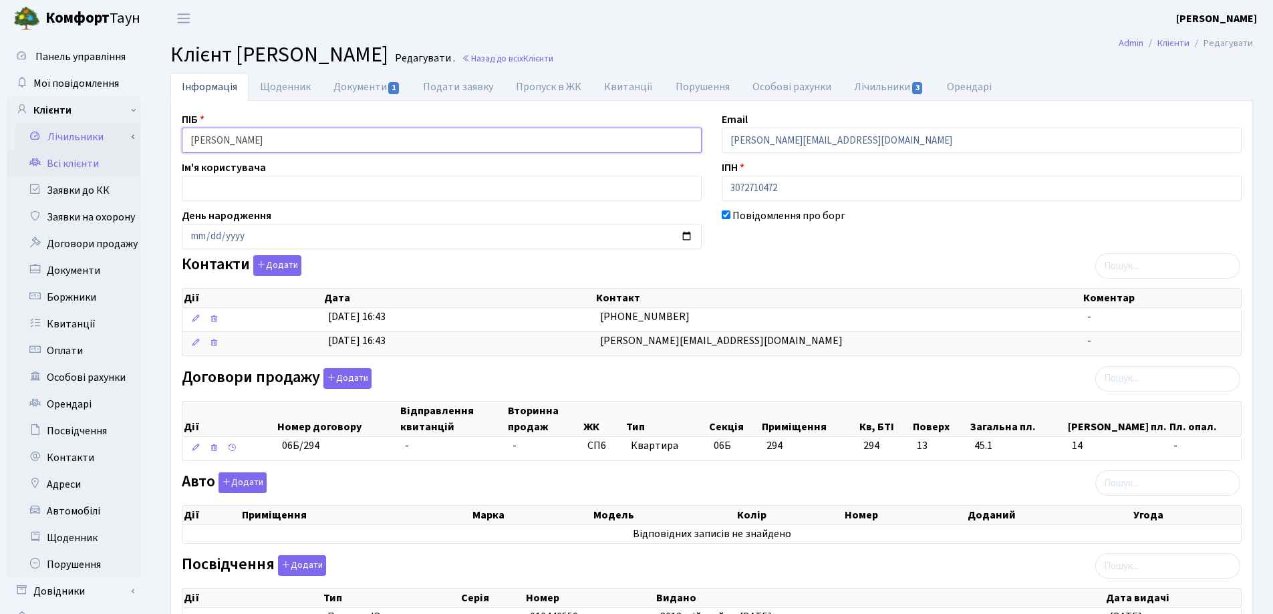
drag, startPoint x: 373, startPoint y: 136, endPoint x: 125, endPoint y: 127, distance: 248.0
click at [125, 127] on div "Панель управління Мої повідомлення Клієнти Лічильники Показання" at bounding box center [636, 469] width 1273 height 864
click at [973, 31] on header "Комфорт Таун Лоскутова В. С. Мій обліковий запис Вийти" at bounding box center [636, 18] width 1273 height 37
click at [553, 59] on link "Назад до всіх Клієнти" at bounding box center [508, 58] width 92 height 13
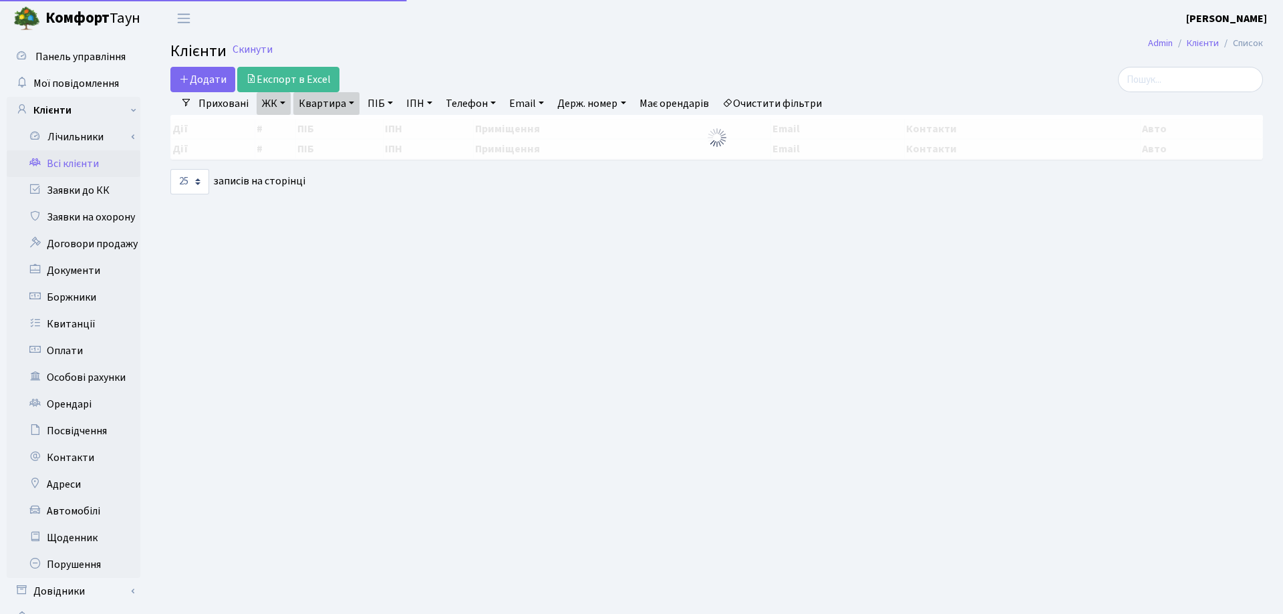
select select "25"
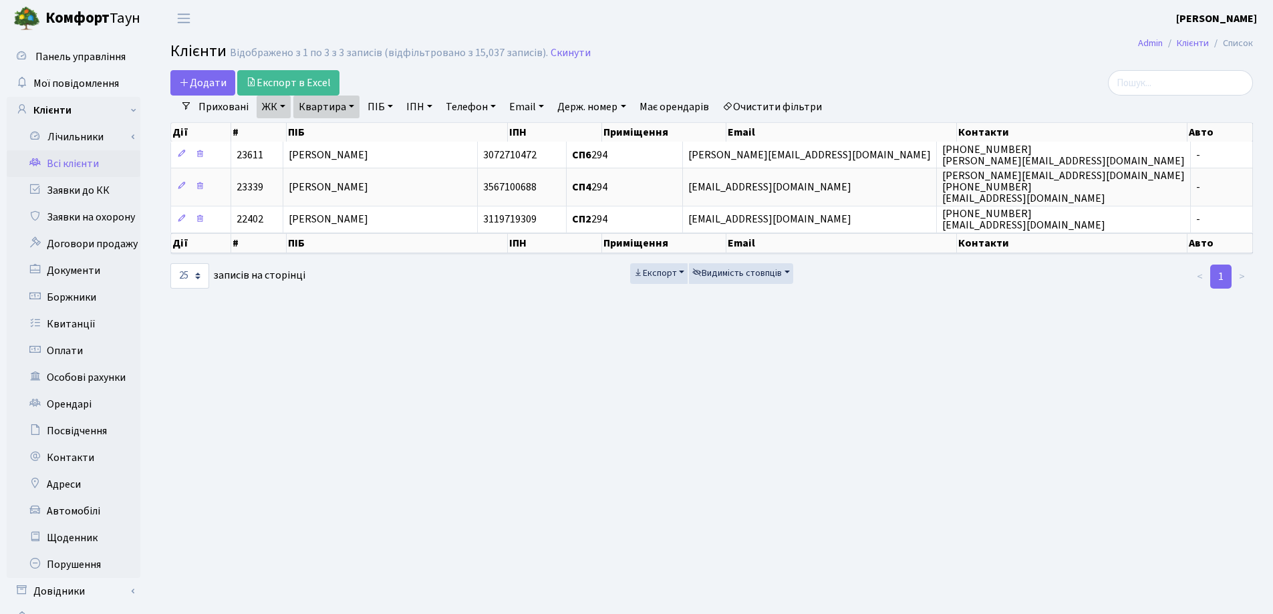
click at [349, 104] on link "Квартира" at bounding box center [326, 107] width 66 height 23
click at [387, 135] on icon at bounding box center [385, 133] width 11 height 11
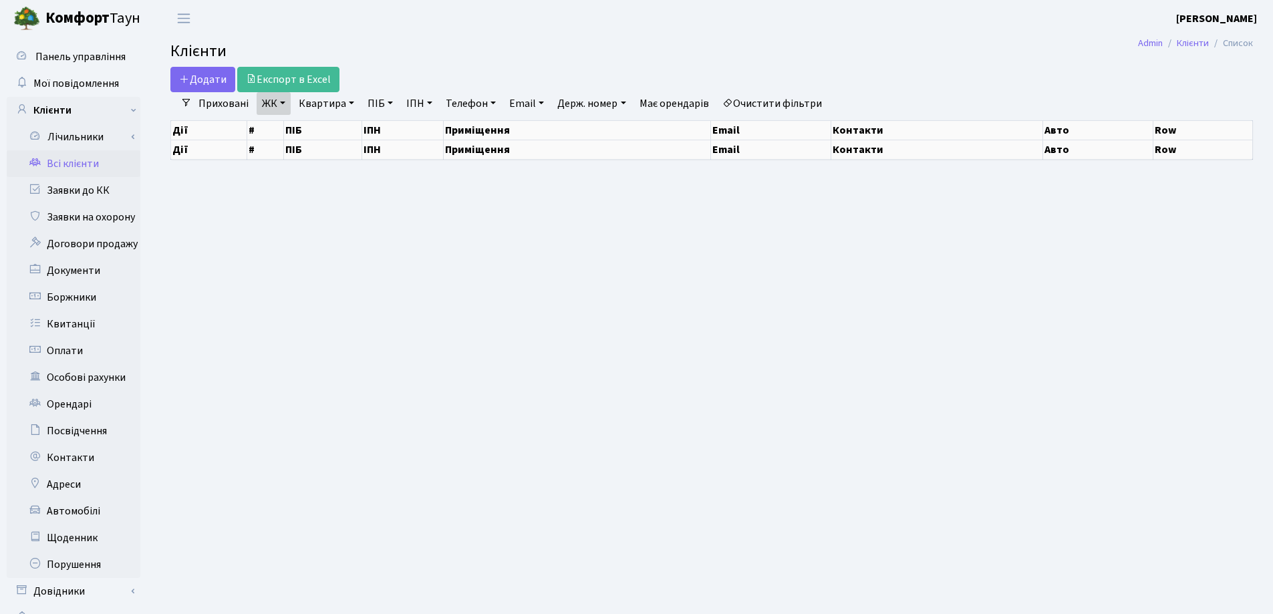
select select "25"
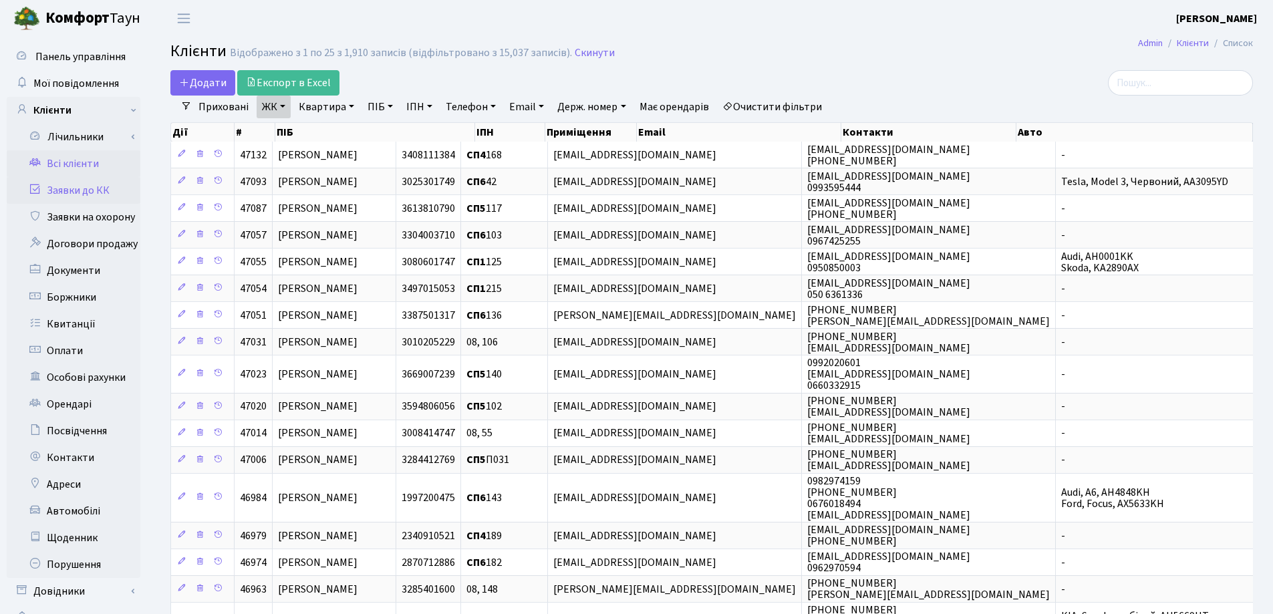
click at [77, 190] on link "Заявки до КК" at bounding box center [74, 190] width 134 height 27
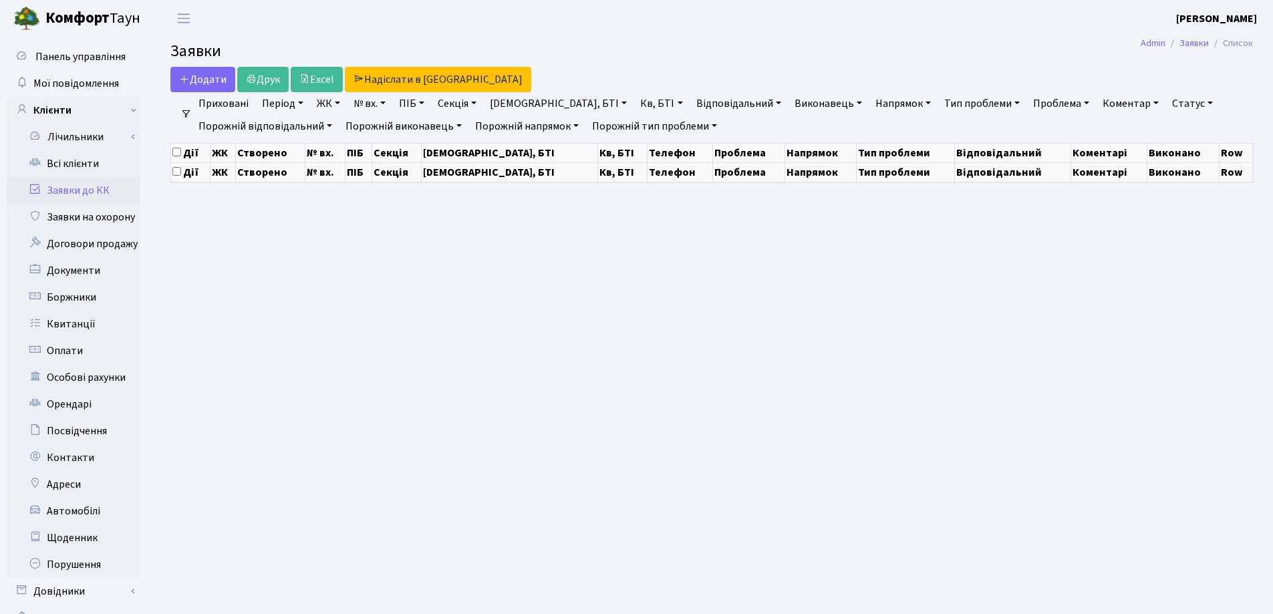
select select "25"
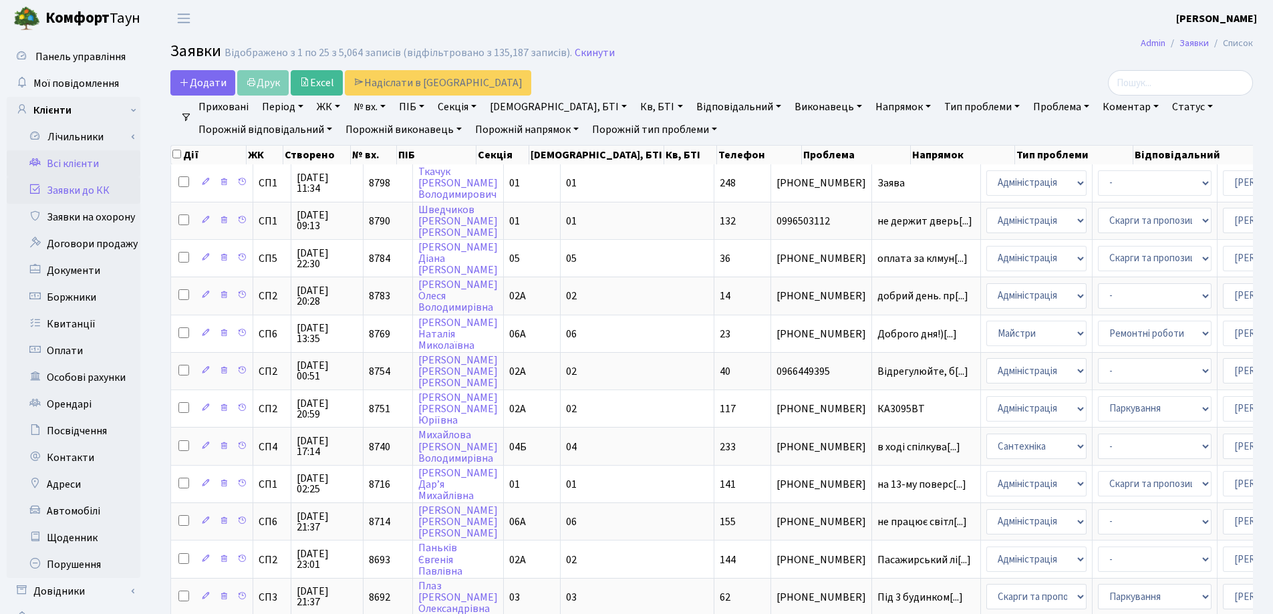
click at [71, 161] on link "Всі клієнти" at bounding box center [74, 163] width 134 height 27
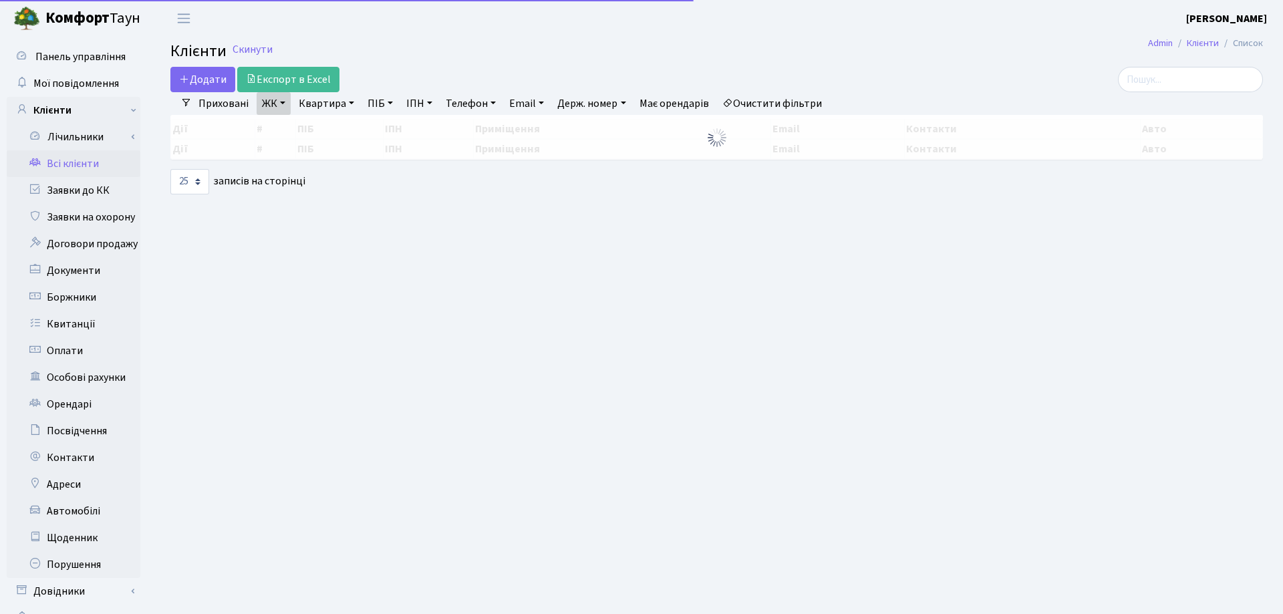
select select "25"
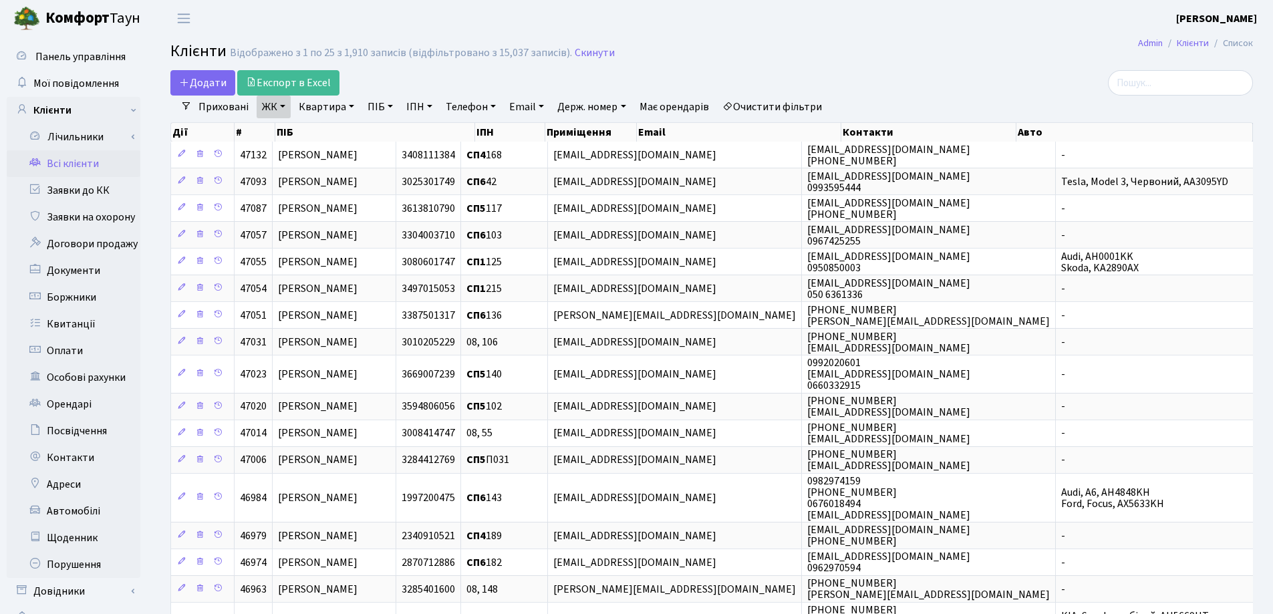
click at [353, 104] on link "Квартира" at bounding box center [326, 107] width 66 height 23
type input "294"
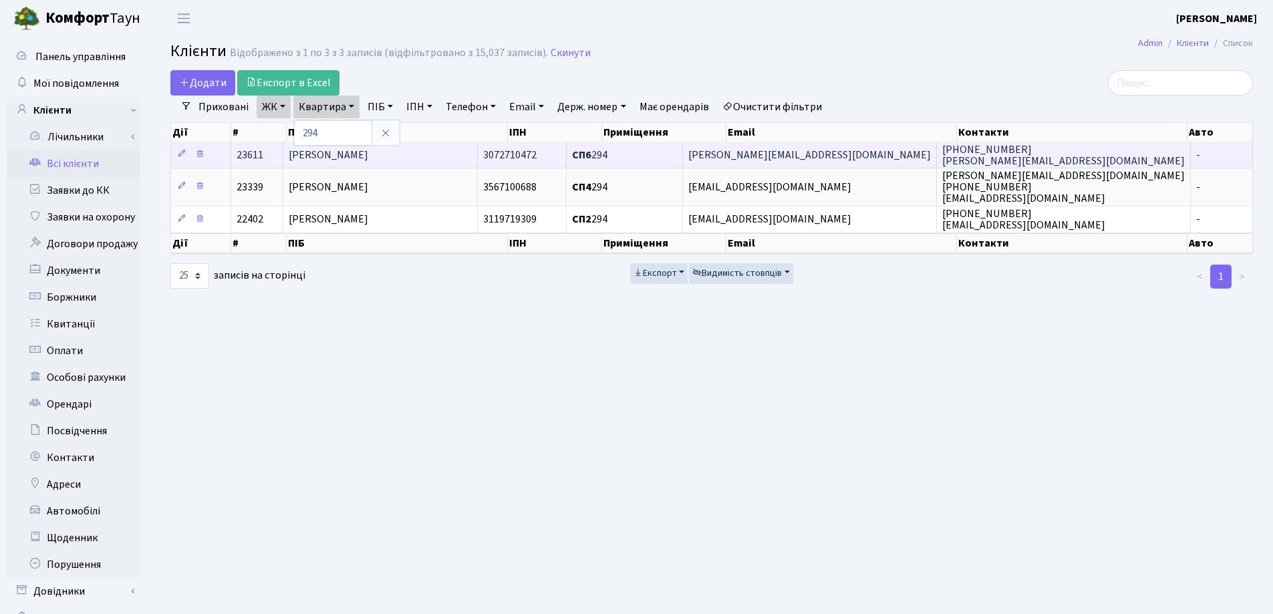
click at [442, 156] on td "[PERSON_NAME]" at bounding box center [380, 155] width 194 height 26
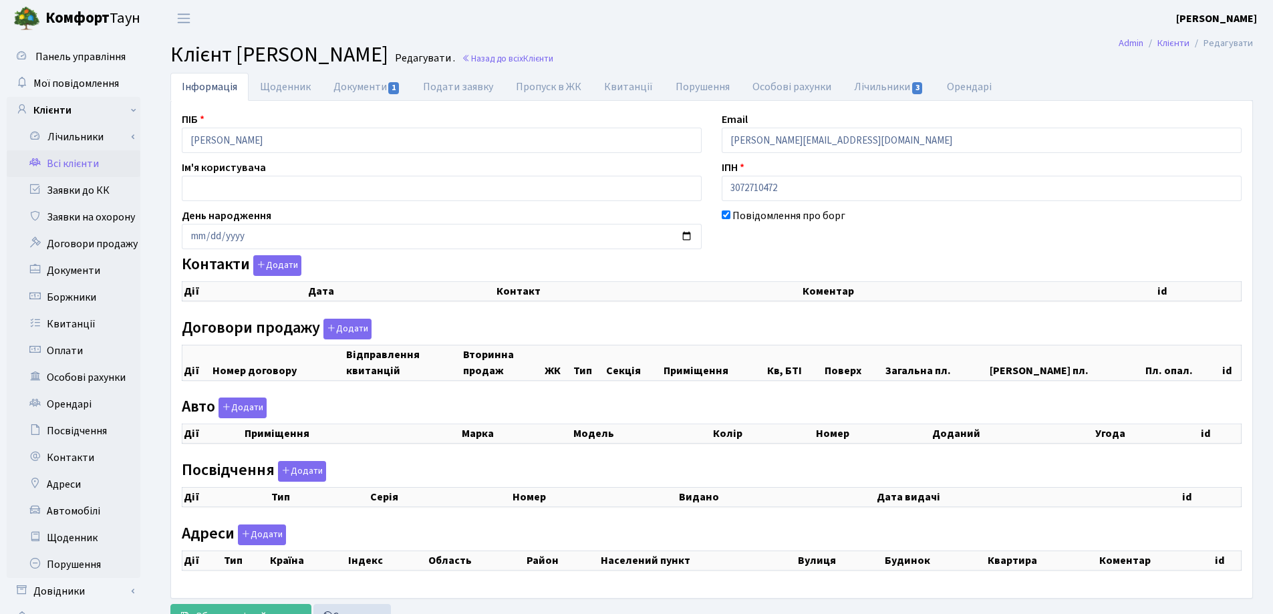
checkbox input "true"
select select "25"
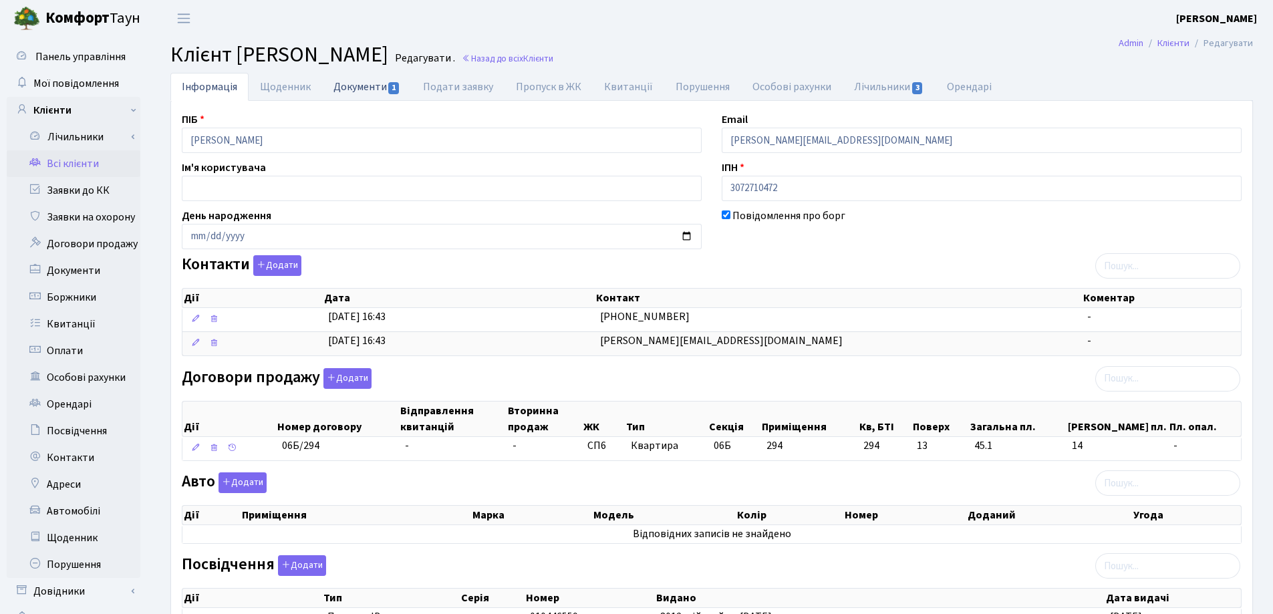
click at [352, 82] on link "Документи 1" at bounding box center [367, 86] width 90 height 27
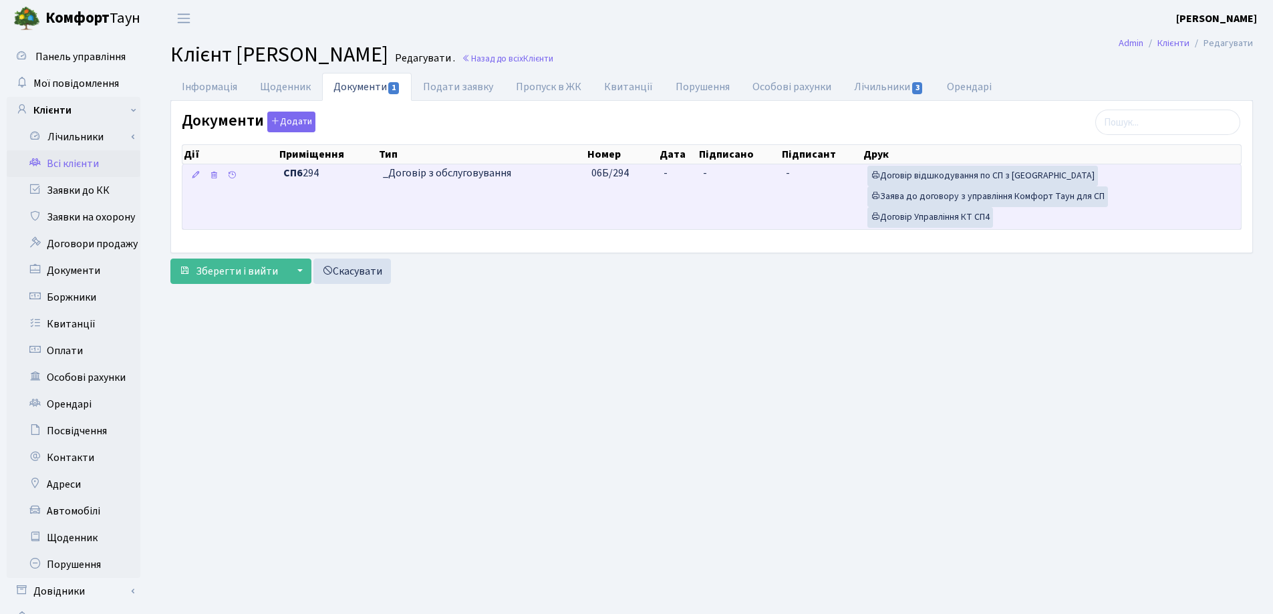
click at [674, 171] on td "-" at bounding box center [678, 196] width 40 height 65
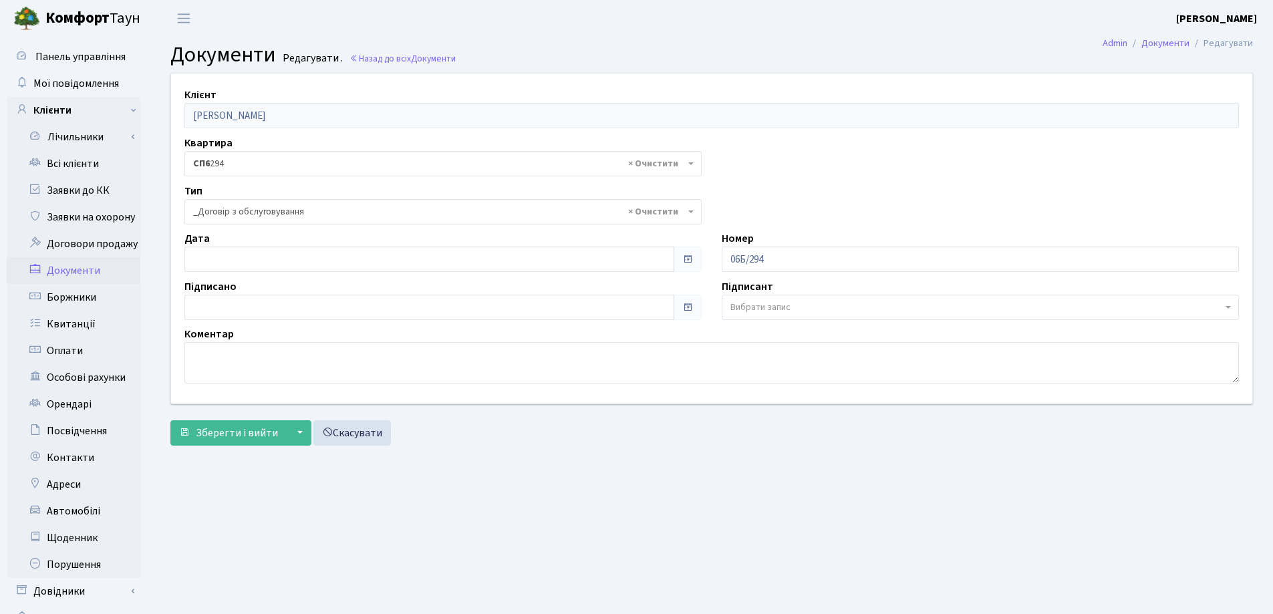
select select "289"
type input "08.10.2025"
click at [349, 257] on input "08.10.2025" at bounding box center [429, 259] width 490 height 25
click at [230, 442] on button "Зберегти і вийти" at bounding box center [228, 432] width 116 height 25
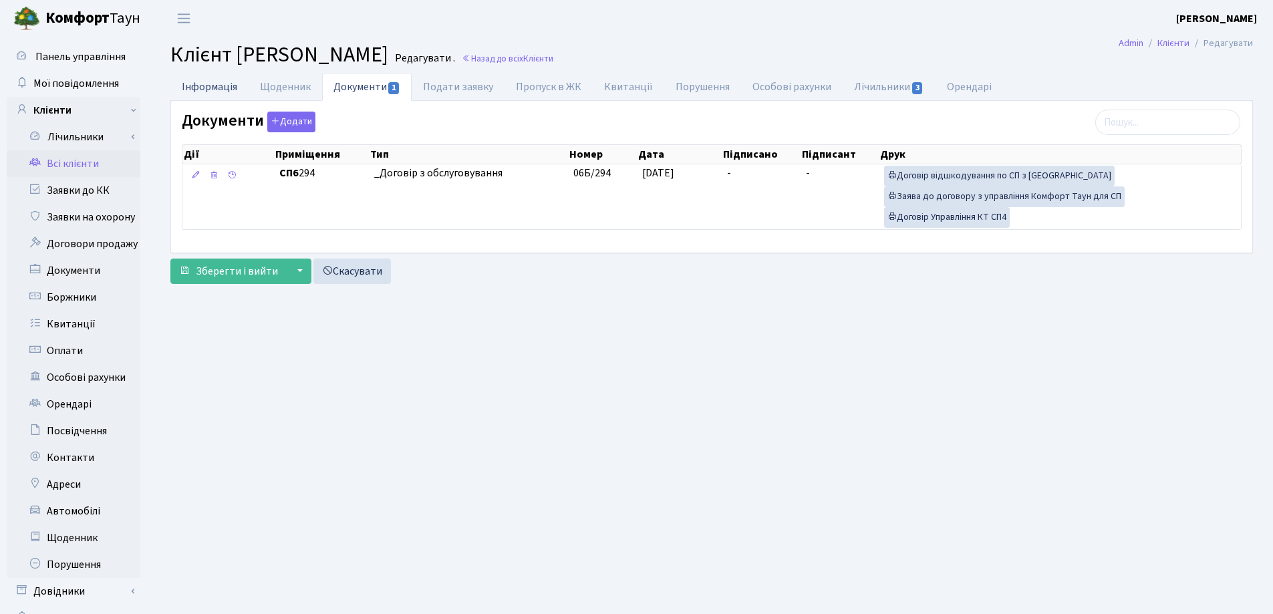
click at [205, 87] on link "Інформація" at bounding box center [209, 86] width 78 height 27
select select "25"
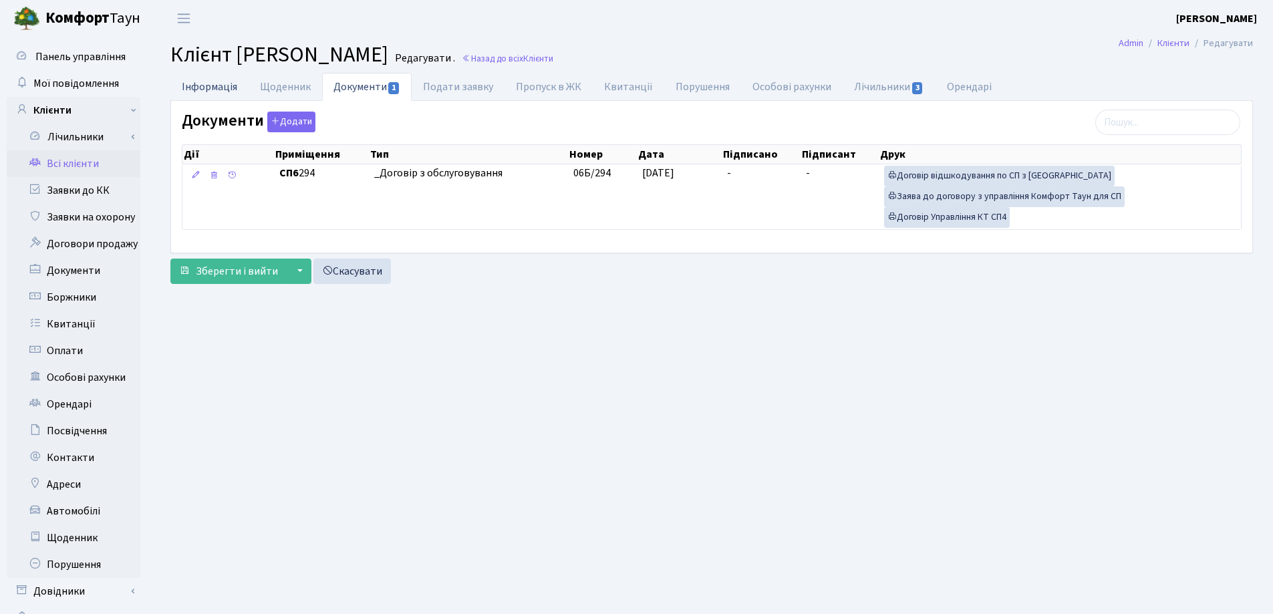
select select "25"
